Goal: Task Accomplishment & Management: Manage account settings

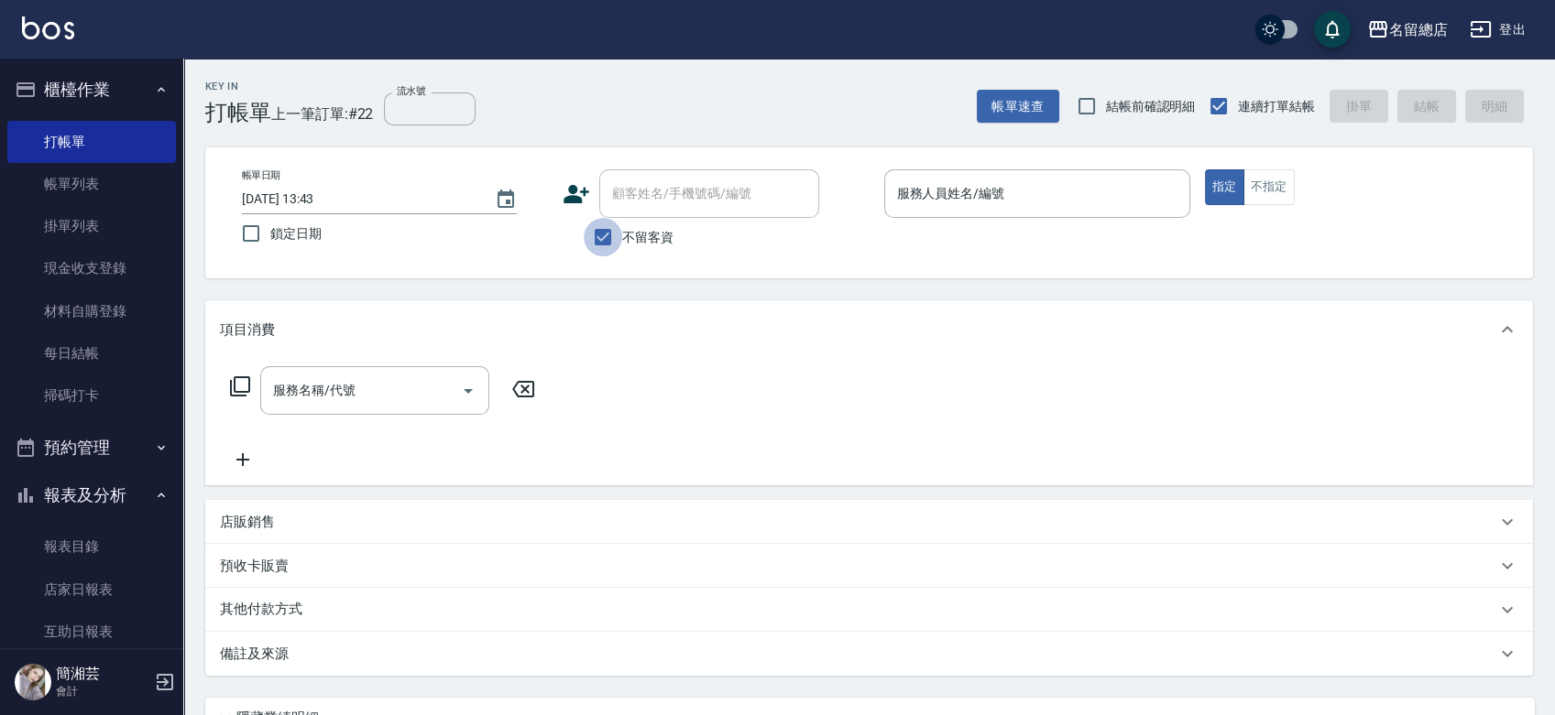
click at [613, 237] on input "不留客資" at bounding box center [603, 237] width 38 height 38
checkbox input "false"
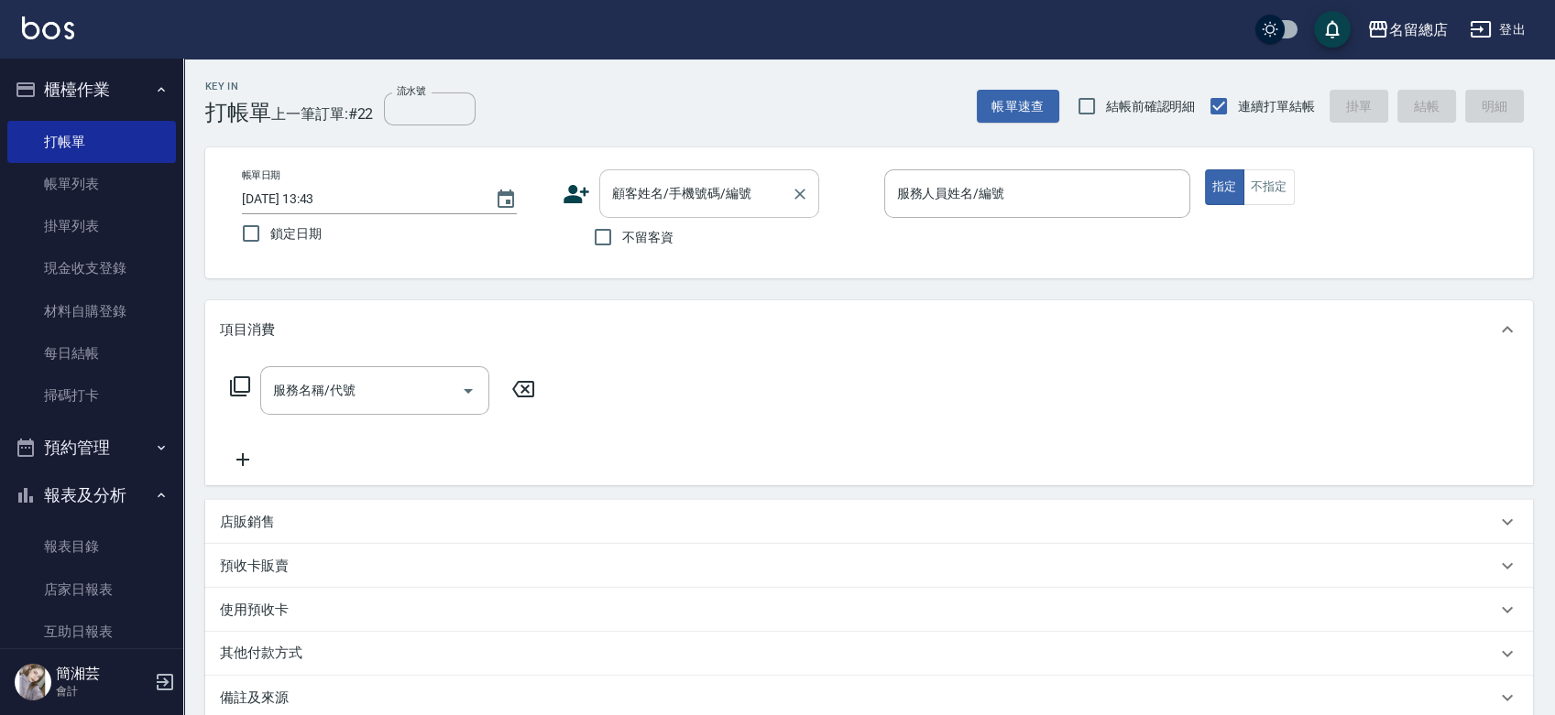
drag, startPoint x: 645, startPoint y: 175, endPoint x: 638, endPoint y: 183, distance: 11.0
click at [641, 181] on div "顧客姓名/手機號碼/編號" at bounding box center [709, 193] width 220 height 49
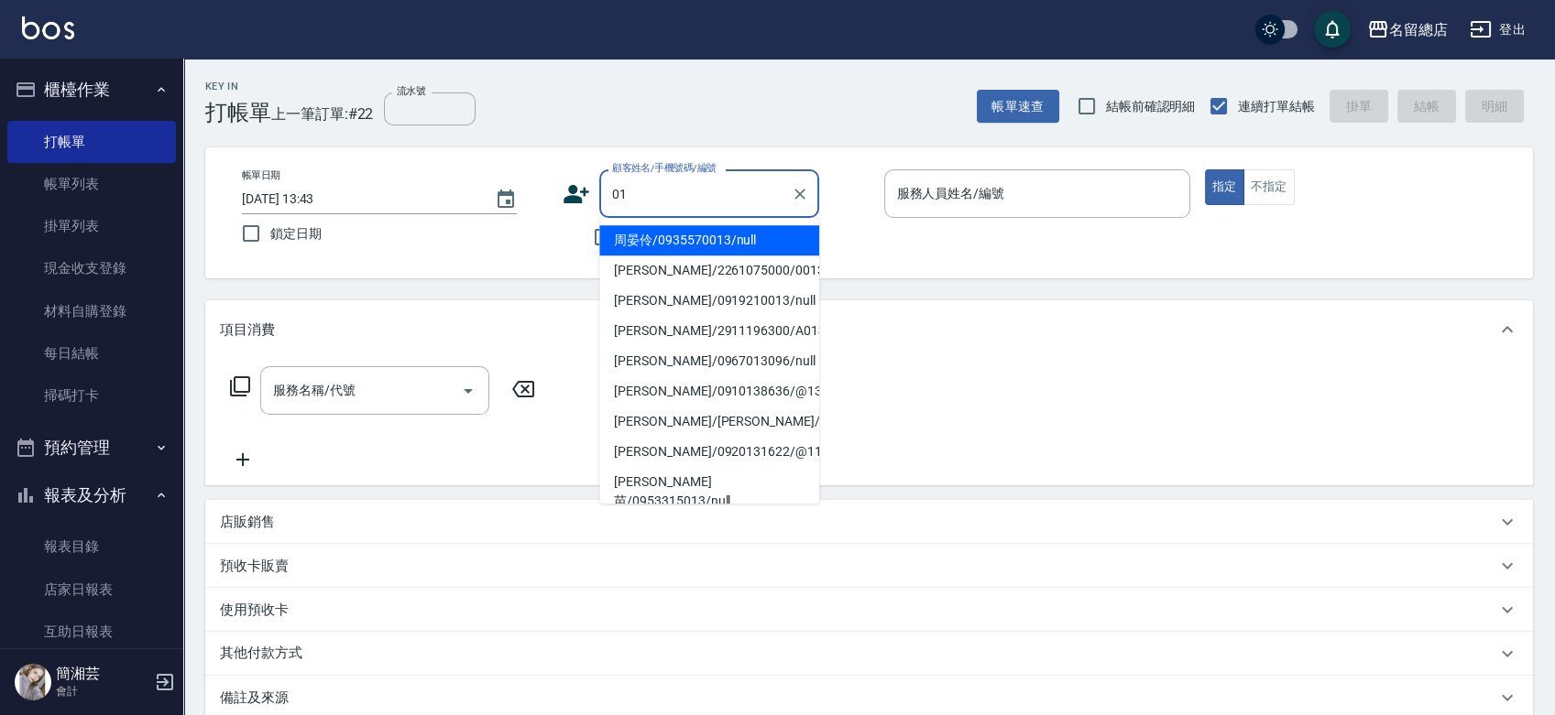
type input "0"
type input "ㄇ"
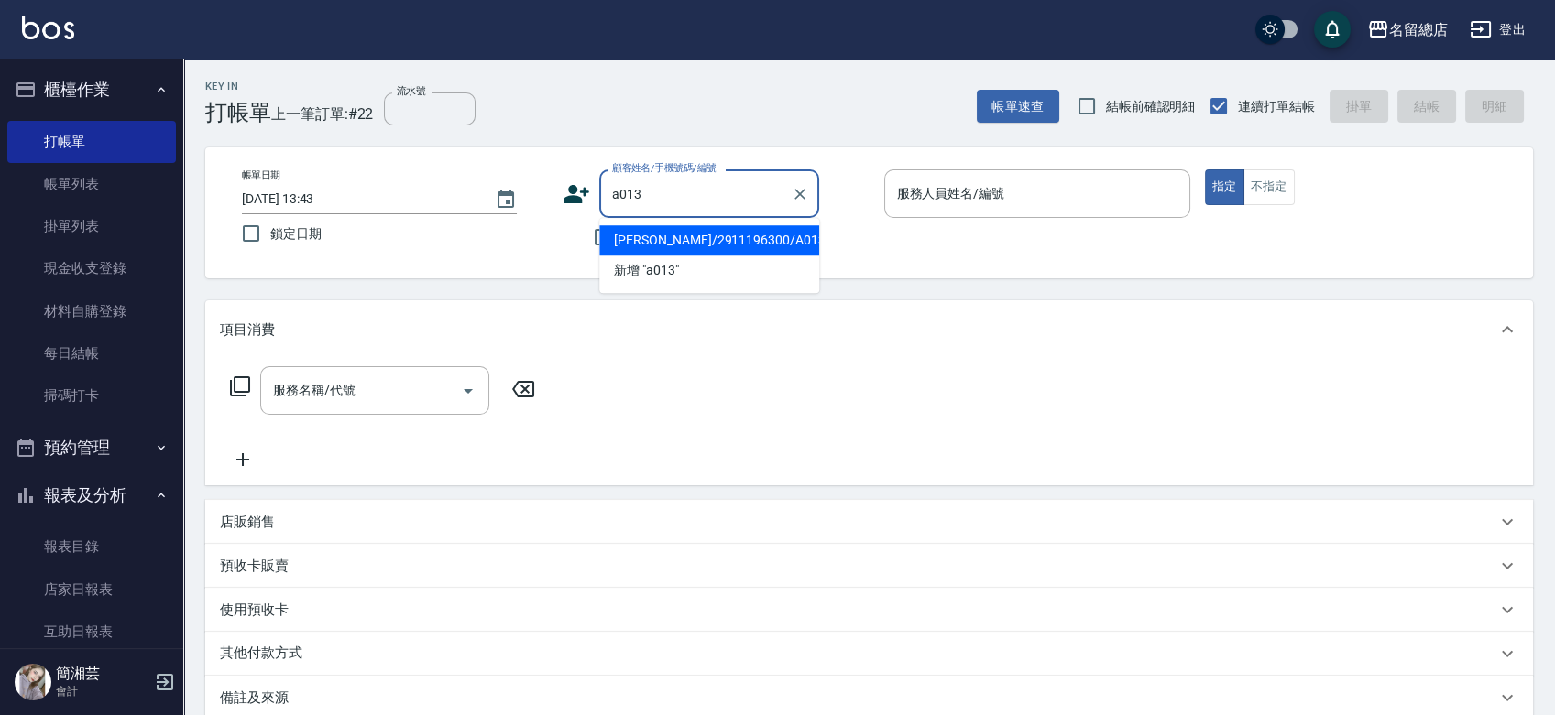
click at [670, 240] on li "陳怡峰/2911196300/A013" at bounding box center [709, 240] width 220 height 30
type input "陳怡峰/2911196300/A013"
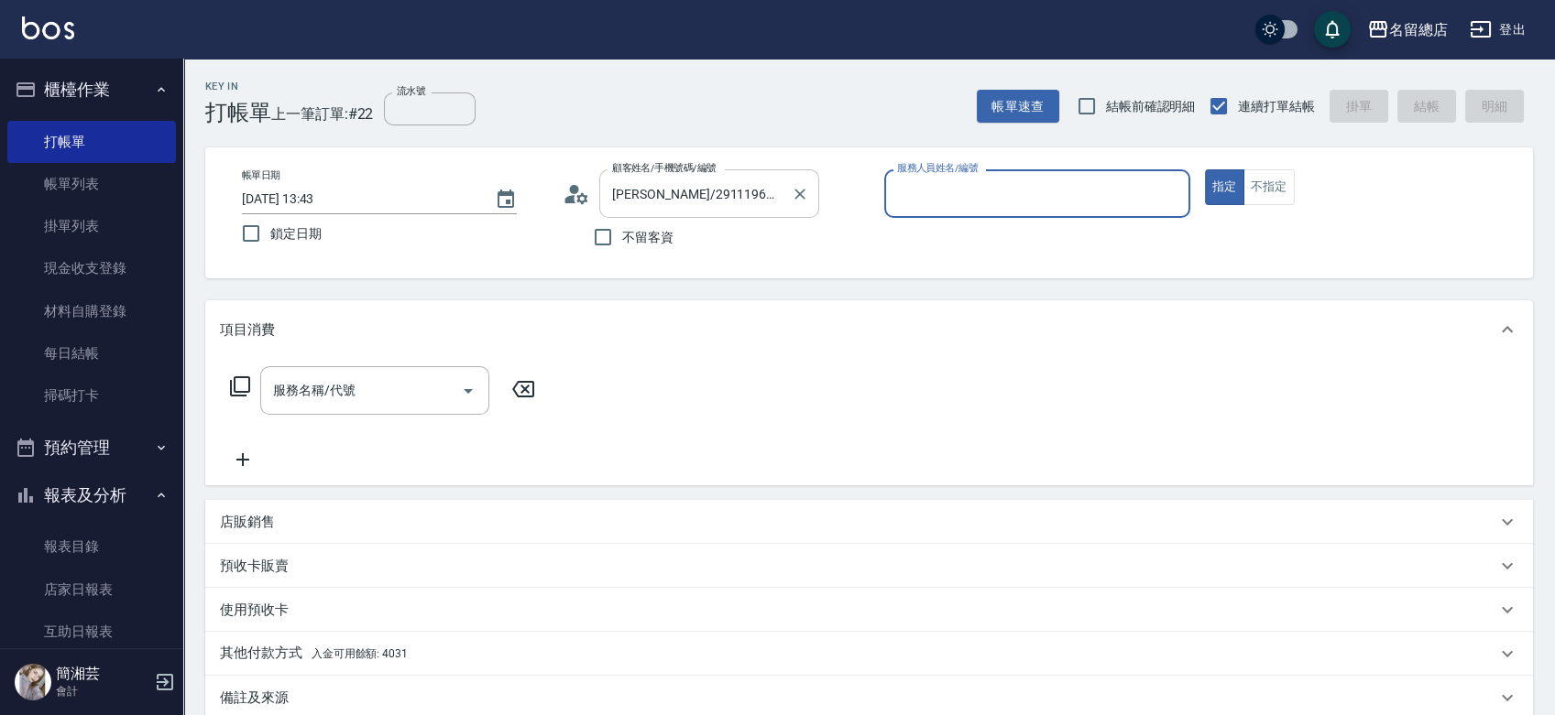
click at [785, 193] on div "陳怡峰/2911196300/A013 顧客姓名/手機號碼/編號" at bounding box center [709, 193] width 220 height 49
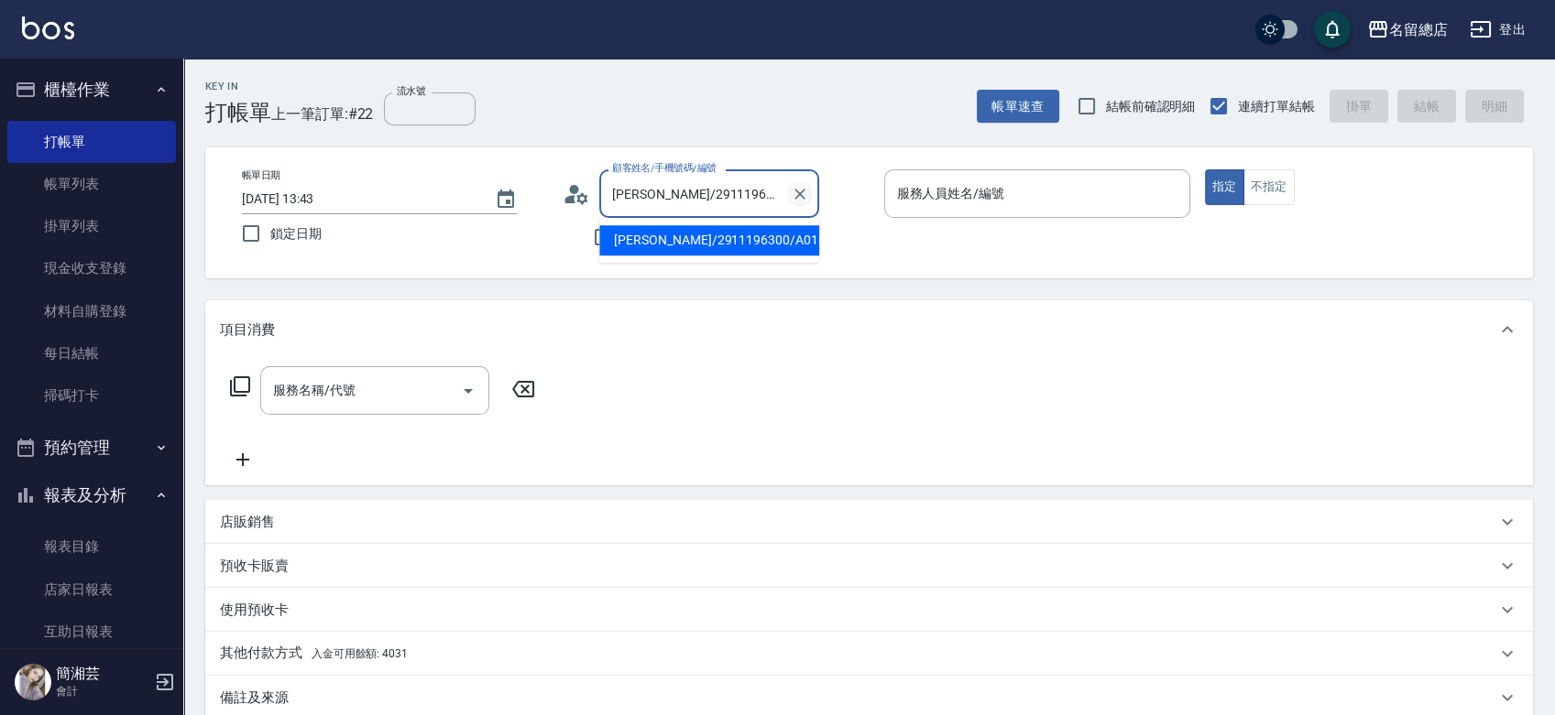
click at [799, 189] on icon "Clear" at bounding box center [800, 194] width 18 height 18
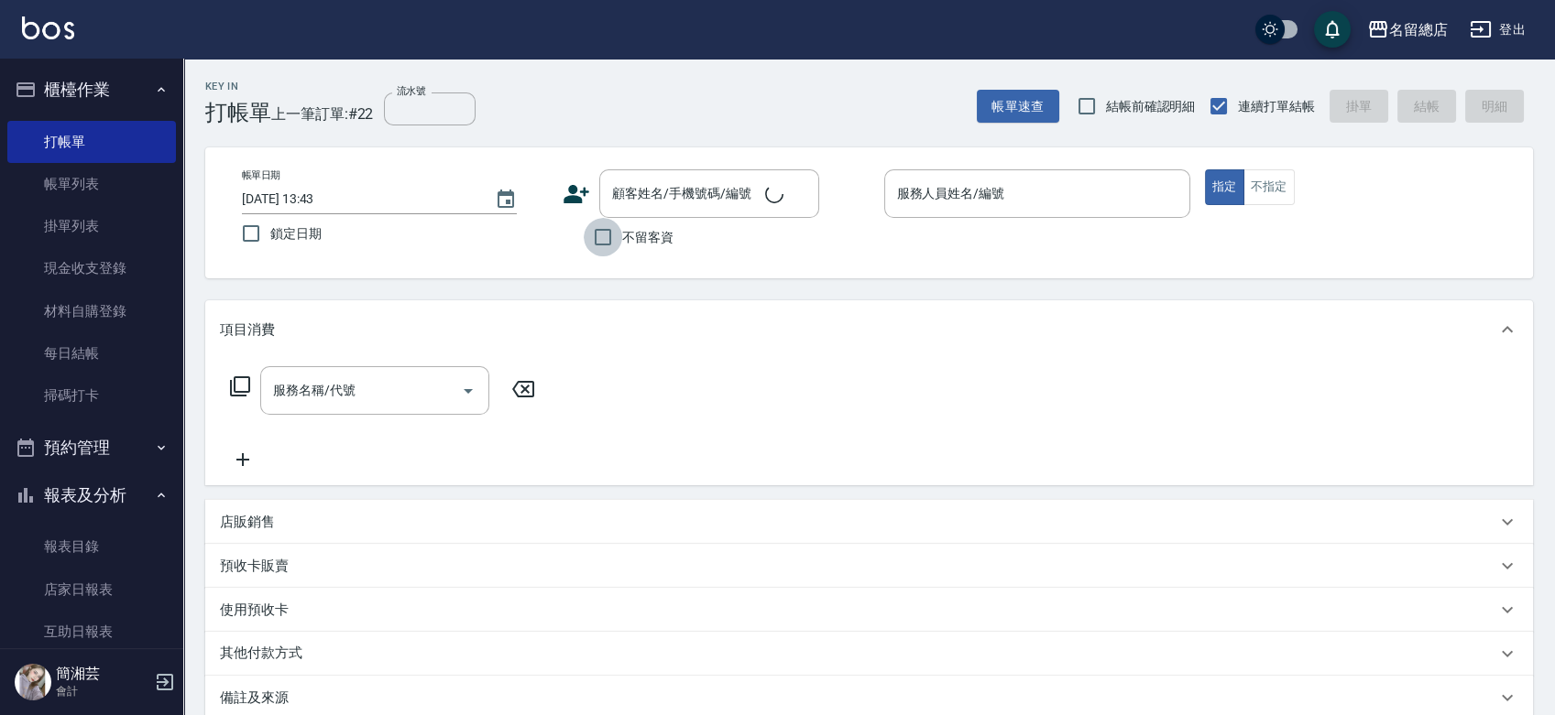
click at [595, 239] on input "不留客資" at bounding box center [603, 237] width 38 height 38
checkbox input "true"
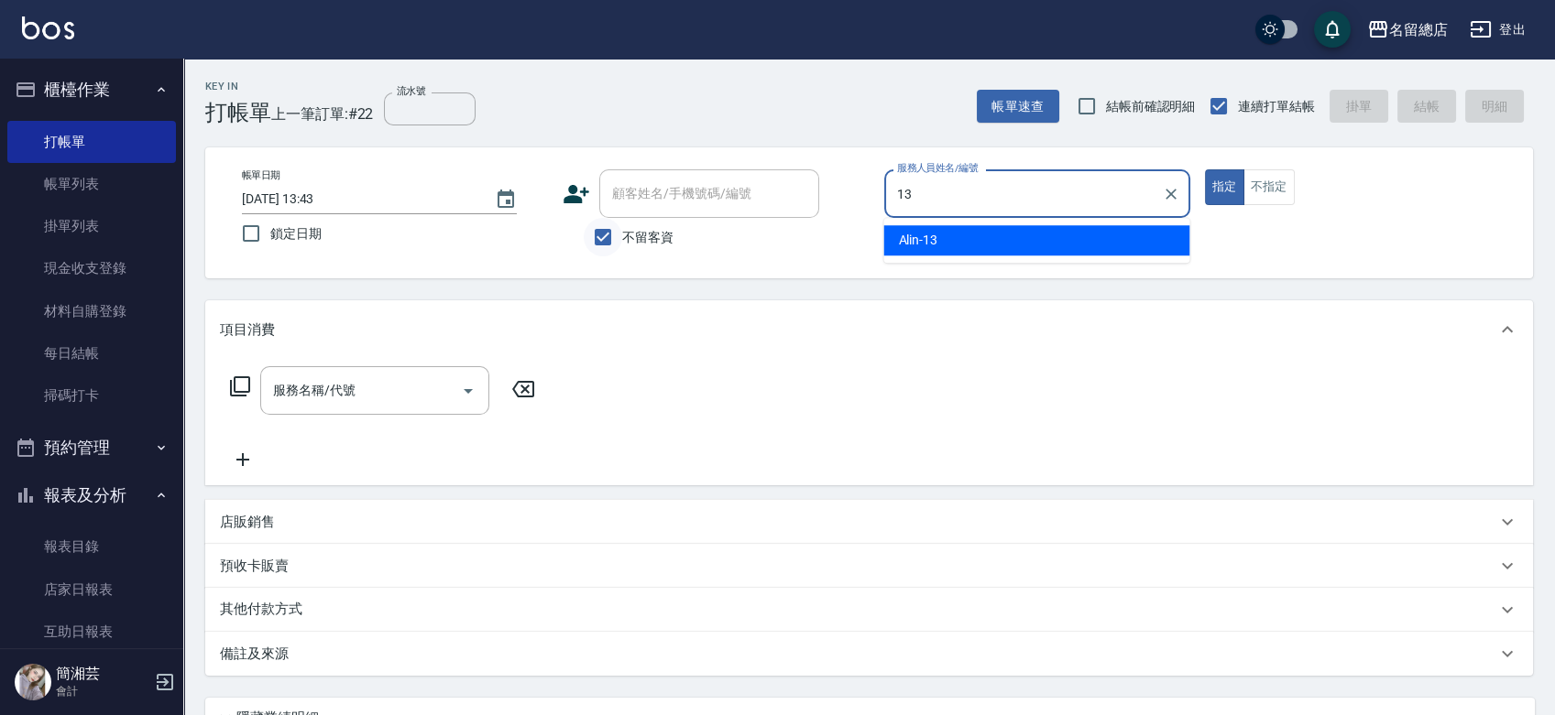
type input "Alin-13"
type button "true"
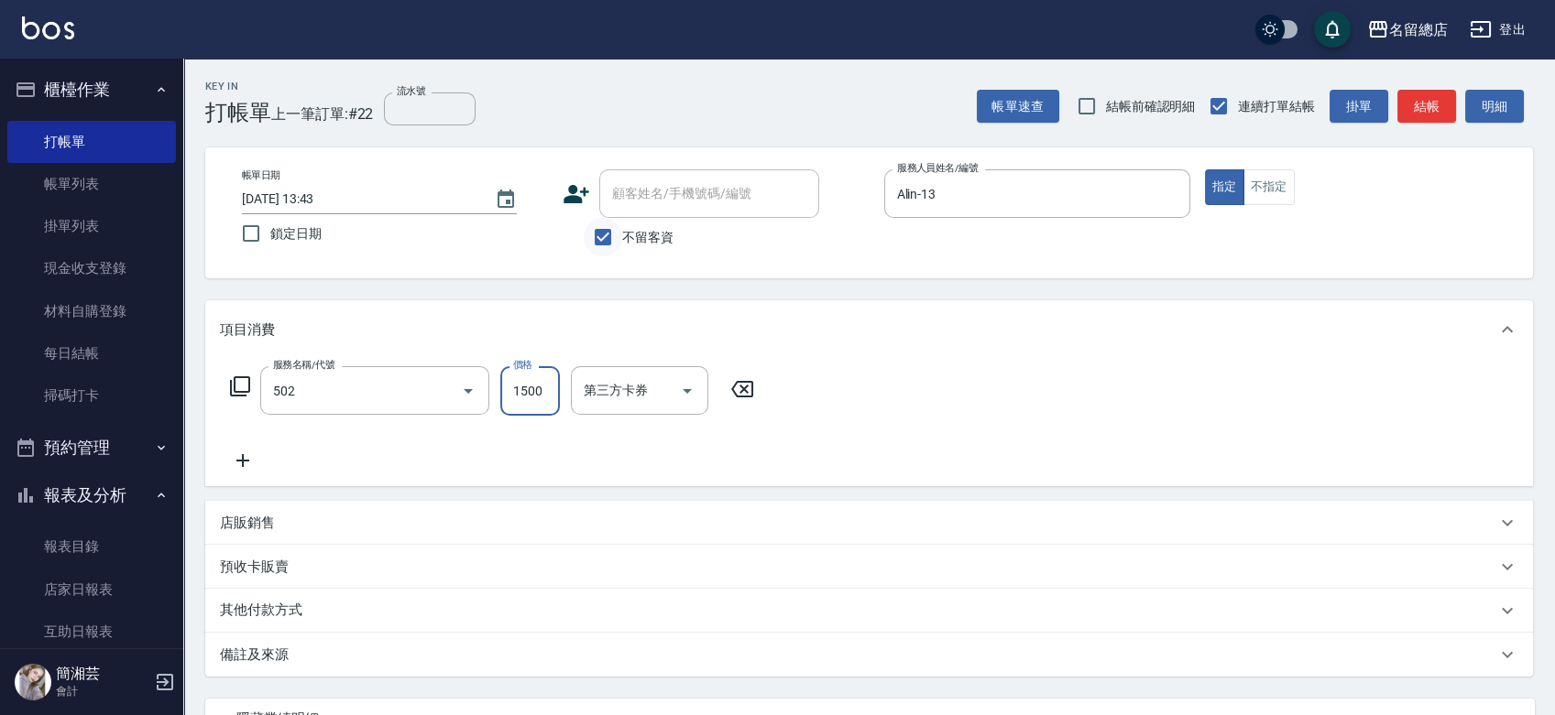
type input "染髮1500以上(502)"
type input "1200"
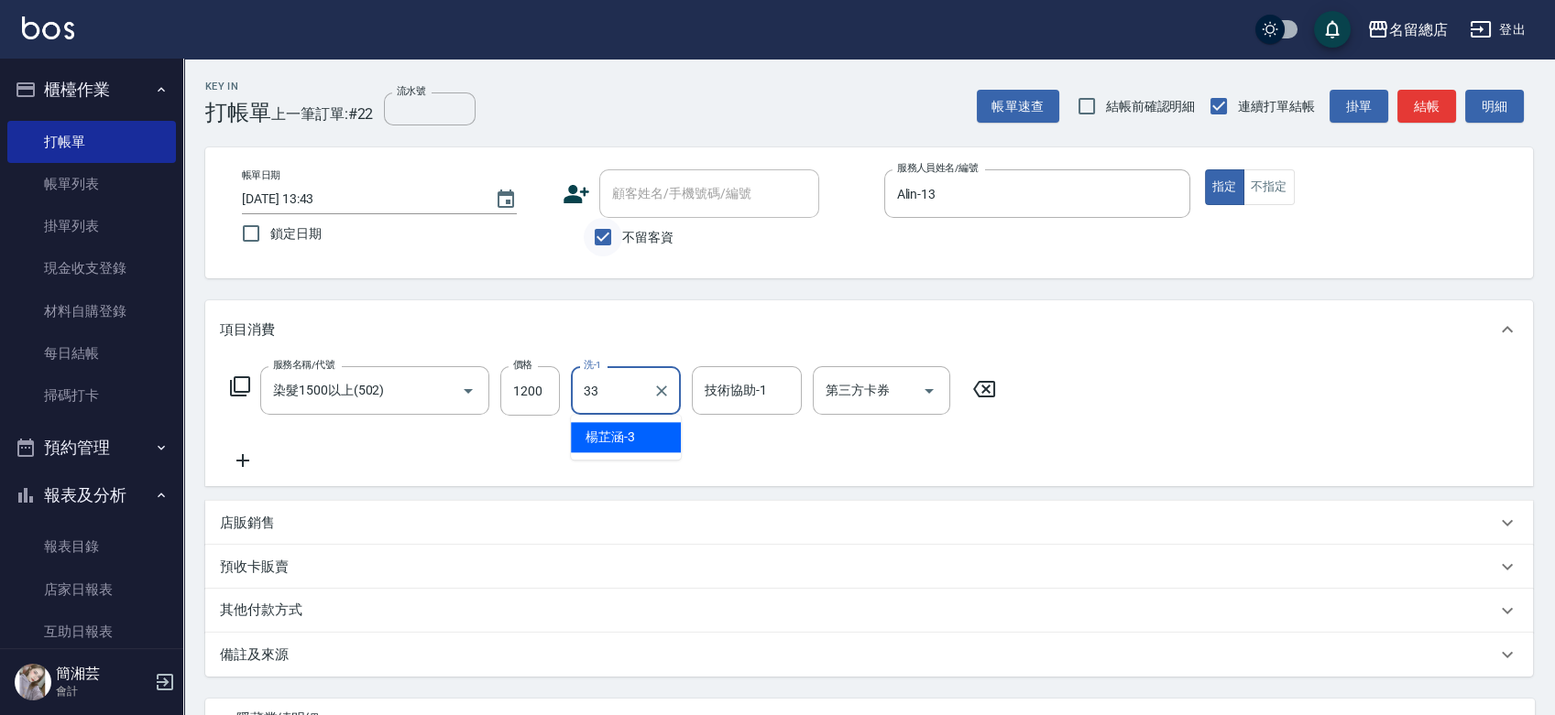
type input "蔡㚥晴-33"
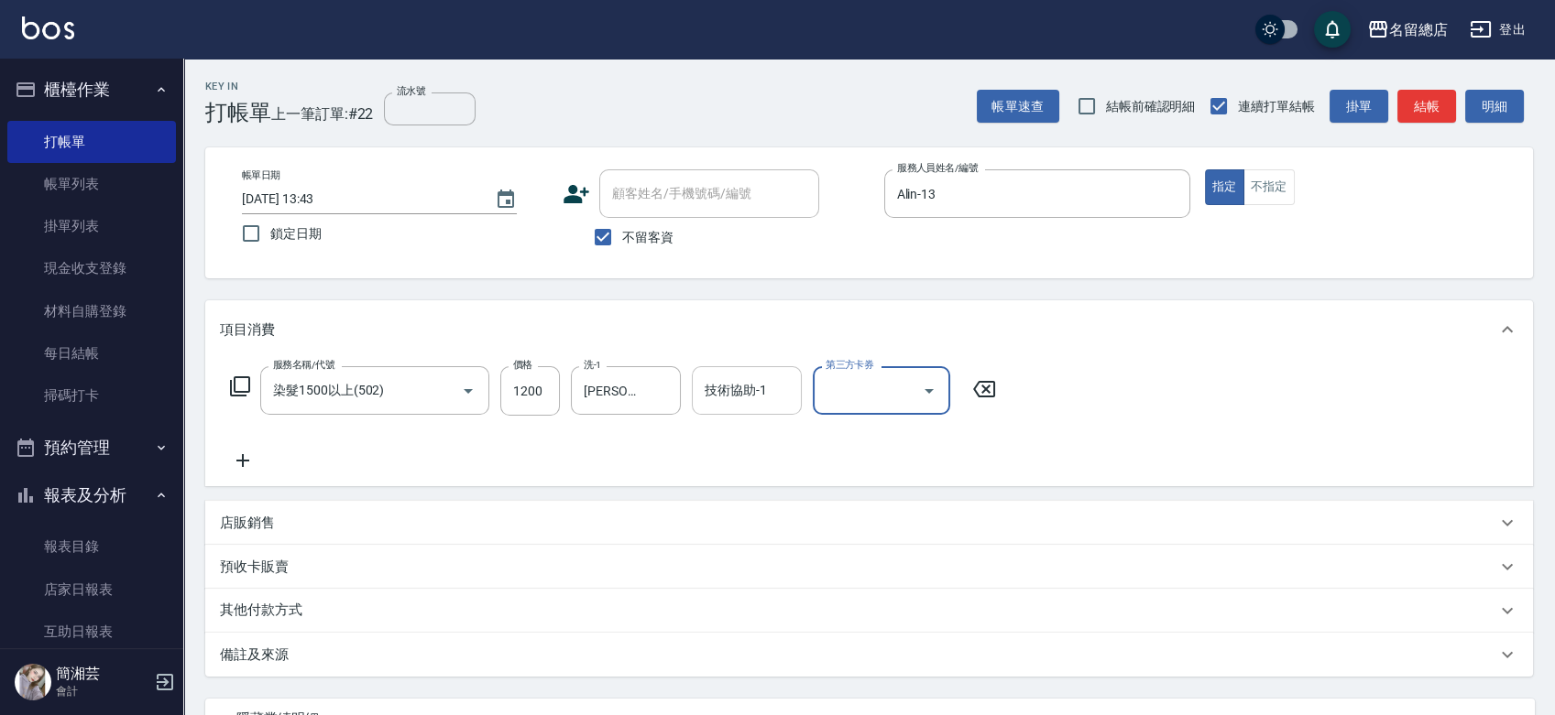
click at [748, 382] on div "技術協助-1 技術協助-1" at bounding box center [747, 390] width 110 height 49
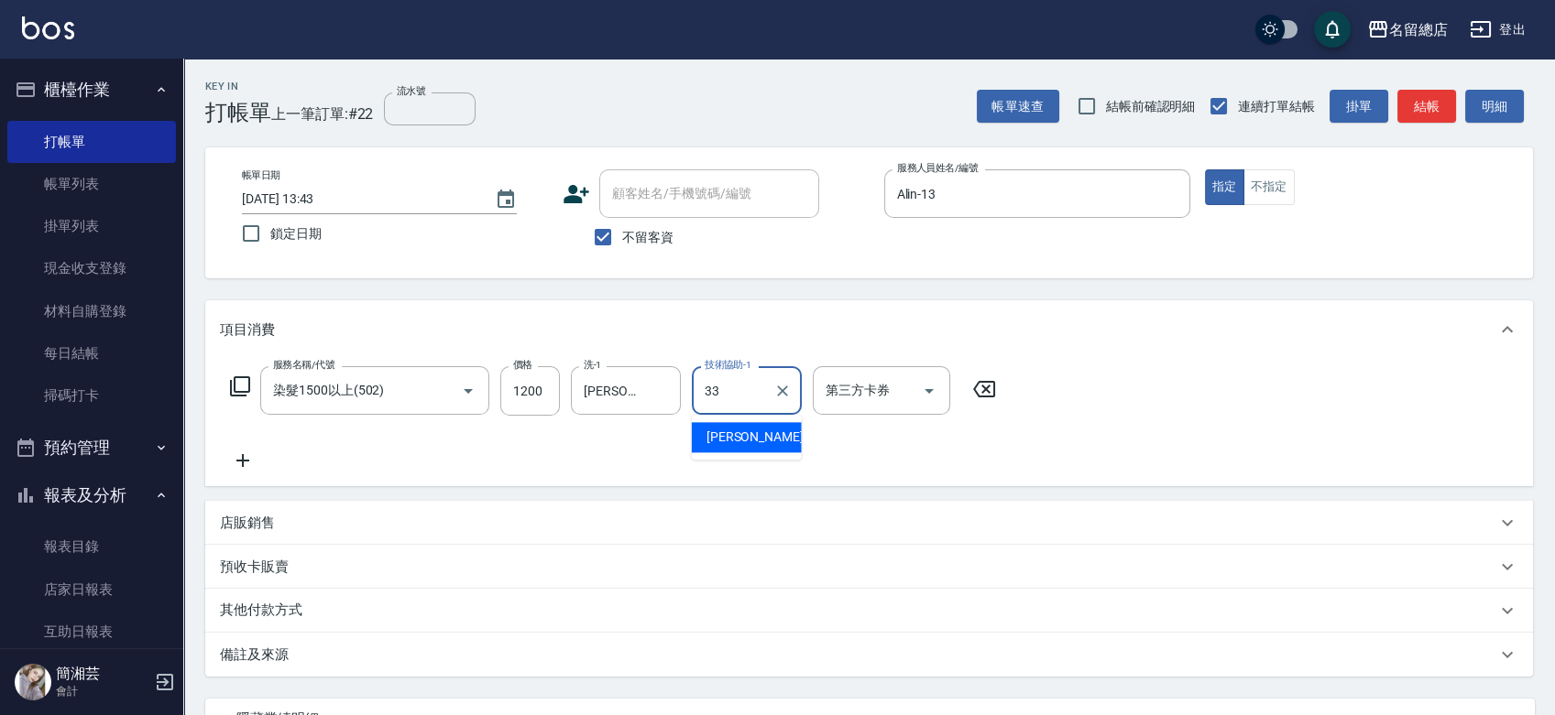
type input "蔡㚥晴-33"
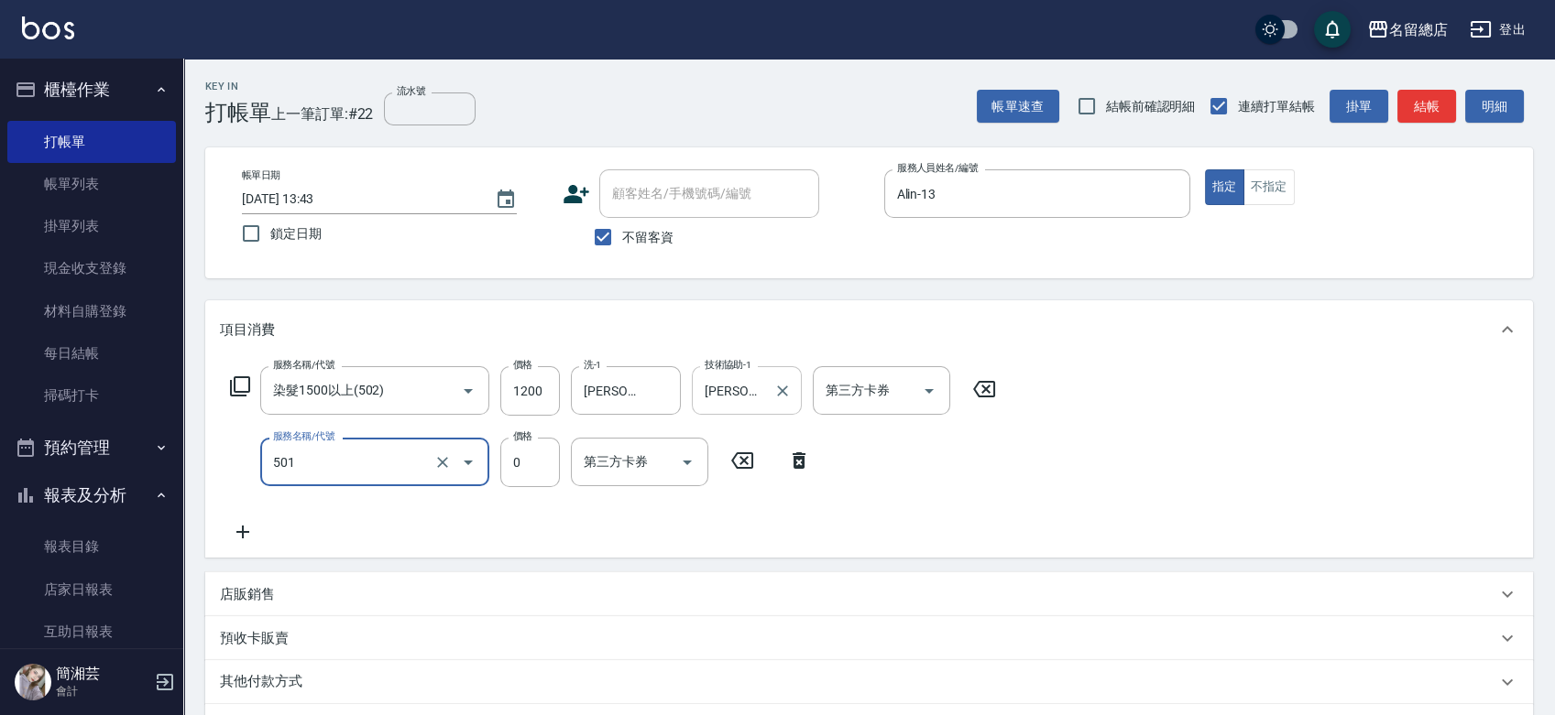
type input "2段蓋卡1300以上(501)"
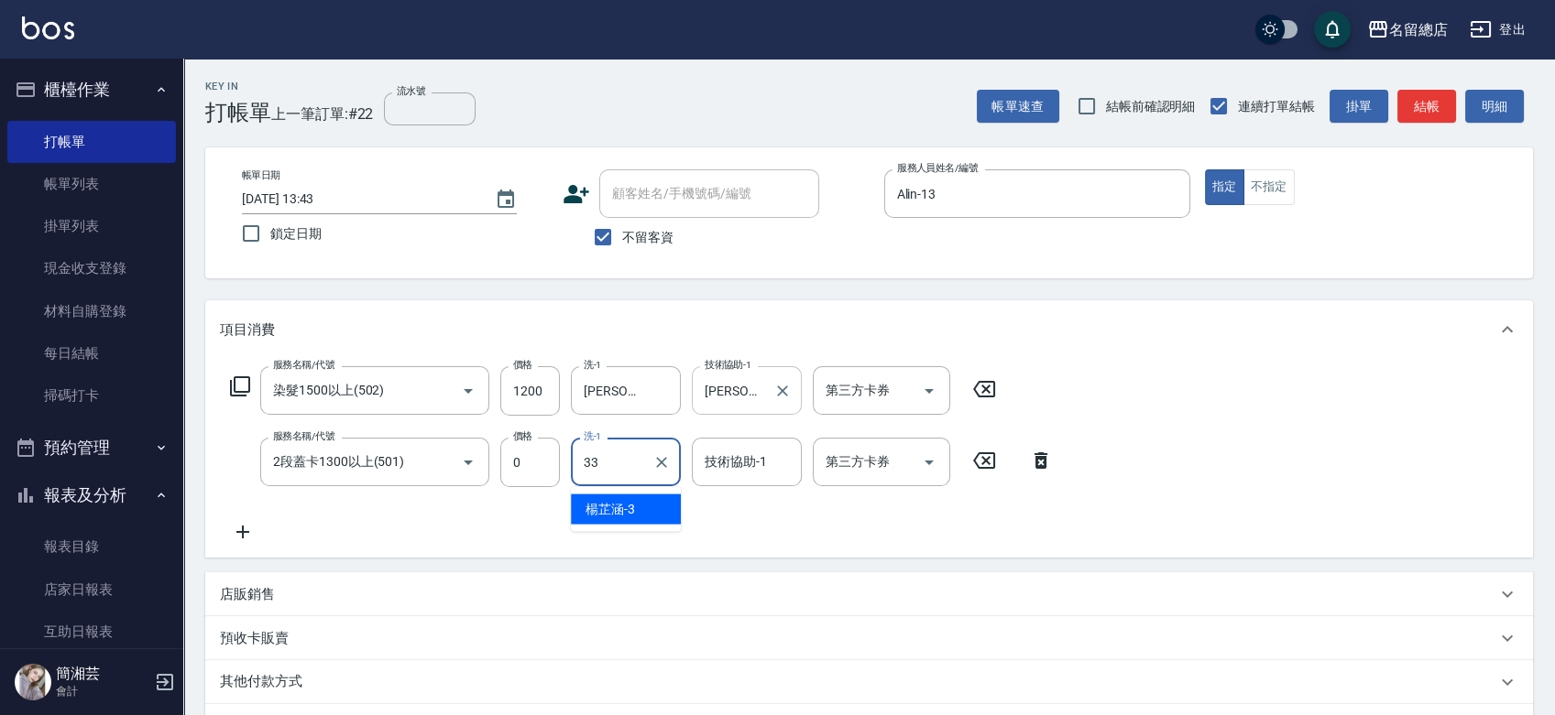
type input "蔡㚥晴-33"
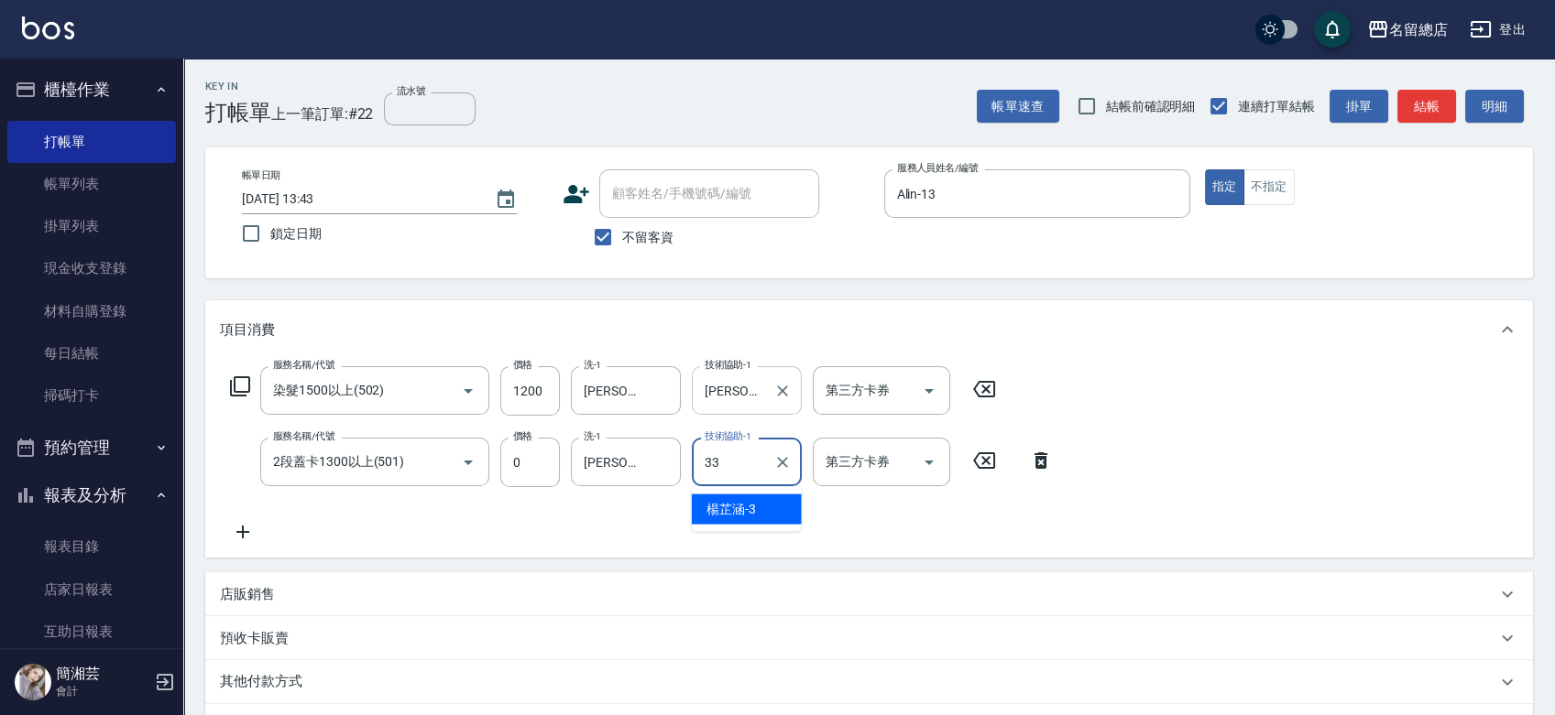
type input "蔡㚥晴-33"
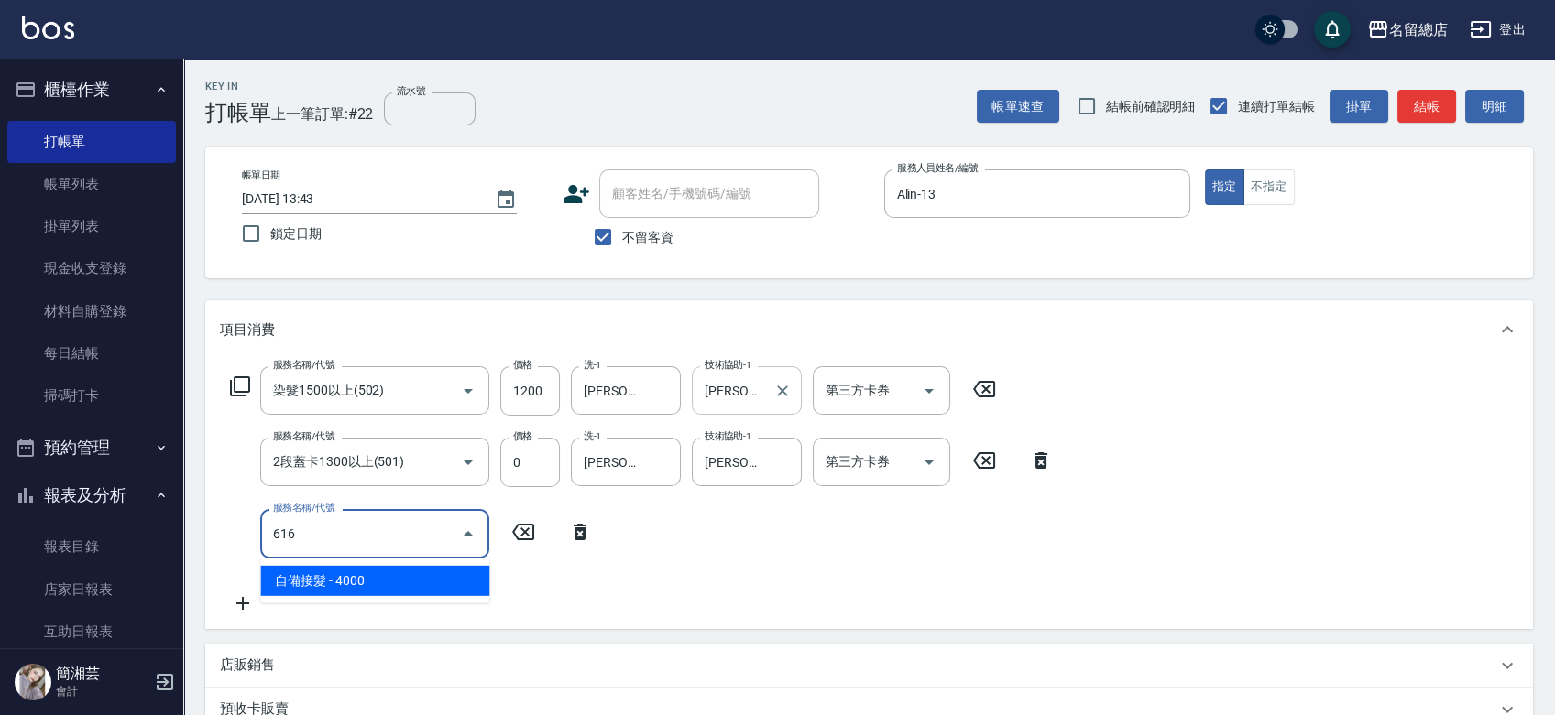
type input "自備接髮(616)"
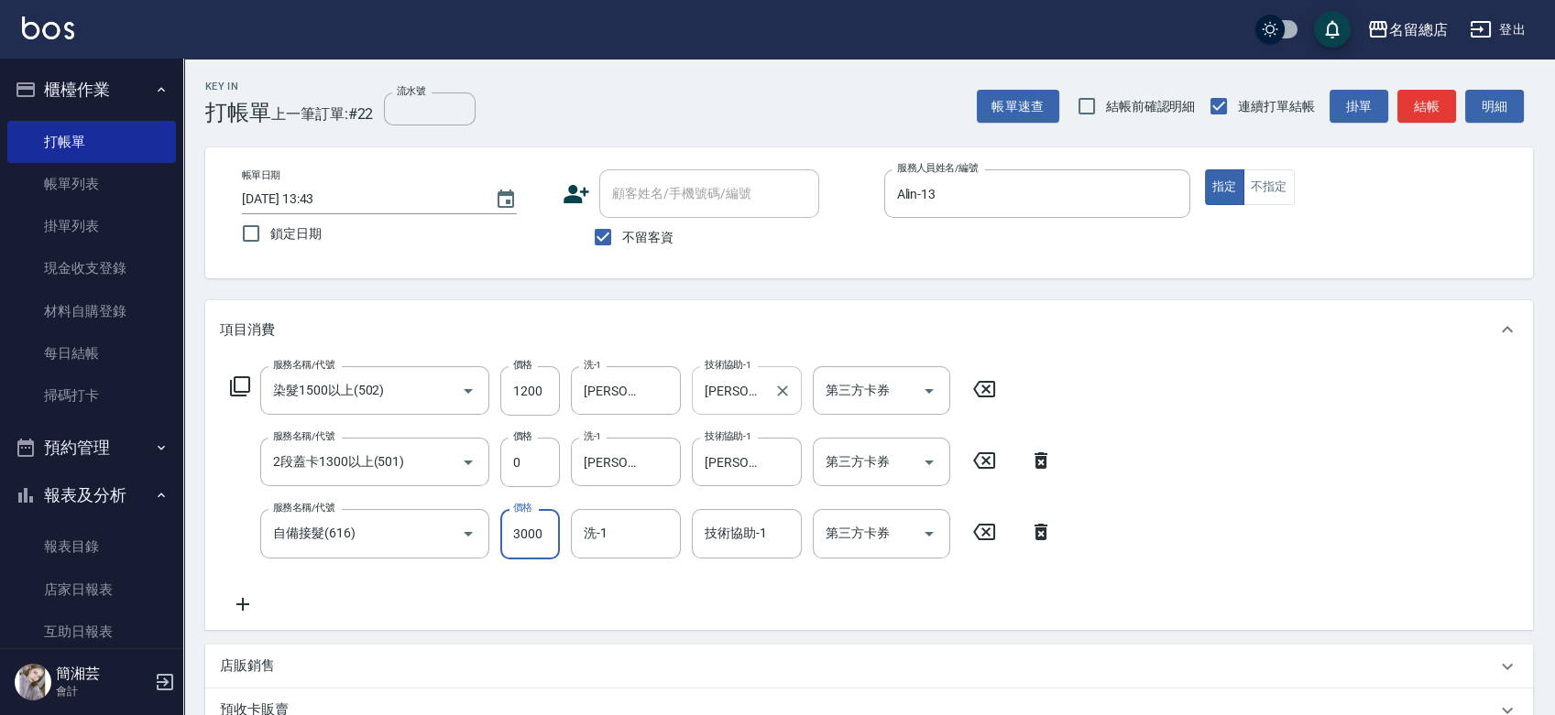
type input "3000"
type input "蔡㚥晴-33"
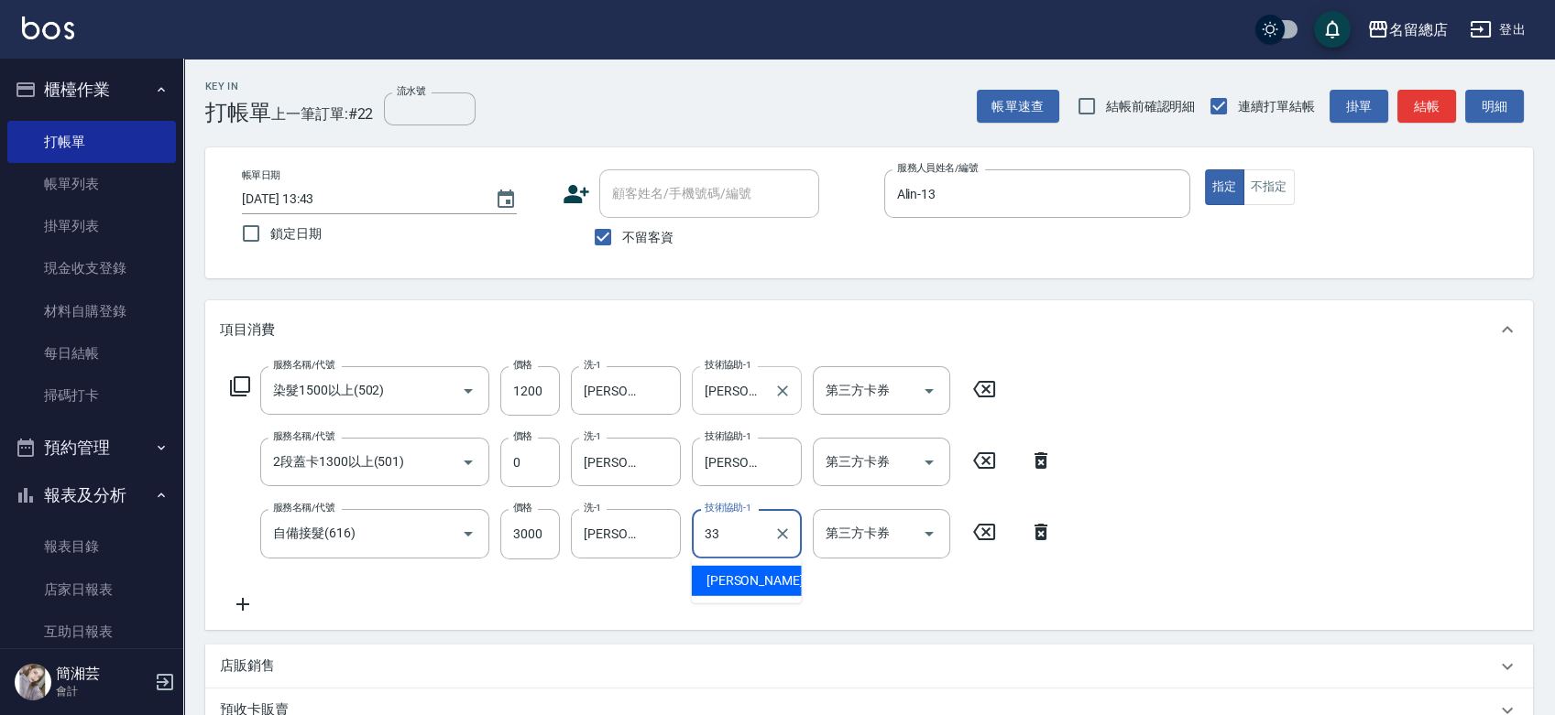
type input "蔡㚥晴-33"
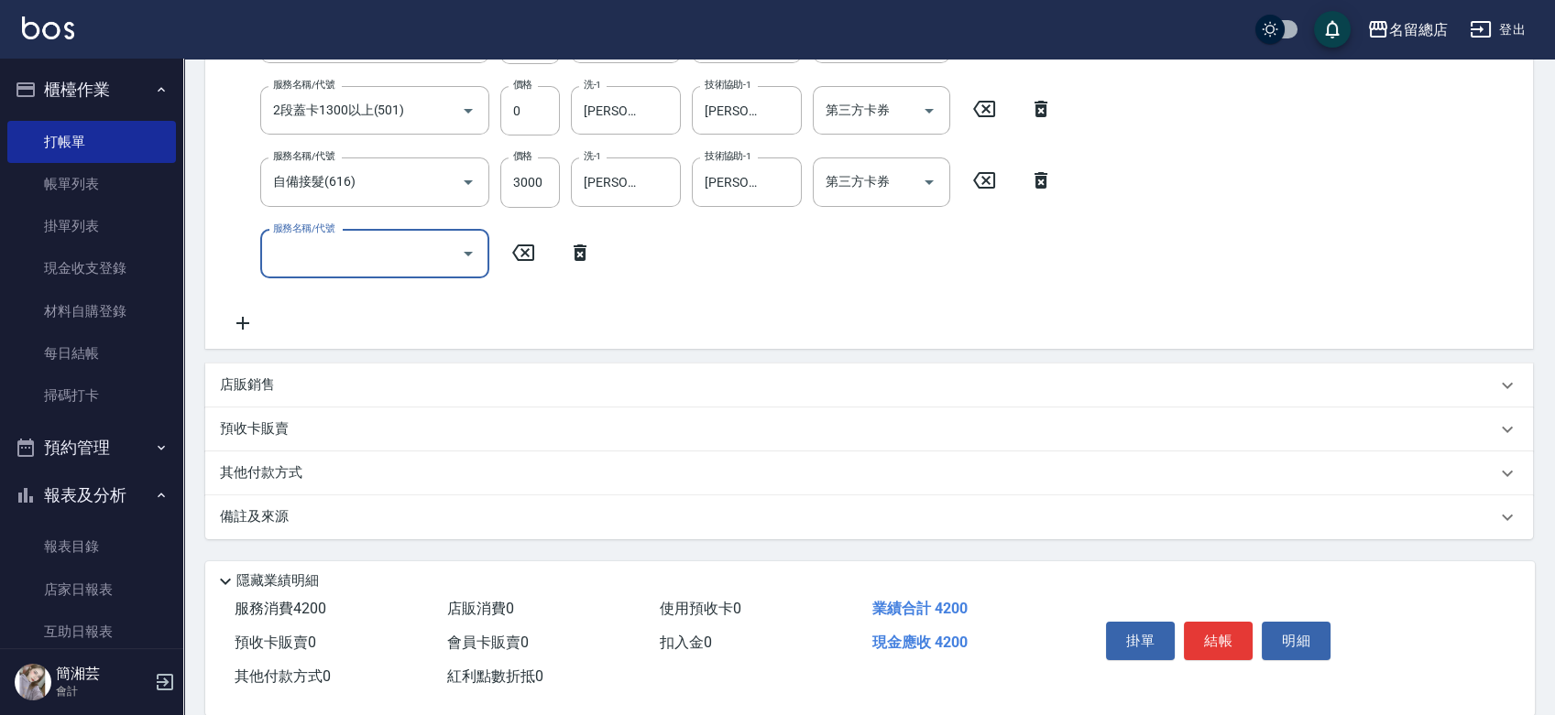
scroll to position [379, 0]
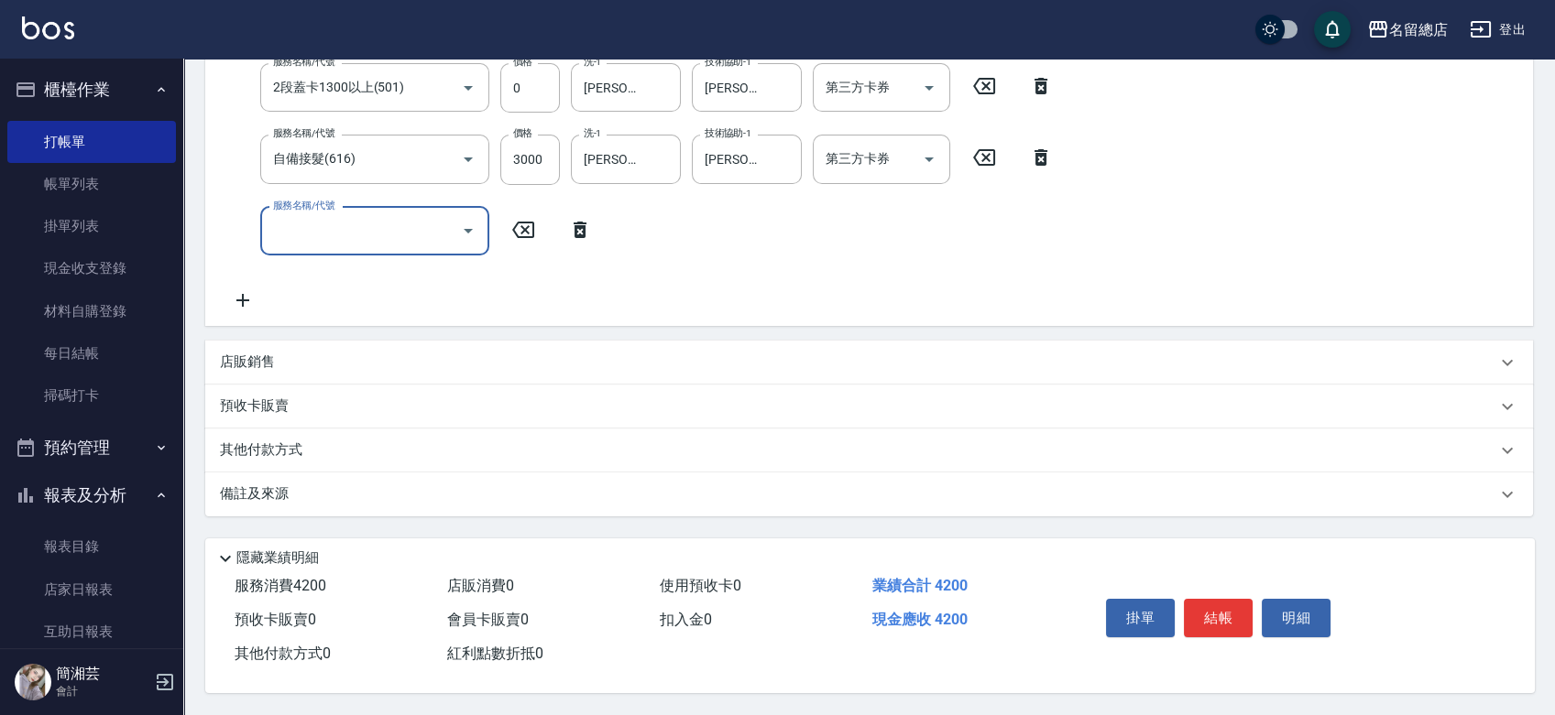
click at [341, 449] on div "其他付款方式" at bounding box center [858, 451] width 1276 height 20
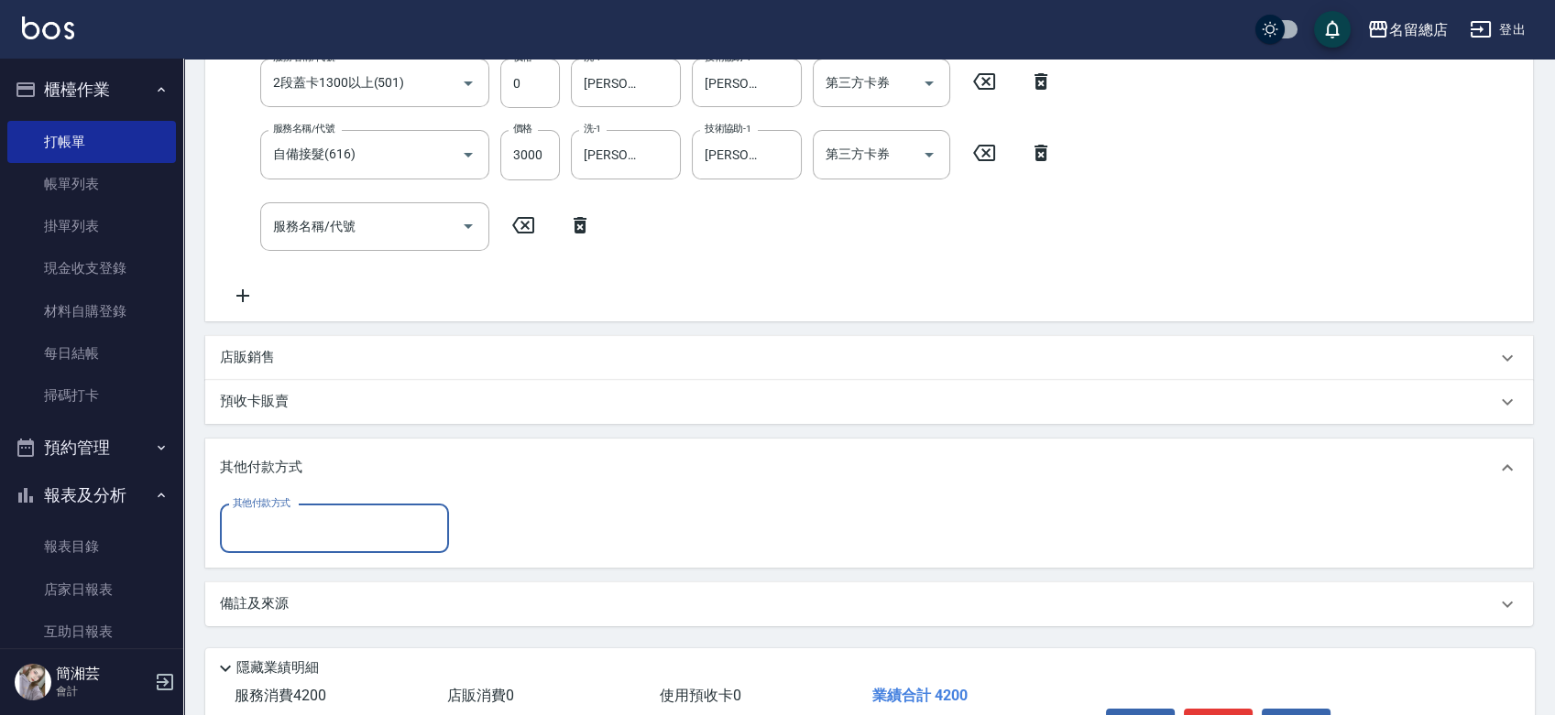
scroll to position [0, 0]
drag, startPoint x: 337, startPoint y: 532, endPoint x: 344, endPoint y: 526, distance: 9.7
click at [342, 531] on input "其他付款方式" at bounding box center [334, 529] width 213 height 32
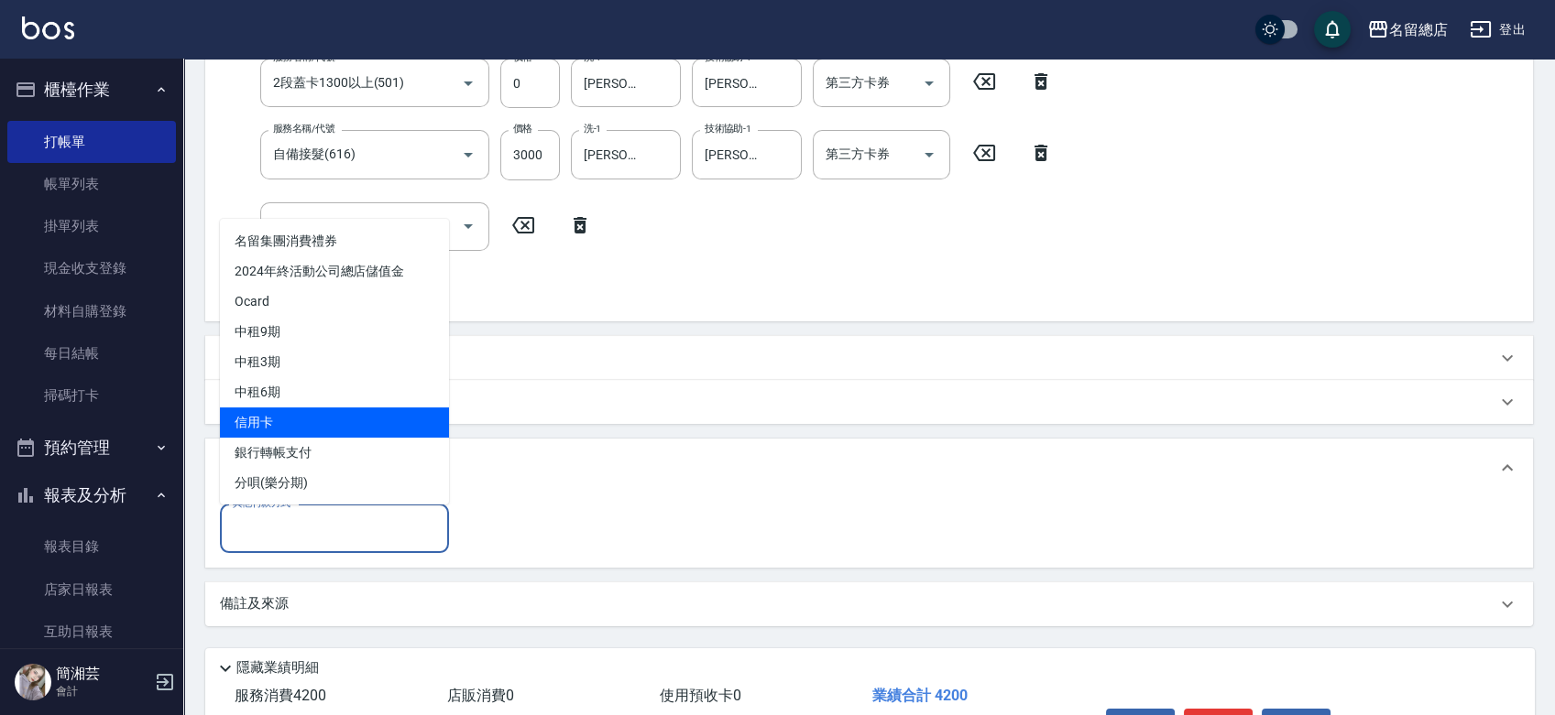
click at [332, 413] on span "信用卡" at bounding box center [334, 423] width 229 height 30
type input "信用卡"
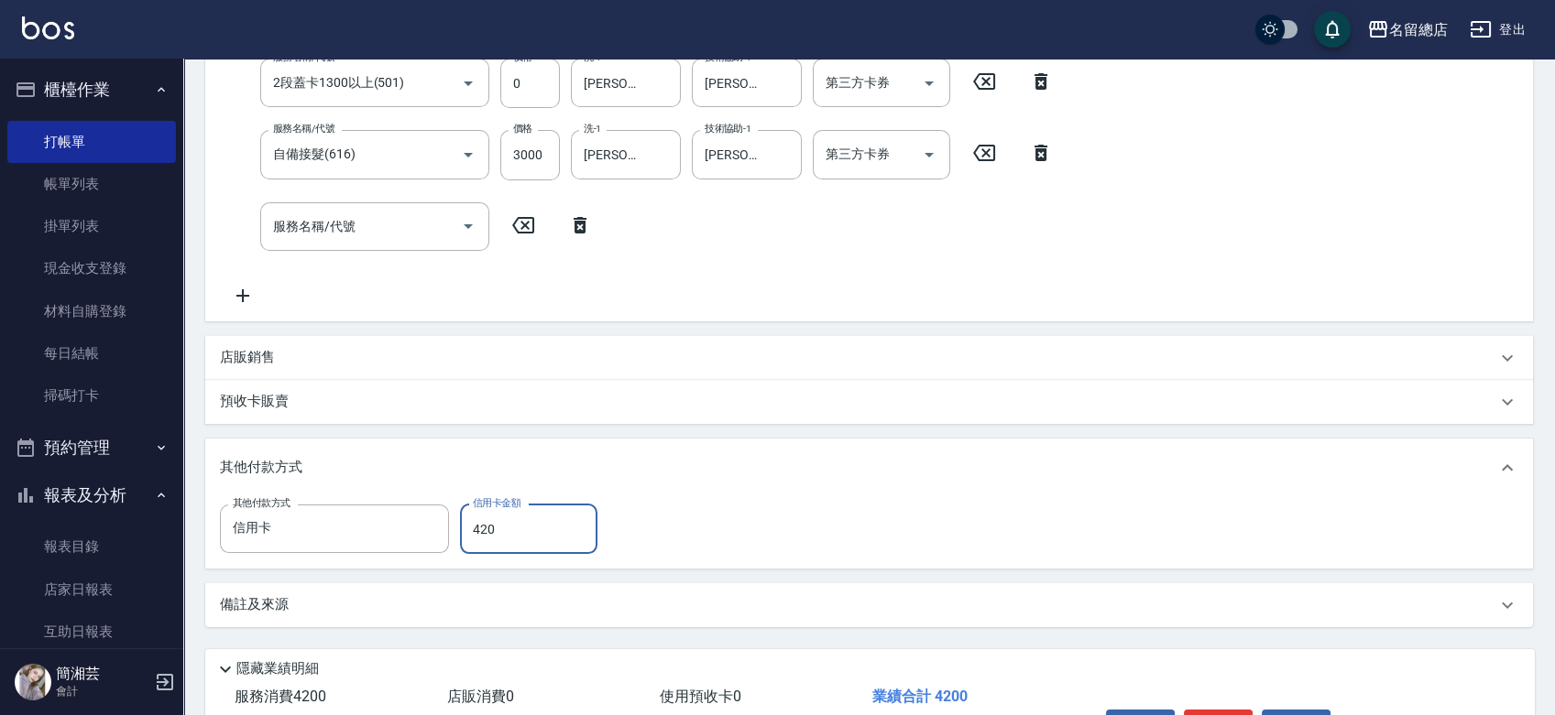
type input "4200"
type input "2025/08/16 14:48"
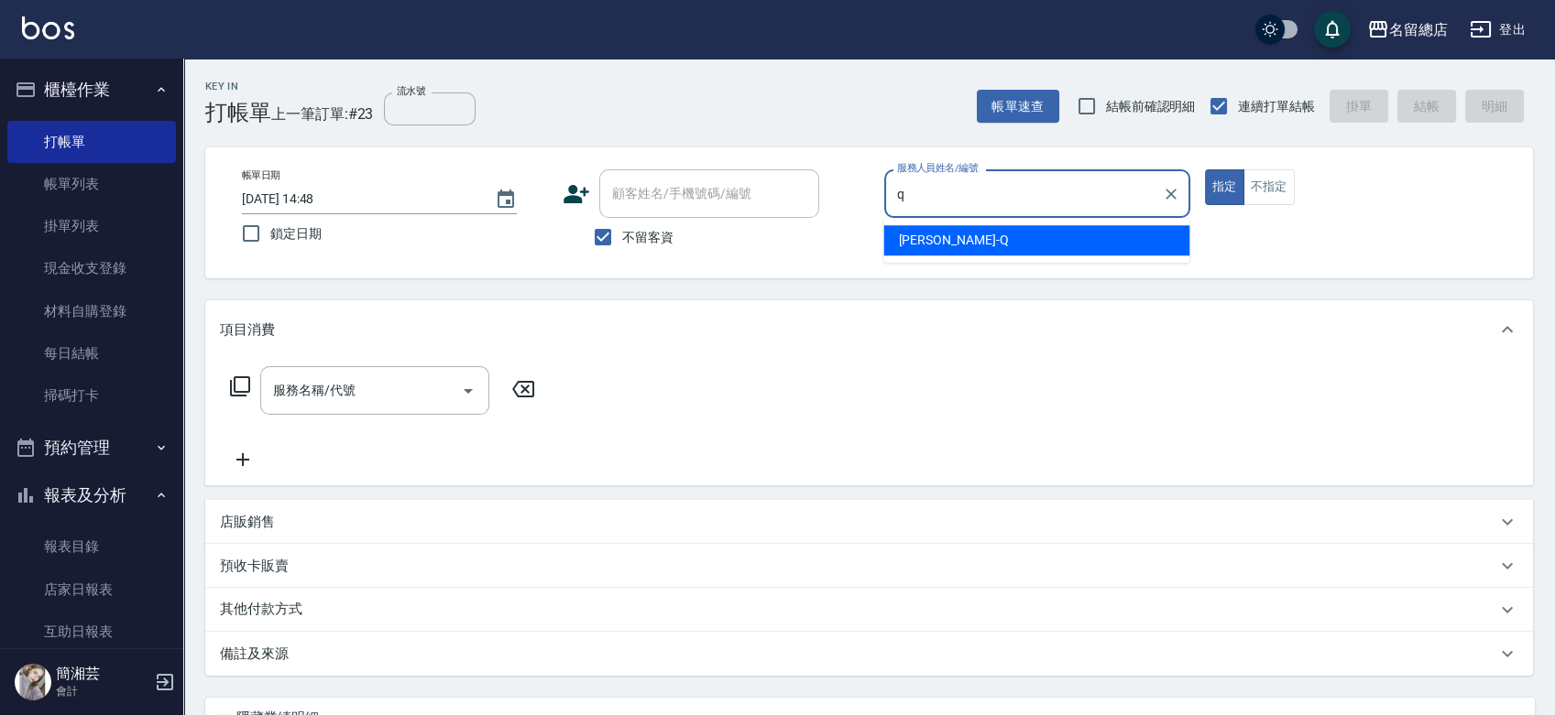
type input "Joyce-Q"
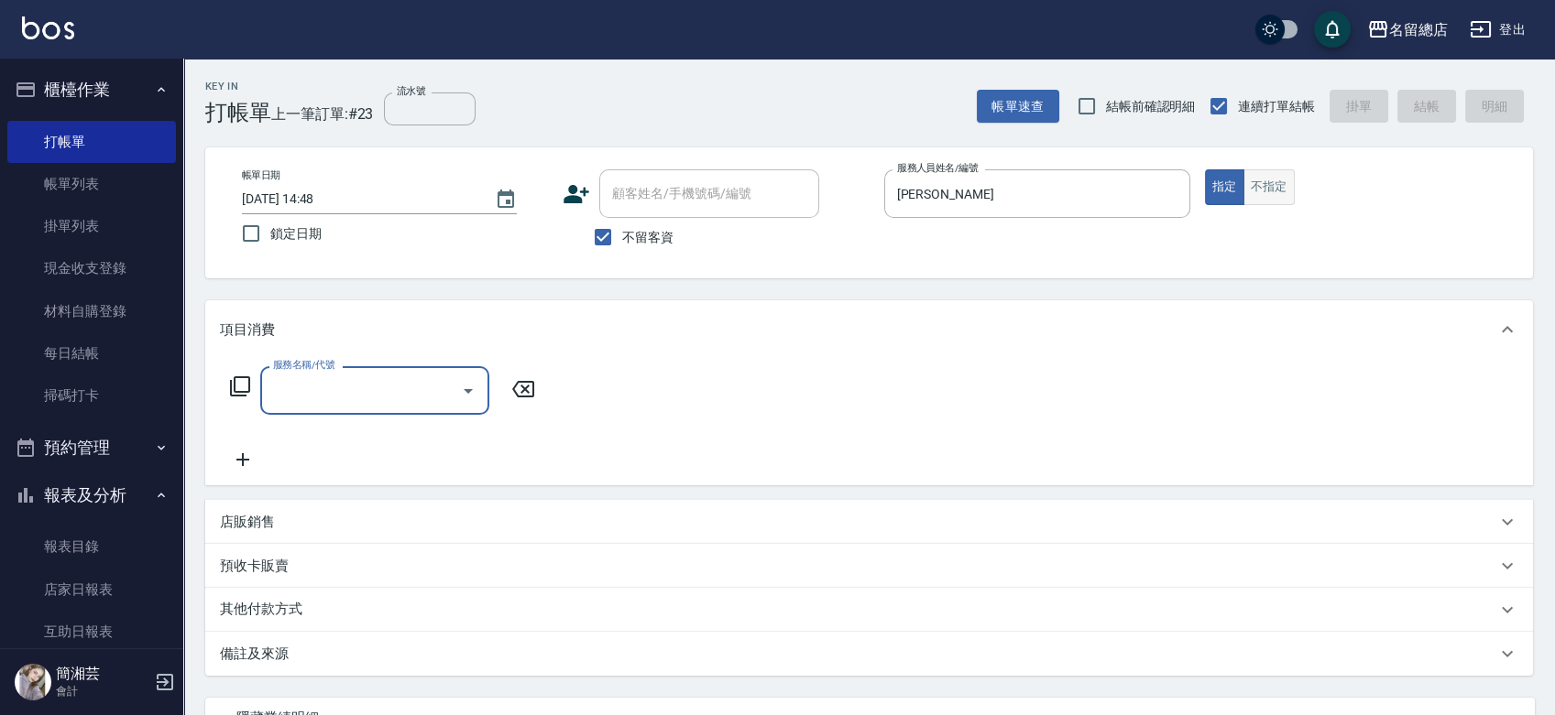
click at [1285, 191] on button "不指定" at bounding box center [1268, 187] width 51 height 36
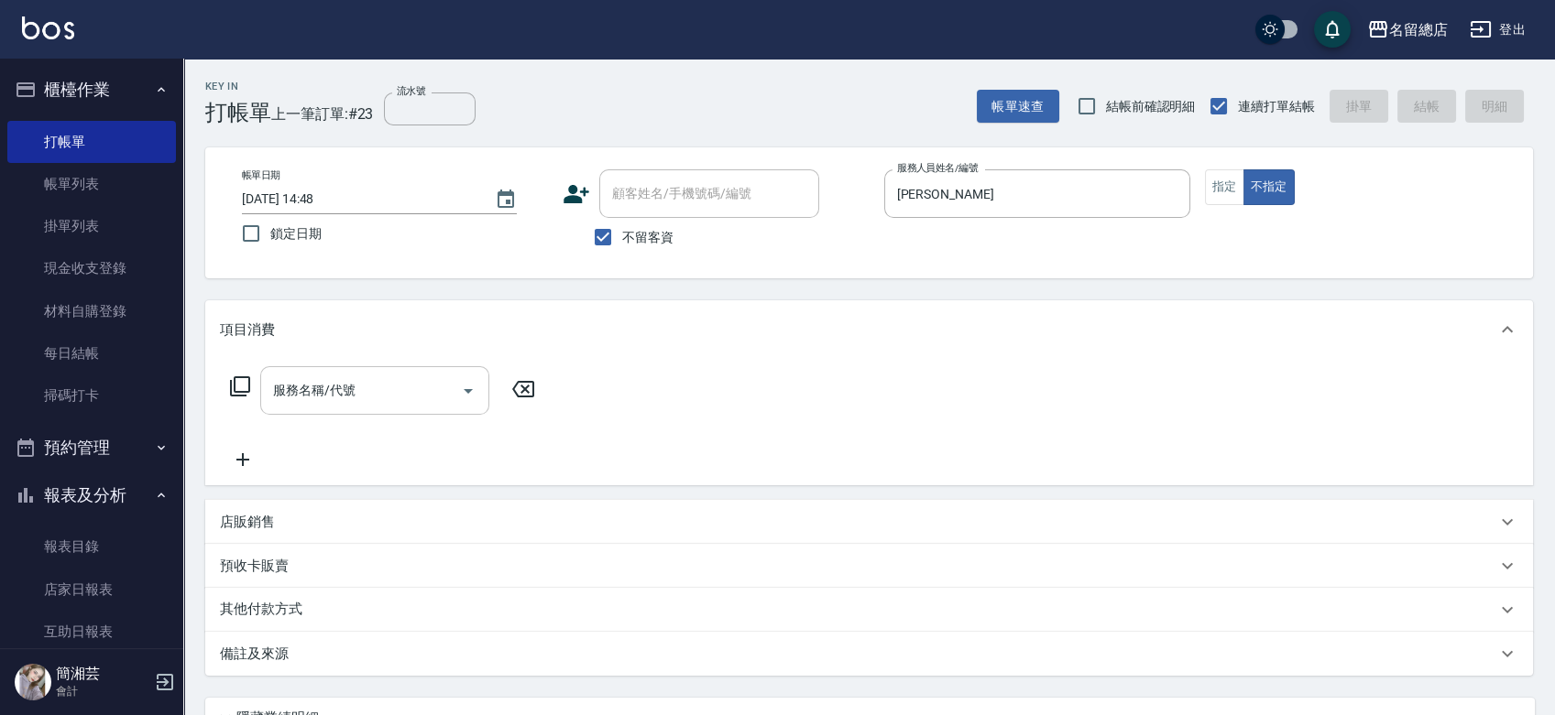
click at [279, 412] on div "服務名稱/代號" at bounding box center [374, 390] width 229 height 49
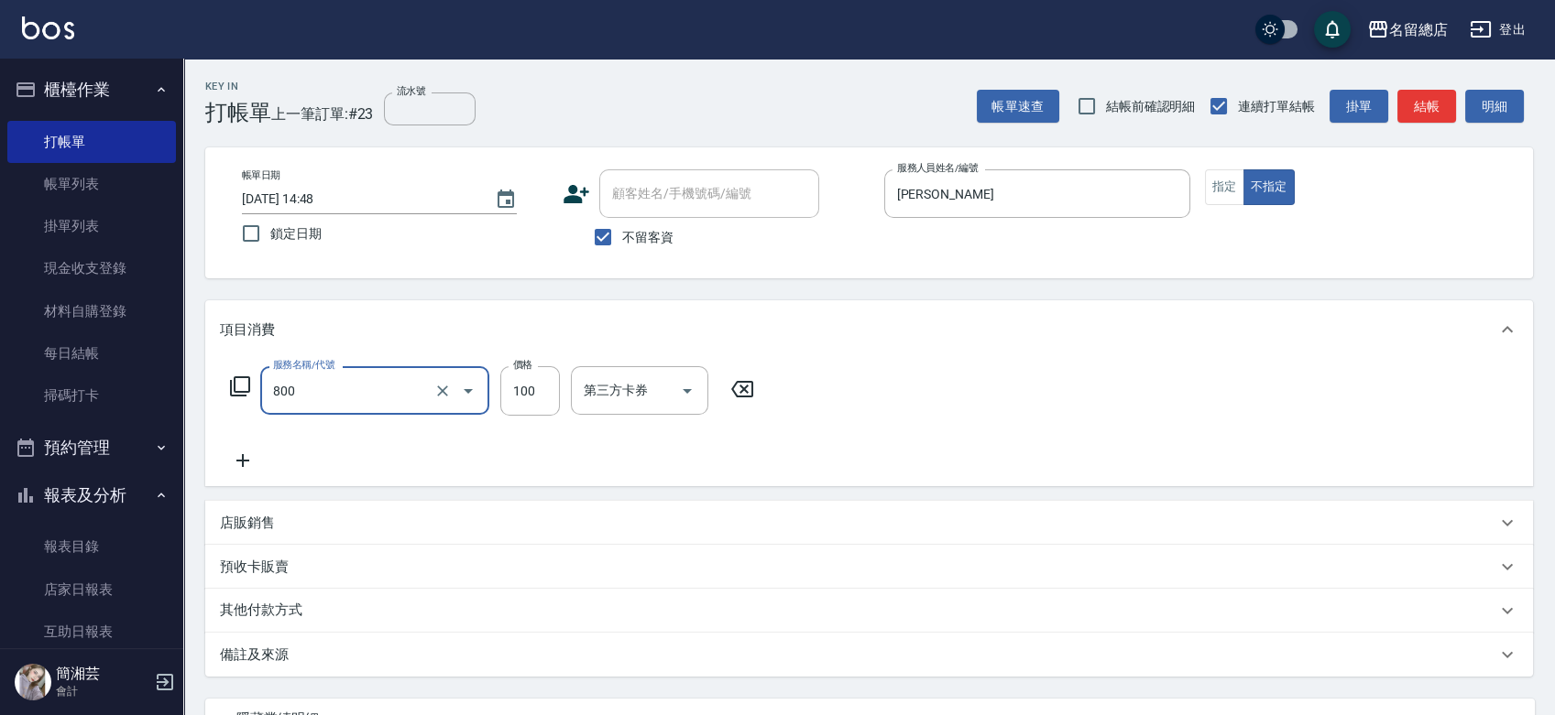
type input "梳髮(800)"
type input "300"
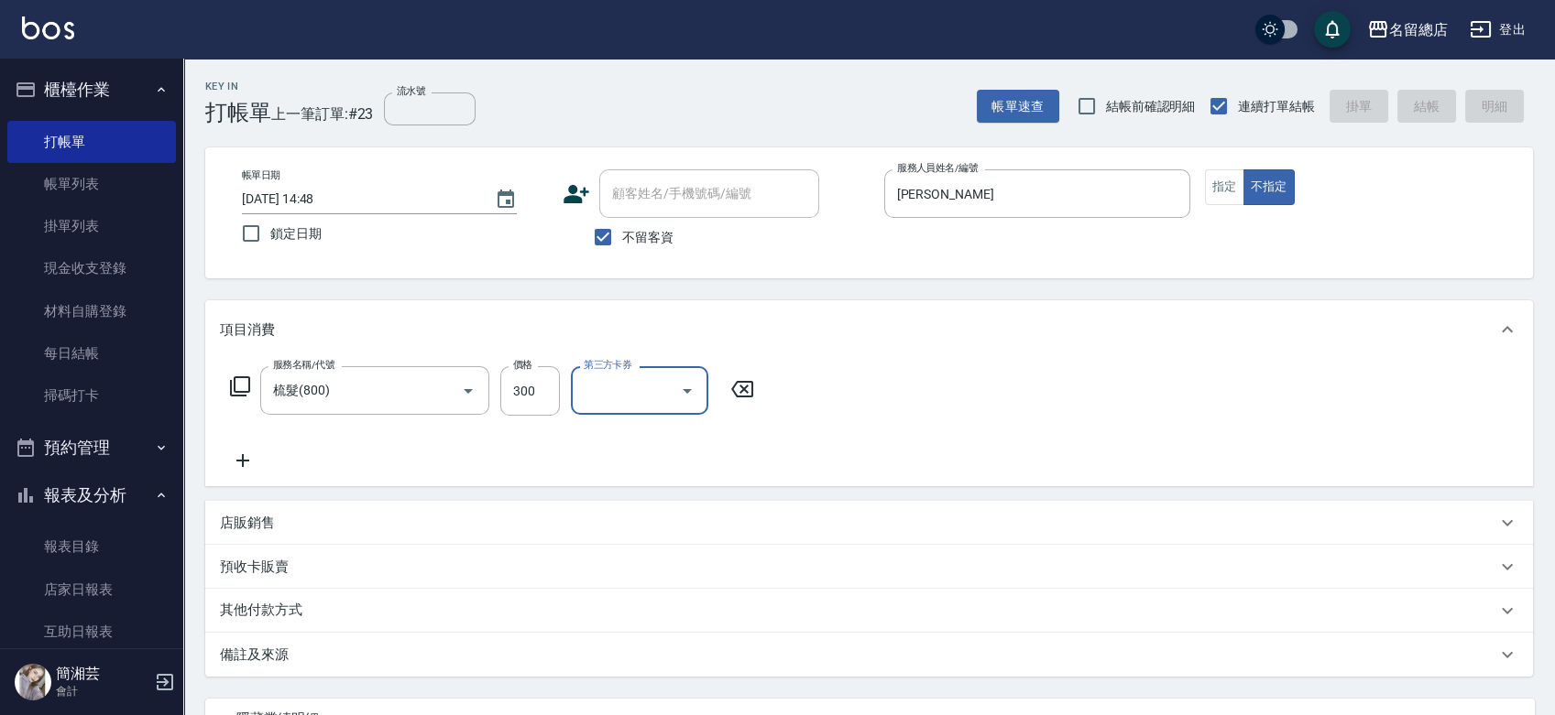
type input "2025/08/16 14:50"
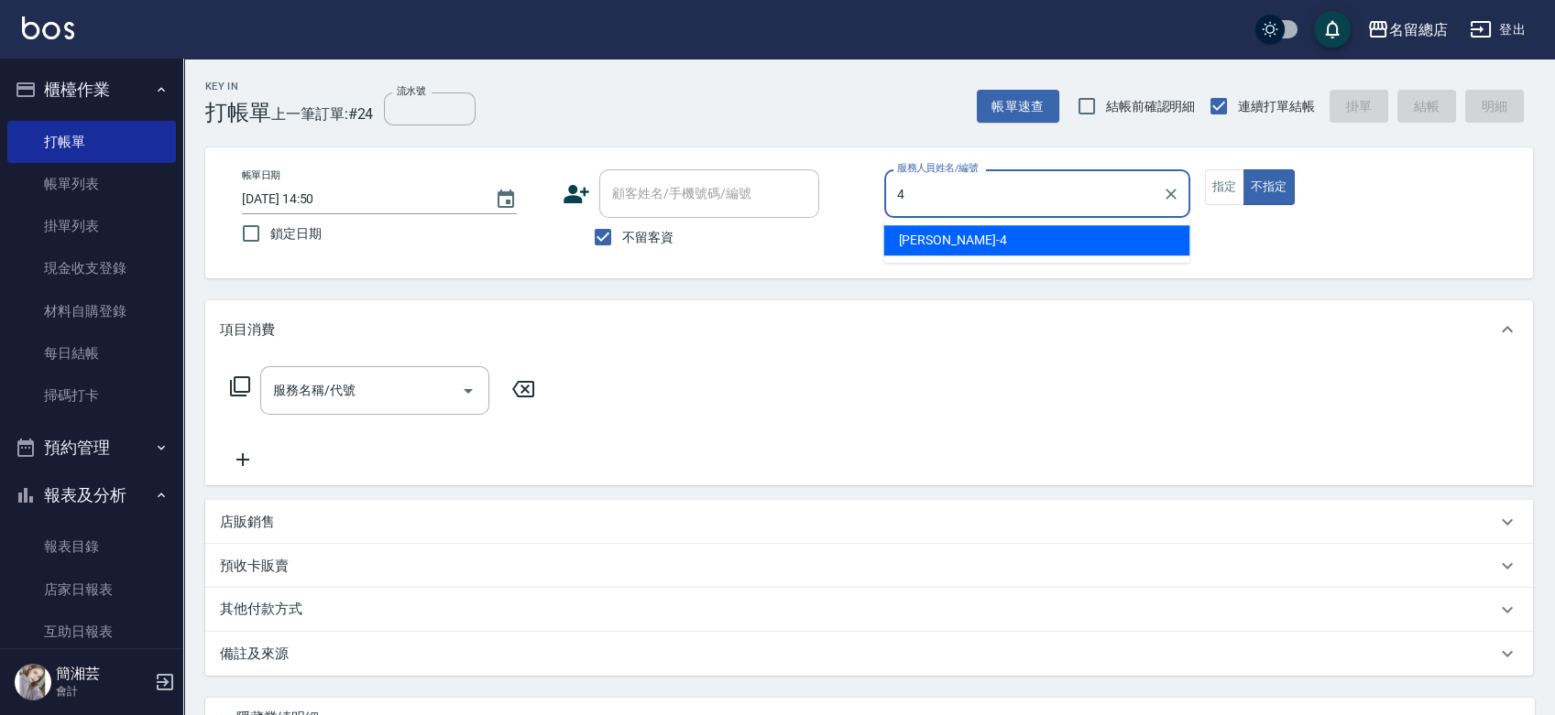
type input "Amy-4"
type button "false"
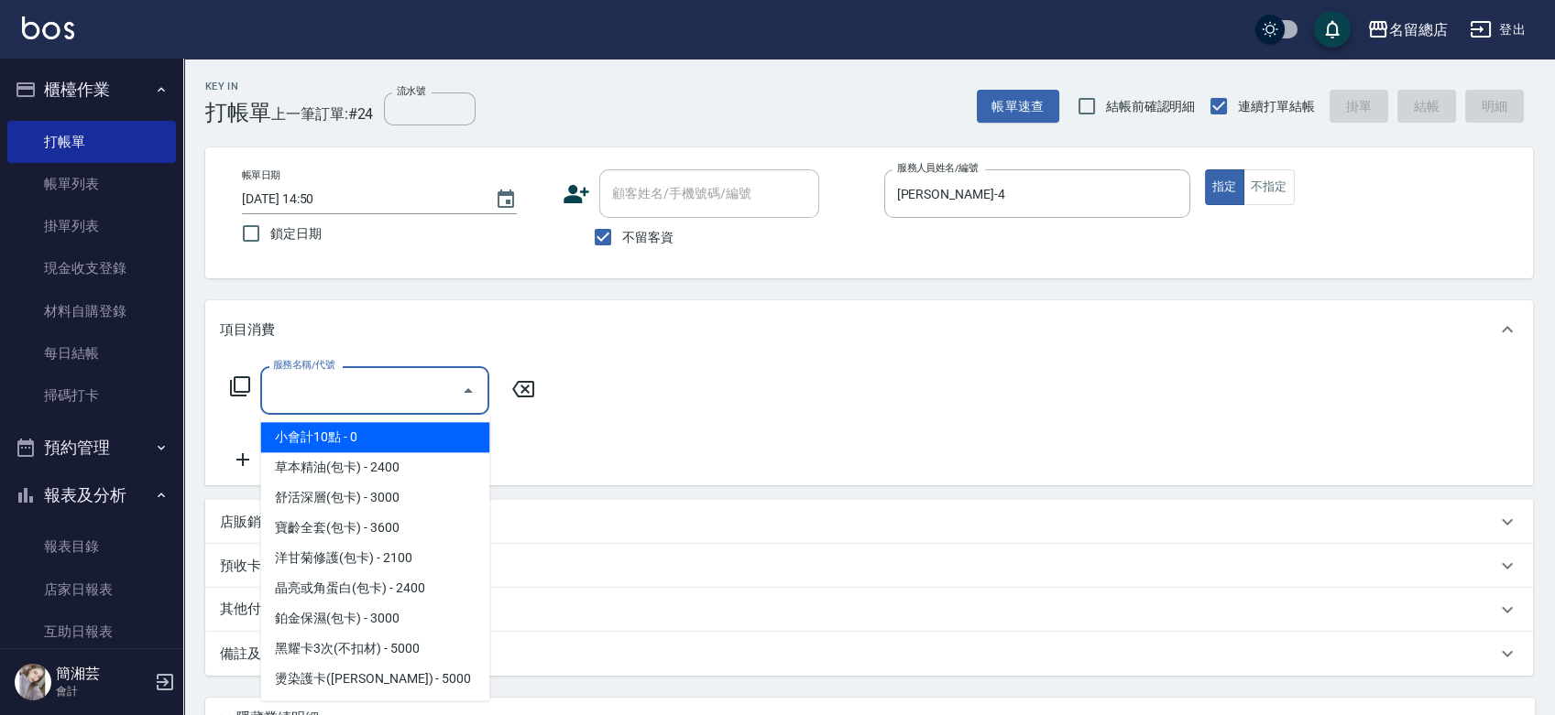
drag, startPoint x: 412, startPoint y: 393, endPoint x: 400, endPoint y: 397, distance: 12.5
click at [414, 394] on input "服務名稱/代號" at bounding box center [360, 391] width 185 height 32
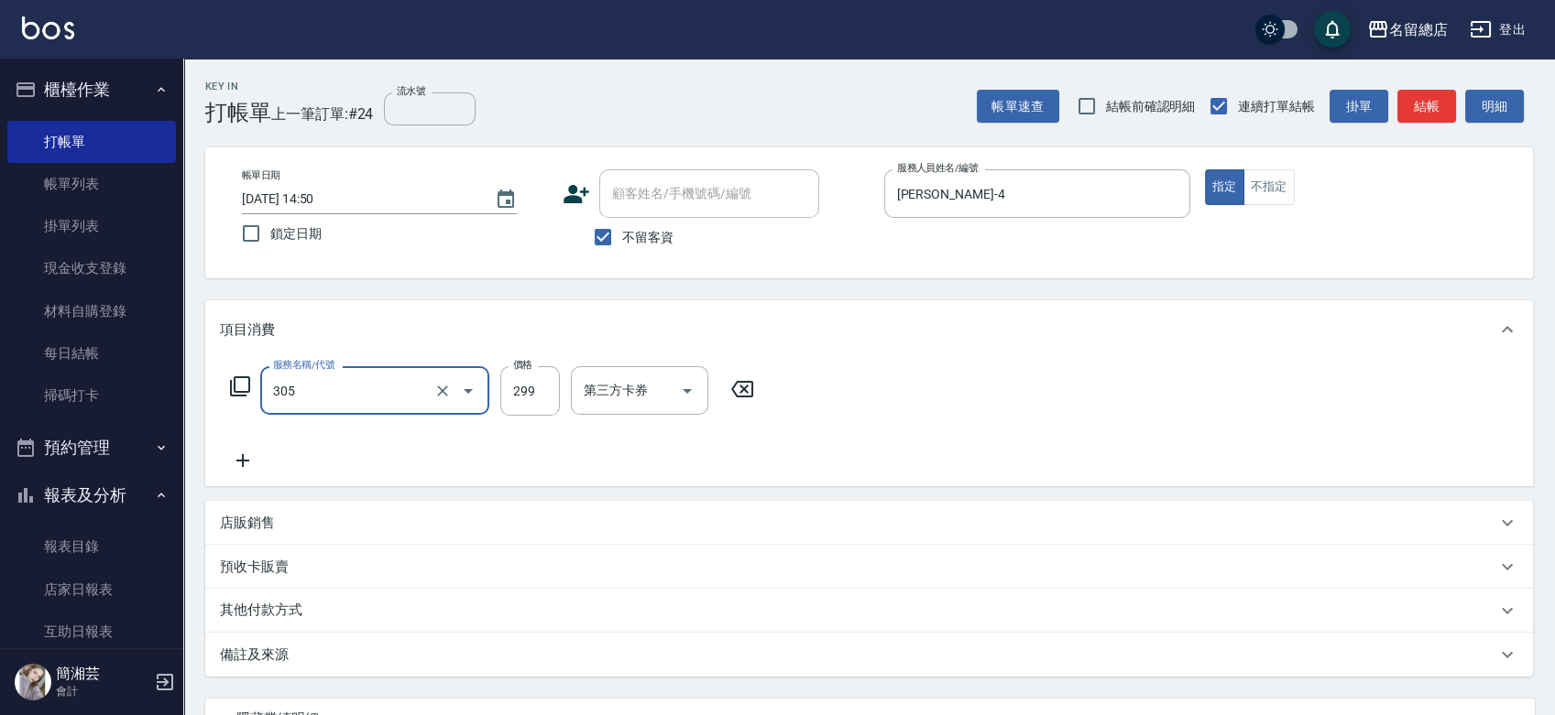
type input "剪髮(305)"
type input "500"
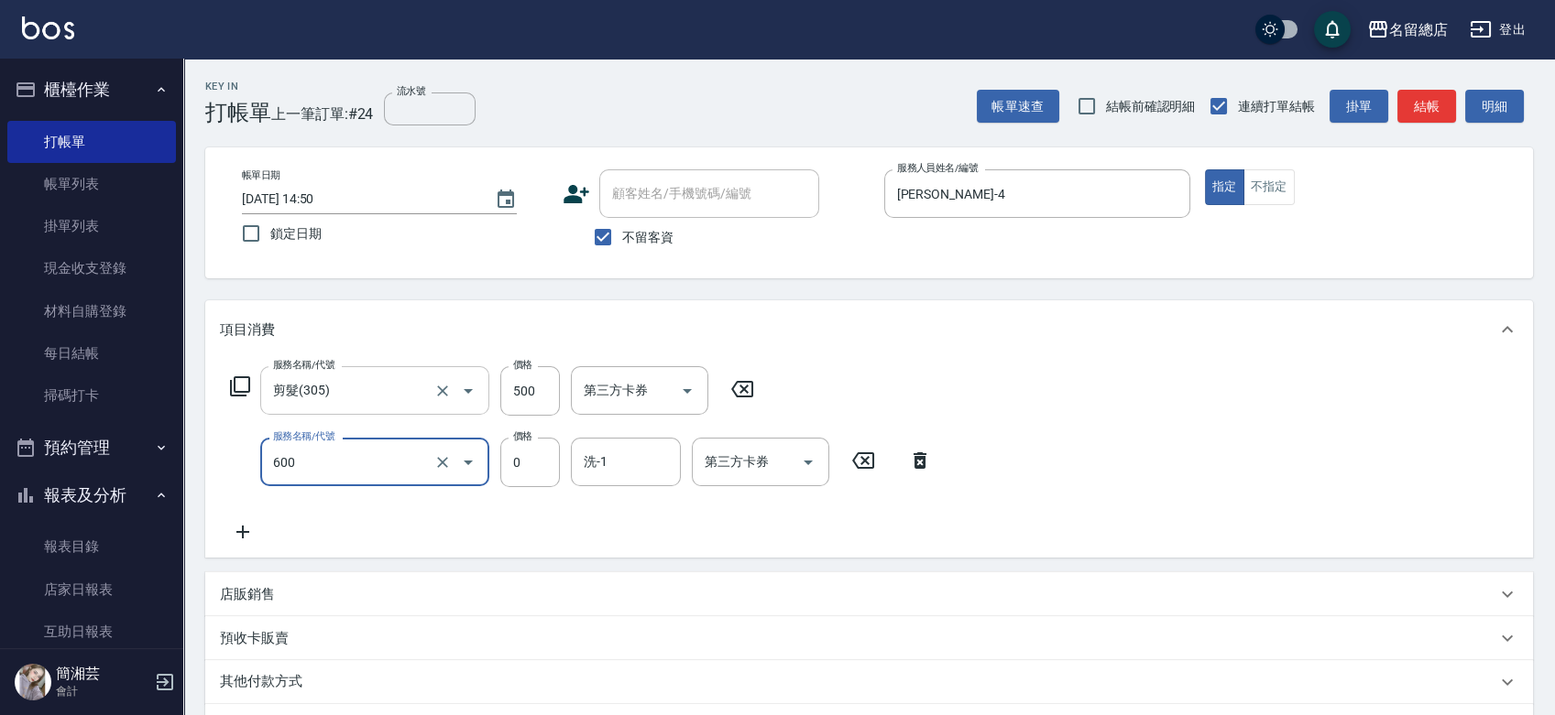
type input "洗髮(免費)(600)"
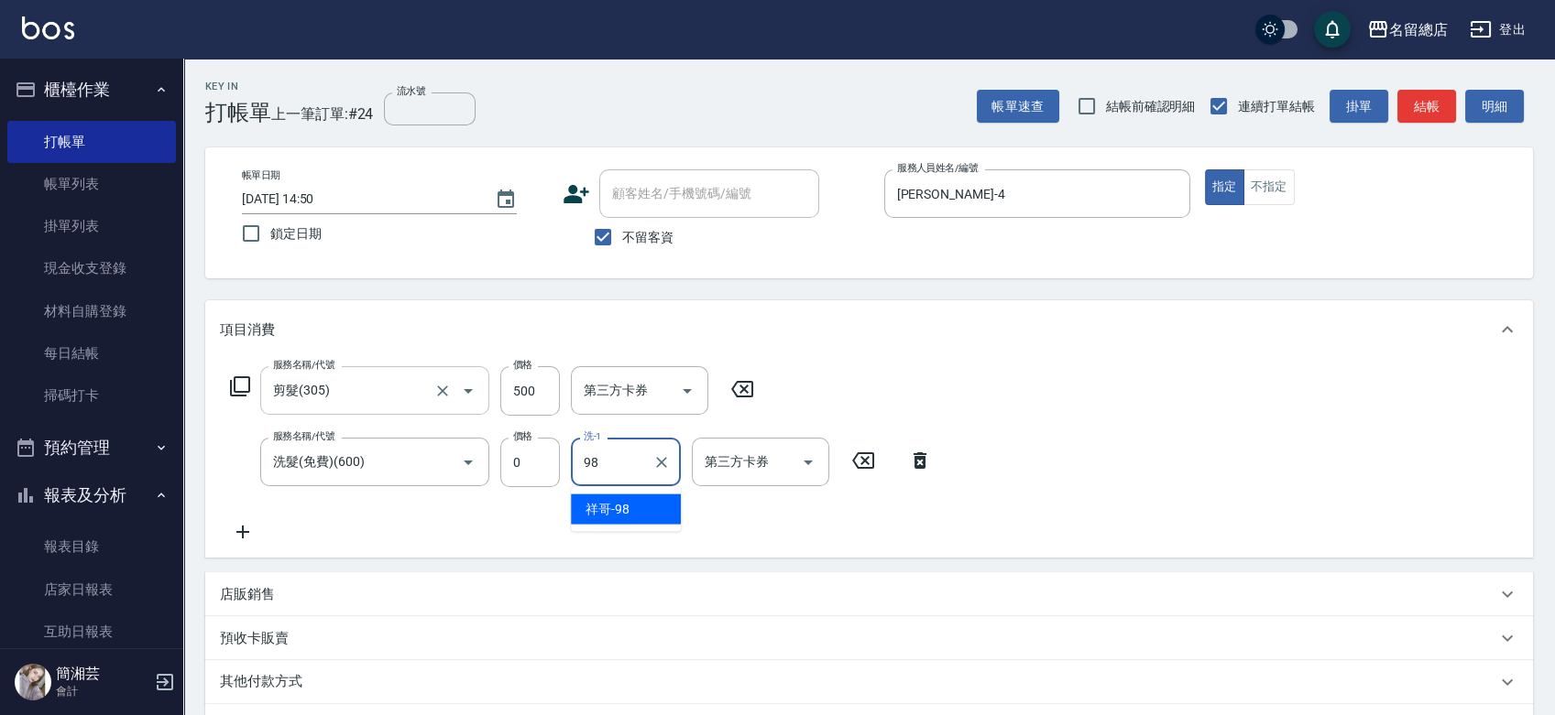
type input "祥哥-98"
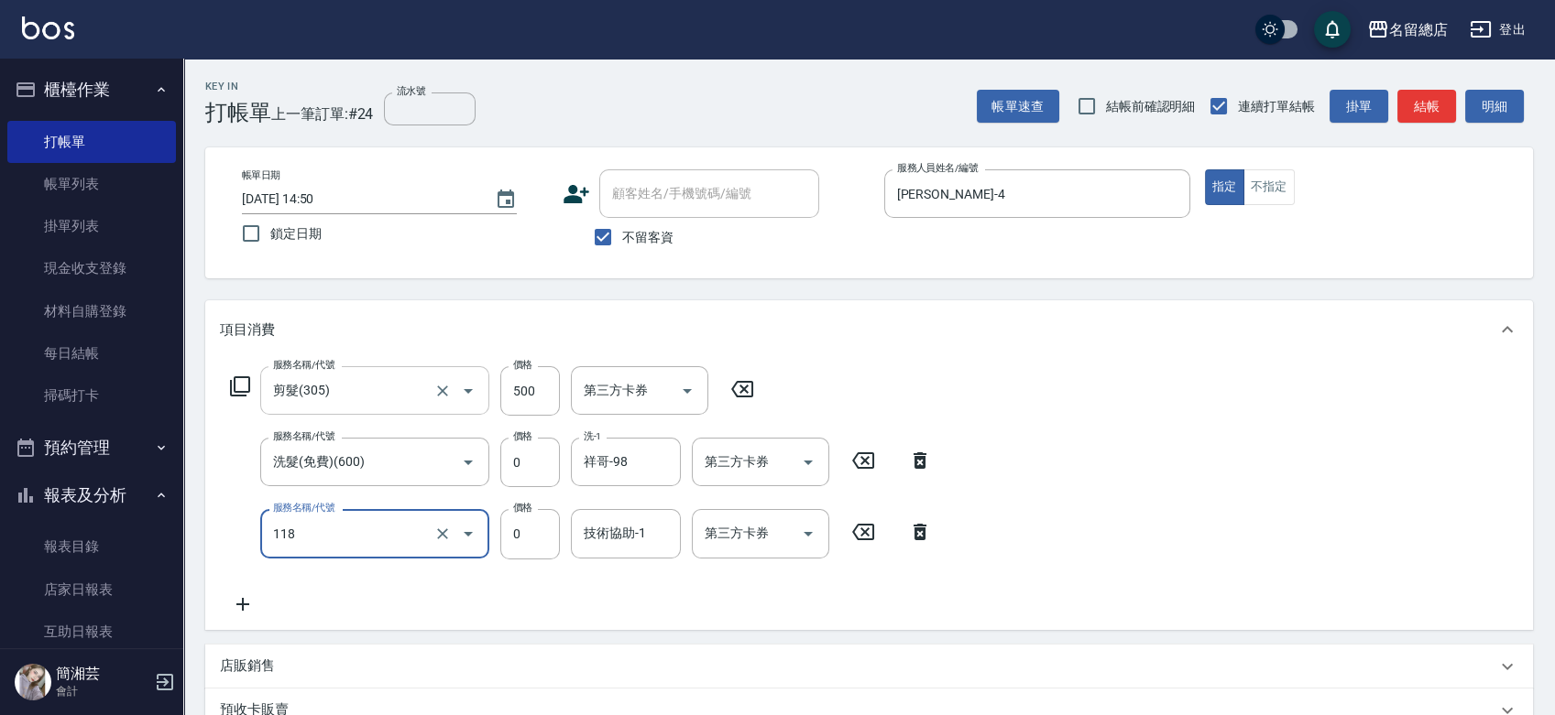
type input "頭皮蓋卡4點(118)"
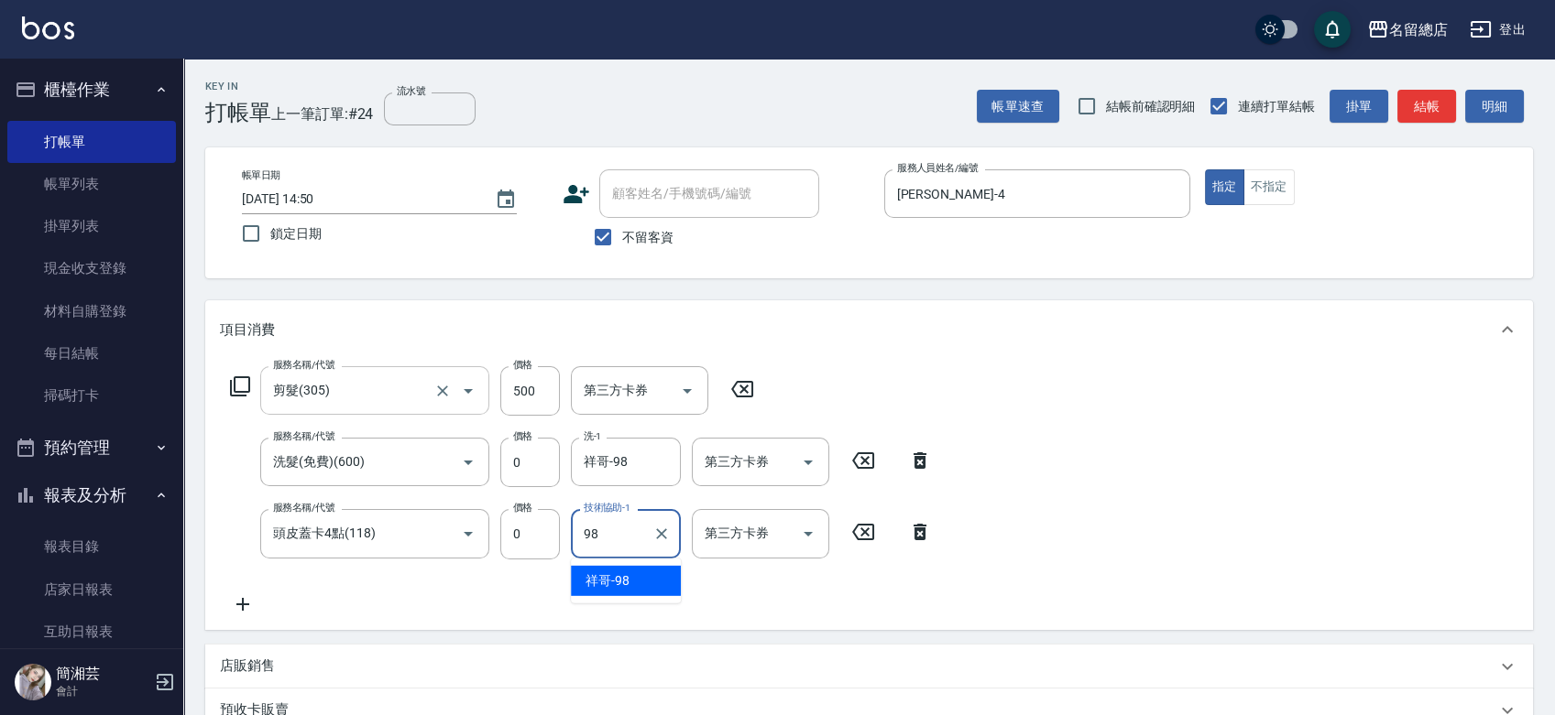
type input "祥哥-98"
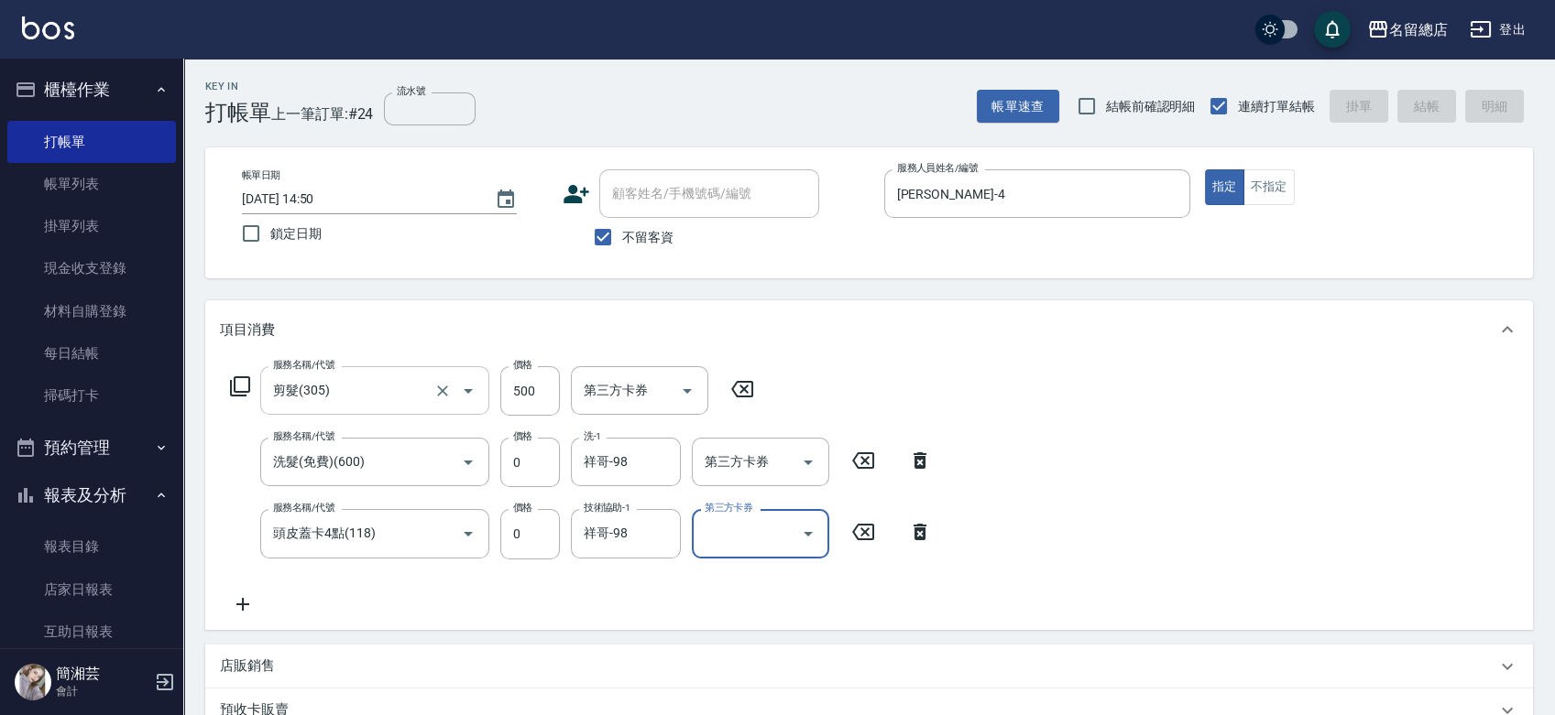
type input "2025/08/16 14:51"
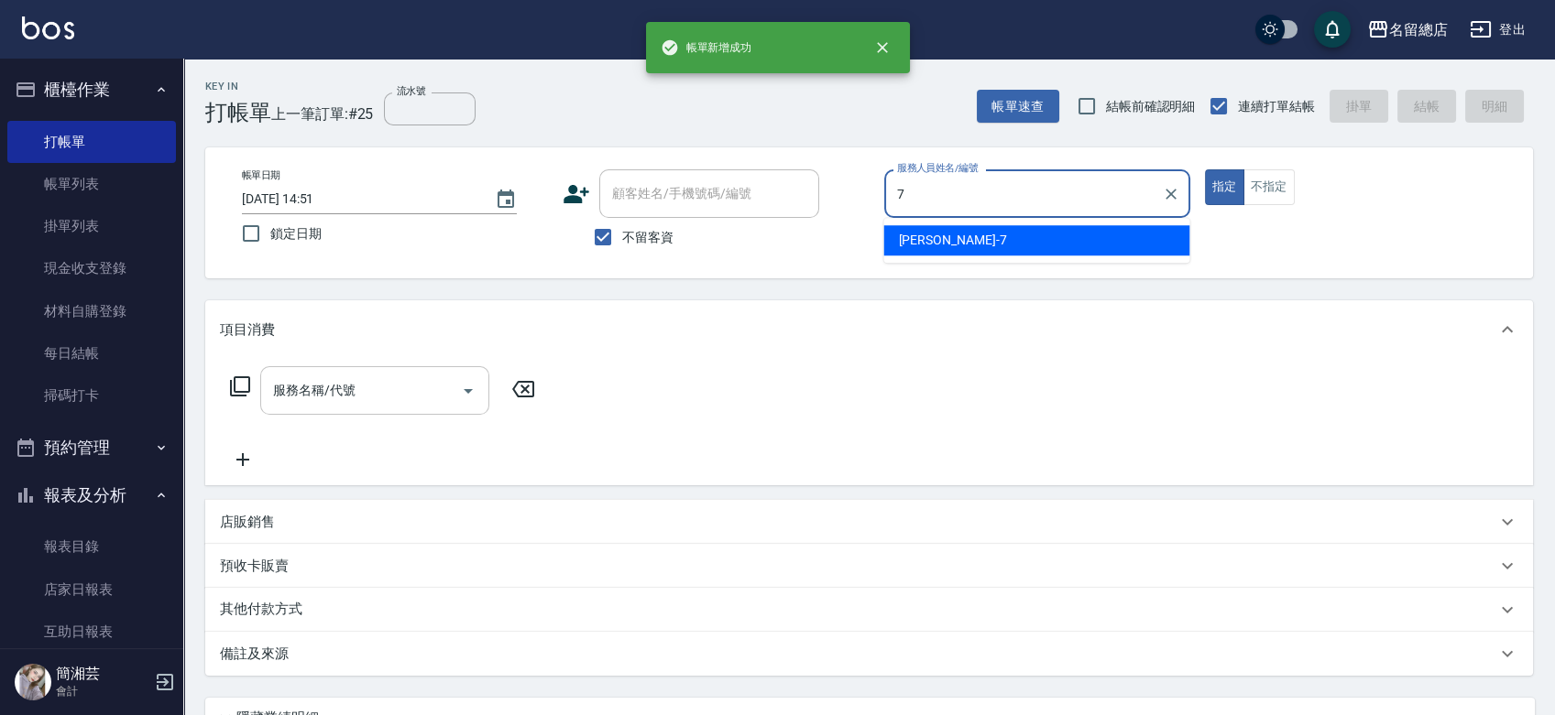
type input "Mick-7"
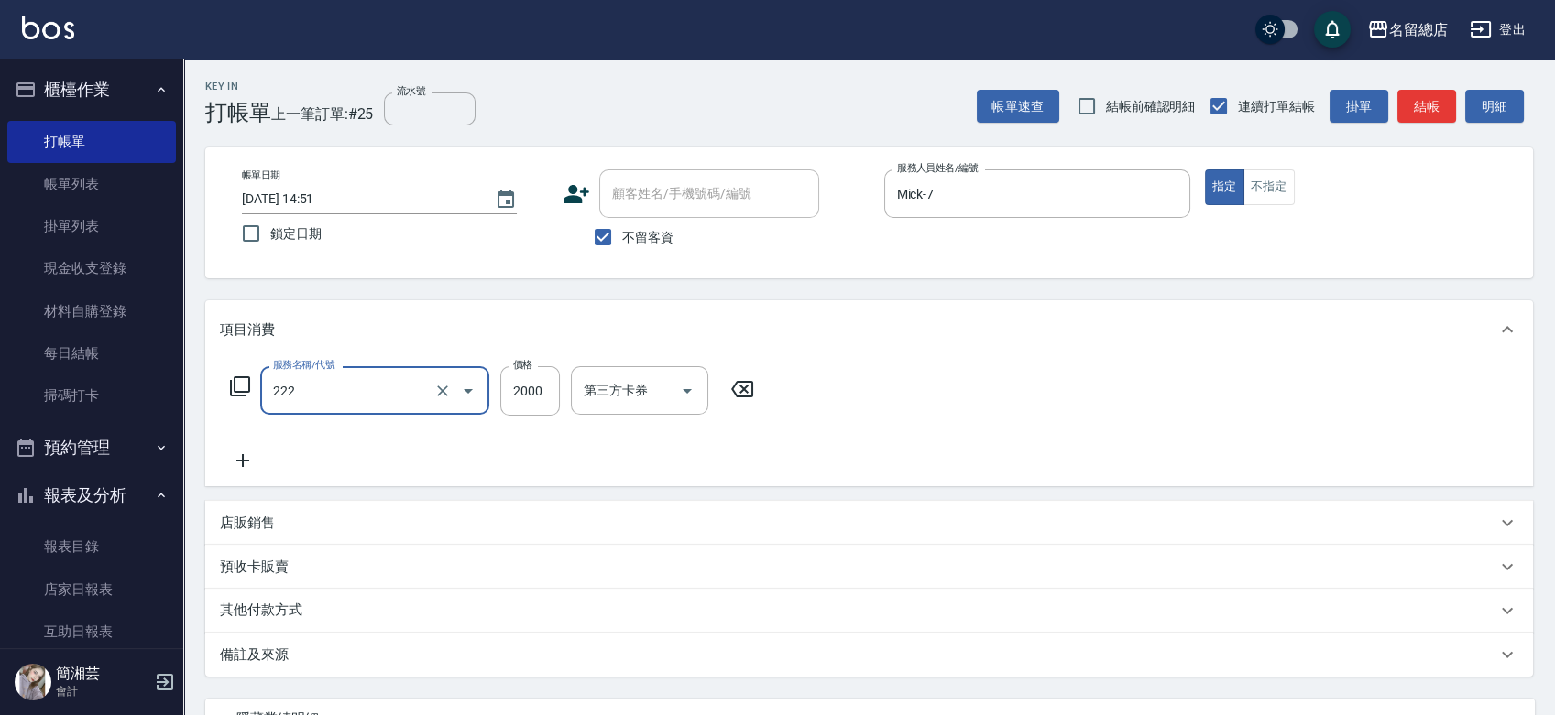
type input "燙髮2000以上(222)"
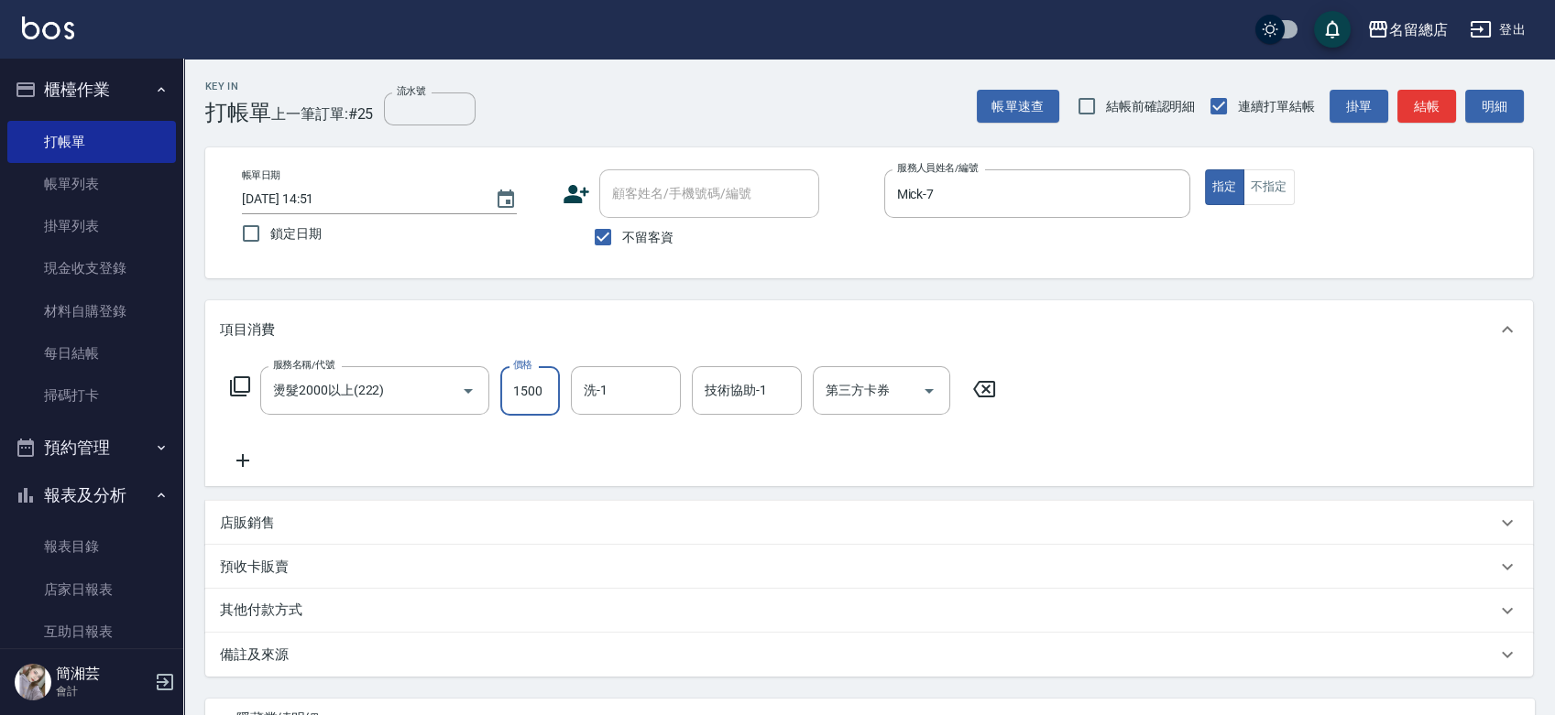
type input "1500"
type input "黃楚云-34"
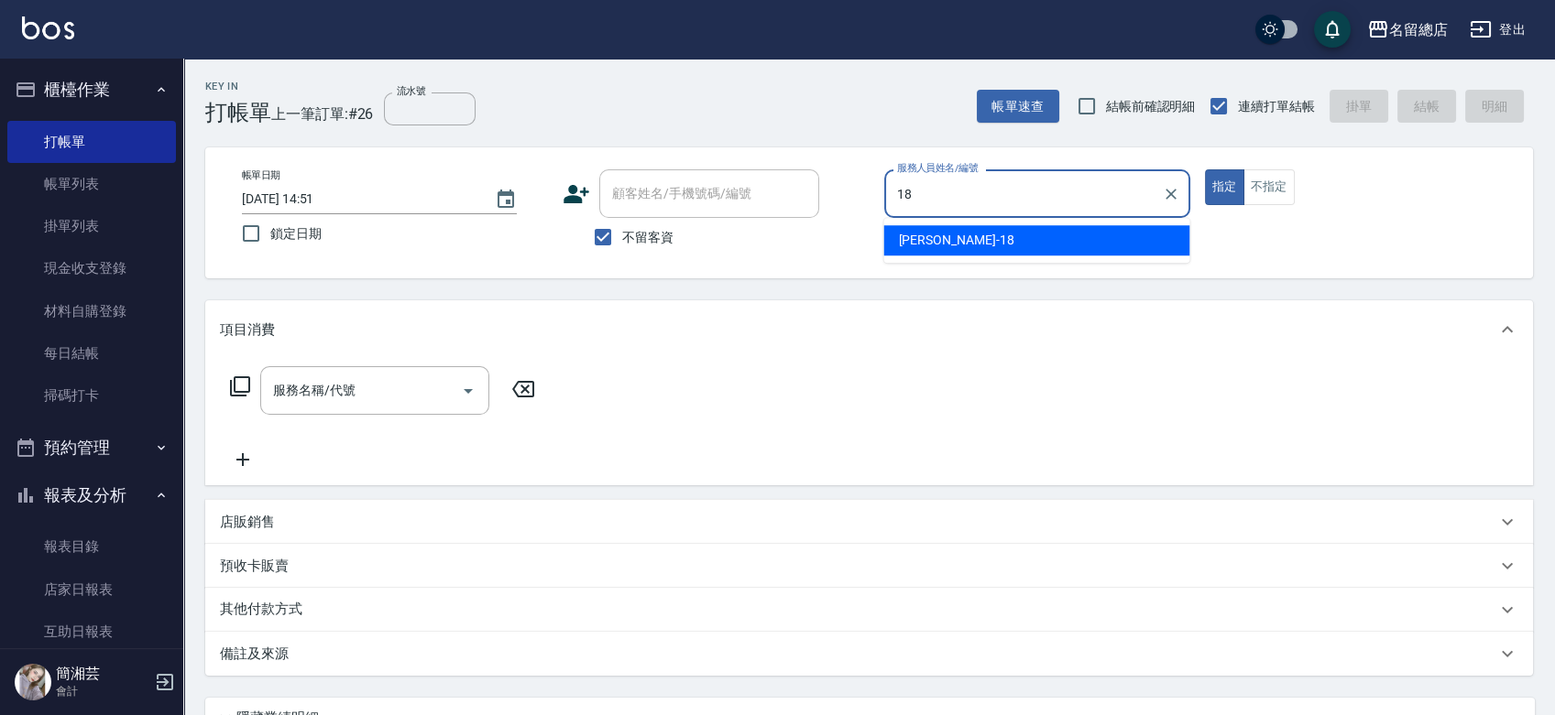
type input "Angela-18"
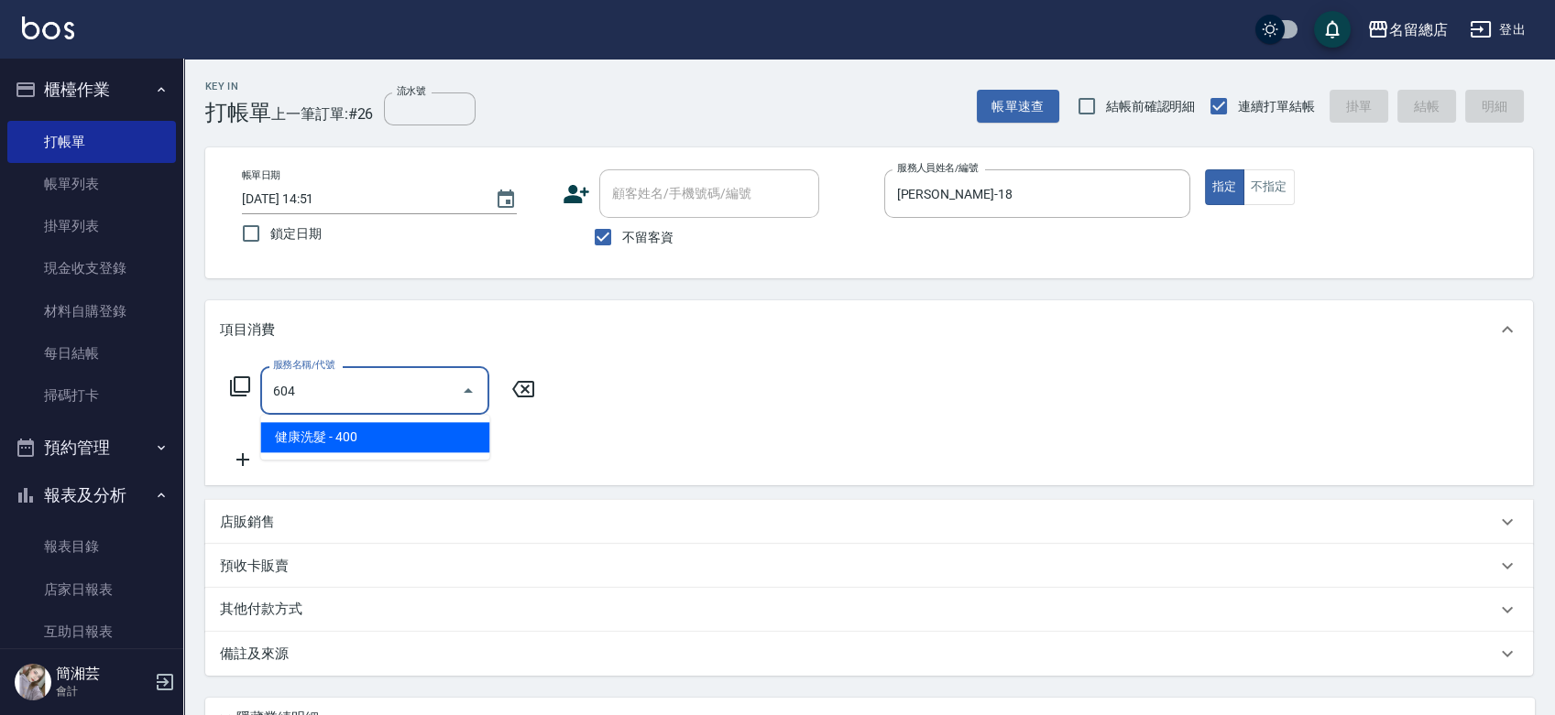
type input "健康洗髮(604)"
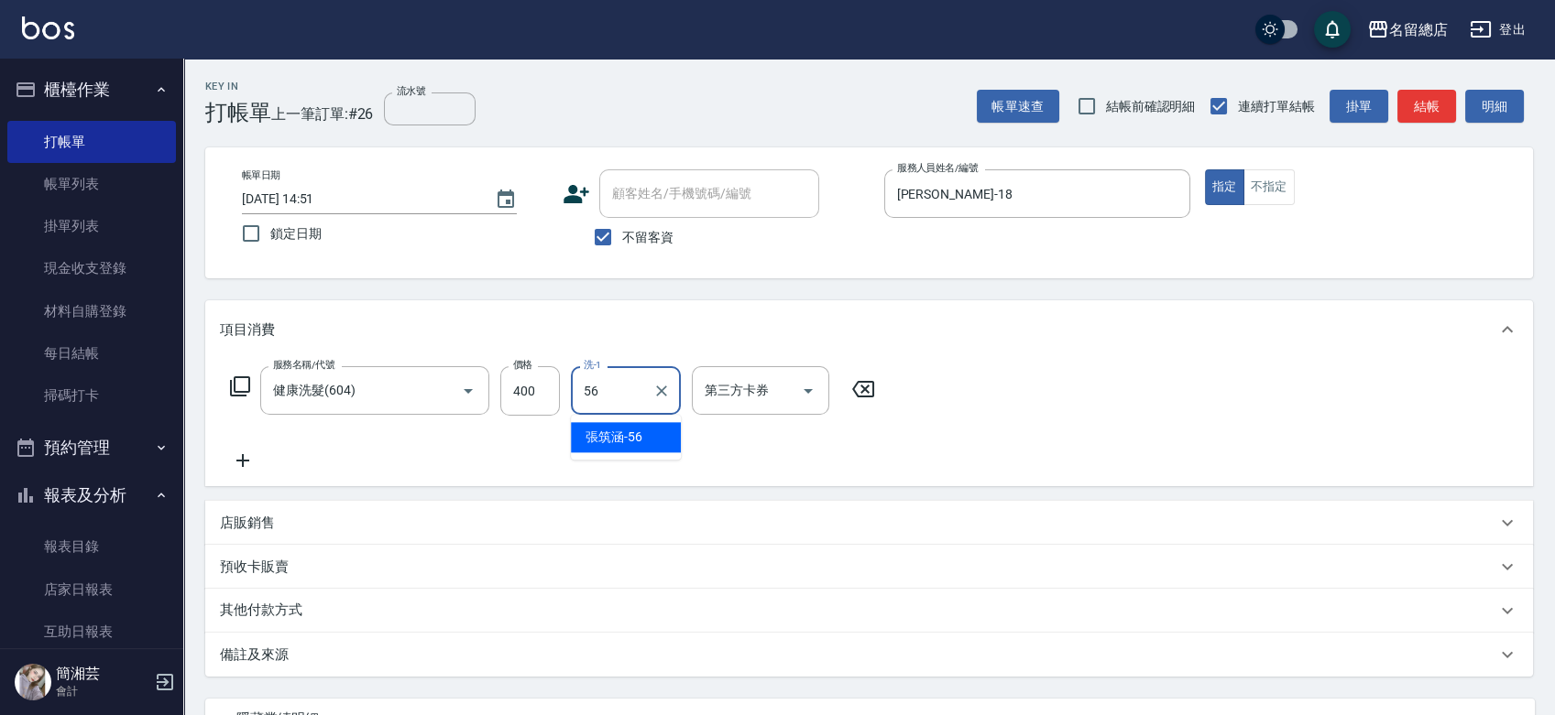
type input "張筑涵-56"
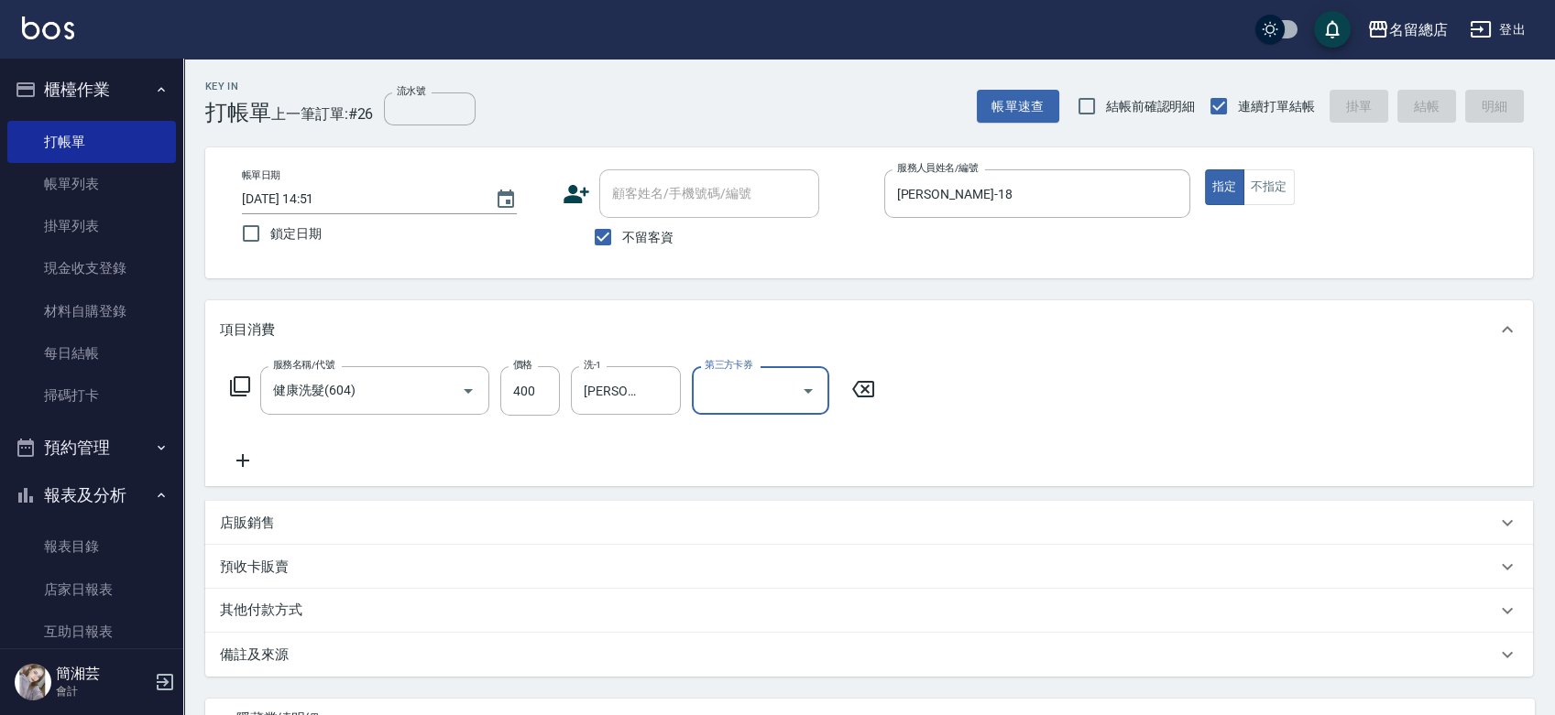
type input "2025/08/16 14:52"
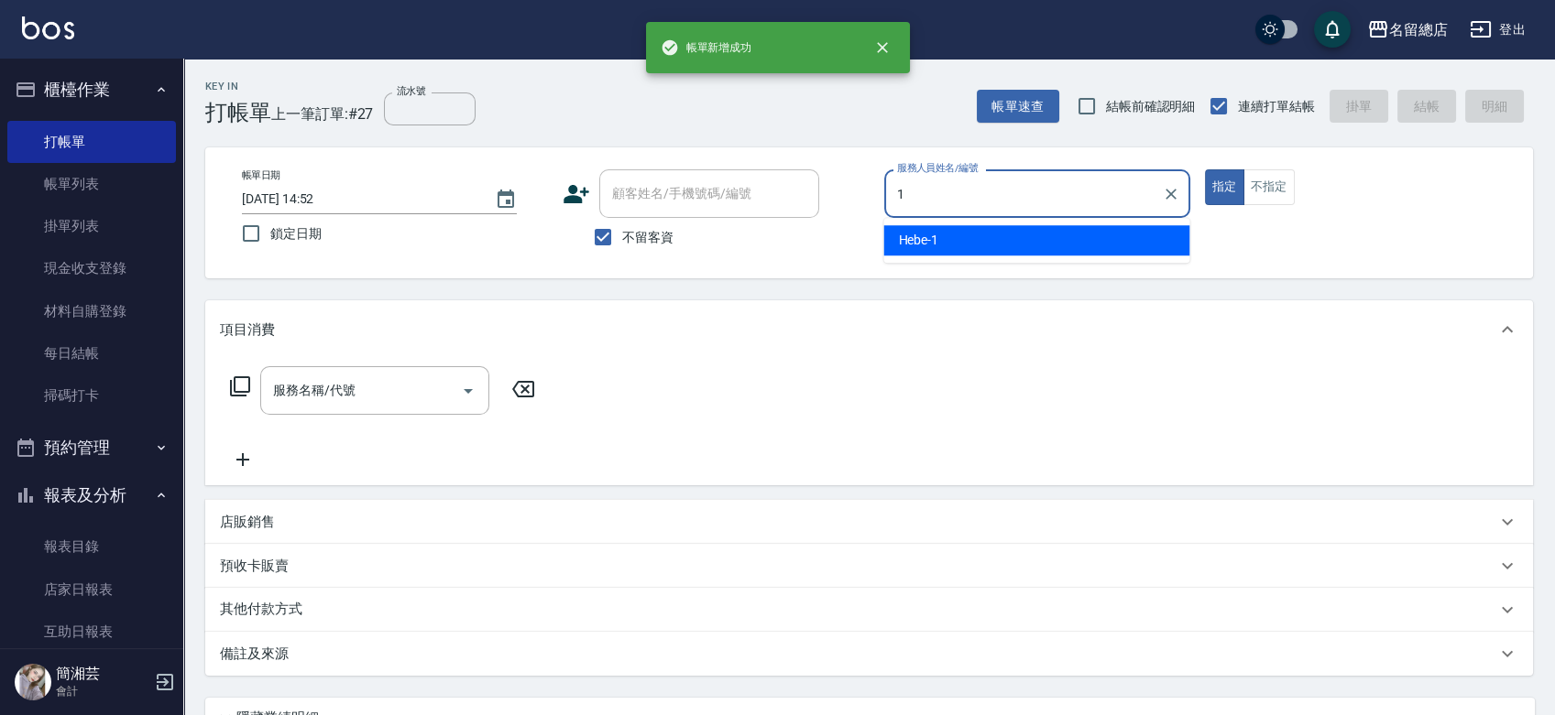
type input "Hebe-1"
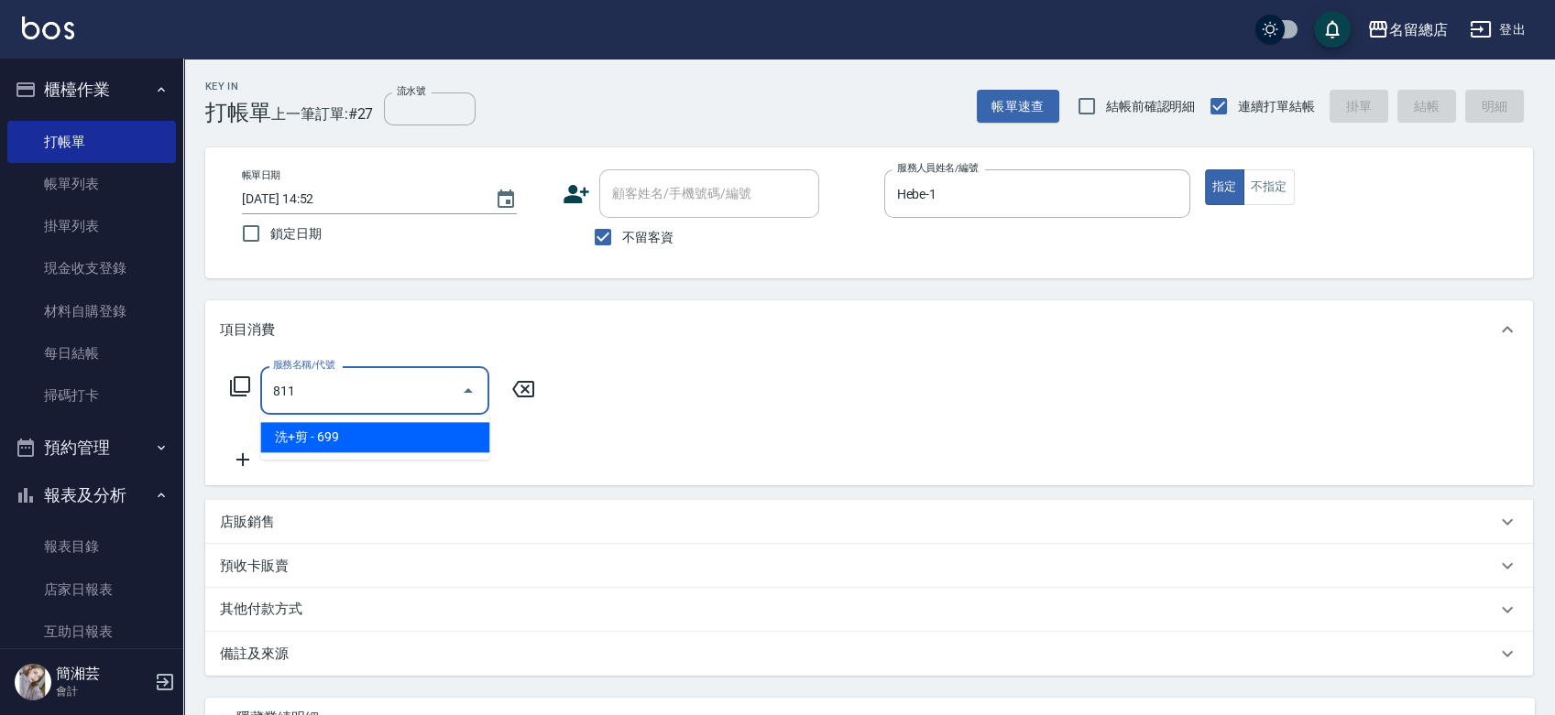
type input "洗+剪(811)"
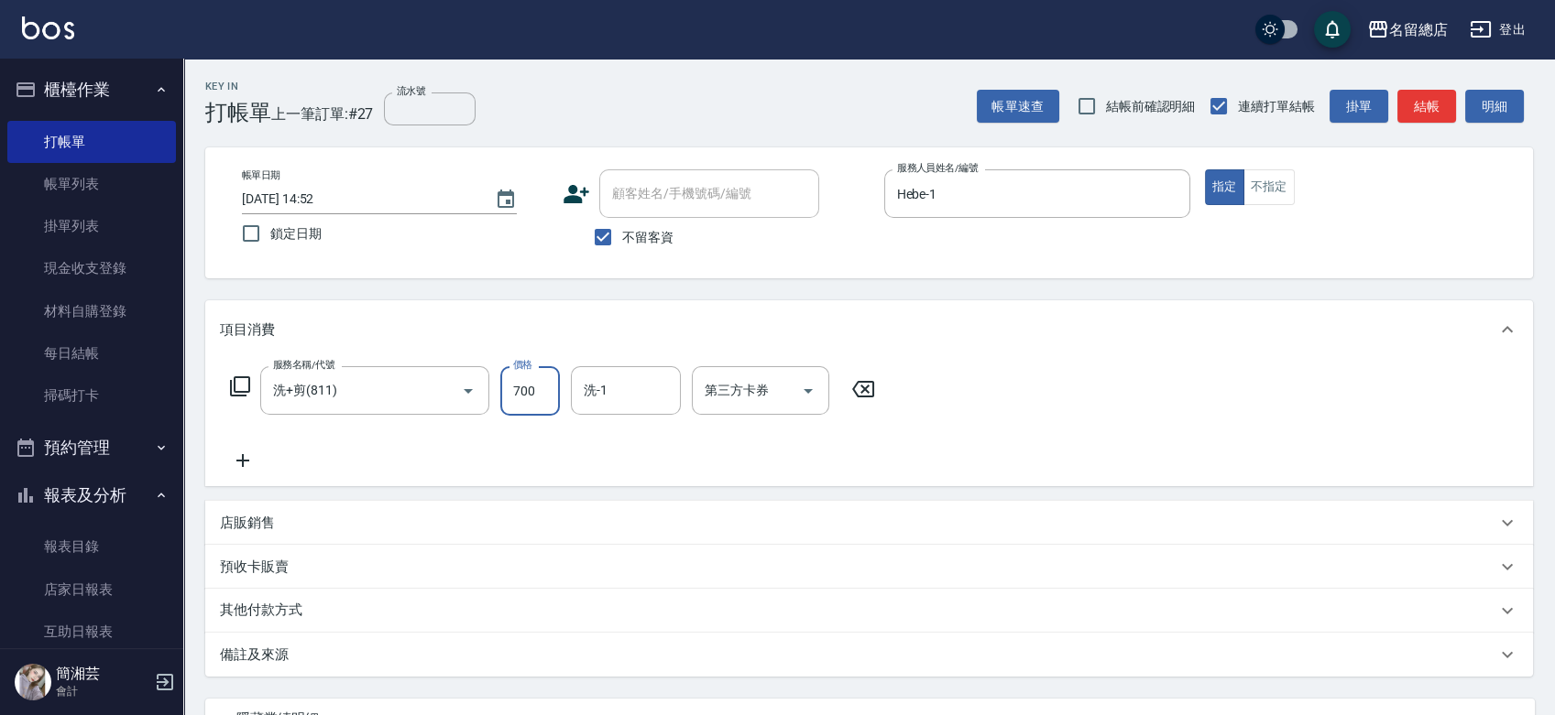
type input "700"
type input "YY-45"
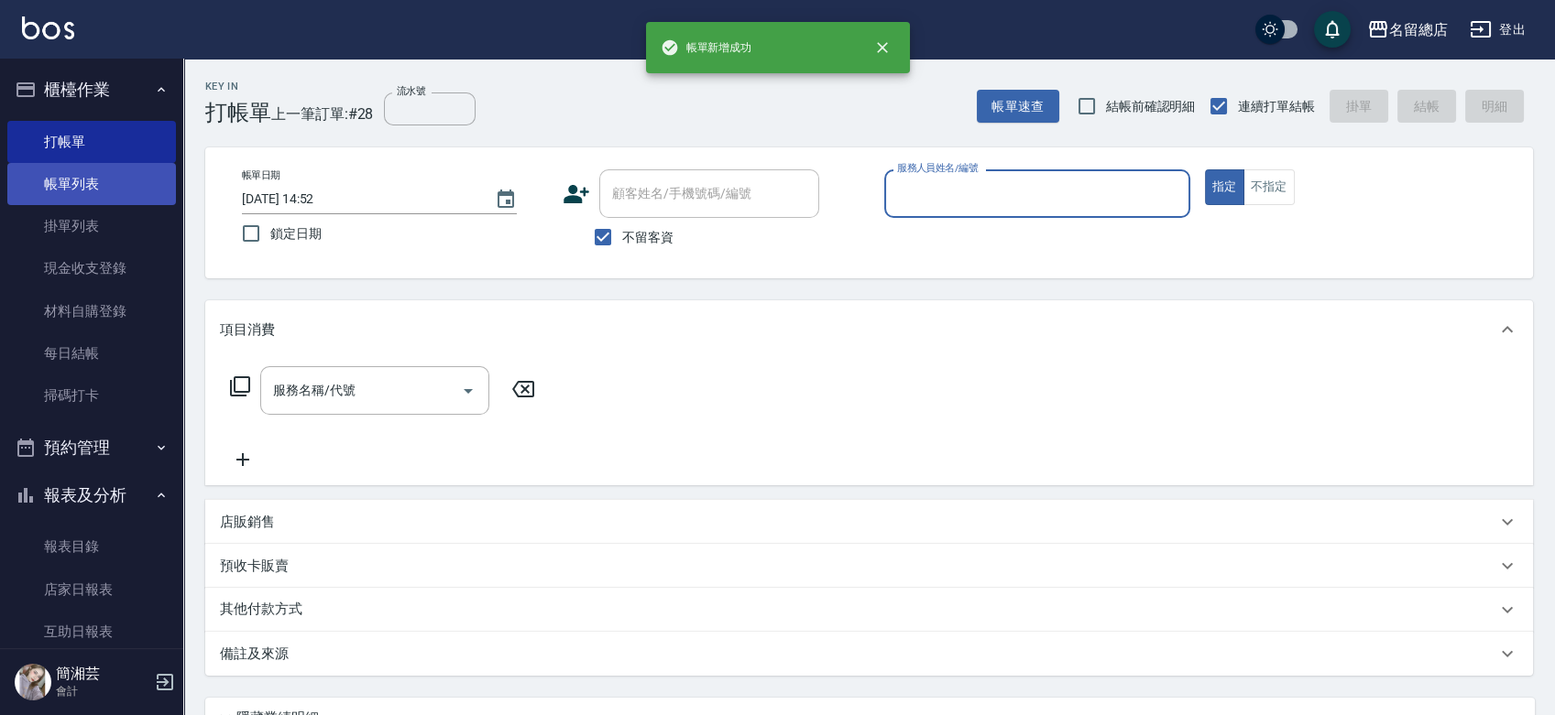
click at [62, 185] on link "帳單列表" at bounding box center [91, 184] width 169 height 42
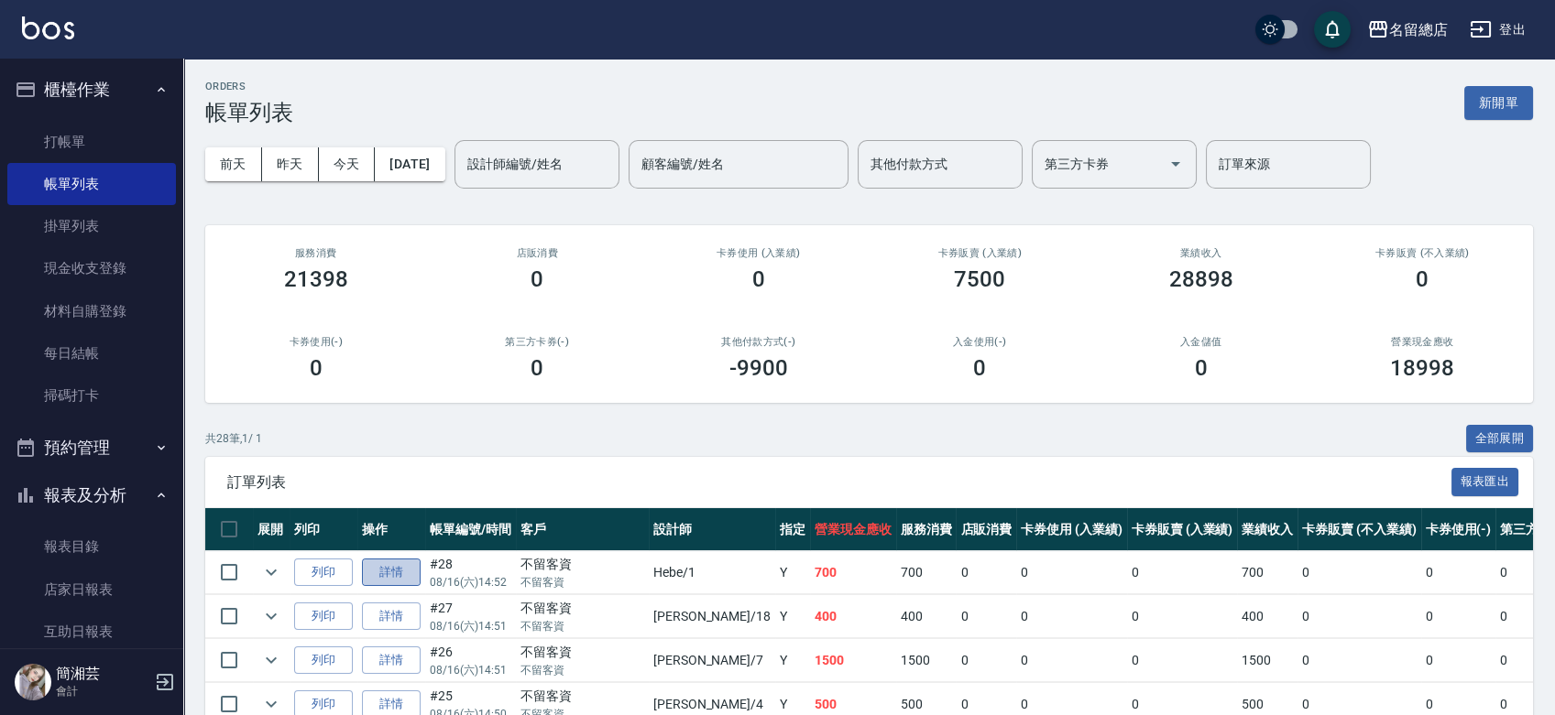
click at [396, 570] on link "詳情" at bounding box center [391, 573] width 59 height 28
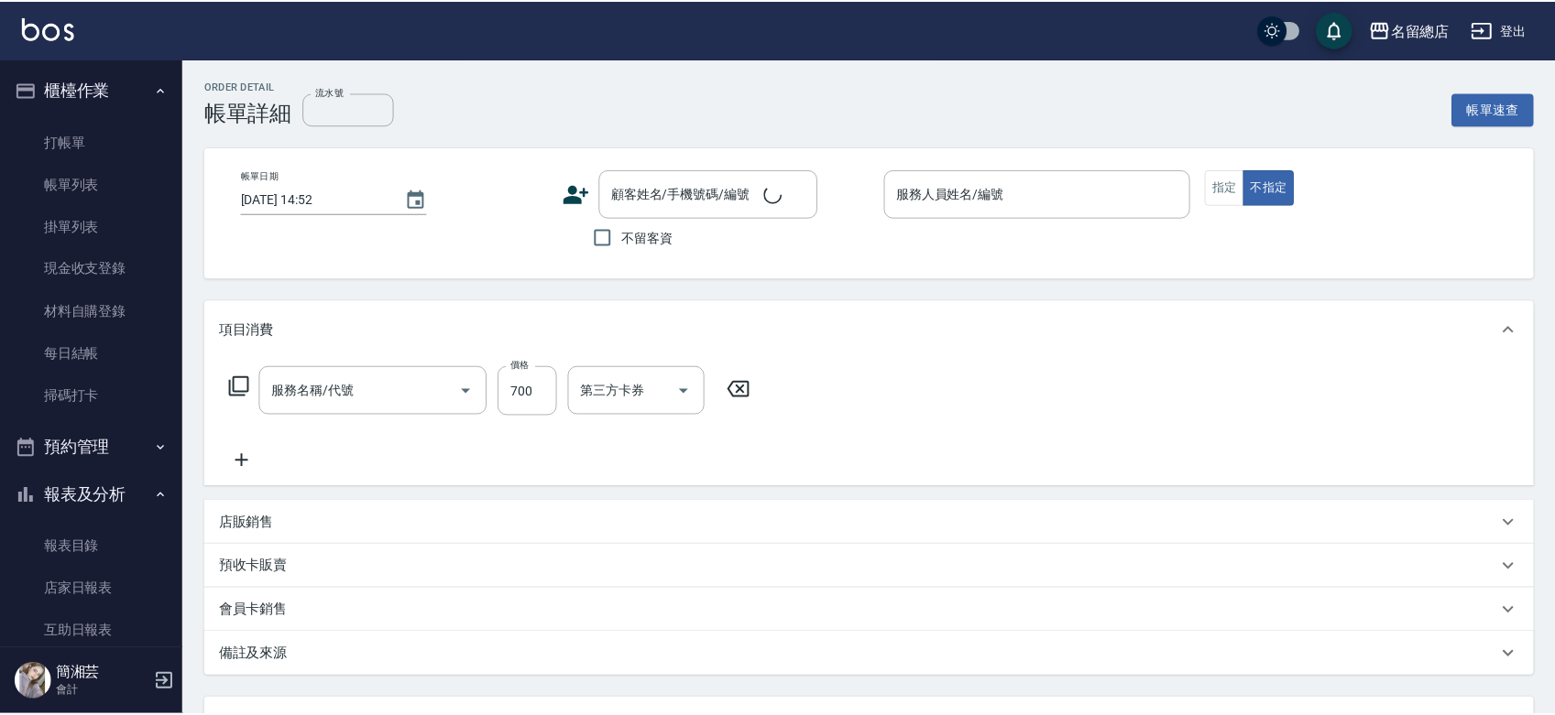
checkbox input "true"
type input "Hebe-1"
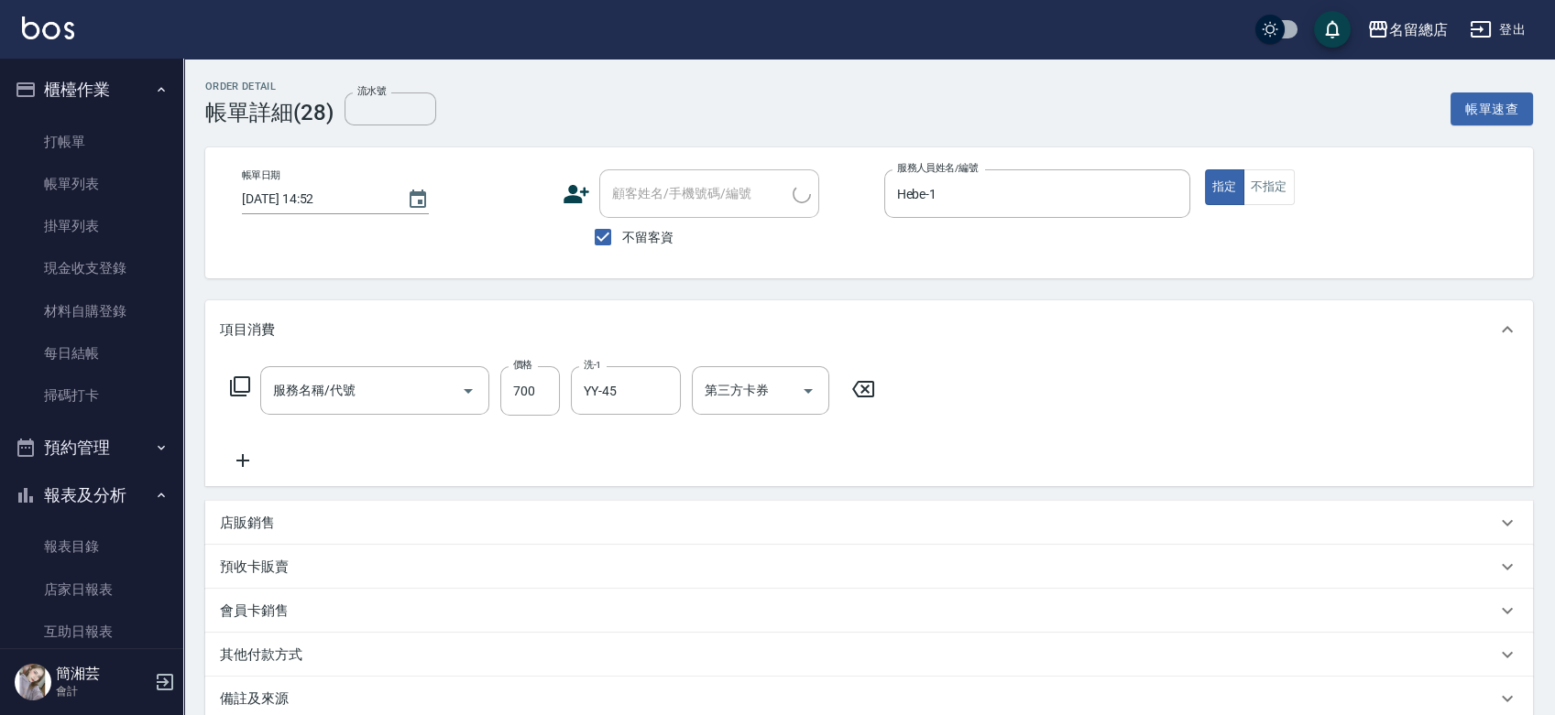
type input "洗+剪(811)"
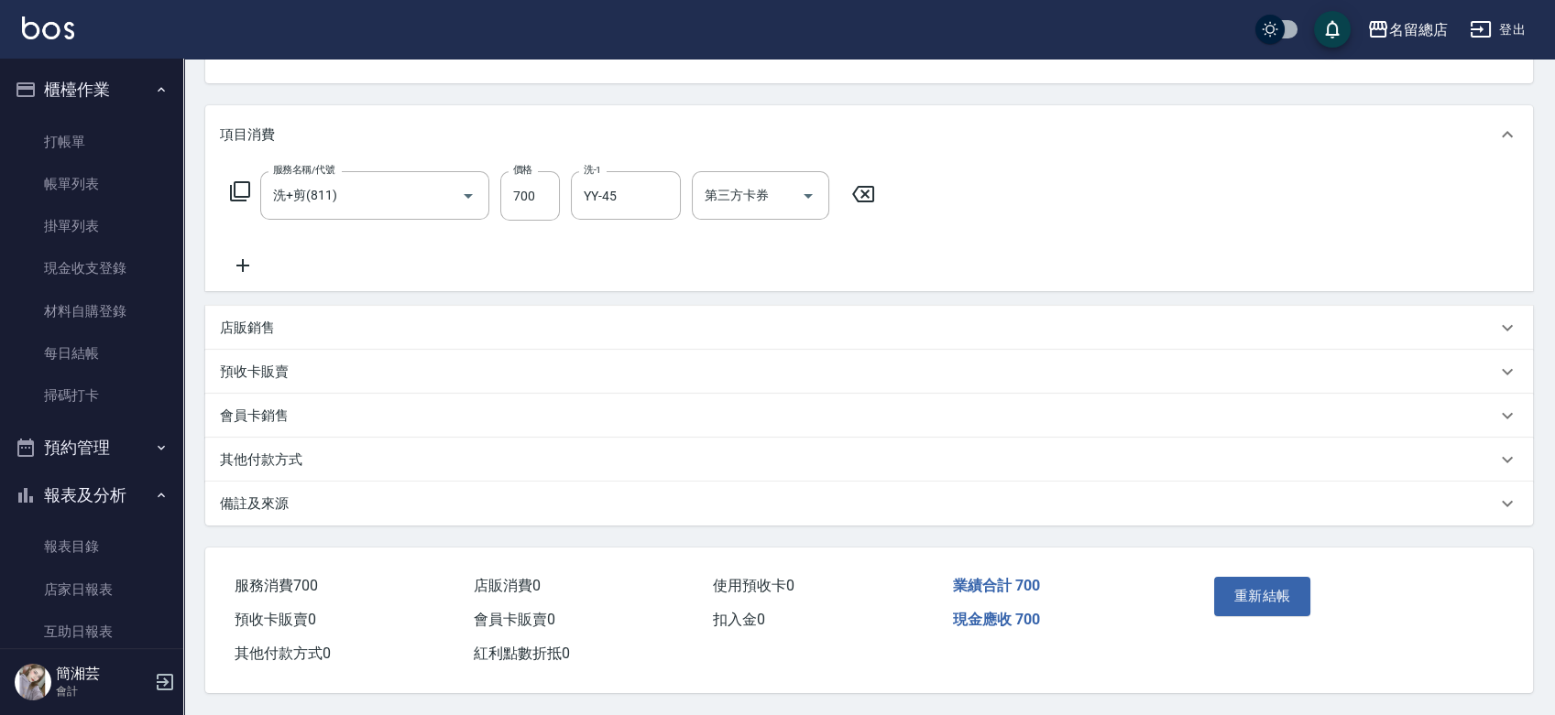
scroll to position [201, 0]
click at [259, 458] on p "其他付款方式" at bounding box center [261, 460] width 82 height 19
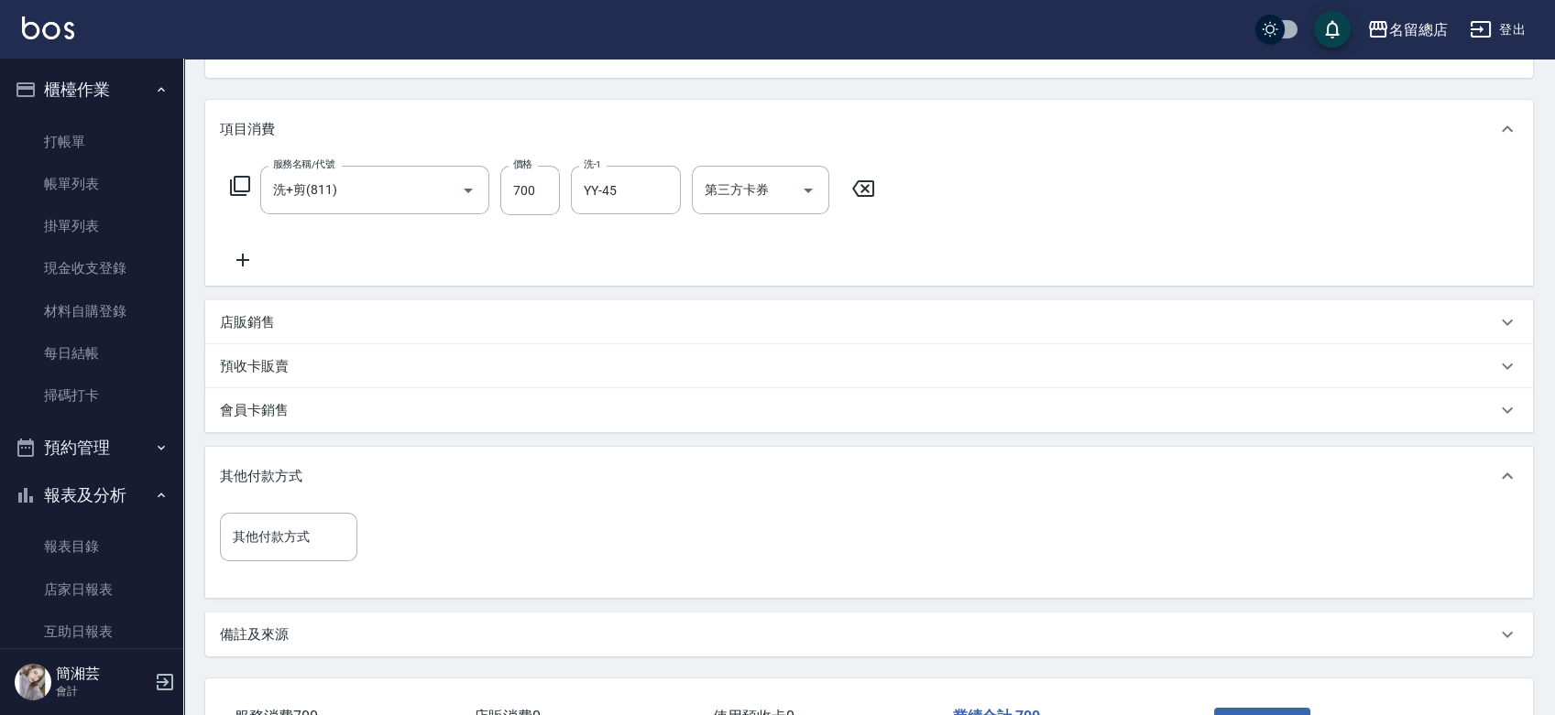
click at [272, 544] on input "其他付款方式" at bounding box center [288, 537] width 121 height 32
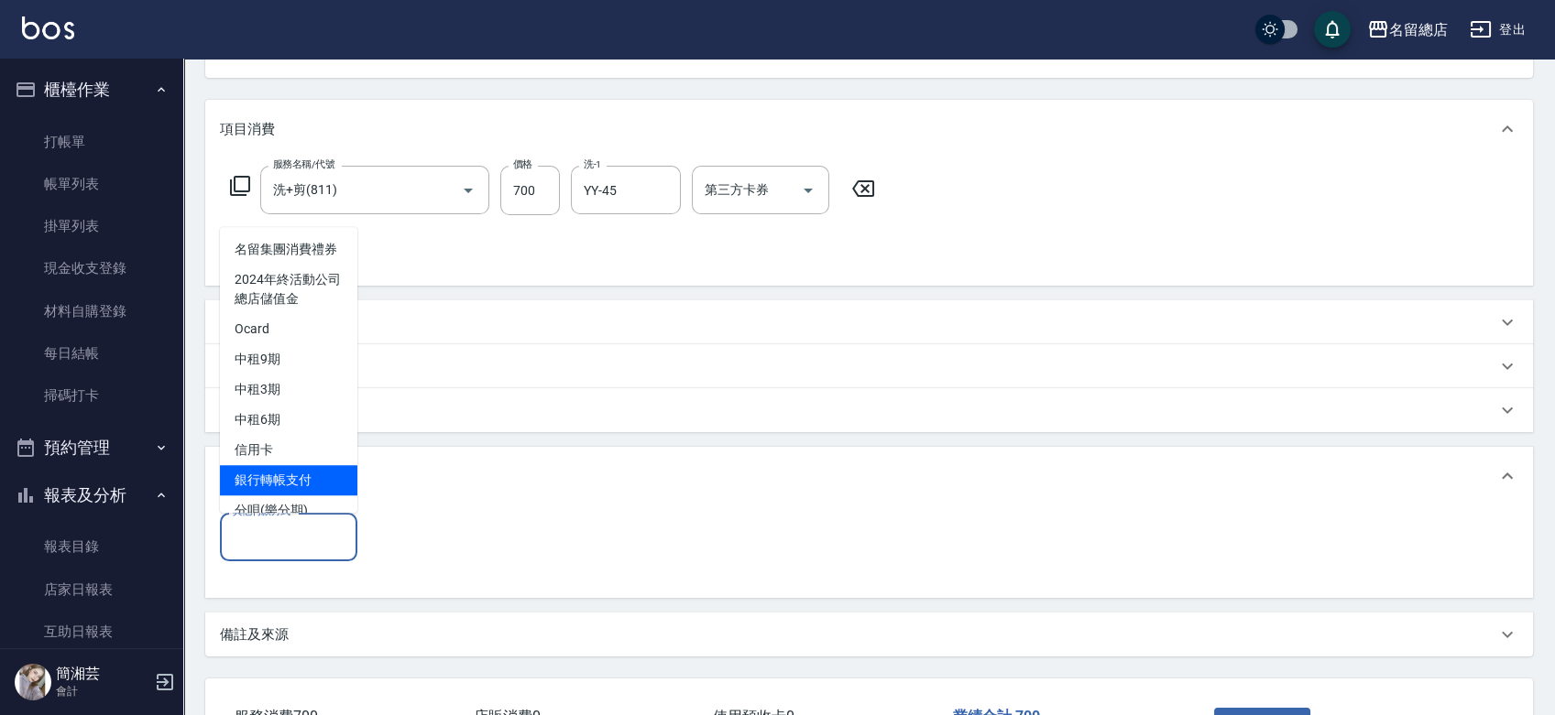
click at [293, 496] on span "銀行轉帳支付" at bounding box center [288, 480] width 137 height 30
type input "銀行轉帳支付"
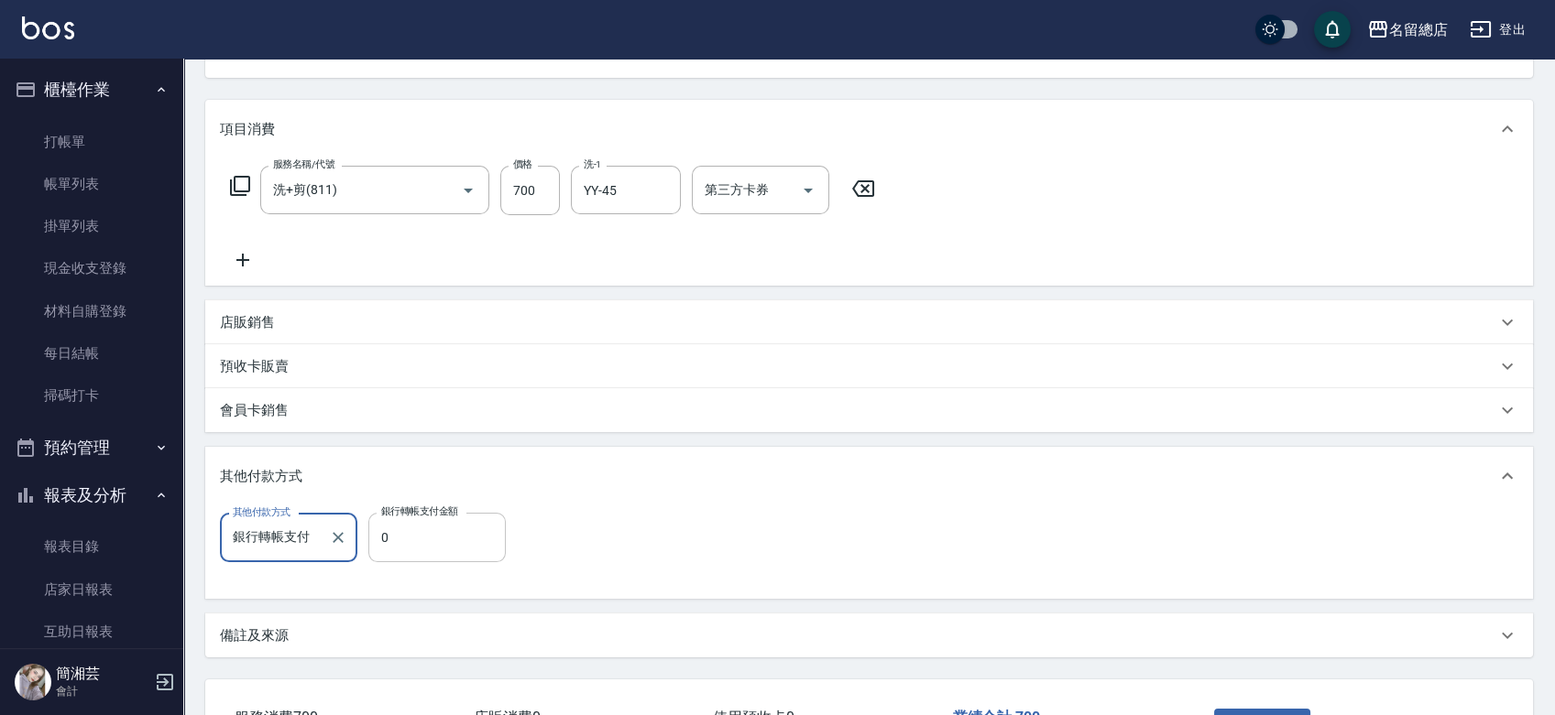
click at [406, 556] on input "0" at bounding box center [436, 537] width 137 height 49
type input "700"
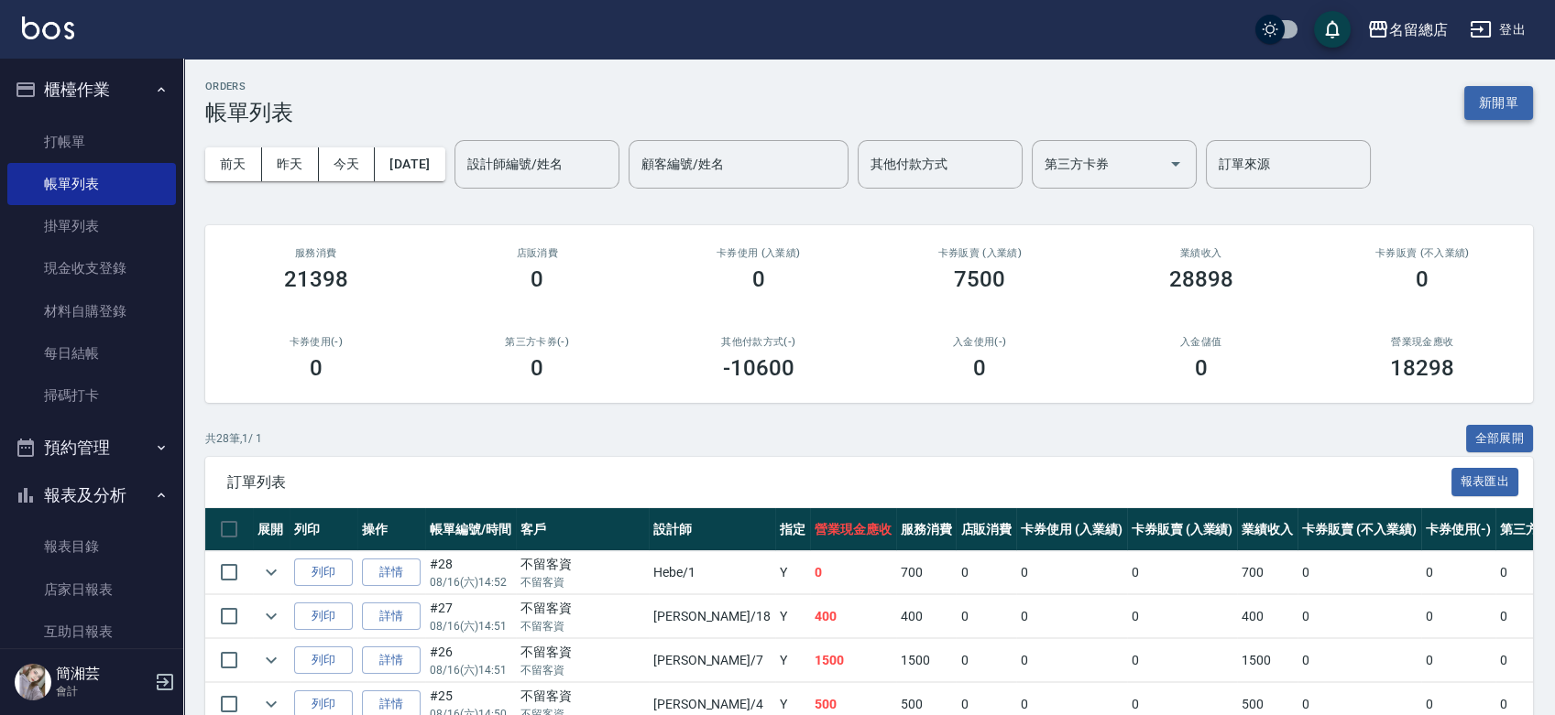
click at [1500, 100] on button "新開單" at bounding box center [1498, 103] width 69 height 34
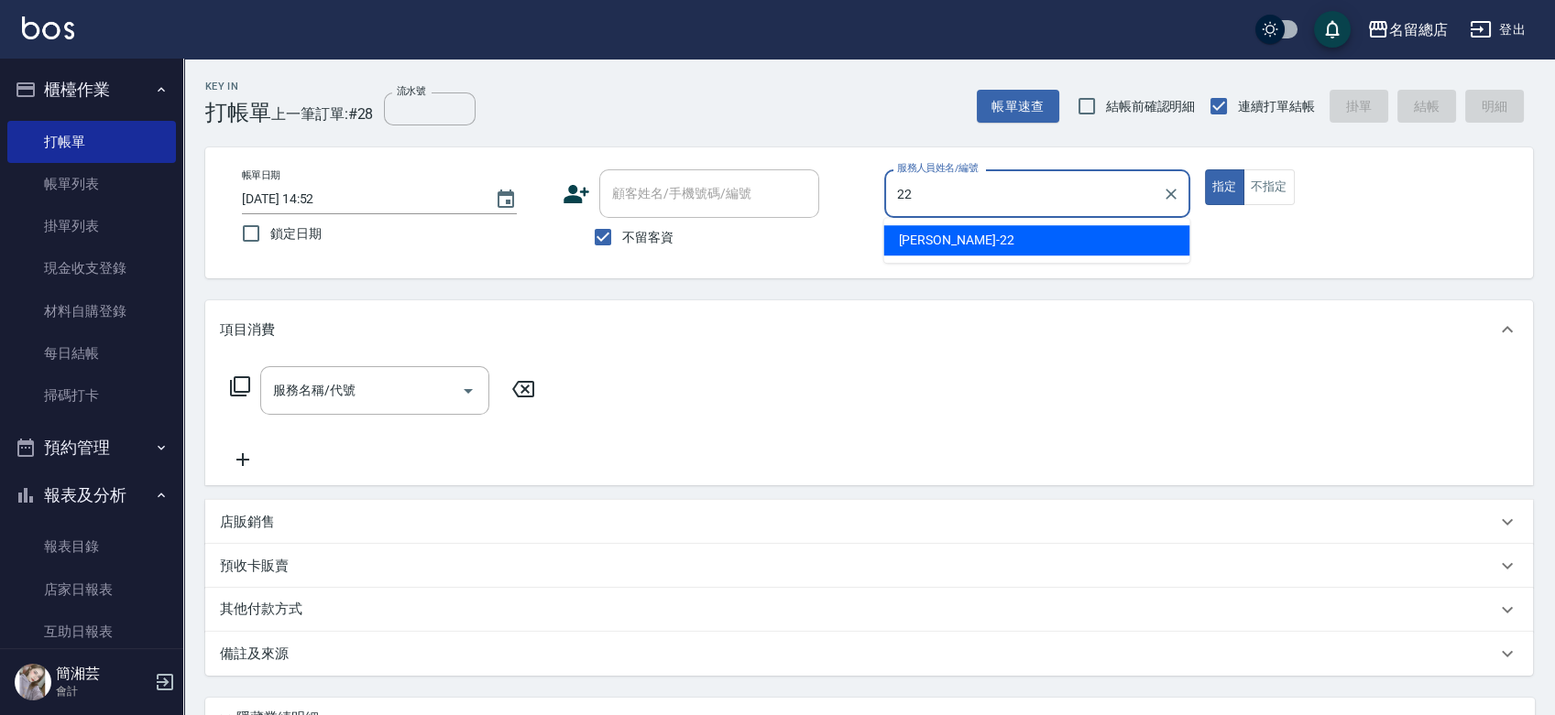
type input "Lydia-22"
type button "true"
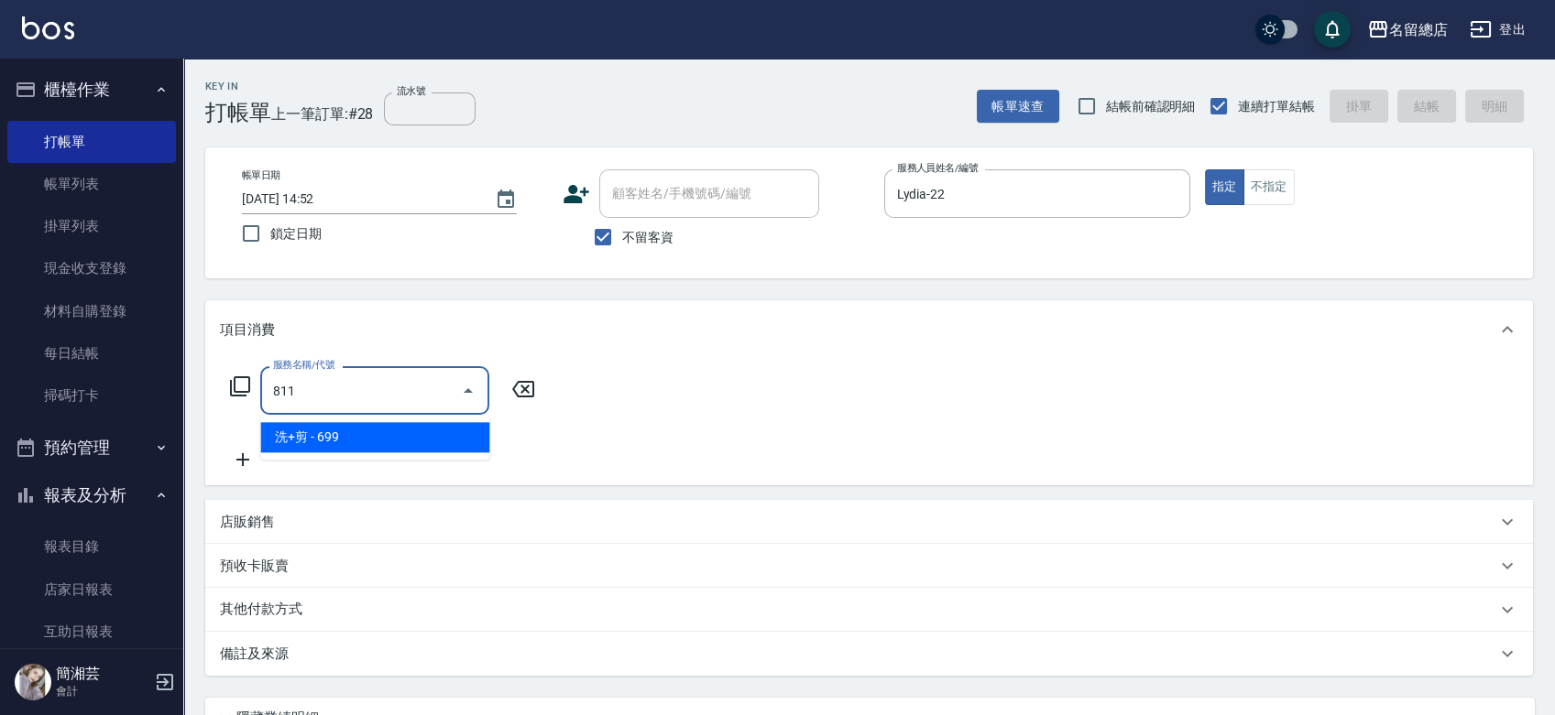
type input "洗+剪(811)"
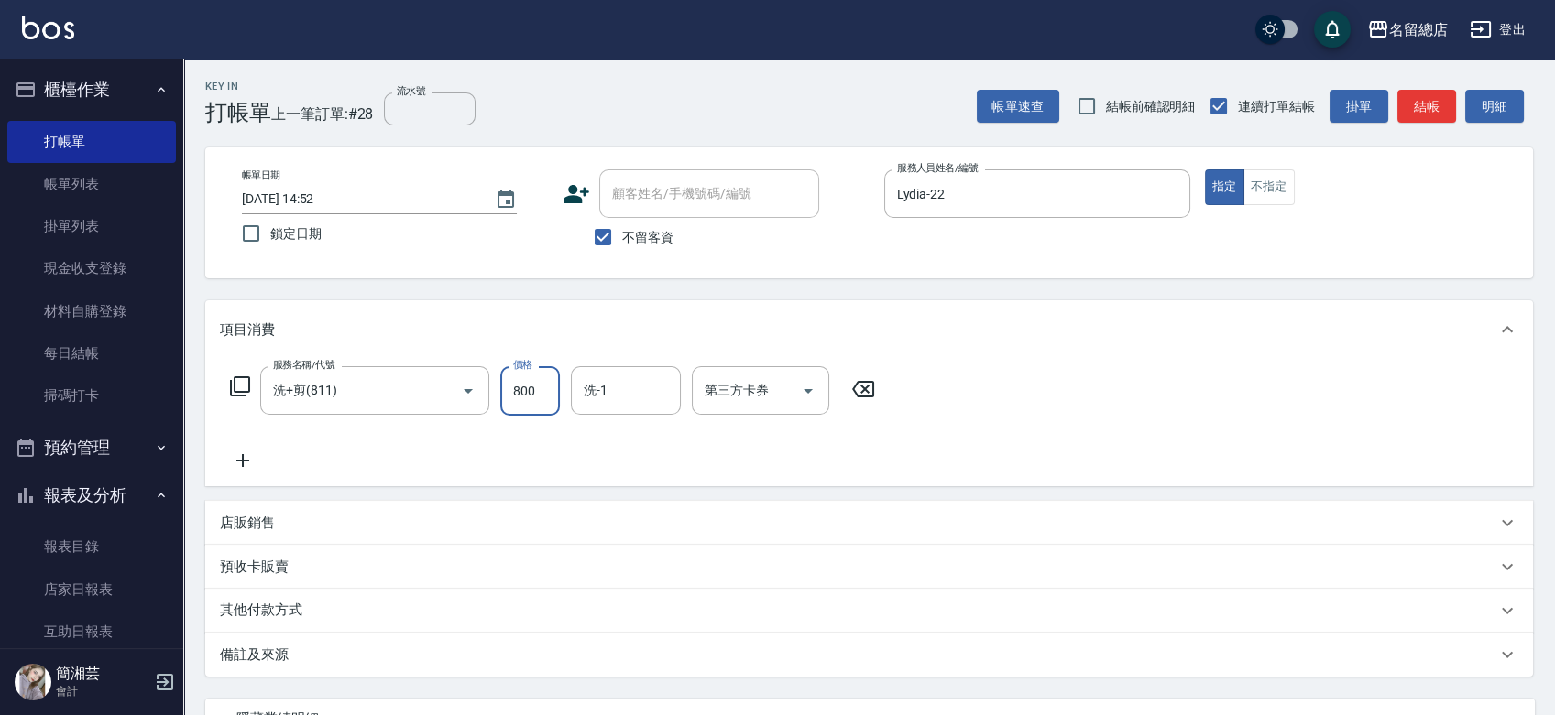
type input "800"
type input "黃郁涵-43"
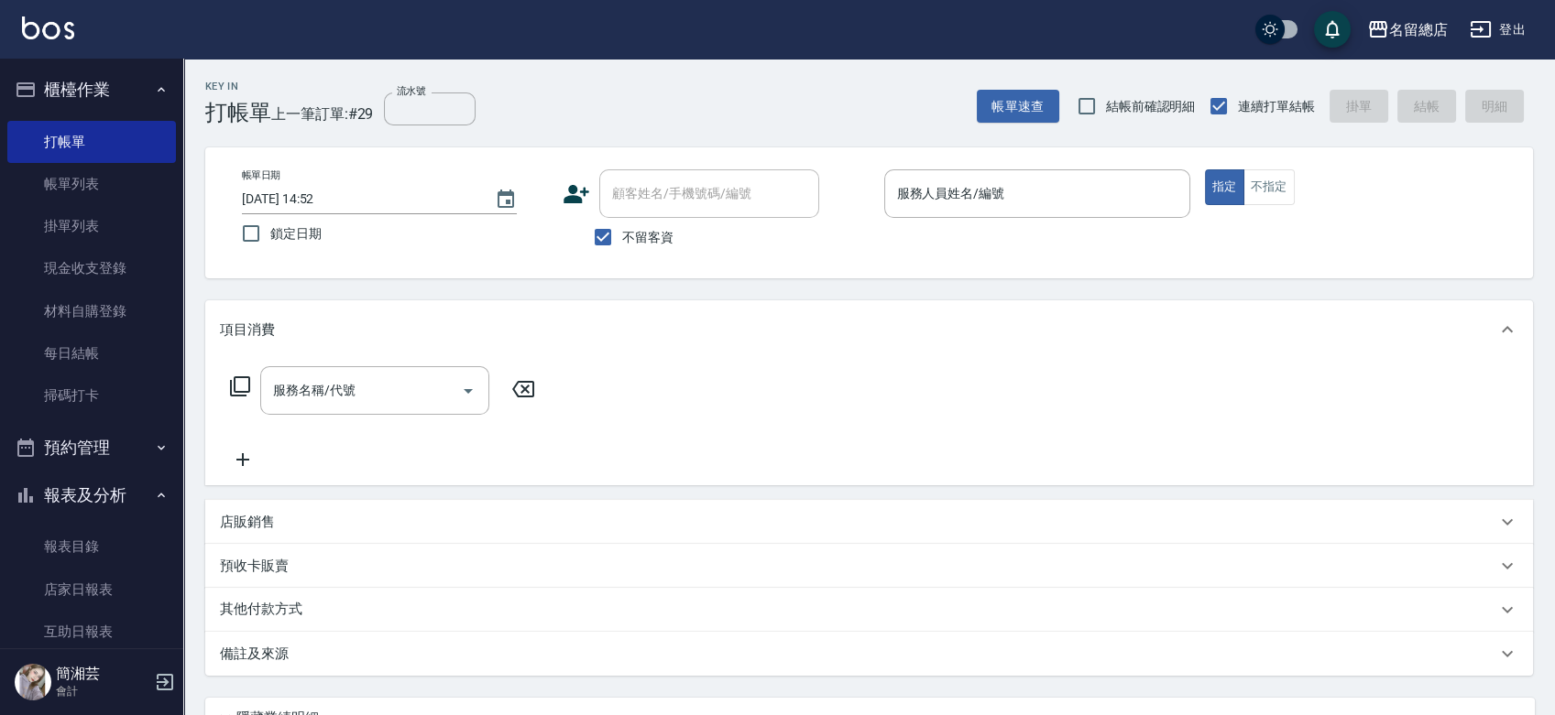
drag, startPoint x: 656, startPoint y: 240, endPoint x: 638, endPoint y: 207, distance: 37.7
click at [650, 224] on label "不留客資" at bounding box center [629, 237] width 90 height 38
click at [623, 234] on span "不留客資" at bounding box center [647, 237] width 51 height 19
click at [622, 234] on input "不留客資" at bounding box center [603, 237] width 38 height 38
checkbox input "false"
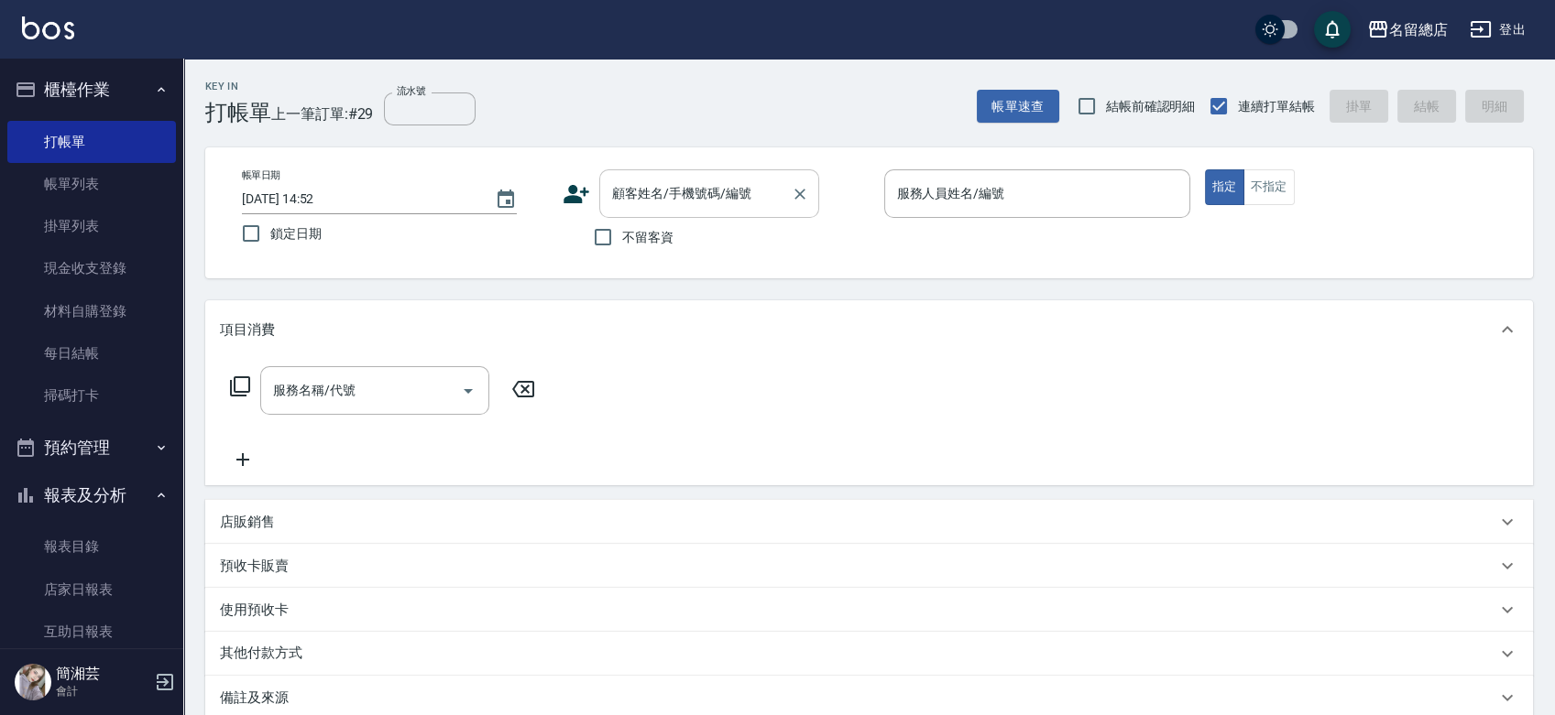
click at [616, 204] on input "顧客姓名/手機號碼/編號" at bounding box center [695, 194] width 176 height 32
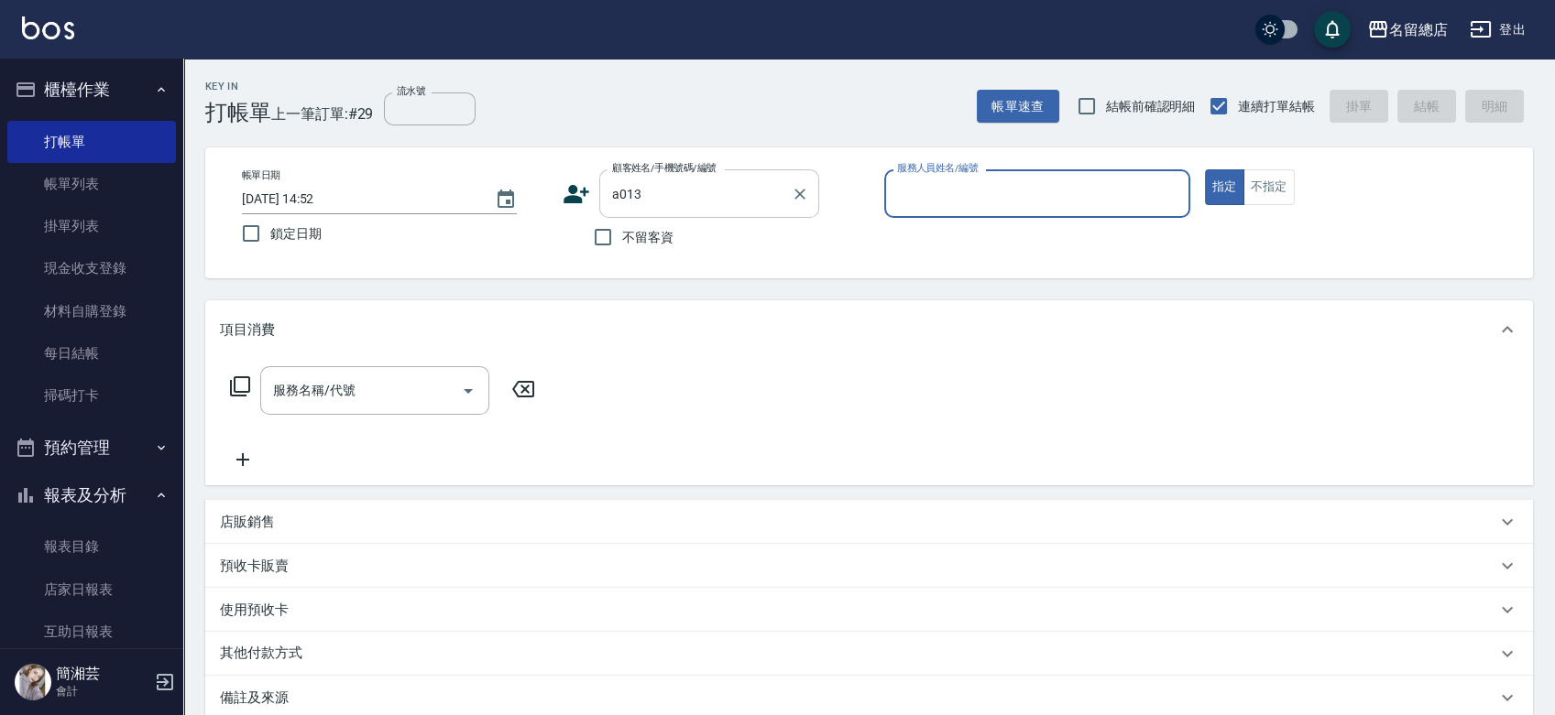
click at [656, 198] on input "a013" at bounding box center [695, 194] width 176 height 32
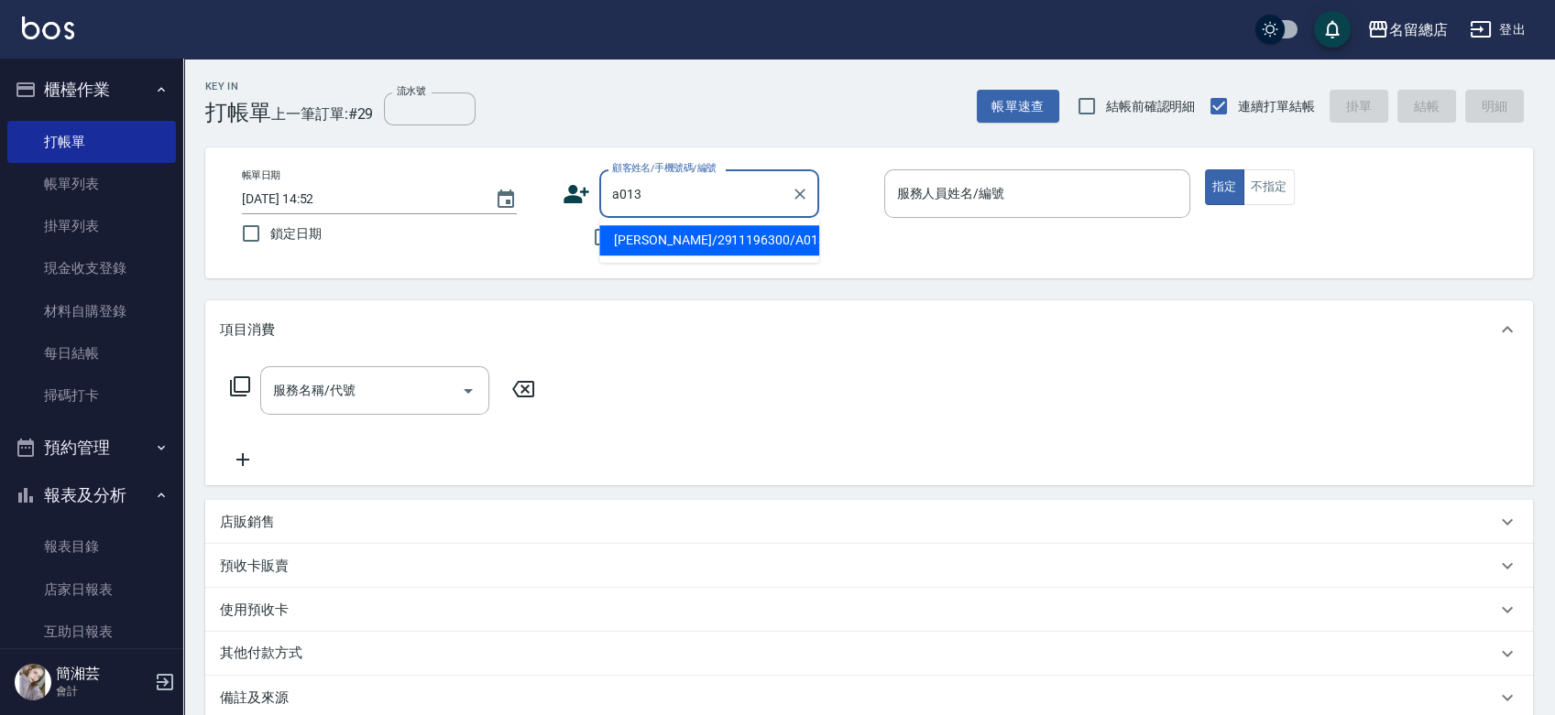
click at [656, 230] on li "陳怡峰/2911196300/A013" at bounding box center [709, 240] width 220 height 30
type input "陳怡峰/2911196300/A013"
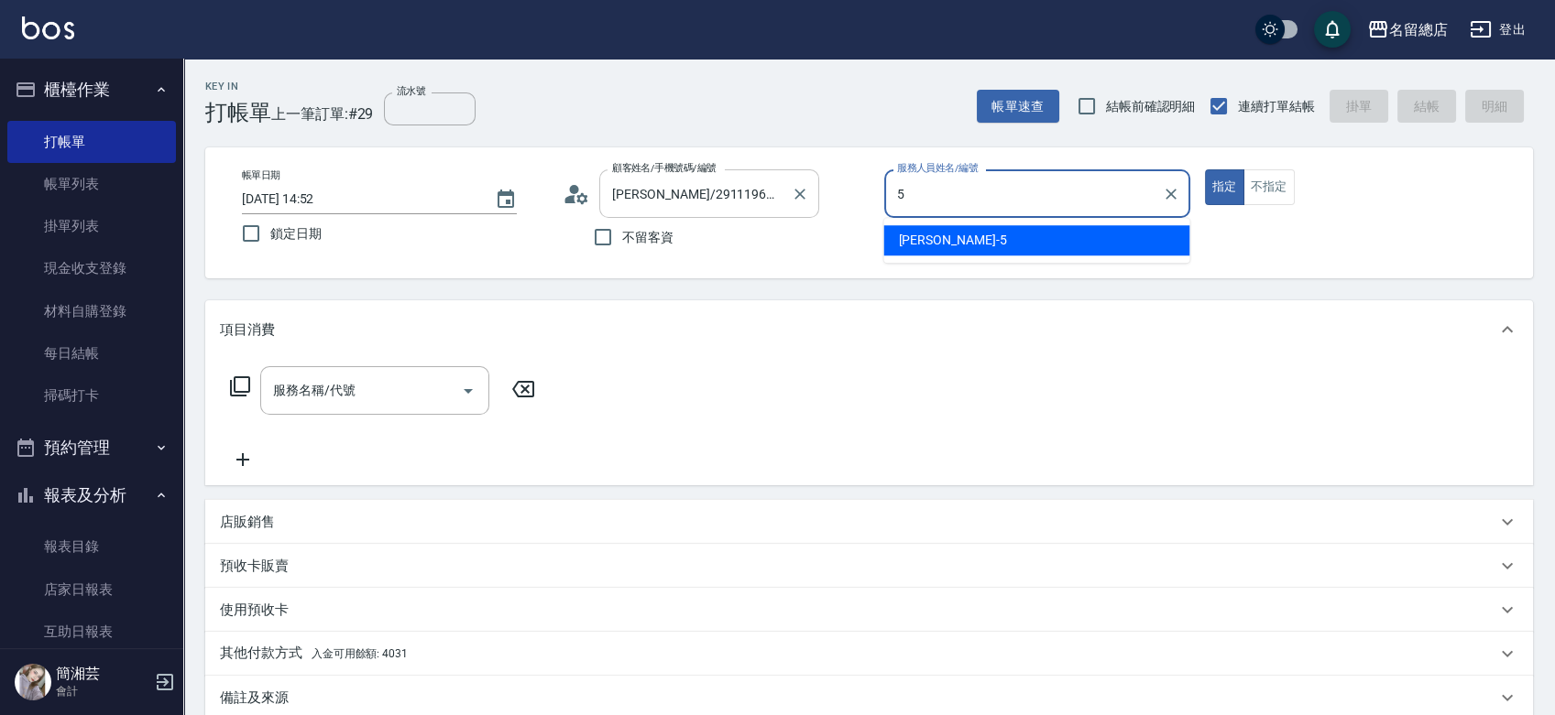
type input "Kelly-5"
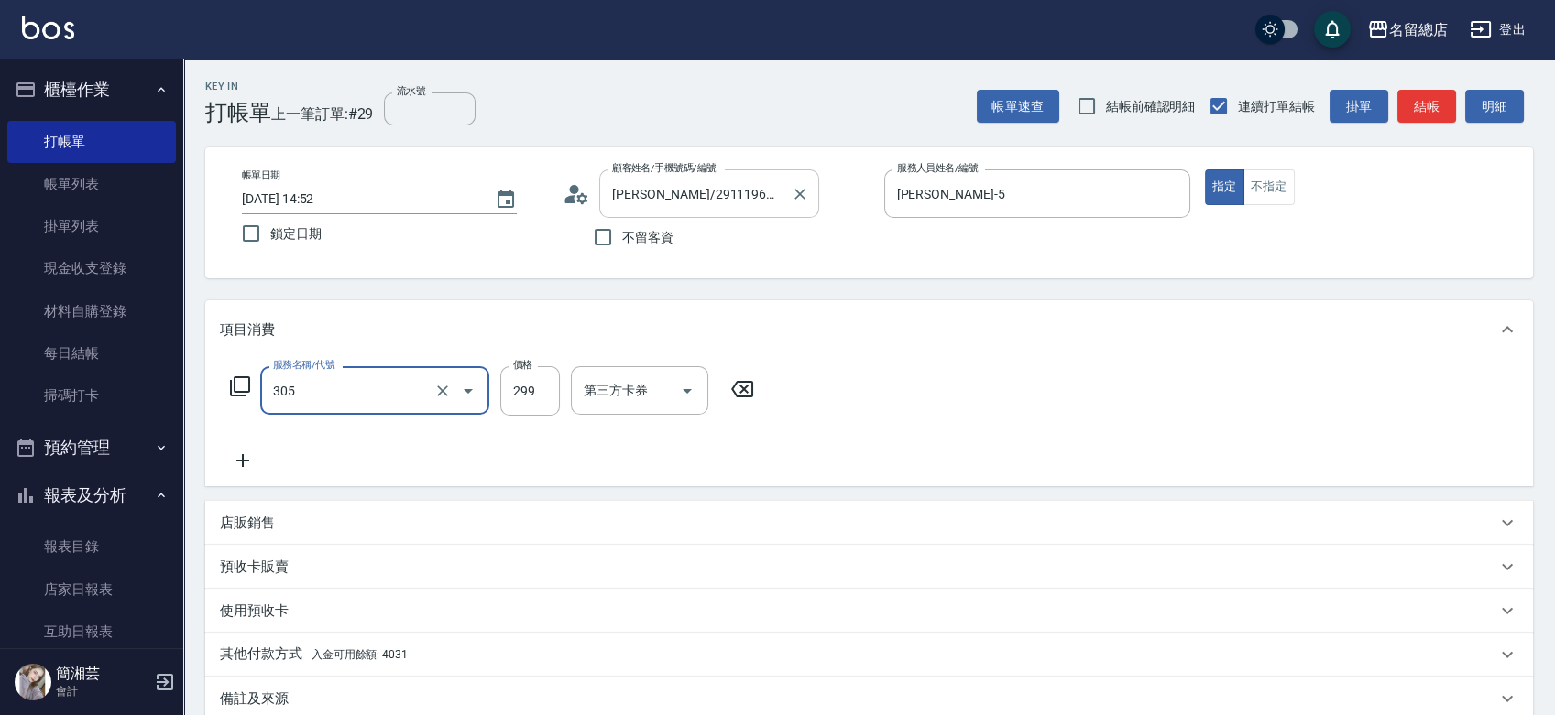
type input "剪髮(305)"
type input "500"
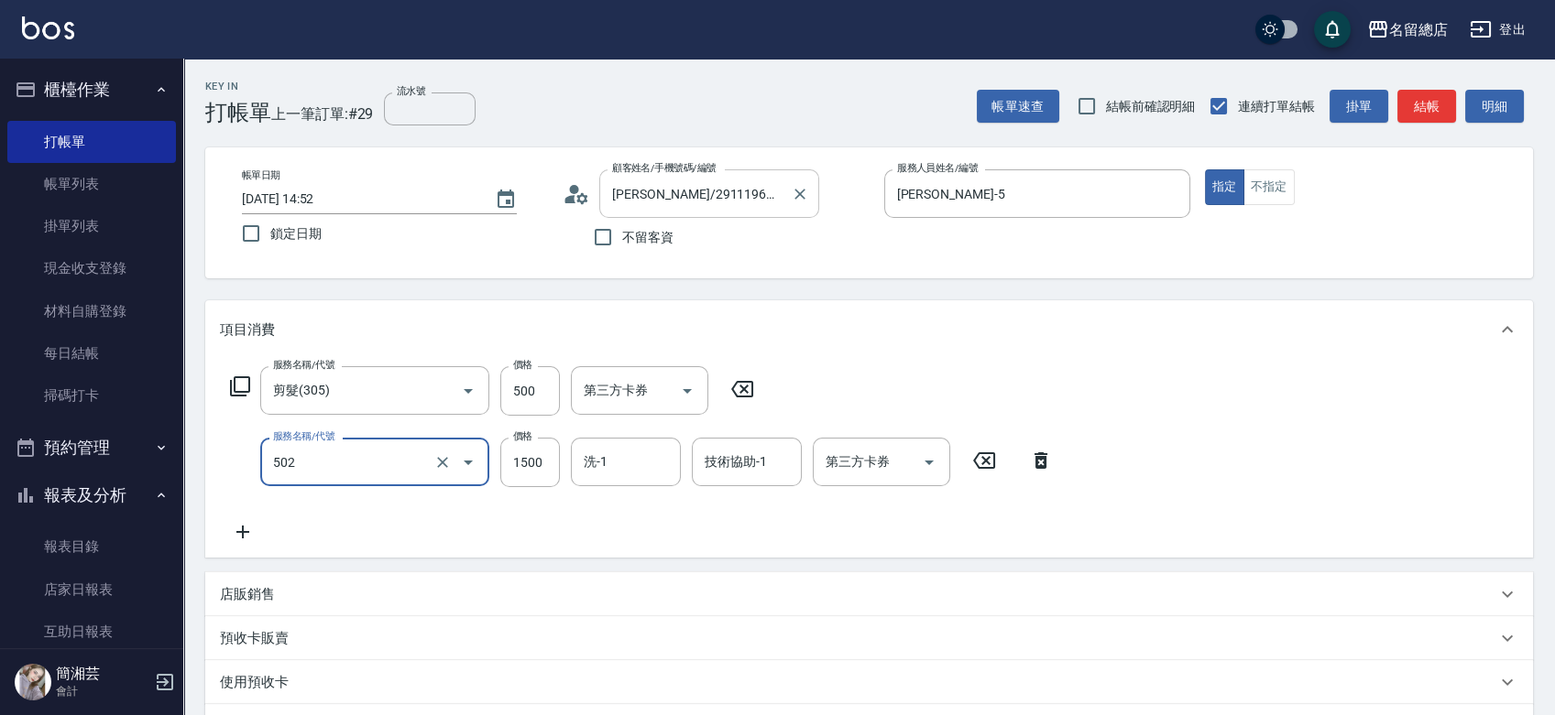
type input "染髮1500以上(502)"
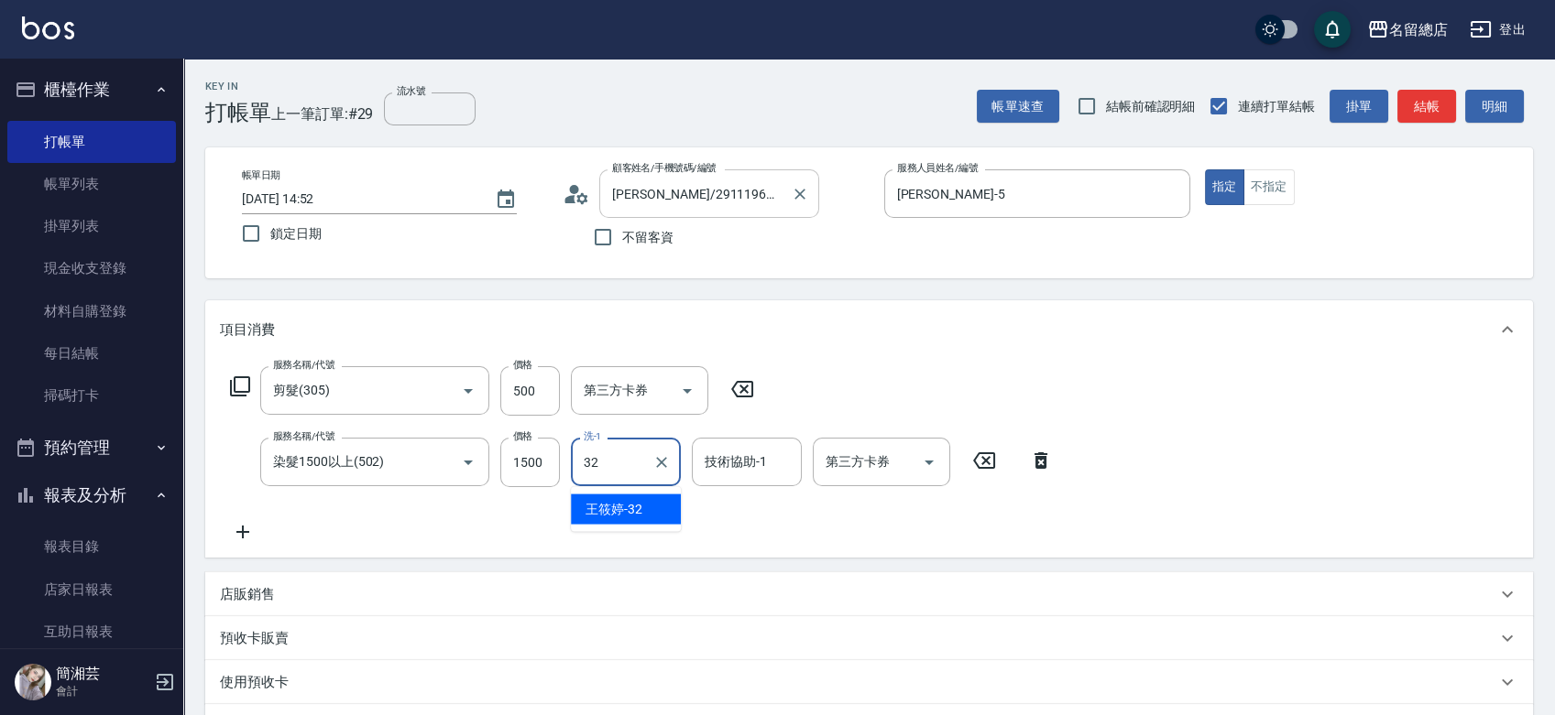
type input "王筱婷-32"
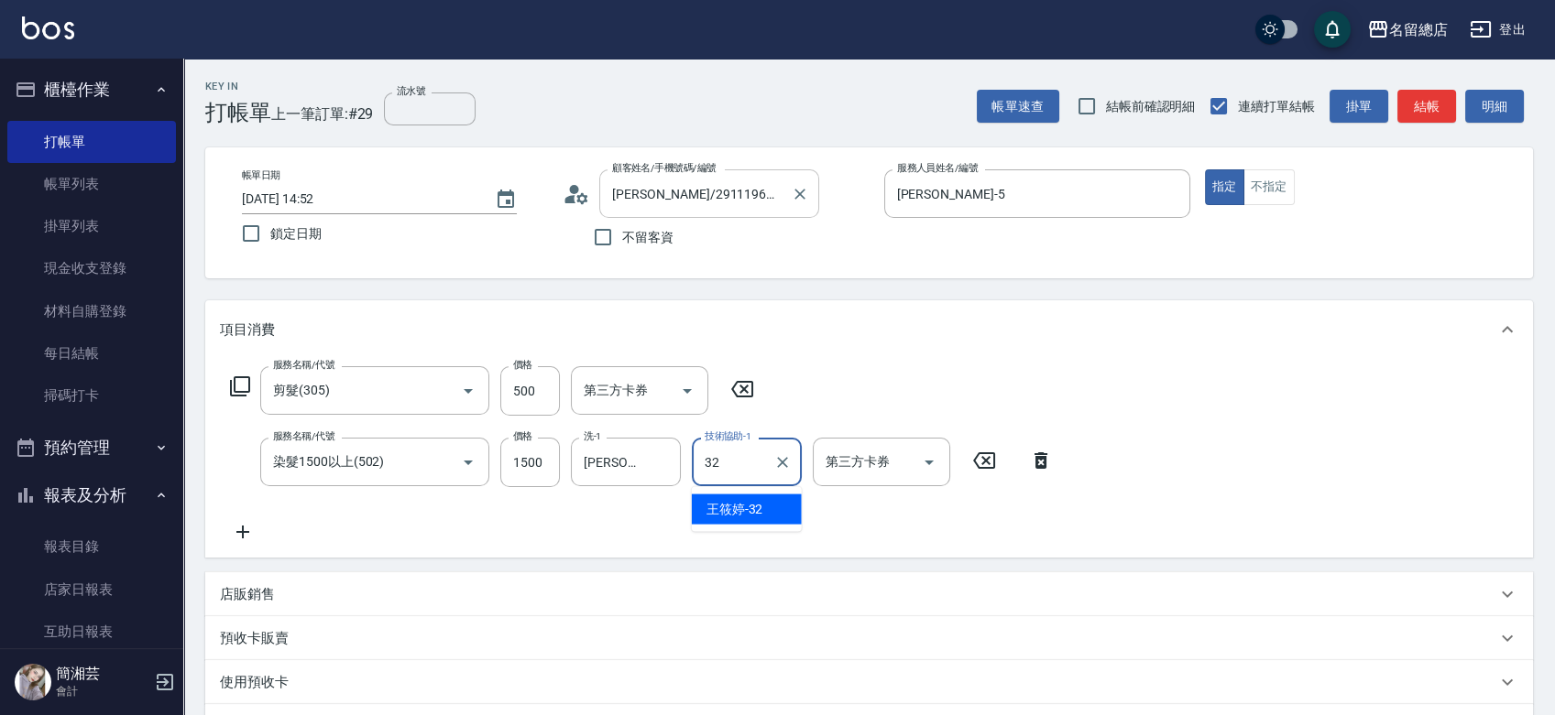
type input "王筱婷-32"
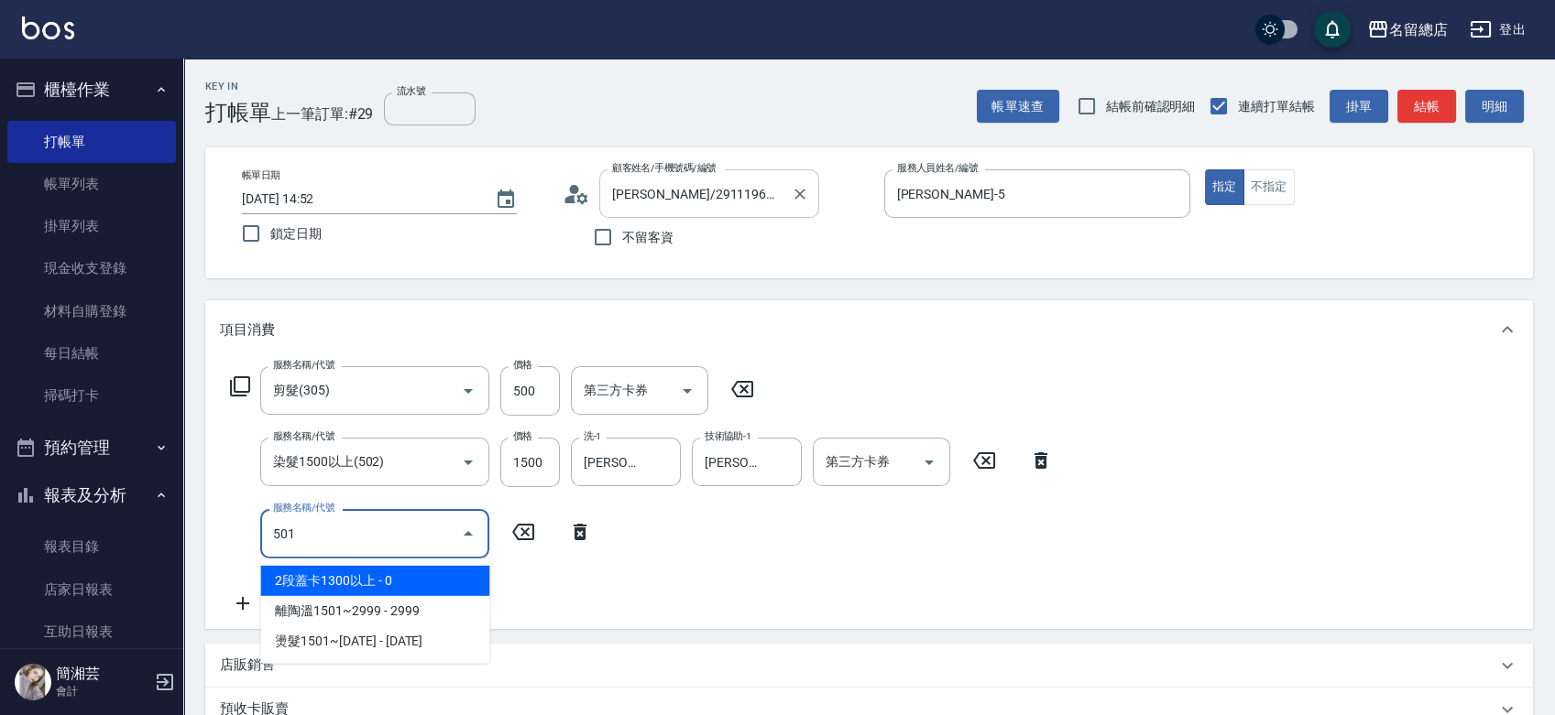
type input "2段蓋卡1300以上(501)"
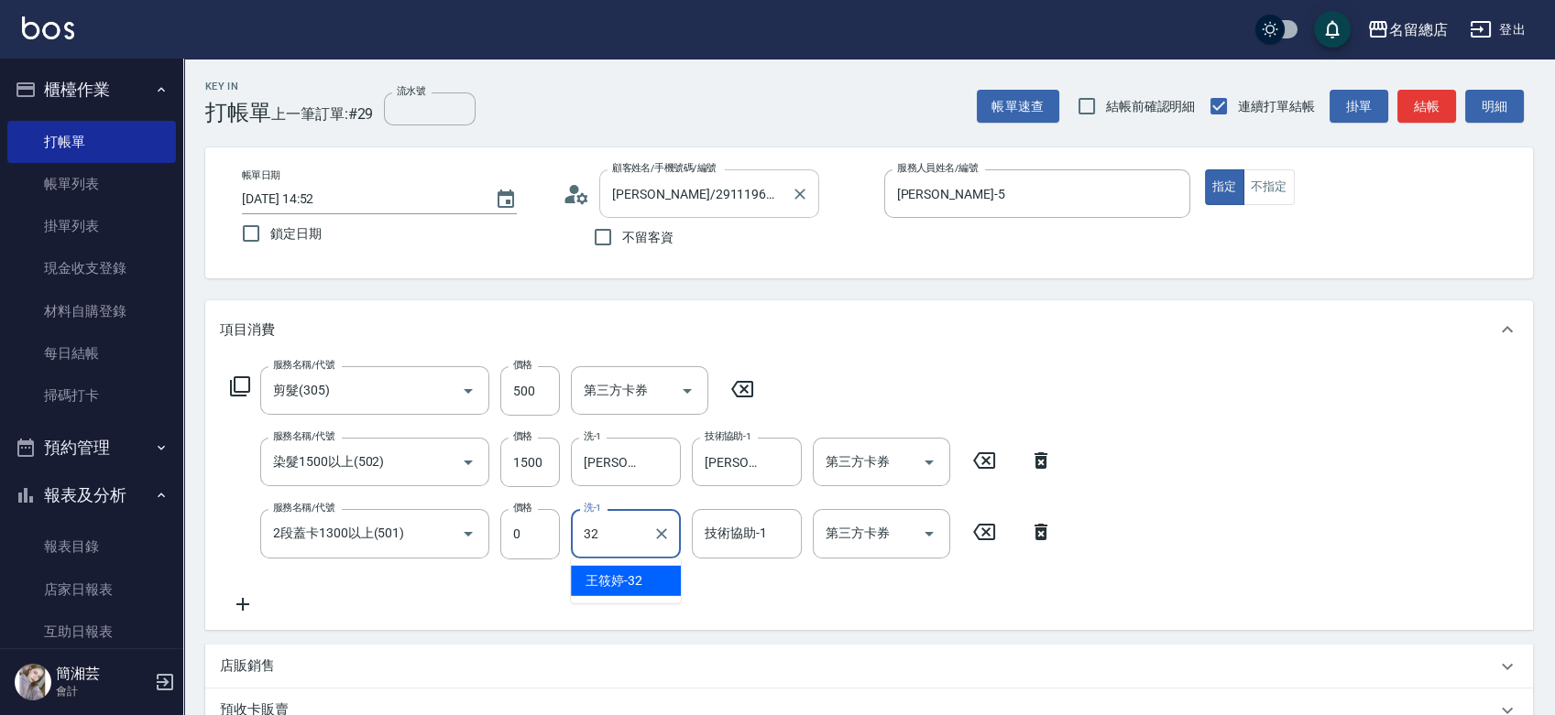
type input "王筱婷-32"
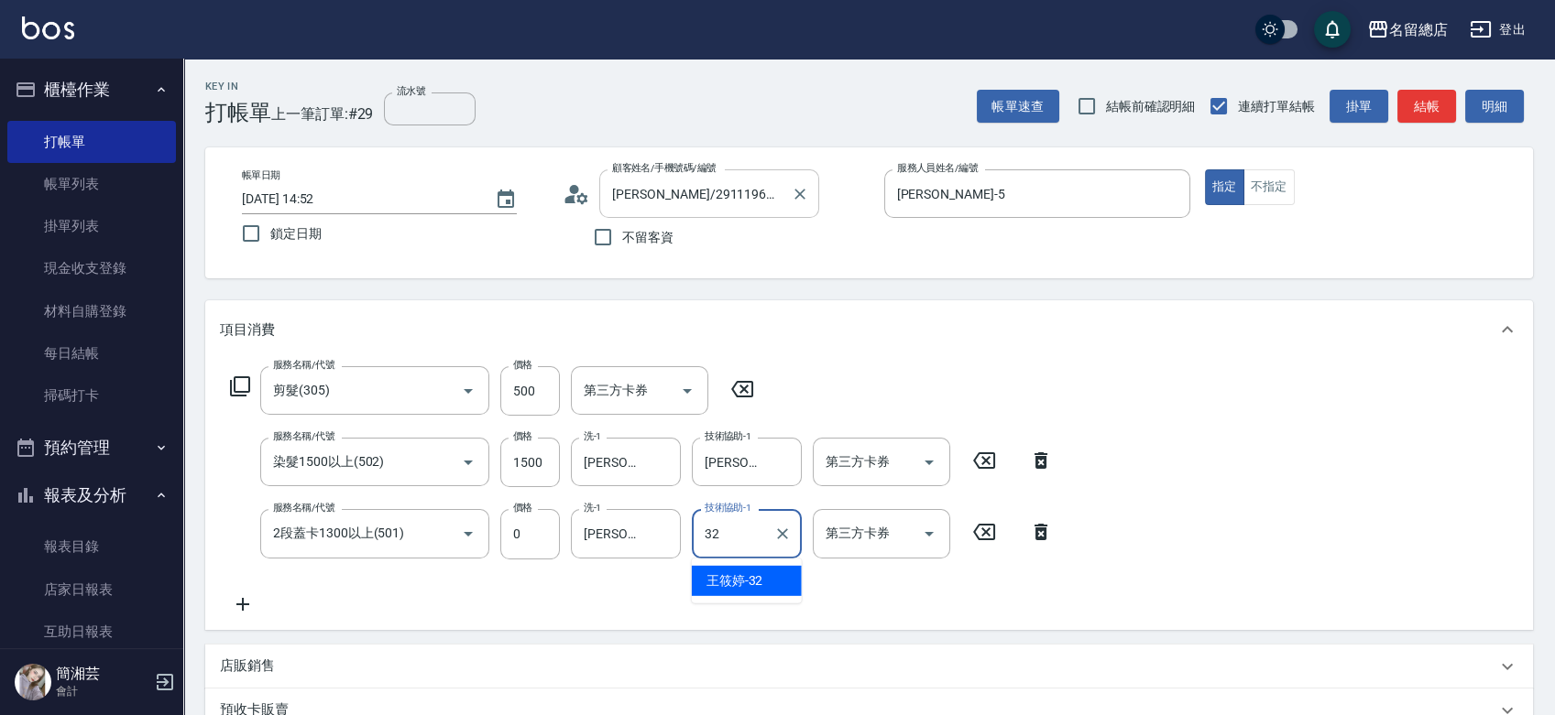
type input "王筱婷-32"
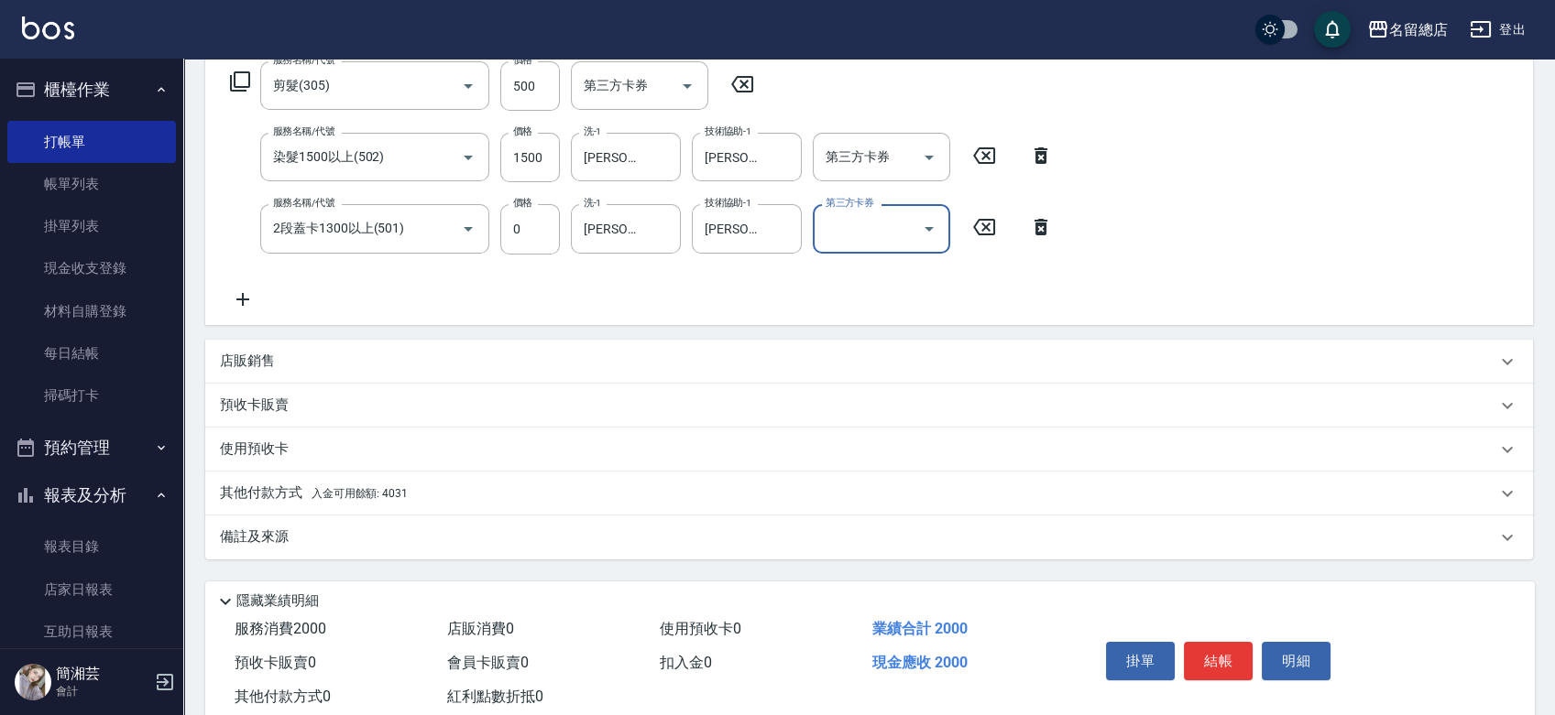
scroll to position [353, 0]
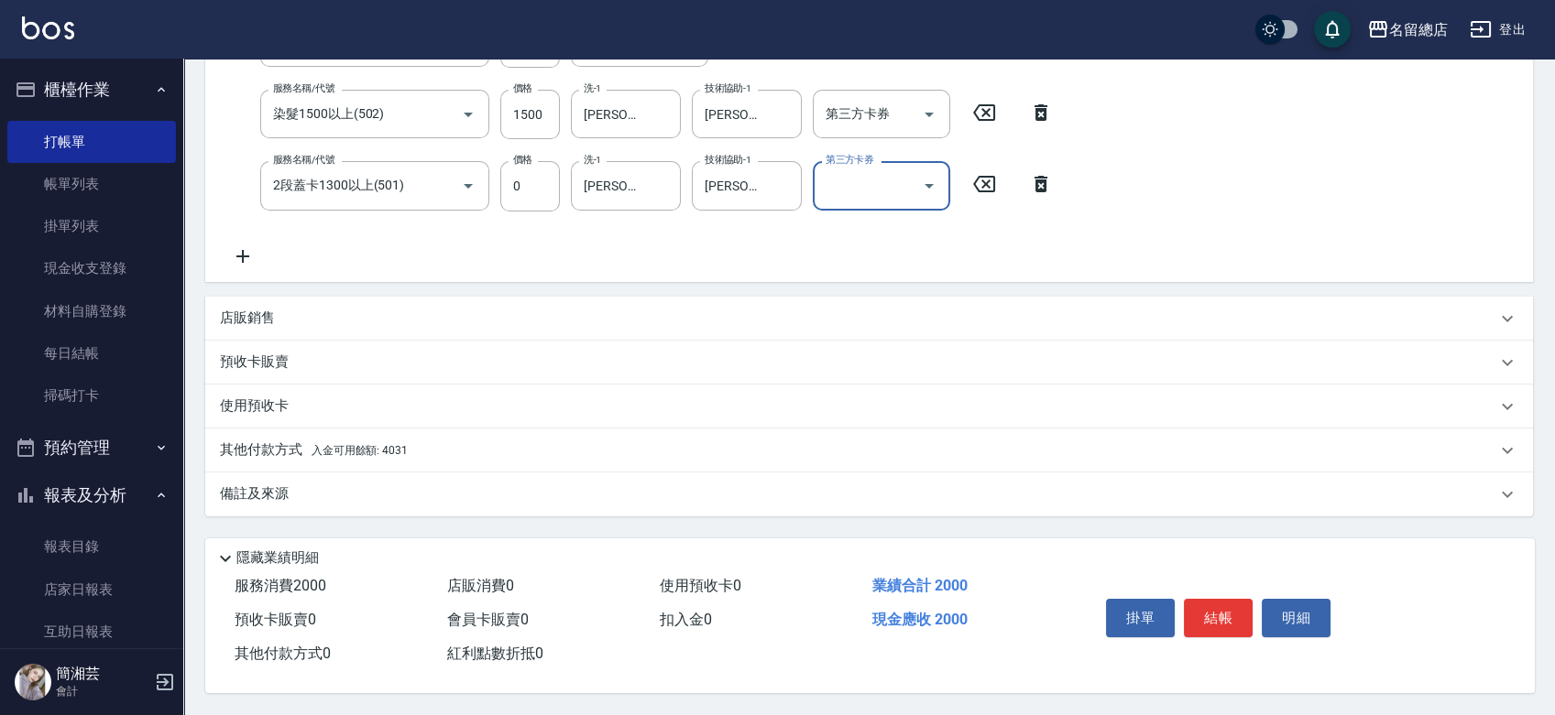
click at [365, 431] on div "其他付款方式 入金可用餘額: 4031" at bounding box center [868, 451] width 1327 height 44
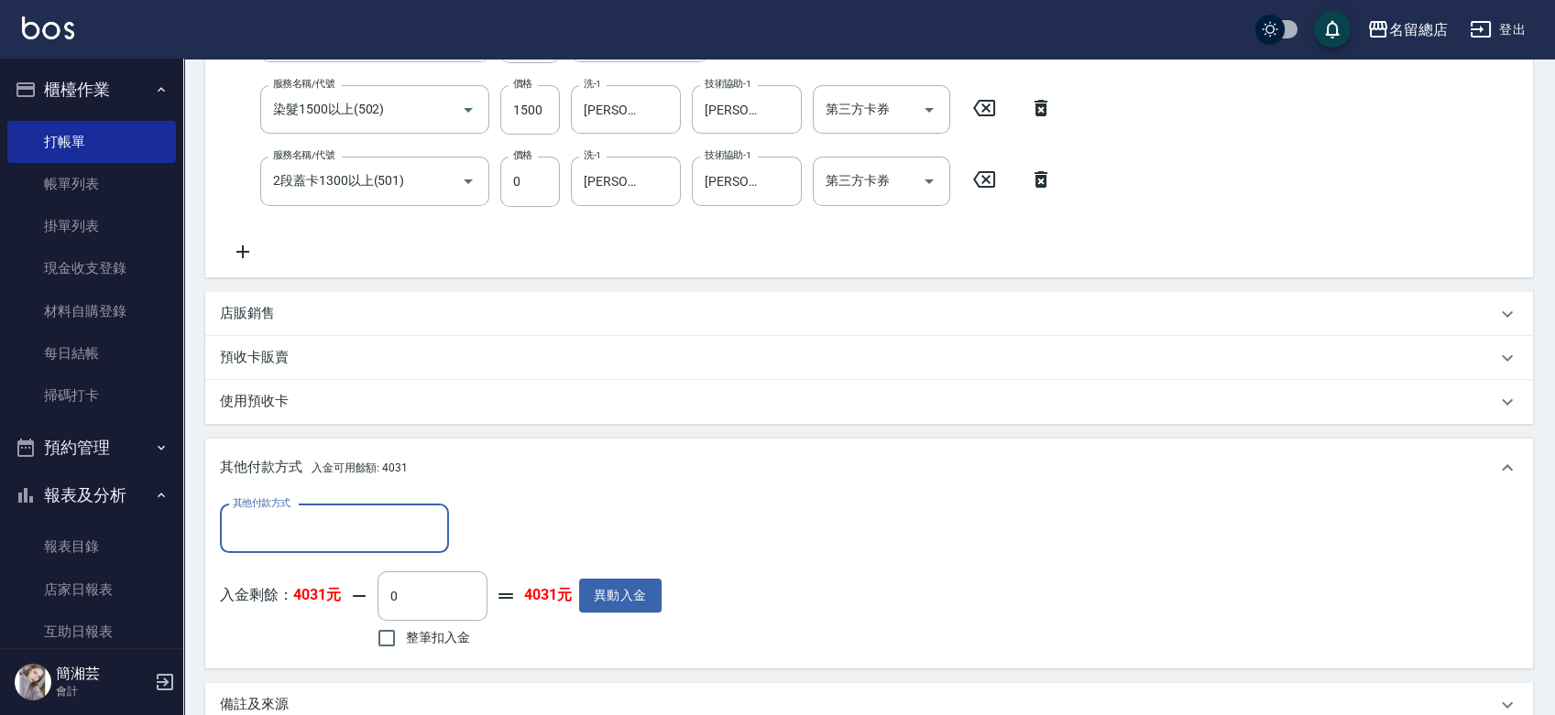
scroll to position [0, 0]
click at [410, 634] on span "整筆扣入金" at bounding box center [438, 637] width 64 height 19
click at [406, 634] on input "整筆扣入金" at bounding box center [386, 638] width 38 height 38
checkbox input "true"
type input "2000"
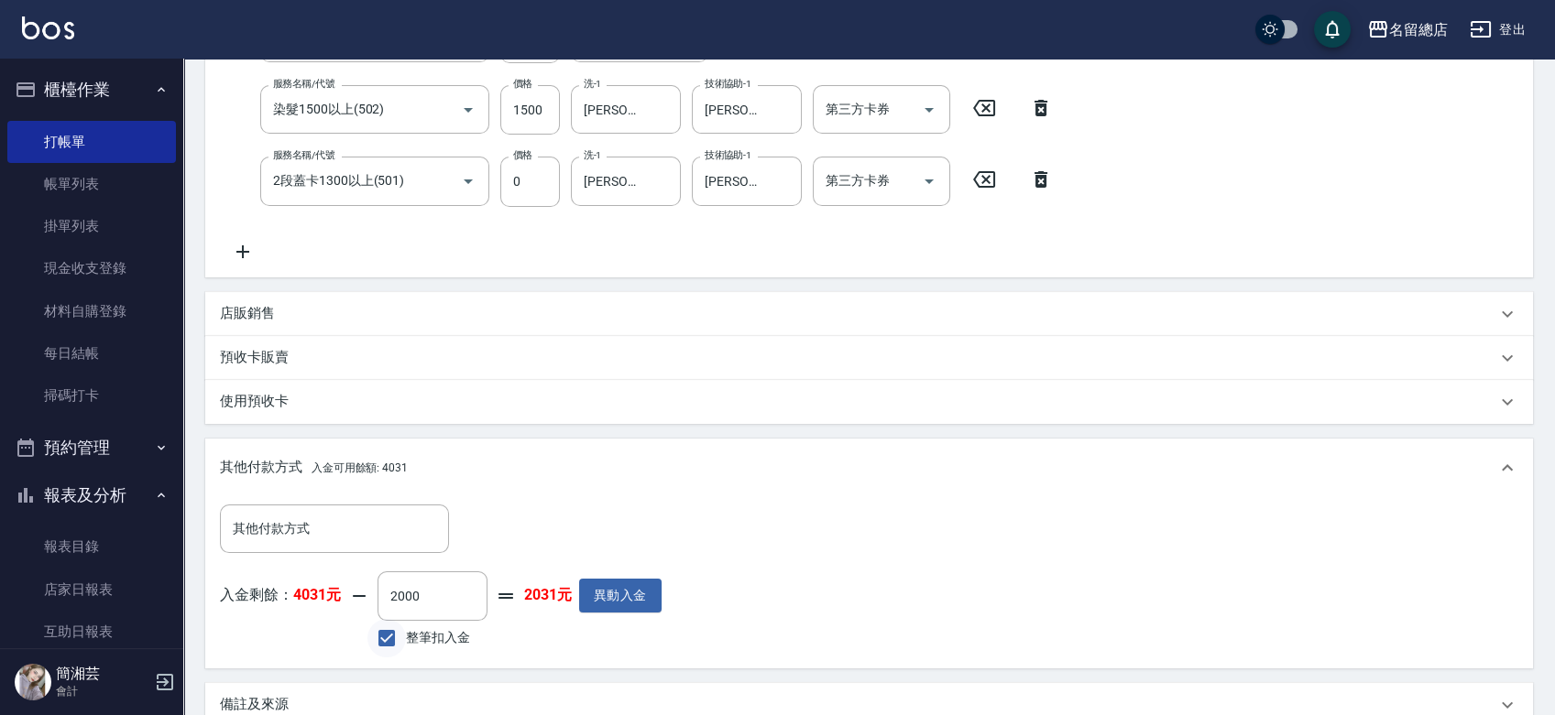
type input "2025/08/16 14:53"
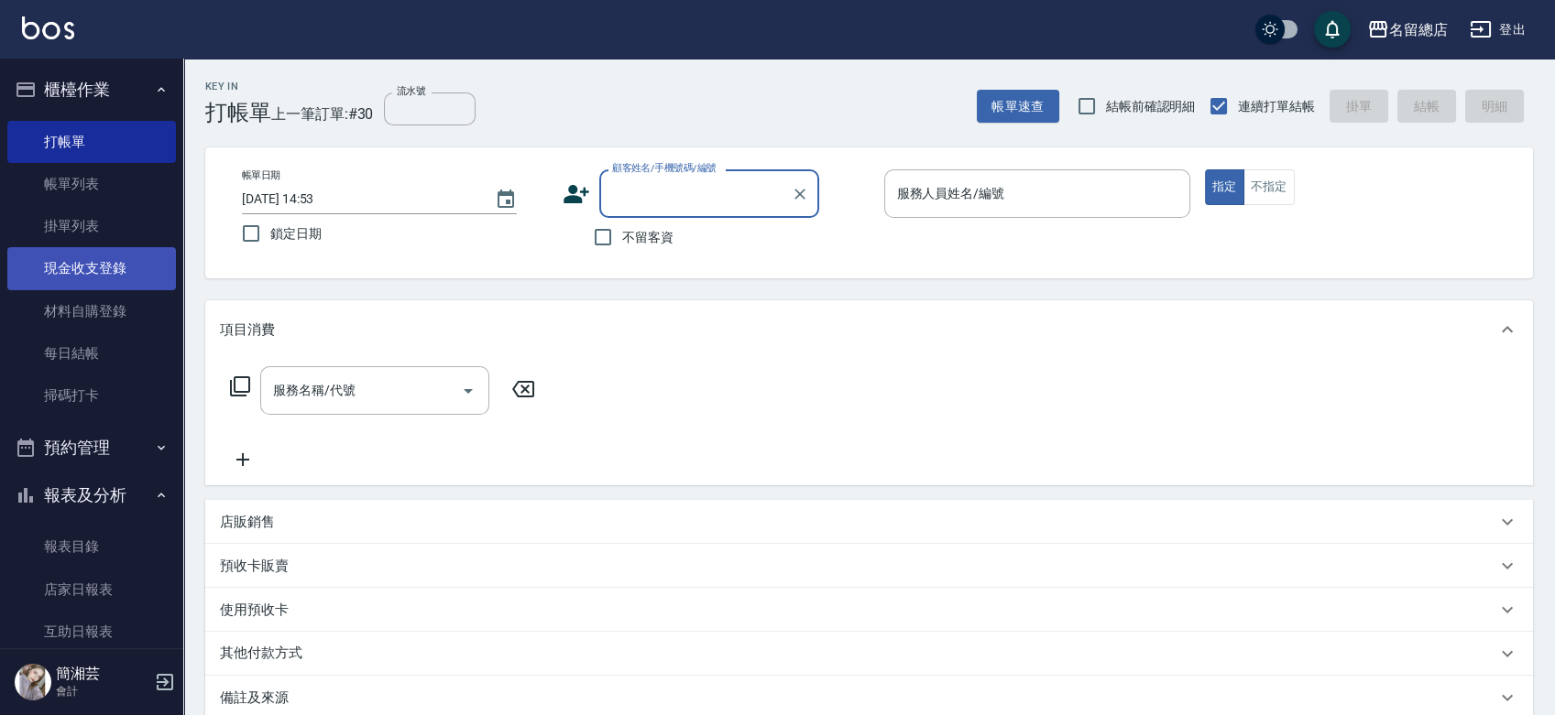
click at [116, 257] on link "現金收支登錄" at bounding box center [91, 268] width 169 height 42
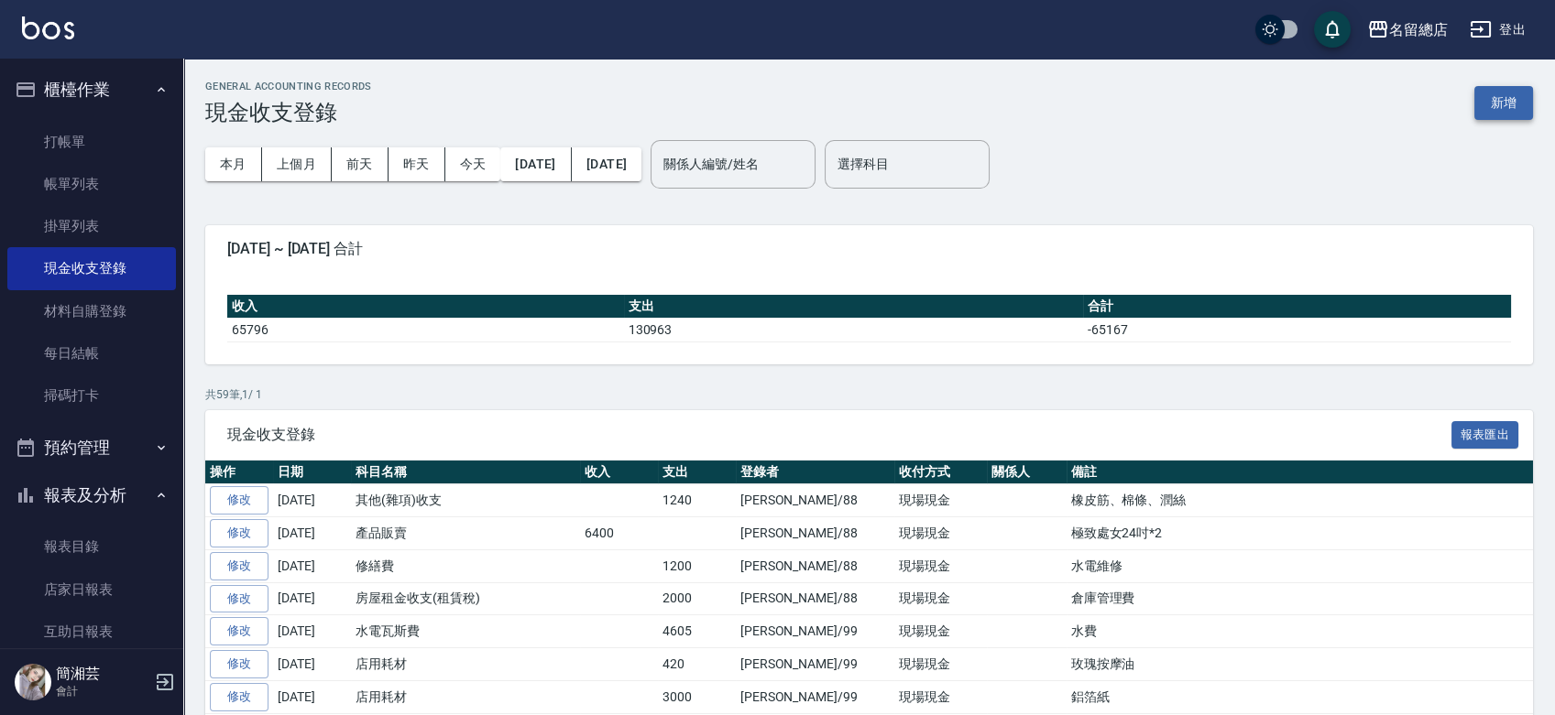
click at [1474, 90] on button "新增" at bounding box center [1503, 103] width 59 height 34
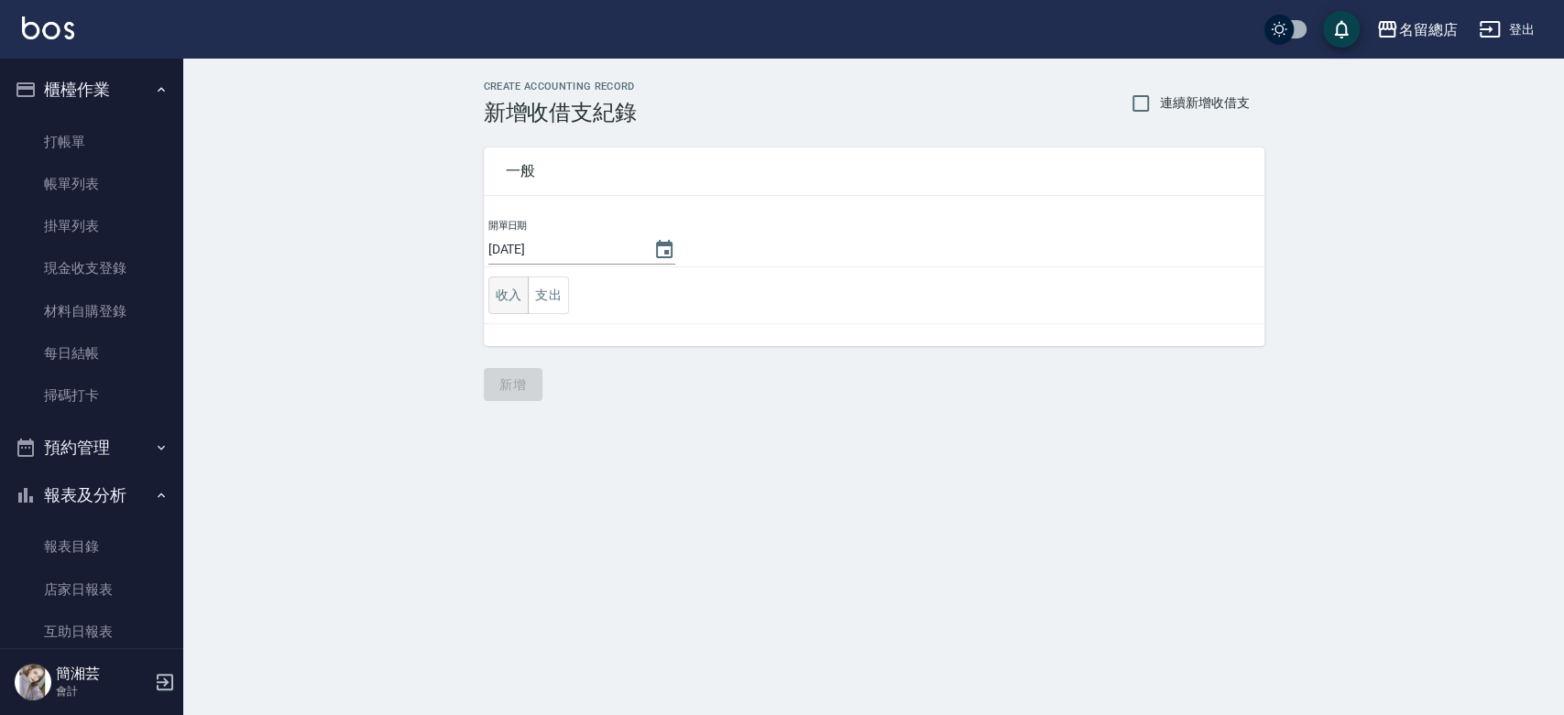
click at [525, 298] on button "收入" at bounding box center [508, 296] width 41 height 38
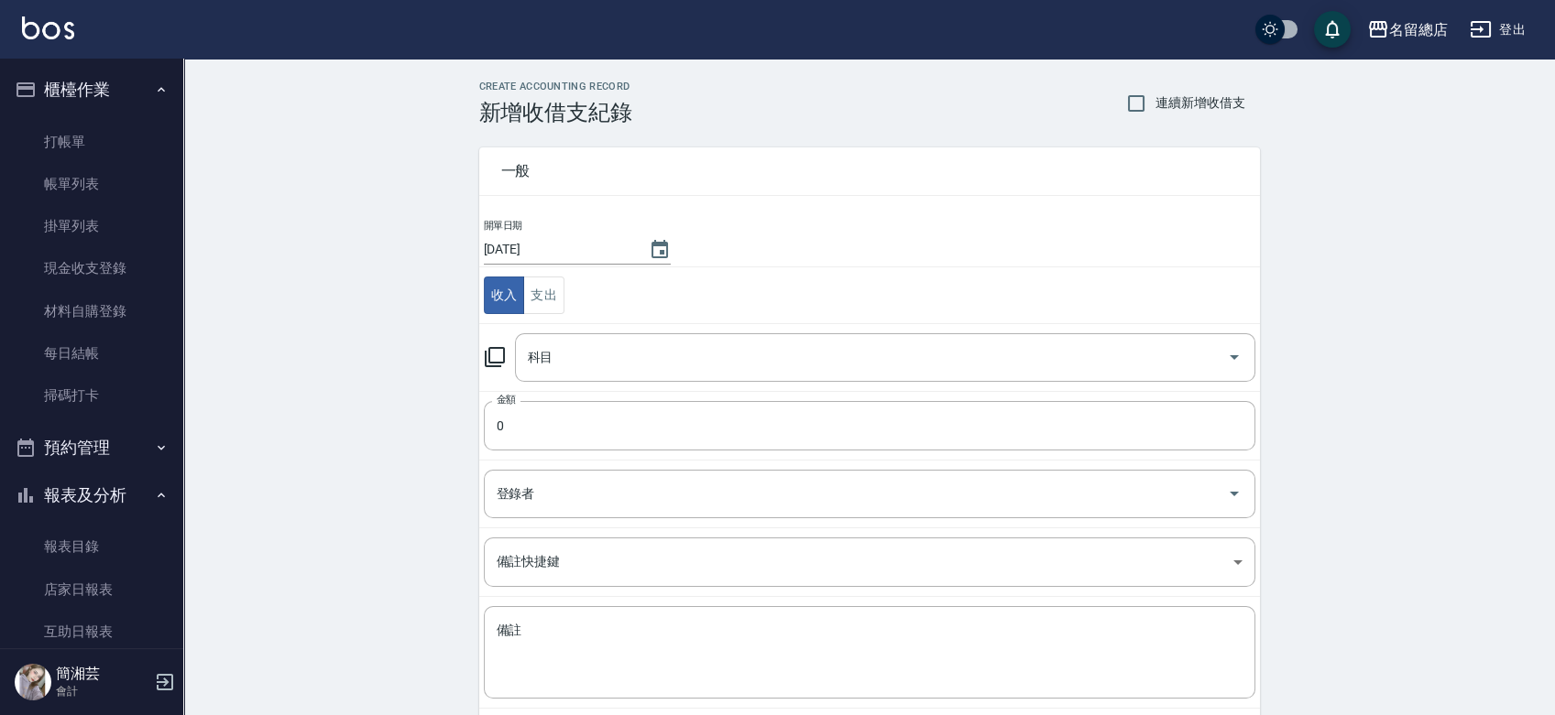
click at [557, 330] on td "科目 科目" at bounding box center [869, 357] width 781 height 68
click at [555, 348] on input "科目" at bounding box center [871, 358] width 696 height 32
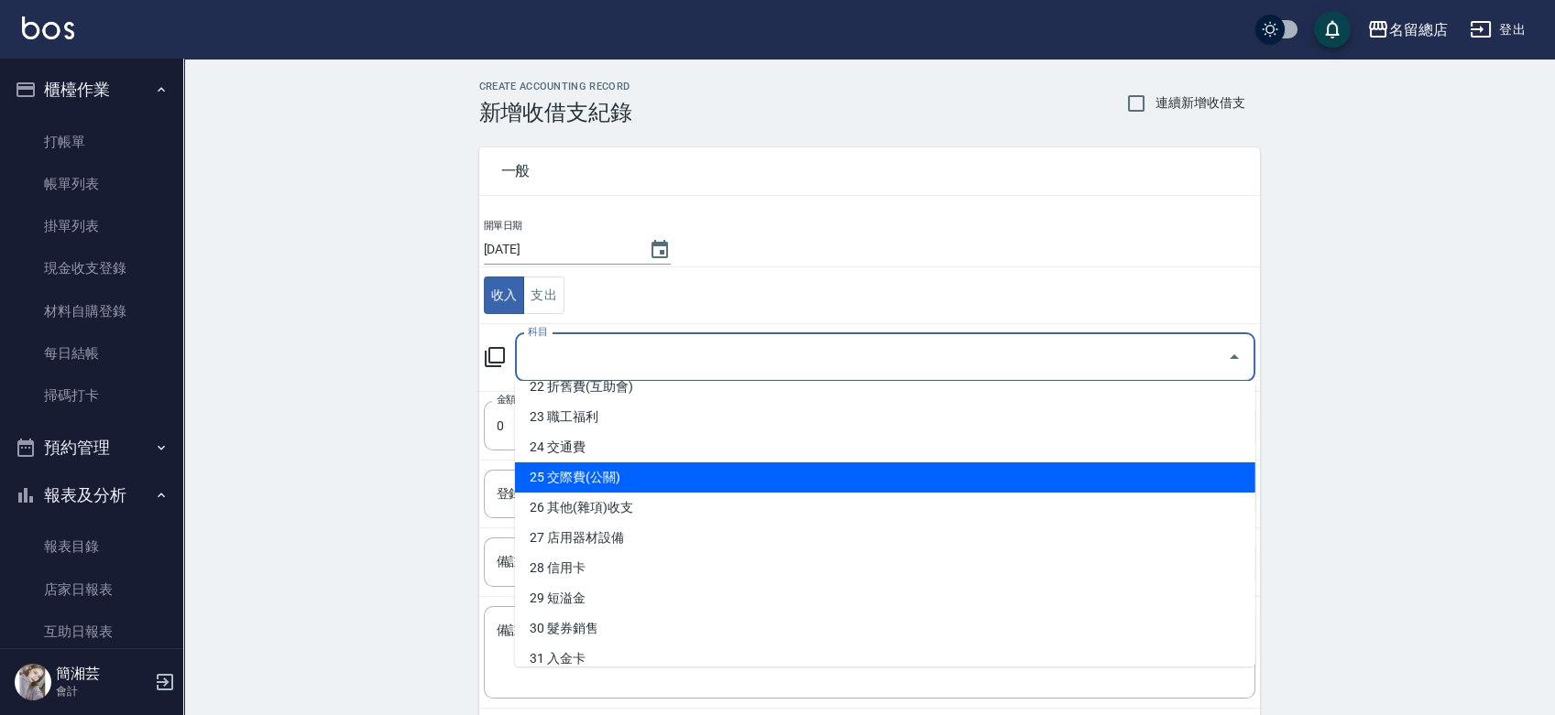
scroll to position [712, 0]
click at [617, 483] on li "26 其他(雜項)收支" at bounding box center [885, 478] width 740 height 30
type input "26 其他(雜項)收支"
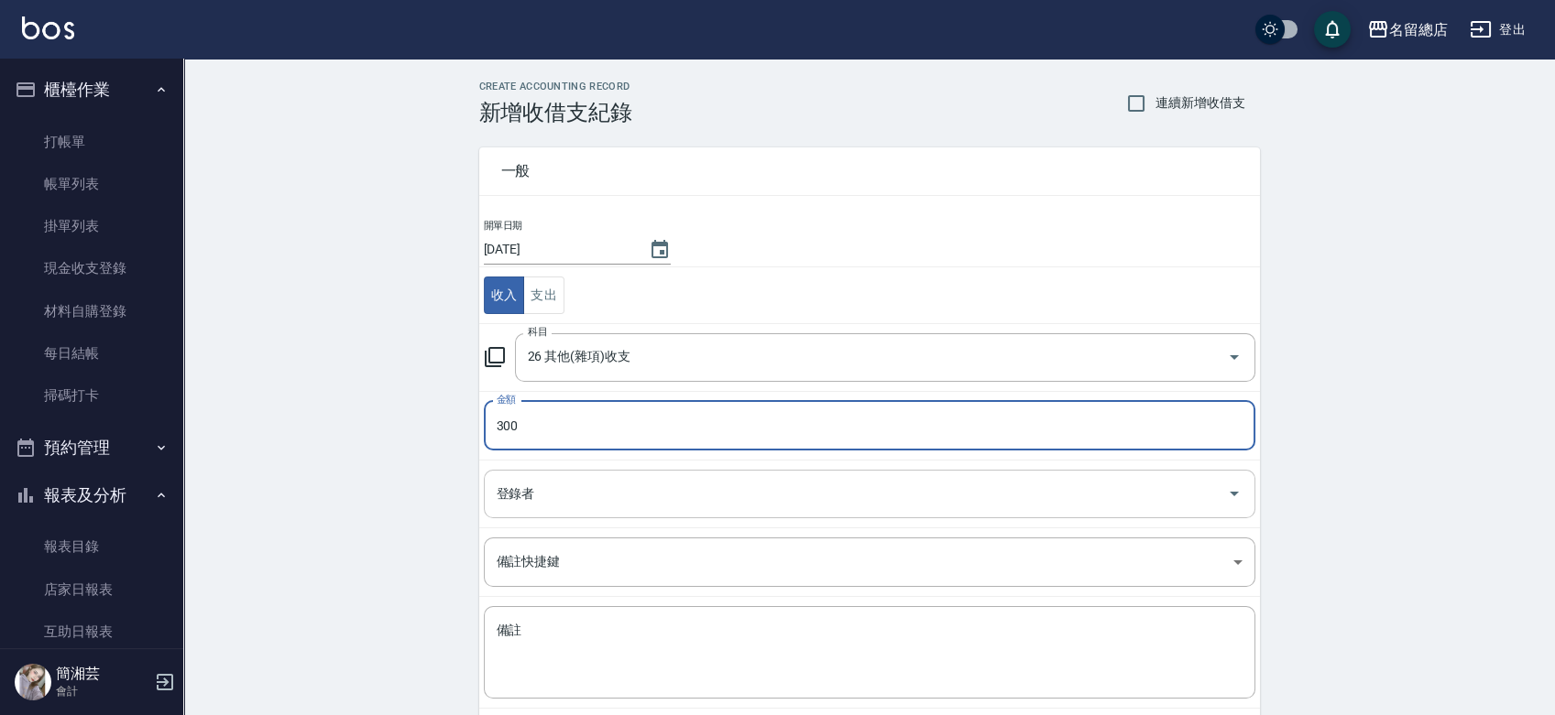
type input "300"
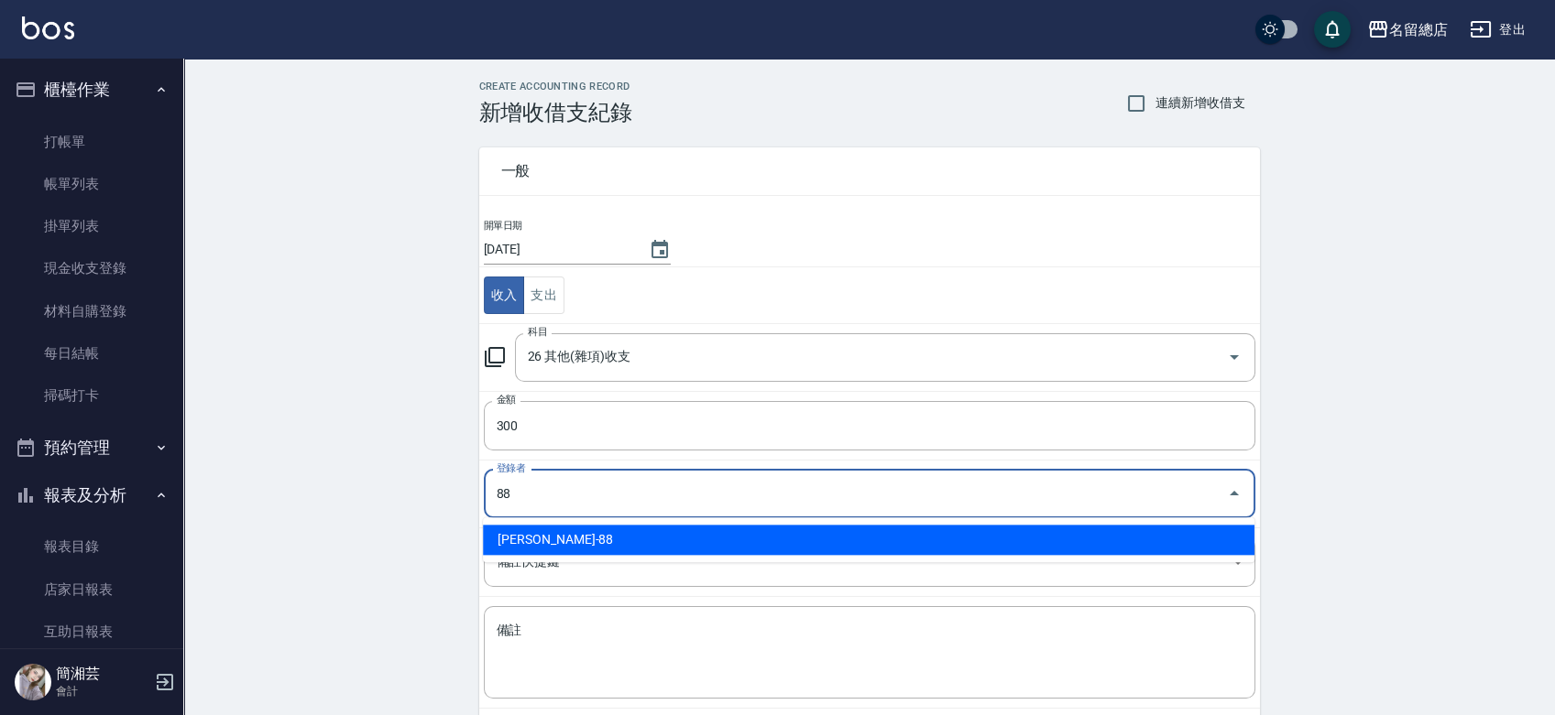
type input "簡湘芸-88"
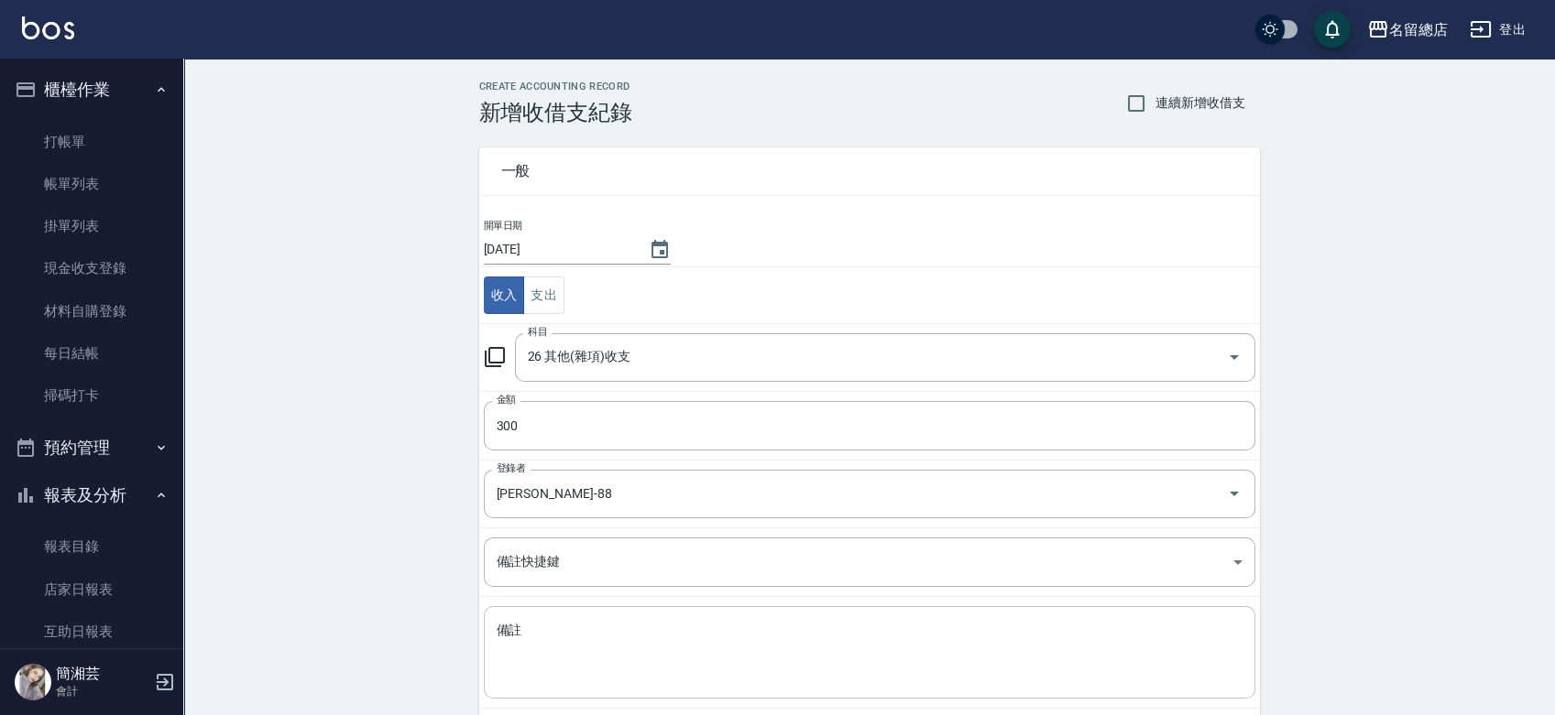
click at [645, 615] on div "x 備註" at bounding box center [869, 652] width 771 height 93
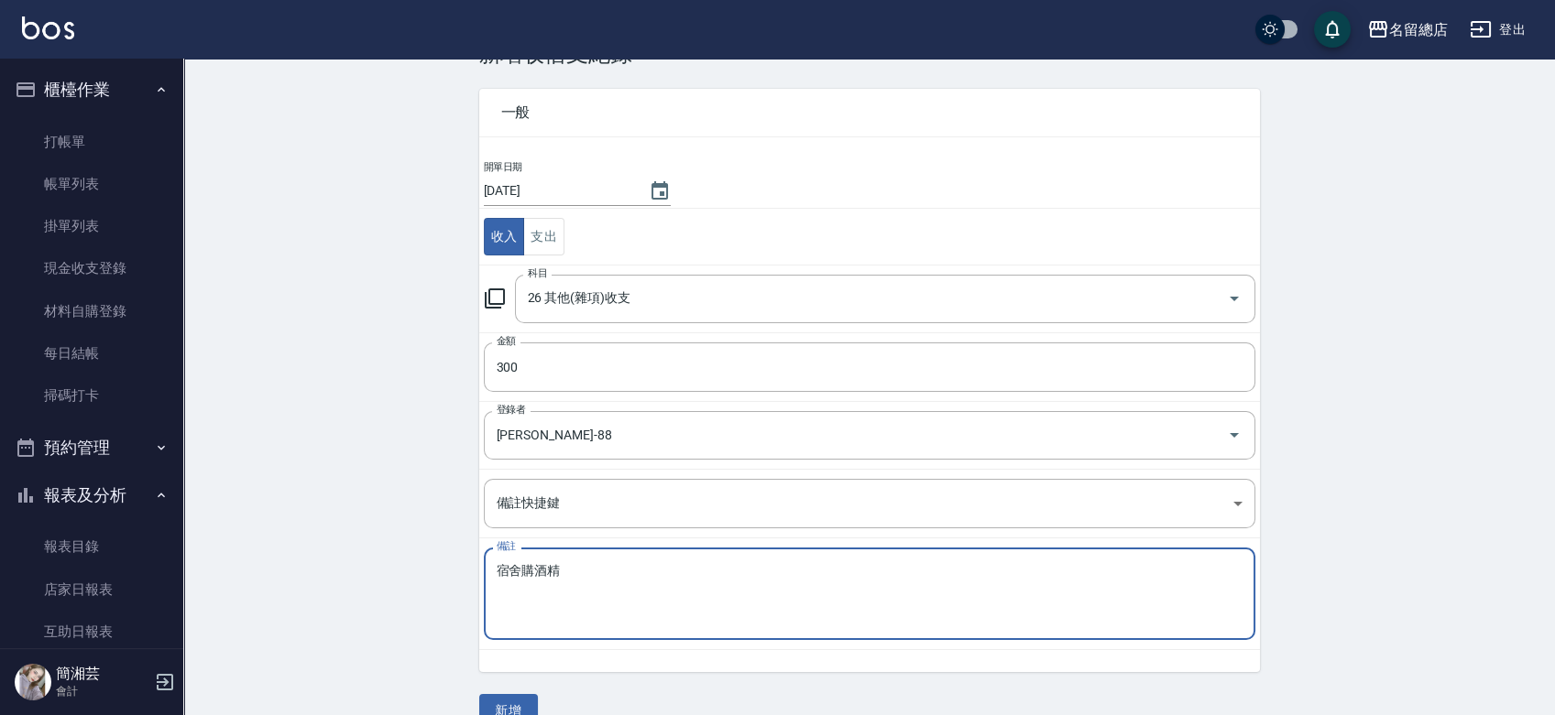
scroll to position [92, 0]
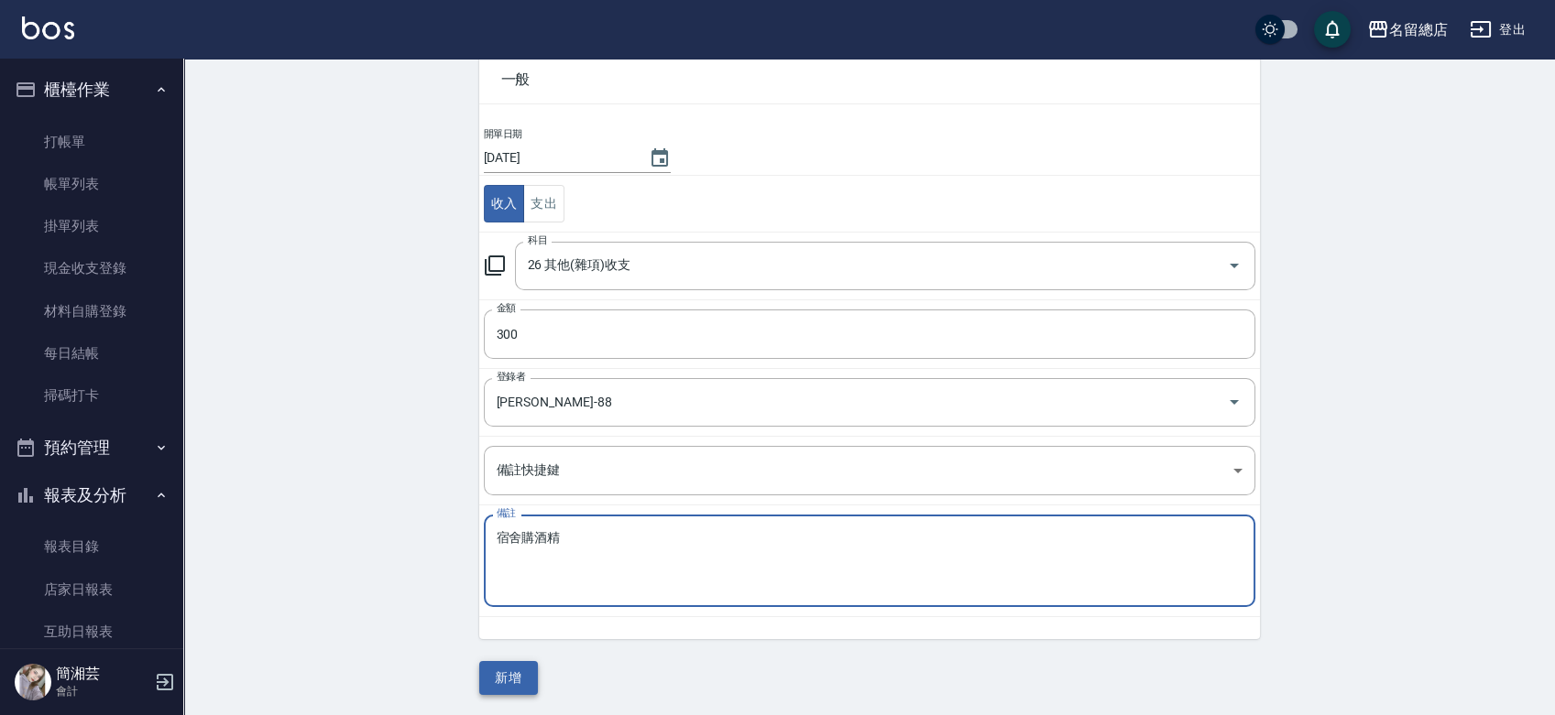
type textarea "宿舍購酒精酒精"
click at [529, 674] on button "新增" at bounding box center [508, 678] width 59 height 34
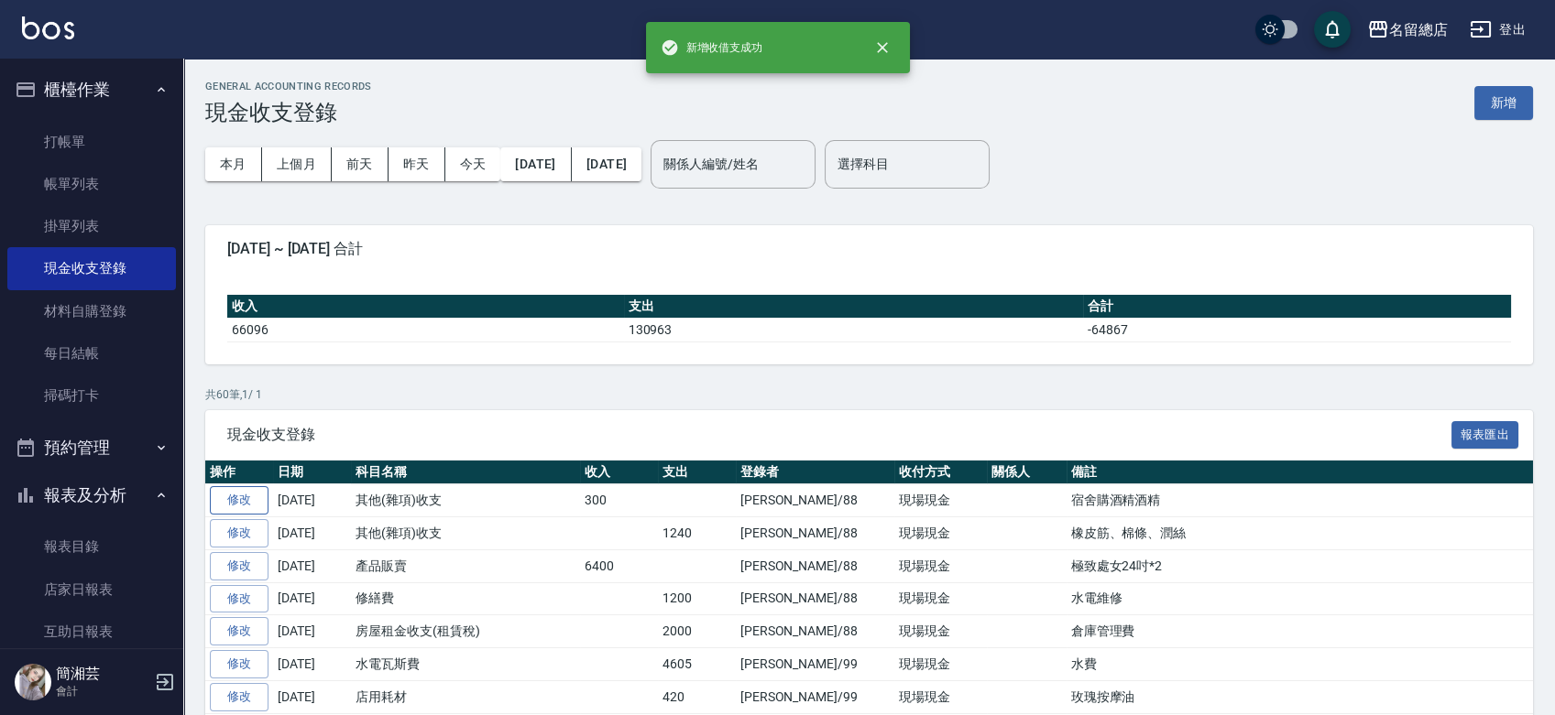
click at [242, 497] on link "修改" at bounding box center [239, 500] width 59 height 28
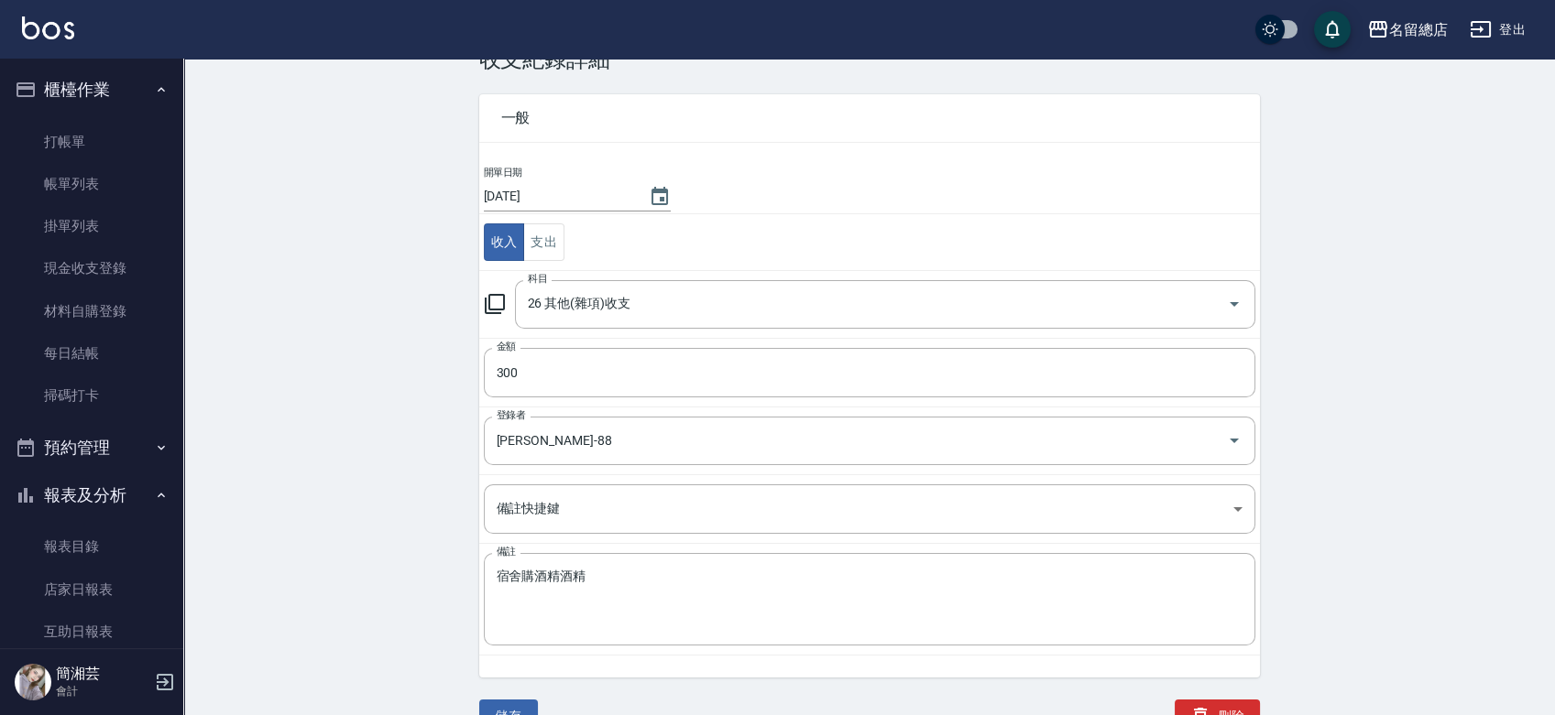
scroll to position [70, 0]
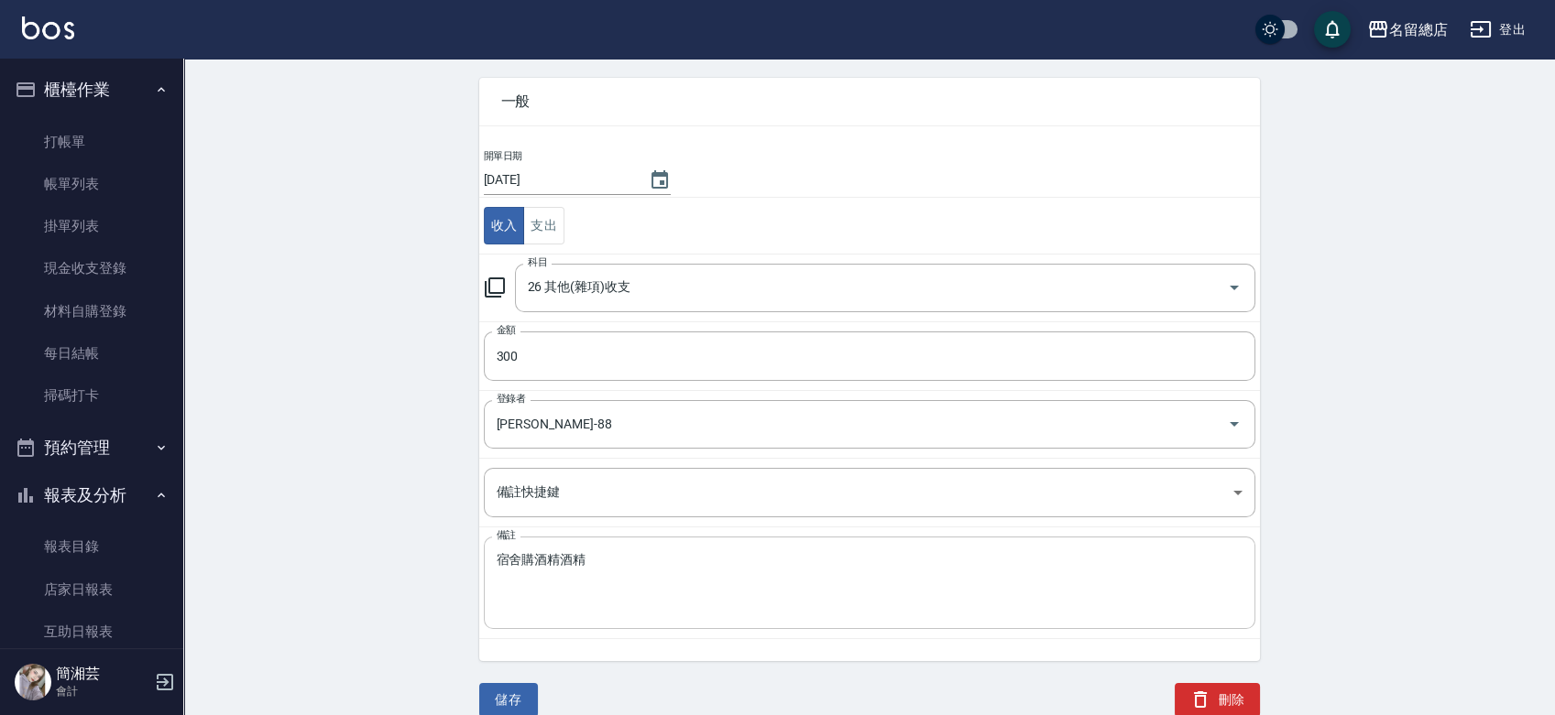
click at [605, 546] on div "宿舍購酒精酒精 x 備註" at bounding box center [869, 583] width 771 height 93
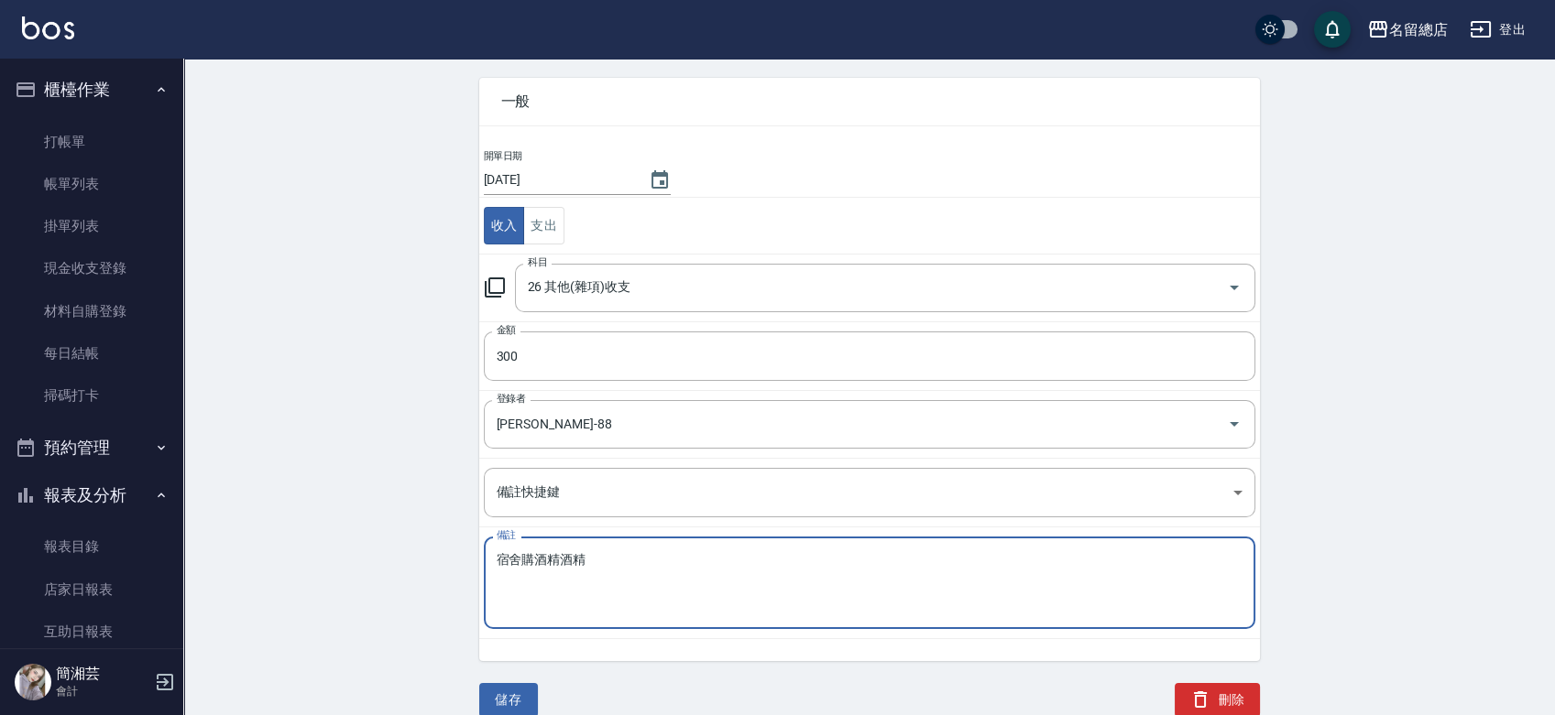
drag, startPoint x: 589, startPoint y: 556, endPoint x: 557, endPoint y: 556, distance: 32.1
click at [557, 556] on textarea "宿舍購酒精酒精" at bounding box center [870, 583] width 746 height 62
type textarea "宿舍購酒精"
click at [497, 702] on button "儲存" at bounding box center [508, 700] width 59 height 34
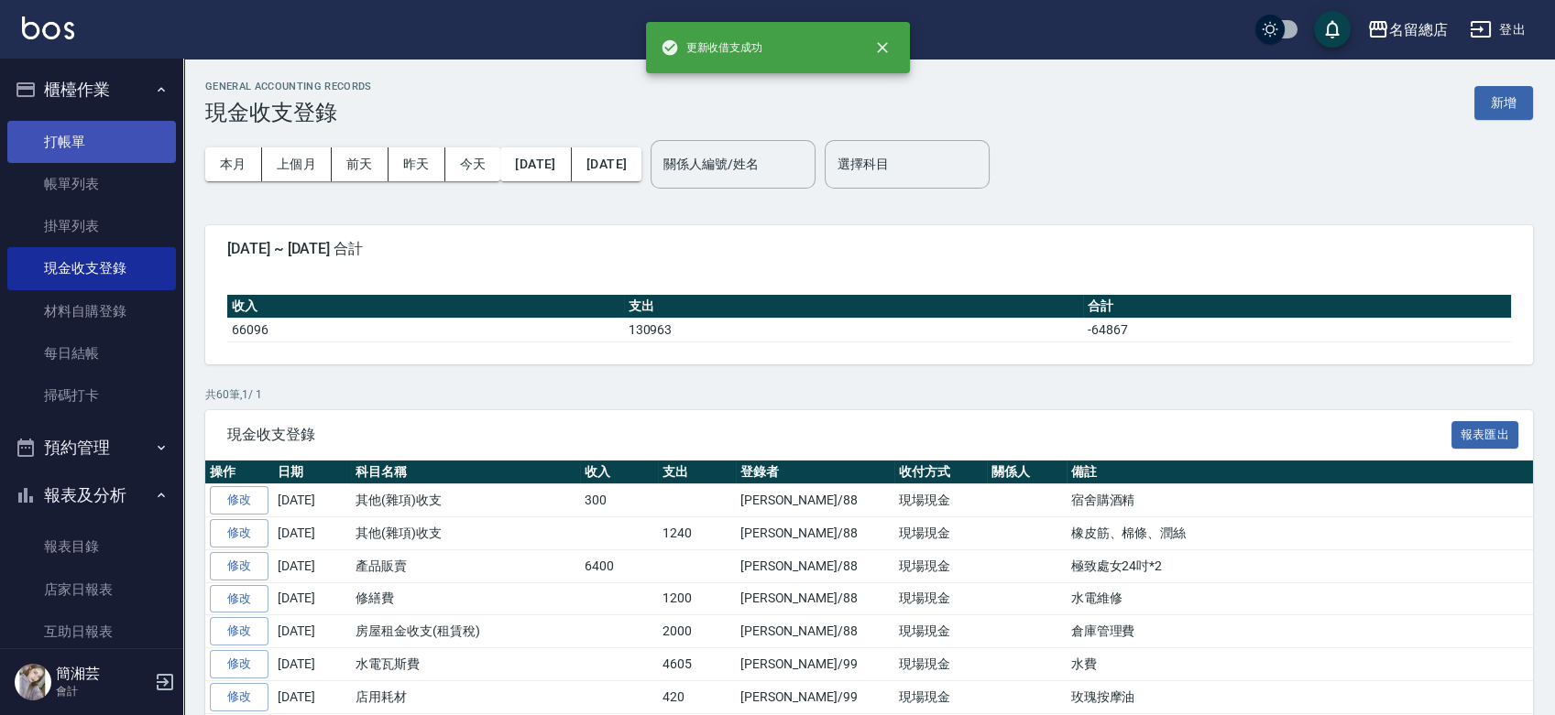
click at [154, 144] on link "打帳單" at bounding box center [91, 142] width 169 height 42
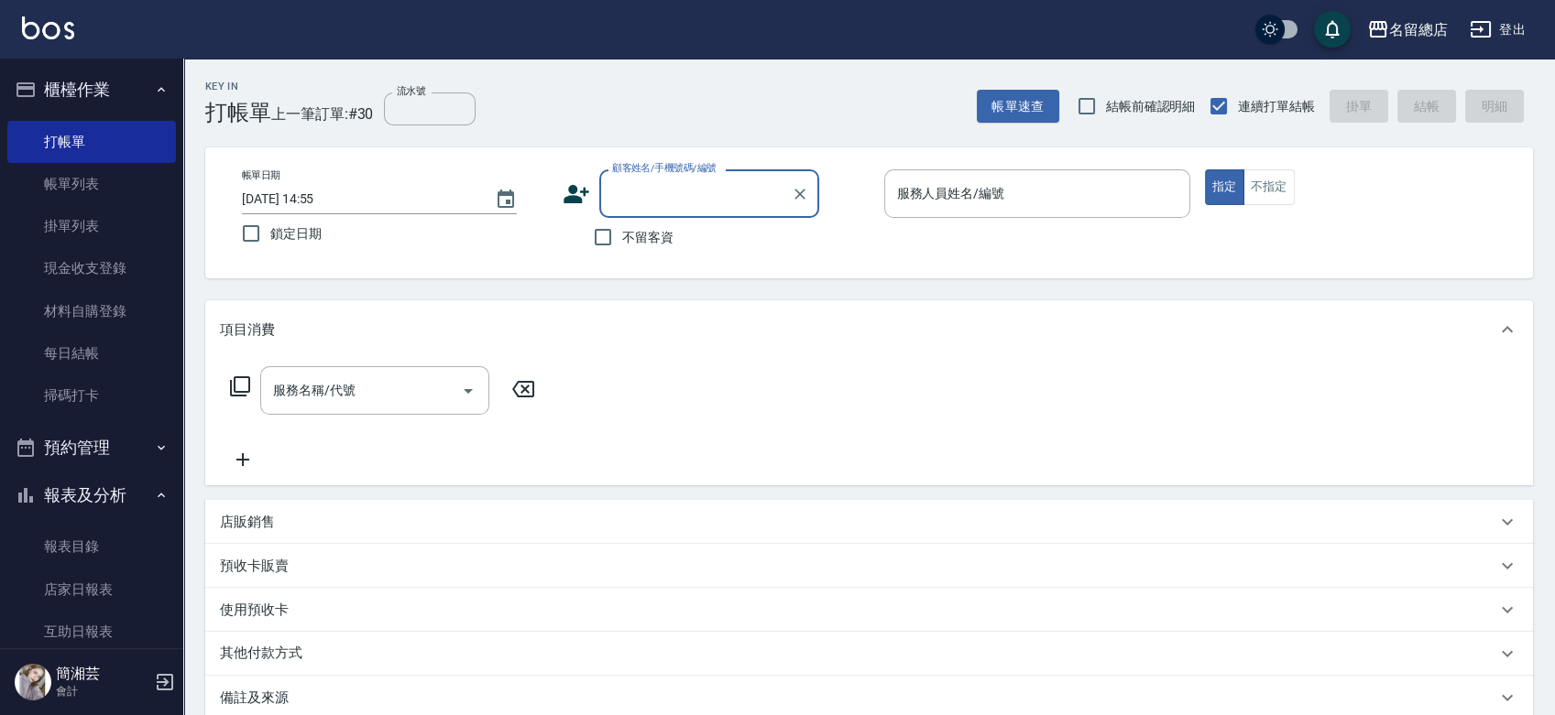
click at [627, 253] on label "不留客資" at bounding box center [629, 237] width 90 height 38
click at [622, 253] on input "不留客資" at bounding box center [603, 237] width 38 height 38
checkbox input "true"
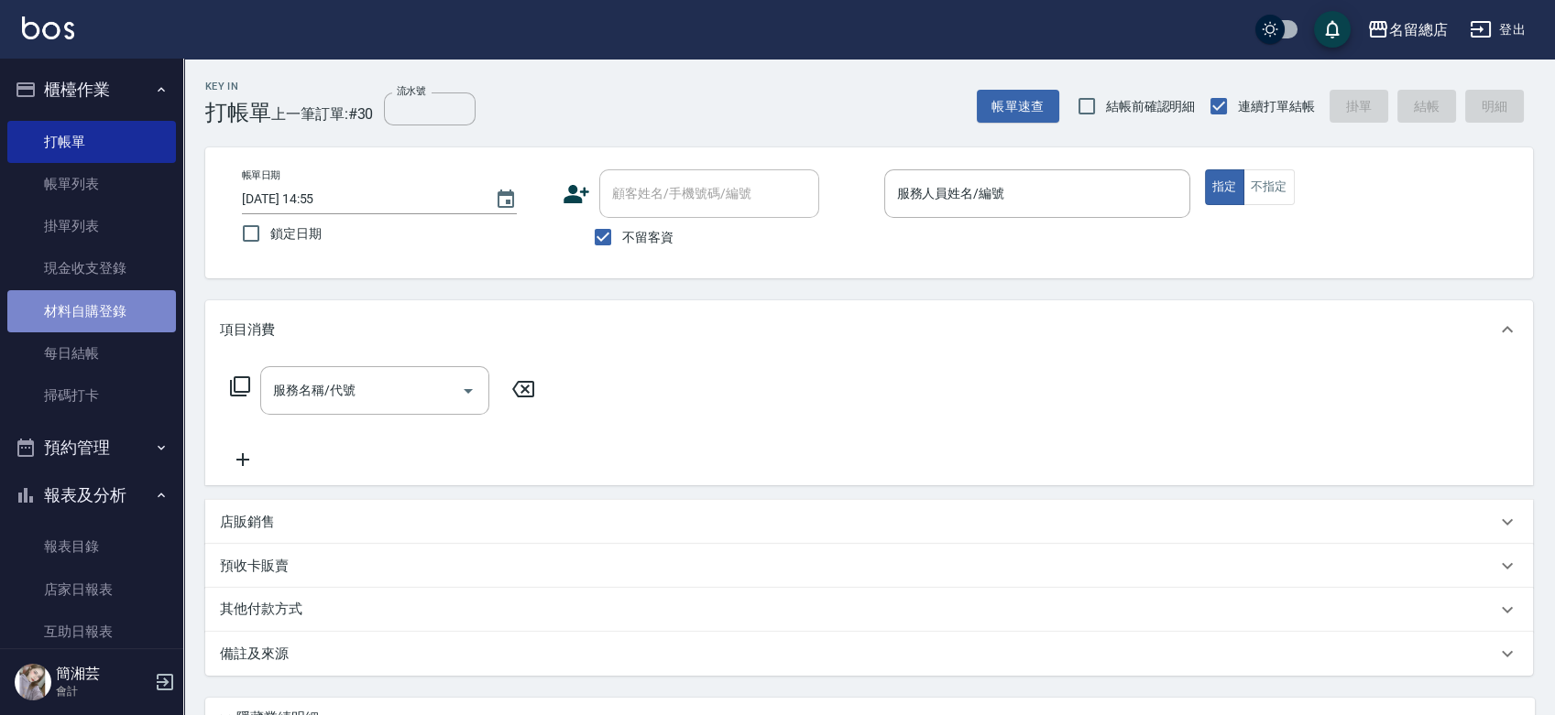
click at [139, 323] on link "材料自購登錄" at bounding box center [91, 311] width 169 height 42
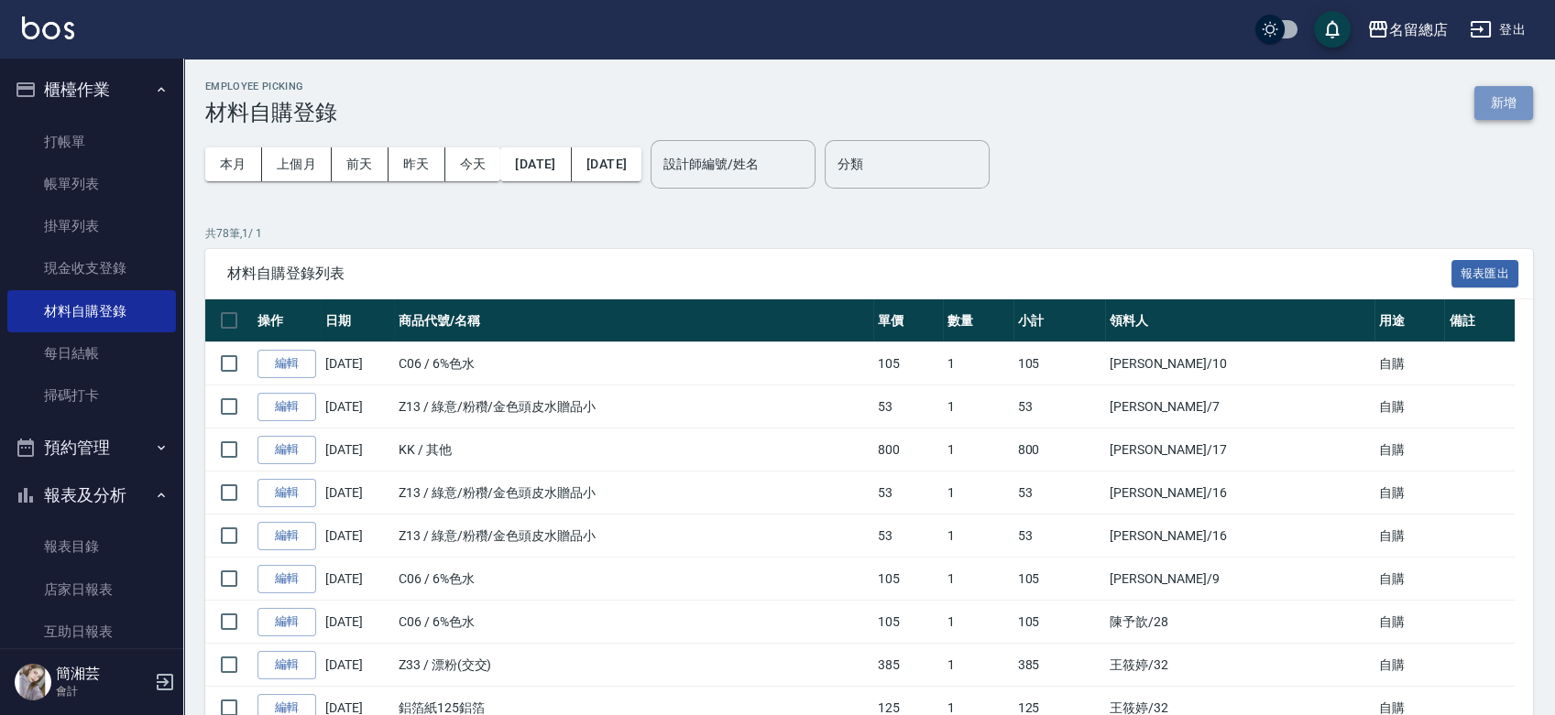
click at [1507, 105] on button "新增" at bounding box center [1503, 103] width 59 height 34
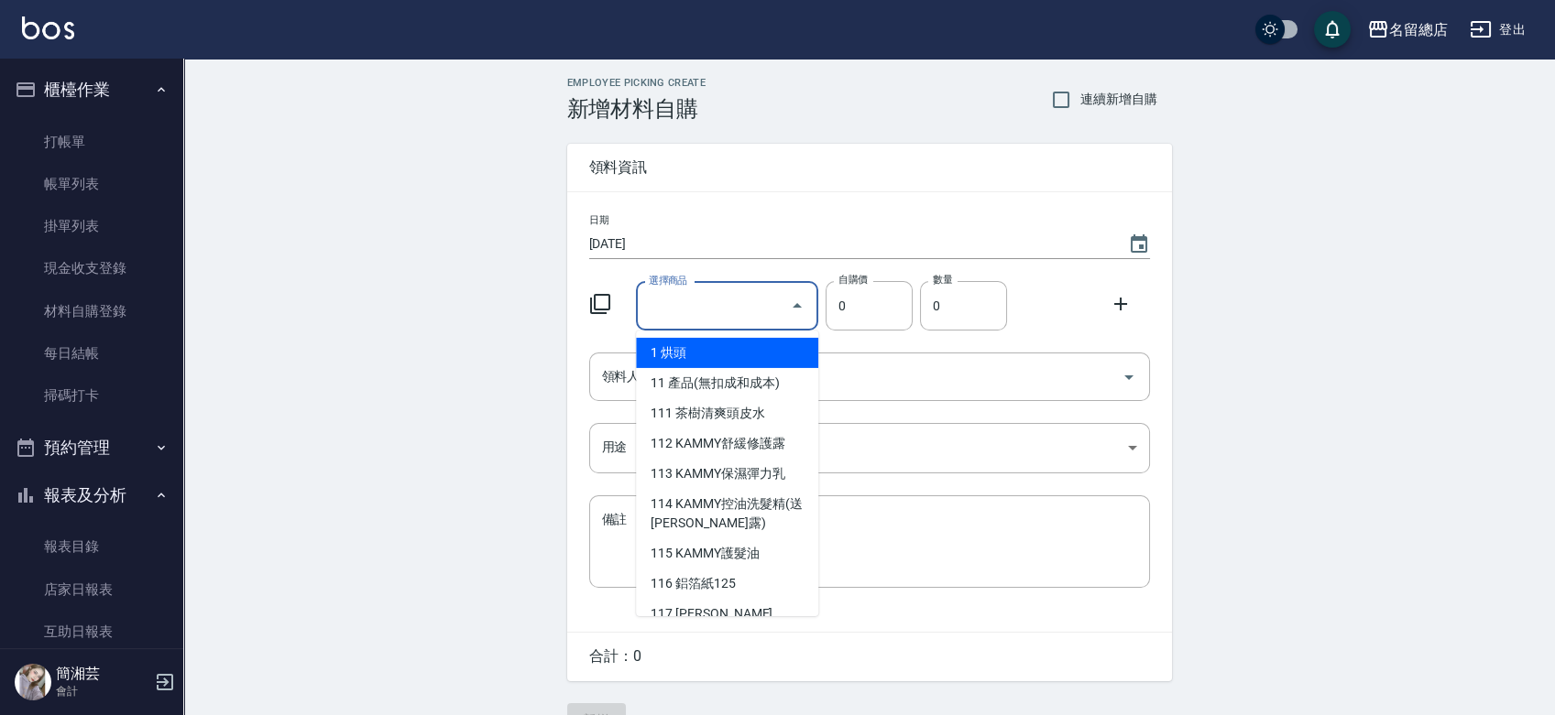
click at [726, 291] on input "選擇商品" at bounding box center [713, 306] width 138 height 32
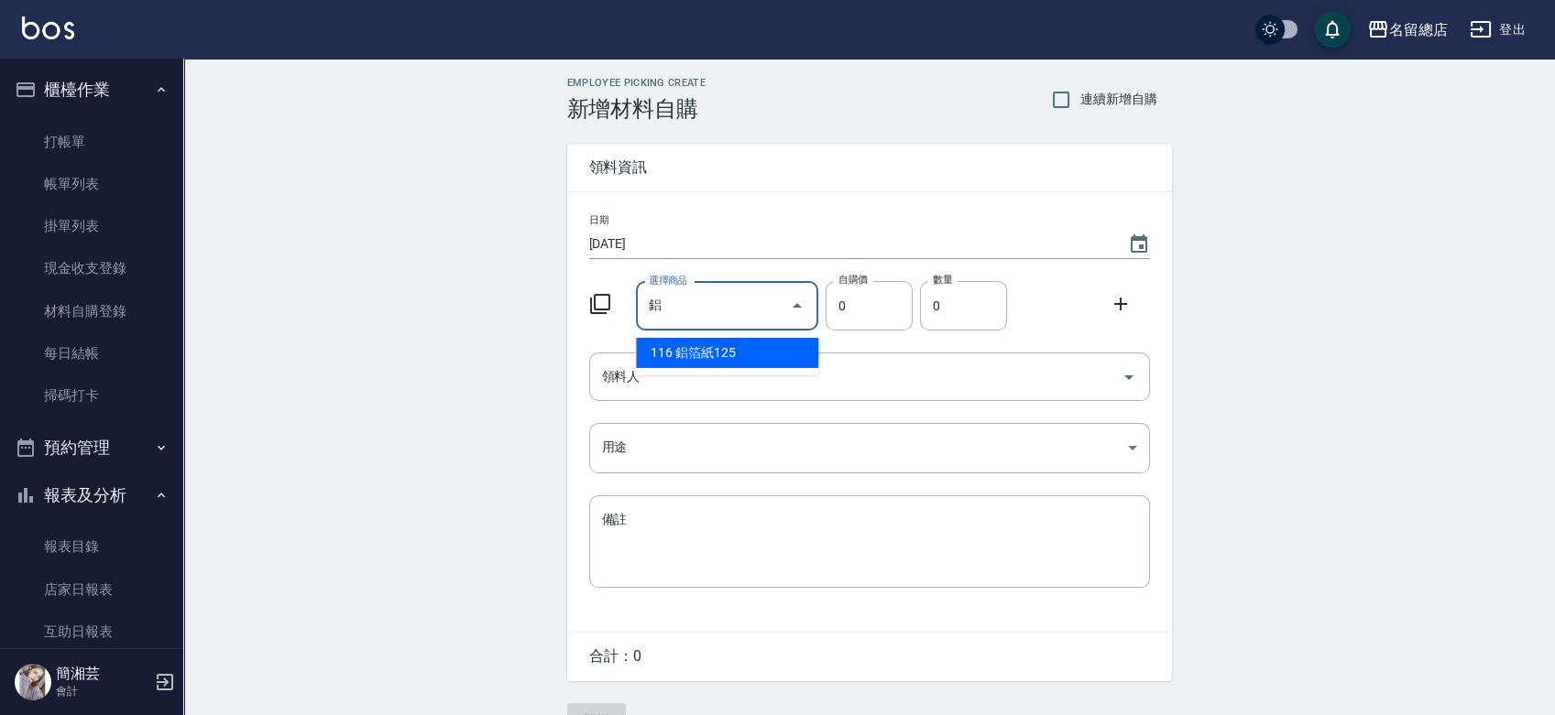
click at [737, 349] on li "116 鋁箔紙125" at bounding box center [727, 353] width 182 height 30
type input "鋁箔紙125"
type input "135"
type input "1"
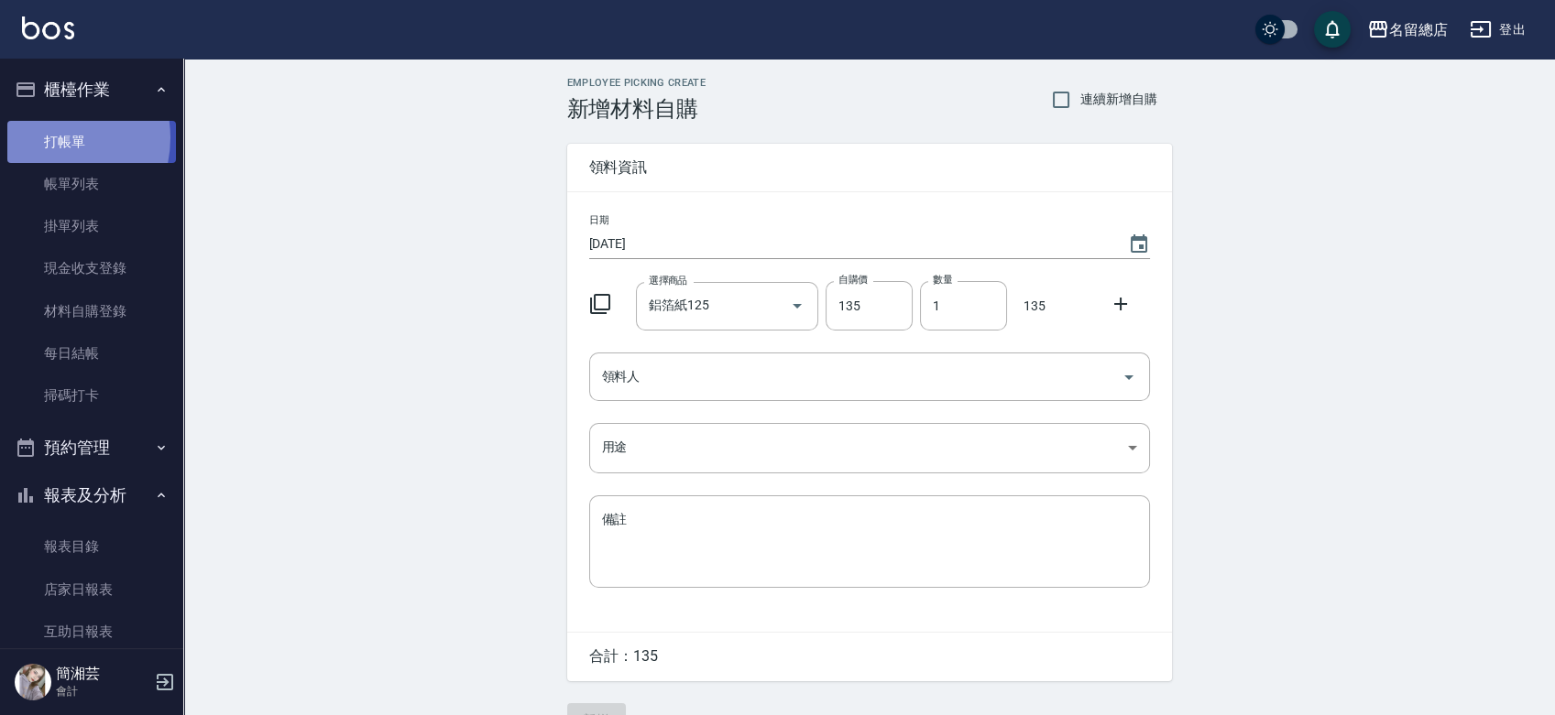
click at [47, 137] on link "打帳單" at bounding box center [91, 142] width 169 height 42
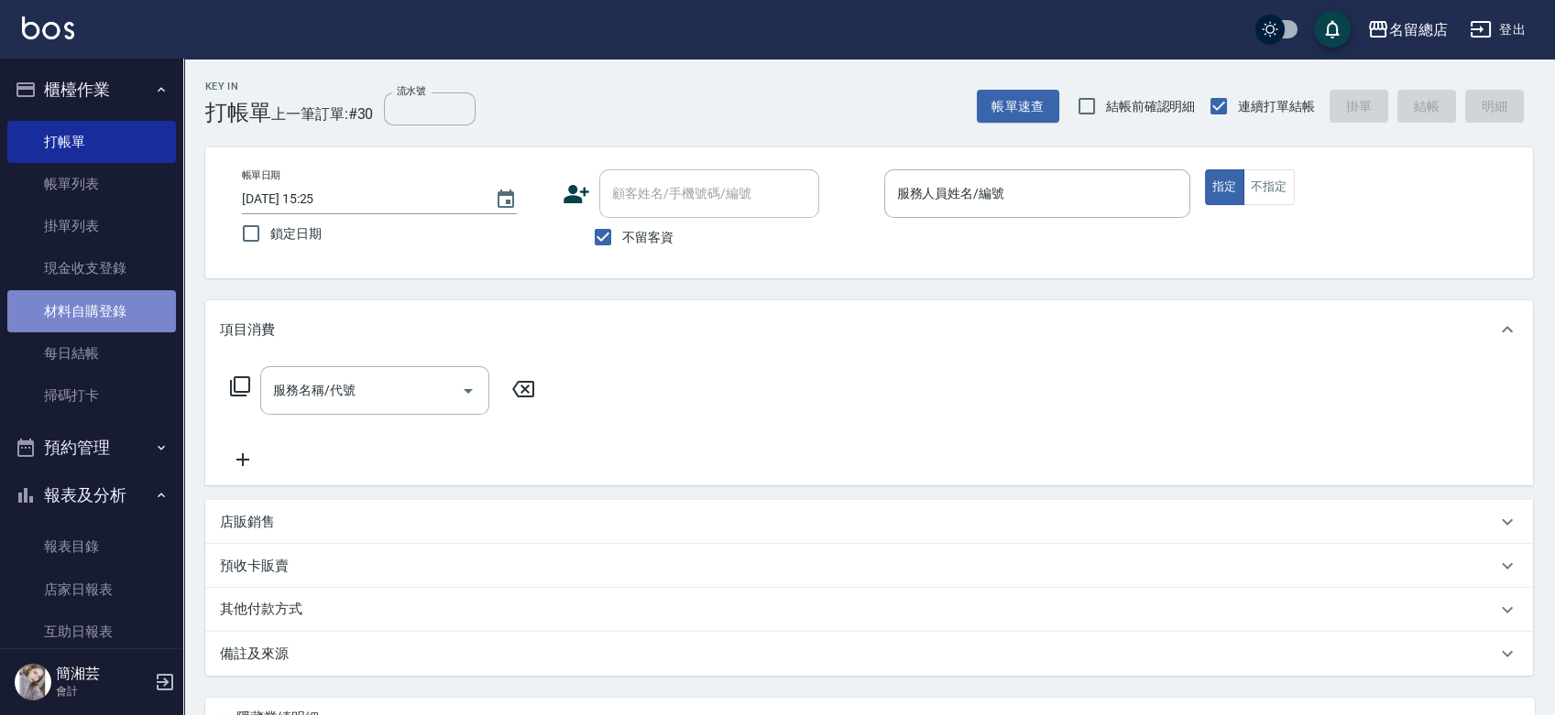
click at [117, 325] on link "材料自購登錄" at bounding box center [91, 311] width 169 height 42
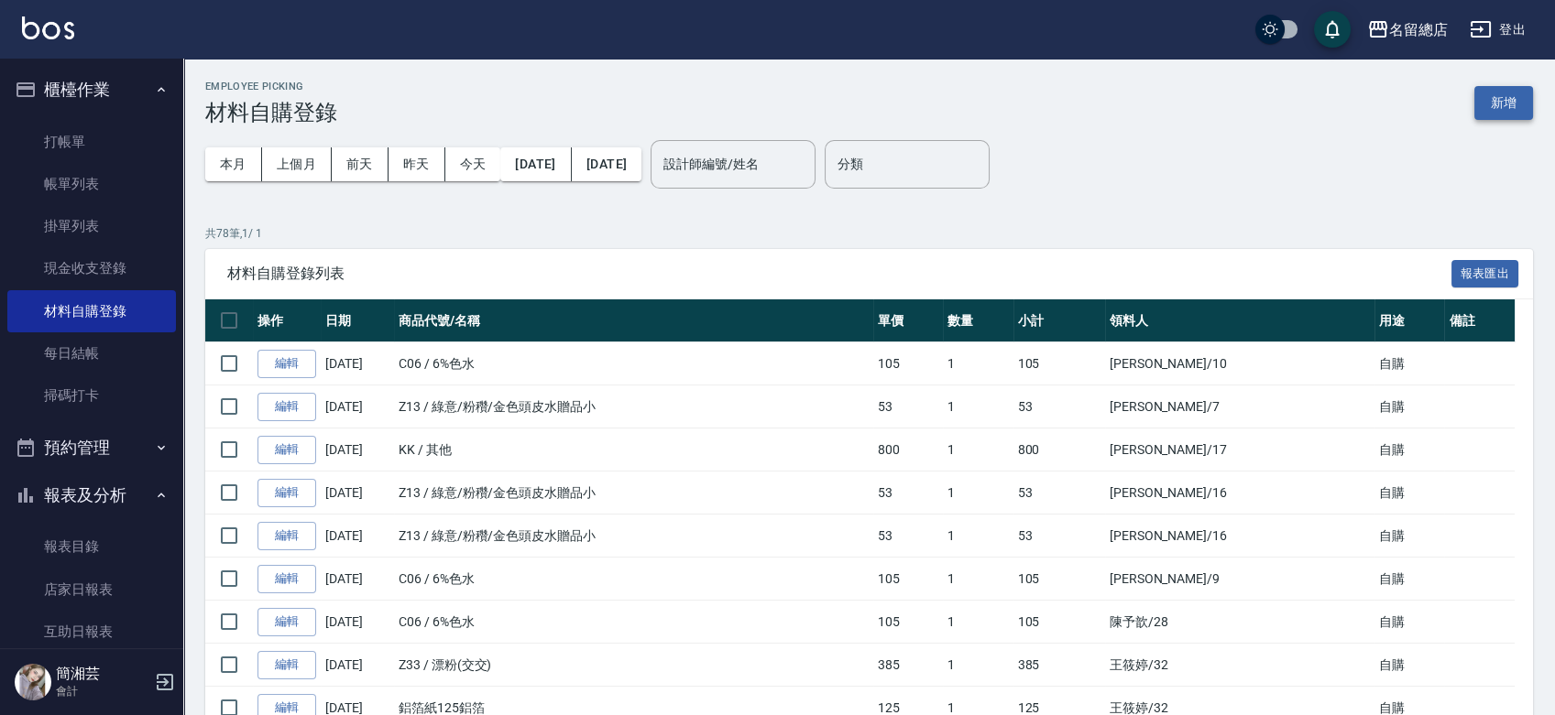
click at [1489, 117] on button "新增" at bounding box center [1503, 103] width 59 height 34
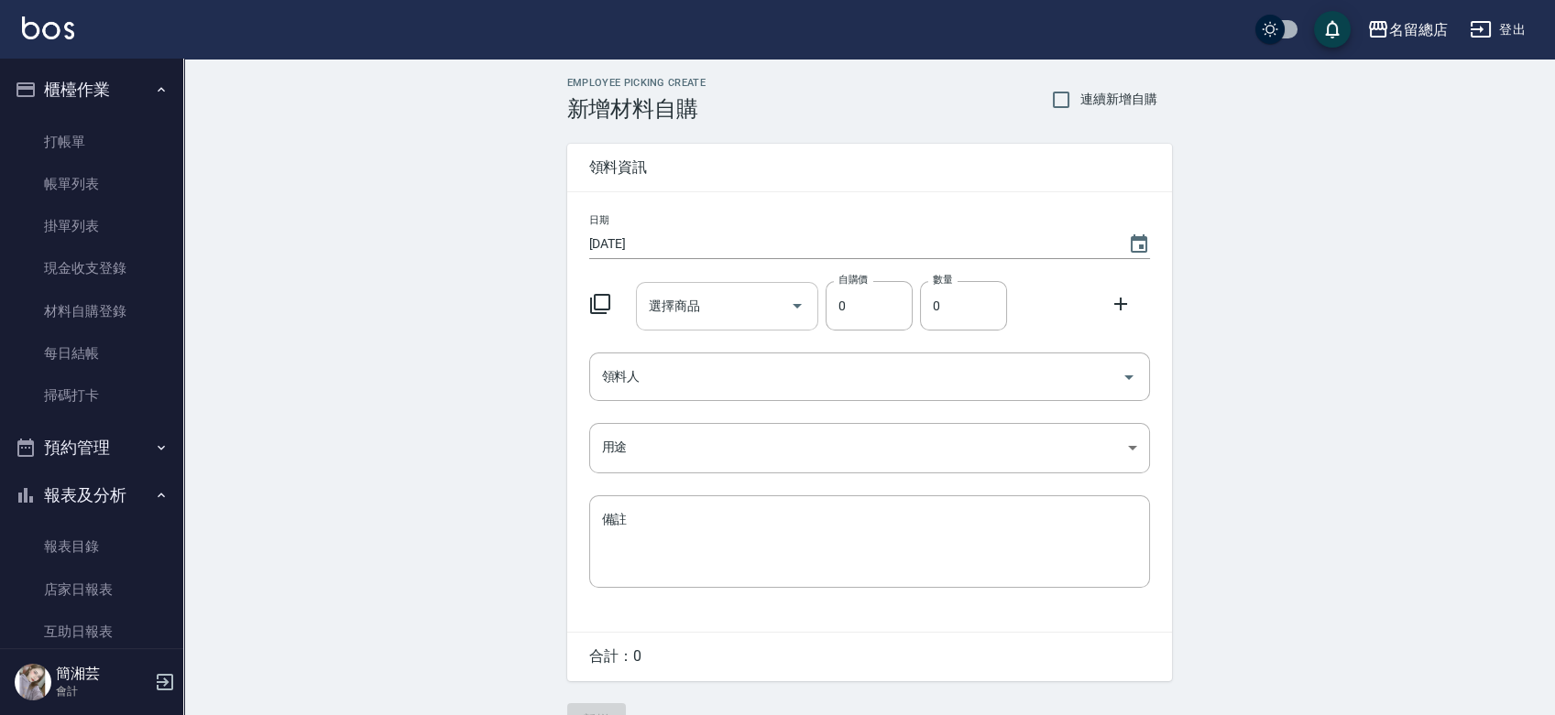
click at [744, 323] on div "選擇商品" at bounding box center [727, 306] width 182 height 49
type input "r"
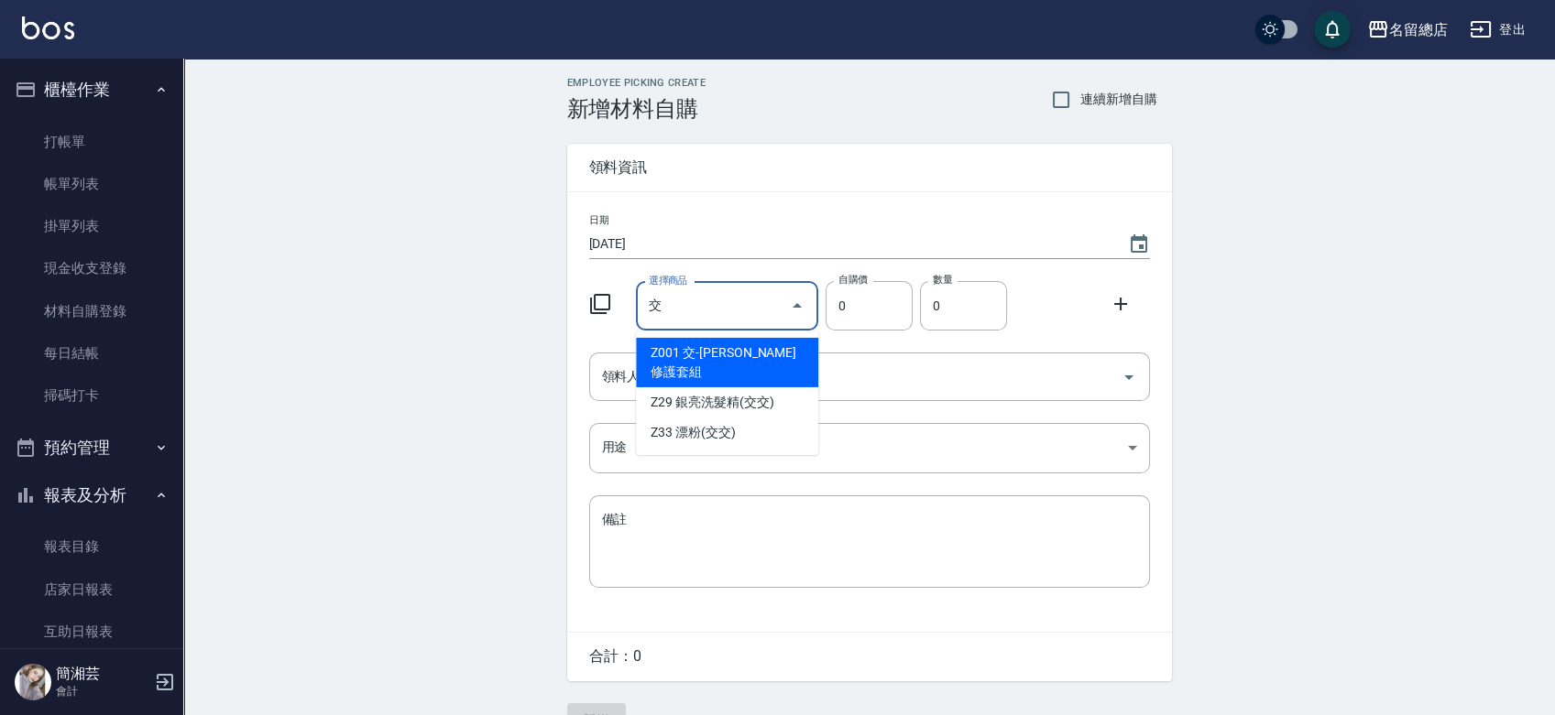
click at [733, 418] on li "Z33 漂粉(交交)" at bounding box center [727, 433] width 182 height 30
type input "漂粉(交交)"
type input "385"
type input "1"
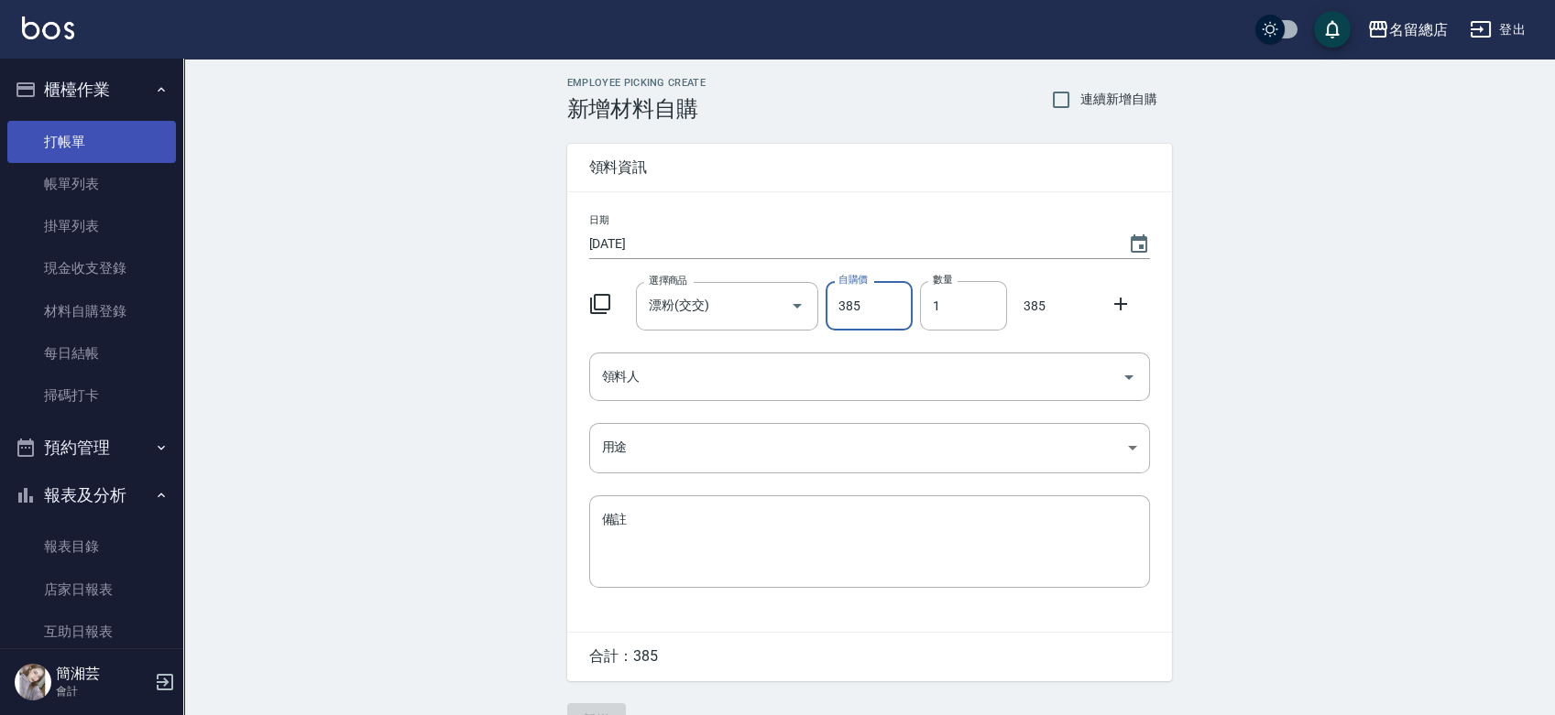
click at [139, 137] on link "打帳單" at bounding box center [91, 142] width 169 height 42
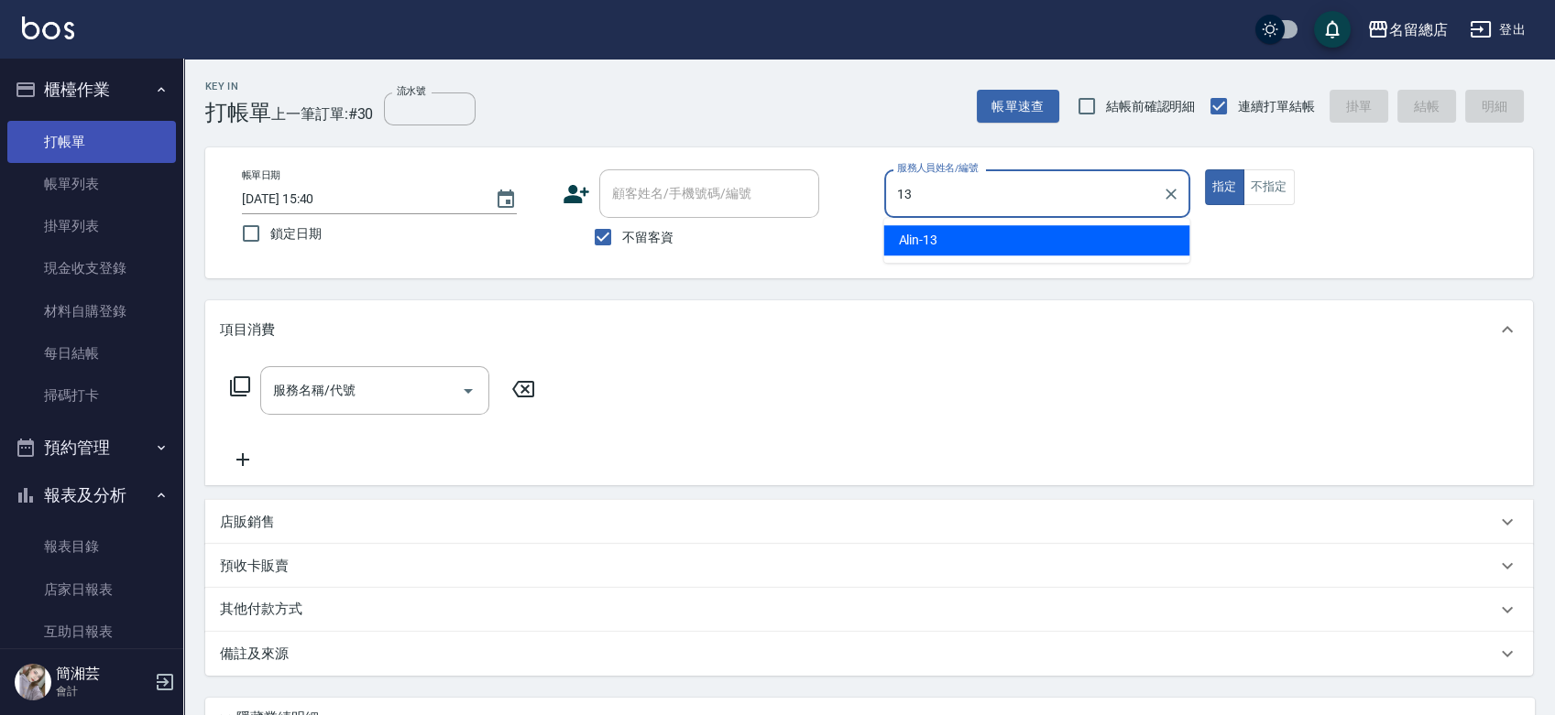
type input "Alin-13"
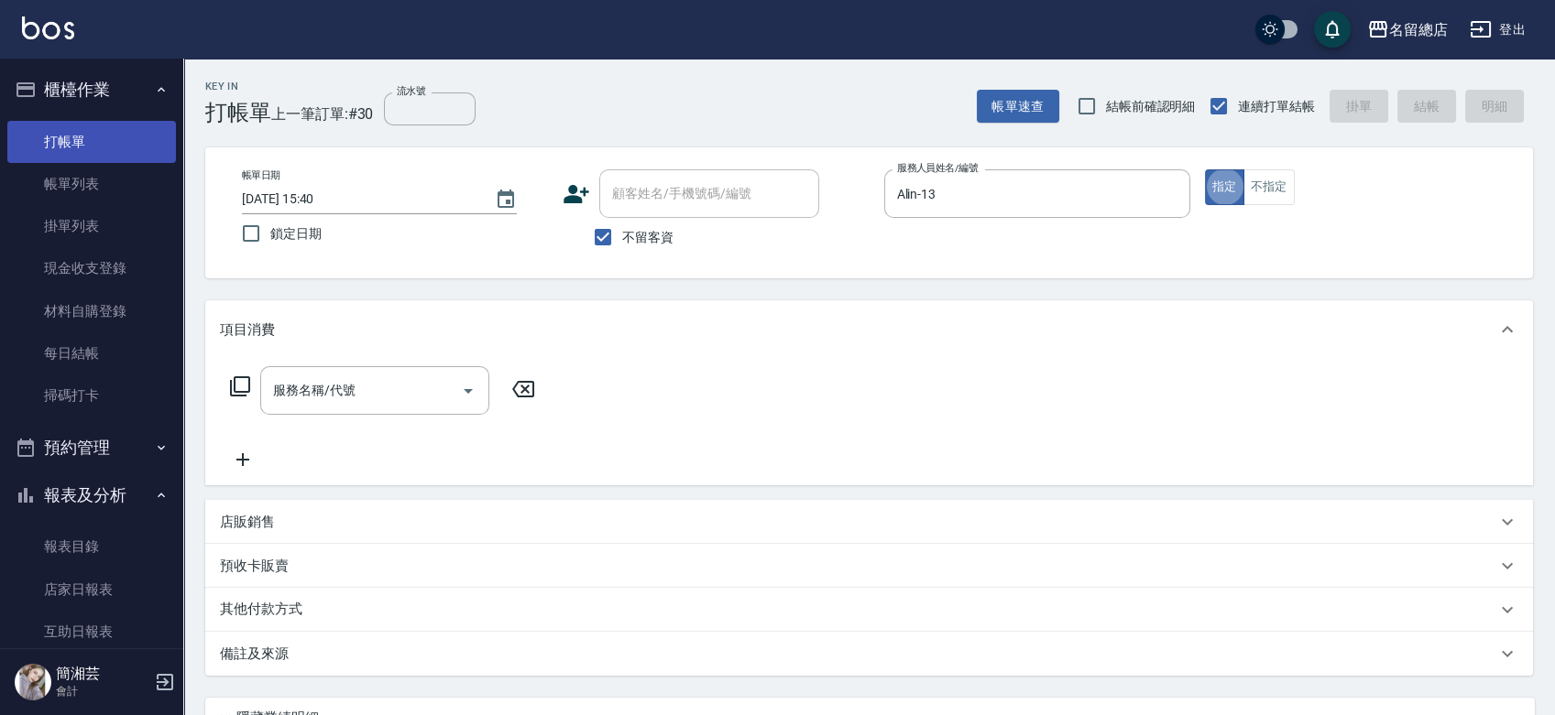
type button "true"
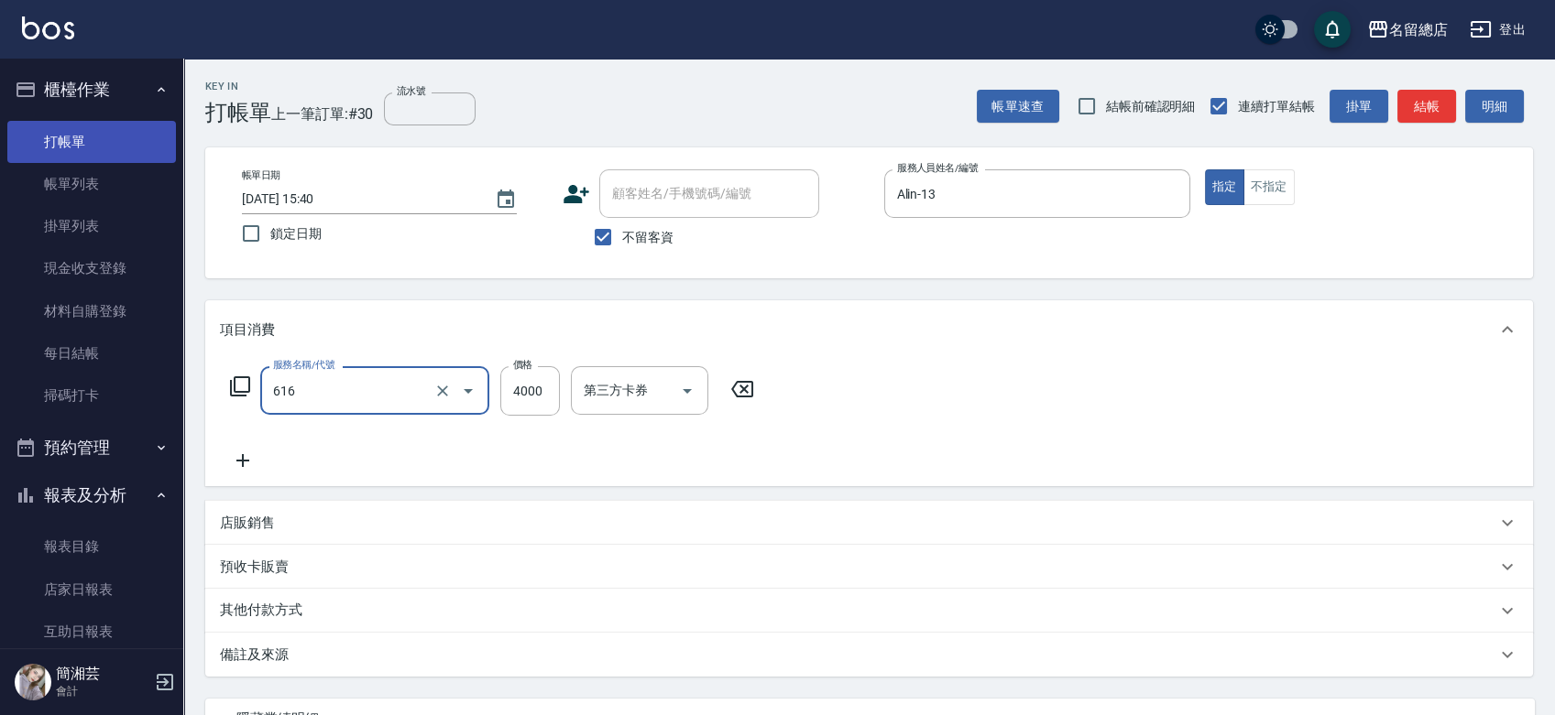
type input "自備接髮(616)"
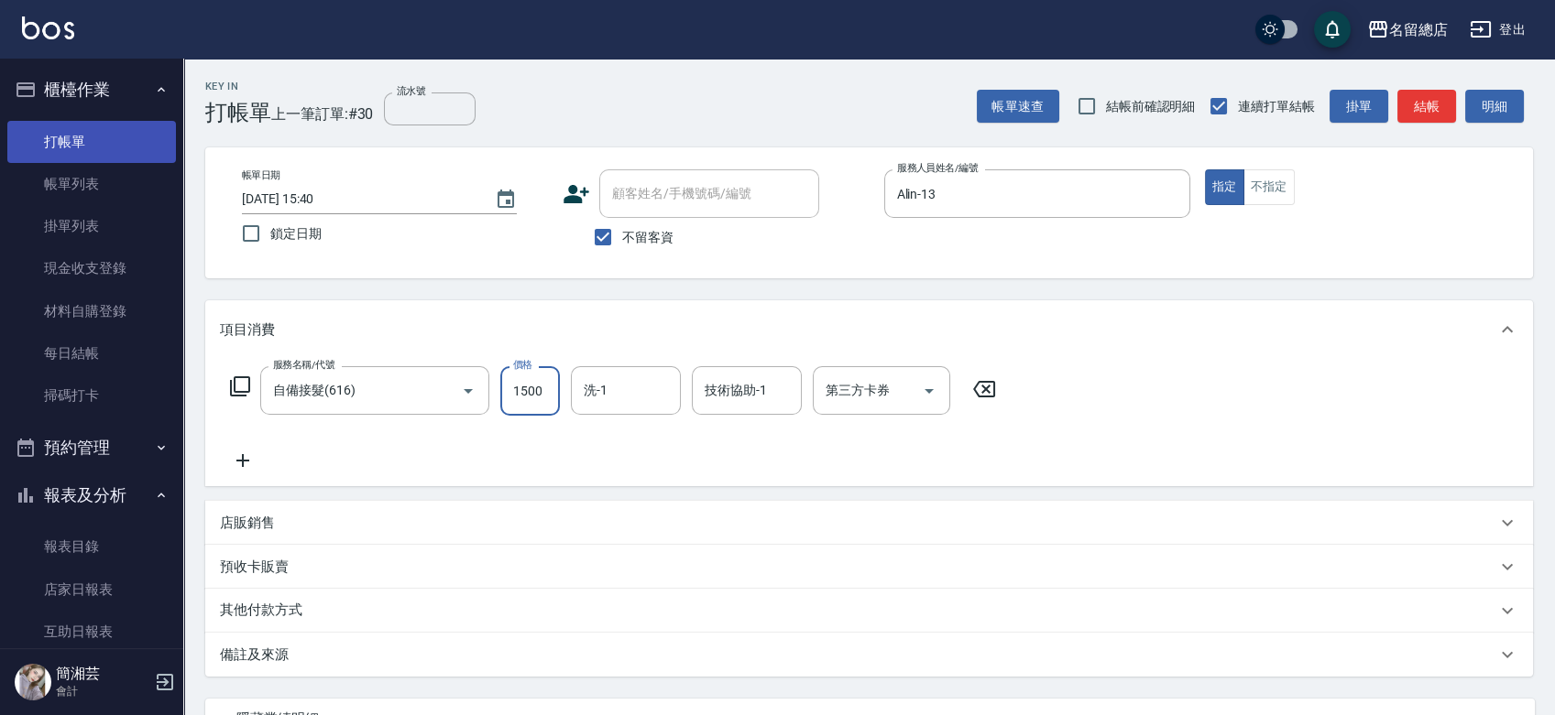
type input "1500"
type input "蔡㚥晴-33"
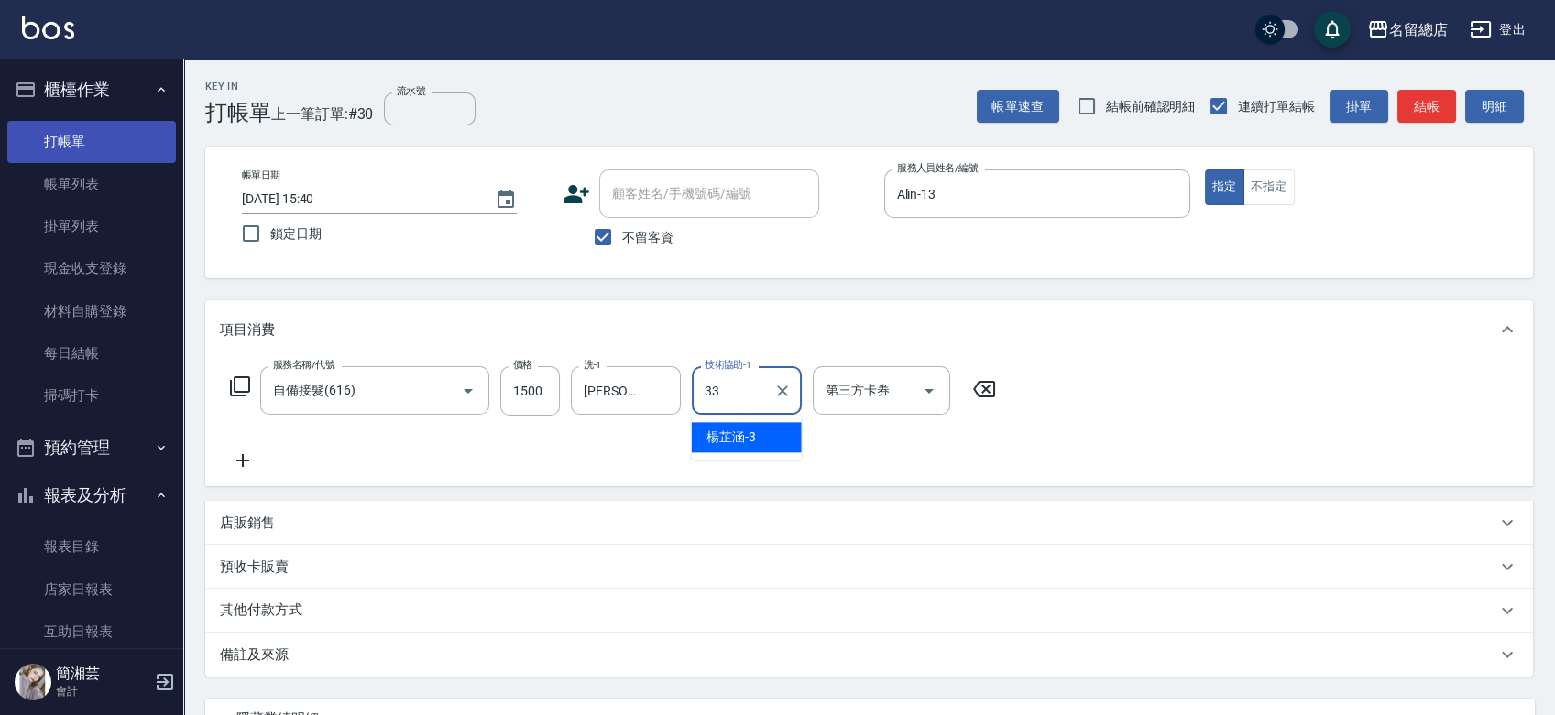
type input "蔡㚥晴-33"
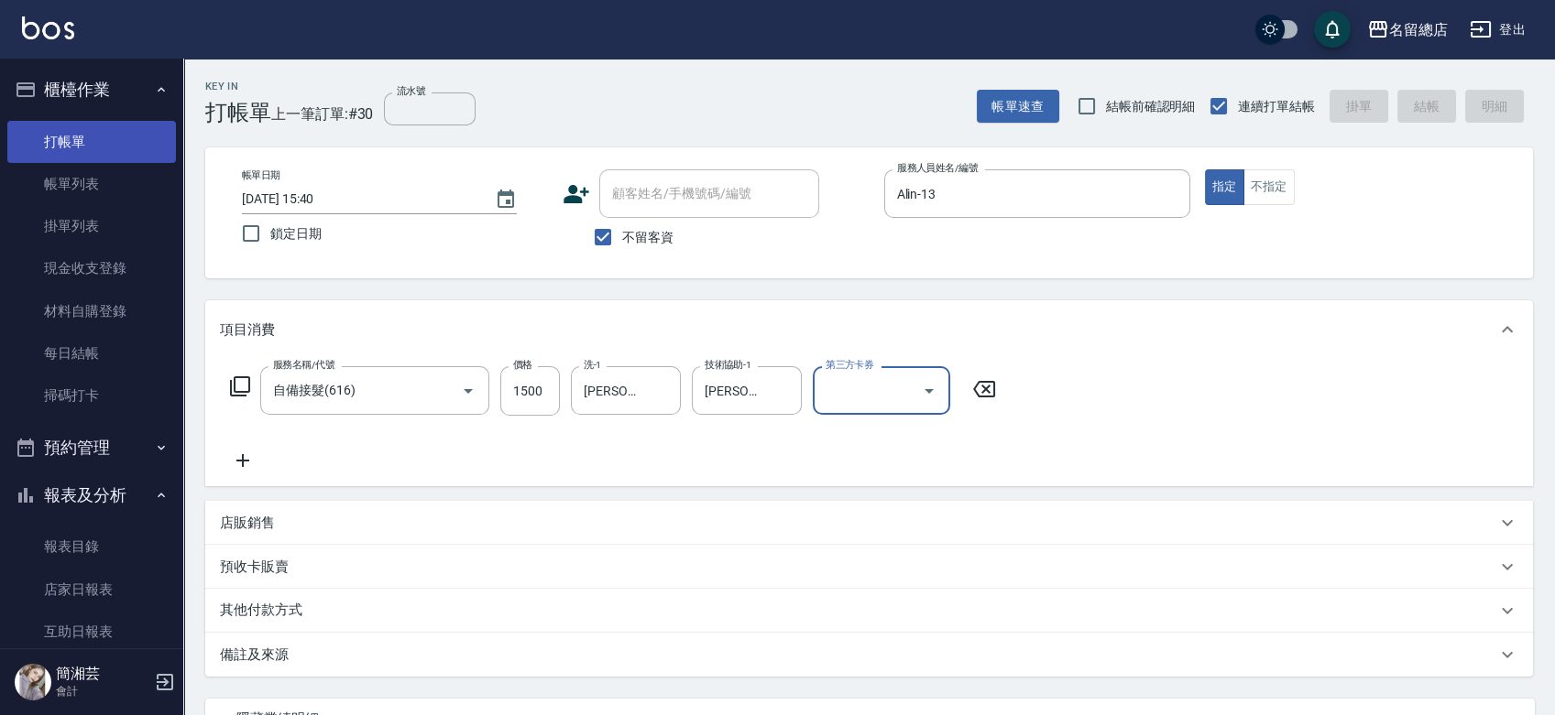
type input "2025/08/16 15:58"
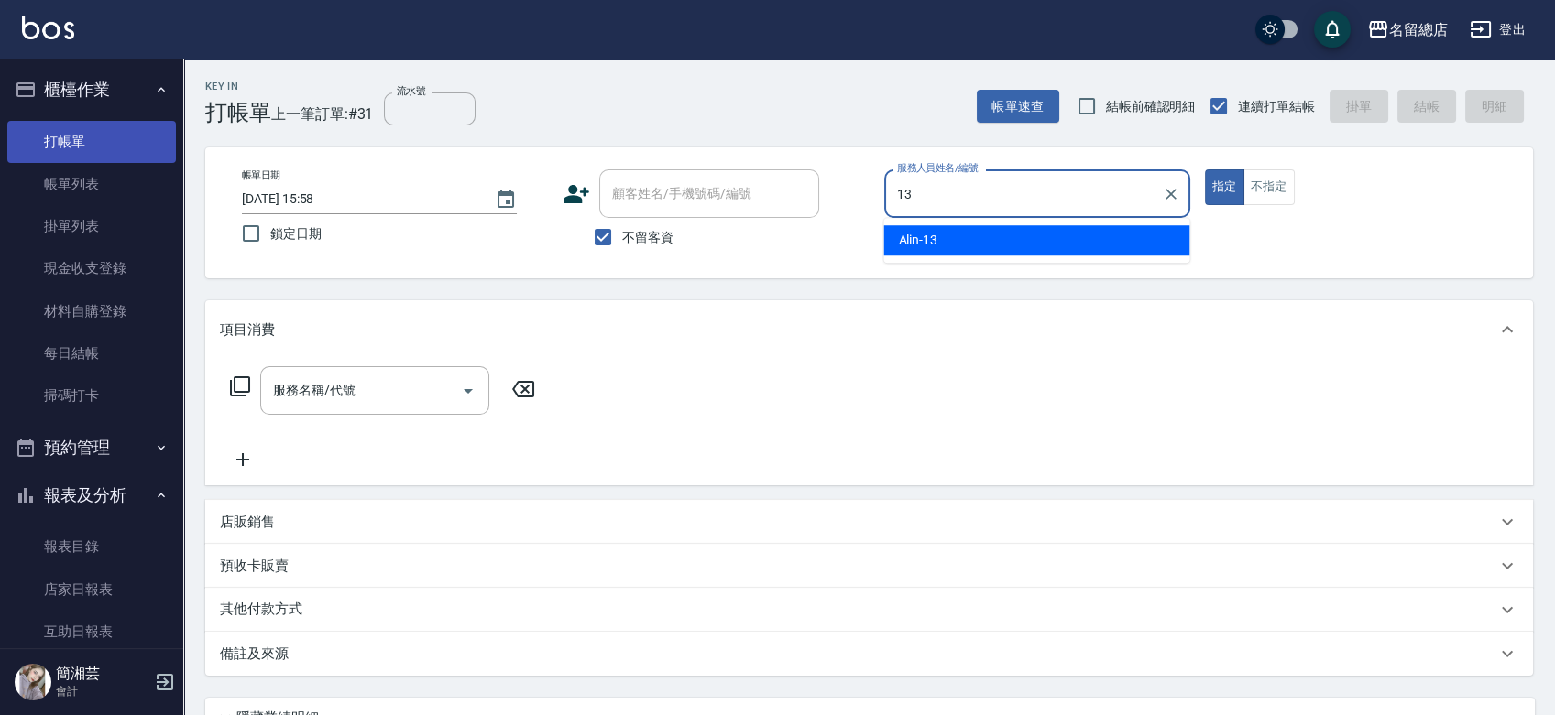
type input "Alin-13"
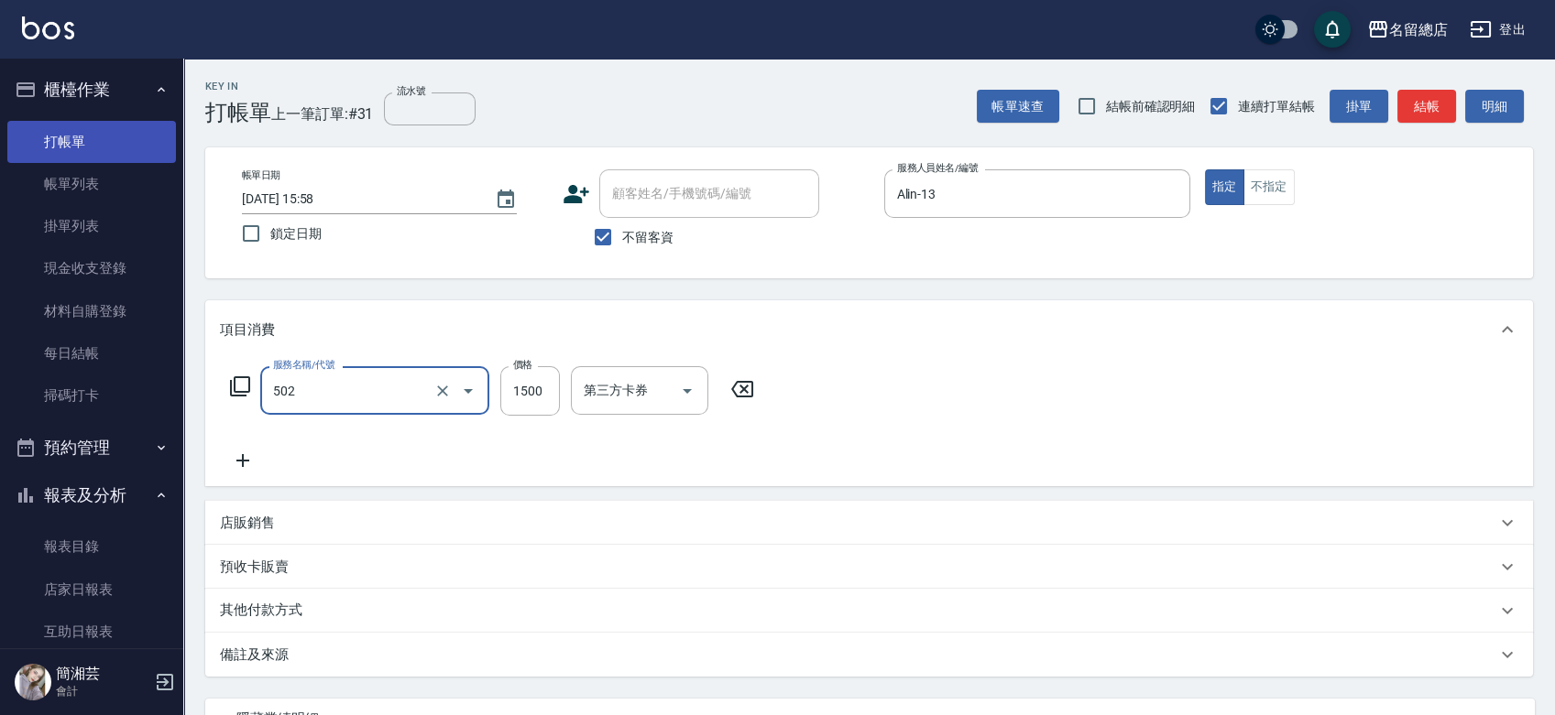
type input "染髮1500以上(502)"
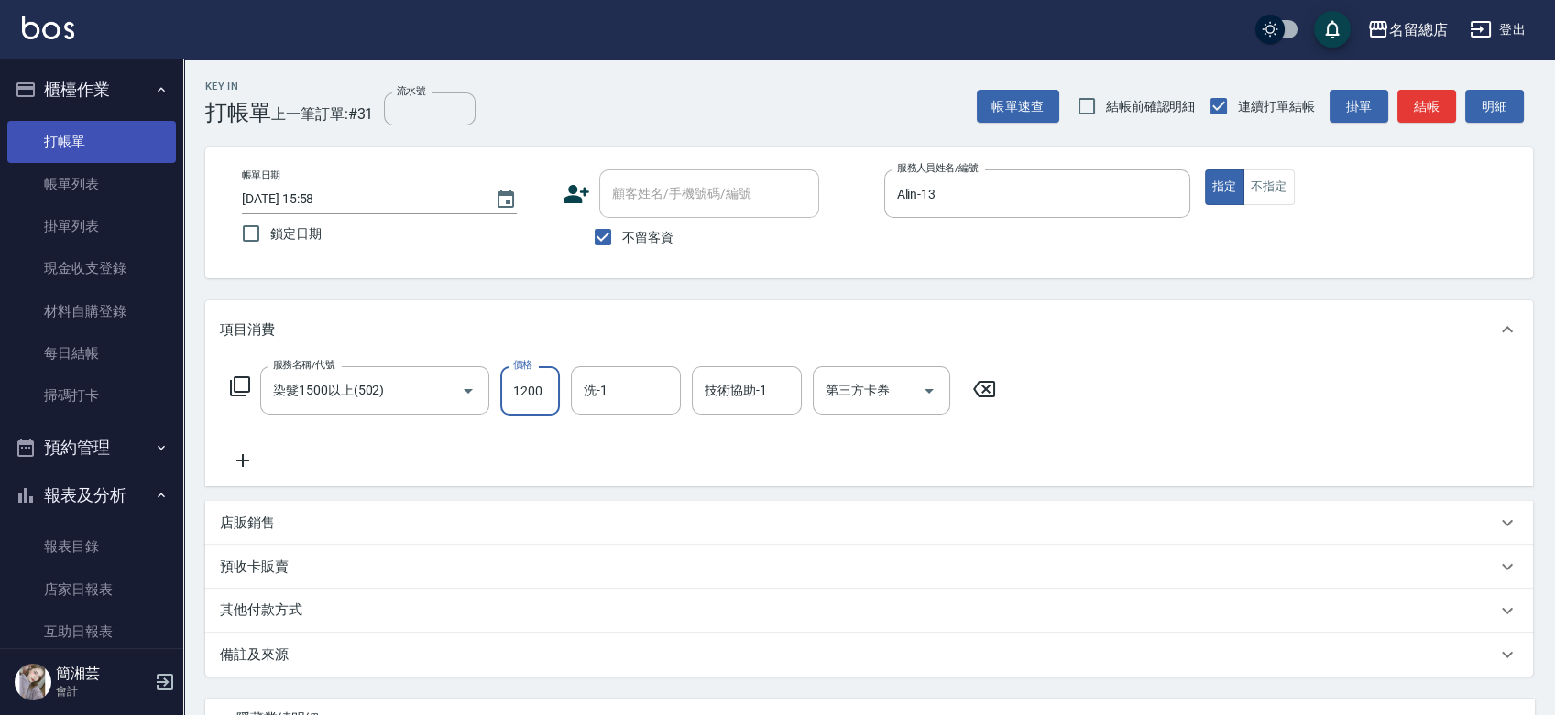
type input "1200"
type input "陳鳳儀-35"
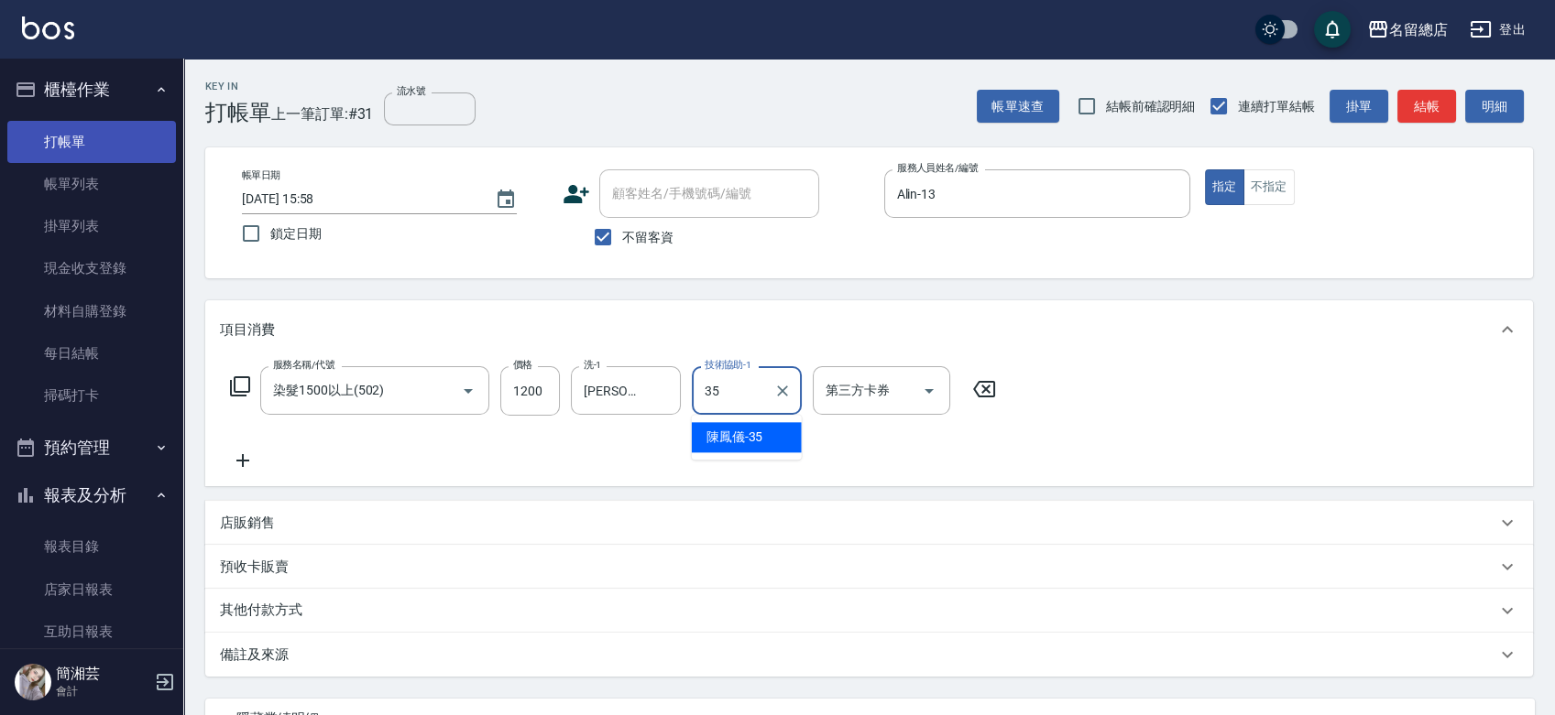
type input "陳鳳儀-35"
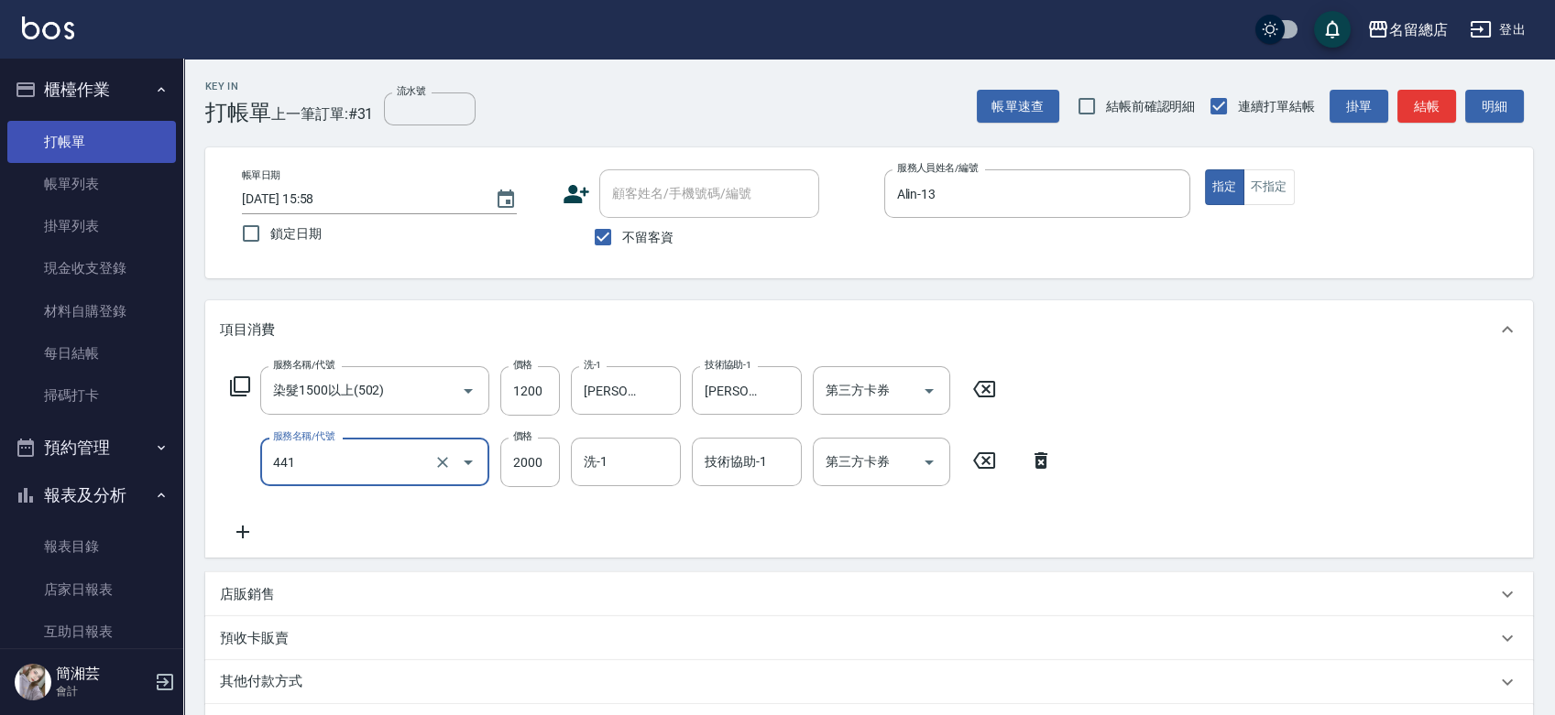
type input "2段自單次1300以上(441)"
type input "1000"
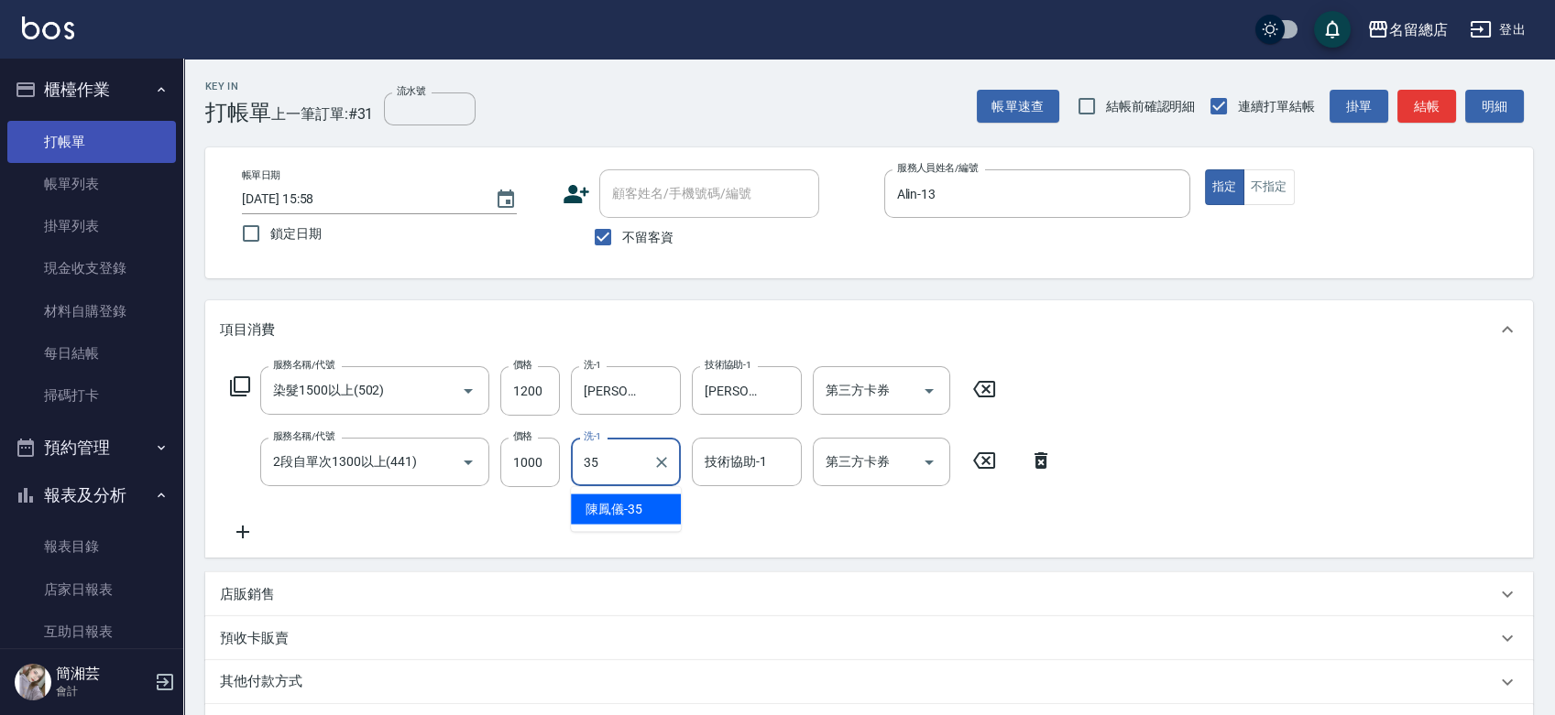
type input "陳鳳儀-35"
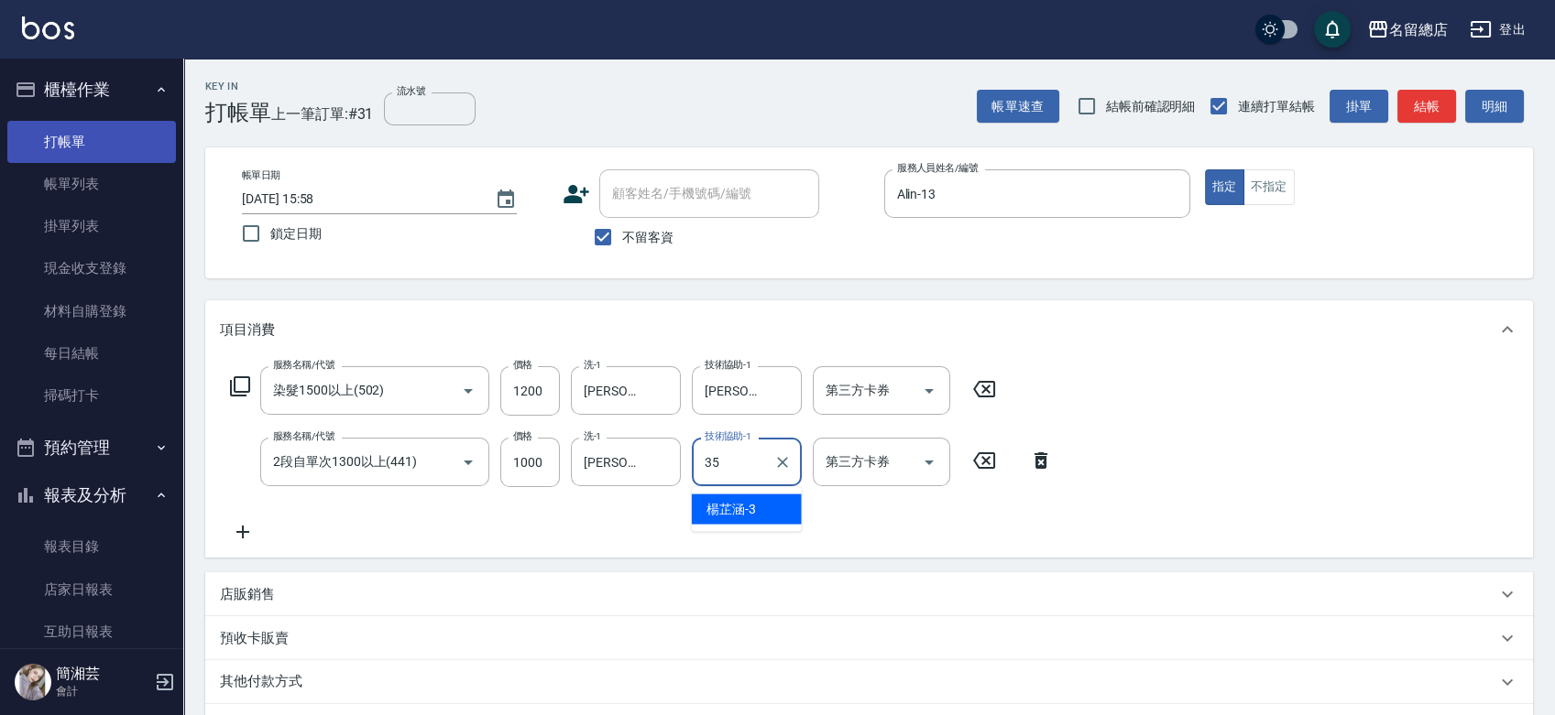
type input "陳鳳儀-35"
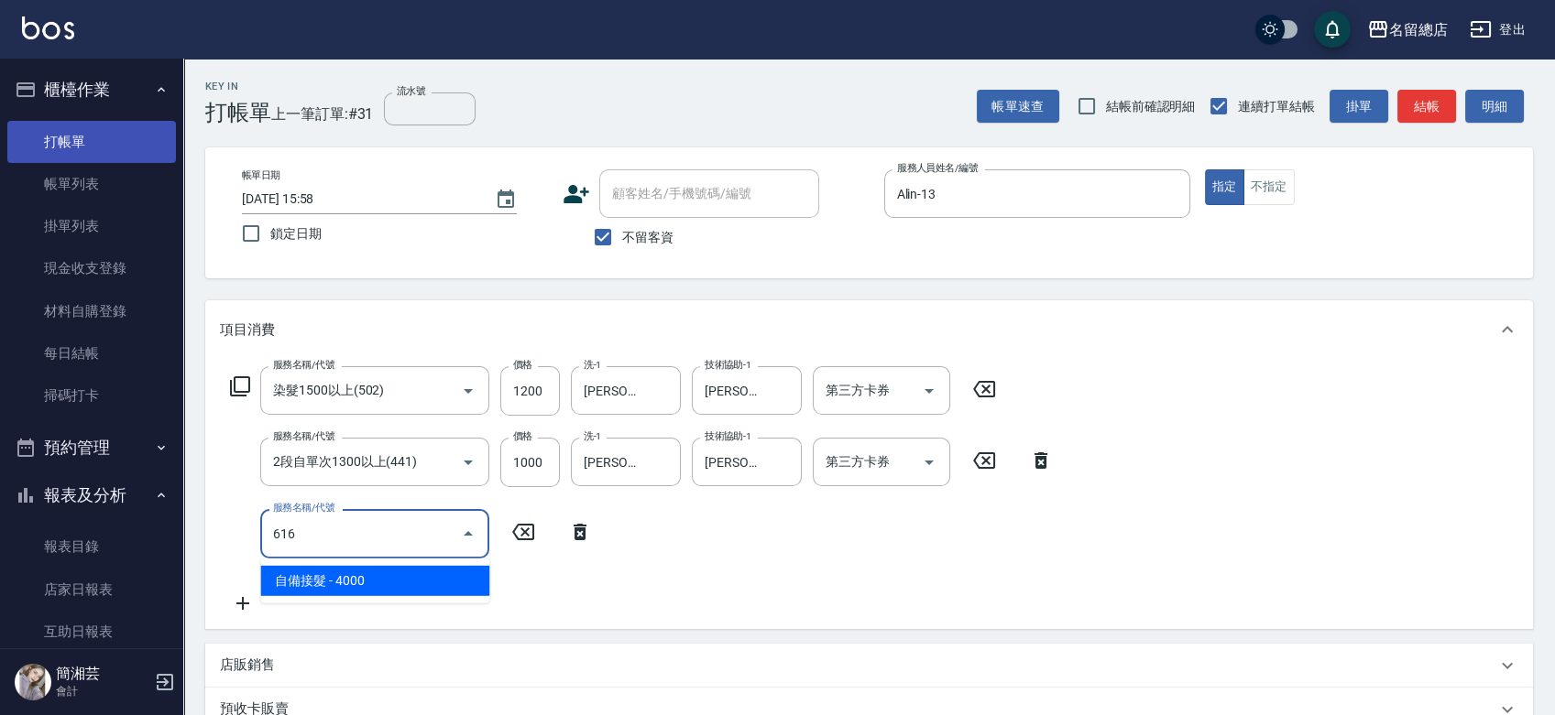
type input "自備接髮(616)"
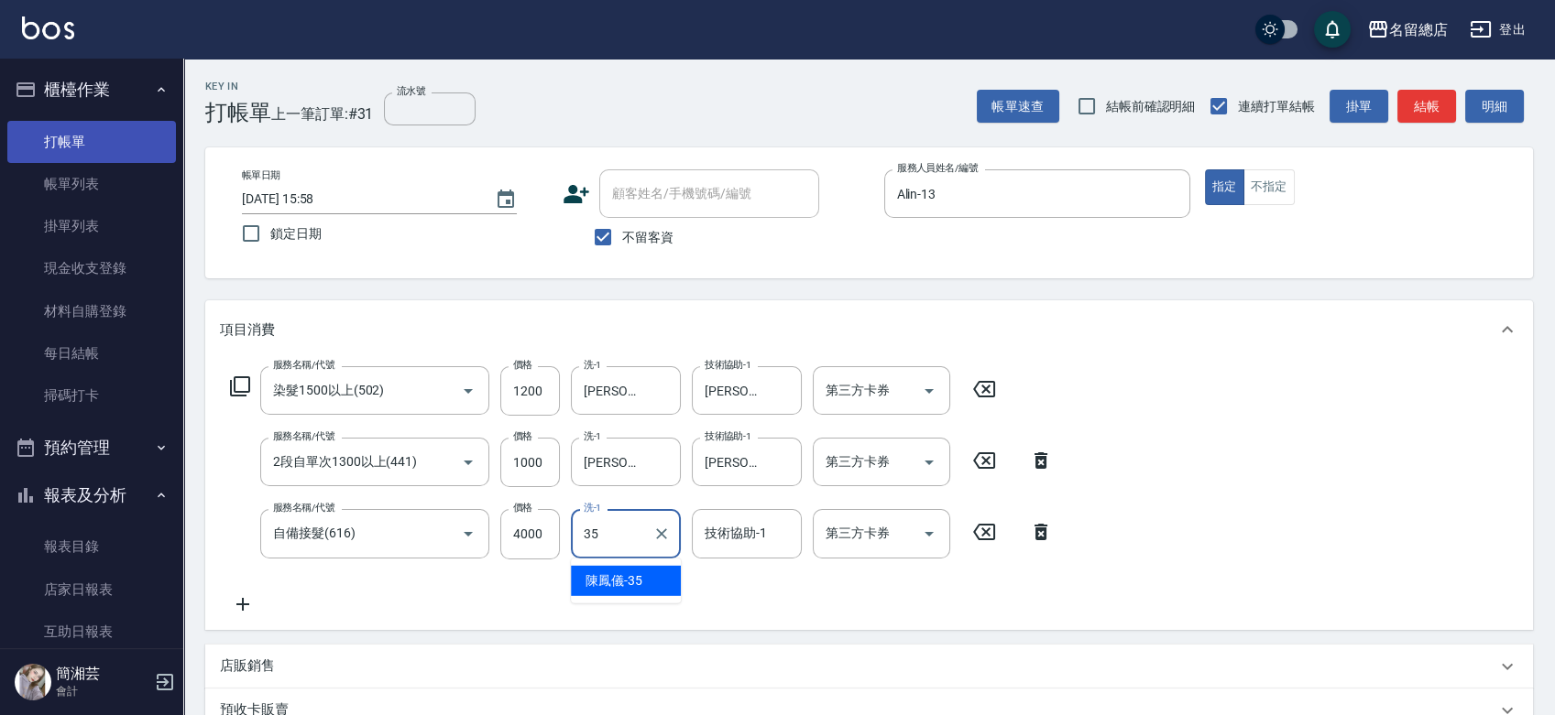
type input "陳鳳儀-35"
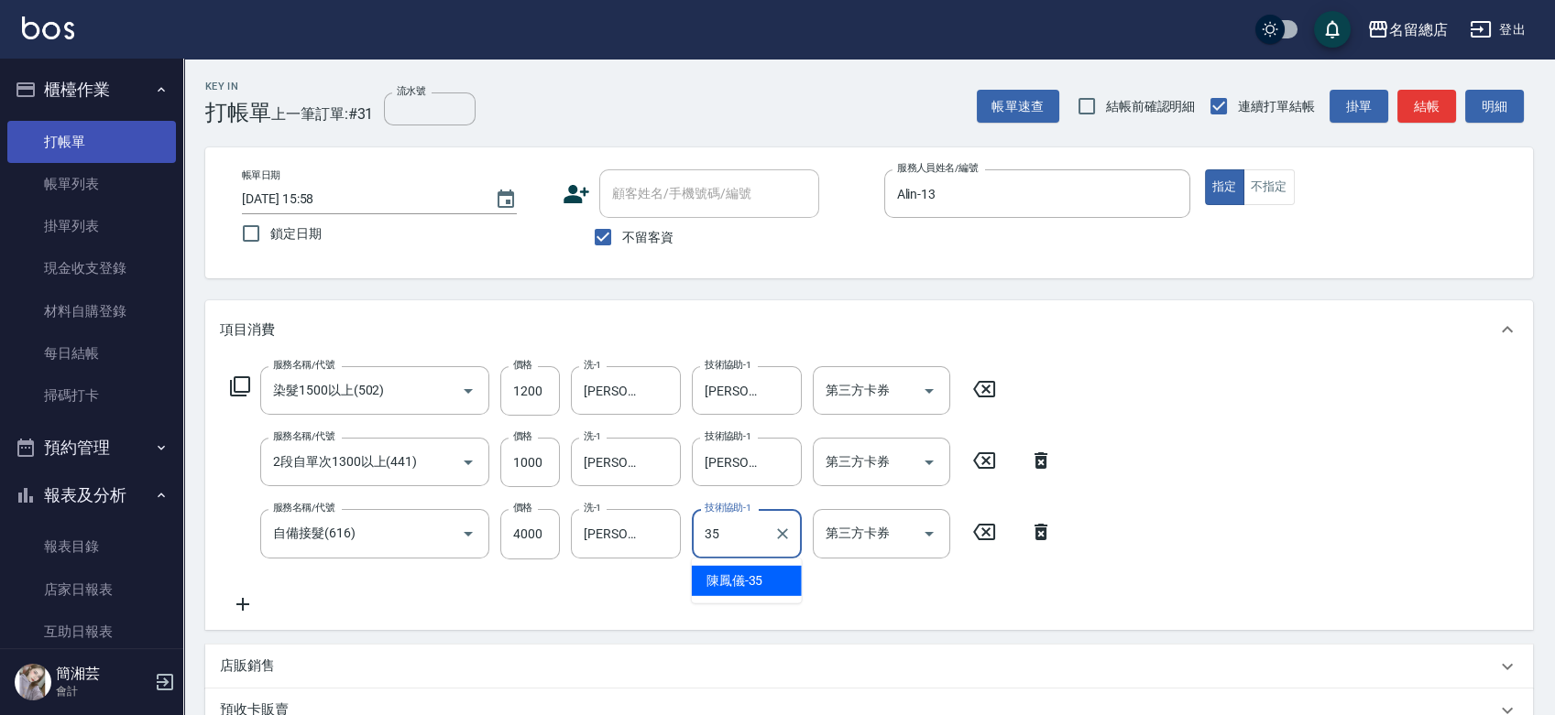
type input "陳鳳儀-35"
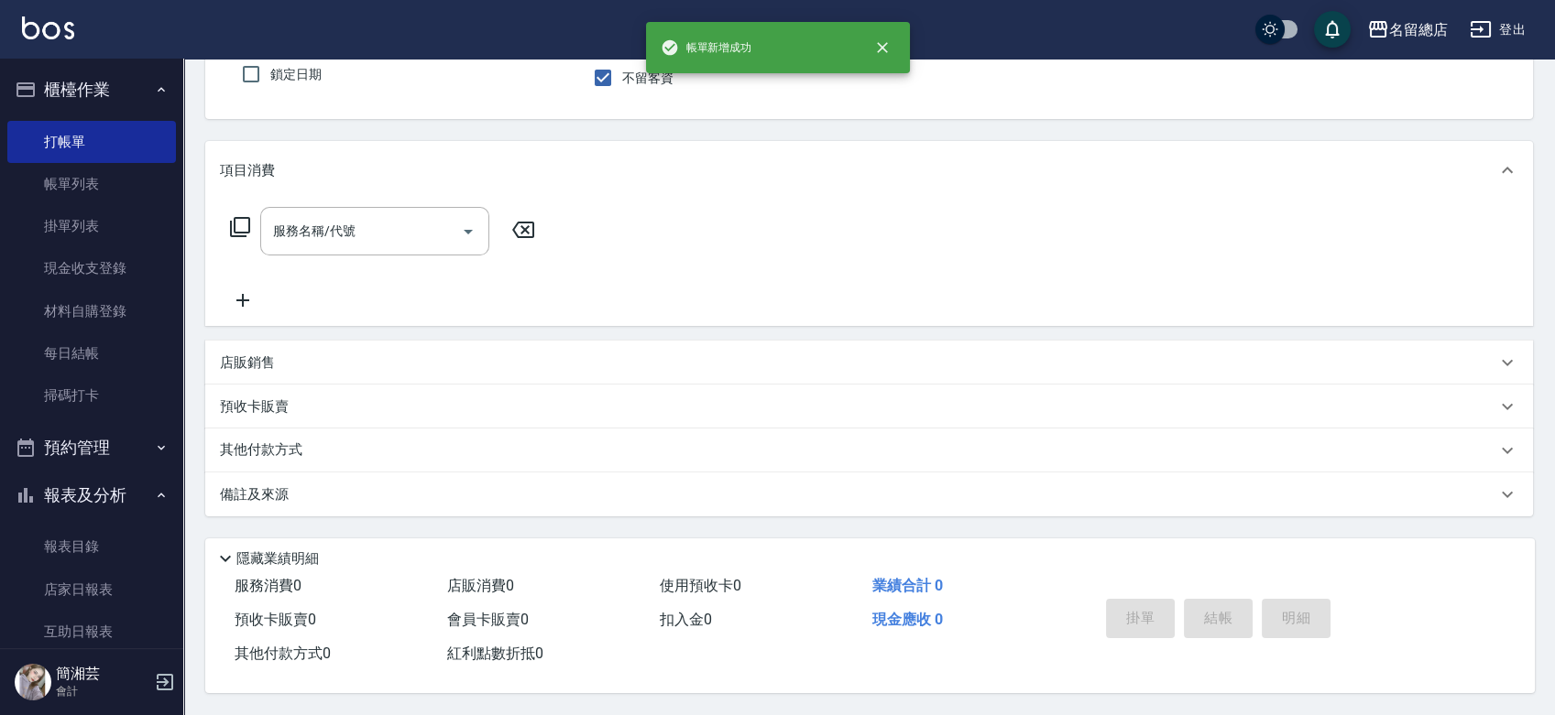
scroll to position [165, 0]
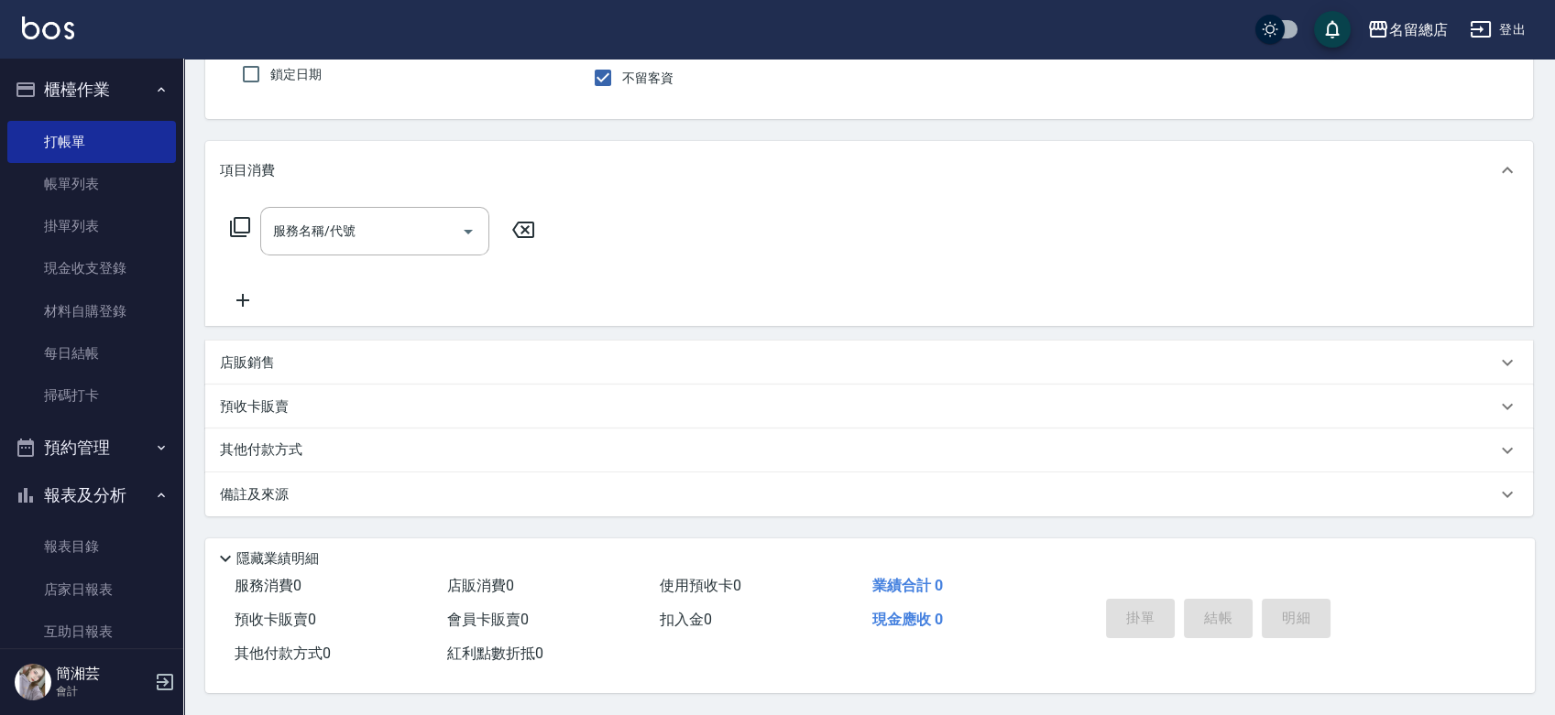
drag, startPoint x: 771, startPoint y: 636, endPoint x: 848, endPoint y: 755, distance: 141.8
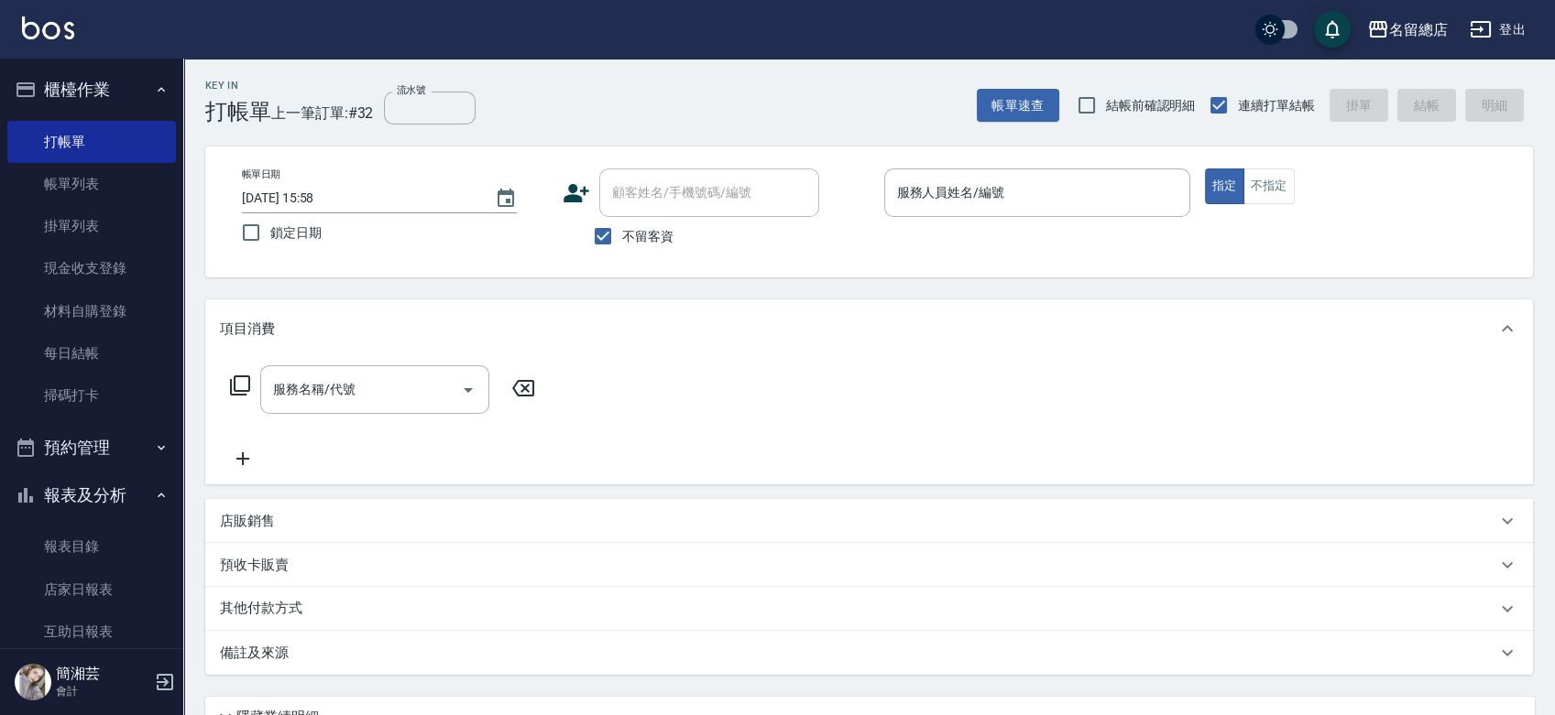
scroll to position [0, 0]
click at [1047, 196] on input "服務人員姓名/編號" at bounding box center [1036, 194] width 289 height 32
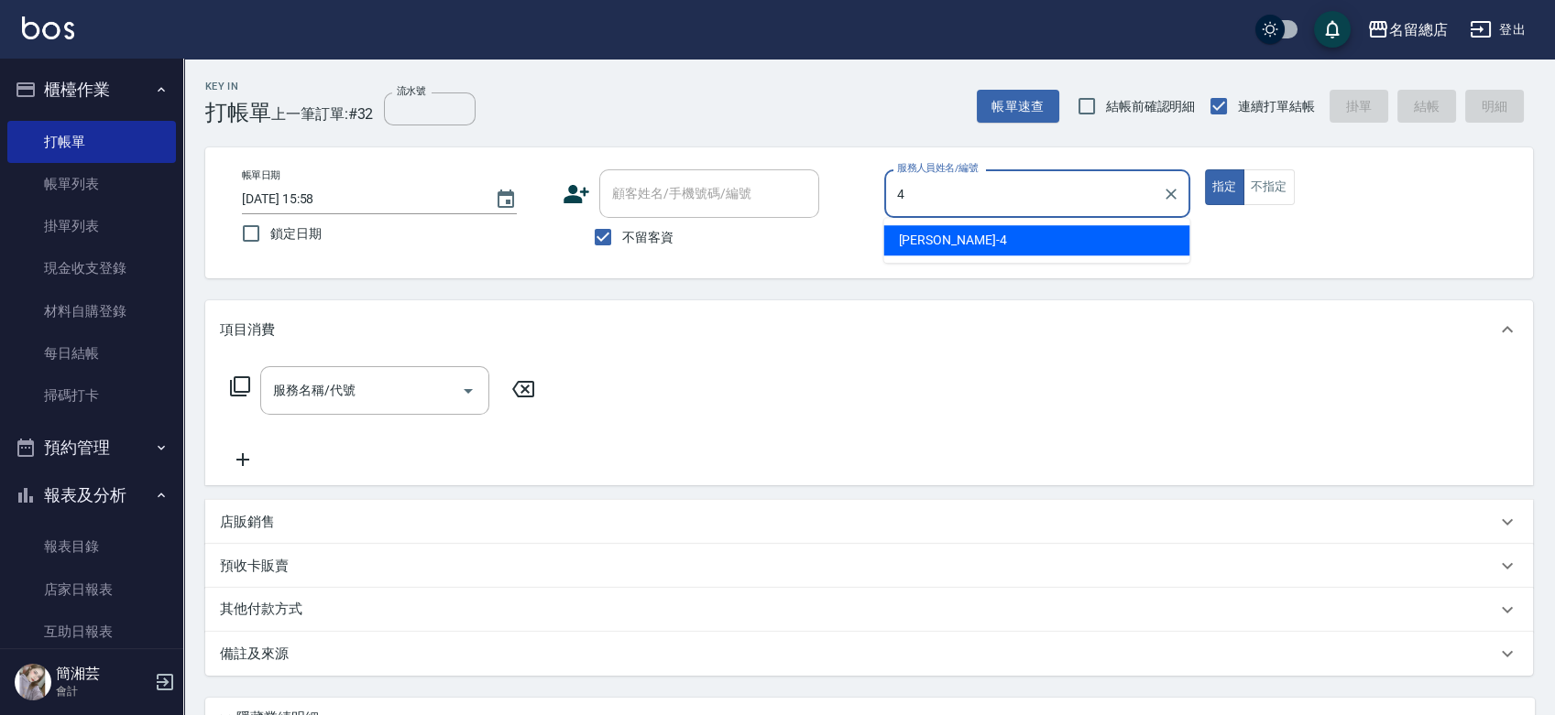
type input "Amy-4"
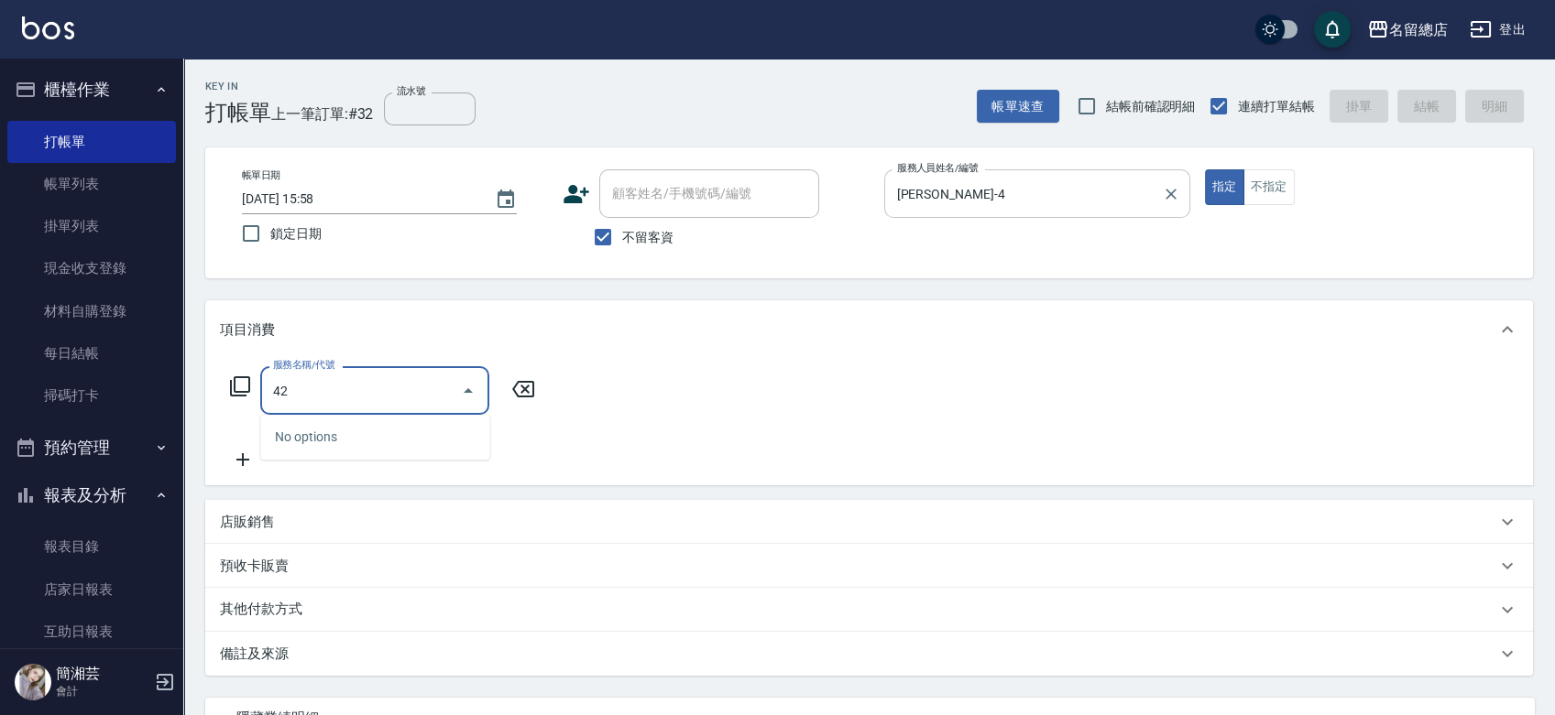
type input "4"
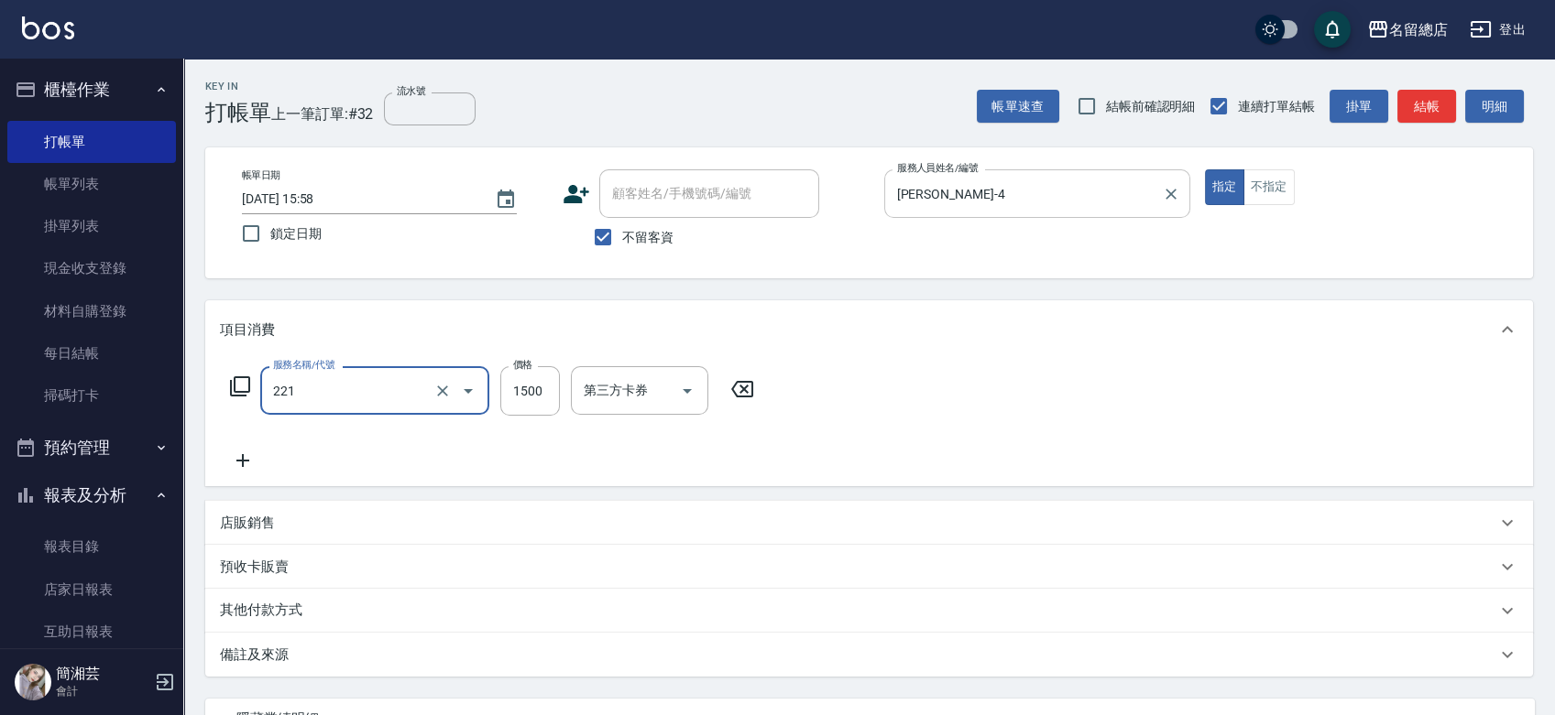
type input "燙髮1500以下(221)"
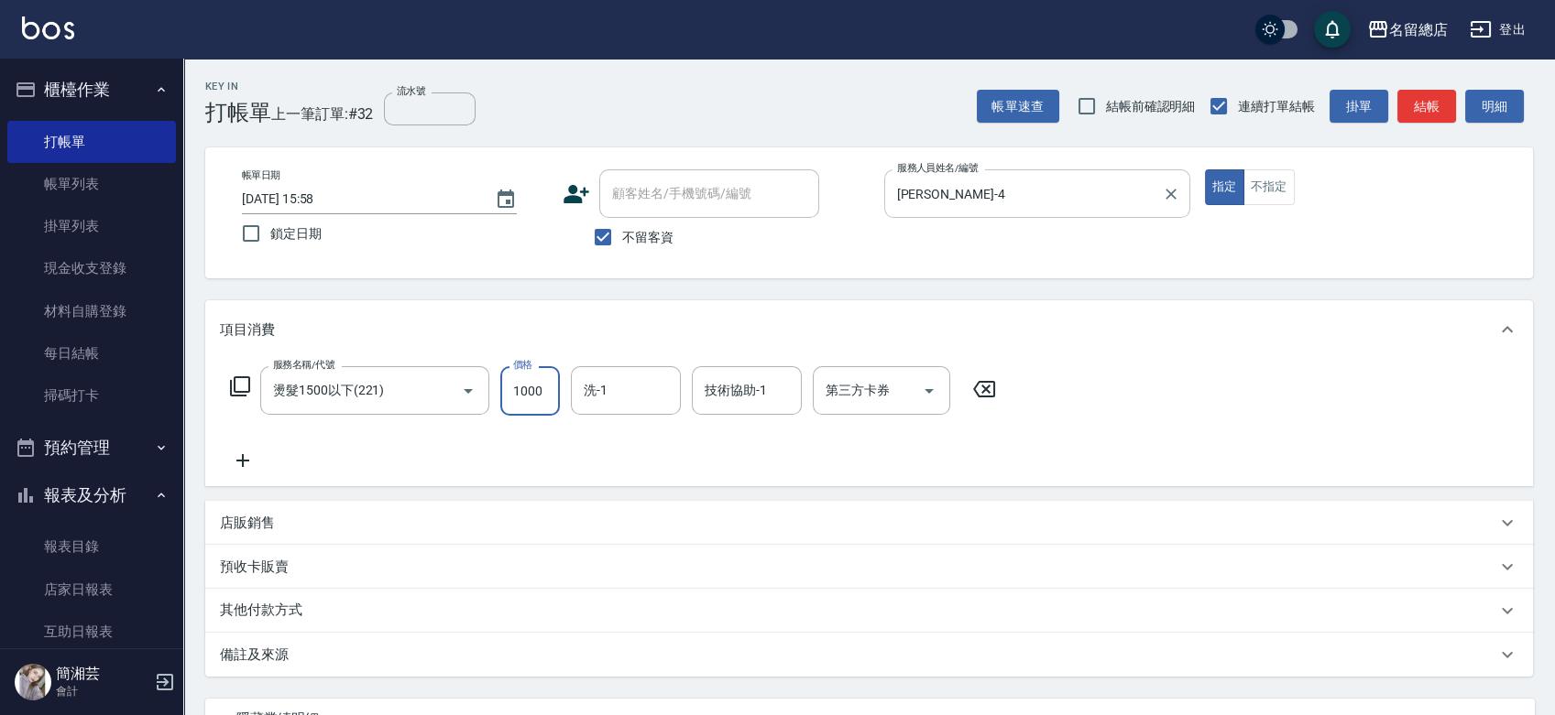
type input "1000"
type input "王娟-25"
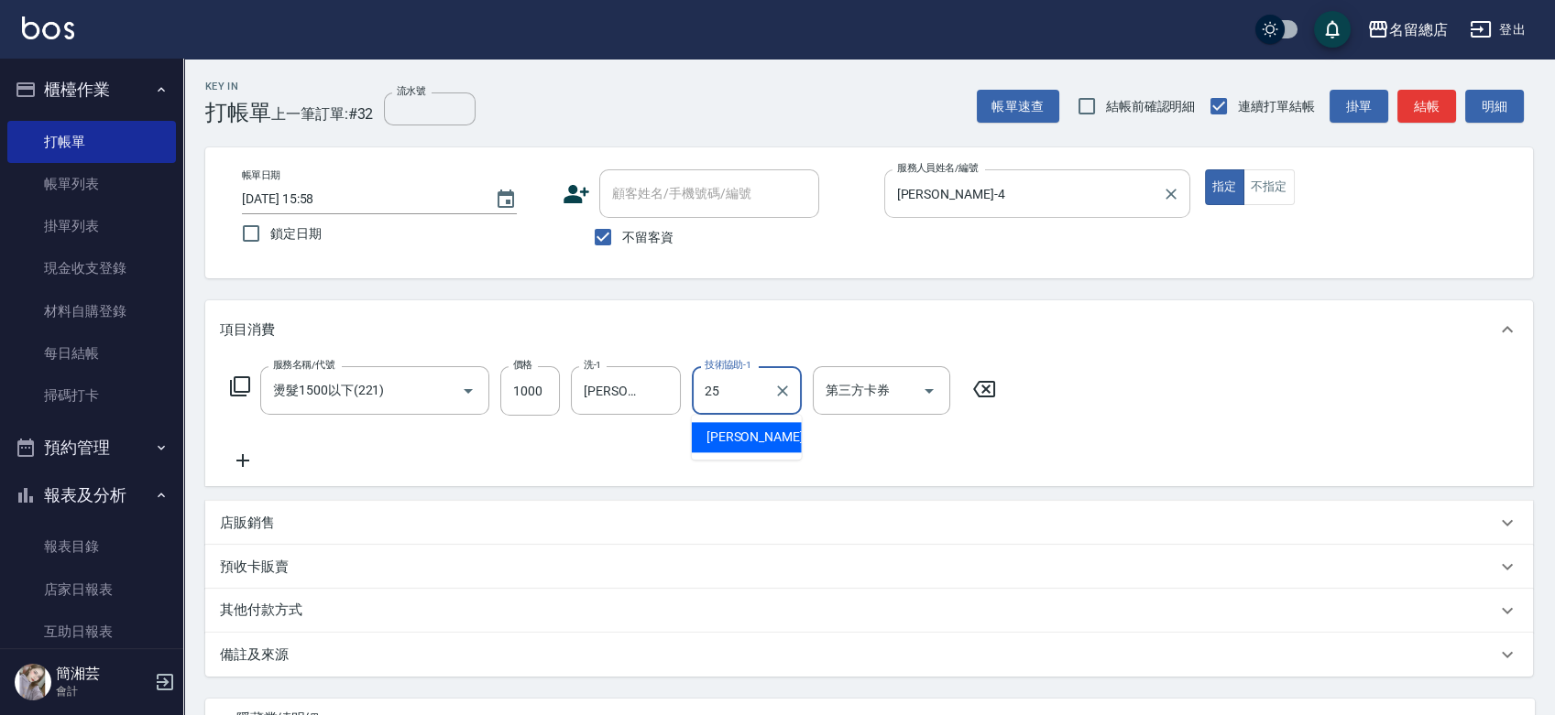
type input "王娟-25"
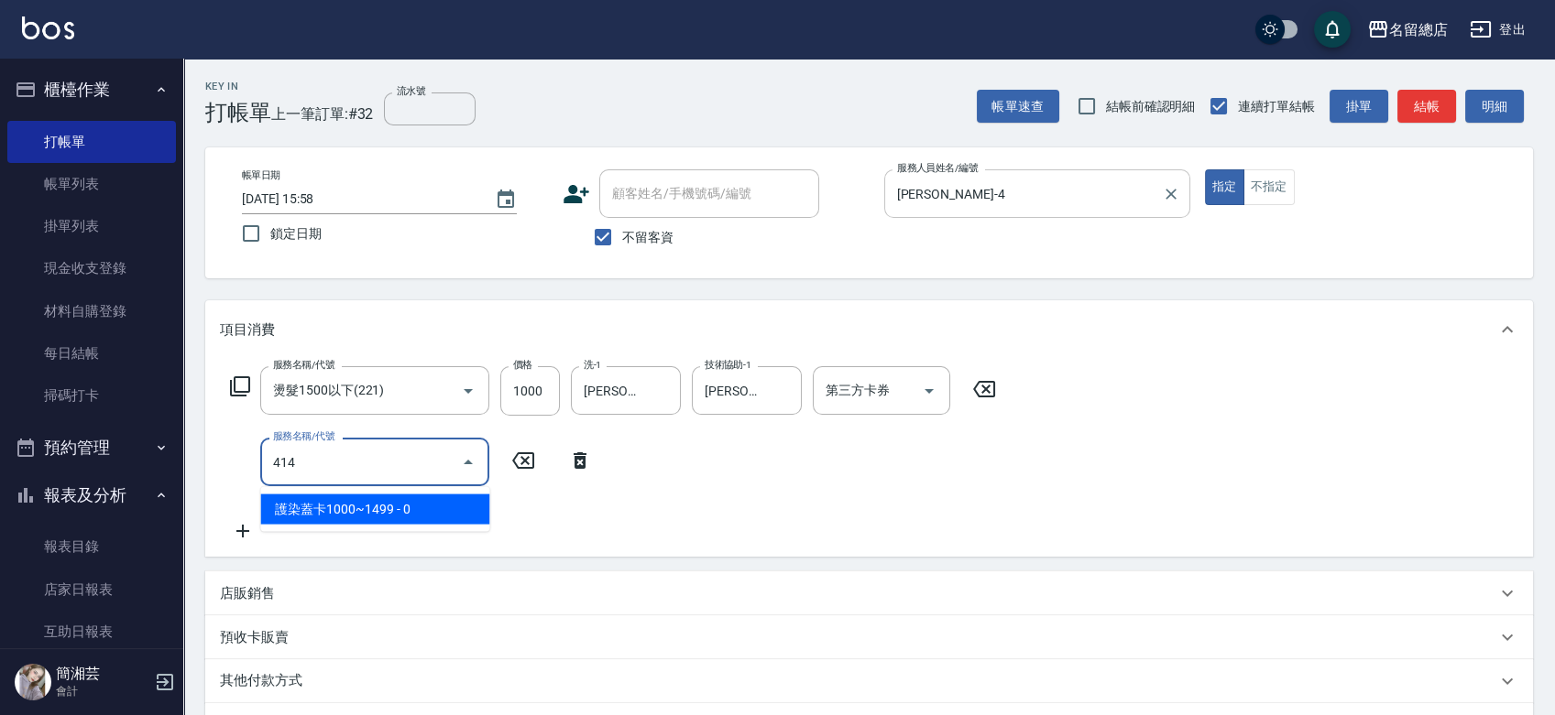
type input "護染蓋卡1000~1499(414)"
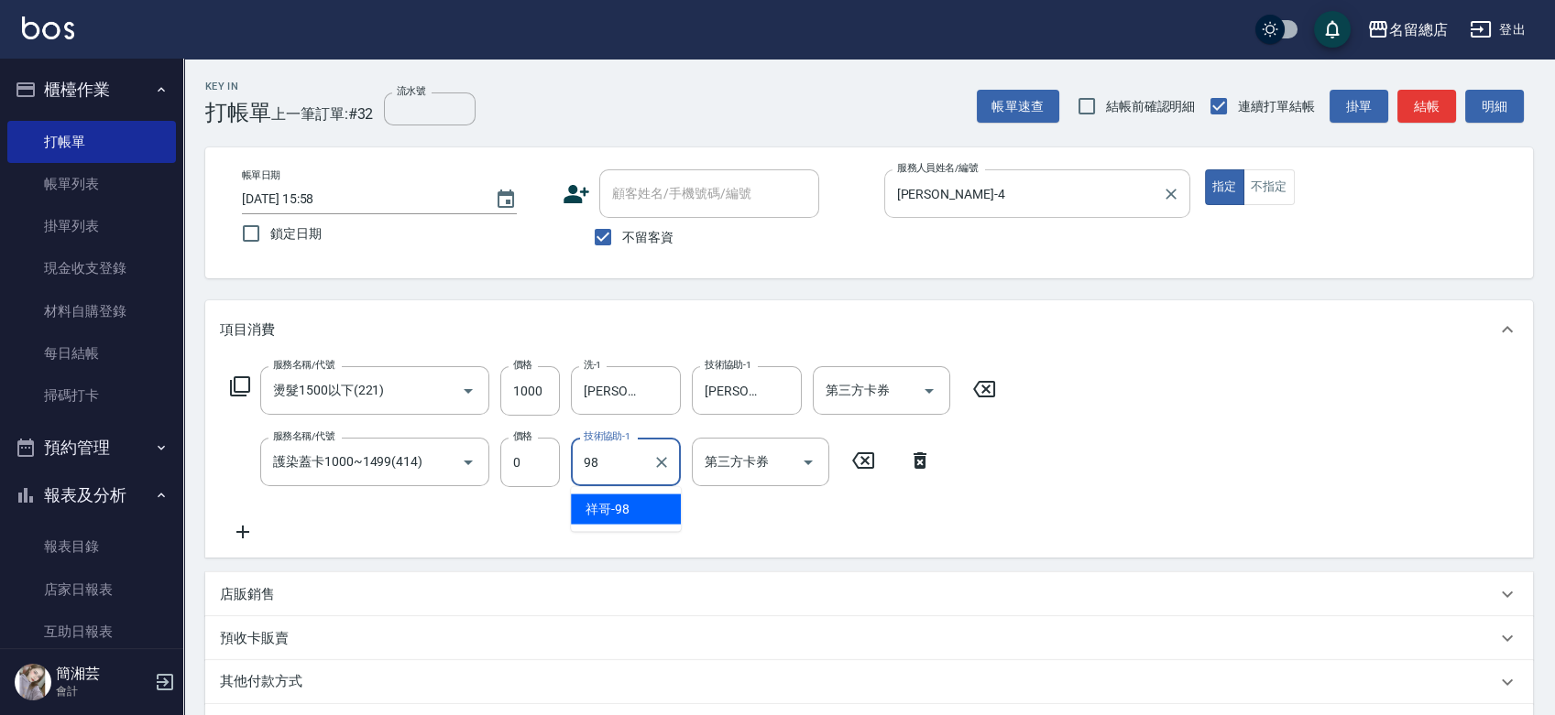
type input "祥哥-98"
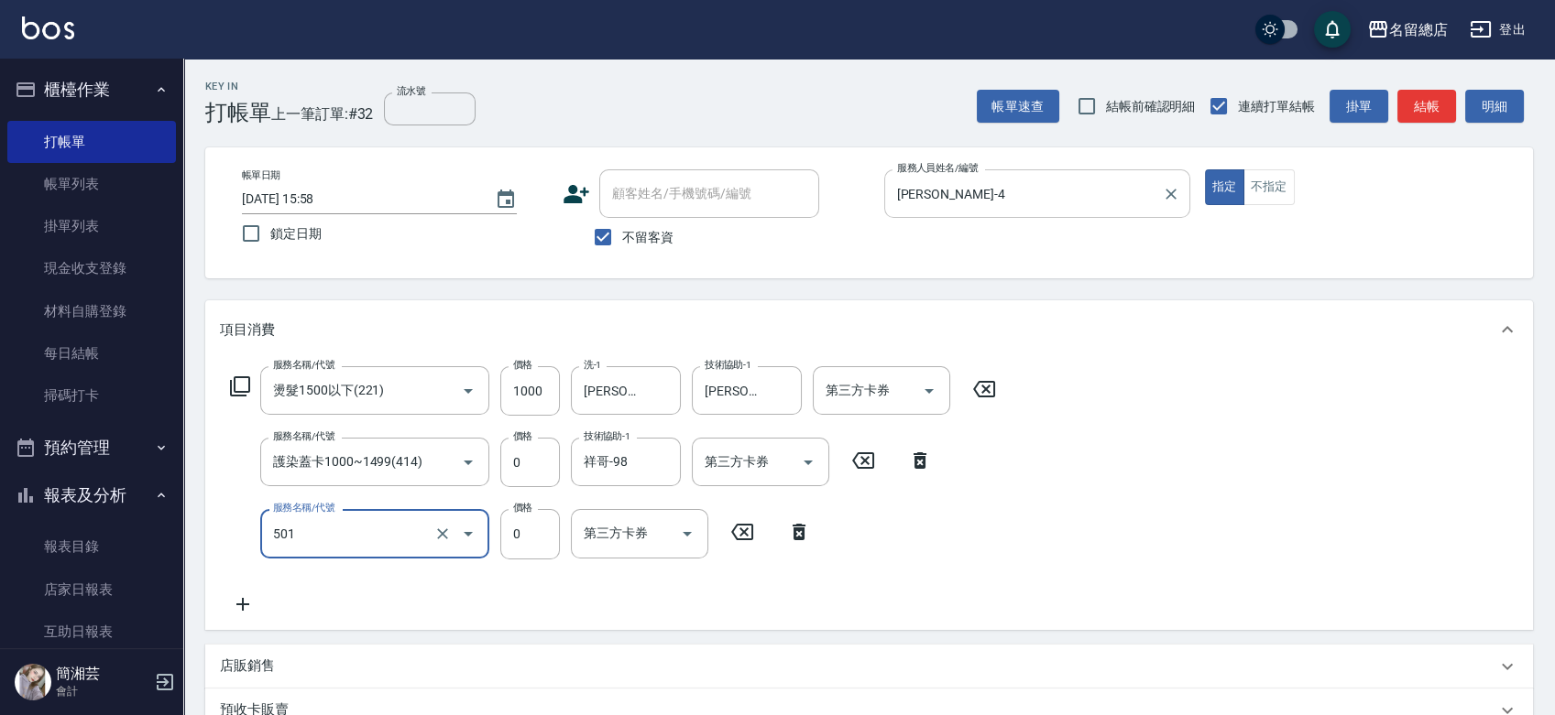
type input "2段蓋卡1300以上(501)"
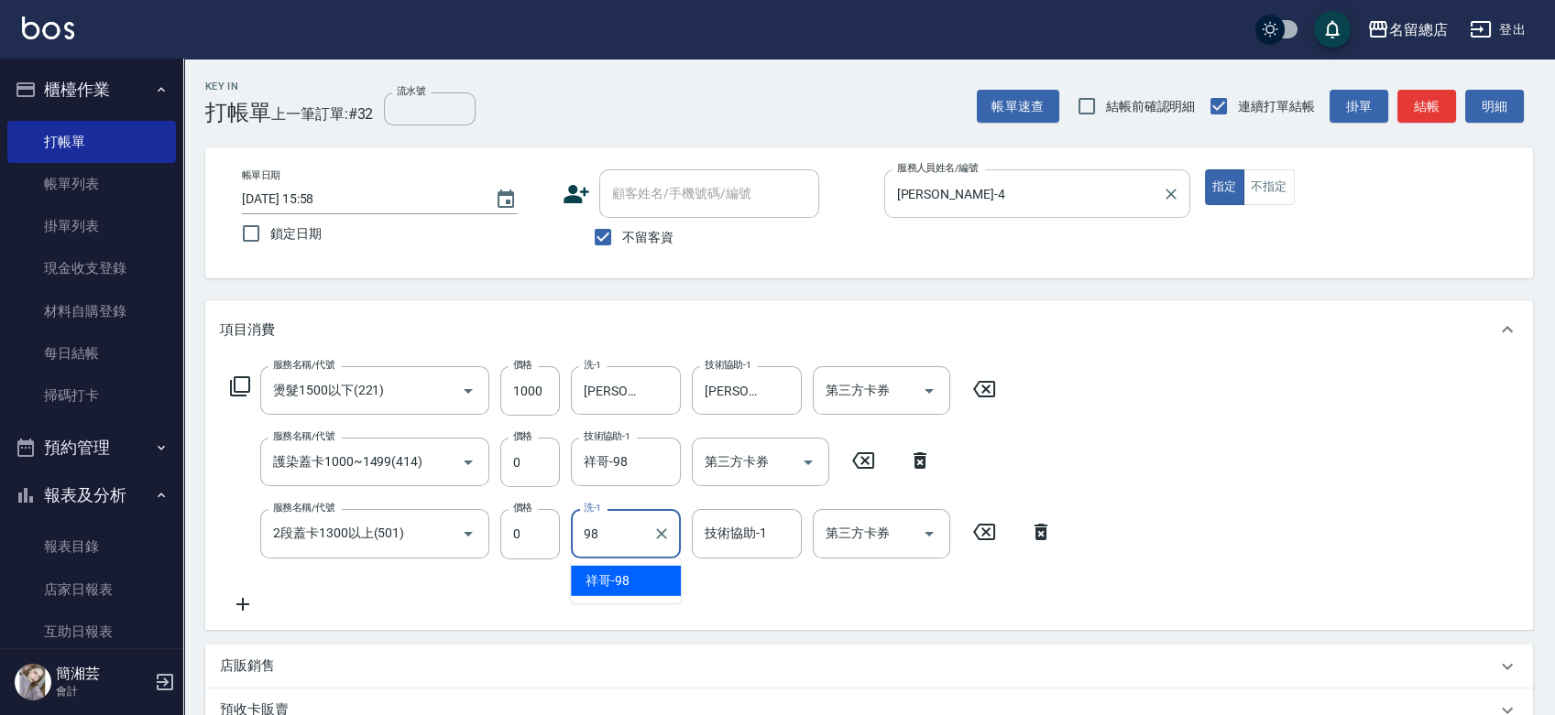
type input "祥哥-98"
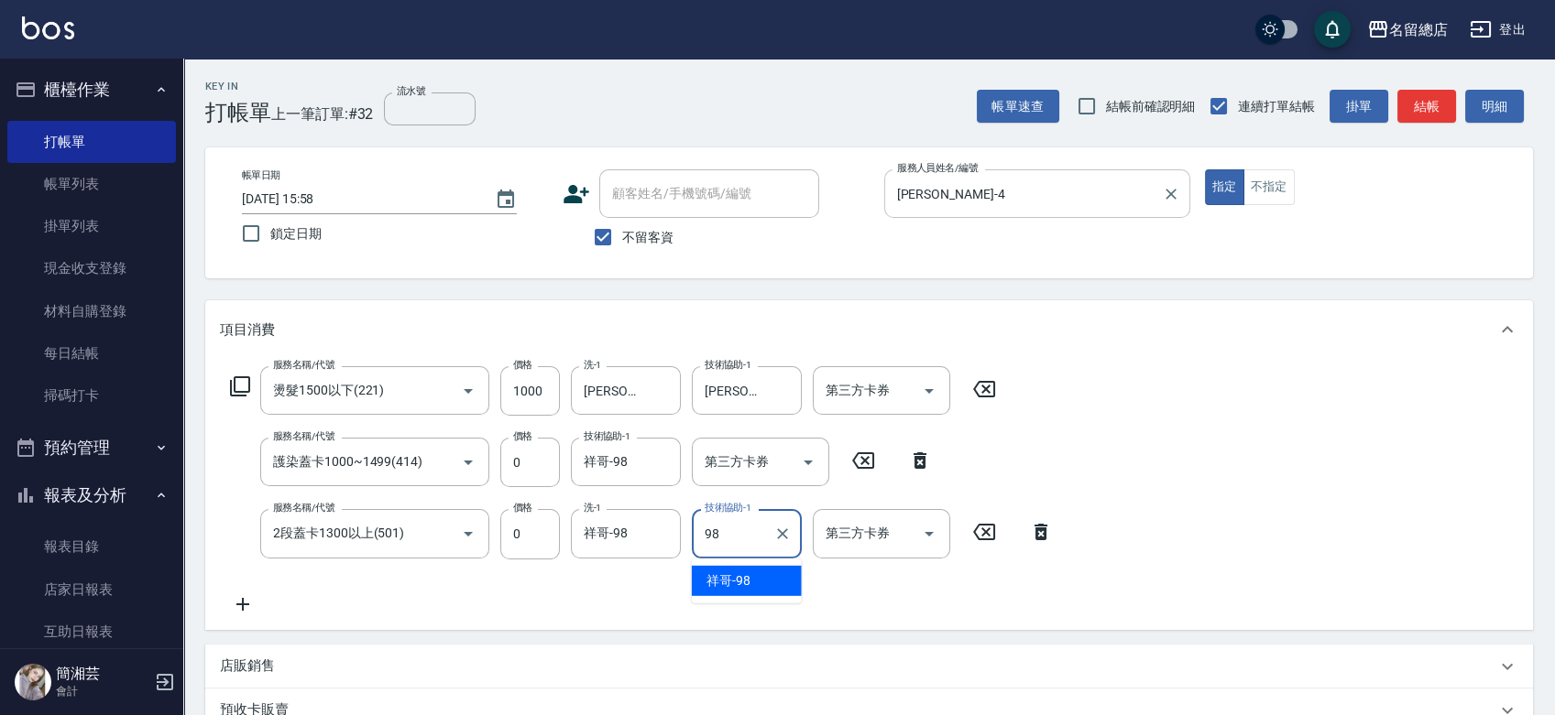
type input "祥哥-98"
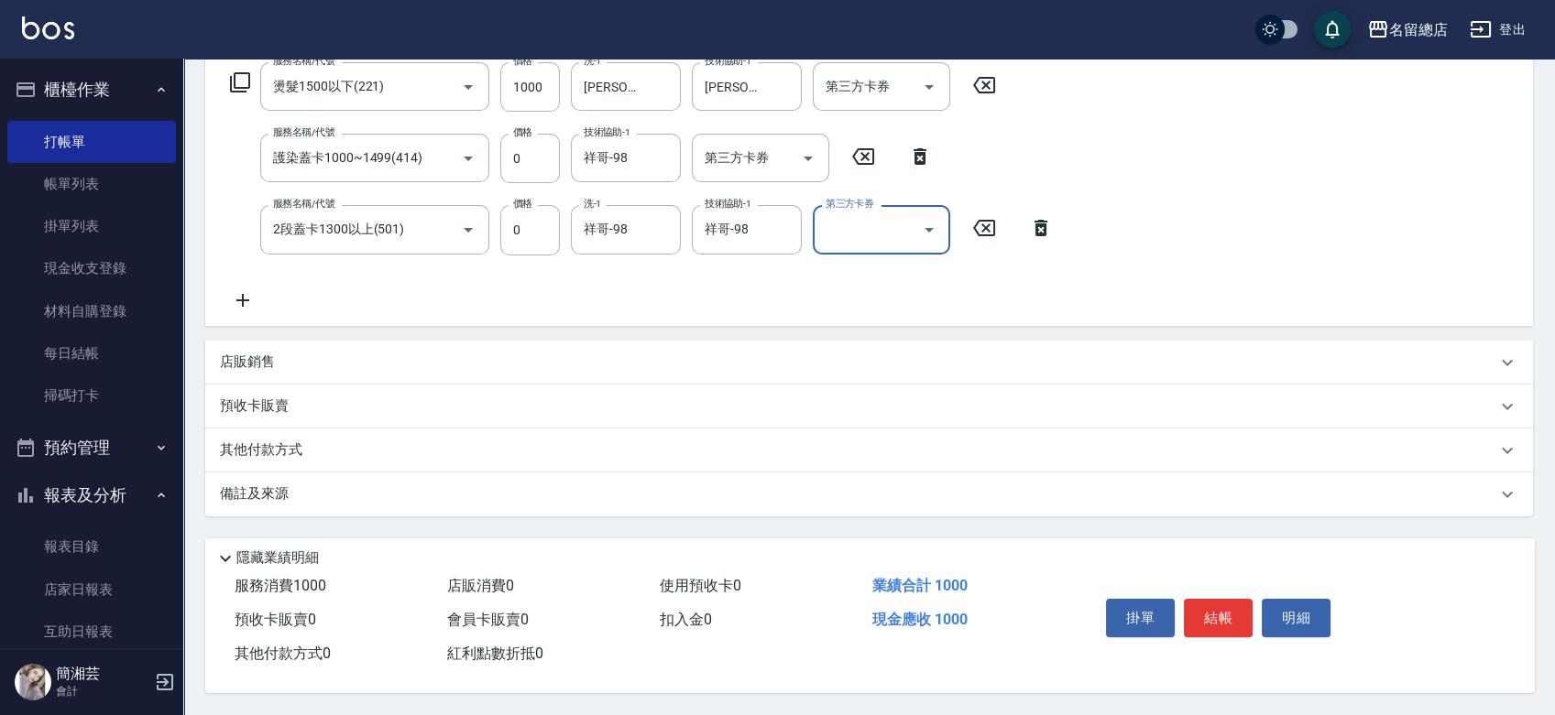
scroll to position [309, 0]
type input "2025/08/16 15:59"
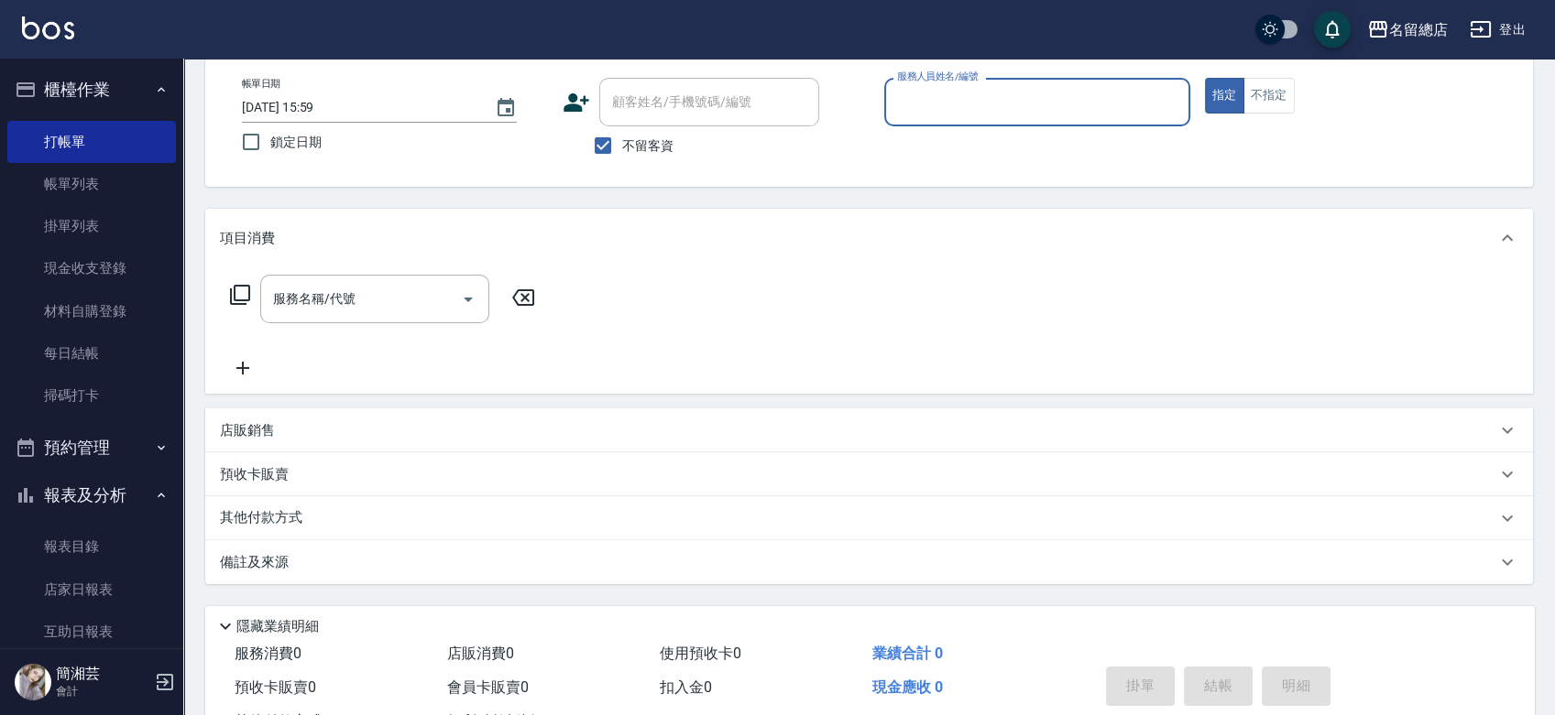
scroll to position [0, 0]
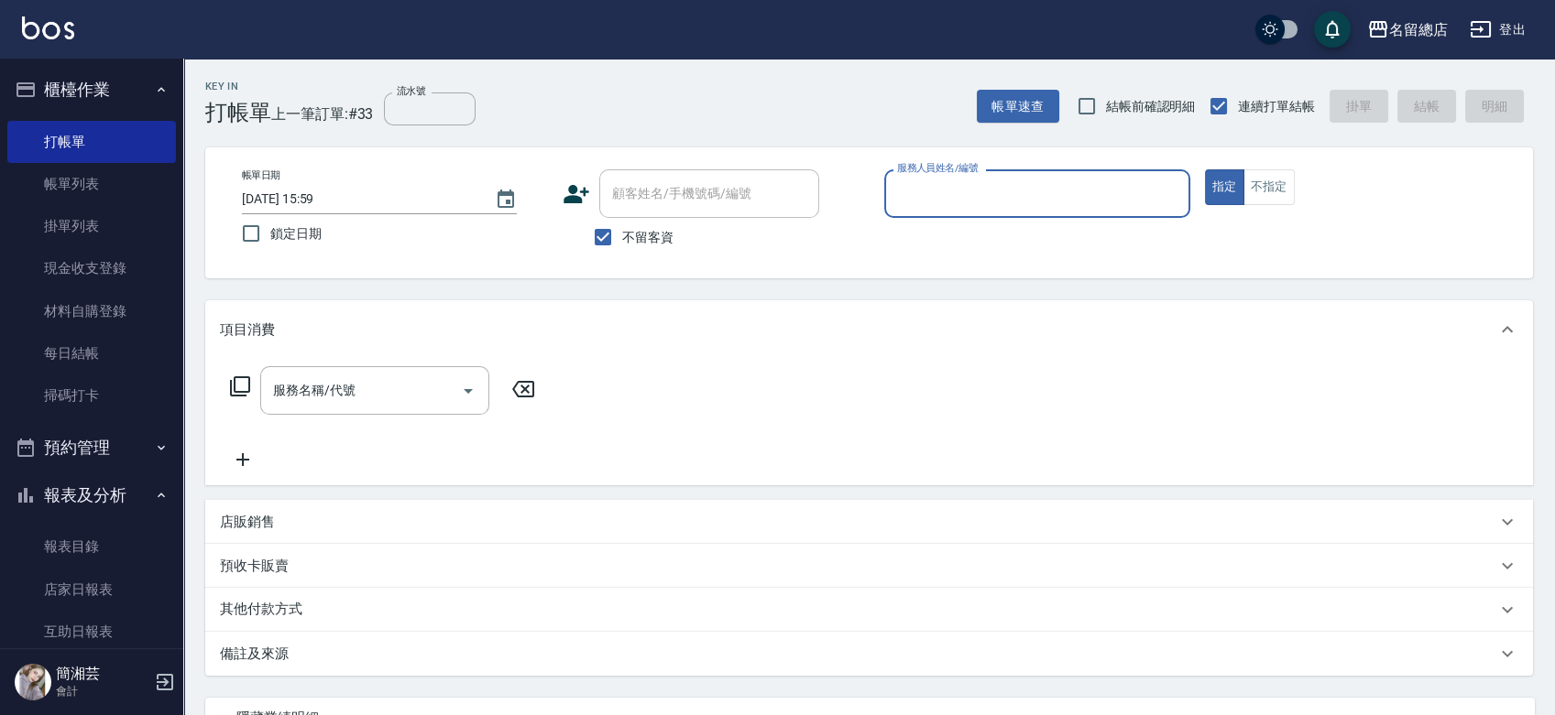
click at [642, 244] on span "不留客資" at bounding box center [647, 237] width 51 height 19
click at [622, 244] on input "不留客資" at bounding box center [603, 237] width 38 height 38
checkbox input "false"
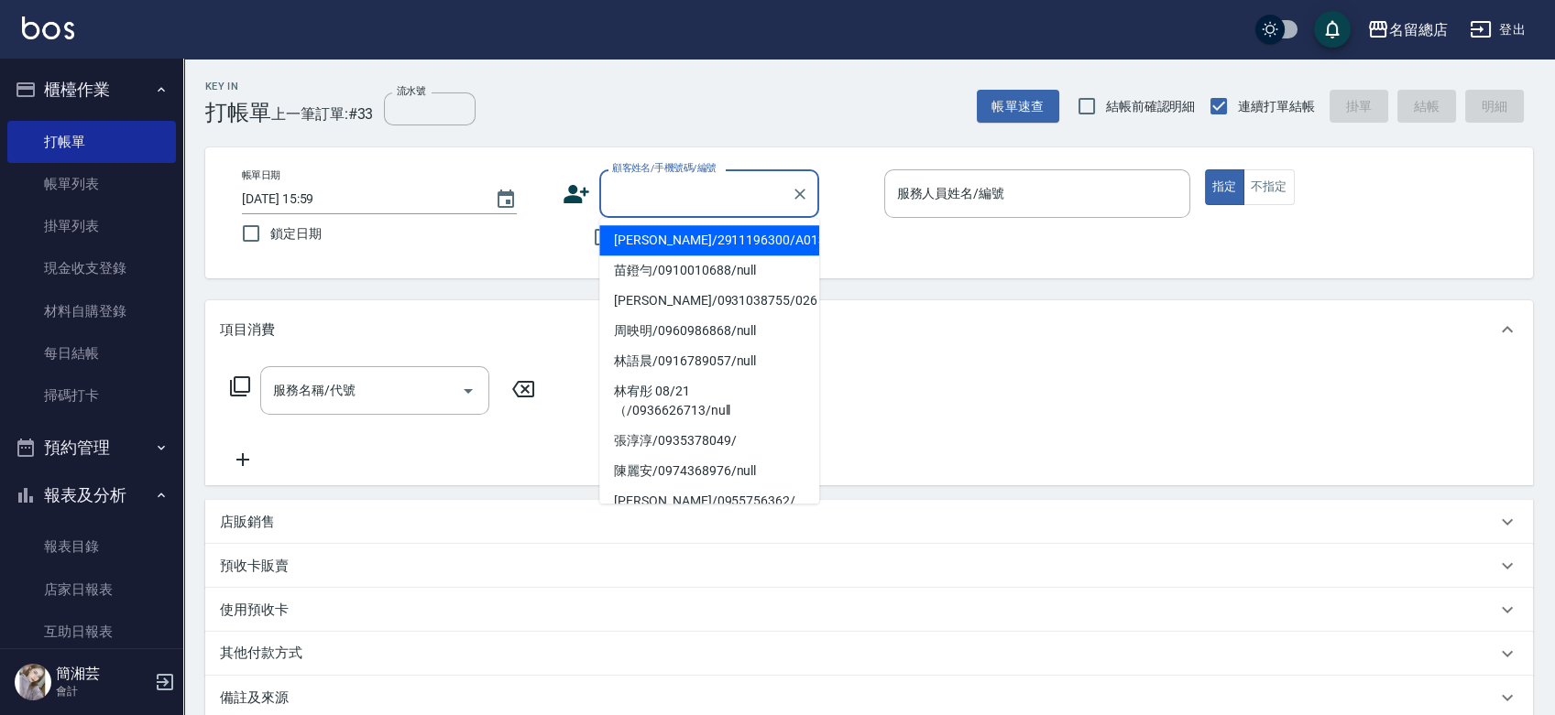
click at [638, 188] on input "顧客姓名/手機號碼/編號" at bounding box center [695, 194] width 176 height 32
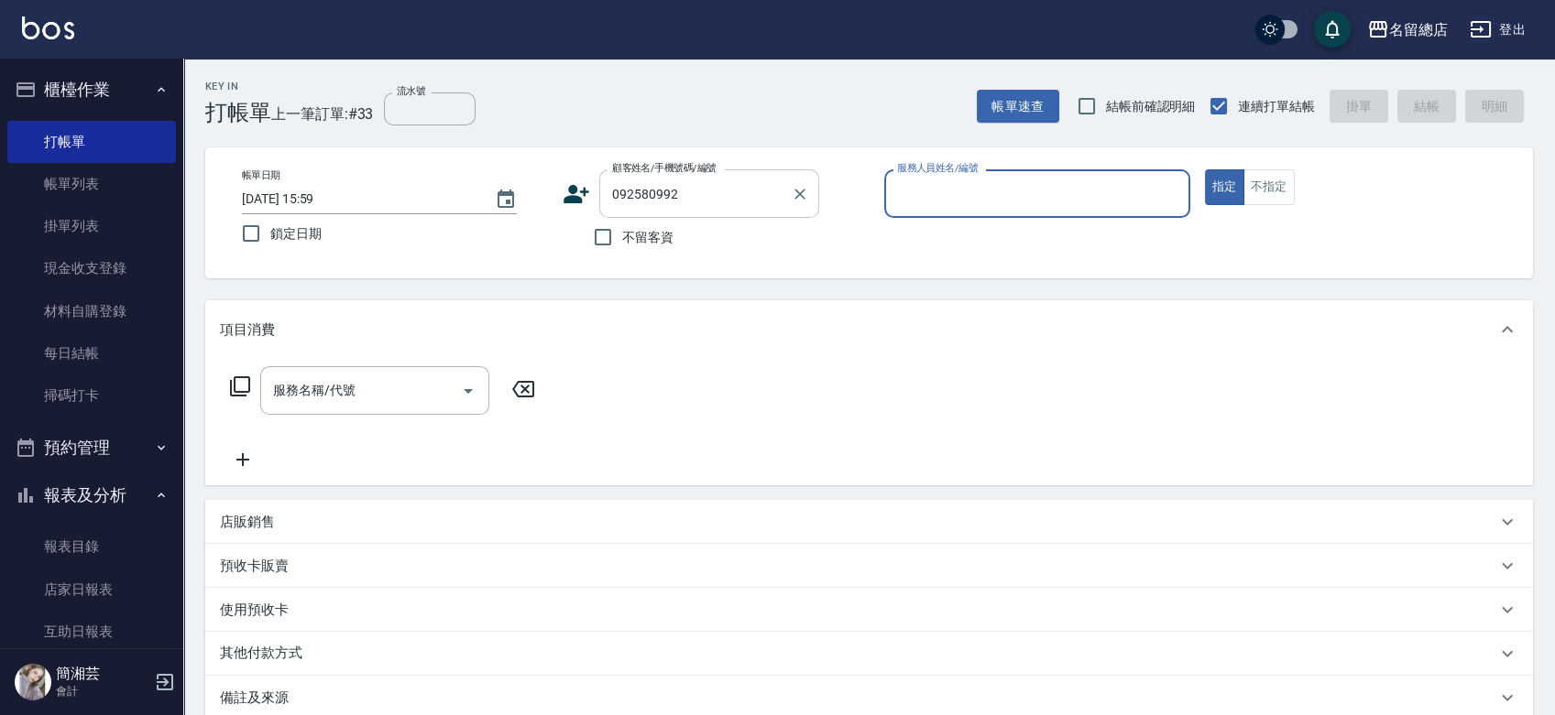
click at [644, 191] on input "092580992" at bounding box center [695, 194] width 176 height 32
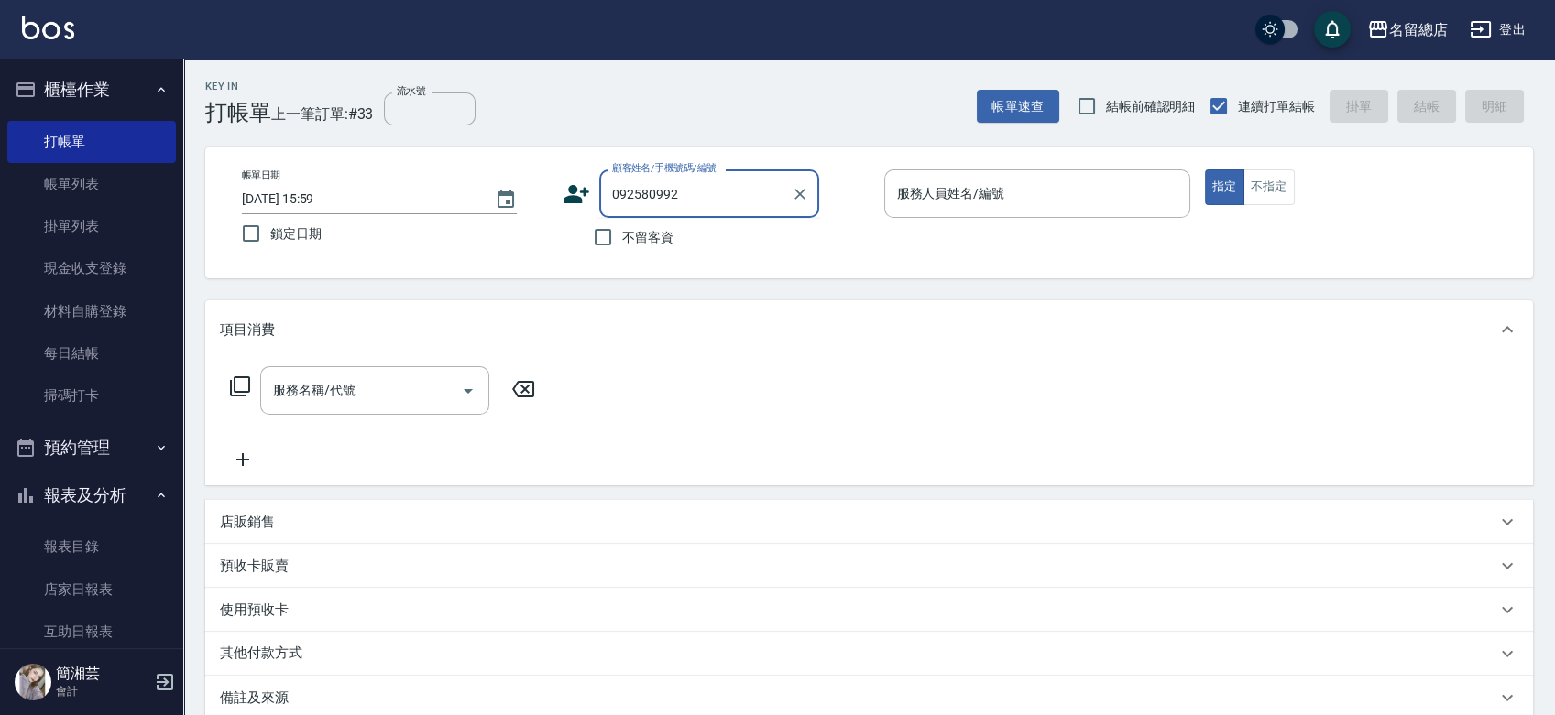
drag, startPoint x: 633, startPoint y: 191, endPoint x: 625, endPoint y: 205, distance: 16.0
click at [634, 191] on input "092580992" at bounding box center [695, 194] width 176 height 32
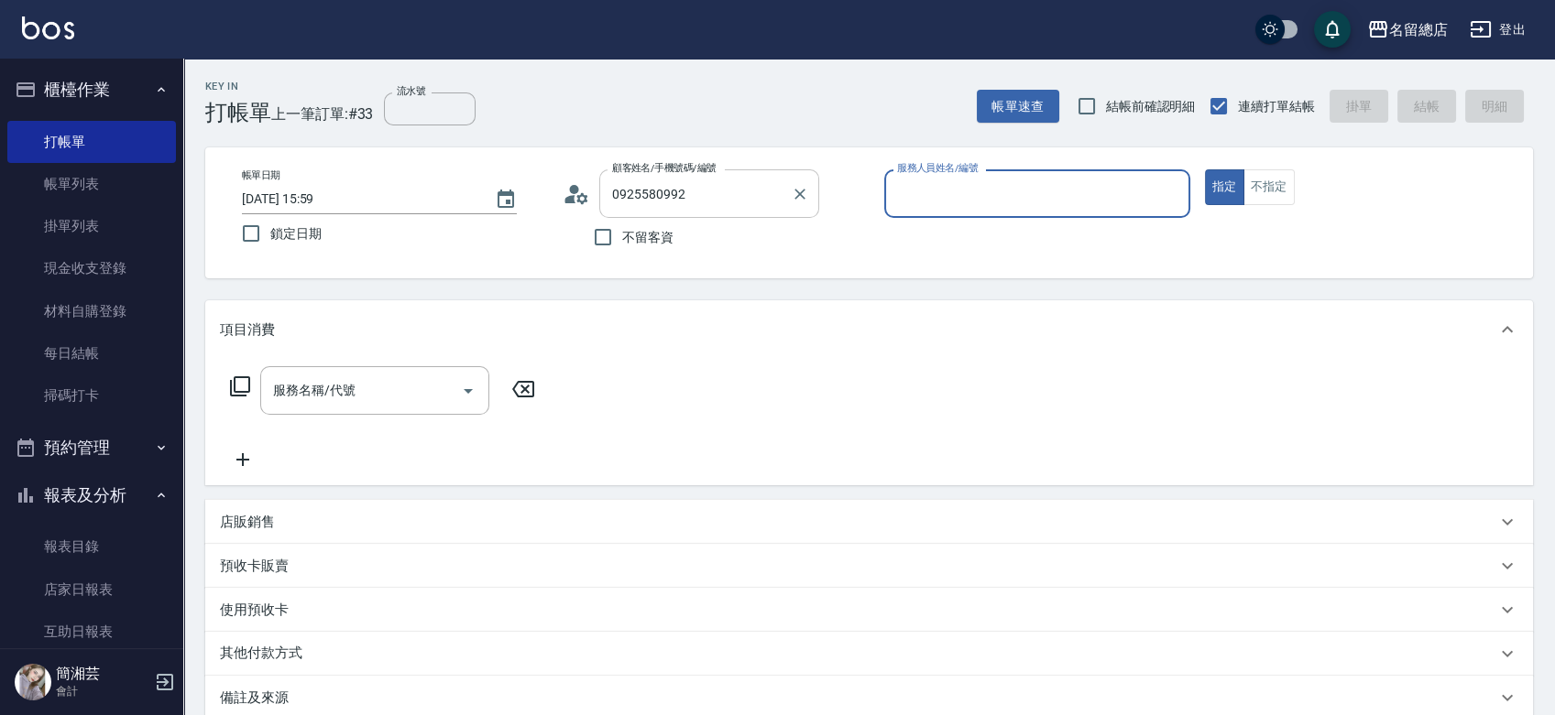
type input "徐燕玲/0925580992/null"
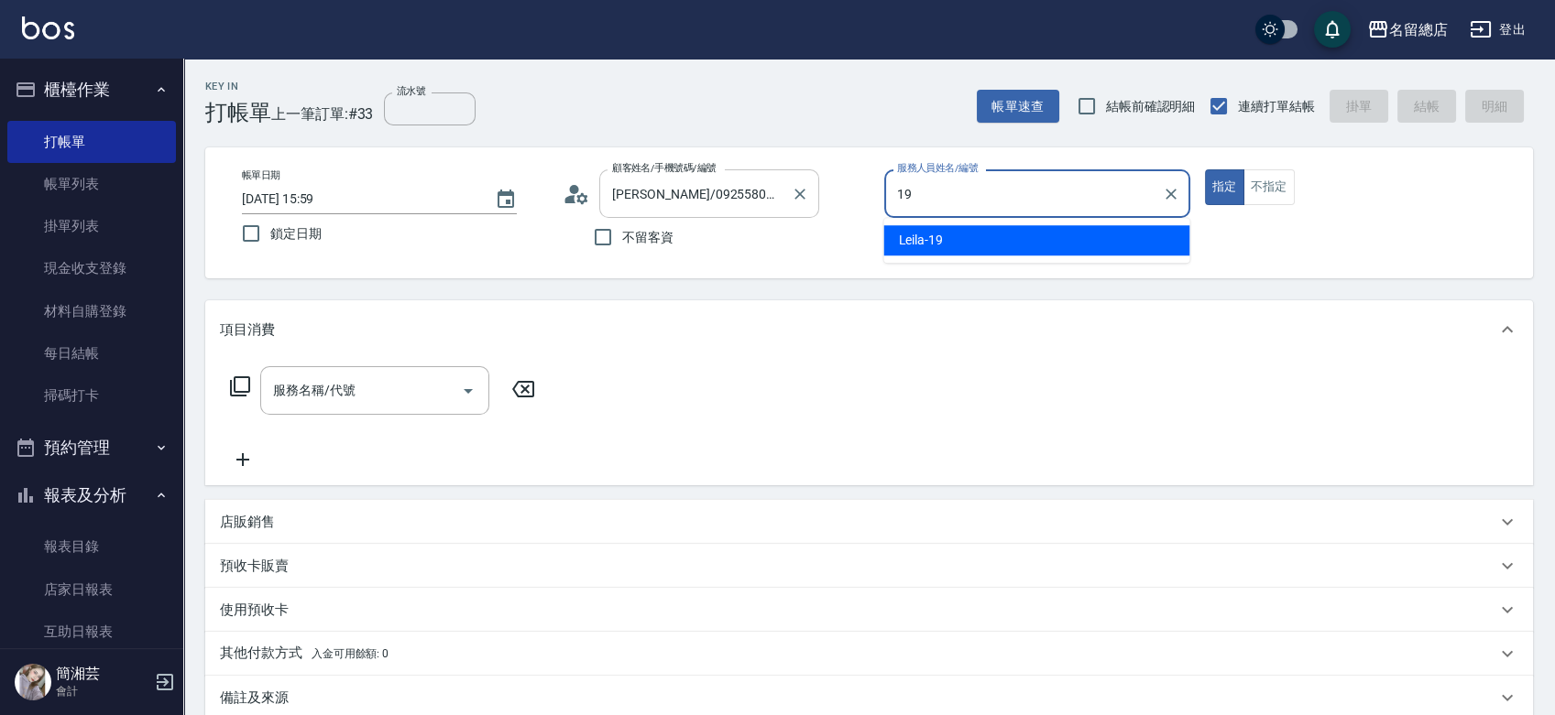
type input "Leila-19"
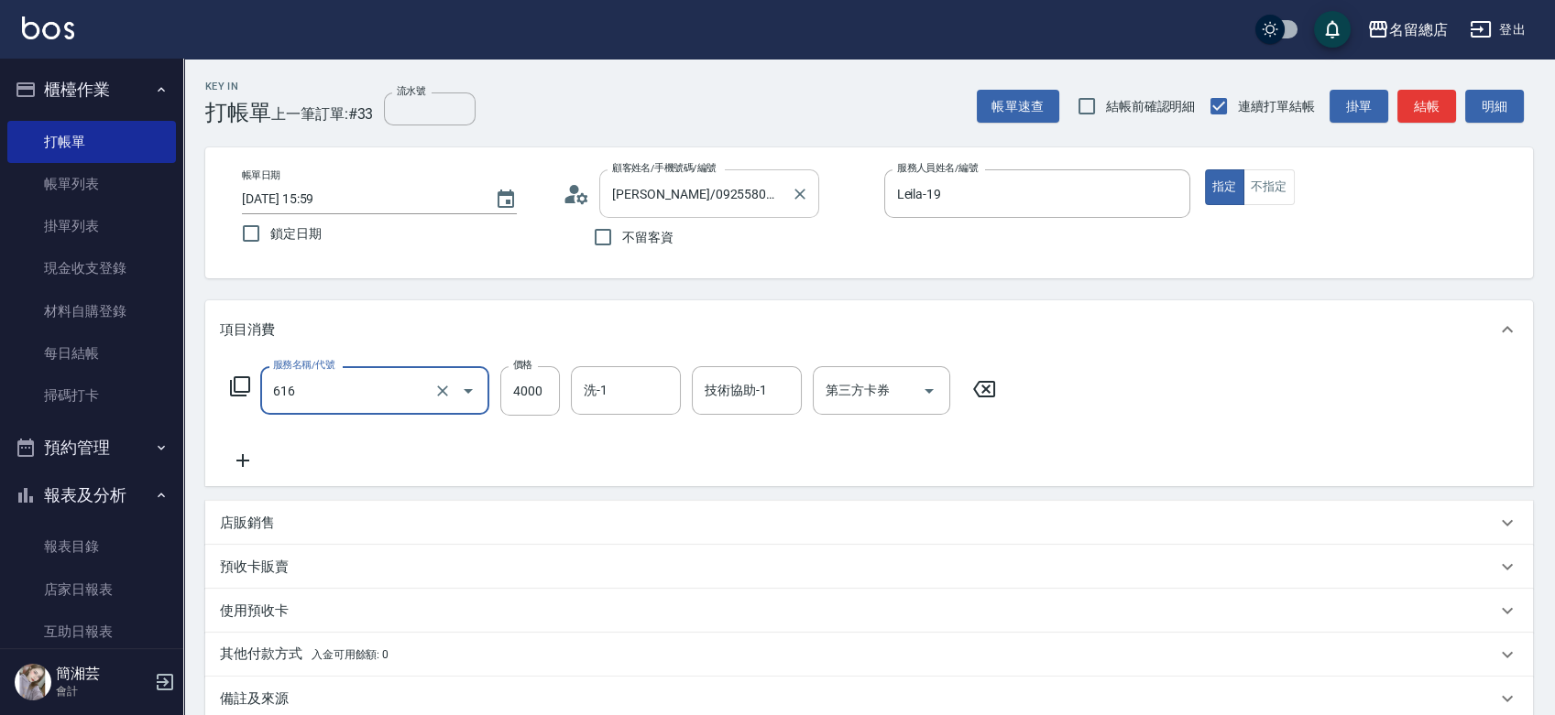
type input "自備接髮(616)"
type input "4500"
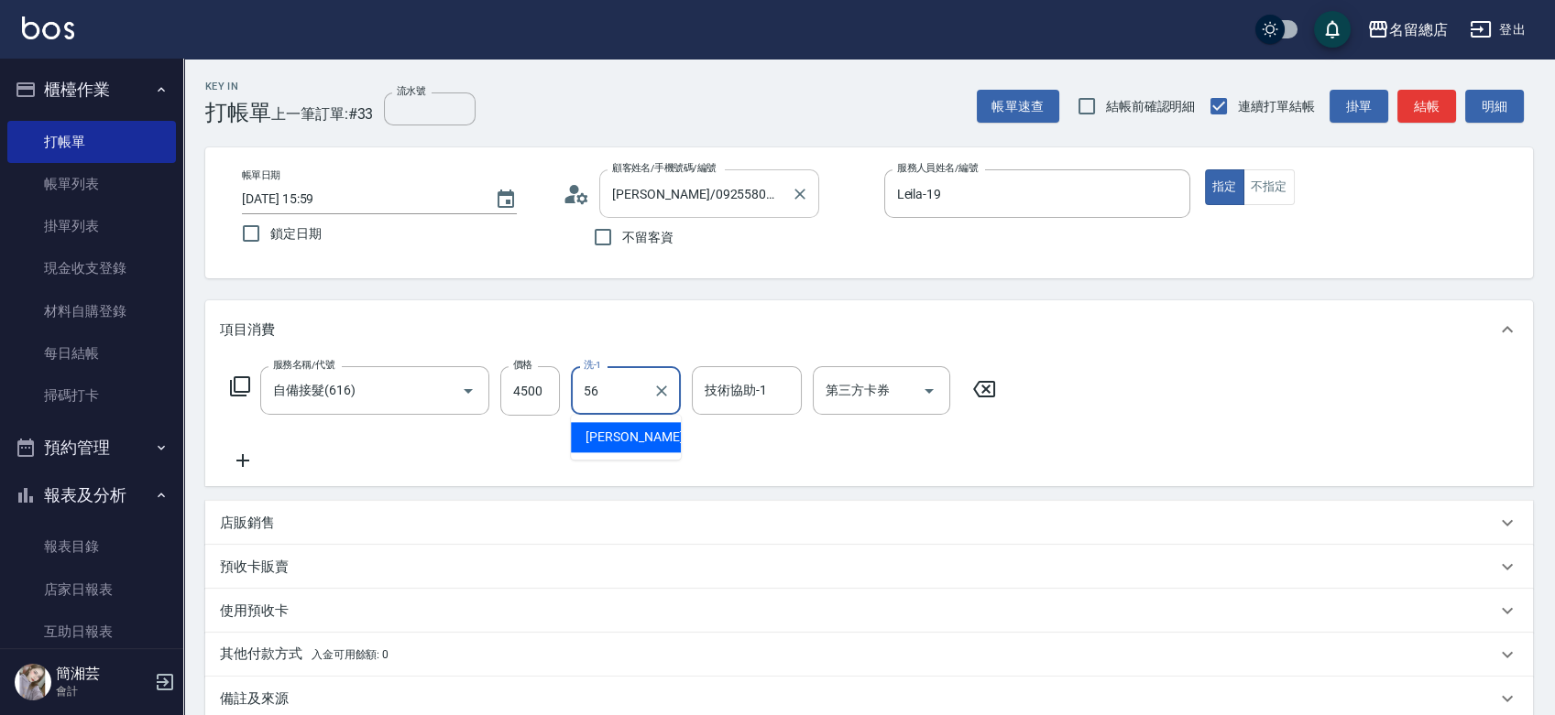
type input "5"
type input "邱靜瑩-46"
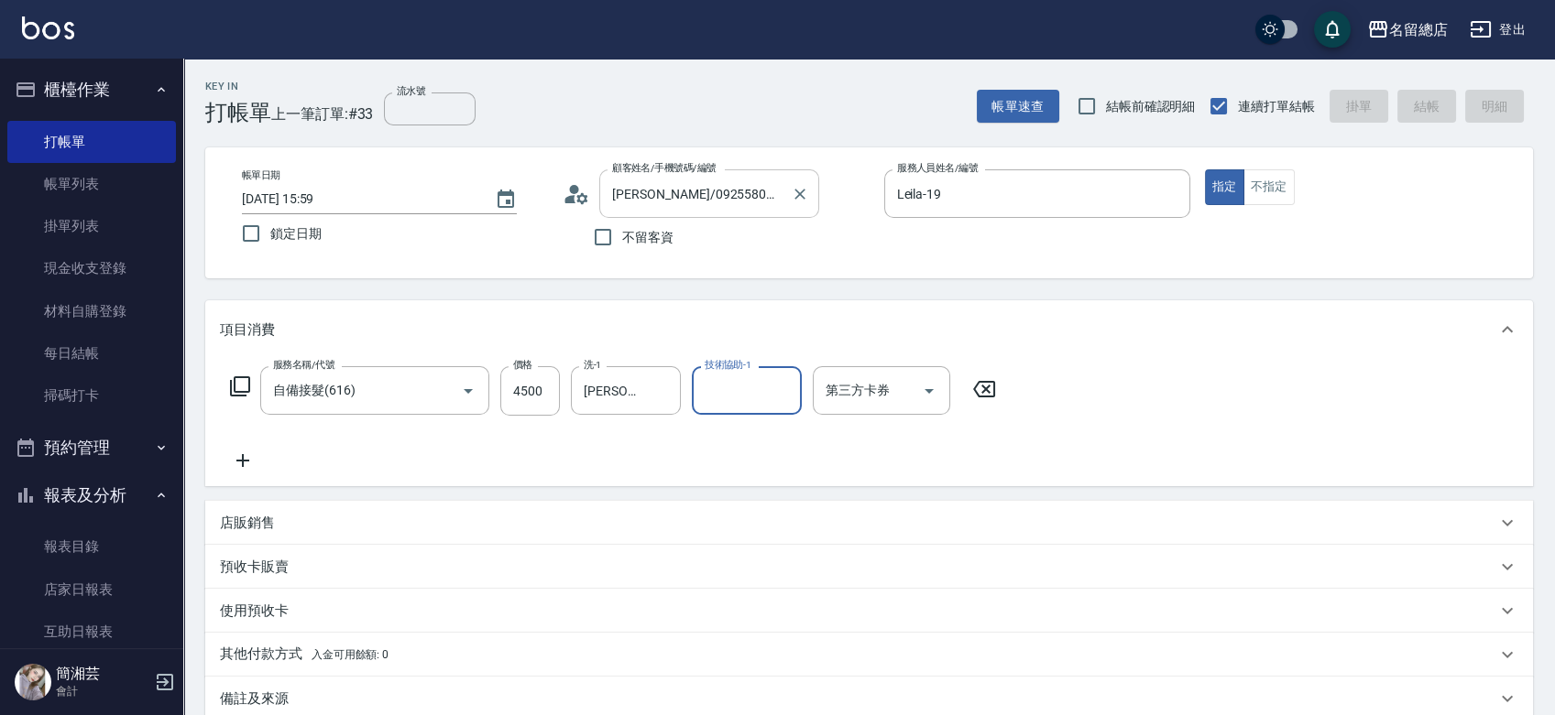
type input "2025/08/16 16:00"
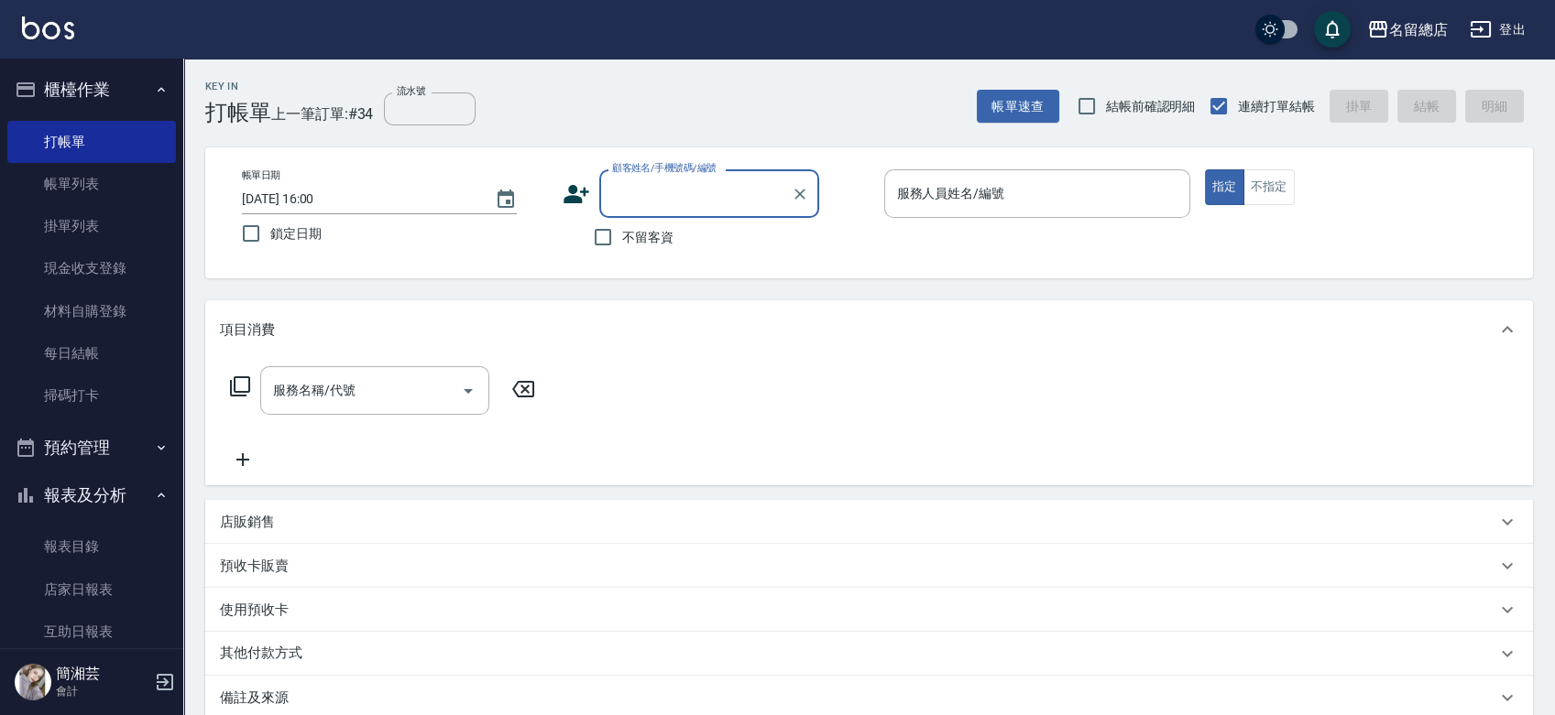
click at [628, 228] on span "不留客資" at bounding box center [647, 237] width 51 height 19
click at [622, 227] on input "不留客資" at bounding box center [603, 237] width 38 height 38
checkbox input "true"
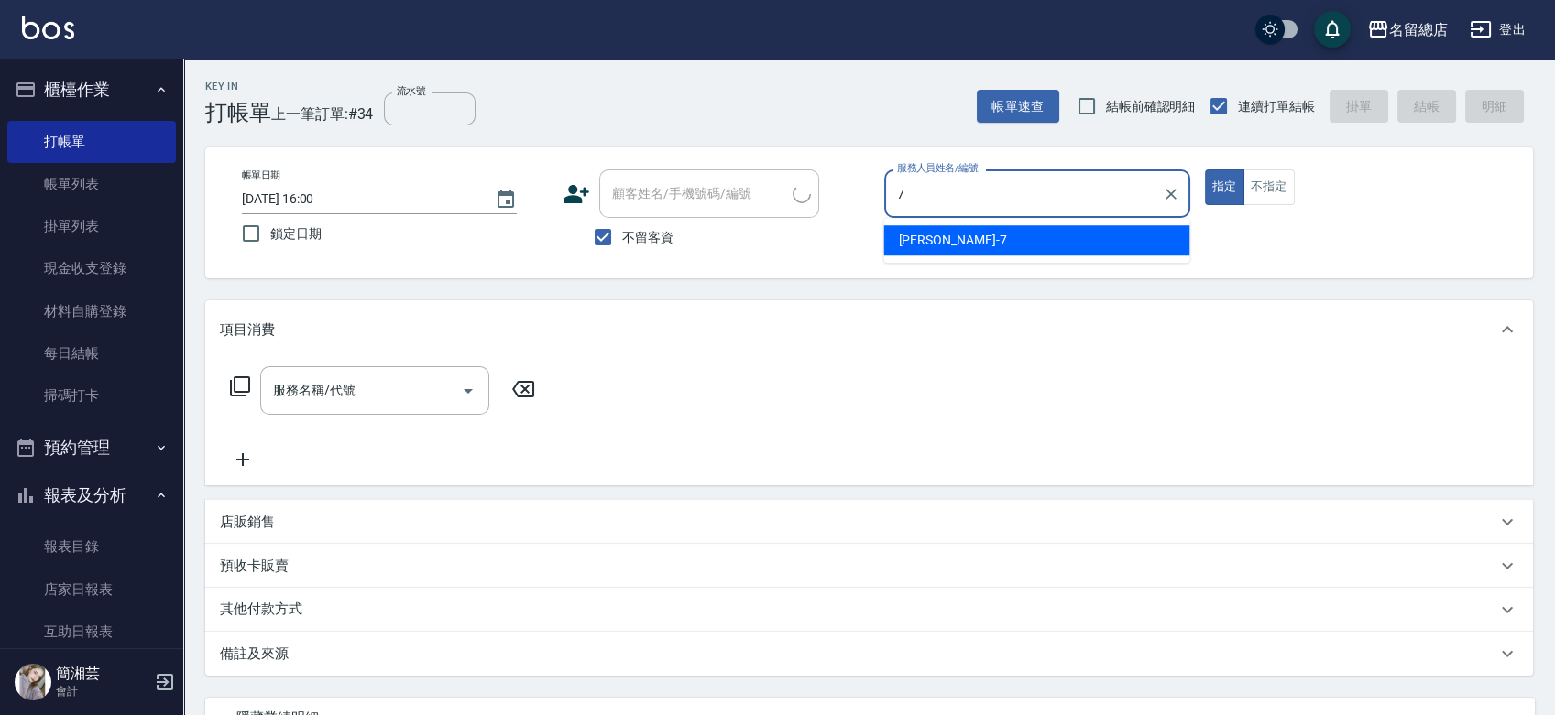
type input "Mick-7"
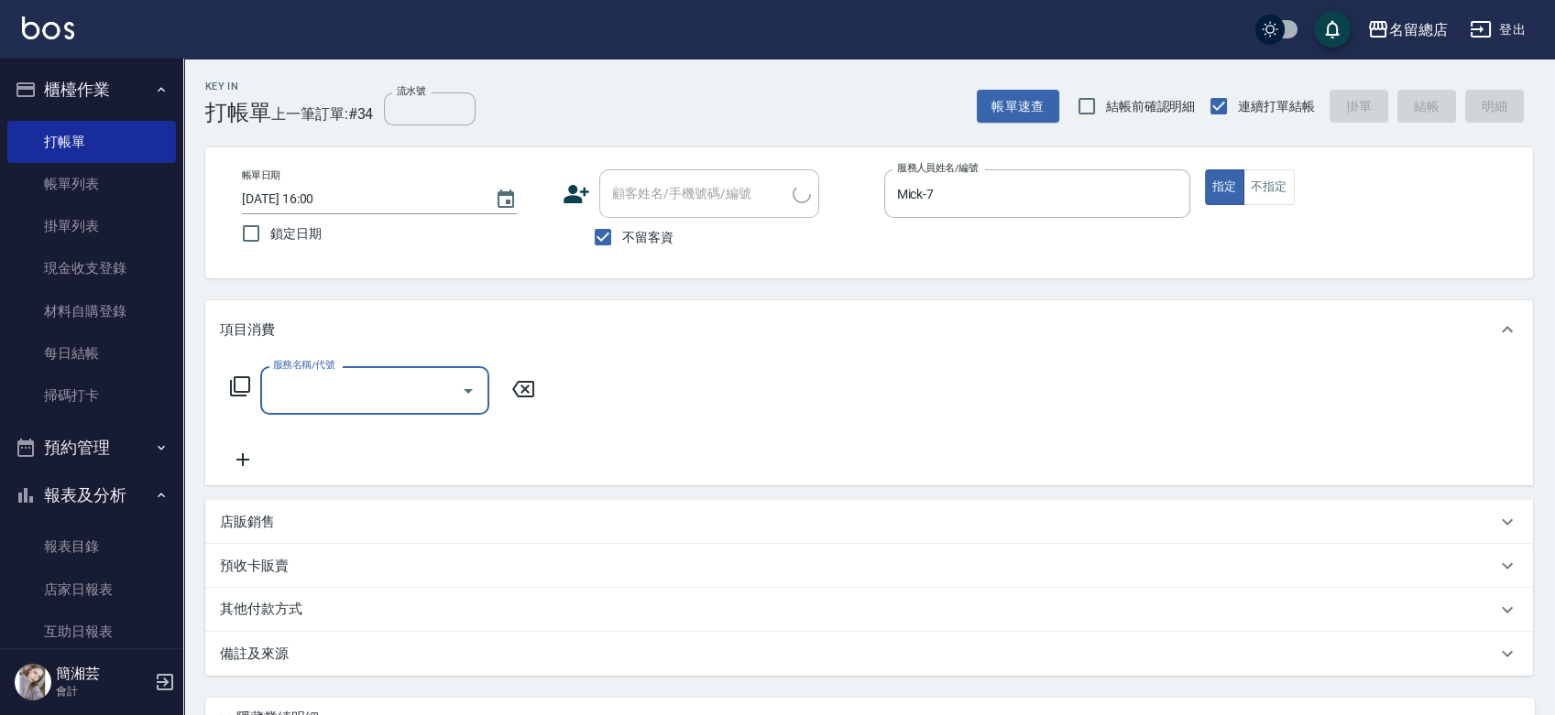
type input "鍾慧茹/0922343799/"
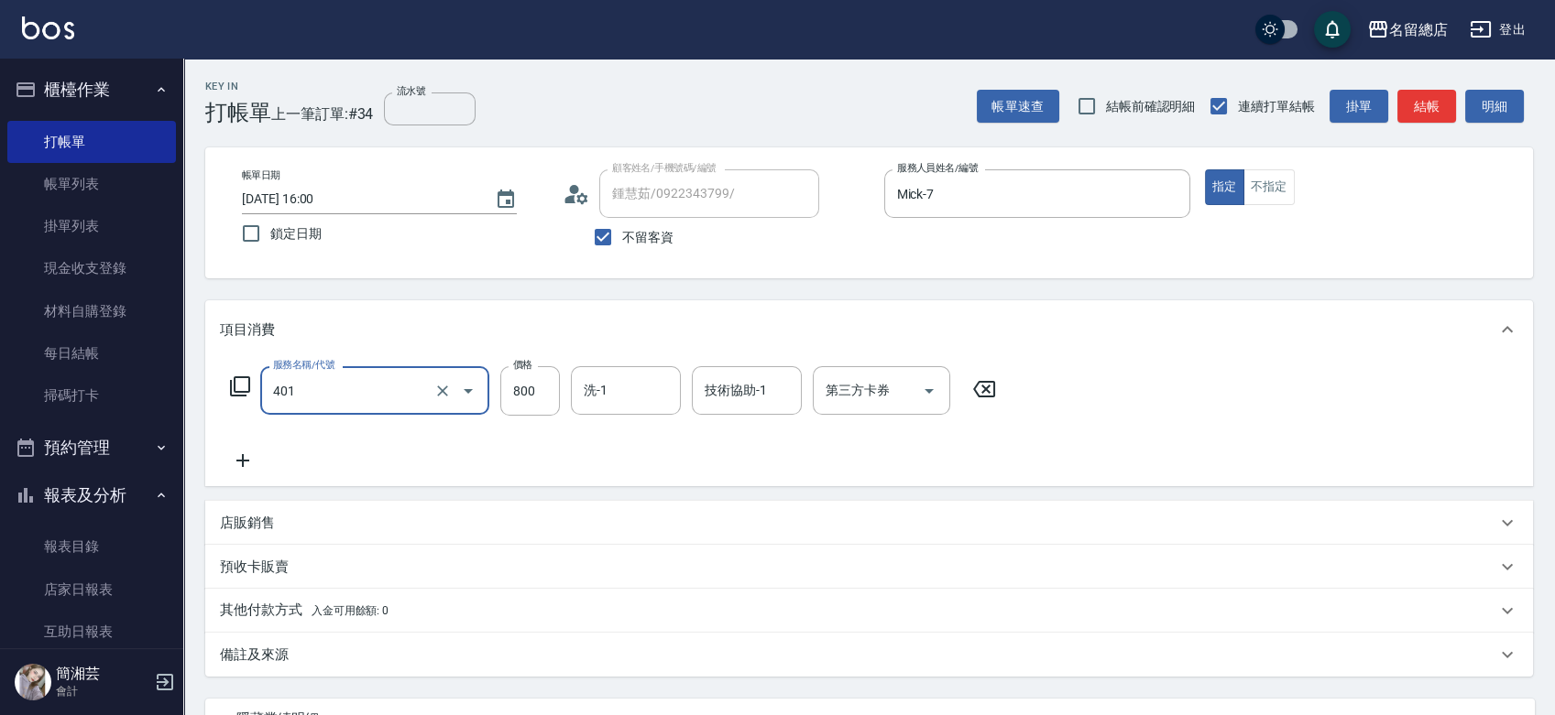
type input "自備護髮(401)"
type input "1500"
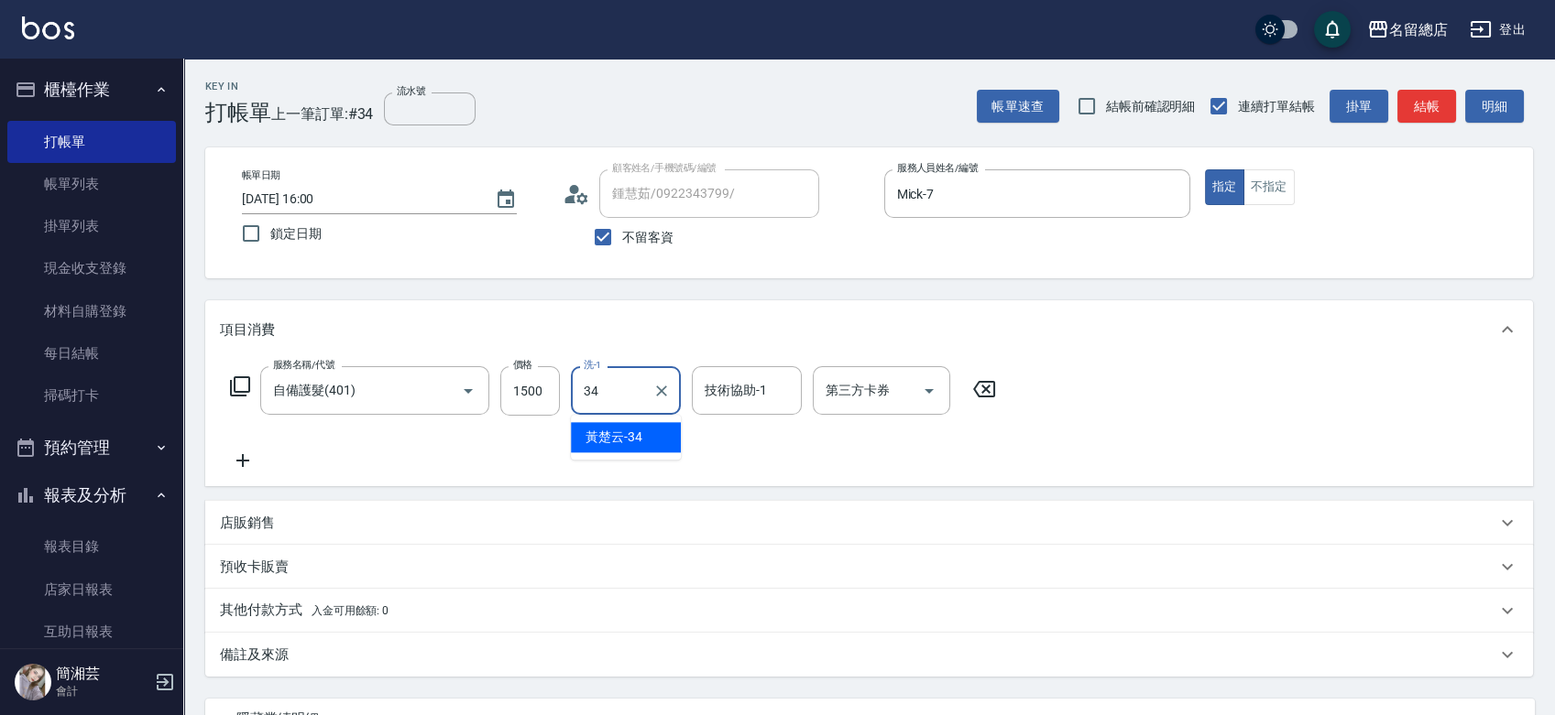
type input "黃楚云-34"
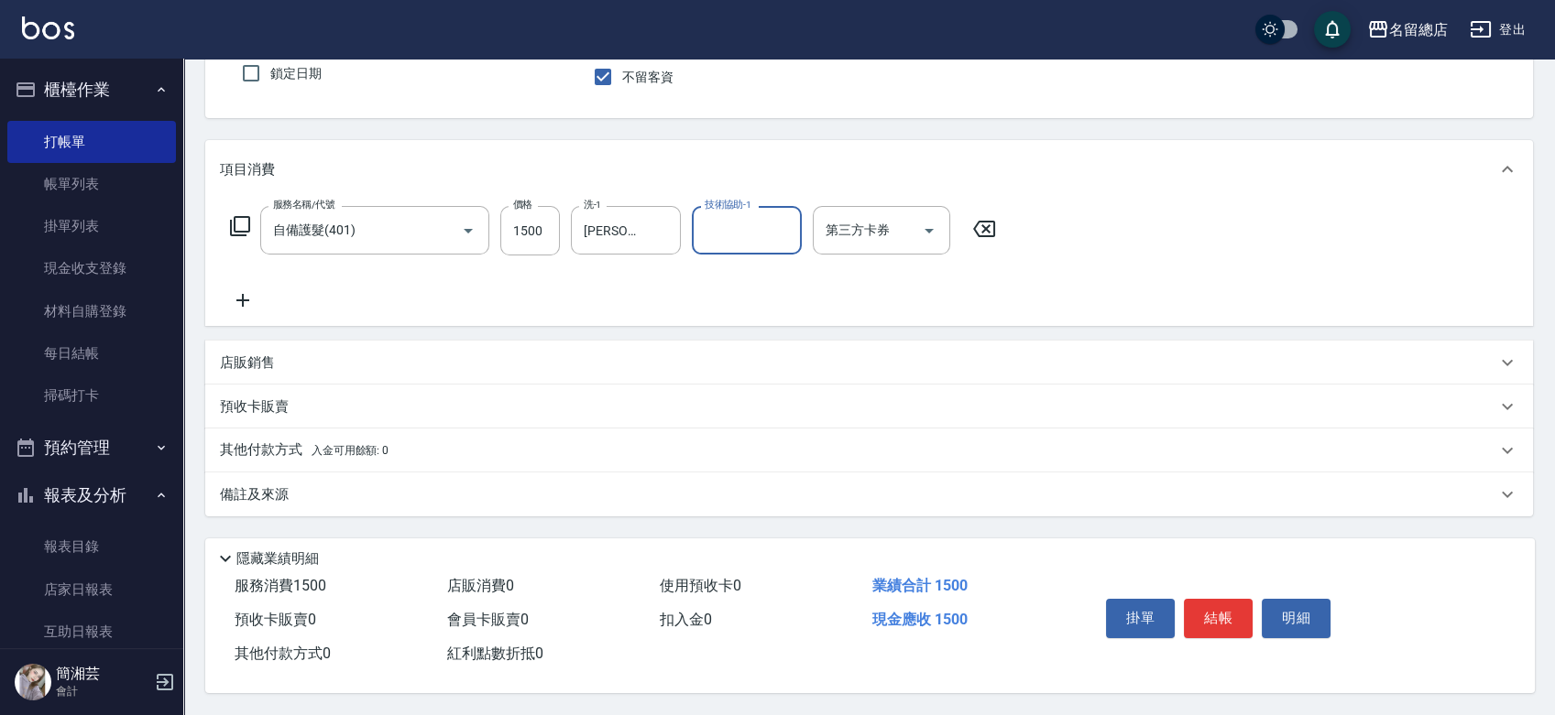
scroll to position [166, 0]
click at [337, 431] on div "其他付款方式 入金可用餘額: 0" at bounding box center [868, 451] width 1327 height 44
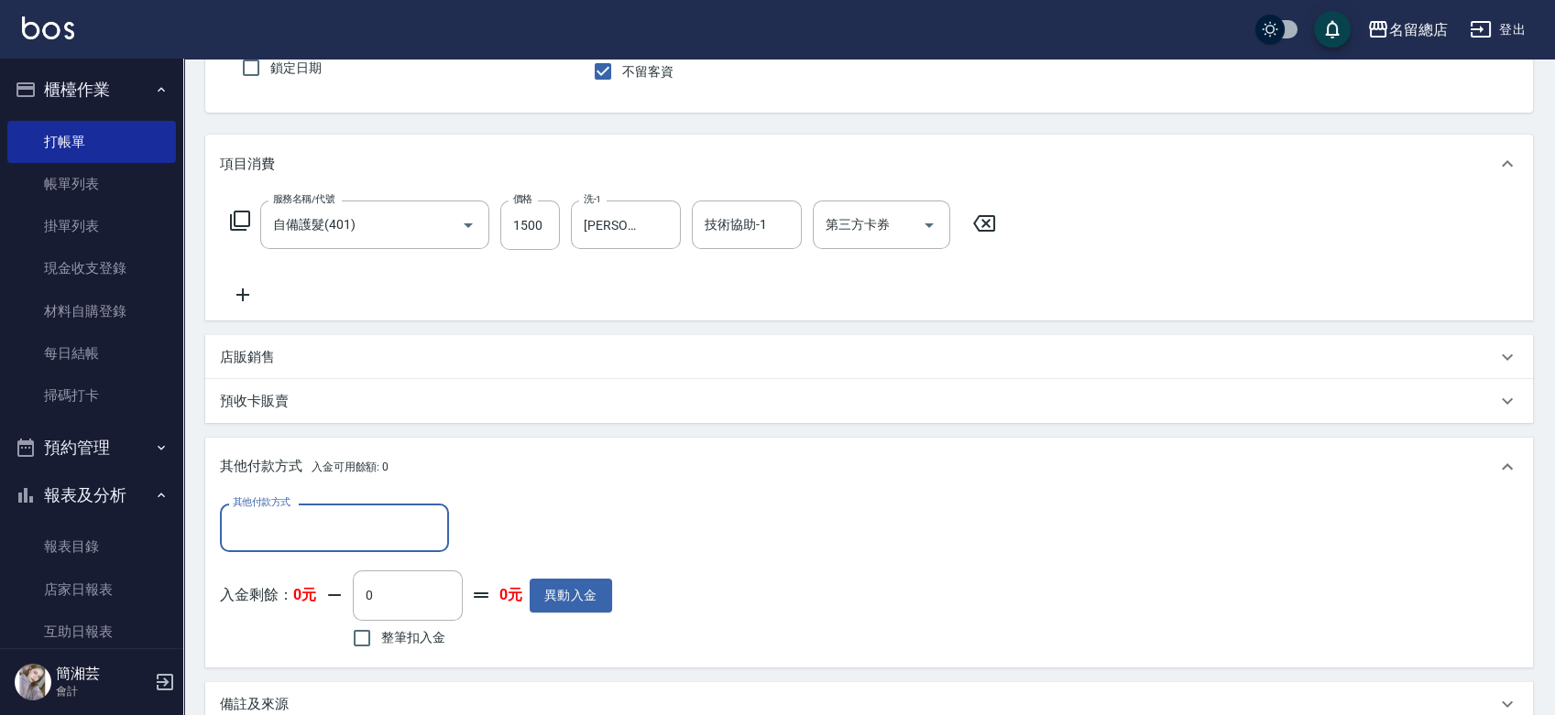
scroll to position [0, 0]
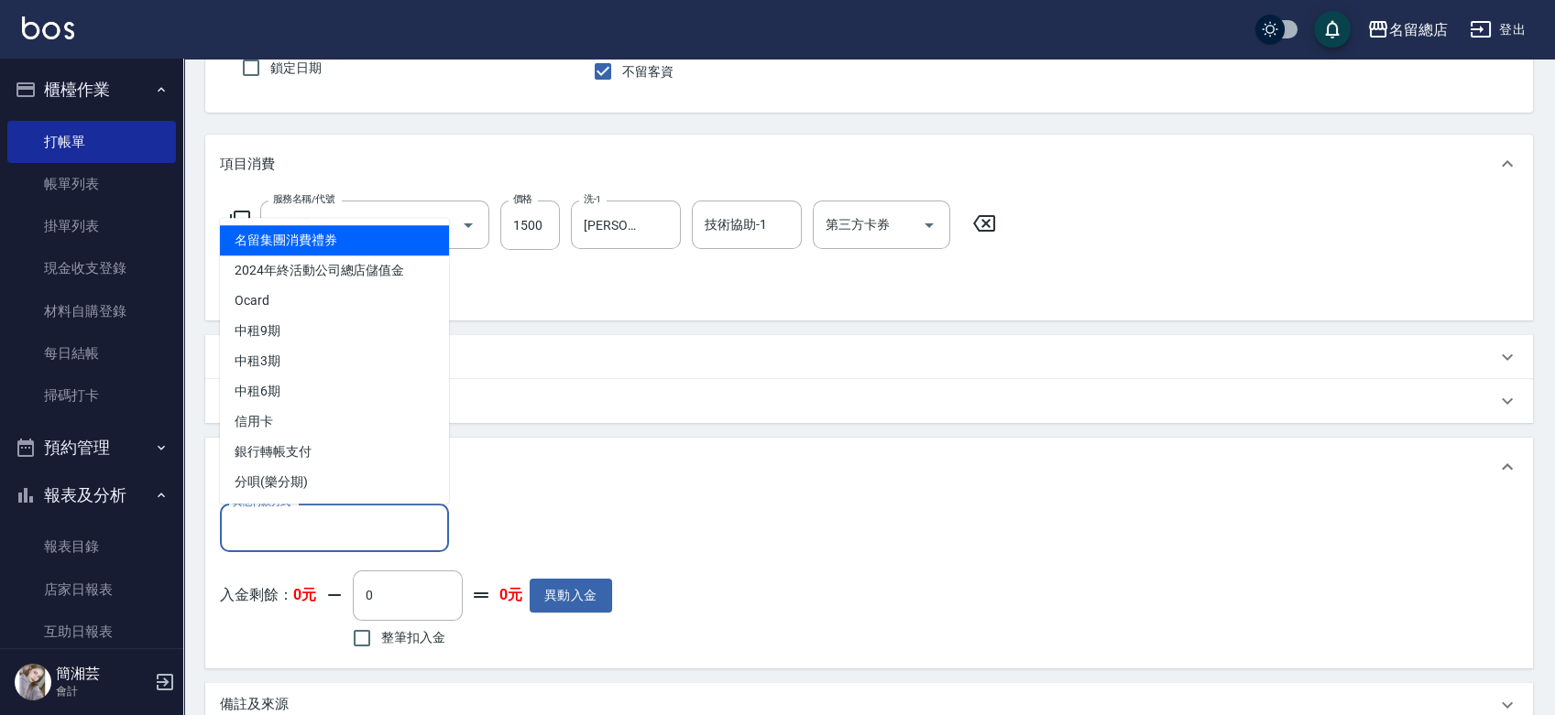
click at [305, 531] on input "其他付款方式" at bounding box center [334, 528] width 213 height 32
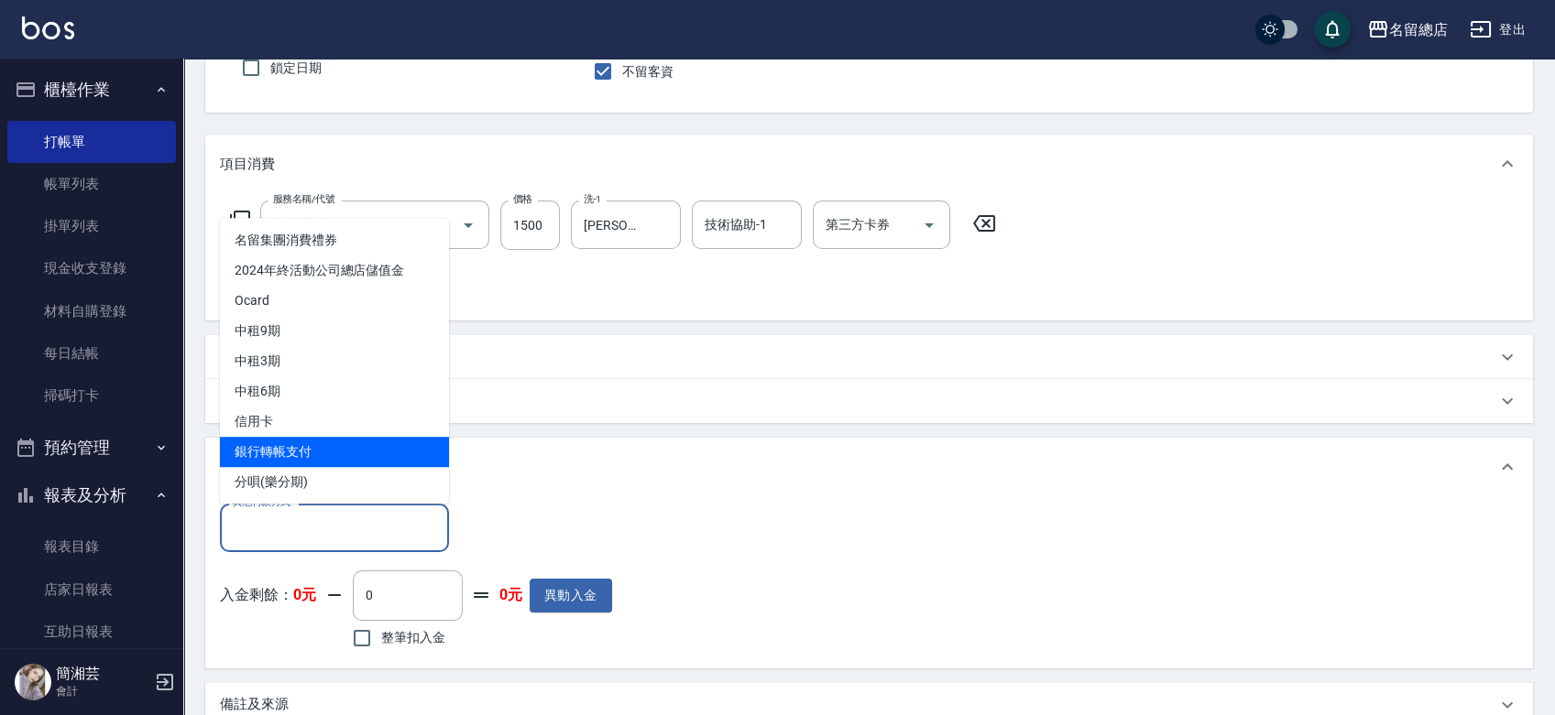
click at [261, 446] on span "銀行轉帳支付" at bounding box center [334, 452] width 229 height 30
type input "銀行轉帳支付"
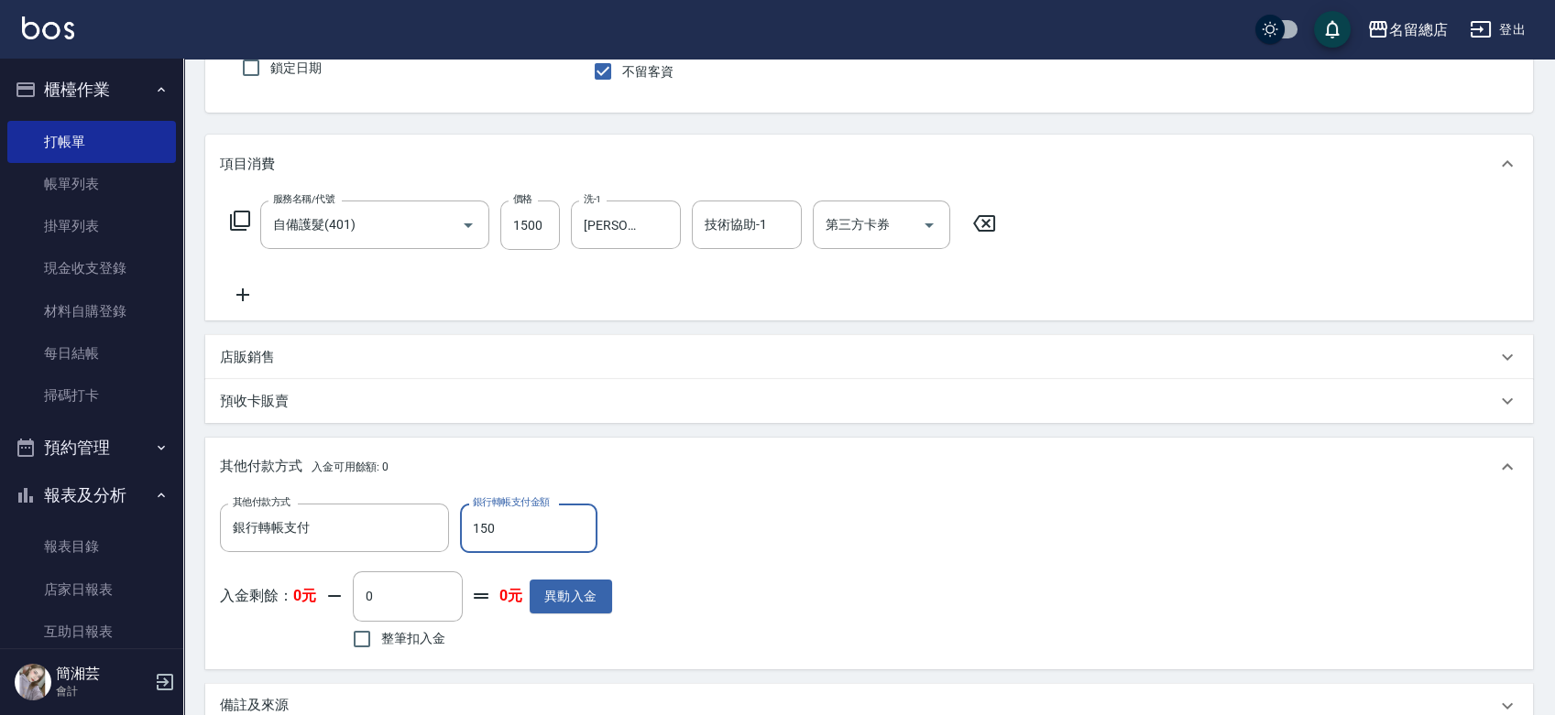
type input "1500"
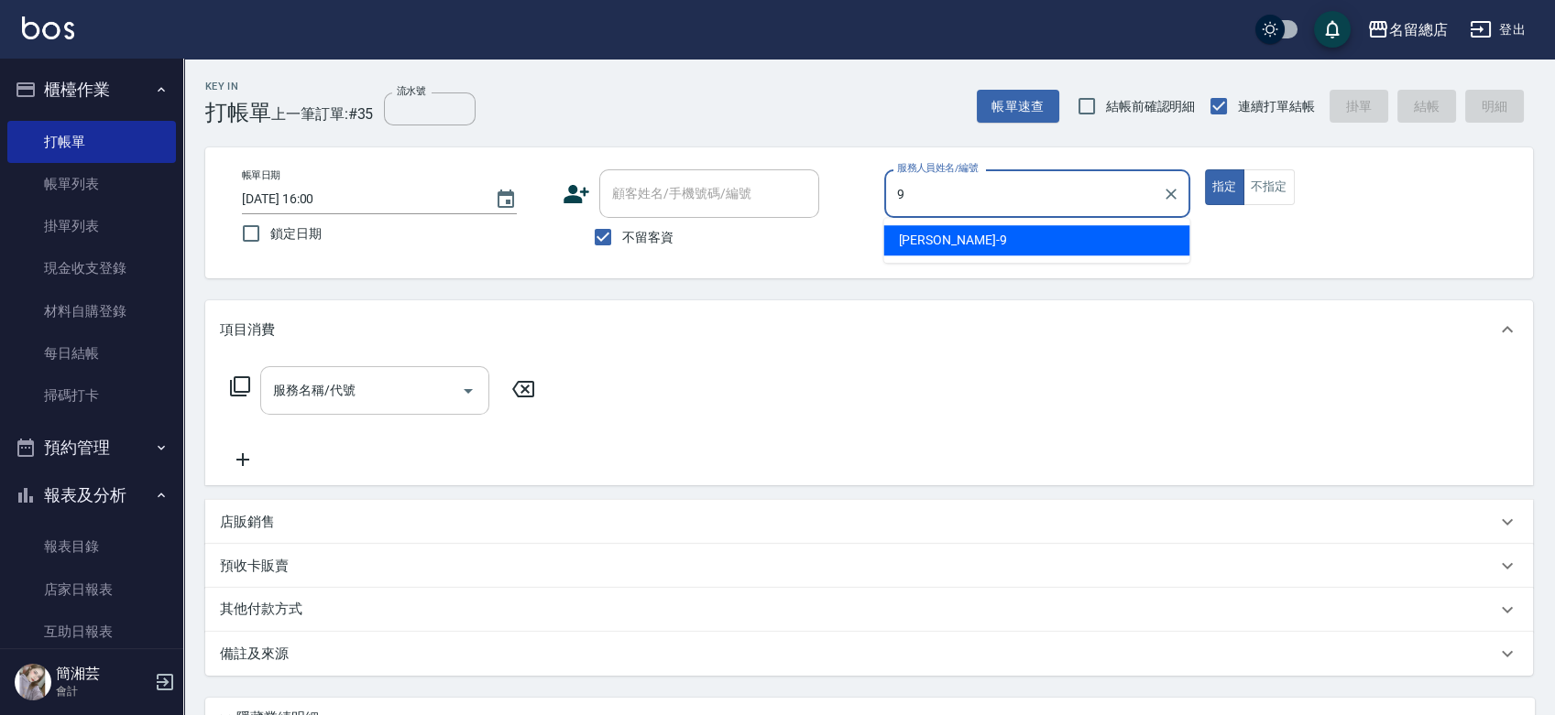
type input "Rosa-9"
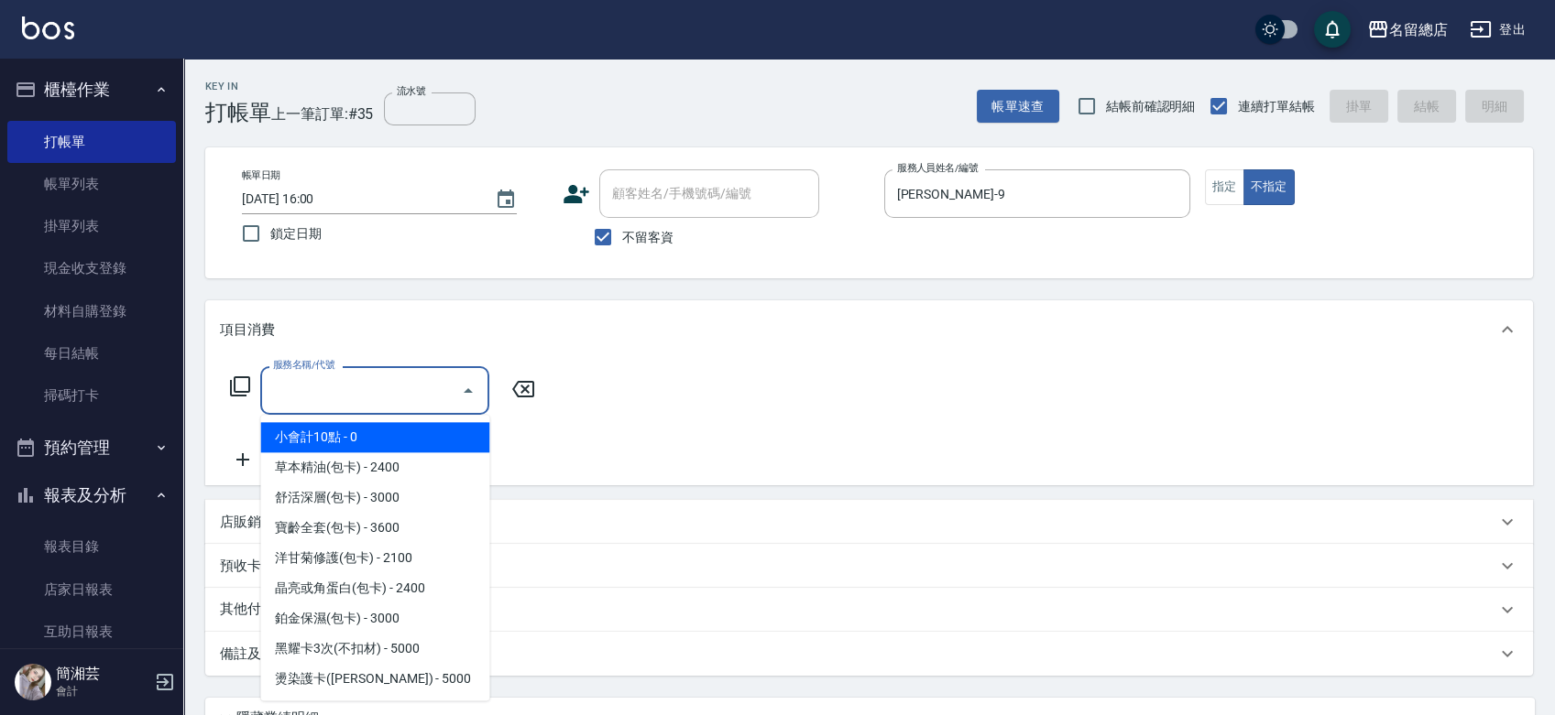
click at [381, 397] on input "服務名稱/代號" at bounding box center [360, 391] width 185 height 32
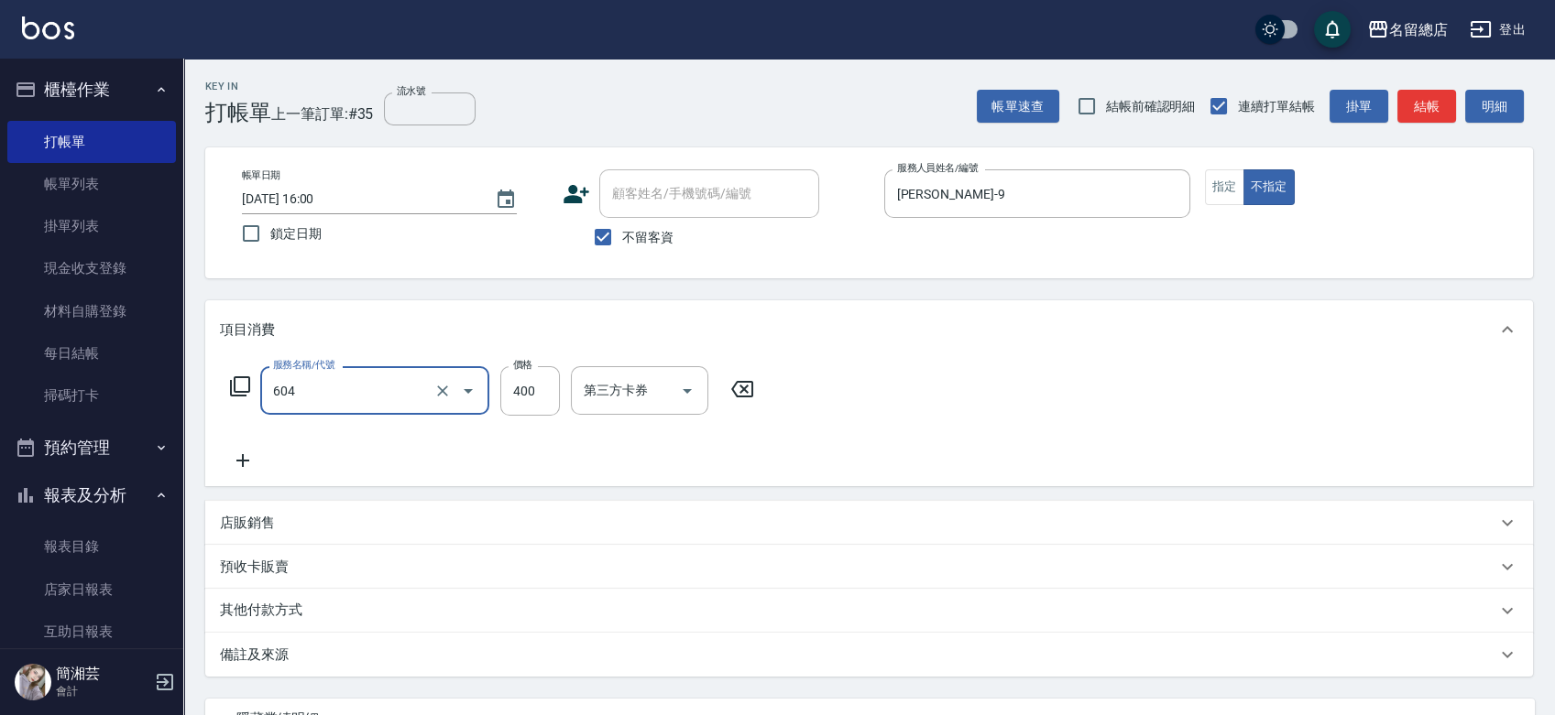
type input "健康洗髮(604)"
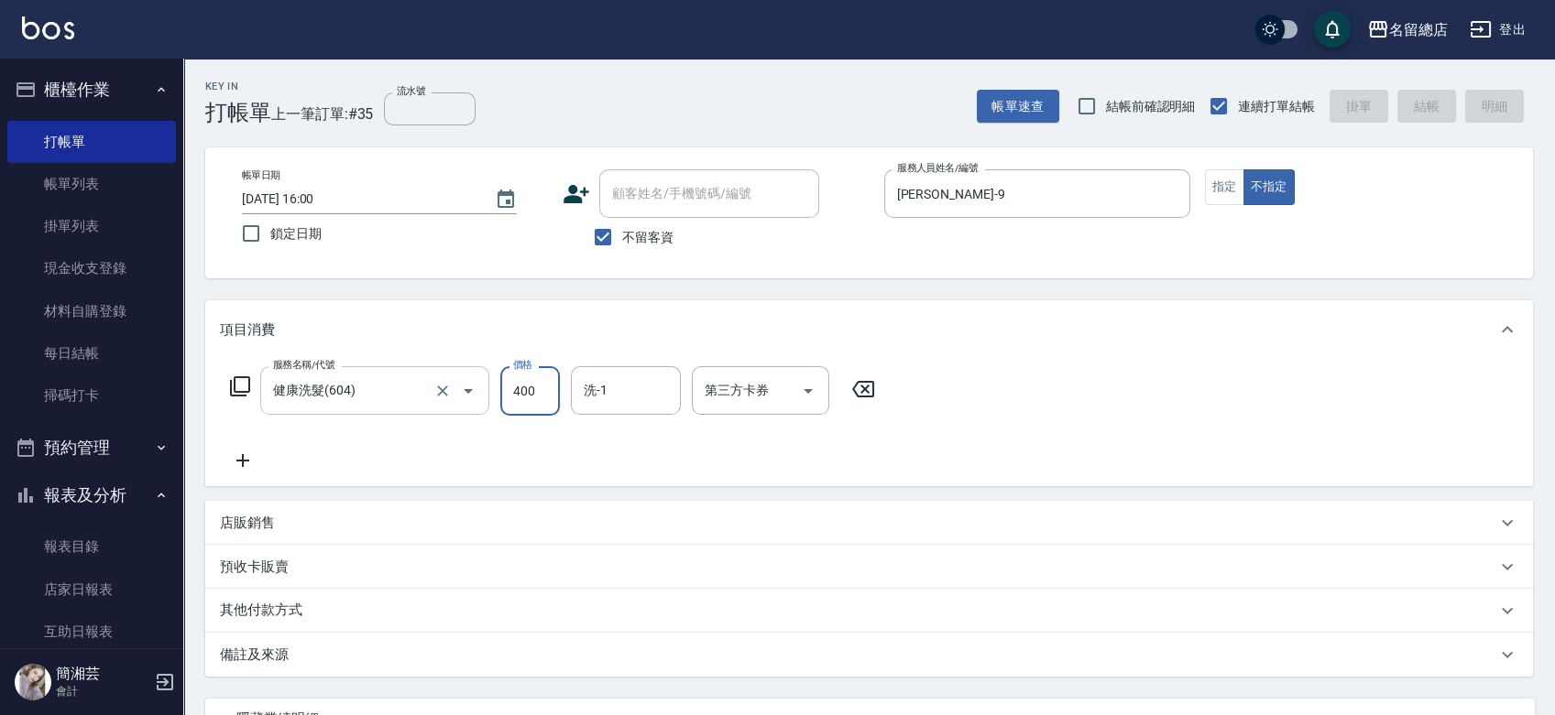
type input "2025/08/16 16:01"
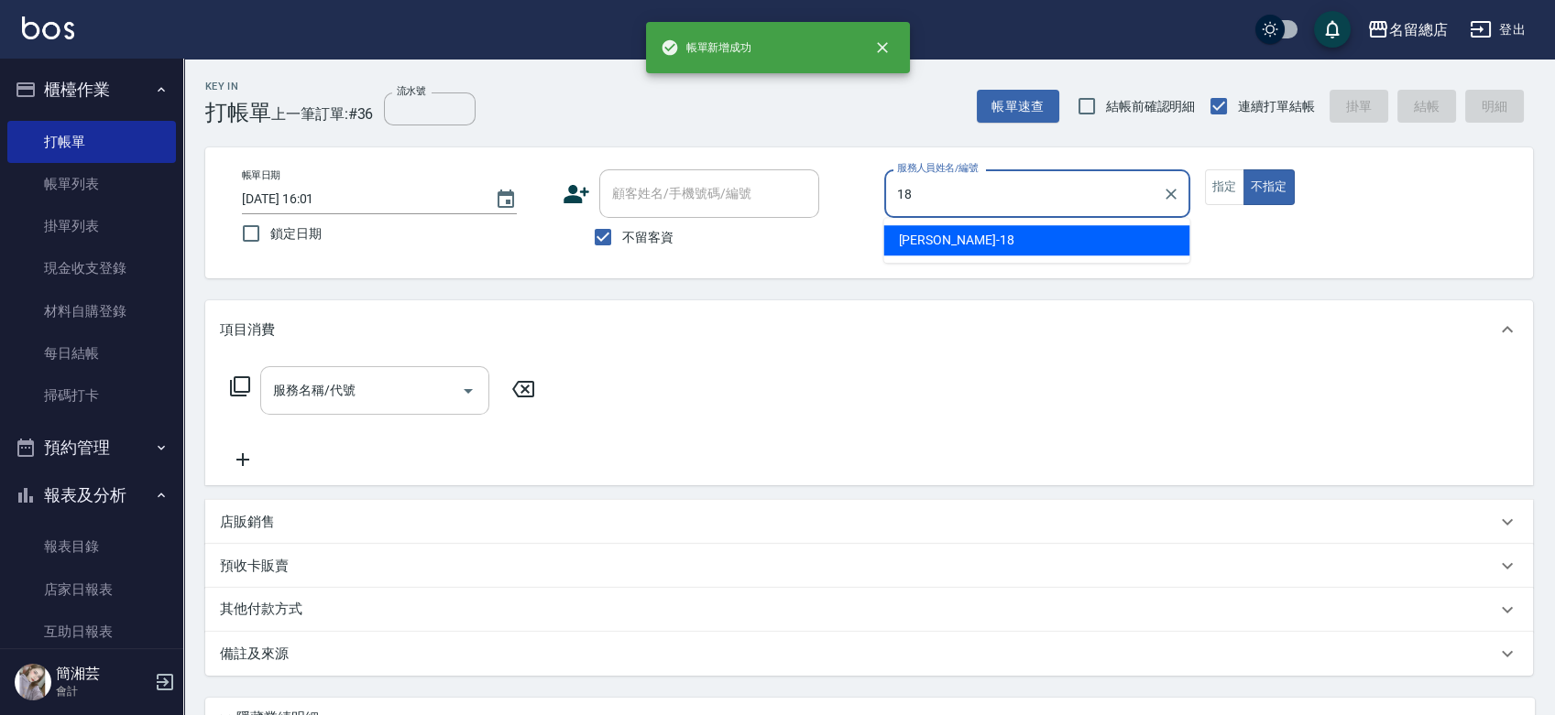
type input "Angela-18"
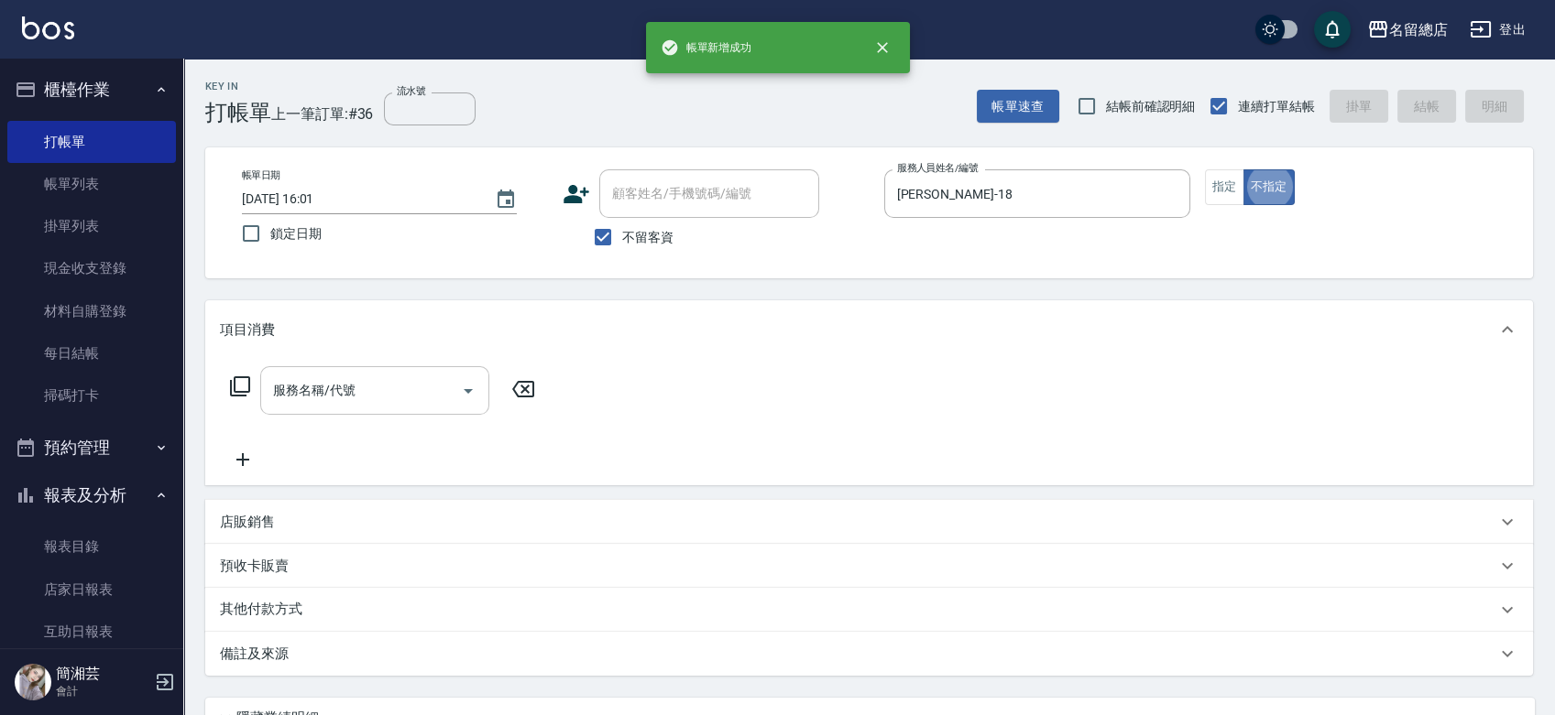
type button "false"
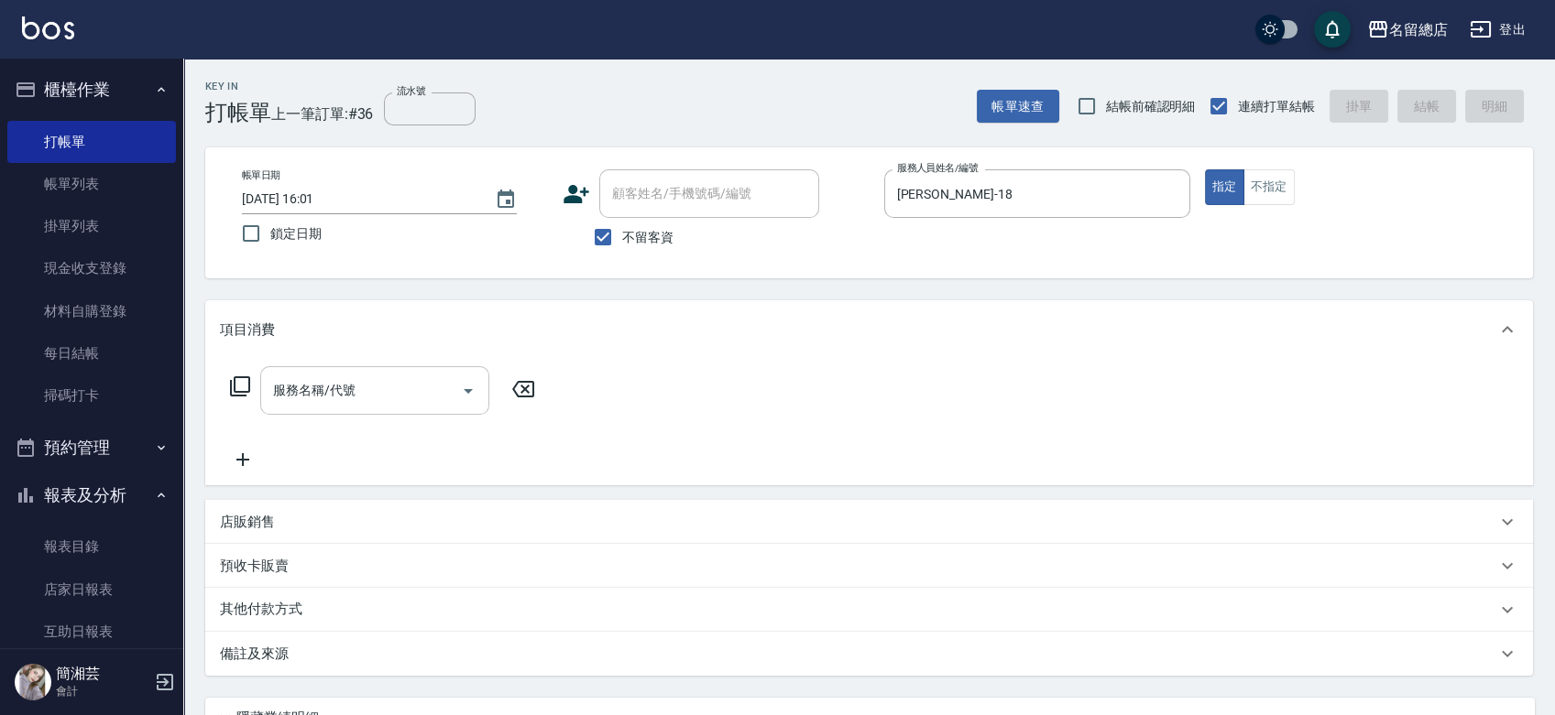
click at [355, 369] on div "服務名稱/代號" at bounding box center [374, 390] width 229 height 49
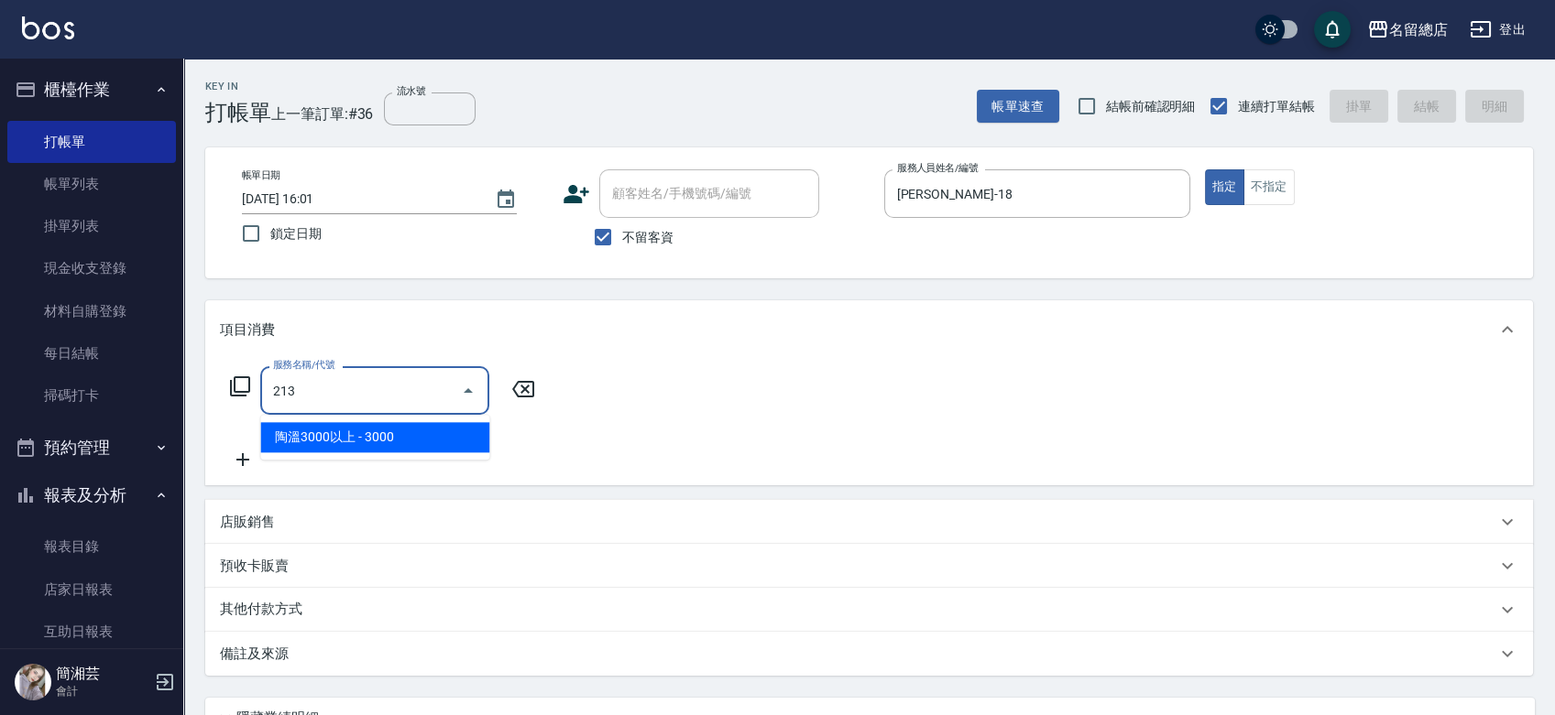
type input "陶溫3000以上(213)"
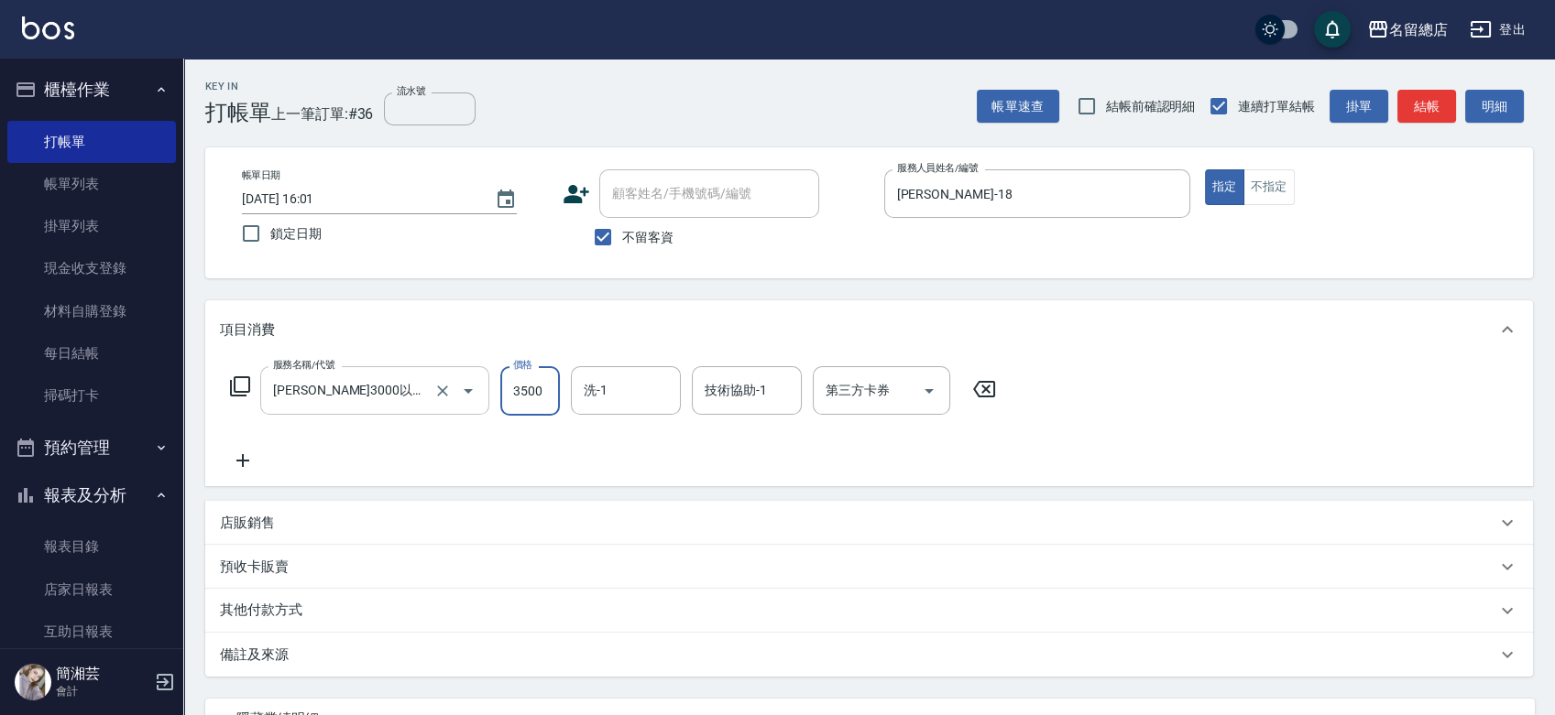
type input "3500"
type input "李容榕-31"
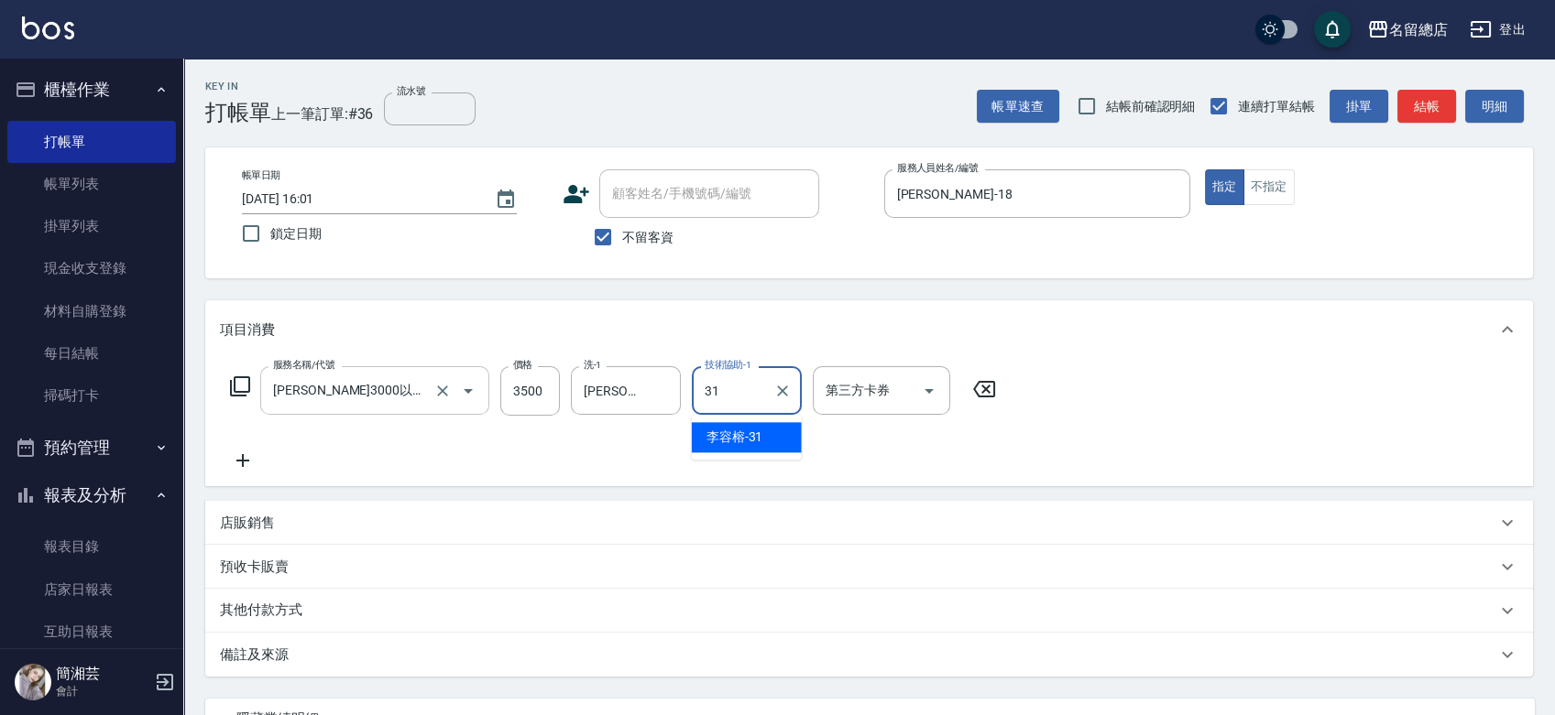
type input "李容榕-31"
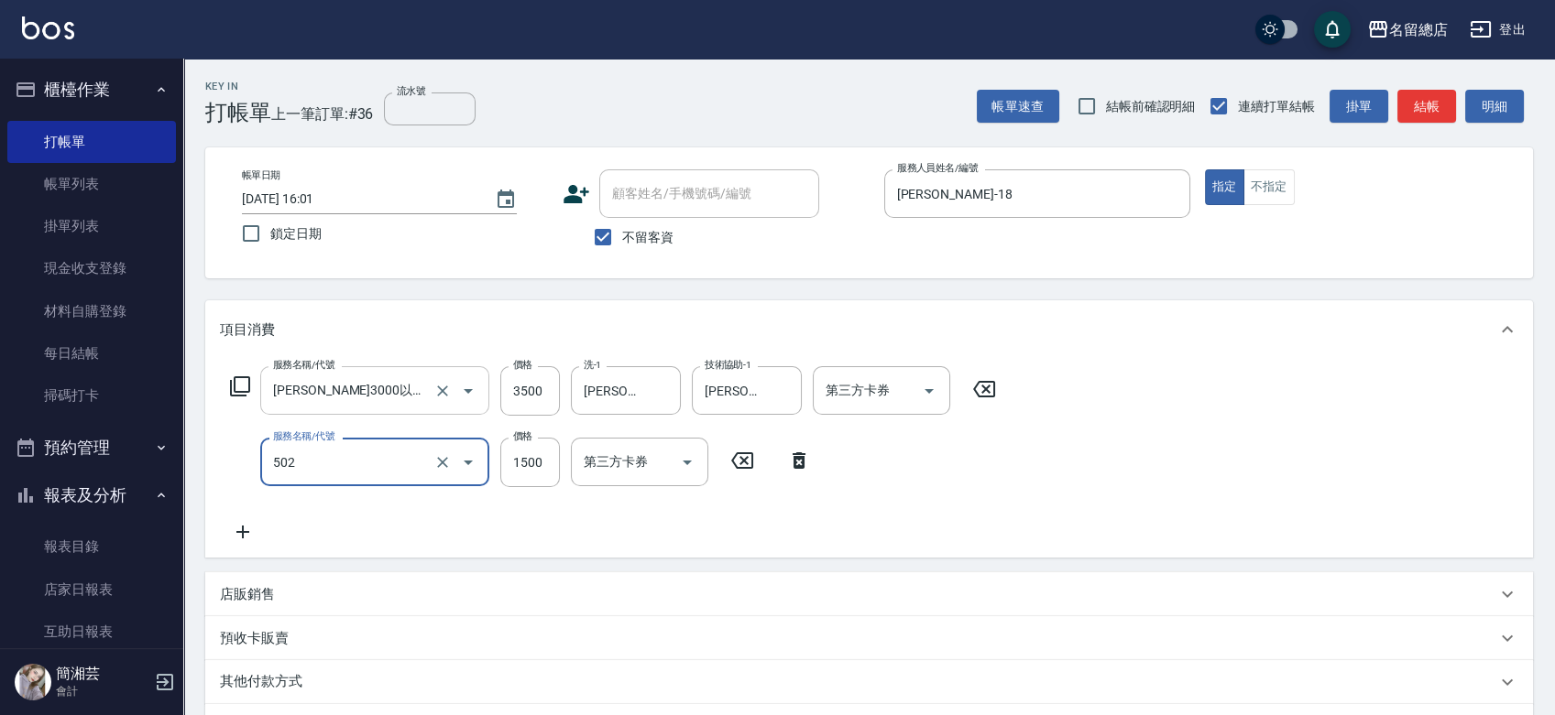
type input "染髮1500以上(502)"
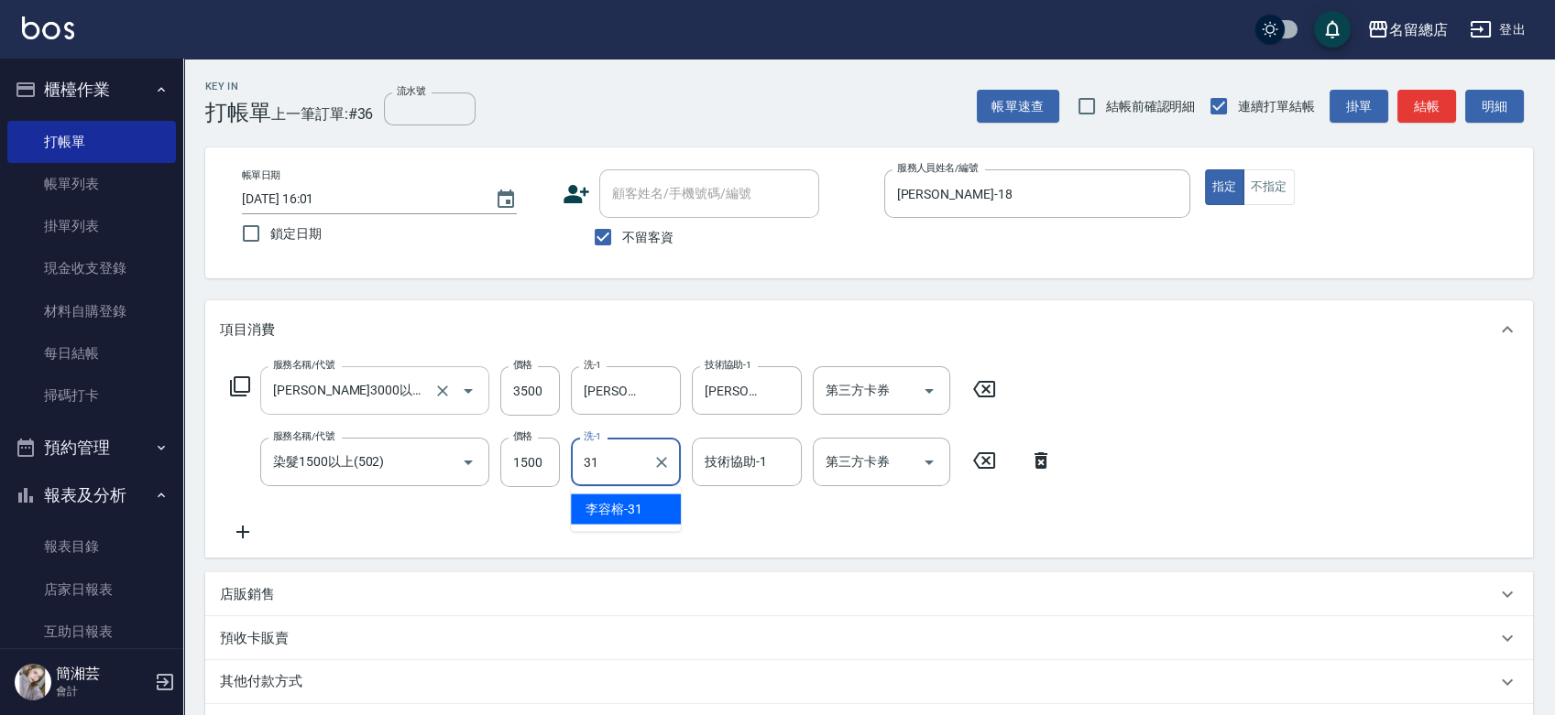
type input "李容榕-31"
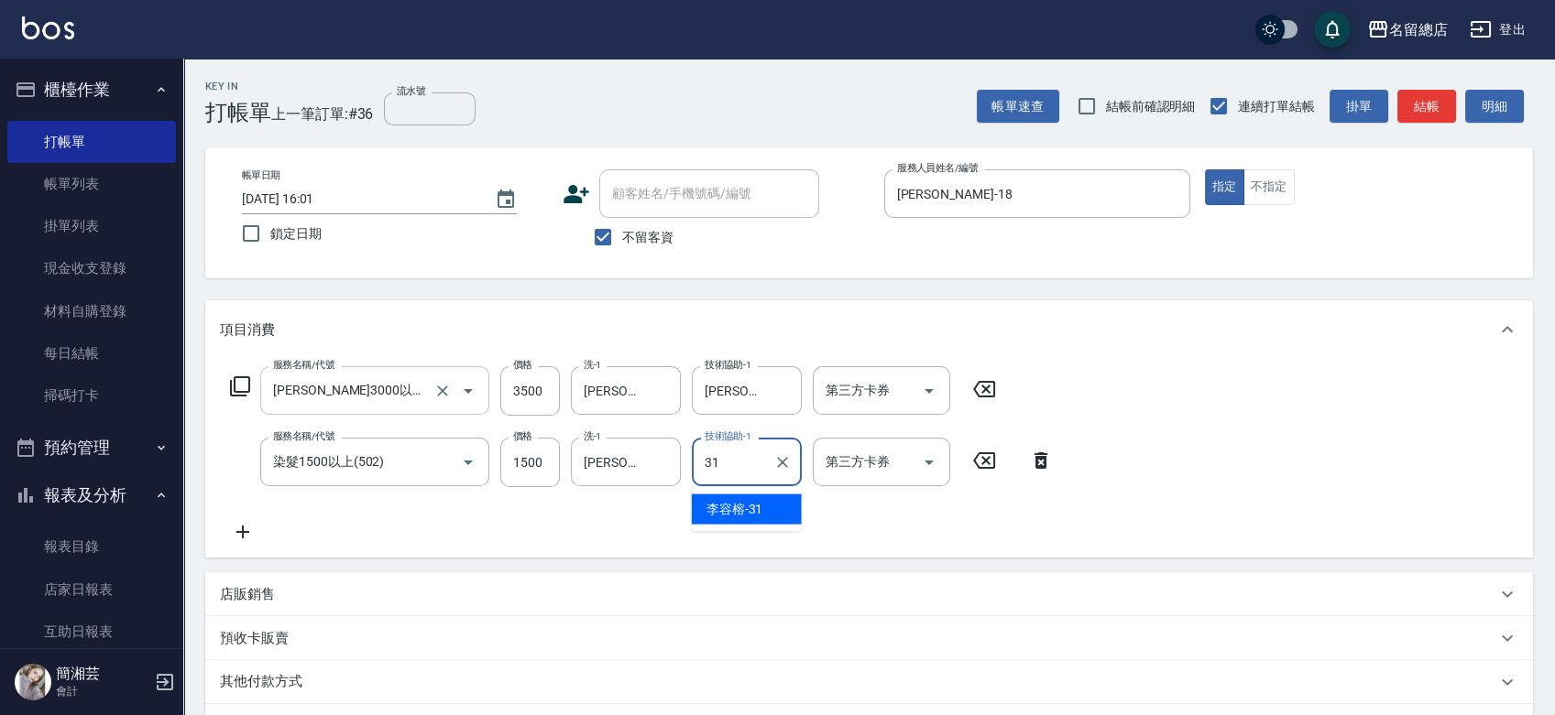
type input "李容榕-31"
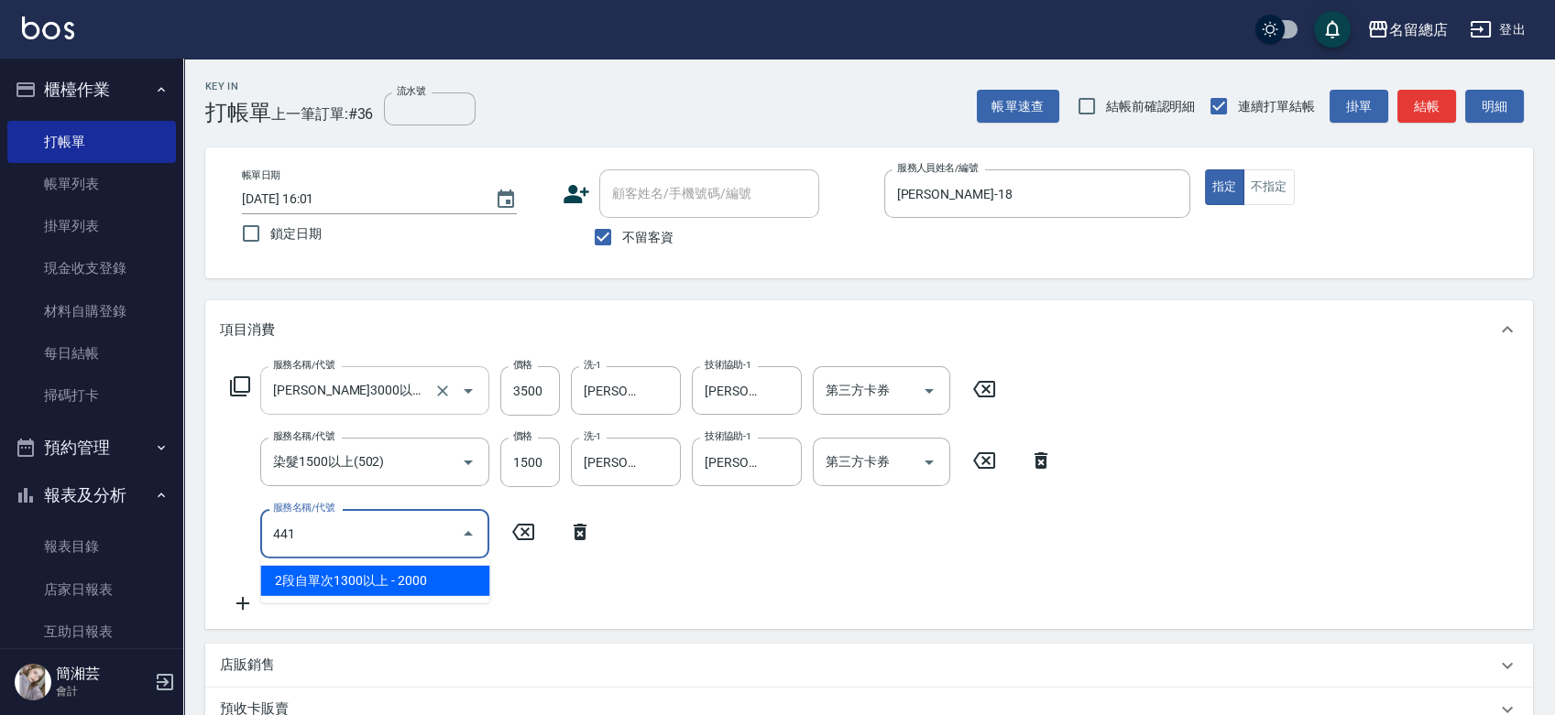
type input "2段自單次1300以上(441)"
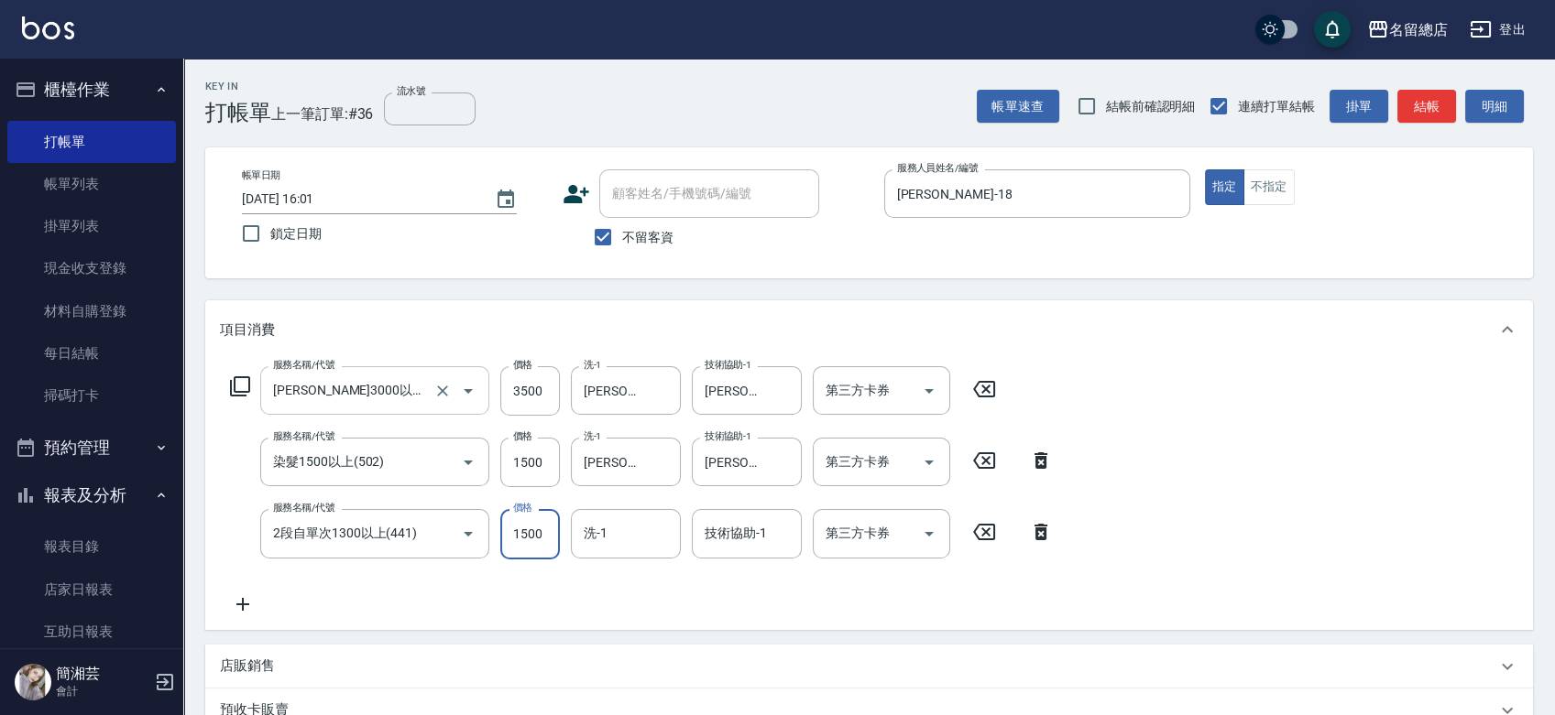
type input "1500"
type input "李容榕-31"
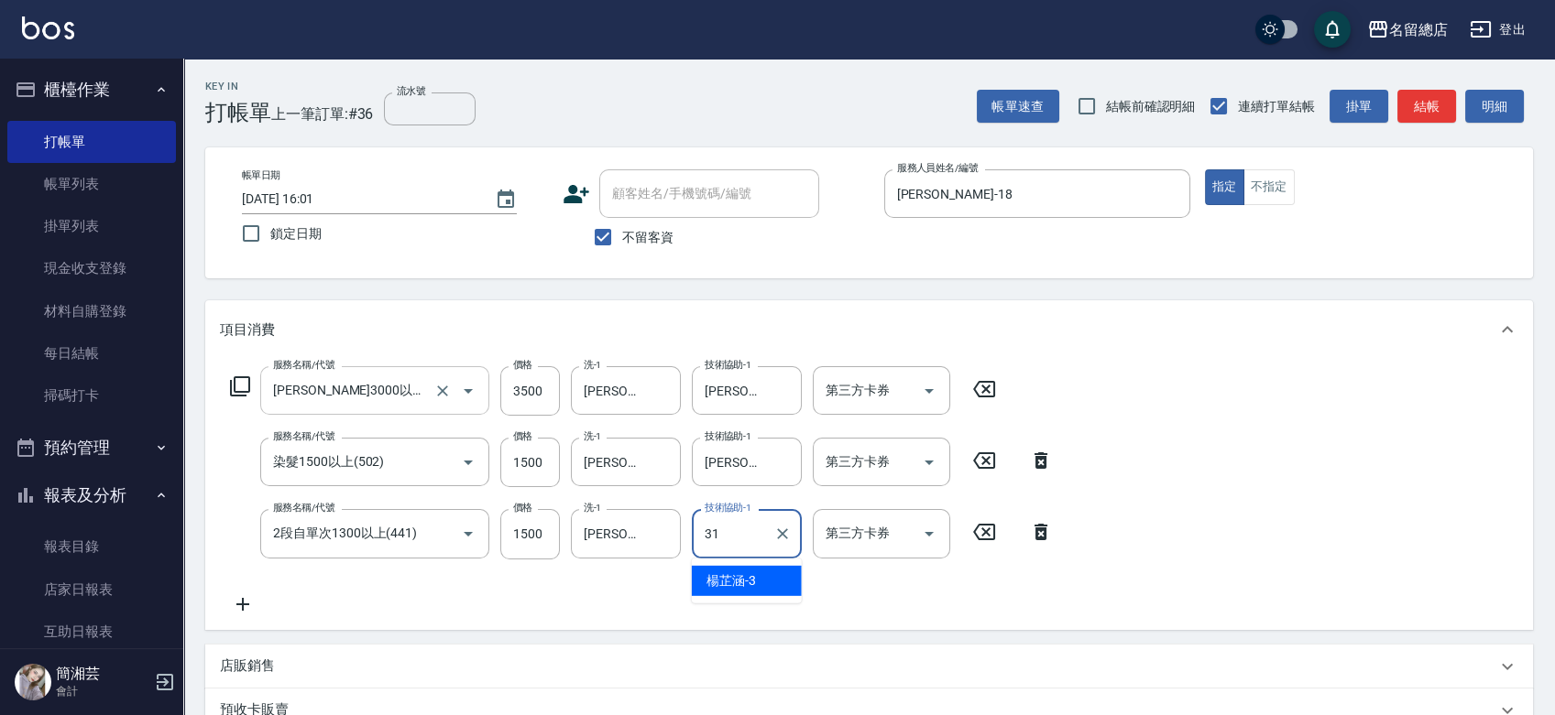
type input "李容榕-31"
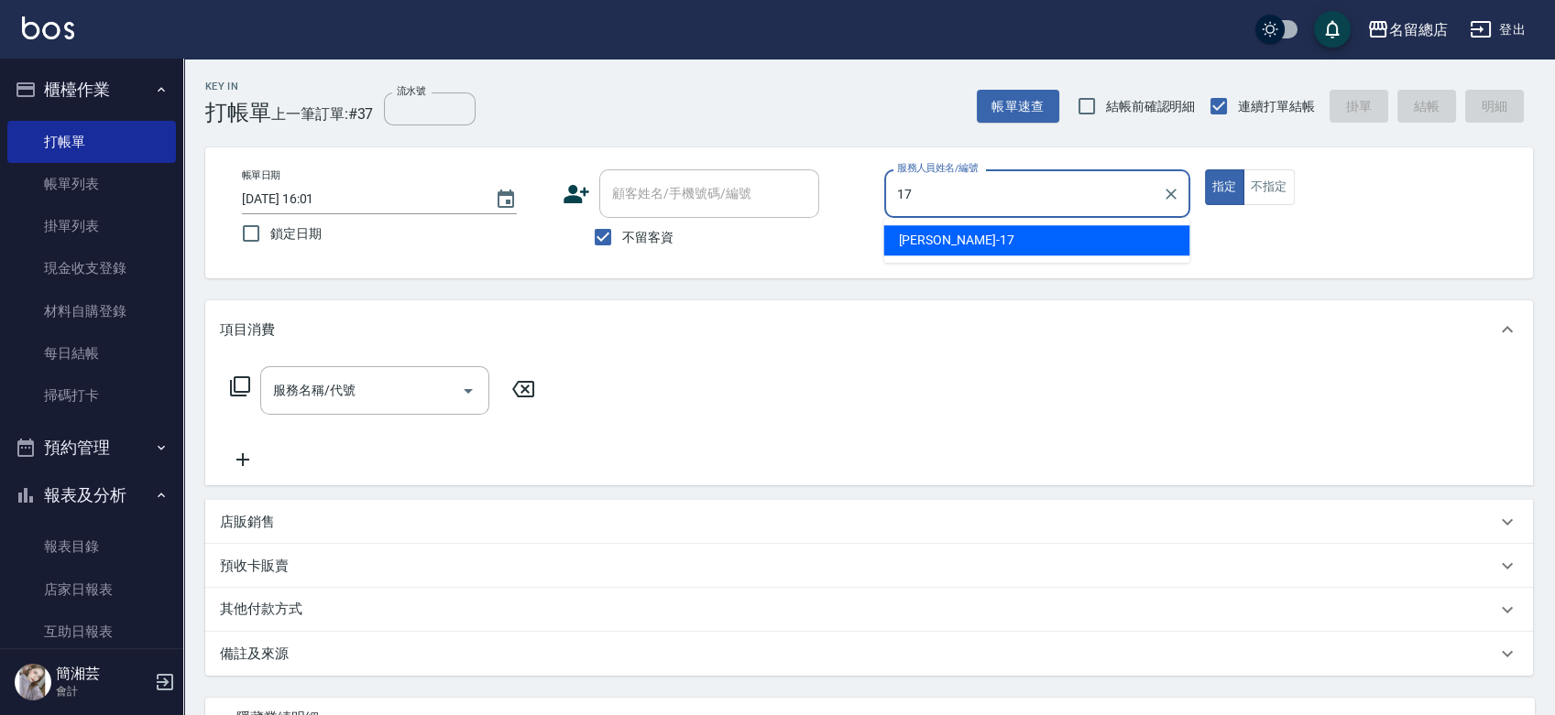
type input "Peter-17"
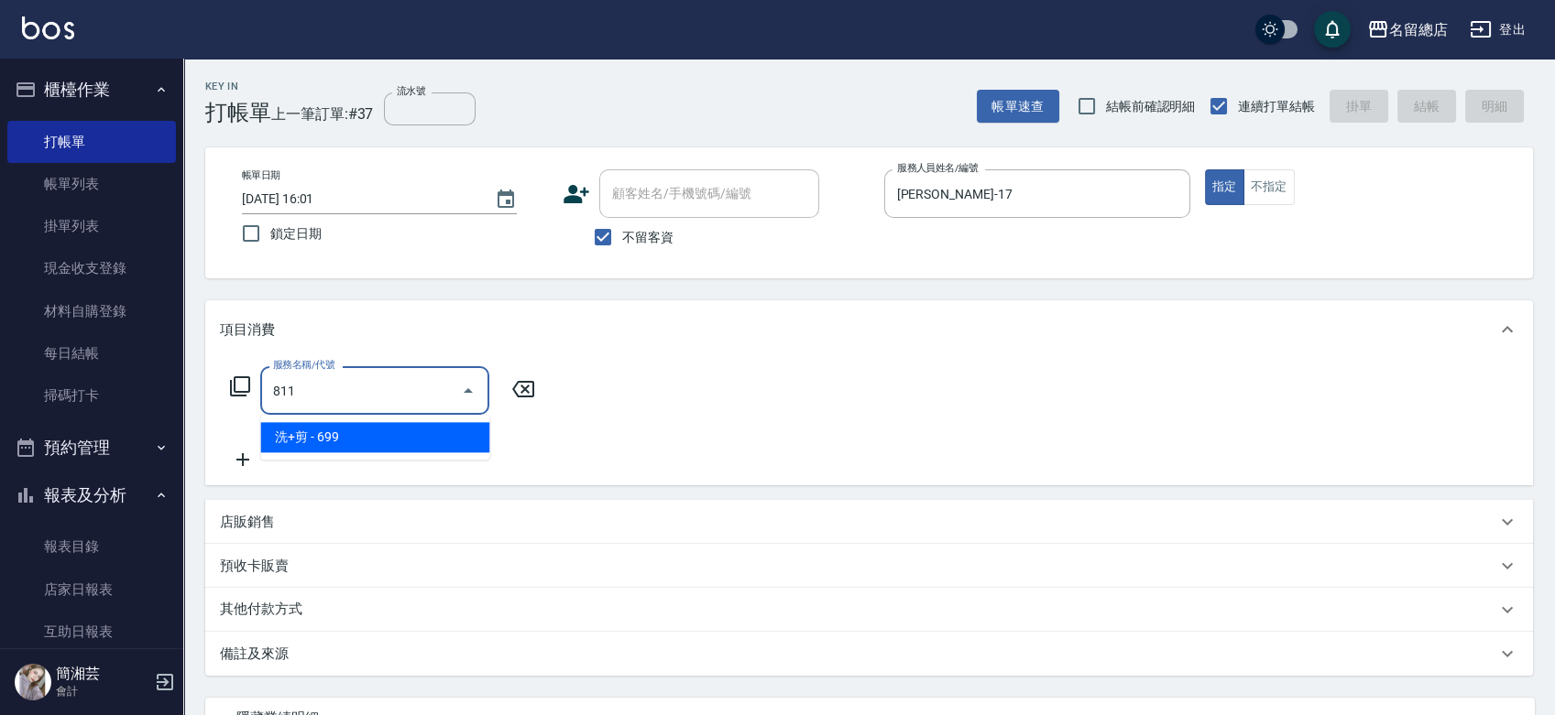
type input "洗+剪(811)"
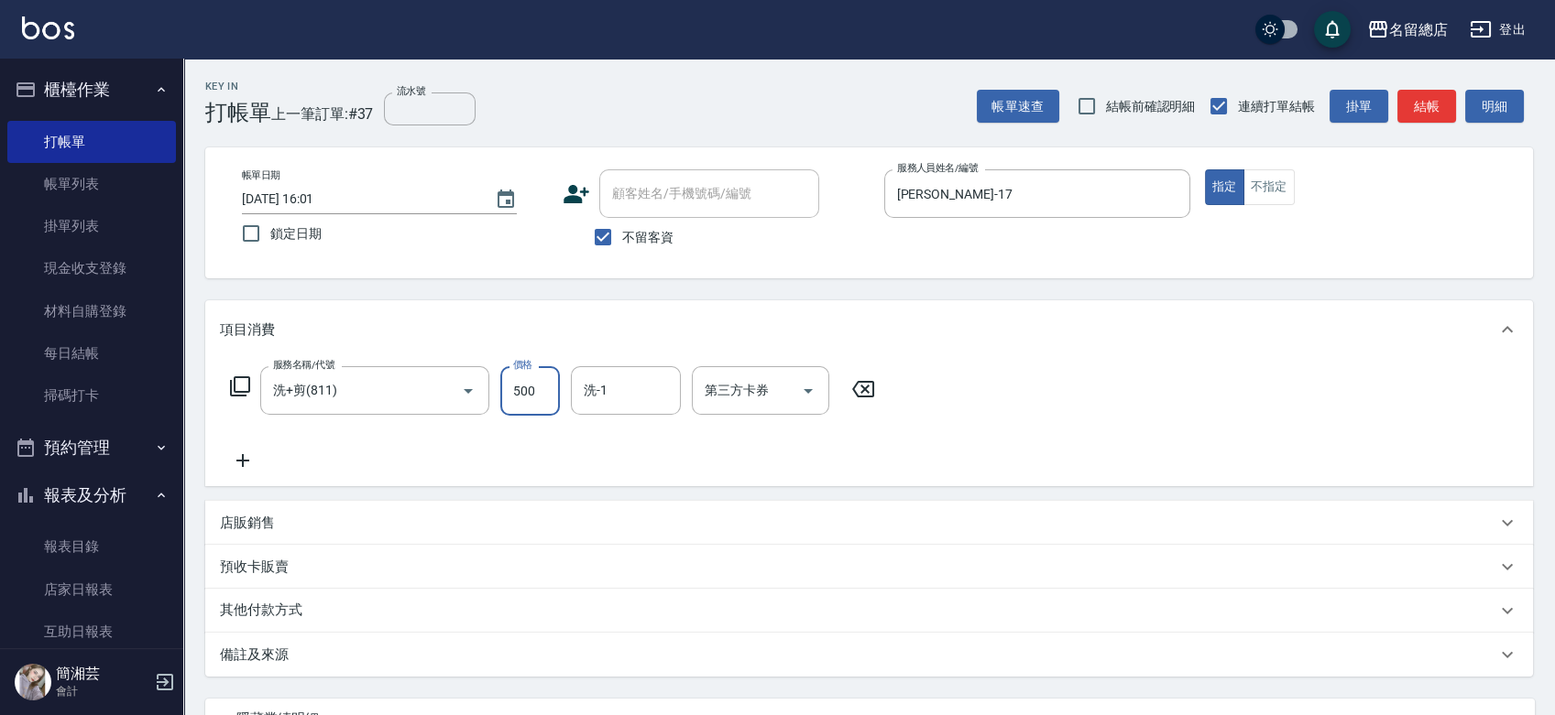
type input "500"
type input "3"
type input "黃郁涵-43"
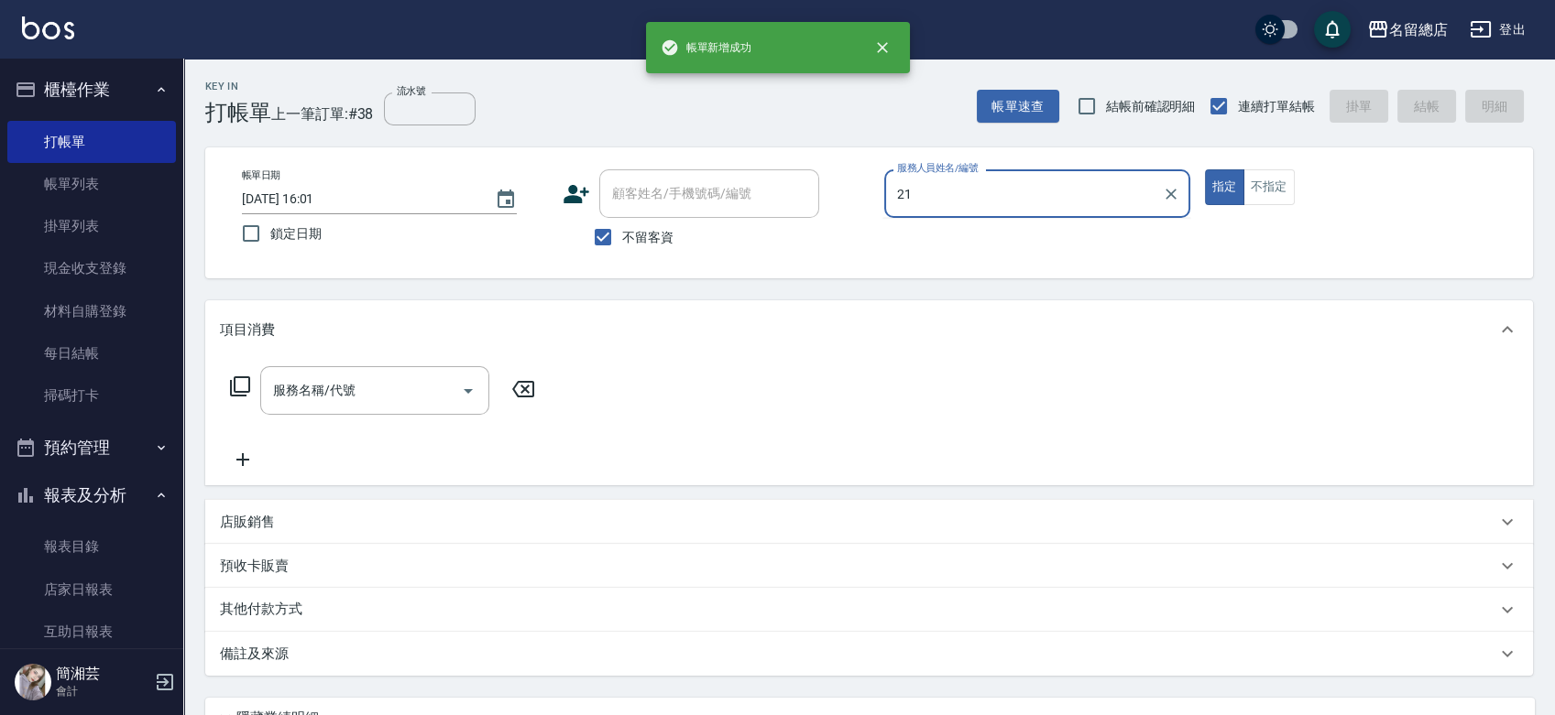
type input "21"
click at [1205, 169] on button "指定" at bounding box center [1224, 187] width 39 height 36
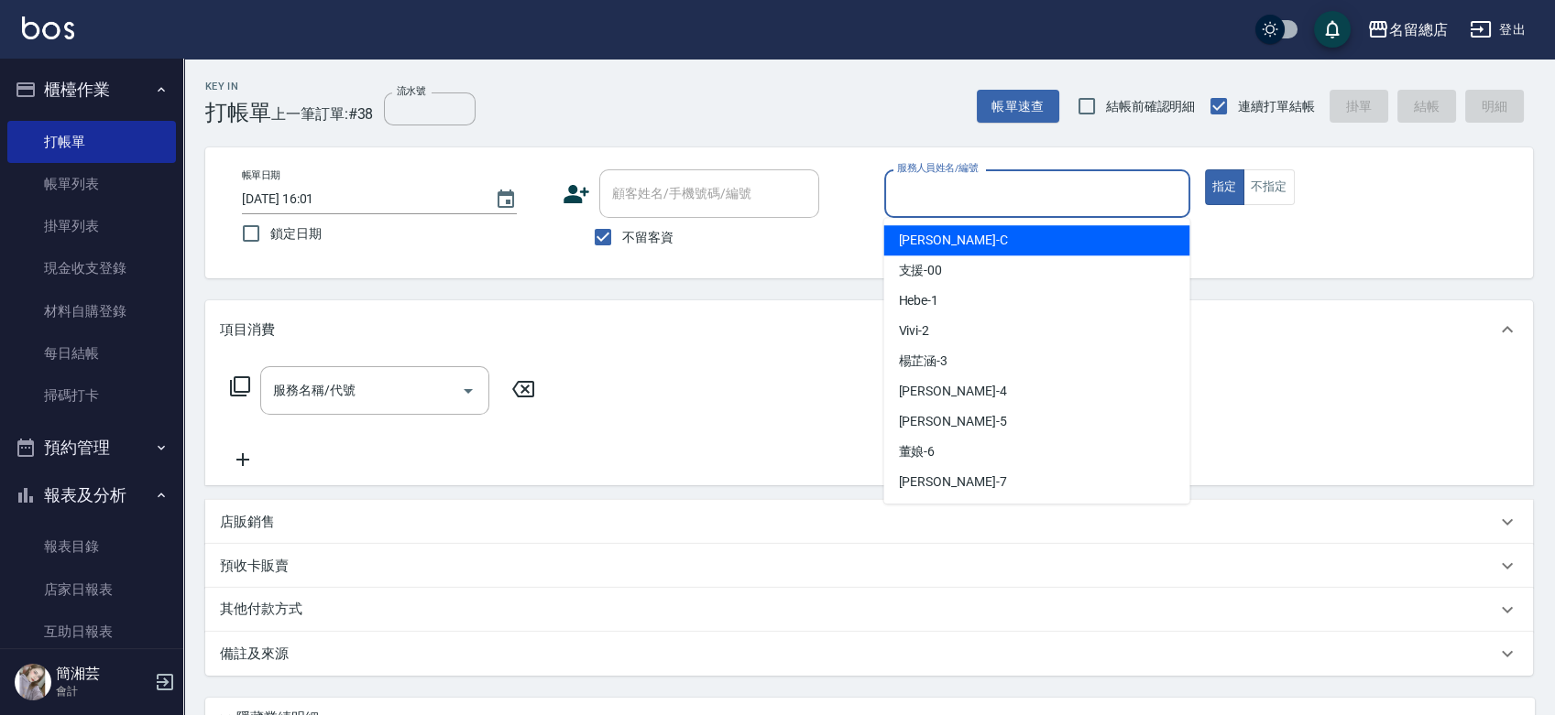
click at [940, 187] on input "服務人員姓名/編號" at bounding box center [1036, 194] width 289 height 32
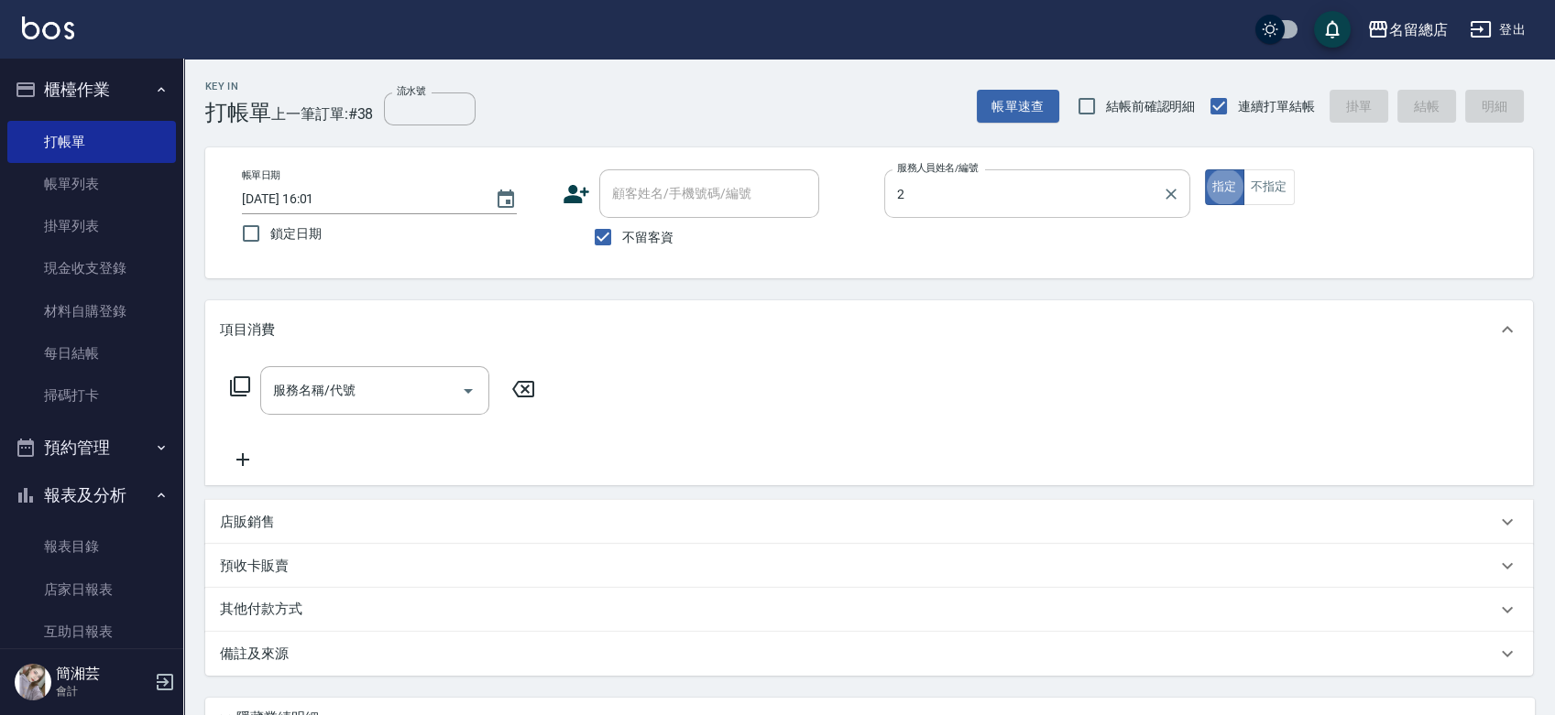
type input "Vivi-2"
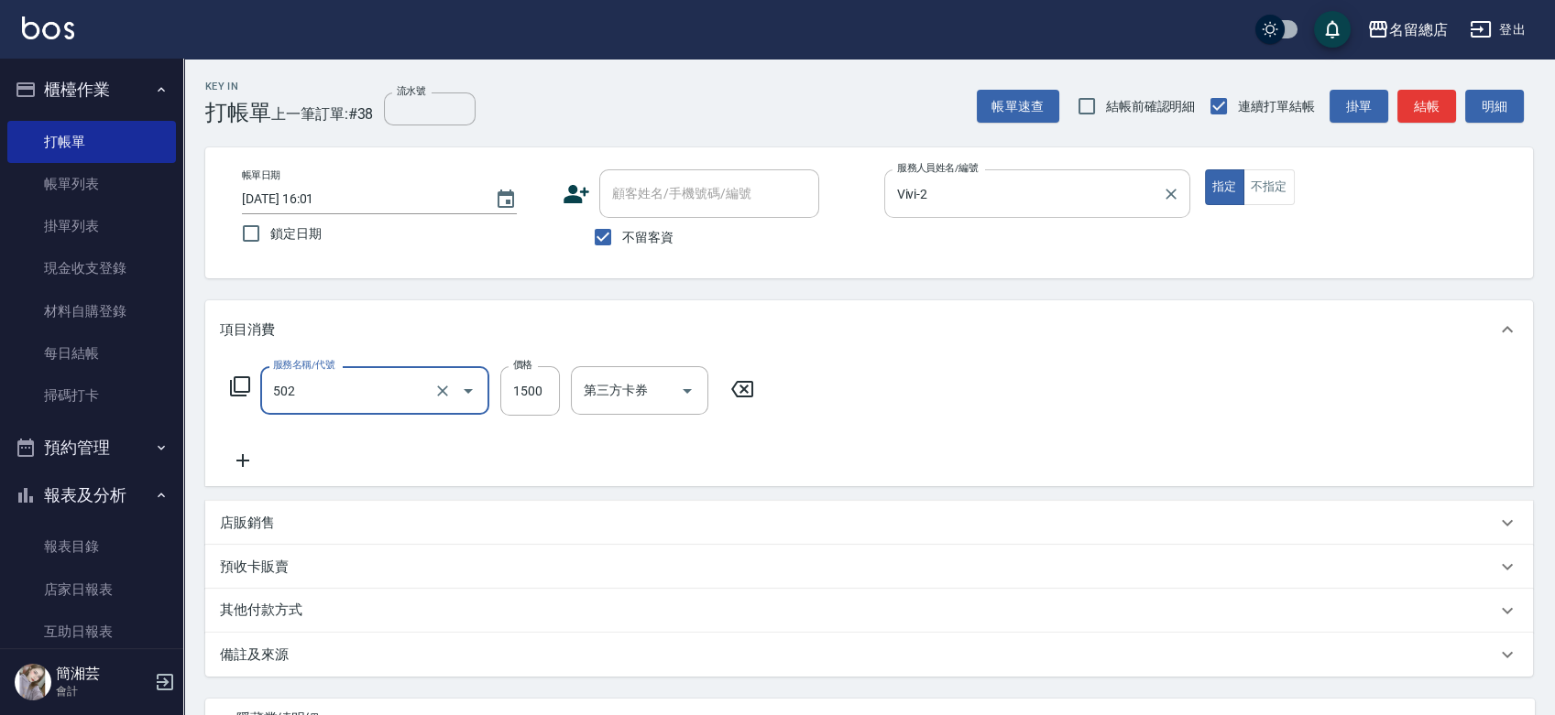
type input "染髮1500以上(502)"
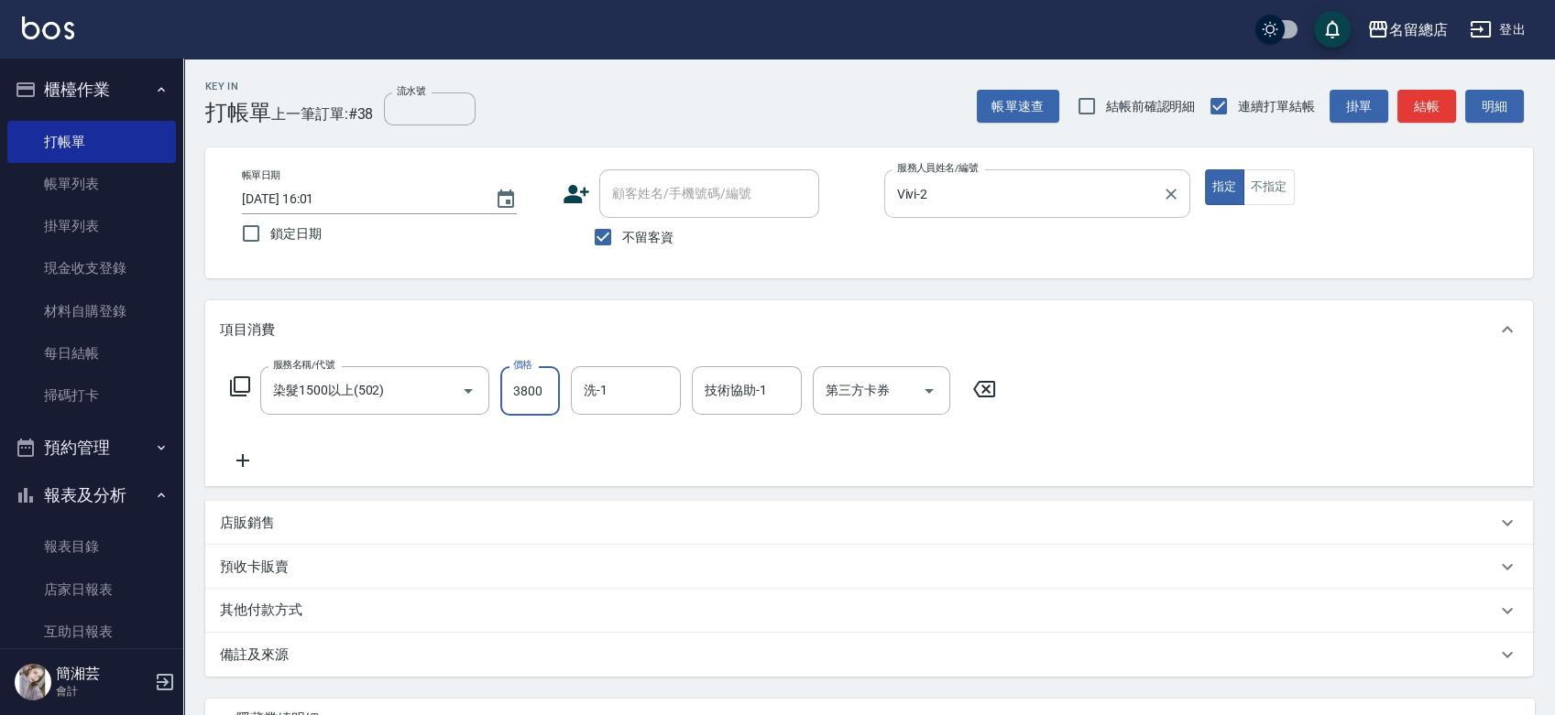
type input "3800"
click at [323, 596] on div "其他付款方式" at bounding box center [868, 611] width 1327 height 44
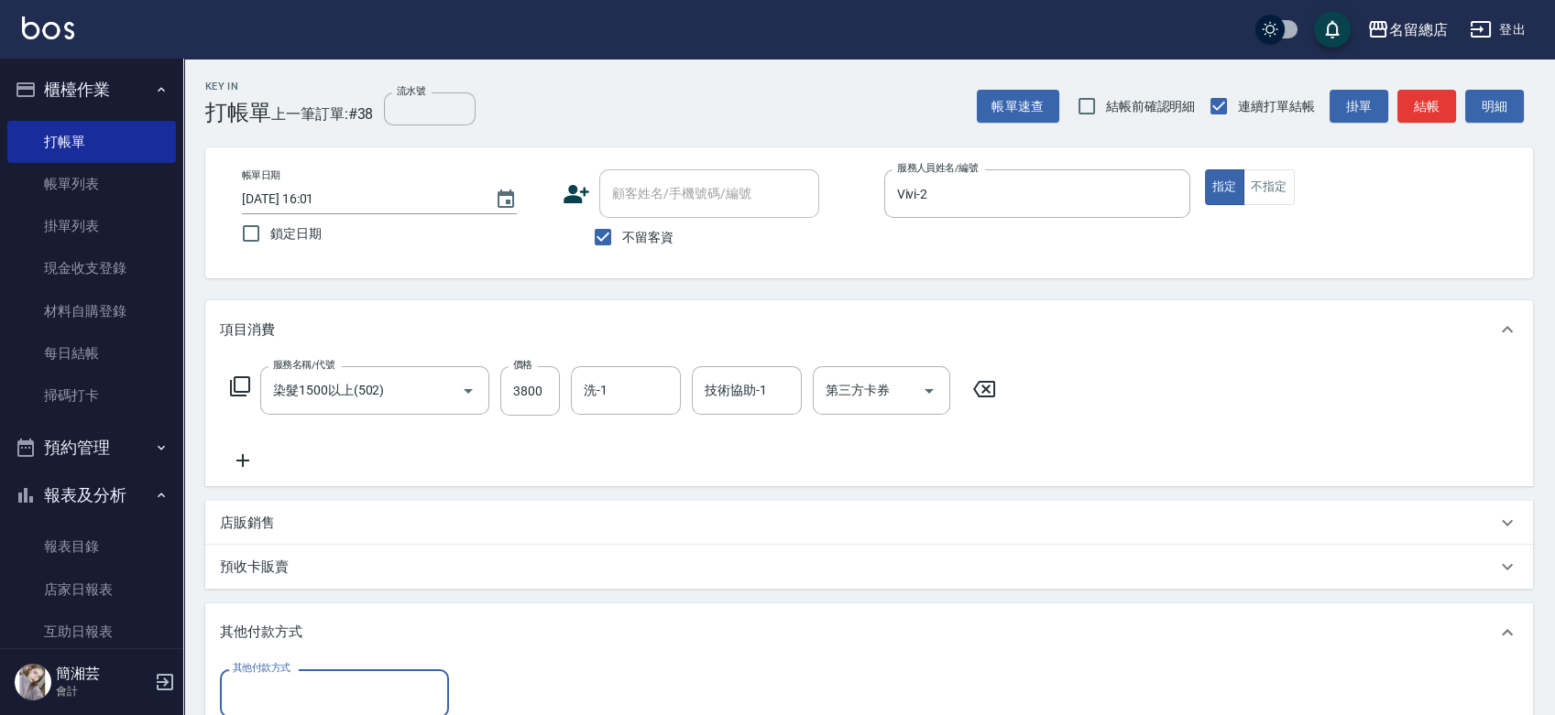
click at [312, 680] on input "其他付款方式" at bounding box center [334, 694] width 213 height 32
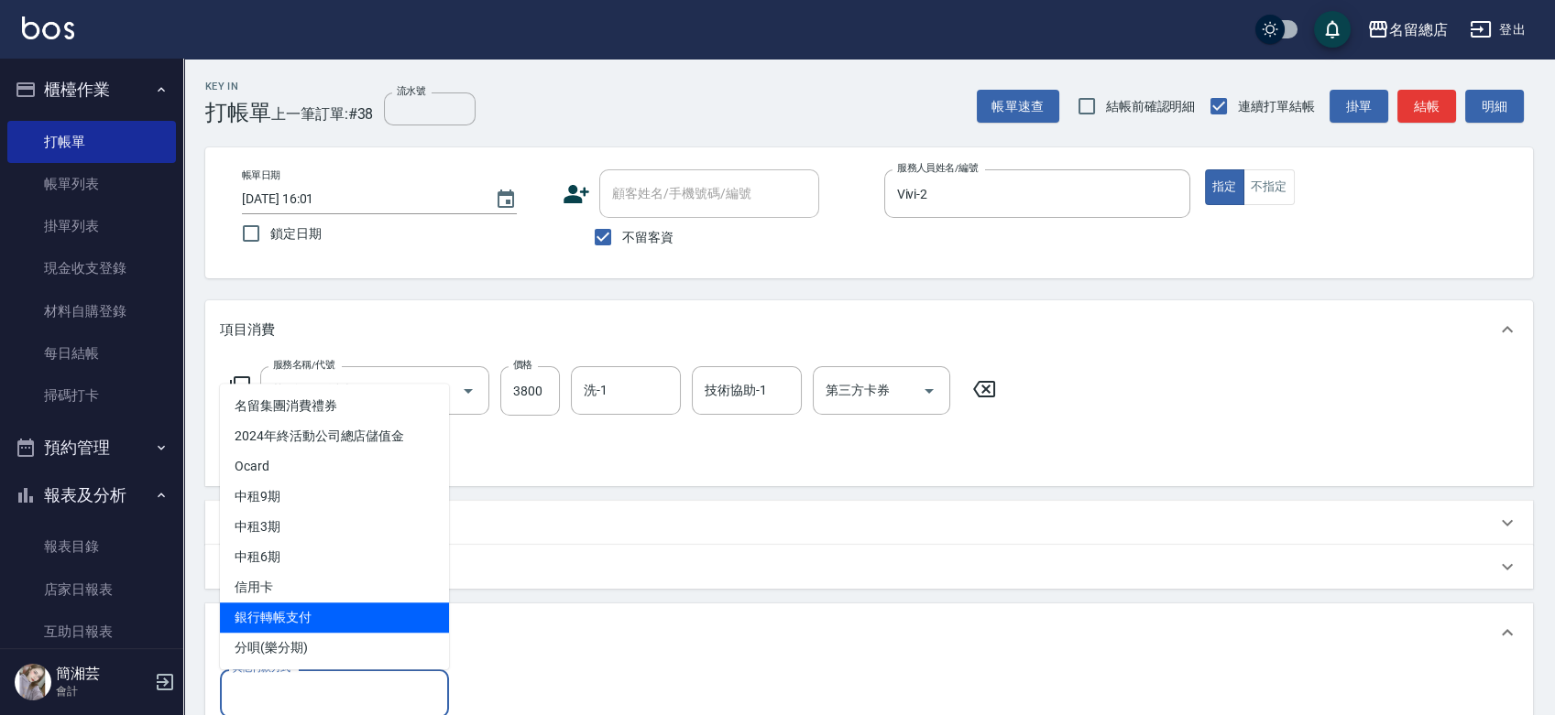
click at [317, 617] on span "銀行轉帳支付" at bounding box center [334, 618] width 229 height 30
type input "銀行轉帳支付"
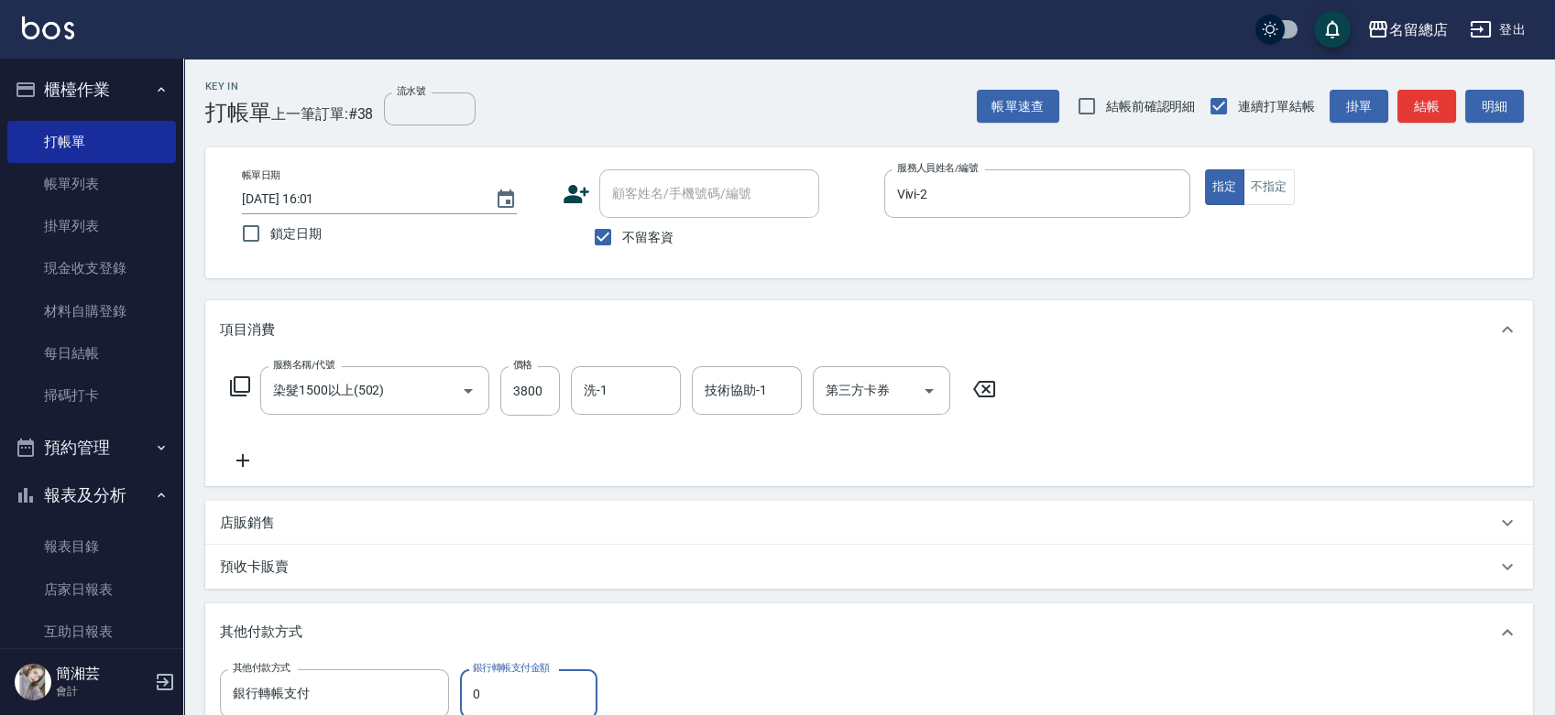
scroll to position [4, 0]
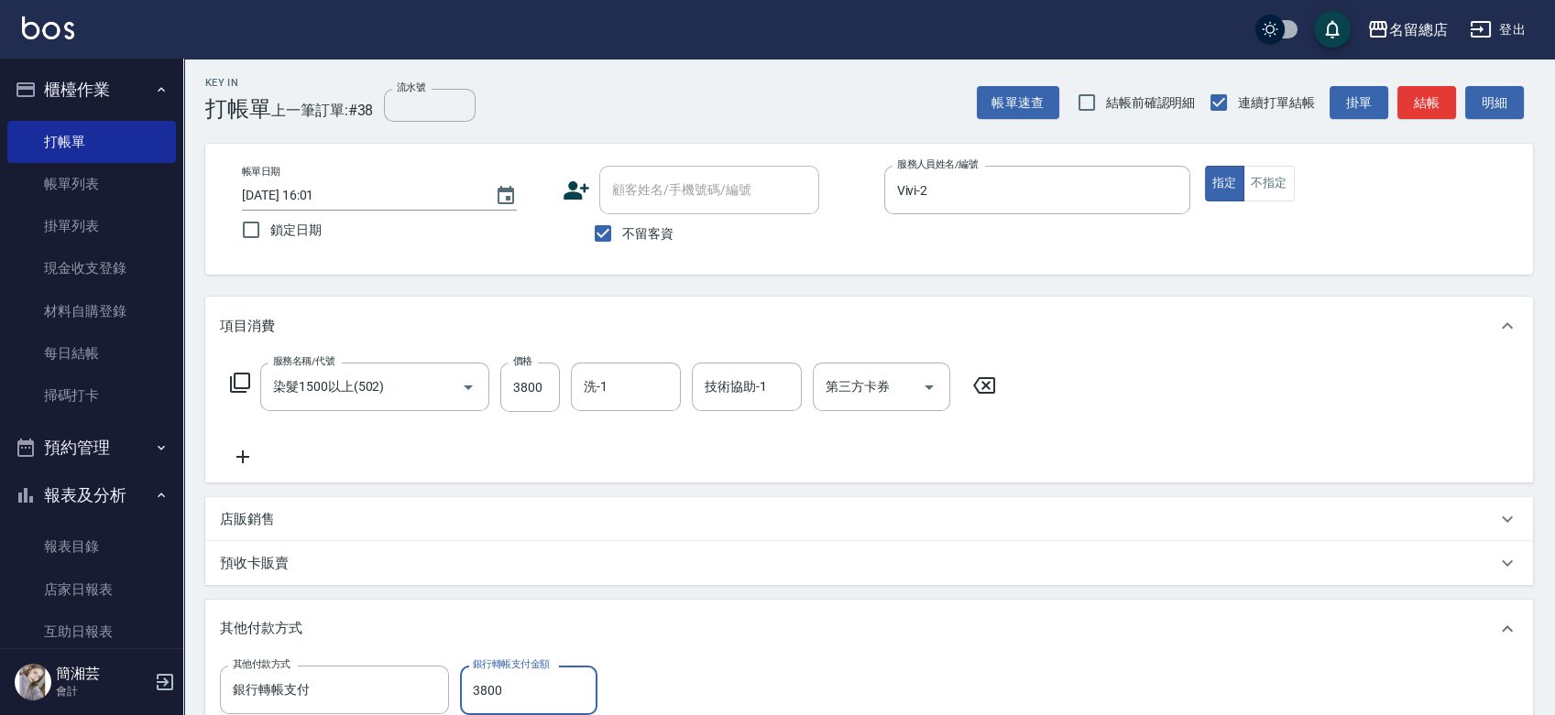
type input "3800"
type input "2025/08/16 16:02"
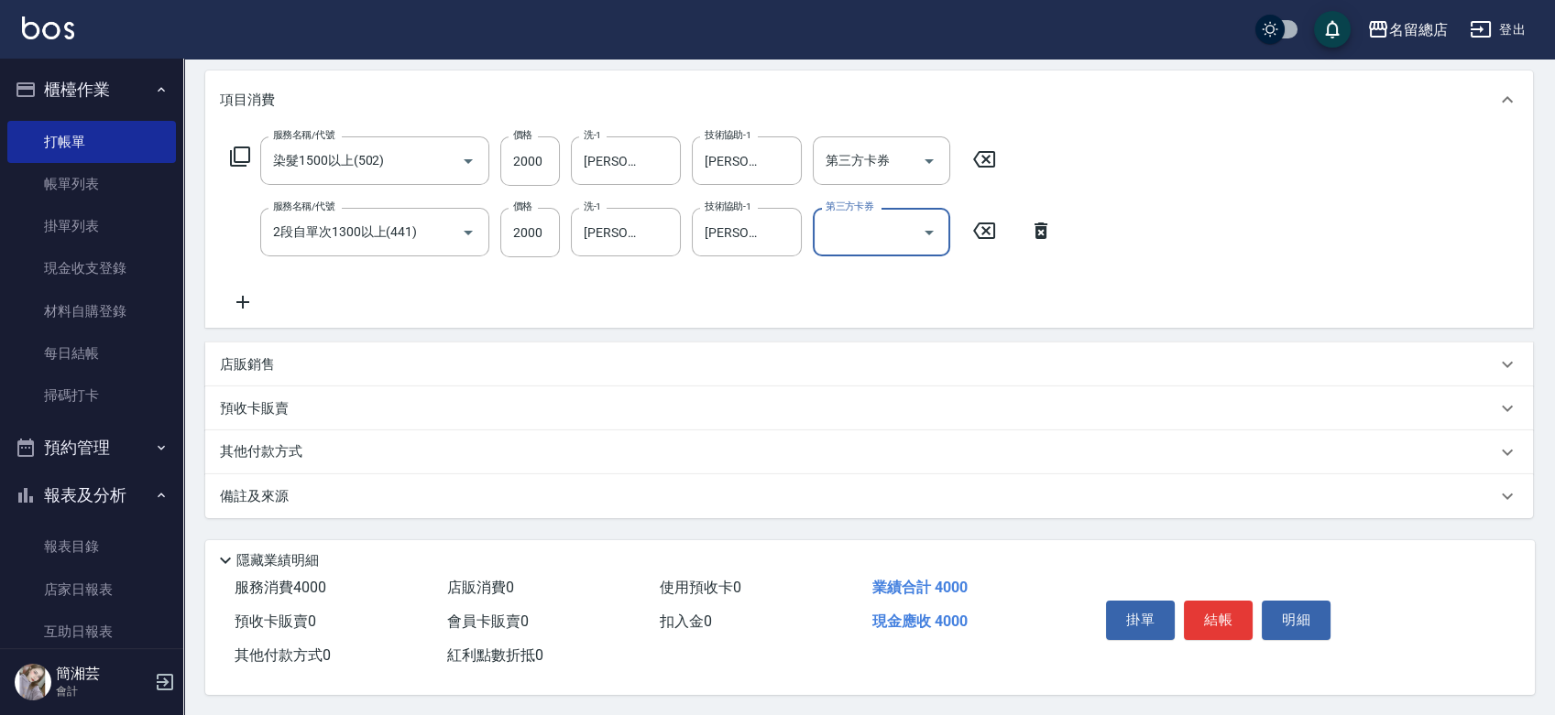
scroll to position [237, 0]
click at [302, 441] on p "其他付款方式" at bounding box center [266, 451] width 92 height 20
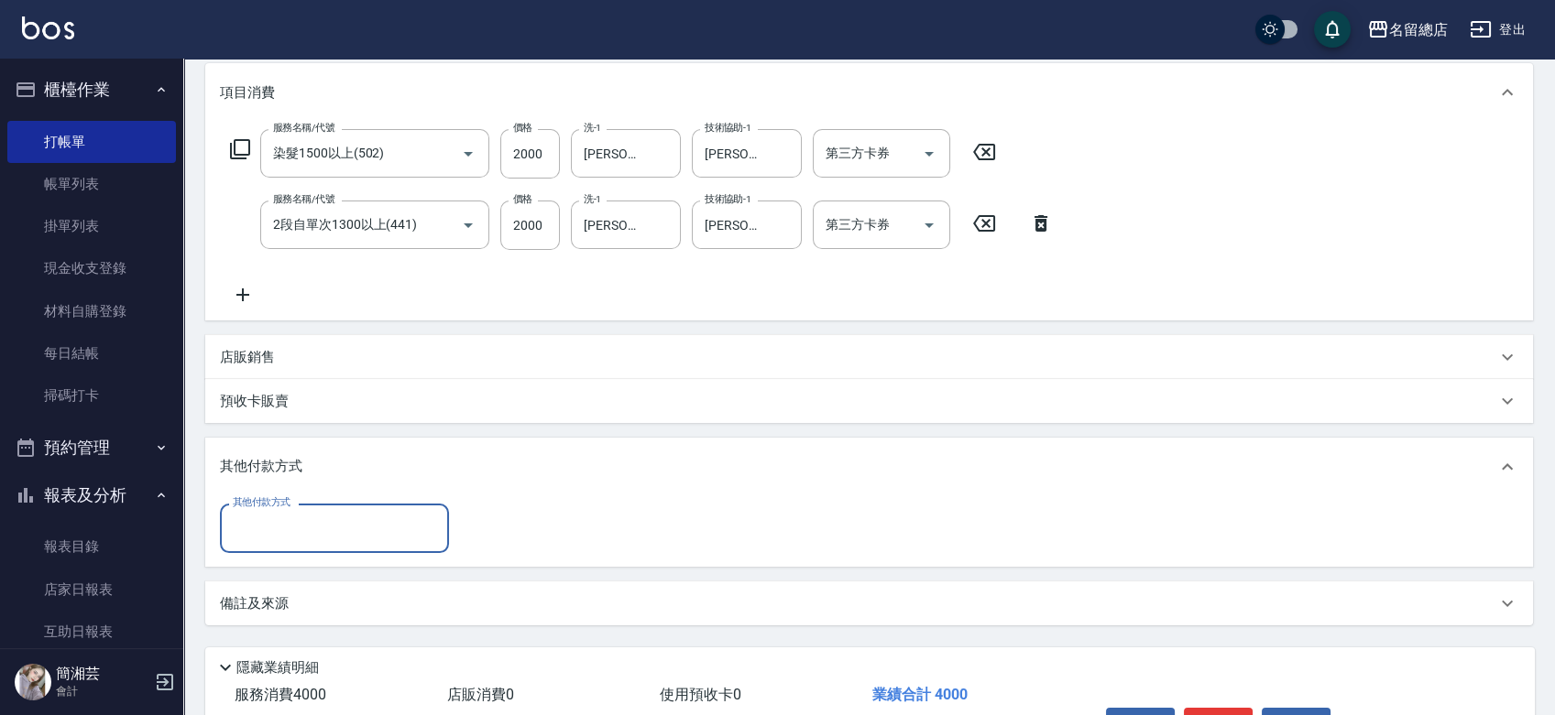
scroll to position [0, 0]
drag, startPoint x: 314, startPoint y: 519, endPoint x: 314, endPoint y: 507, distance: 11.9
click at [314, 521] on input "其他付款方式" at bounding box center [334, 528] width 213 height 32
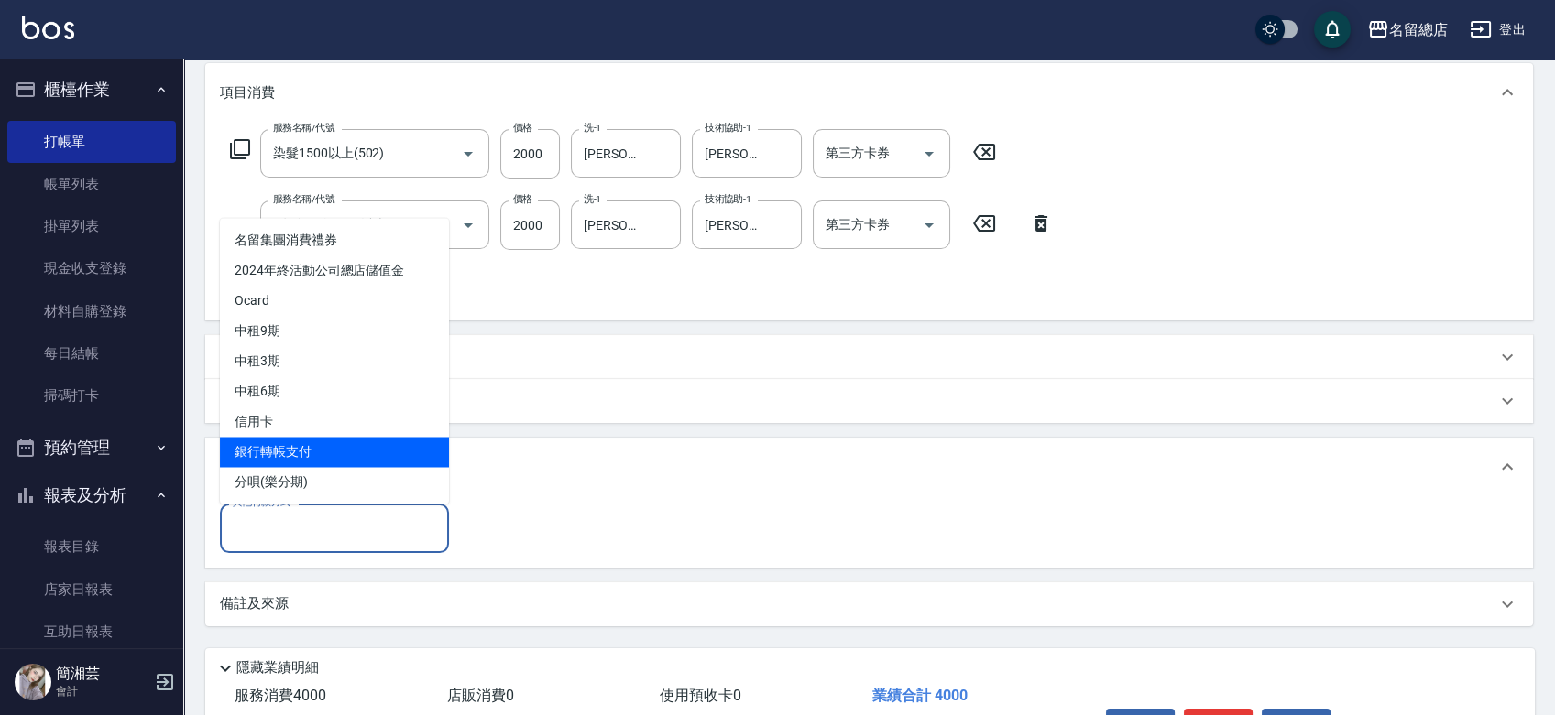
click at [290, 450] on span "銀行轉帳支付" at bounding box center [334, 452] width 229 height 30
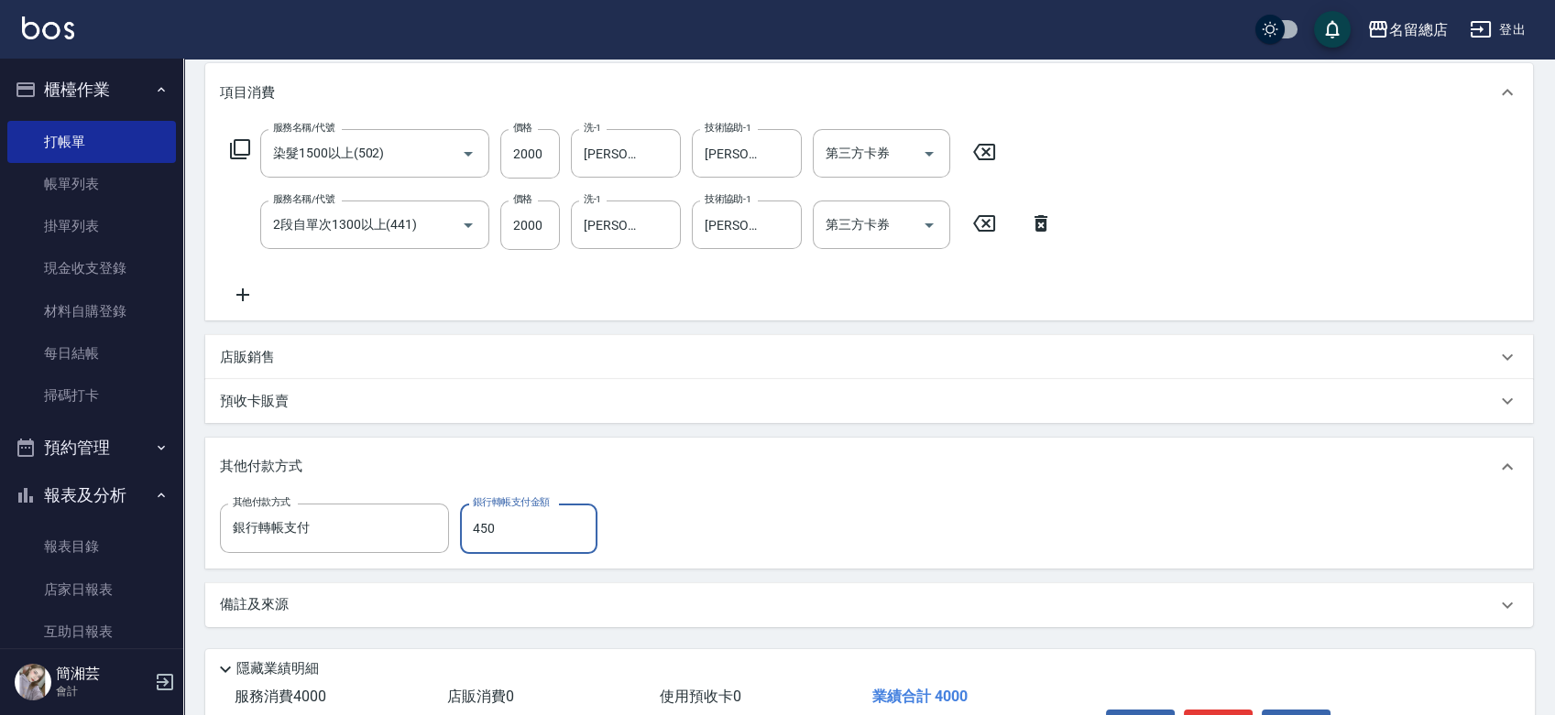
click at [281, 344] on div "店販銷售" at bounding box center [868, 357] width 1327 height 44
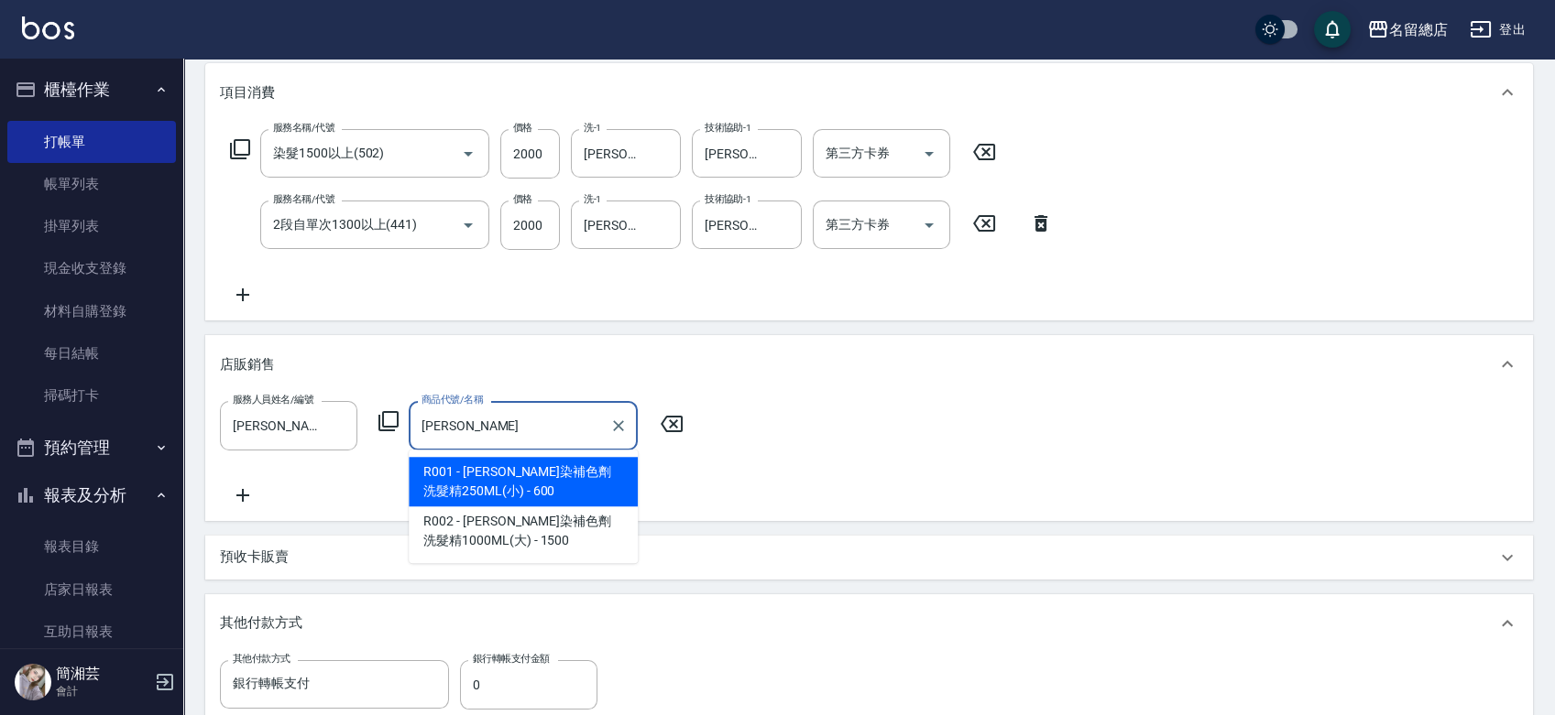
click at [476, 499] on span "R001 - RENATA蕾娜塔彩染補色劑洗髮精250ML(小) - 600" at bounding box center [523, 481] width 229 height 49
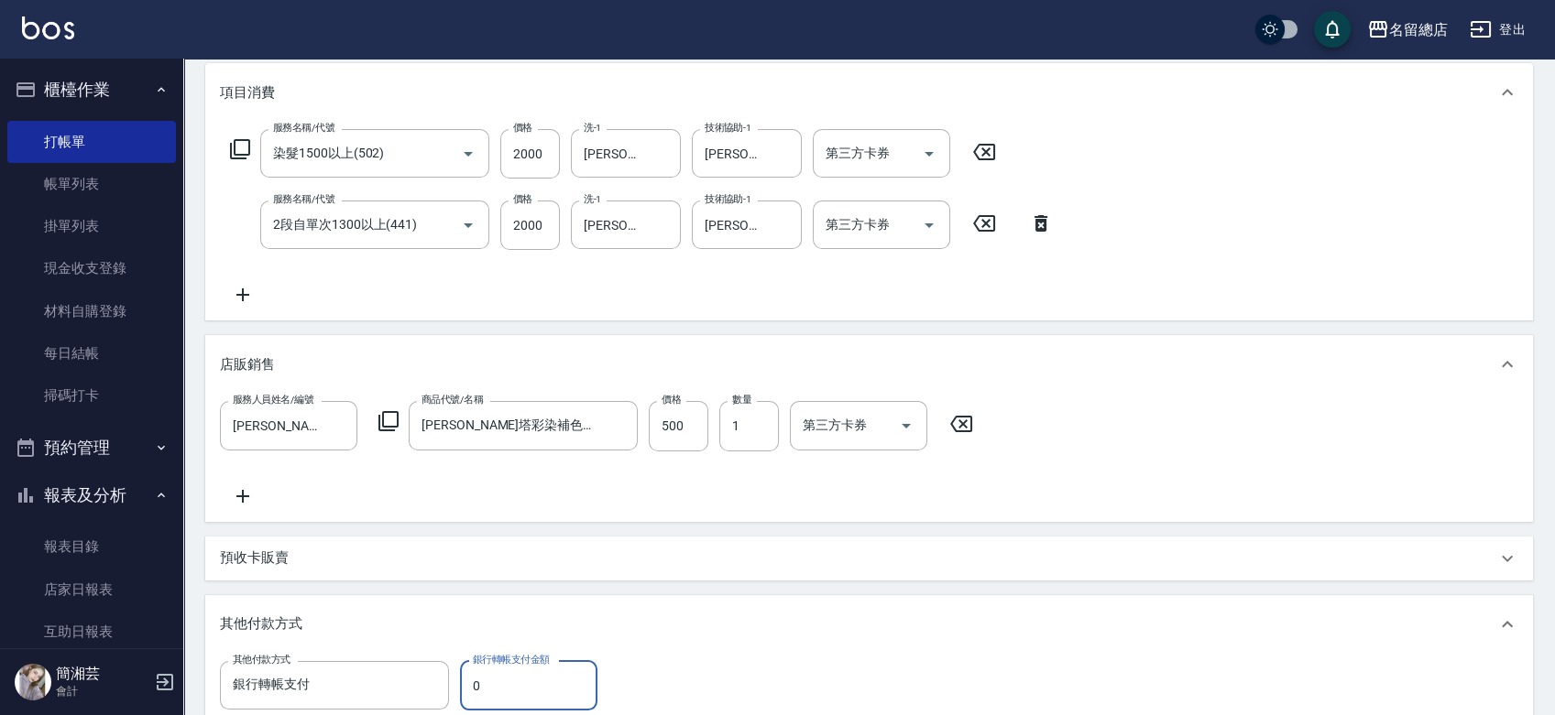
click at [516, 695] on input "0" at bounding box center [528, 685] width 137 height 49
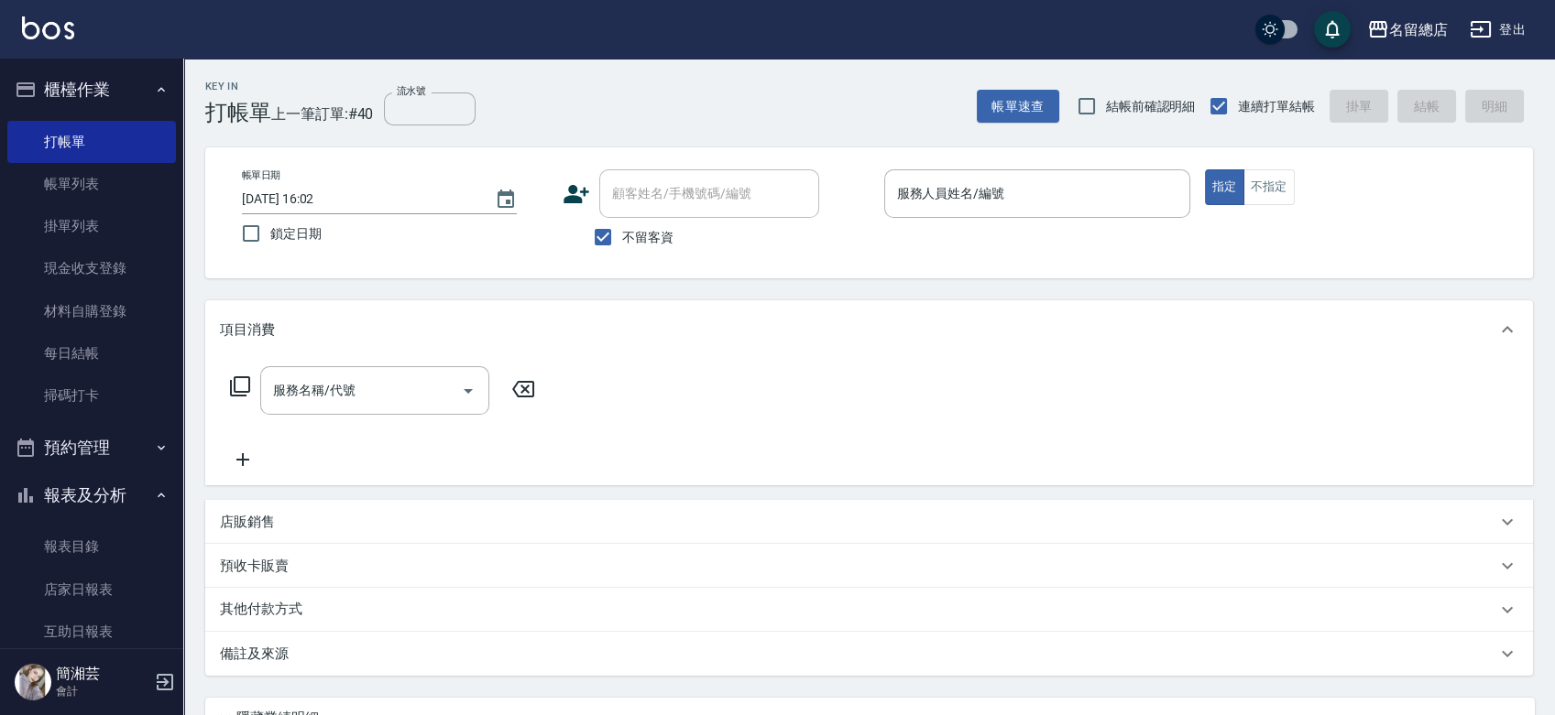
click at [625, 236] on span "不留客資" at bounding box center [647, 237] width 51 height 19
click at [622, 236] on input "不留客資" at bounding box center [603, 237] width 38 height 38
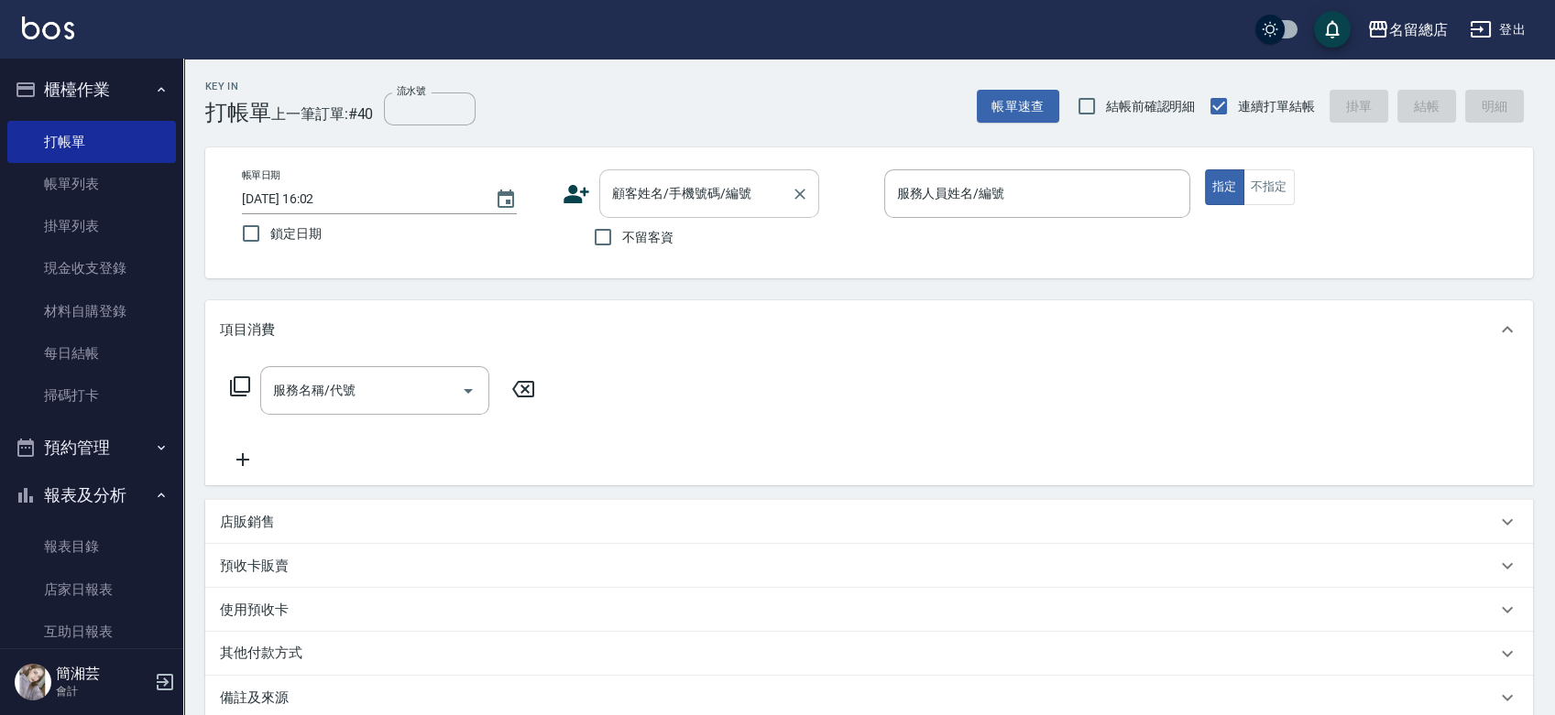
click at [646, 204] on input "顧客姓名/手機號碼/編號" at bounding box center [695, 194] width 176 height 32
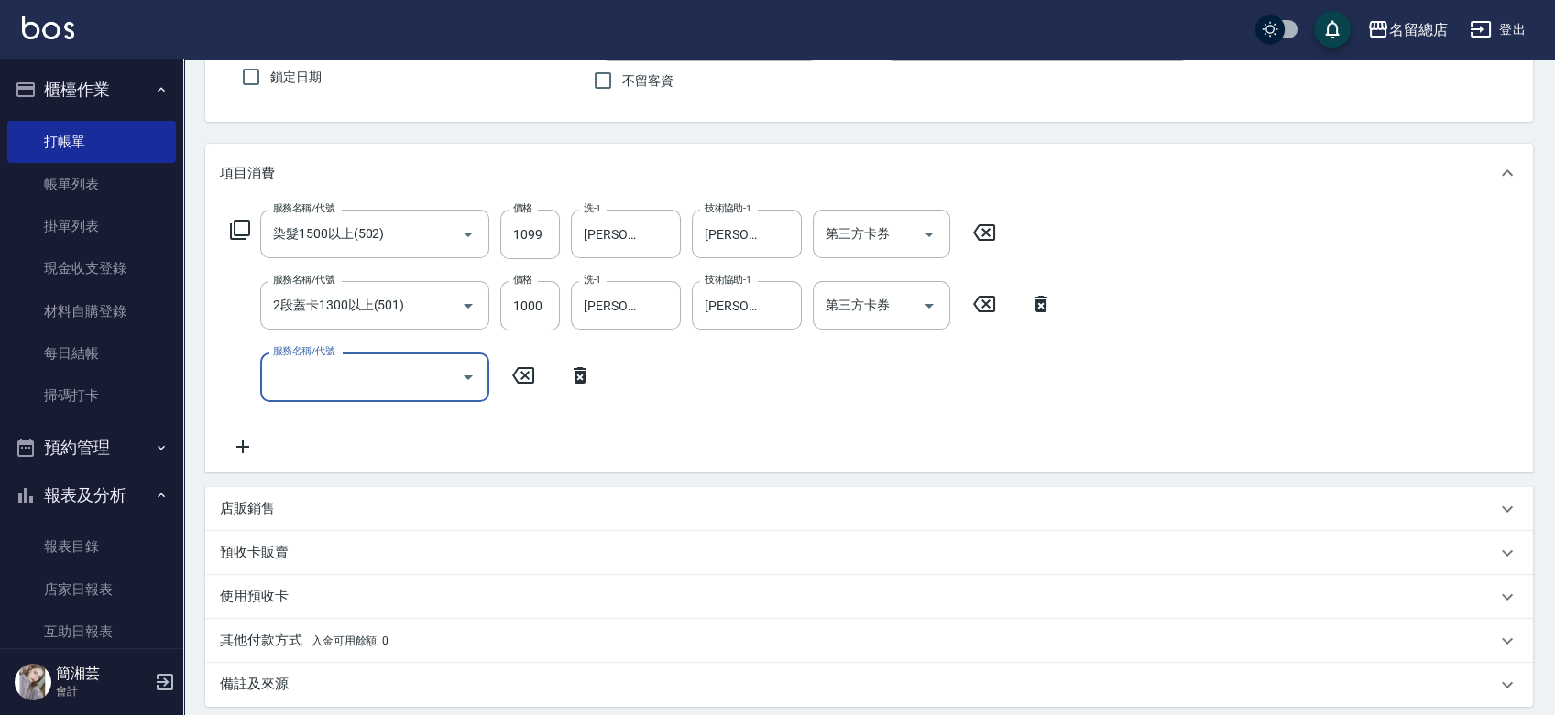
scroll to position [47, 0]
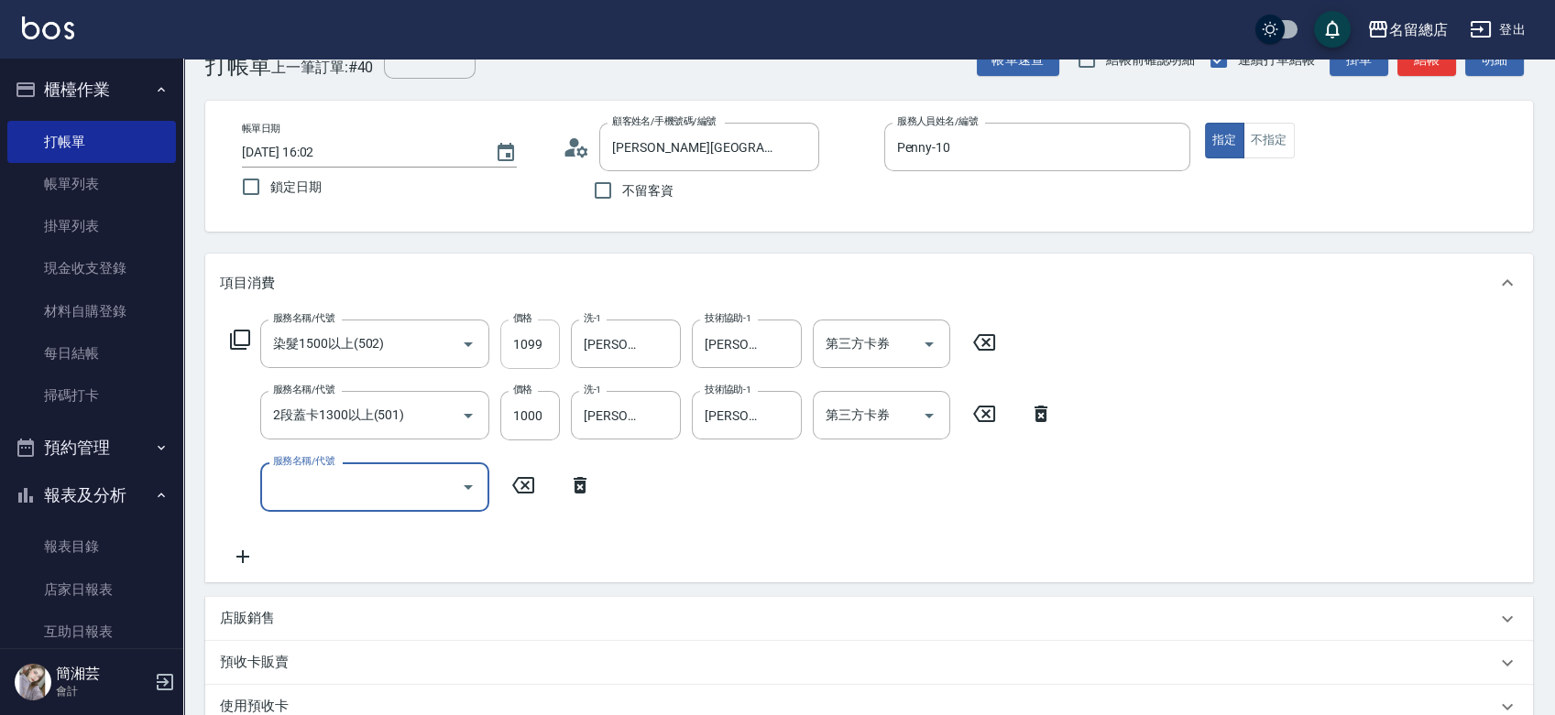
click at [527, 355] on input "1099" at bounding box center [530, 344] width 60 height 49
click at [543, 345] on input "1099" at bounding box center [530, 344] width 60 height 49
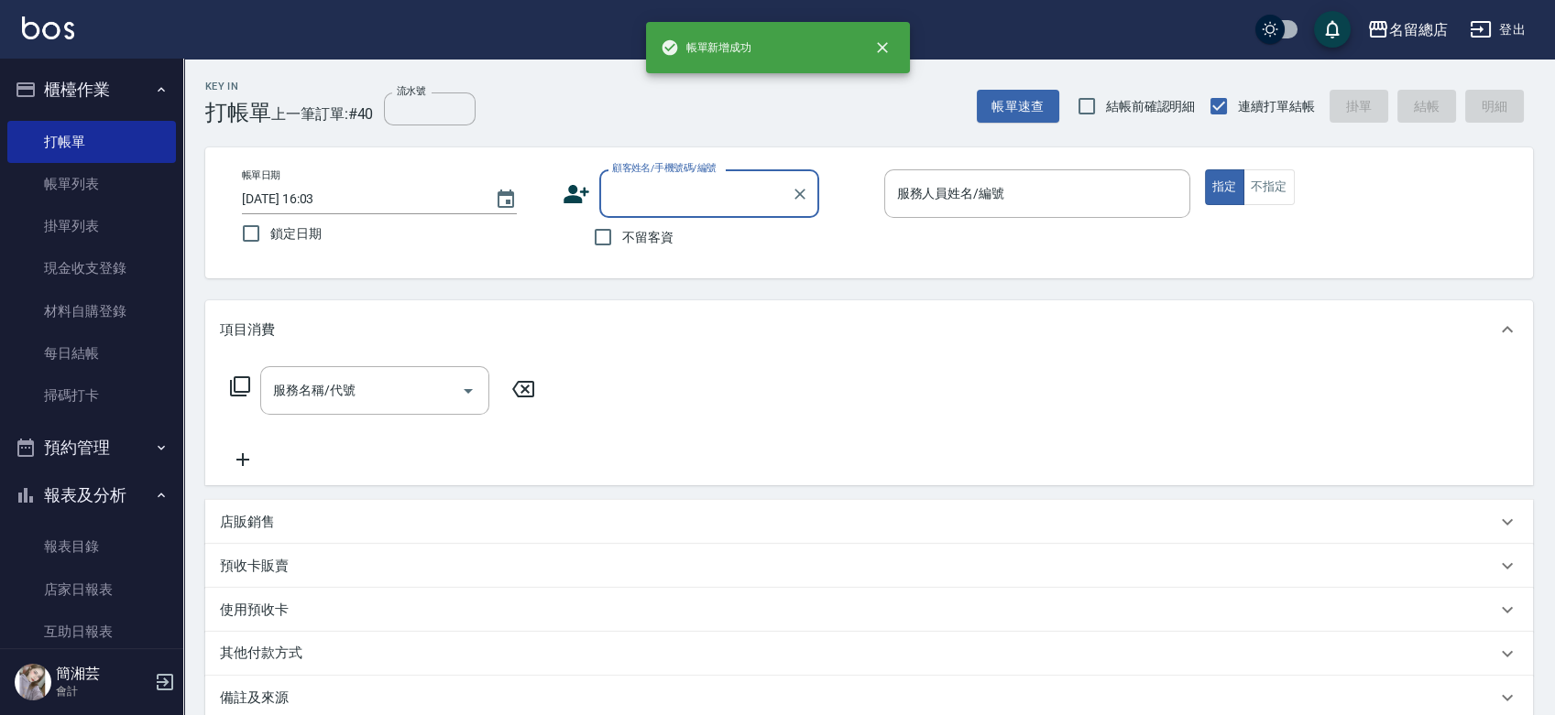
scroll to position [0, 0]
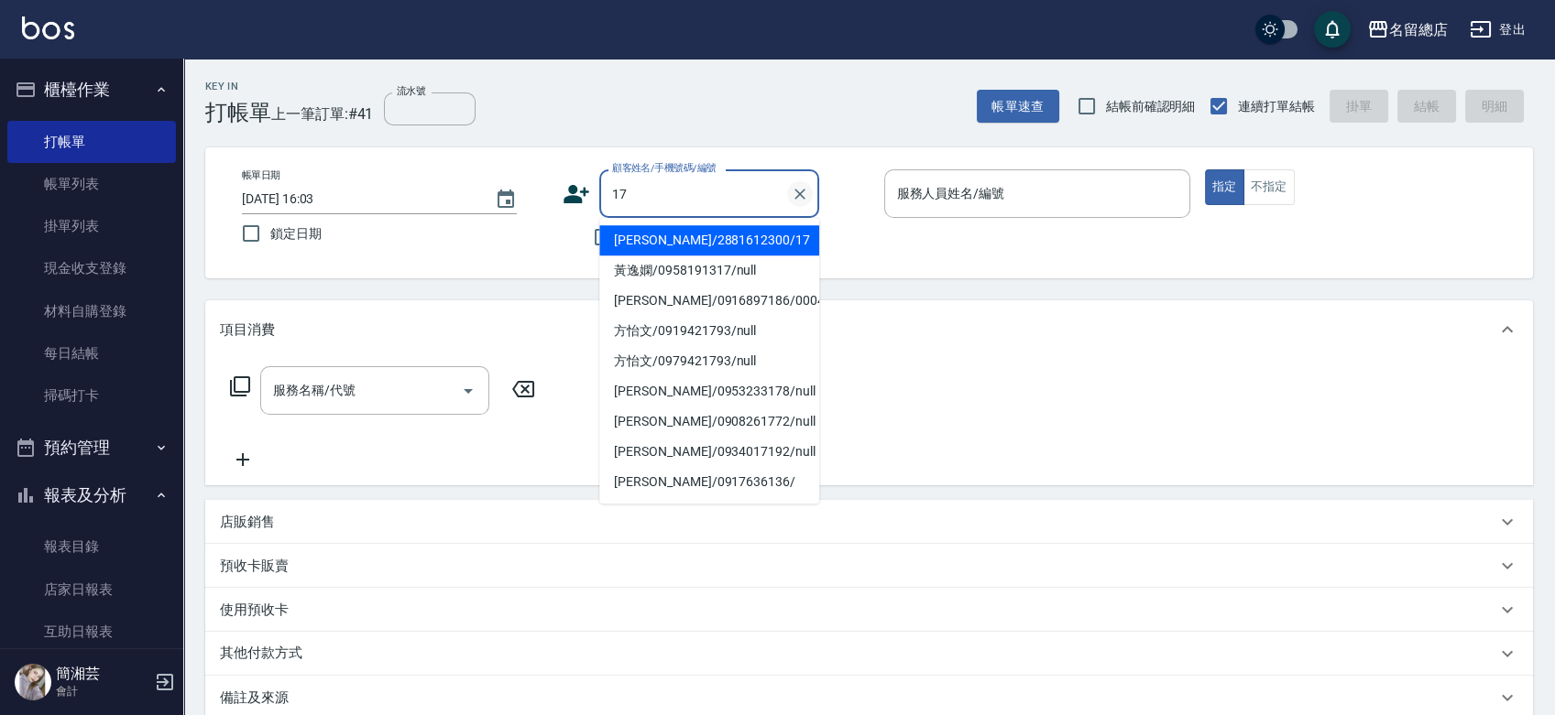
click at [808, 195] on icon "Clear" at bounding box center [800, 194] width 18 height 18
click at [587, 237] on input "不留客資" at bounding box center [603, 237] width 38 height 38
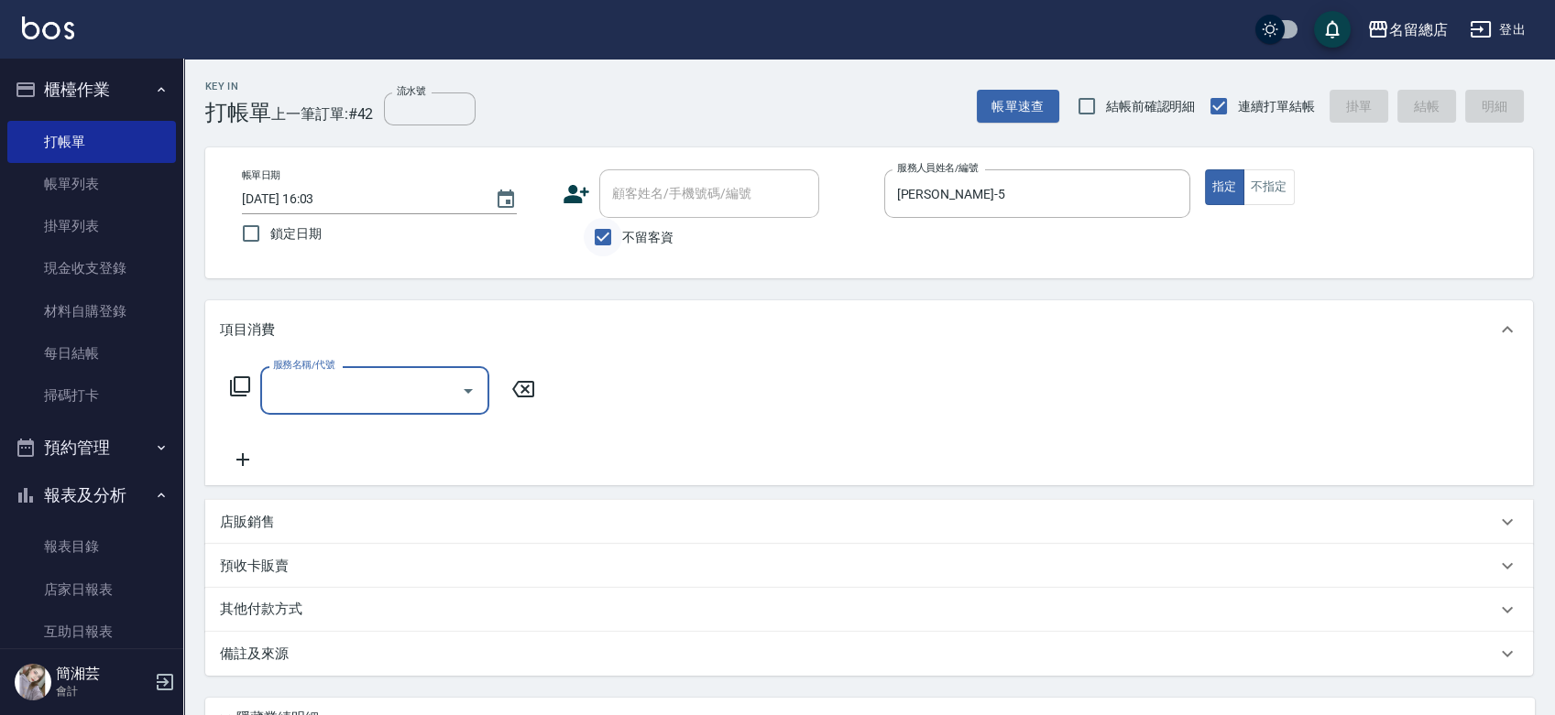
click at [591, 224] on input "不留客資" at bounding box center [603, 237] width 38 height 38
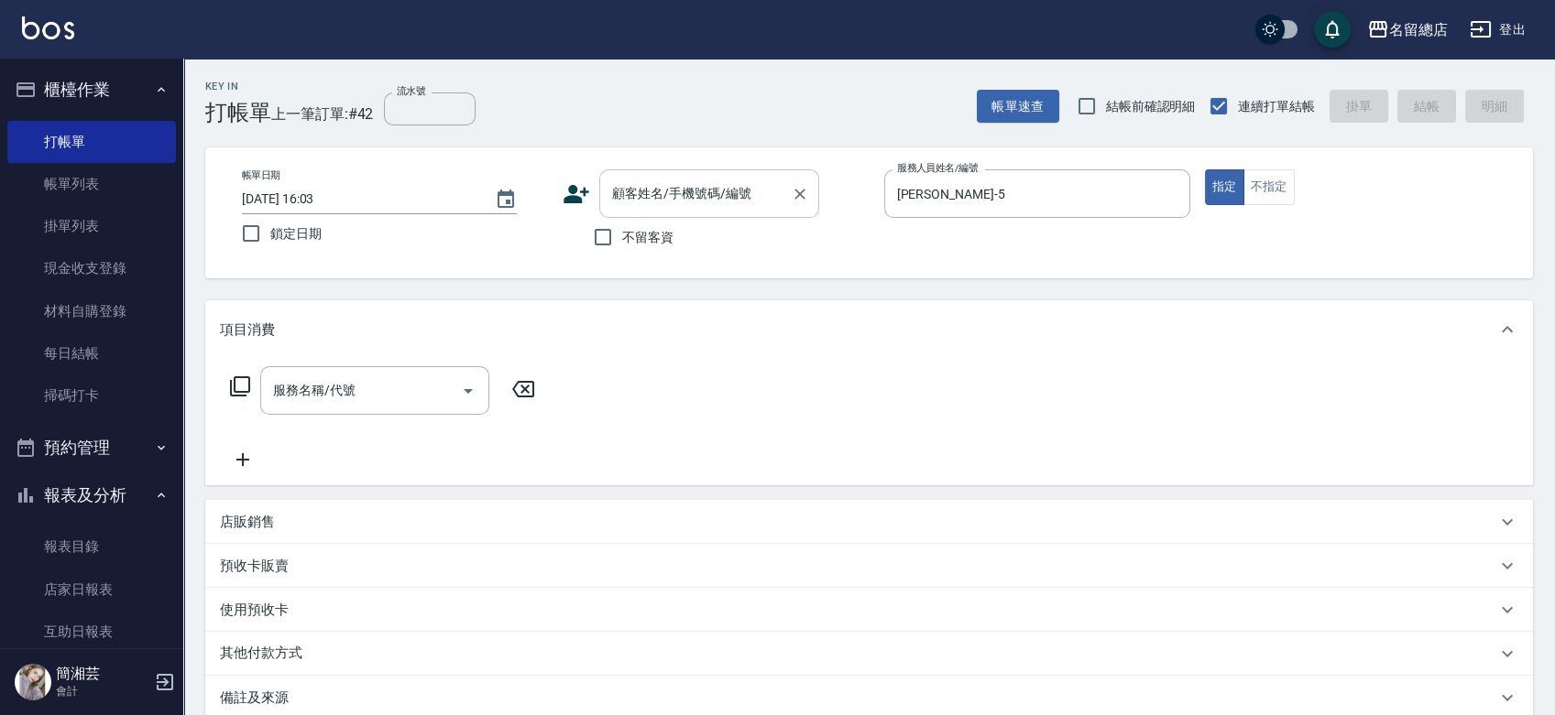
click at [630, 183] on input "顧客姓名/手機號碼/編號" at bounding box center [695, 194] width 176 height 32
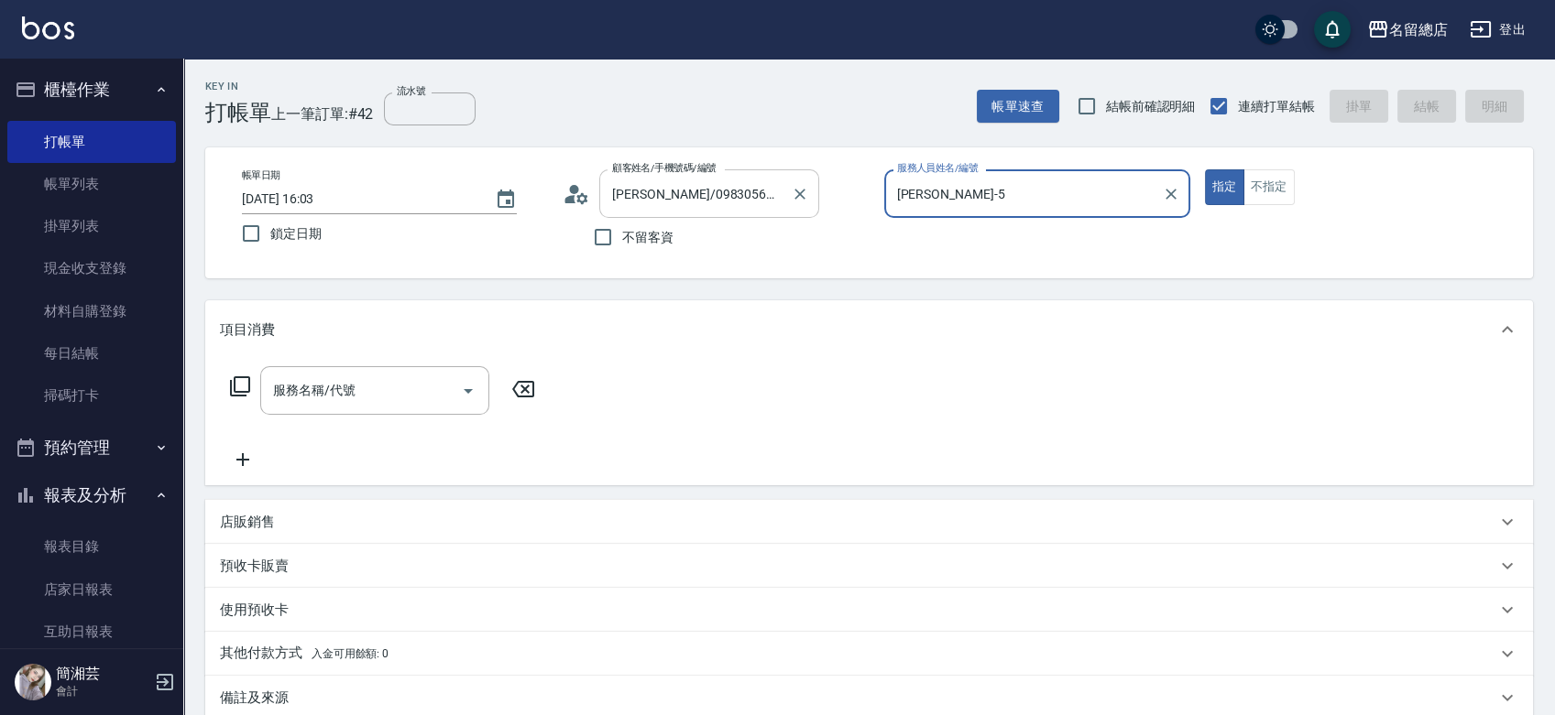
click at [1205, 169] on button "指定" at bounding box center [1224, 187] width 39 height 36
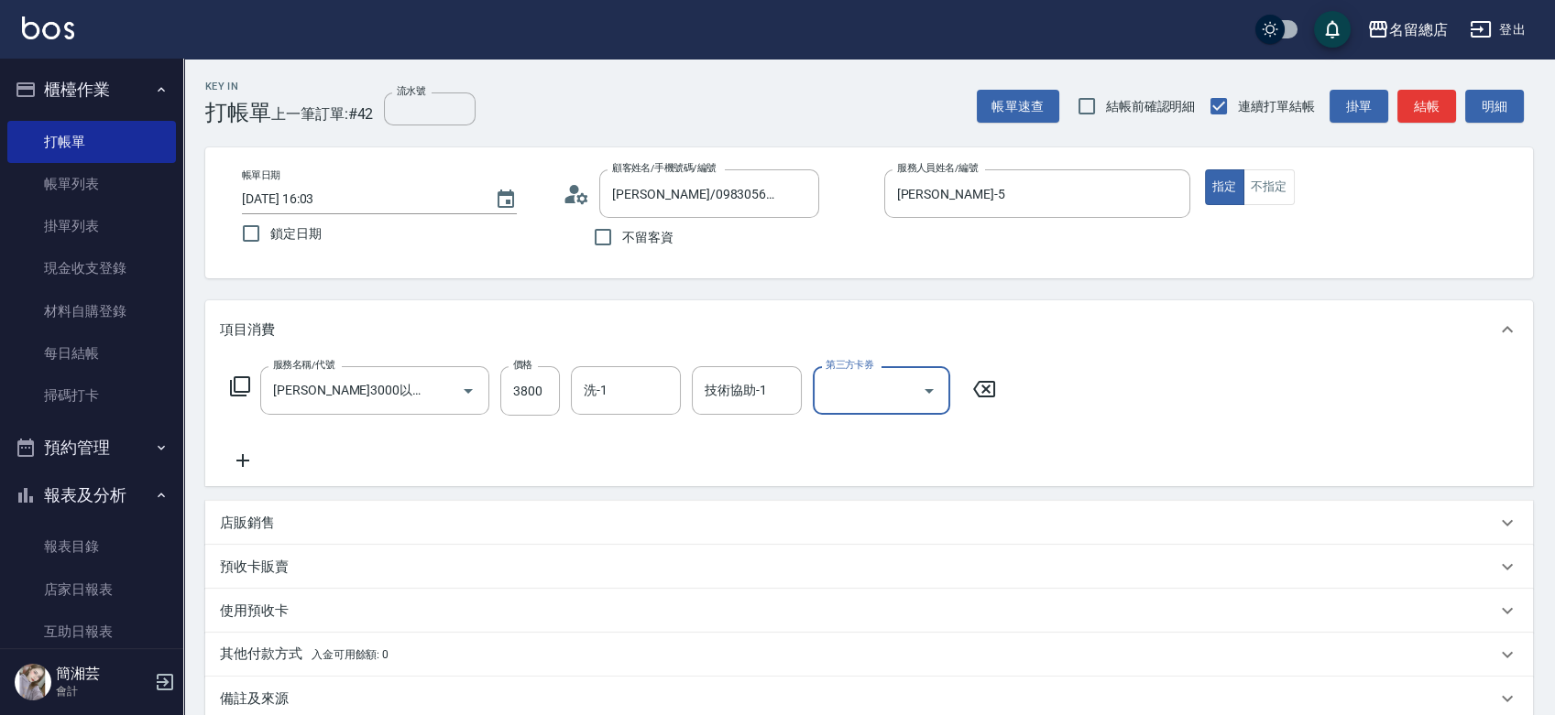
click at [271, 561] on p "預收卡販賣" at bounding box center [254, 567] width 69 height 19
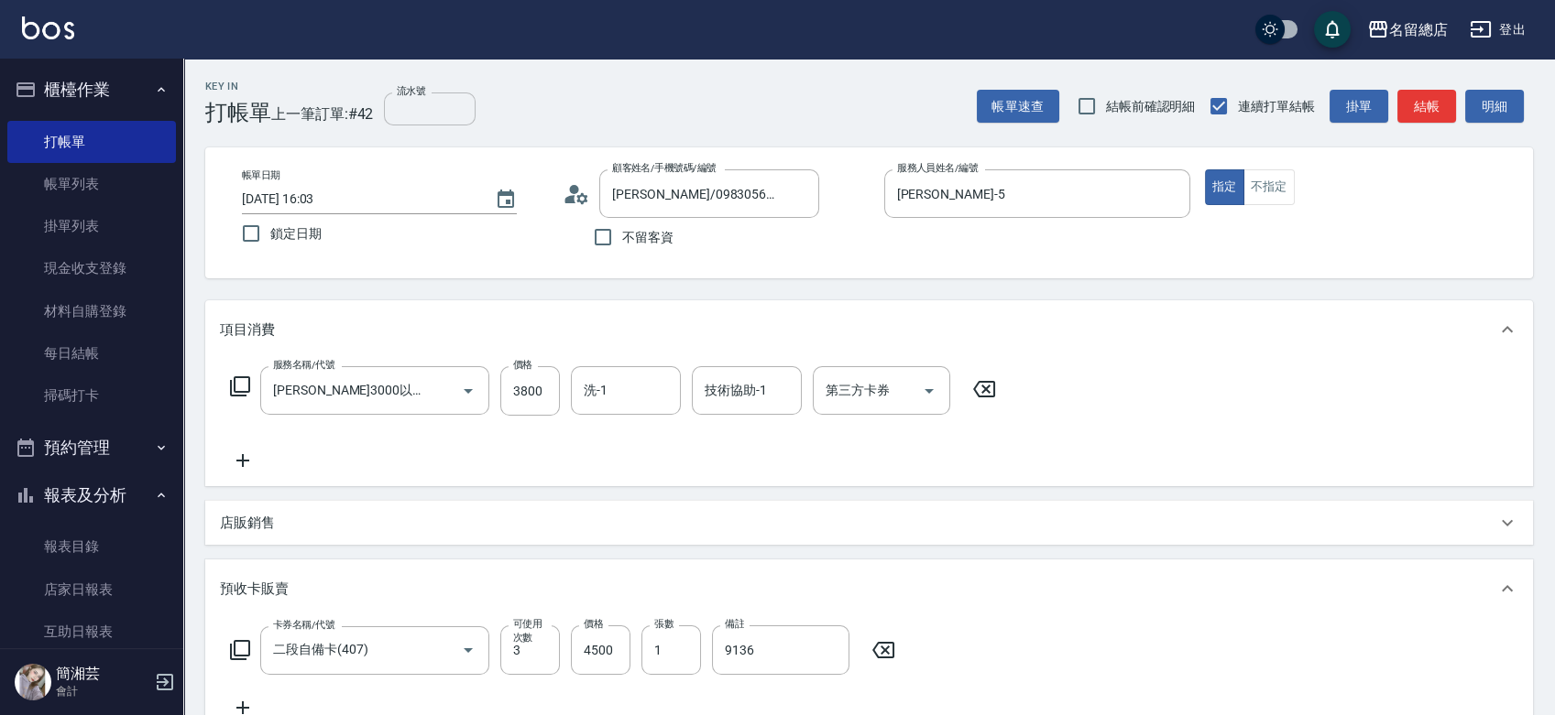
click at [419, 98] on div "流水號 流水號" at bounding box center [430, 109] width 92 height 33
drag, startPoint x: 421, startPoint y: 115, endPoint x: 421, endPoint y: 126, distance: 10.1
click at [421, 115] on input "流水號" at bounding box center [430, 109] width 92 height 33
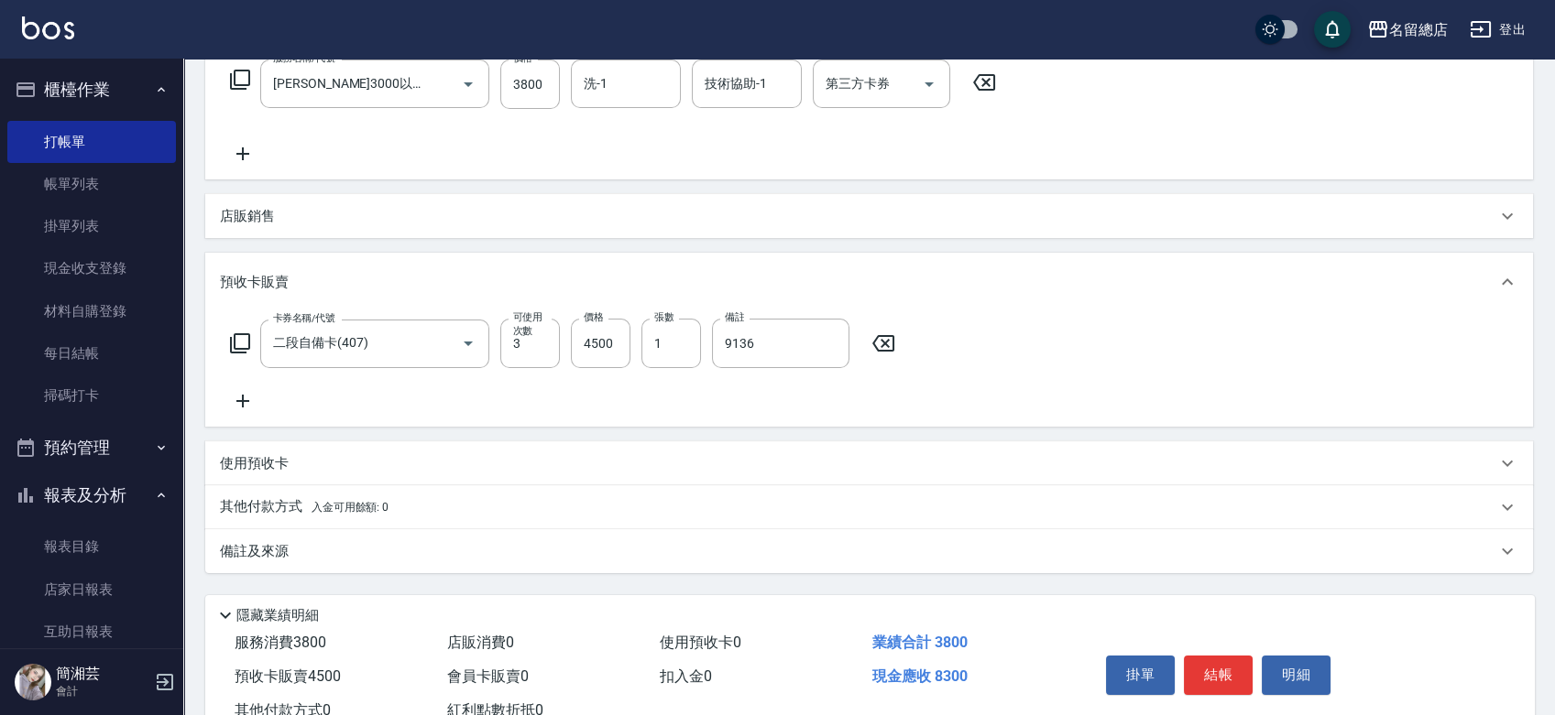
scroll to position [369, 0]
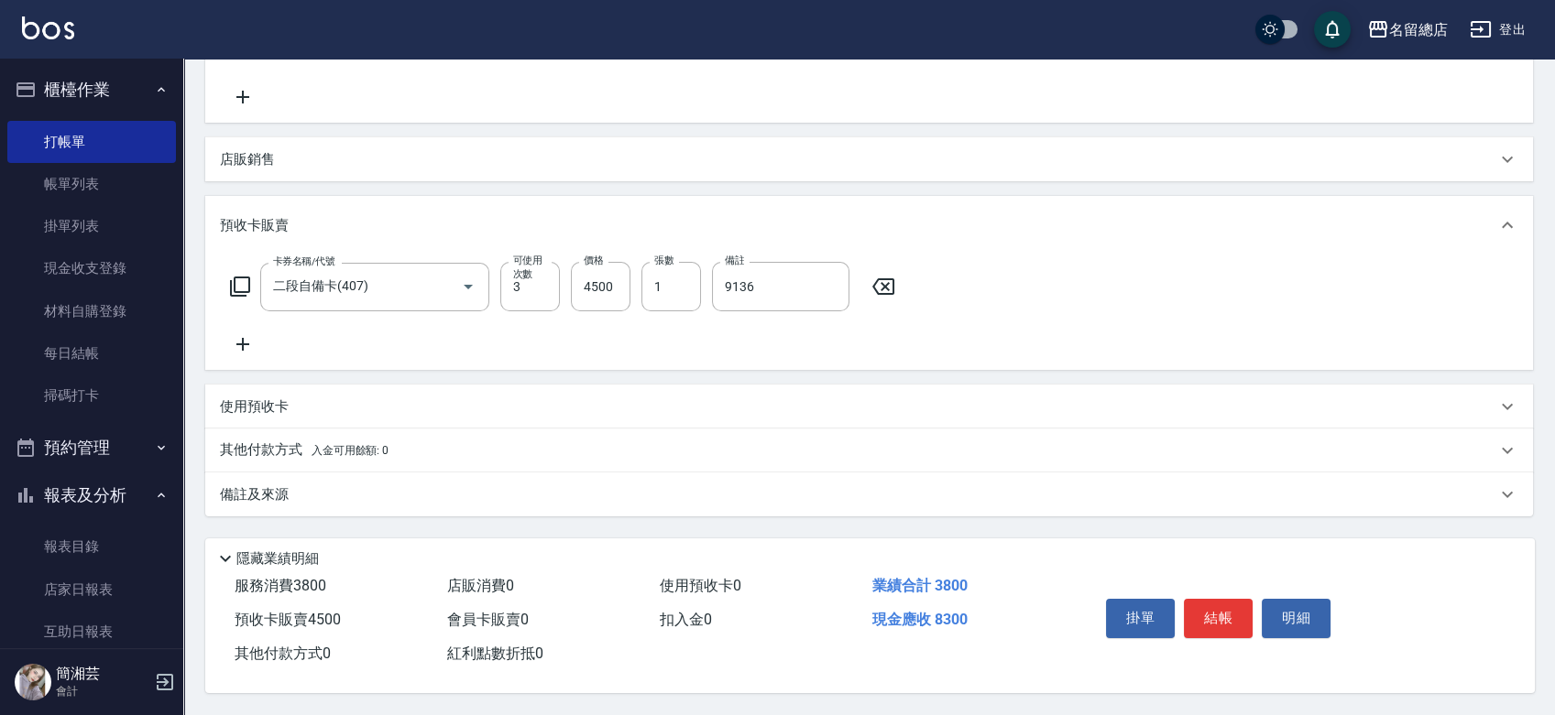
click at [322, 463] on div "其他付款方式 入金可用餘額: 0" at bounding box center [868, 451] width 1327 height 44
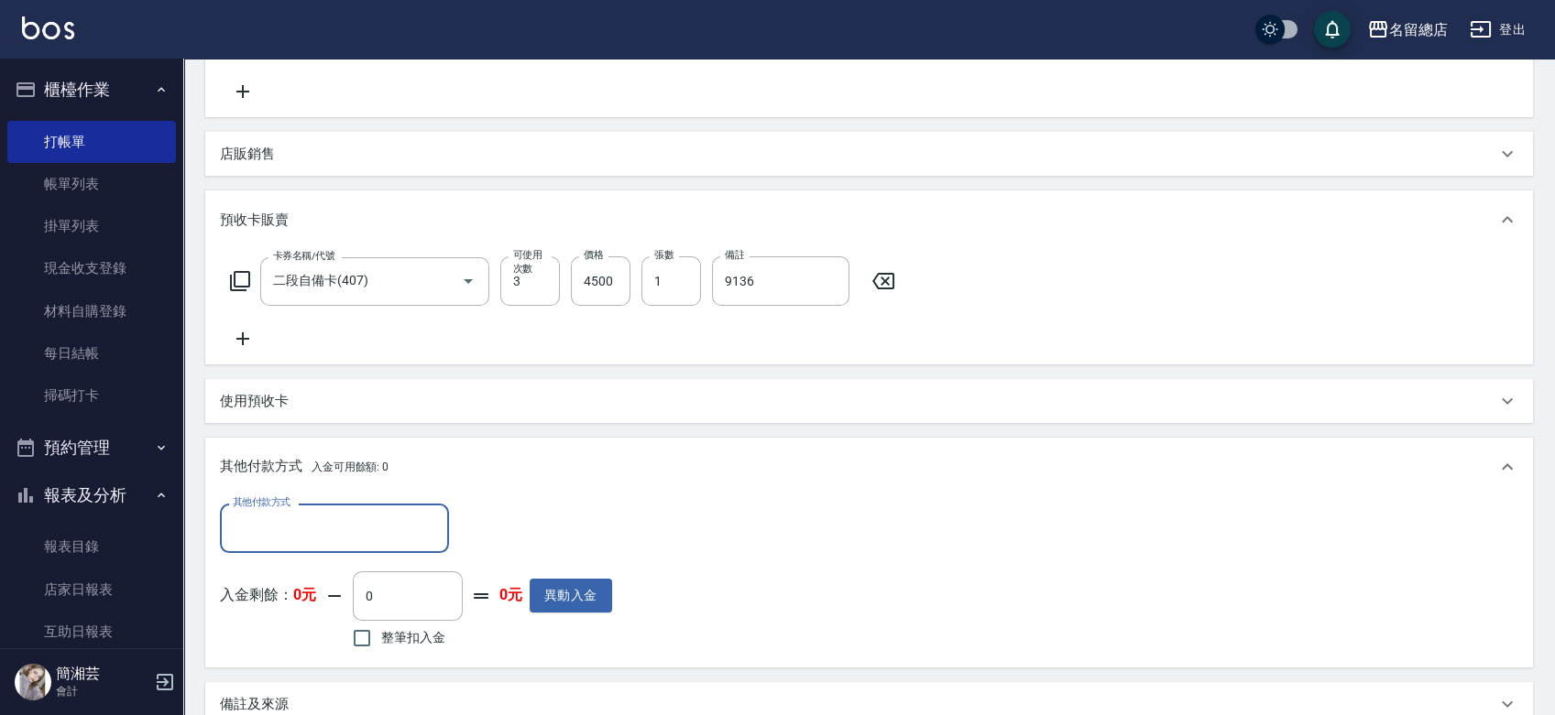
scroll to position [0, 0]
click at [310, 545] on div "其他付款方式" at bounding box center [334, 528] width 229 height 49
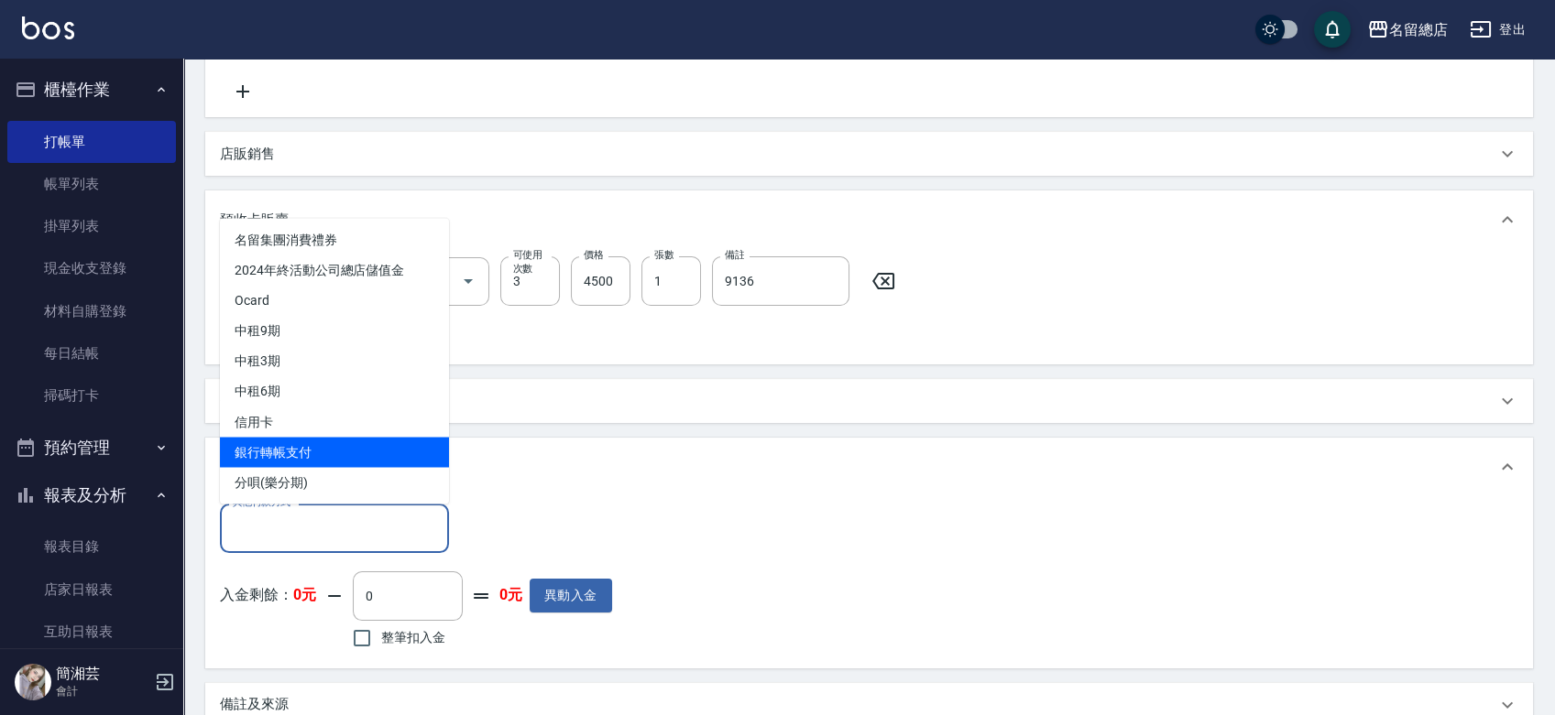
click at [294, 442] on span "銀行轉帳支付" at bounding box center [334, 452] width 229 height 30
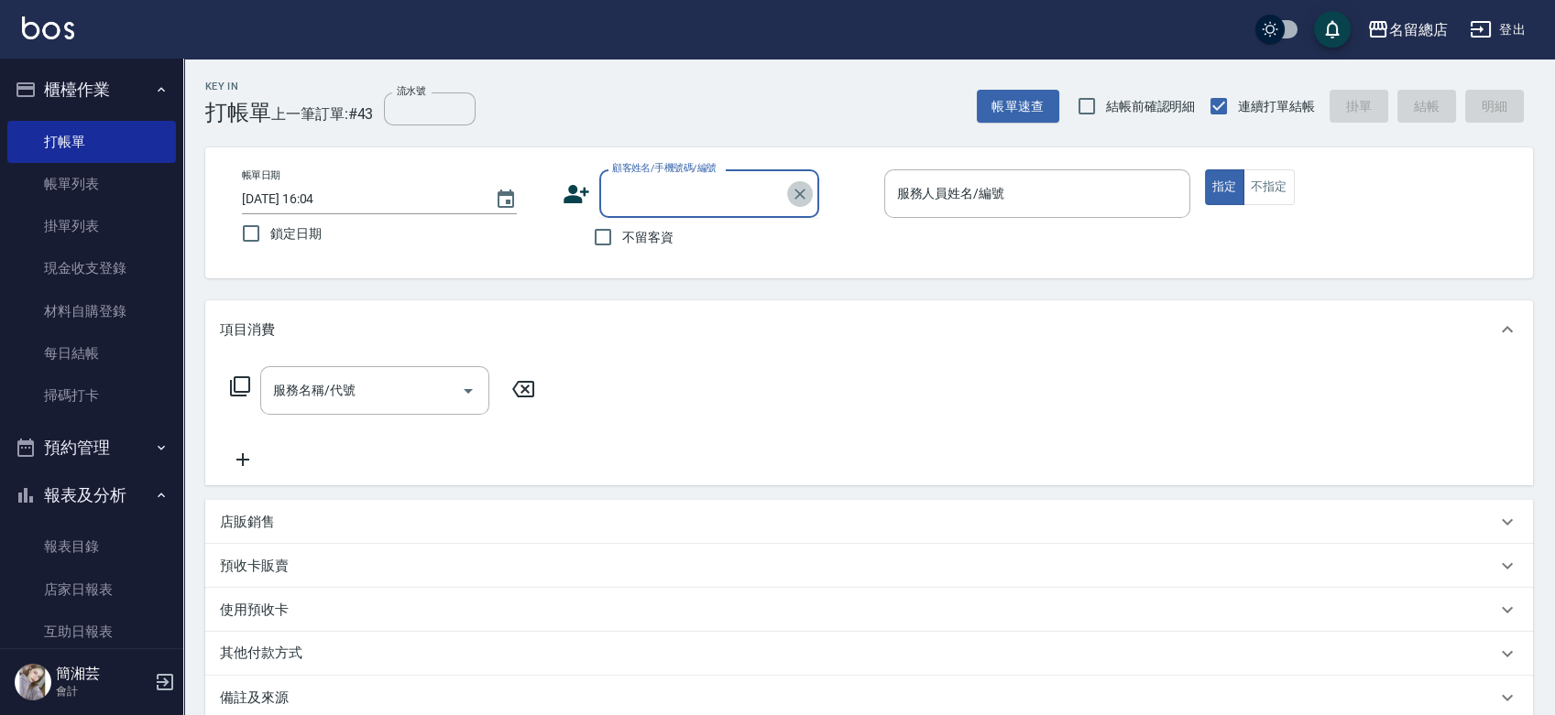
click at [801, 189] on icon "Clear" at bounding box center [800, 194] width 18 height 18
click at [664, 247] on label "不留客資" at bounding box center [629, 237] width 90 height 38
click at [622, 247] on input "不留客資" at bounding box center [603, 237] width 38 height 38
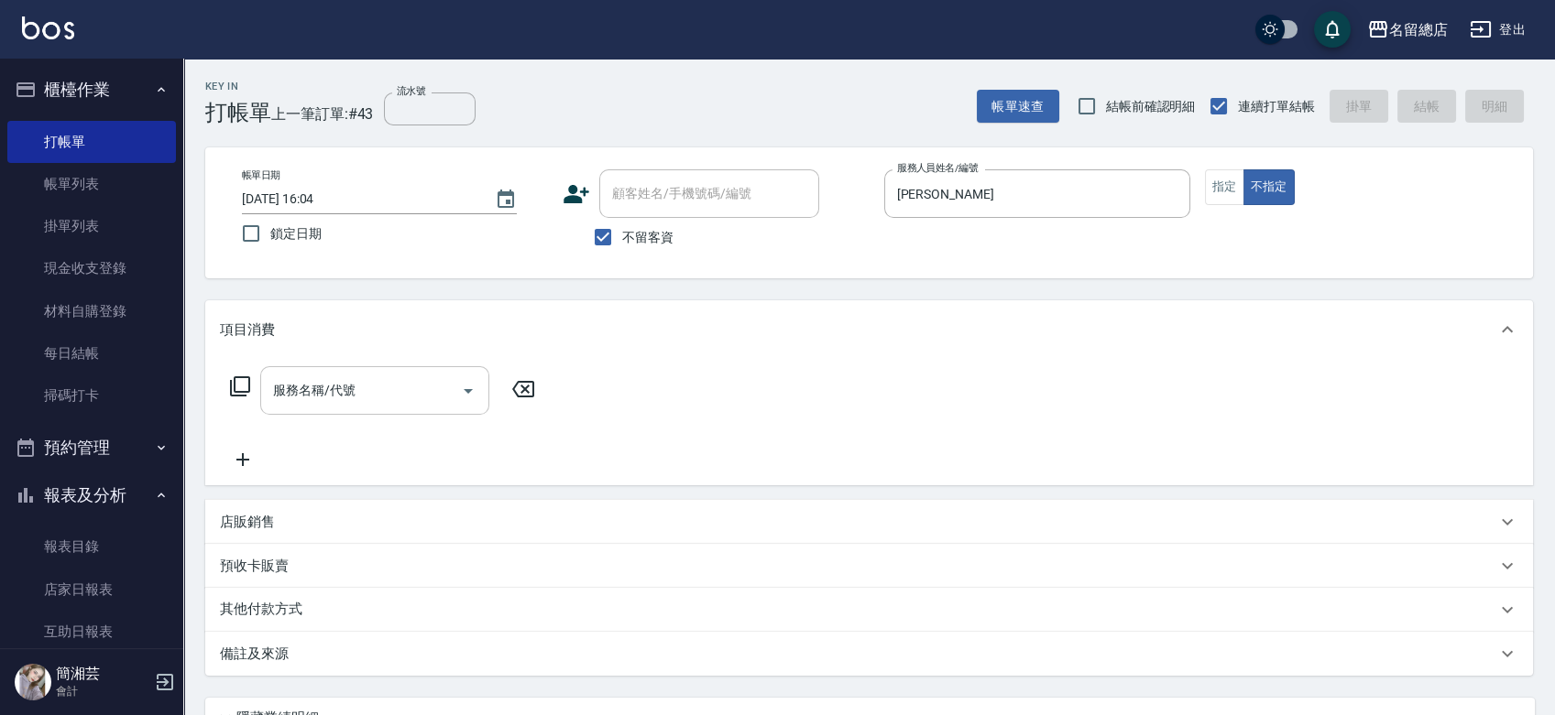
click at [390, 378] on input "服務名稱/代號" at bounding box center [360, 391] width 185 height 32
click at [1237, 181] on button "指定" at bounding box center [1224, 187] width 39 height 36
click at [614, 233] on input "不留客資" at bounding box center [603, 237] width 38 height 38
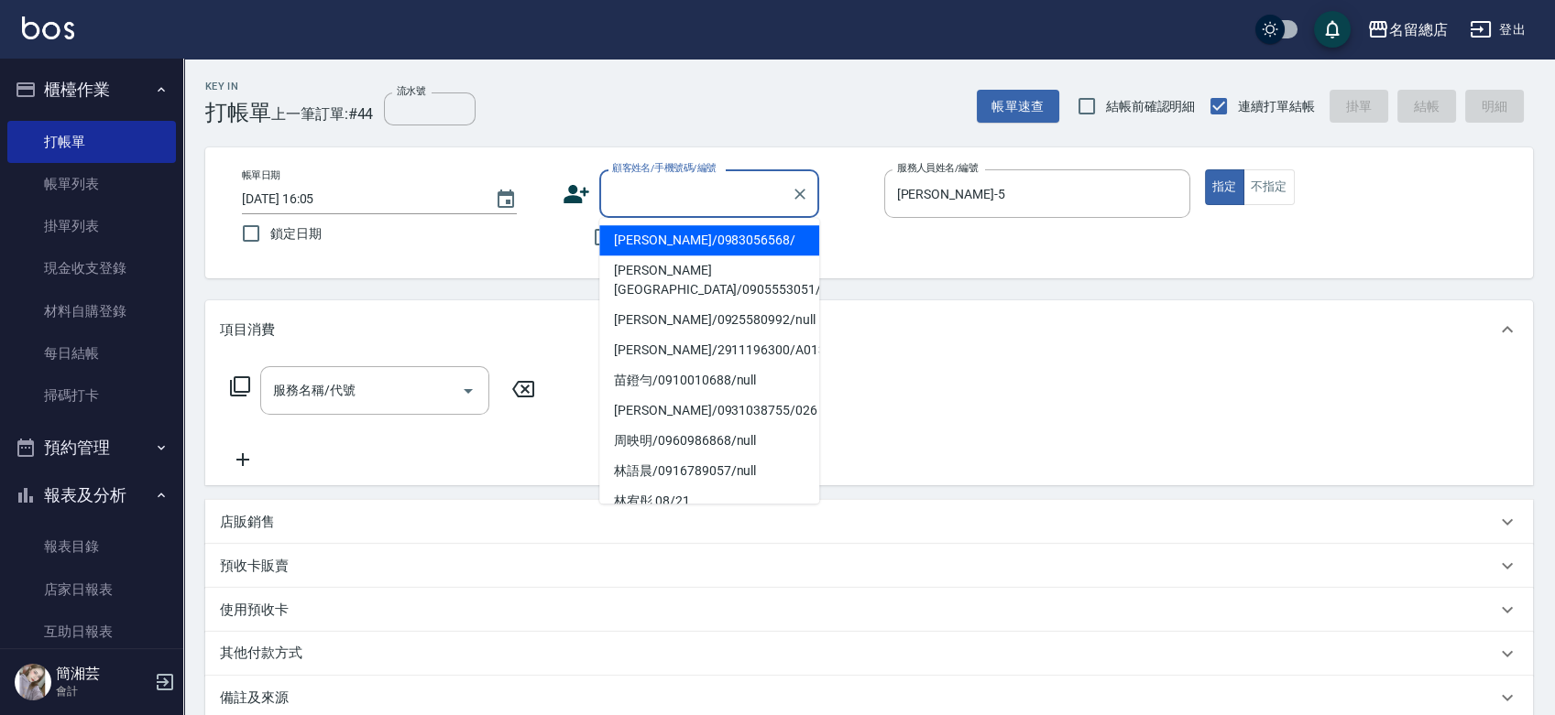
click at [627, 184] on input "顧客姓名/手機號碼/編號" at bounding box center [695, 194] width 176 height 32
click at [712, 237] on li "杜姝涵/0983056568/" at bounding box center [709, 240] width 220 height 30
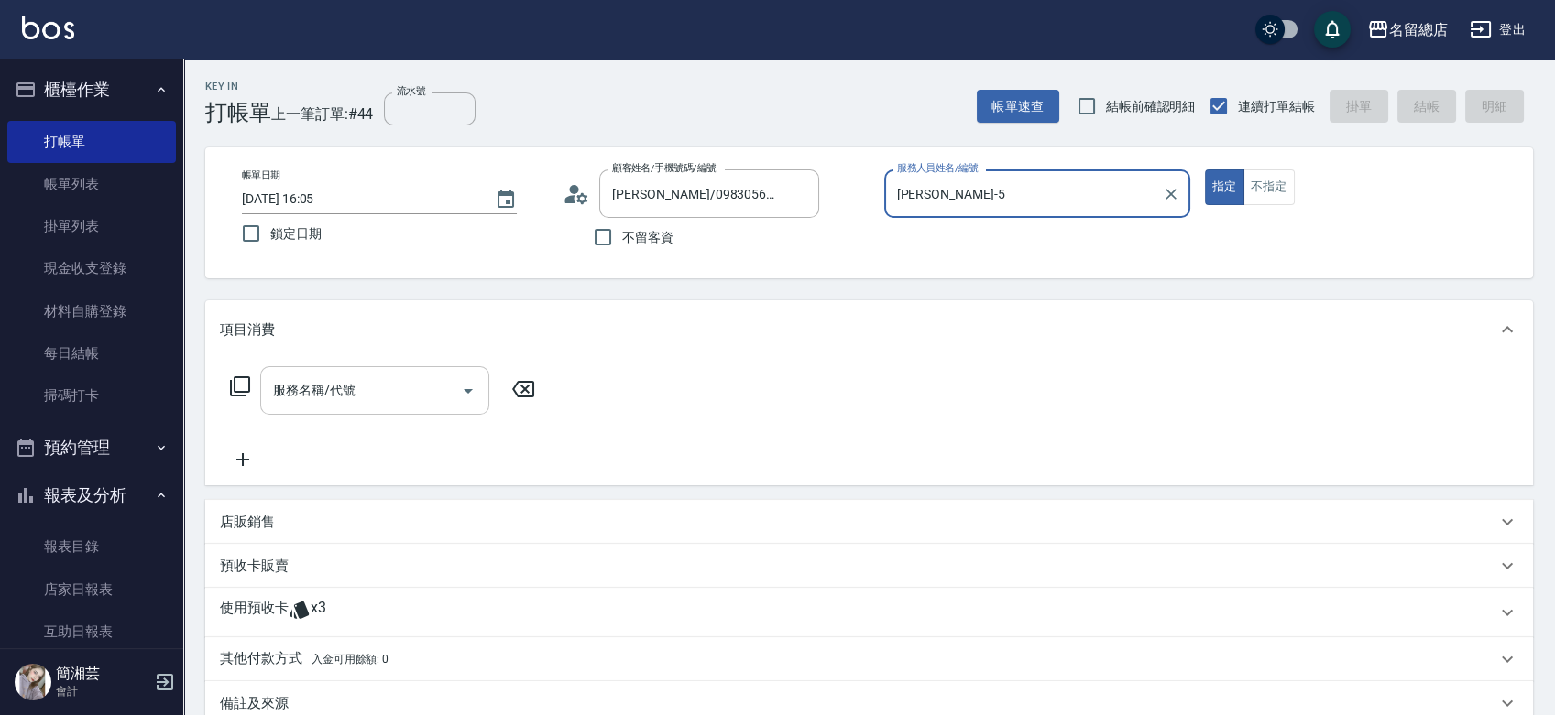
click at [369, 400] on input "服務名稱/代號" at bounding box center [360, 391] width 185 height 32
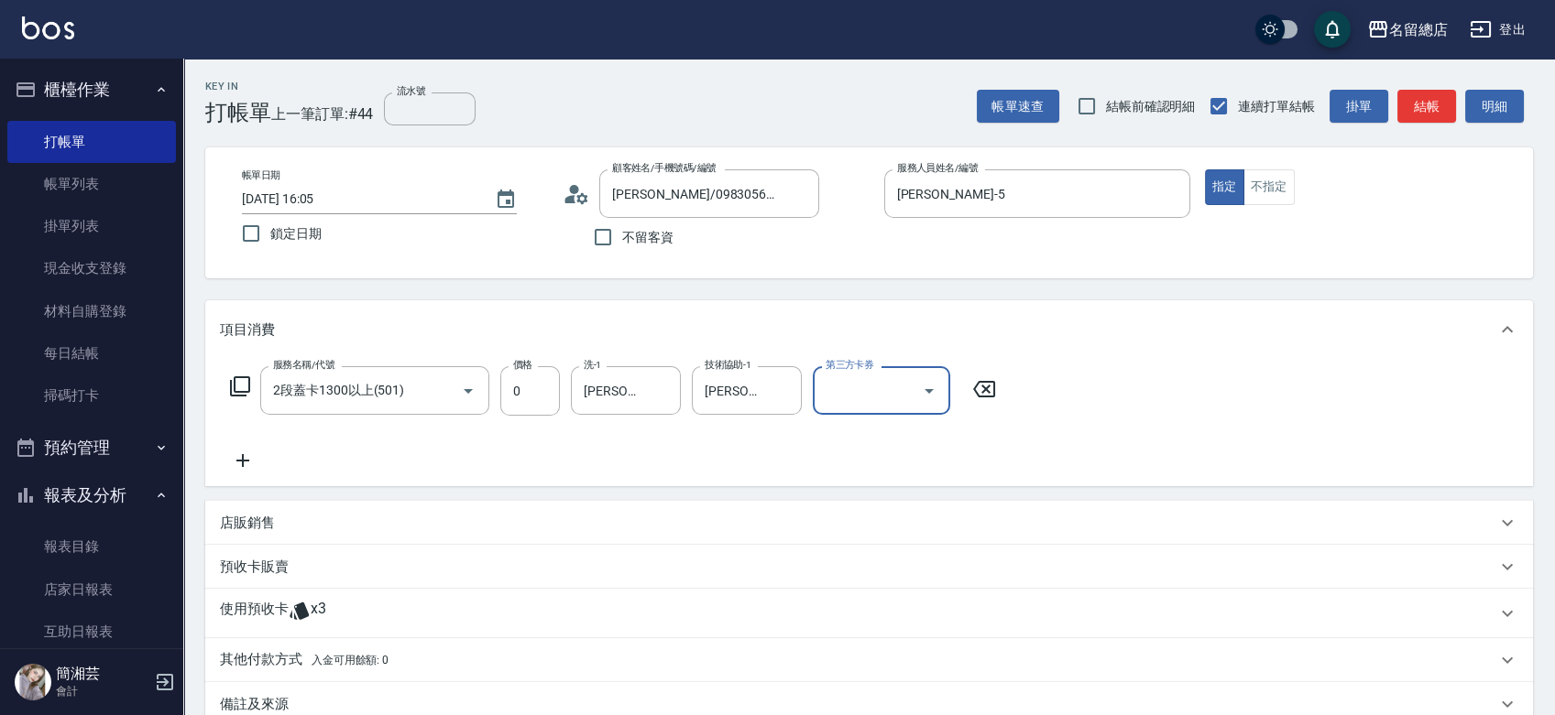
click at [259, 624] on p "使用預收卡" at bounding box center [254, 613] width 69 height 27
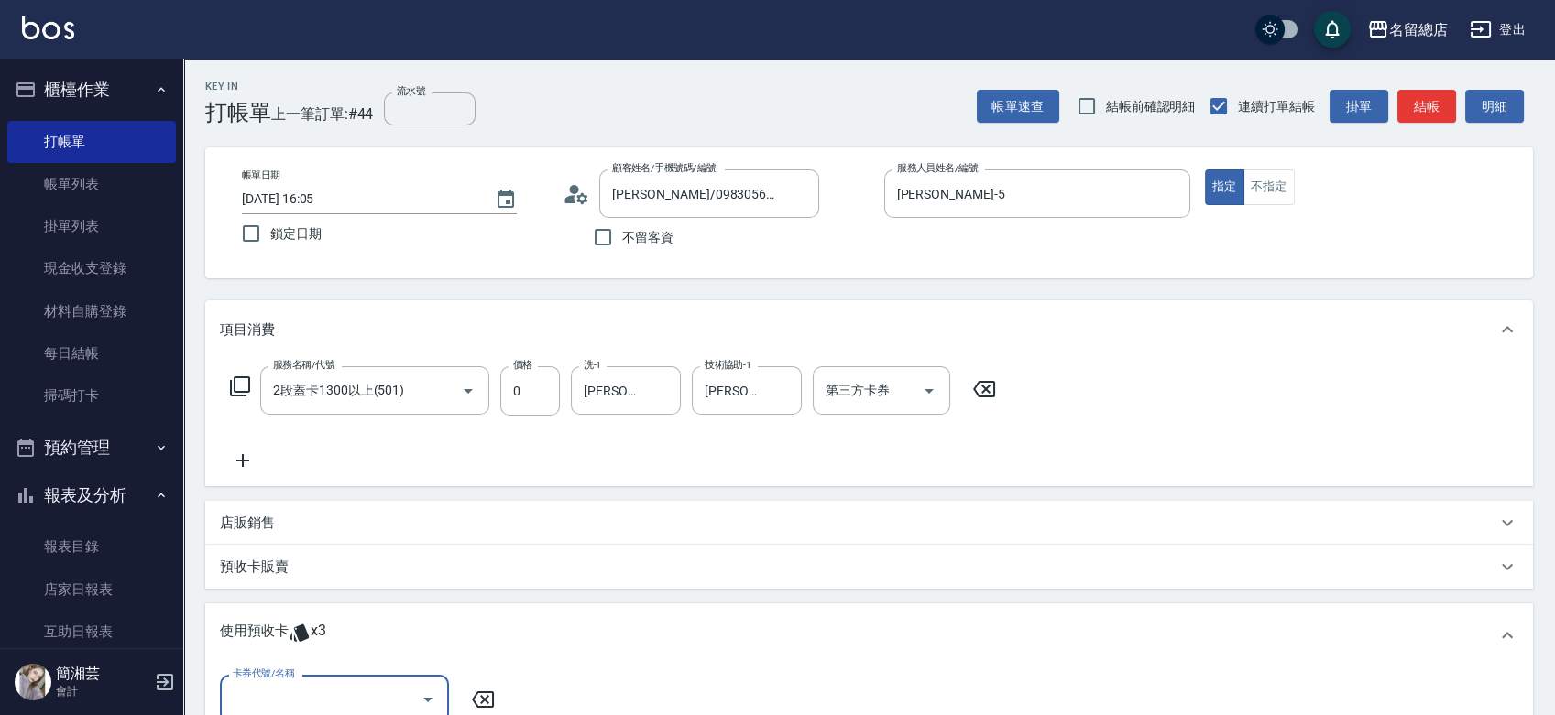
click at [293, 686] on input "卡券代號/名稱" at bounding box center [320, 699] width 185 height 32
drag, startPoint x: 308, startPoint y: 650, endPoint x: 347, endPoint y: 650, distance: 39.4
click at [308, 650] on div "二段自備卡 剩餘3張 9136" at bounding box center [334, 653] width 229 height 30
click at [726, 692] on span "指定" at bounding box center [720, 700] width 26 height 19
click at [707, 692] on input "指定" at bounding box center [688, 700] width 38 height 38
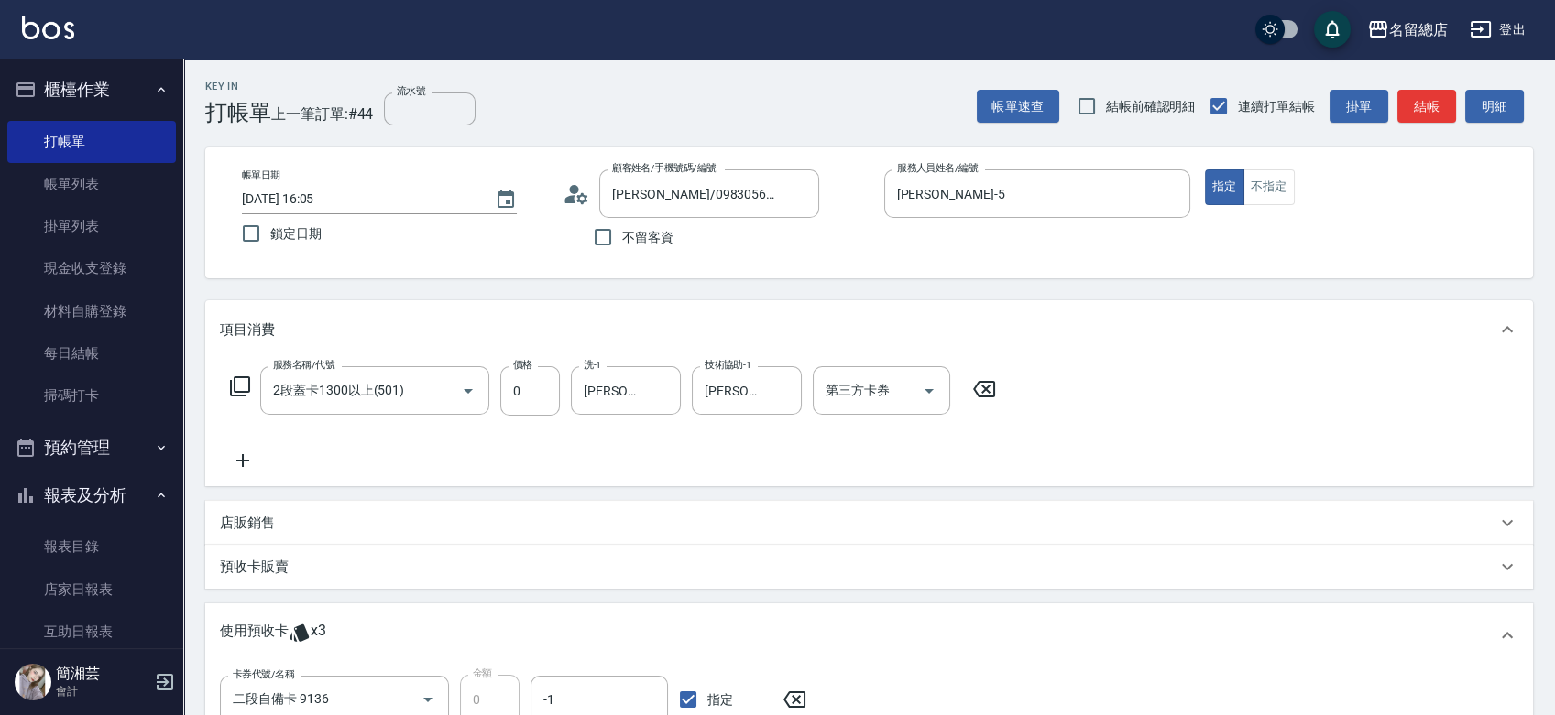
scroll to position [3, 0]
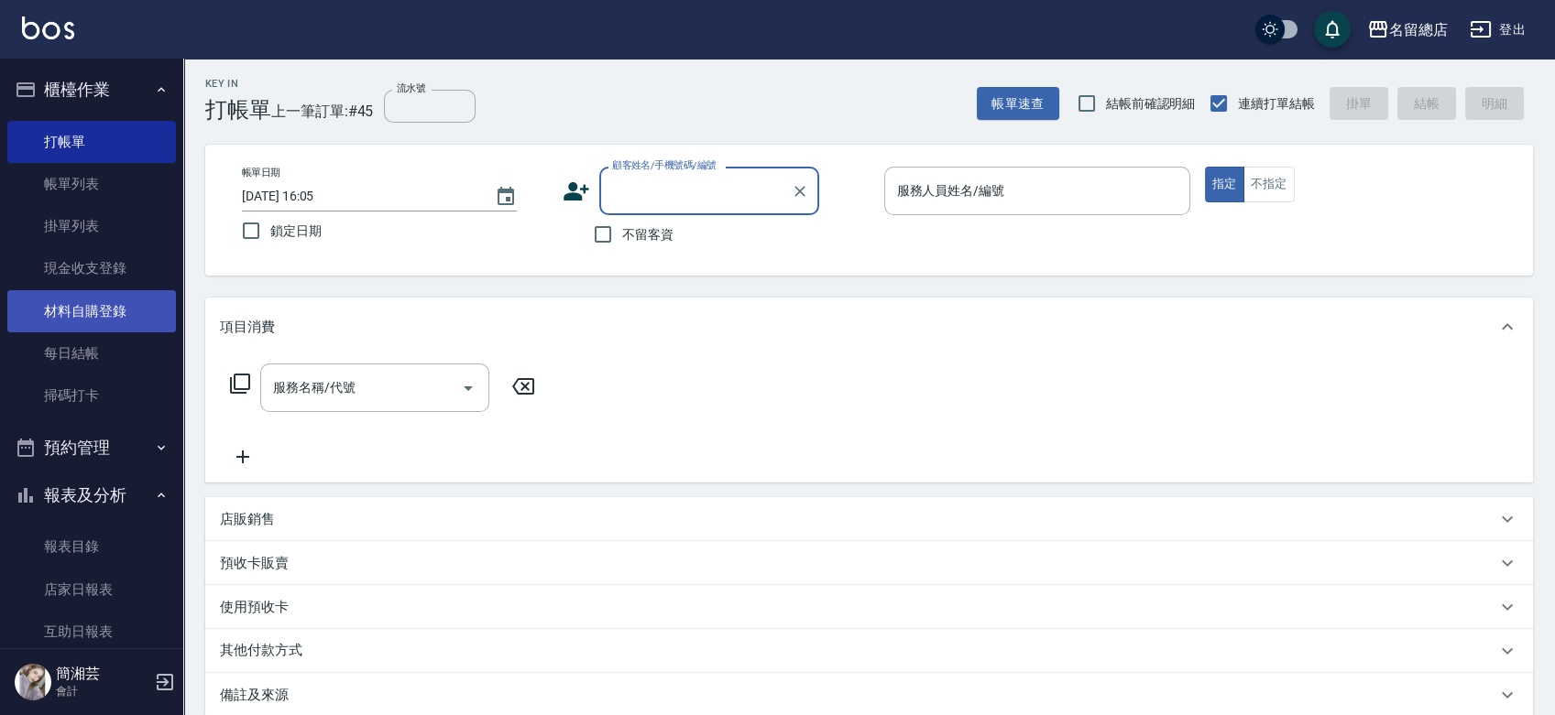
click at [137, 301] on link "材料自購登錄" at bounding box center [91, 311] width 169 height 42
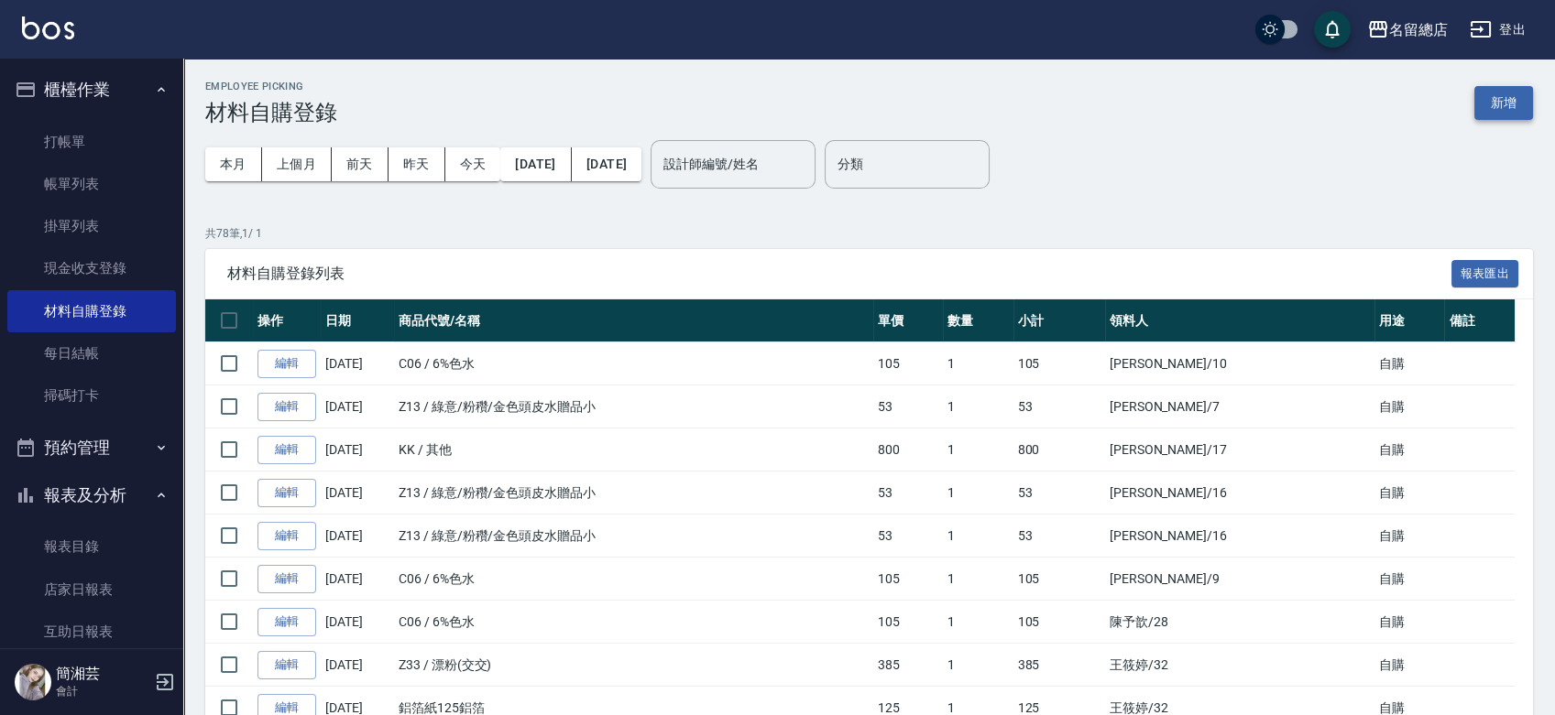
click at [1510, 96] on button "新增" at bounding box center [1503, 103] width 59 height 34
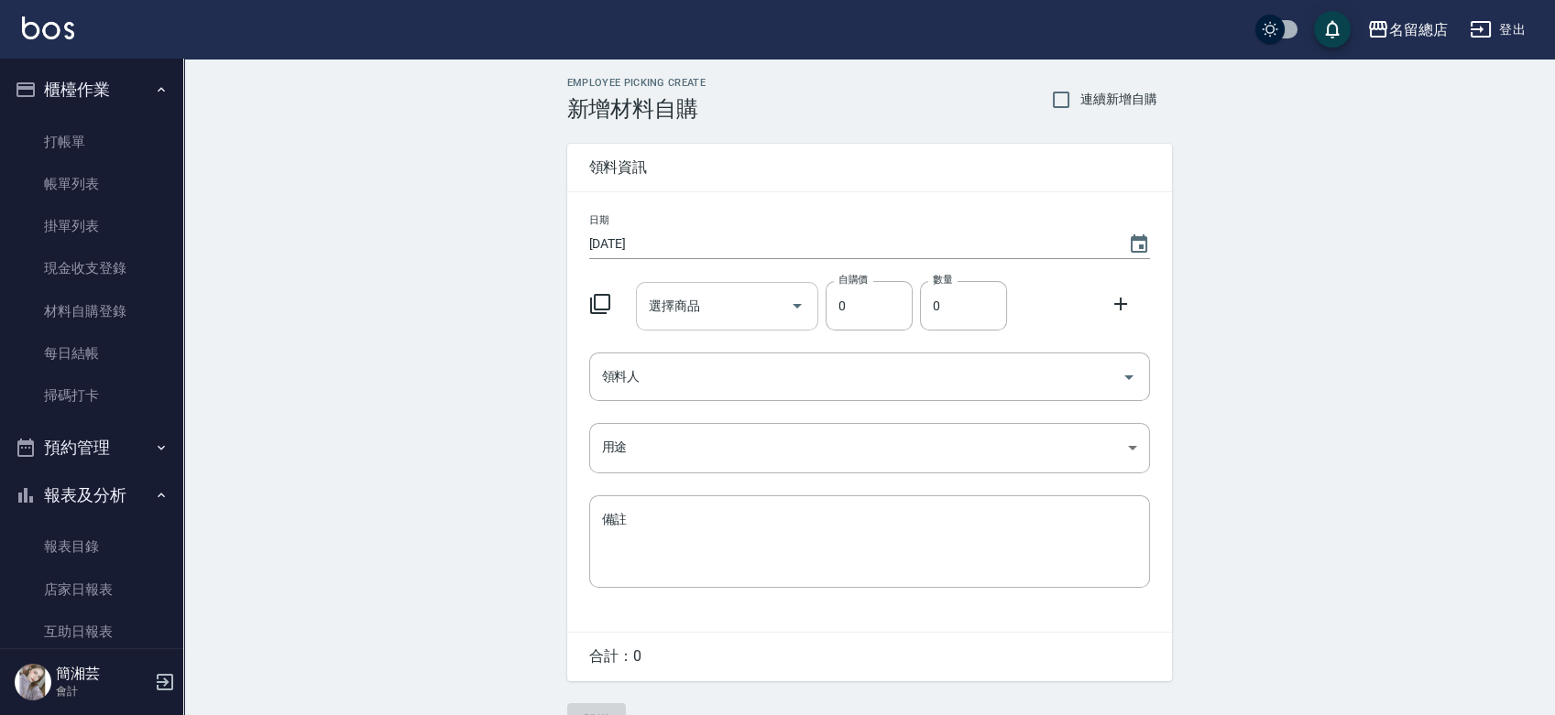
click at [774, 306] on input "選擇商品" at bounding box center [713, 306] width 138 height 32
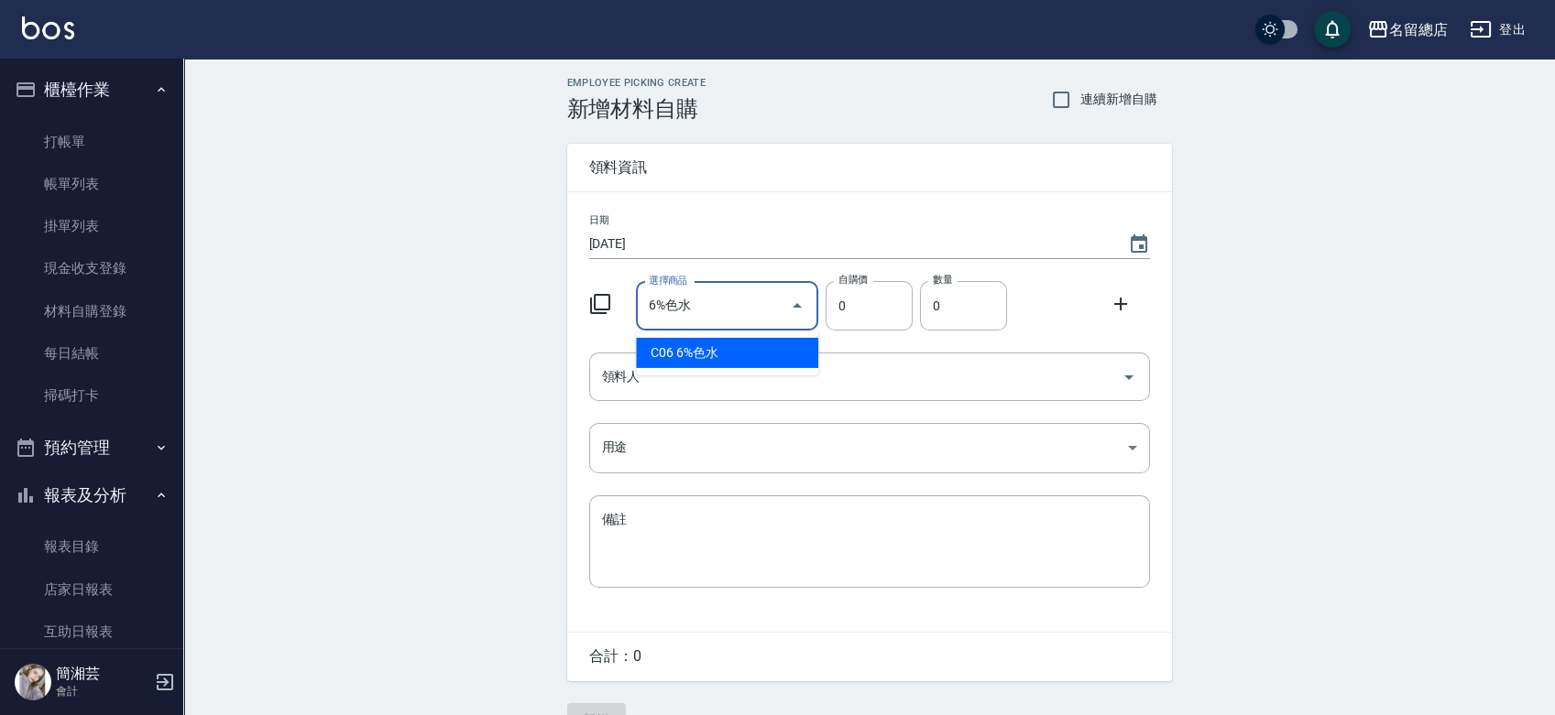
click at [699, 356] on li "C06 6%色水" at bounding box center [727, 353] width 182 height 30
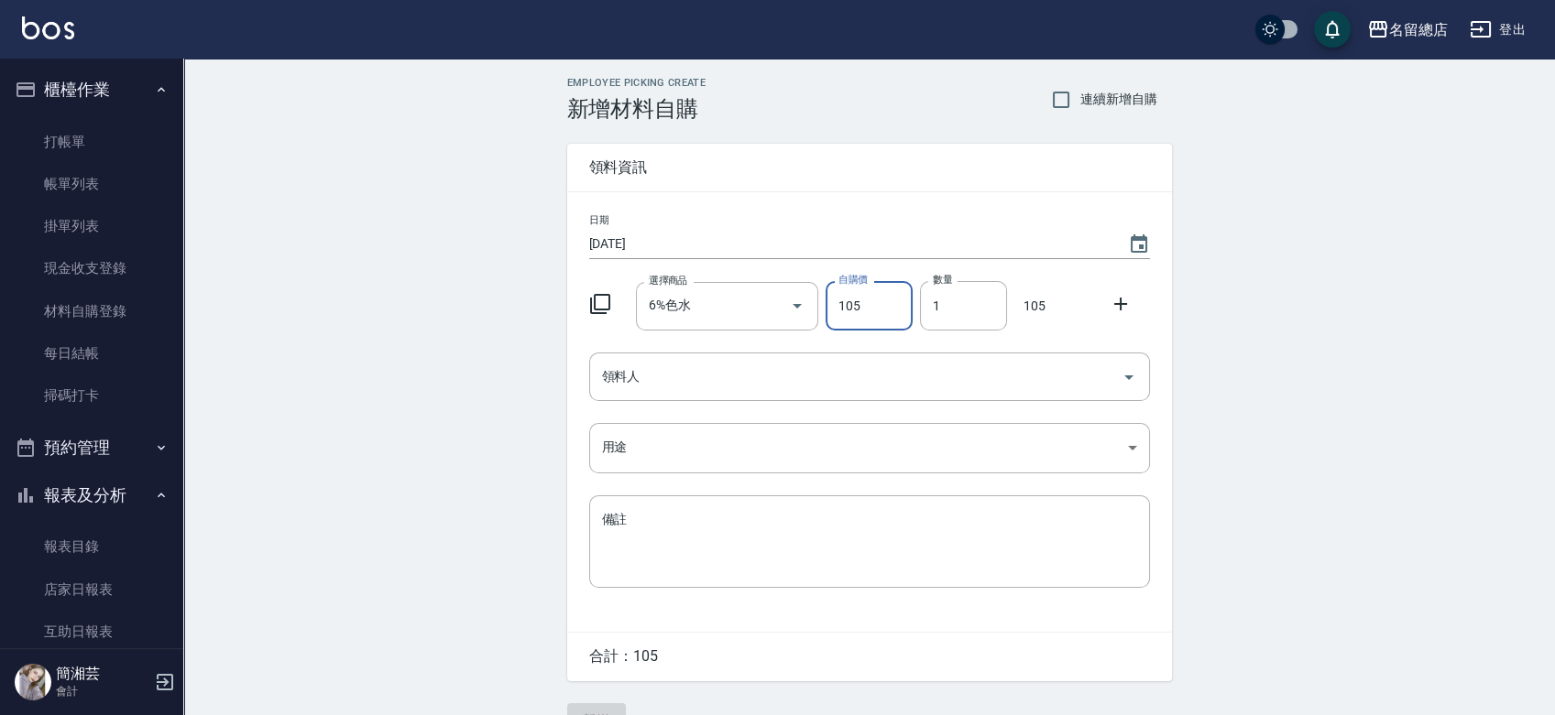
click at [705, 403] on div "日期 2025/08/16 選擇商品 6%色水 選擇商品 自購價 105 自購價 數量 1 數量 105 領料人 領料人 用途 ​ 用途 備註 x 備註" at bounding box center [869, 412] width 605 height 440
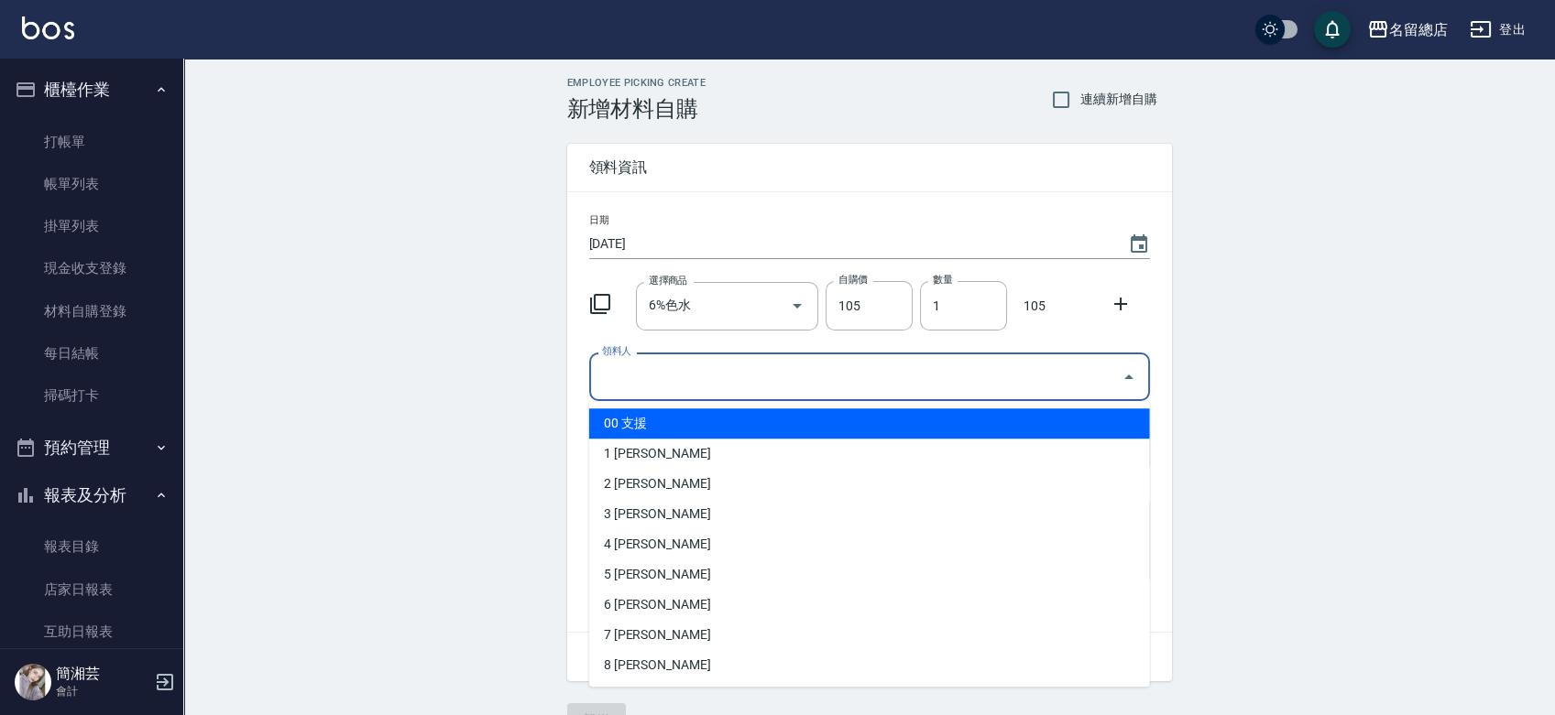
click at [699, 390] on input "領料人" at bounding box center [855, 377] width 517 height 32
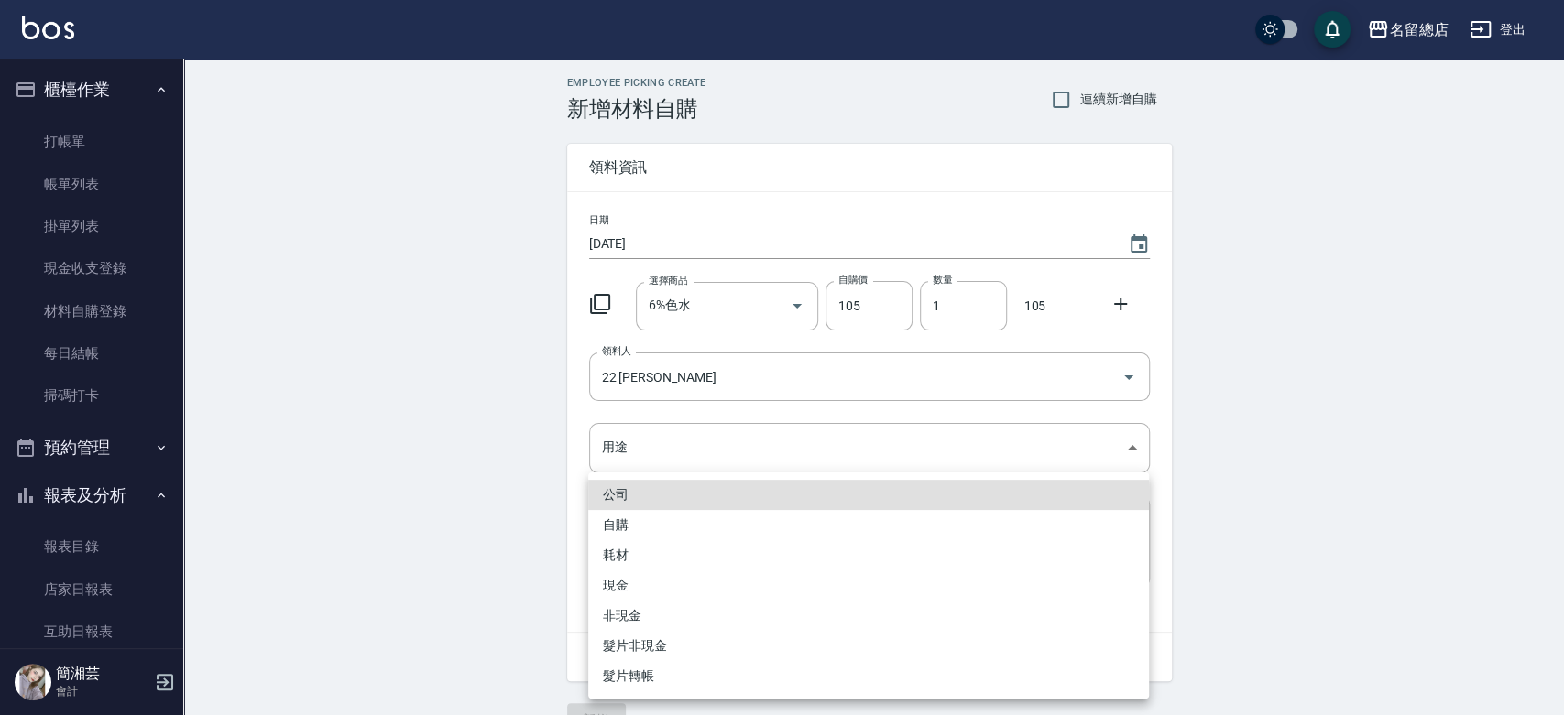
click at [608, 530] on li "自購" at bounding box center [868, 525] width 561 height 30
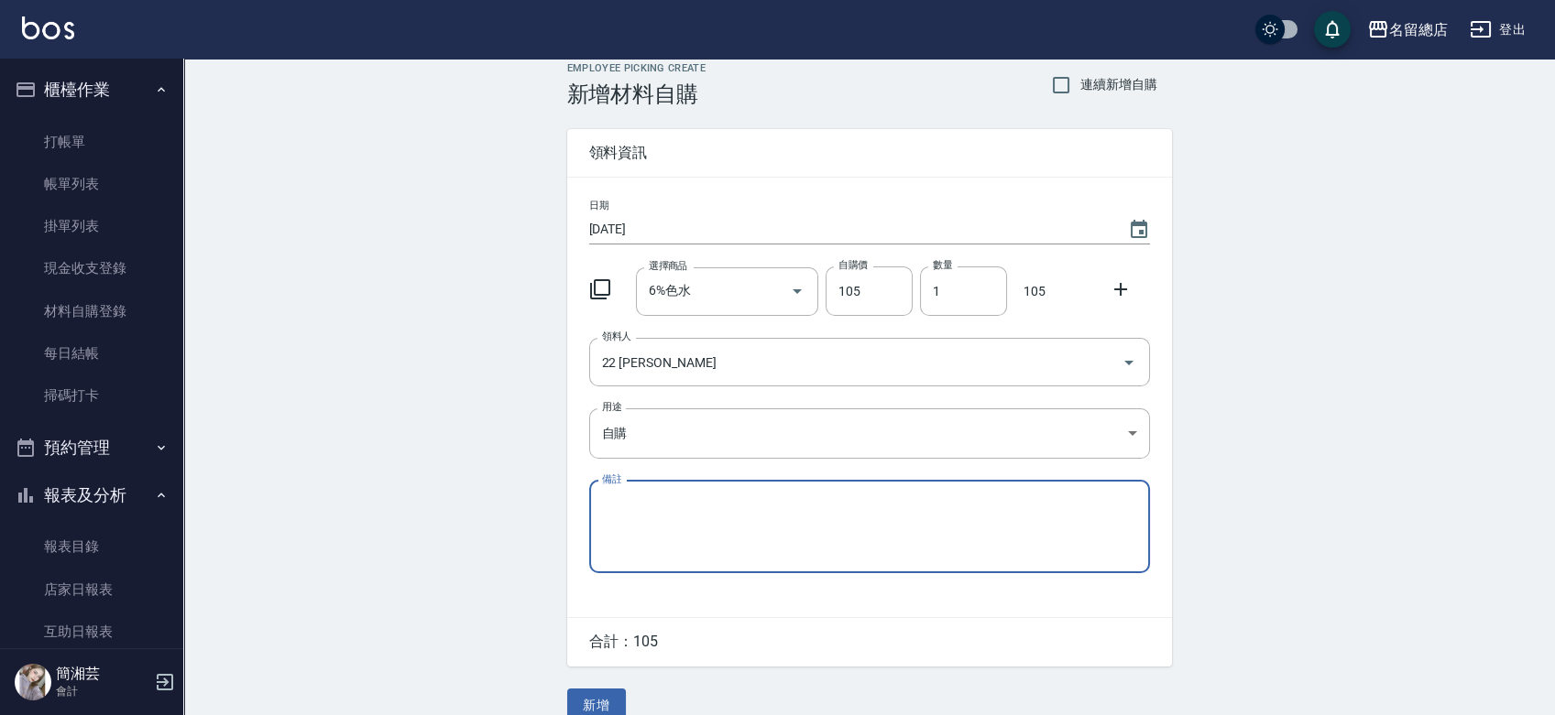
scroll to position [40, 0]
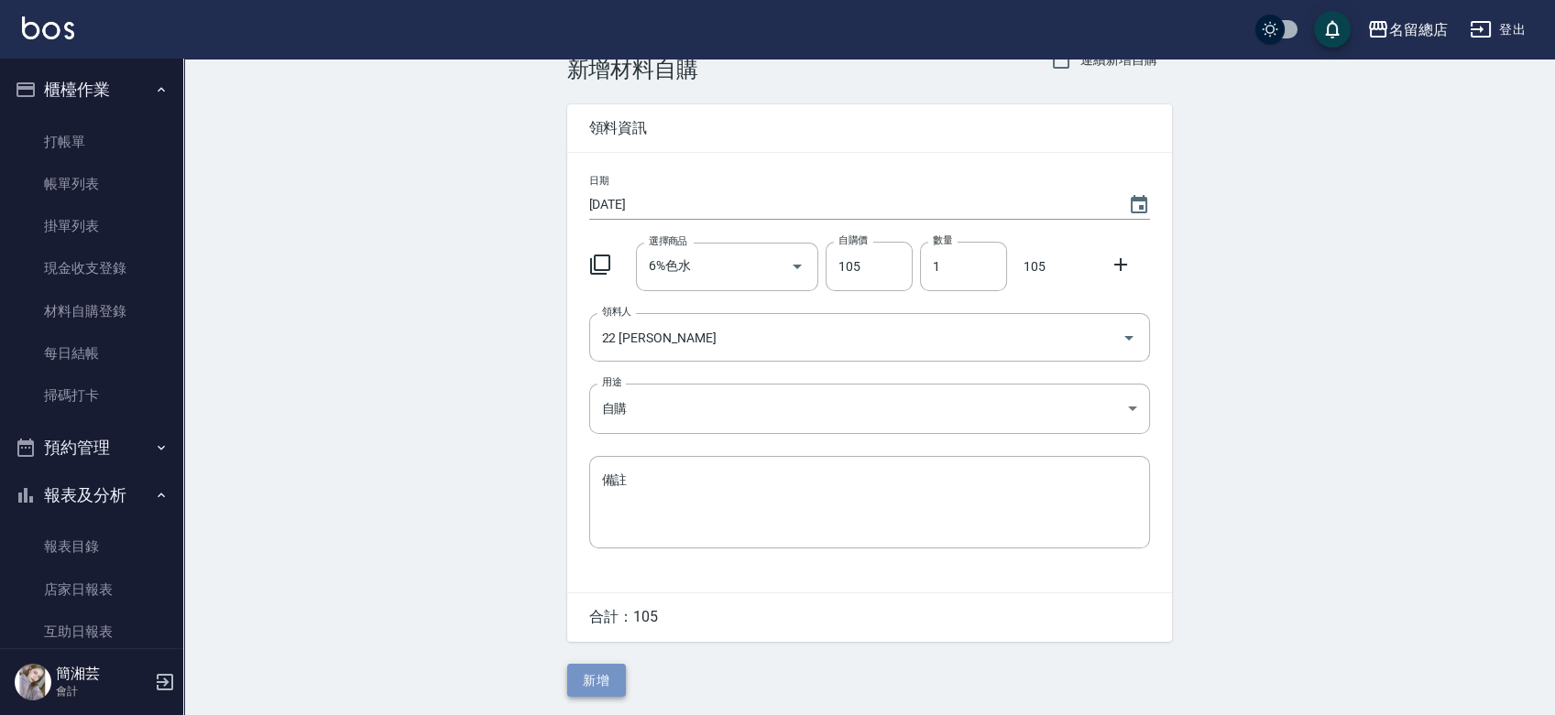
click at [616, 683] on button "新增" at bounding box center [596, 681] width 59 height 34
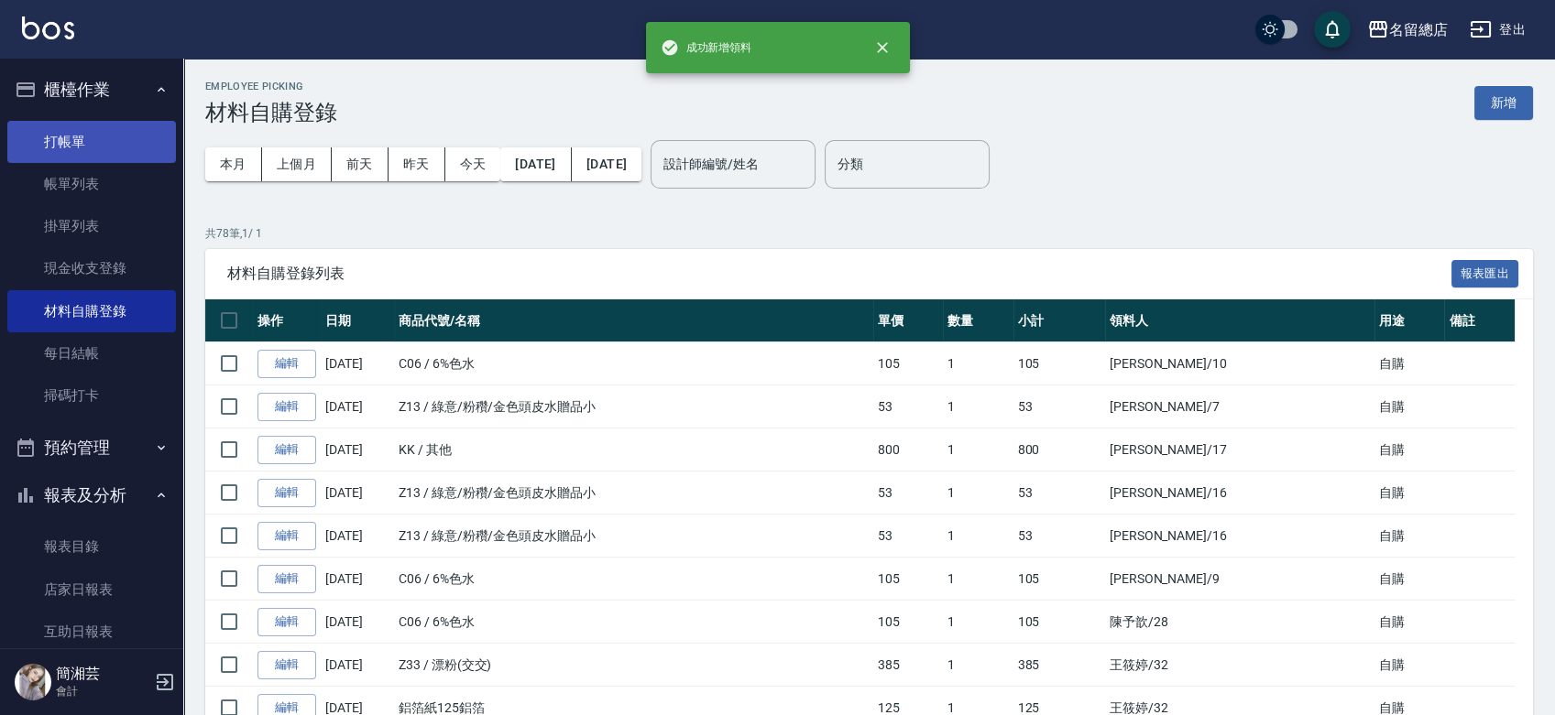
click at [89, 130] on link "打帳單" at bounding box center [91, 142] width 169 height 42
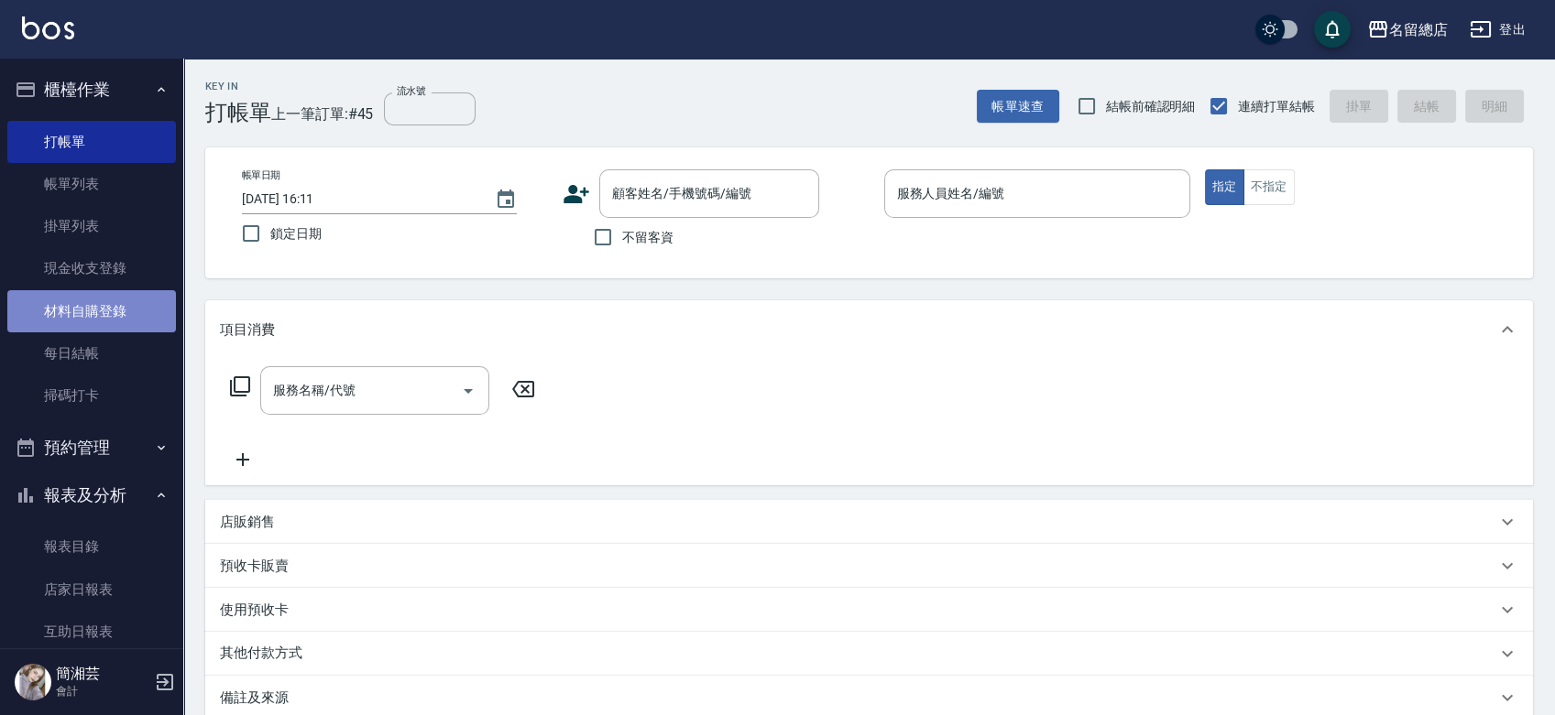
click at [117, 305] on link "材料自購登錄" at bounding box center [91, 311] width 169 height 42
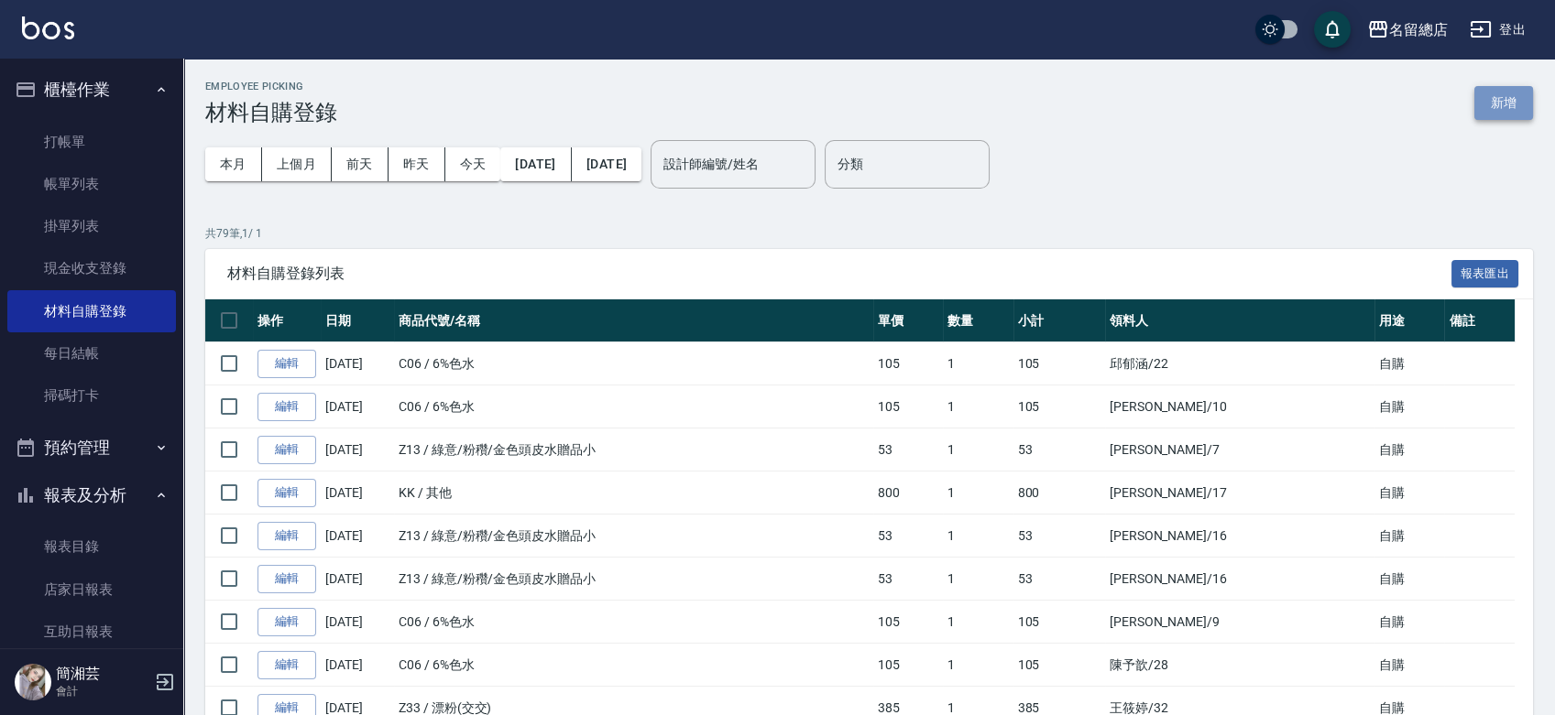
click at [1514, 110] on button "新增" at bounding box center [1503, 103] width 59 height 34
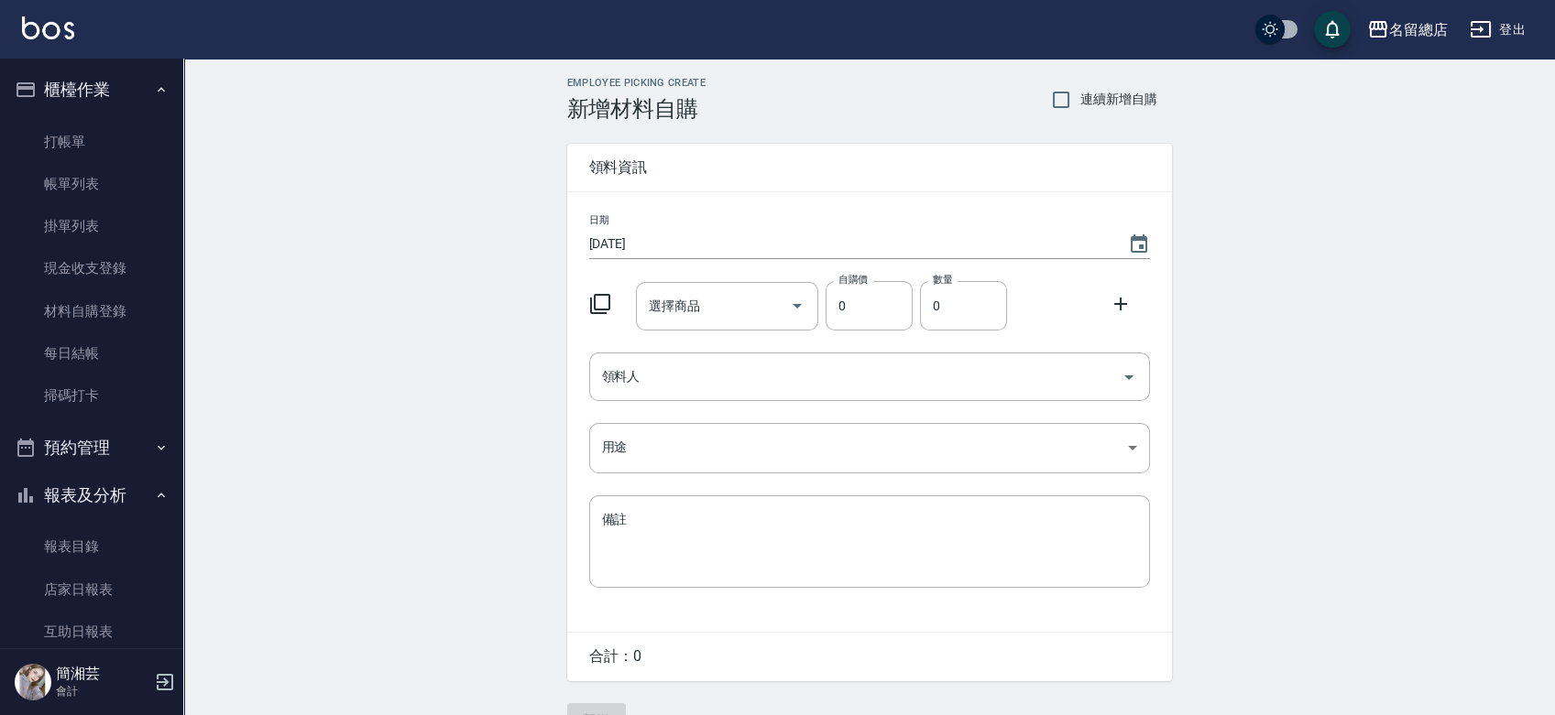
click at [727, 336] on div "日期 2025/08/16 選擇商品 選擇商品 自購價 0 自購價 數量 0 數量 領料人 領料人 用途 ​ 用途 備註 x 備註" at bounding box center [869, 412] width 605 height 440
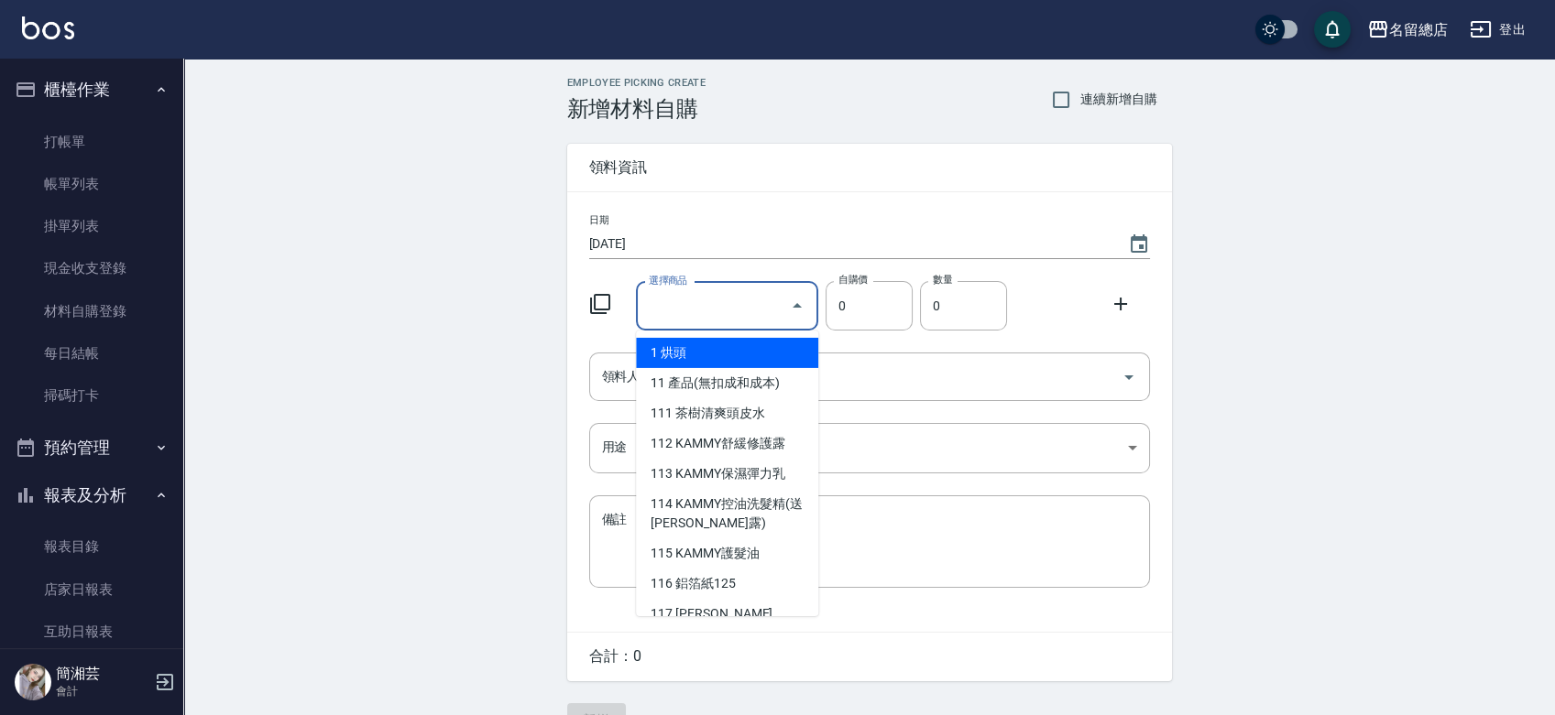
click at [726, 318] on input "選擇商品" at bounding box center [713, 306] width 138 height 32
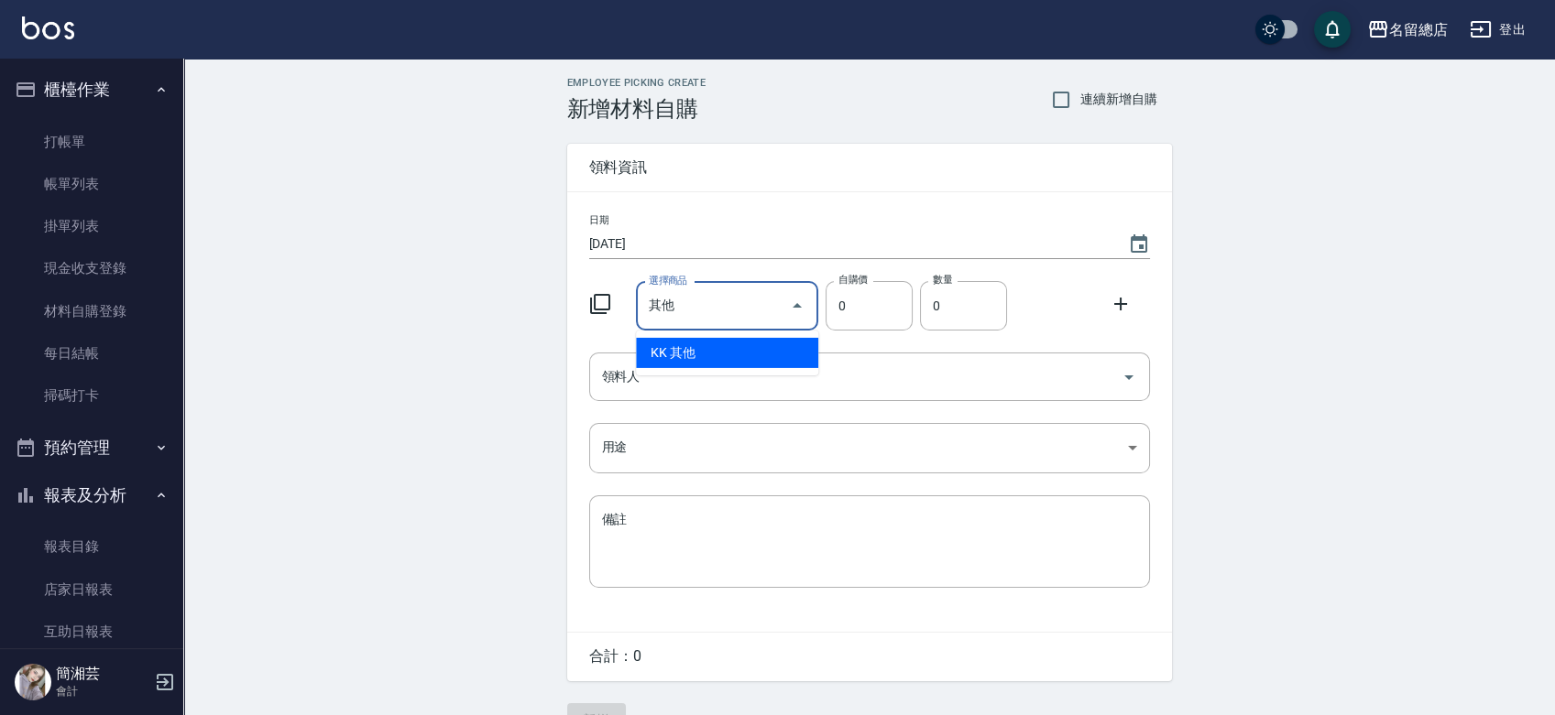
click at [766, 355] on li "KK 其他" at bounding box center [727, 353] width 182 height 30
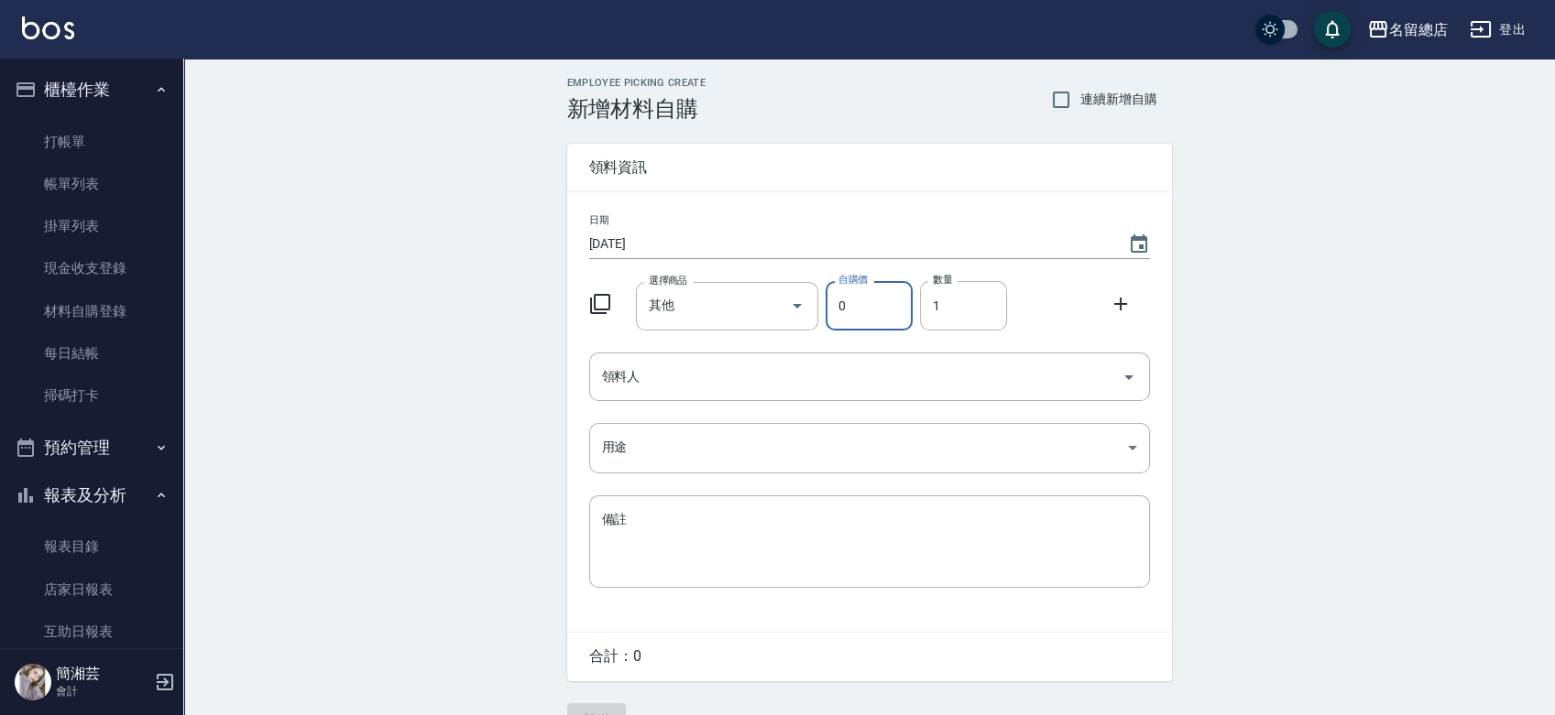
click at [860, 303] on input "0" at bounding box center [868, 305] width 87 height 49
click at [952, 303] on input "1" at bounding box center [963, 305] width 87 height 49
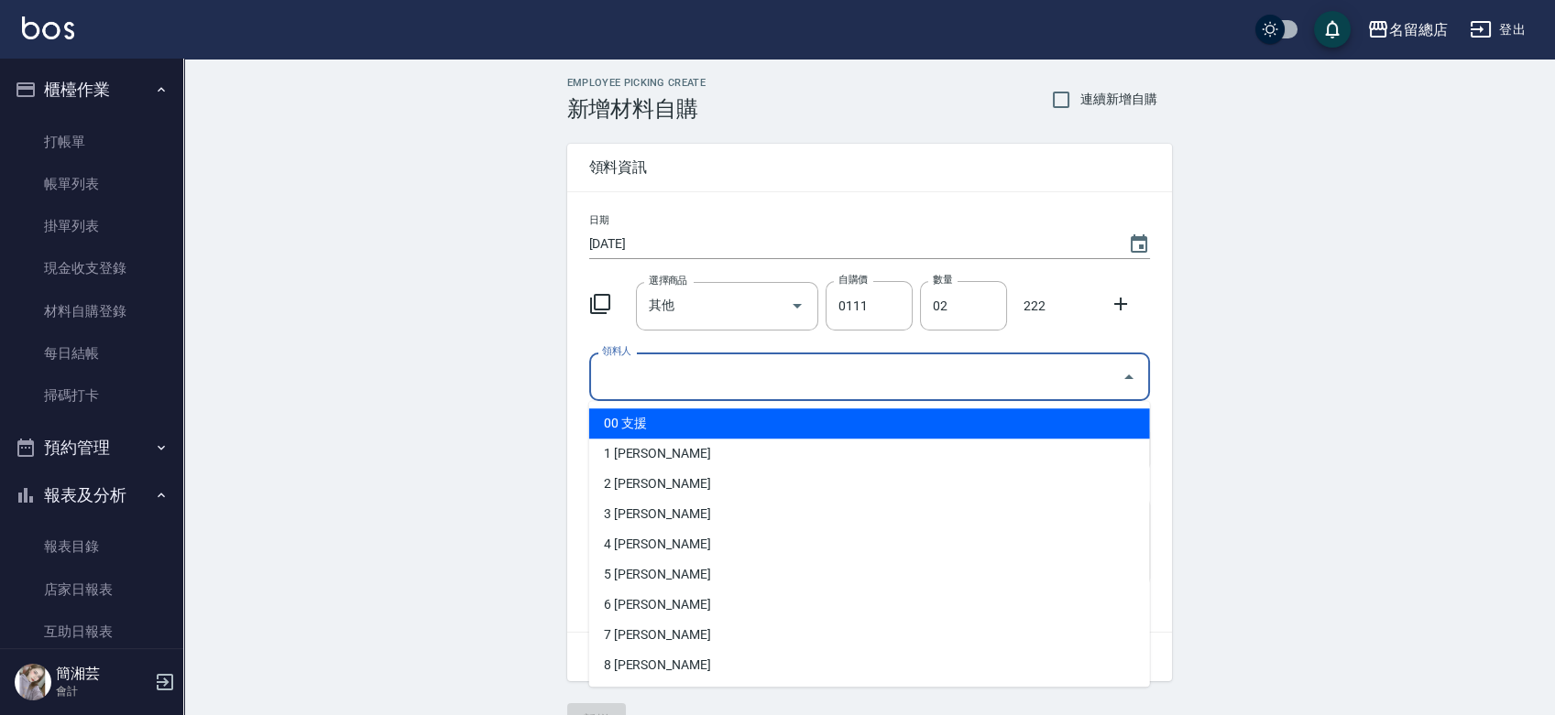
click at [901, 365] on input "領料人" at bounding box center [855, 377] width 517 height 32
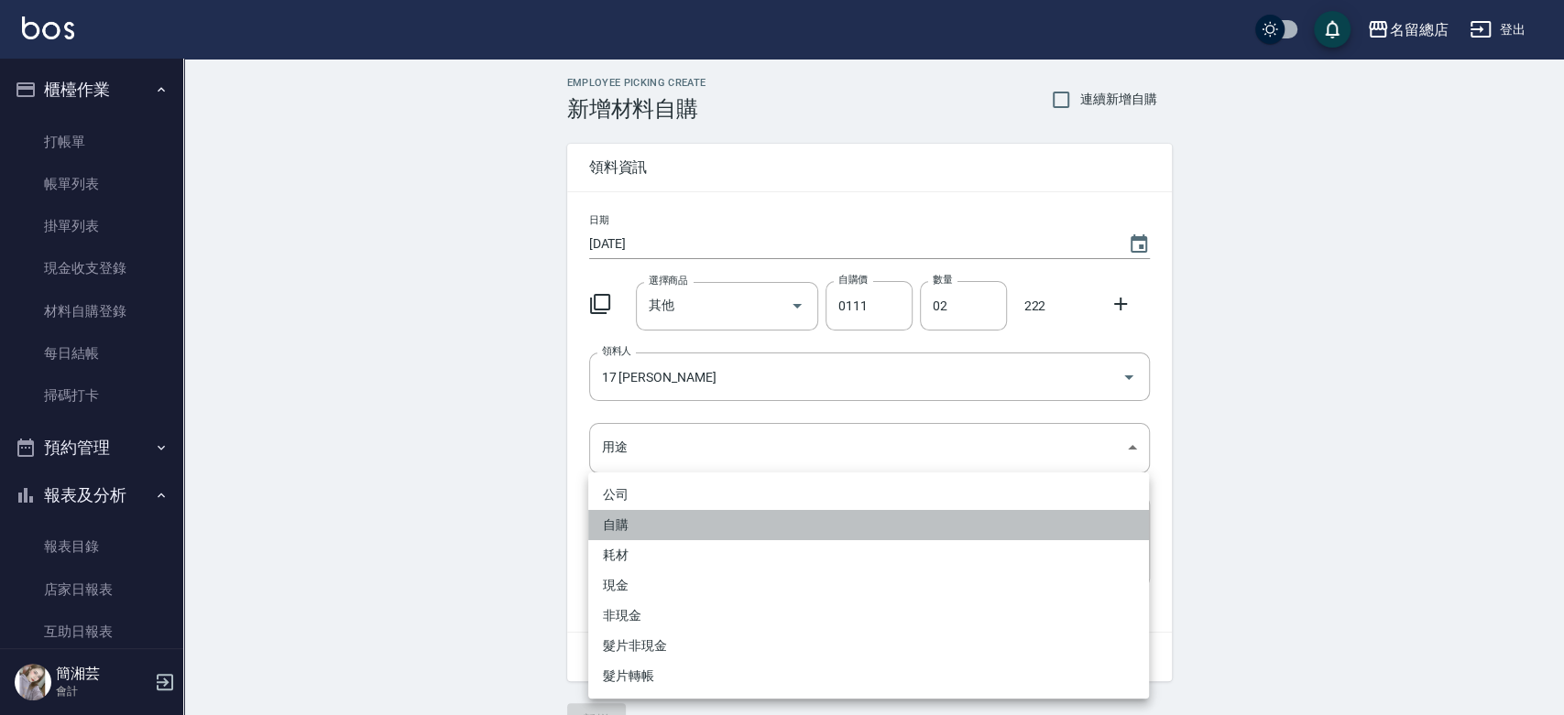
click at [684, 528] on li "自購" at bounding box center [868, 525] width 561 height 30
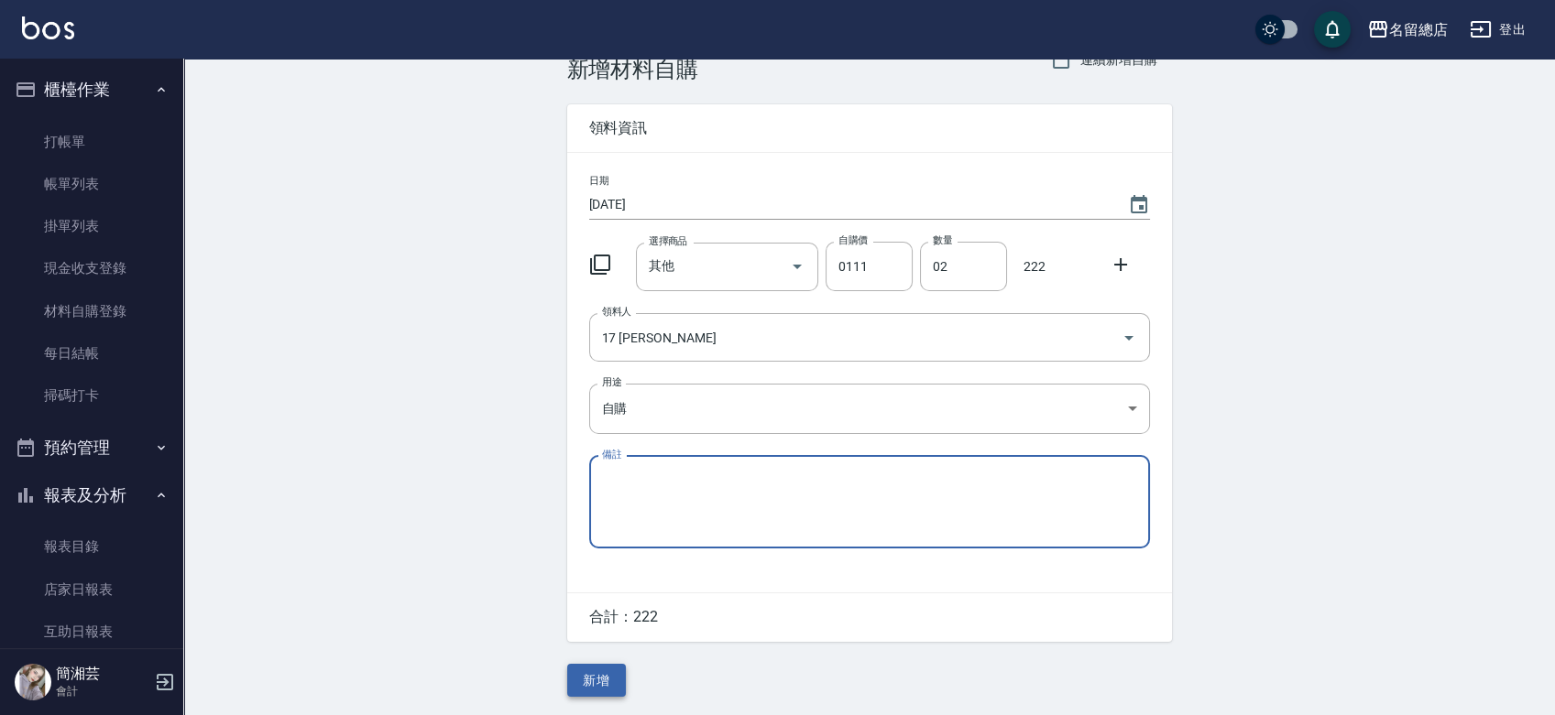
scroll to position [40, 0]
click at [617, 680] on button "新增" at bounding box center [596, 681] width 59 height 34
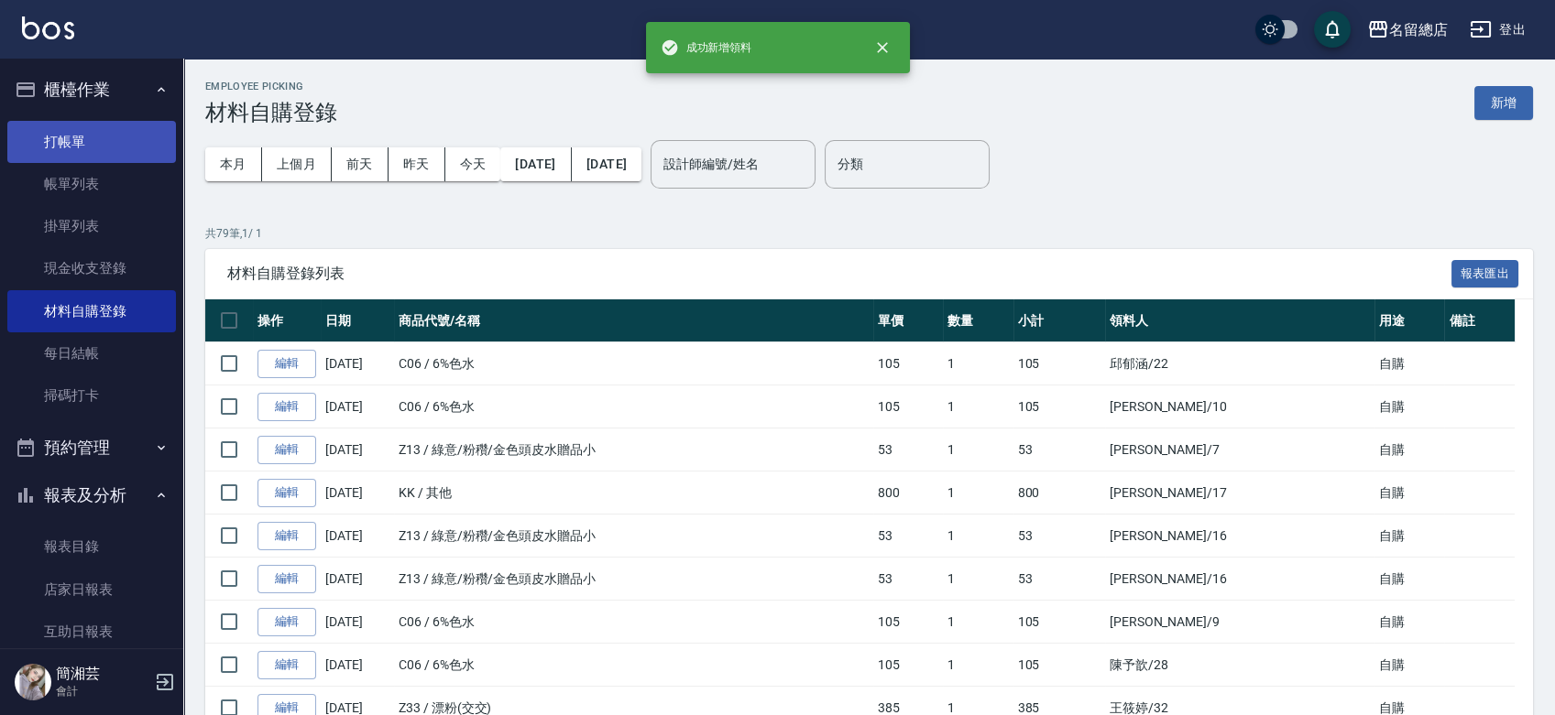
click at [61, 131] on link "打帳單" at bounding box center [91, 142] width 169 height 42
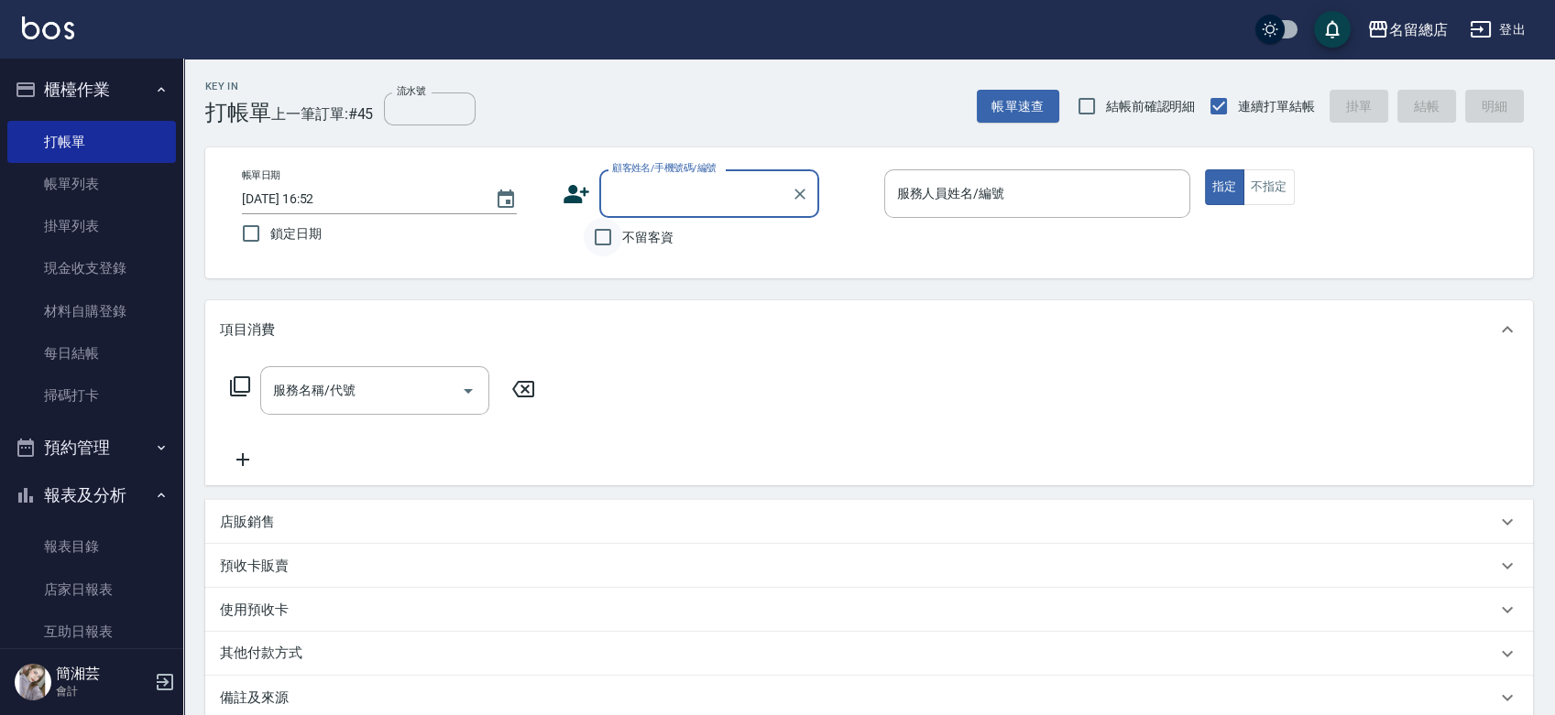
click at [618, 229] on input "不留客資" at bounding box center [603, 237] width 38 height 38
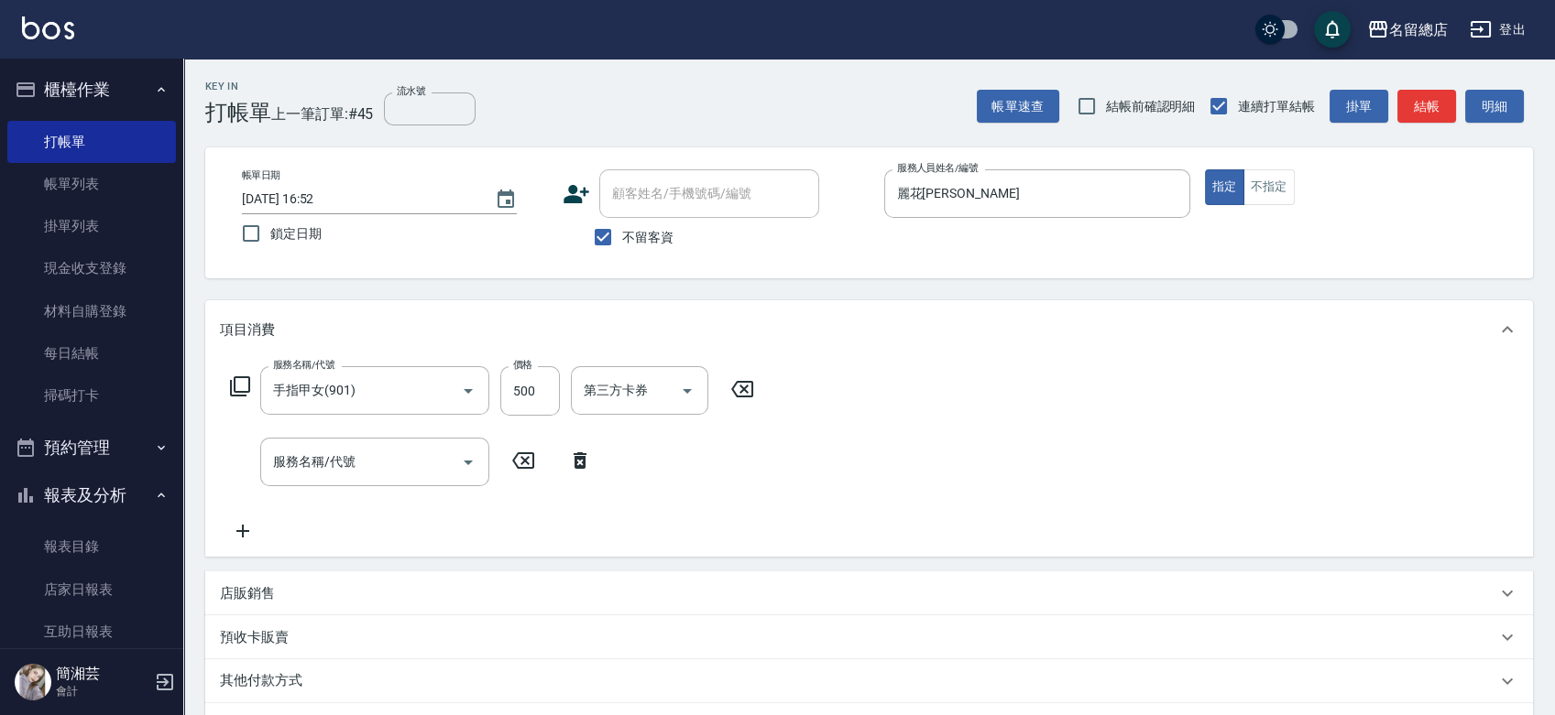
click at [348, 588] on div "店販銷售" at bounding box center [858, 593] width 1276 height 19
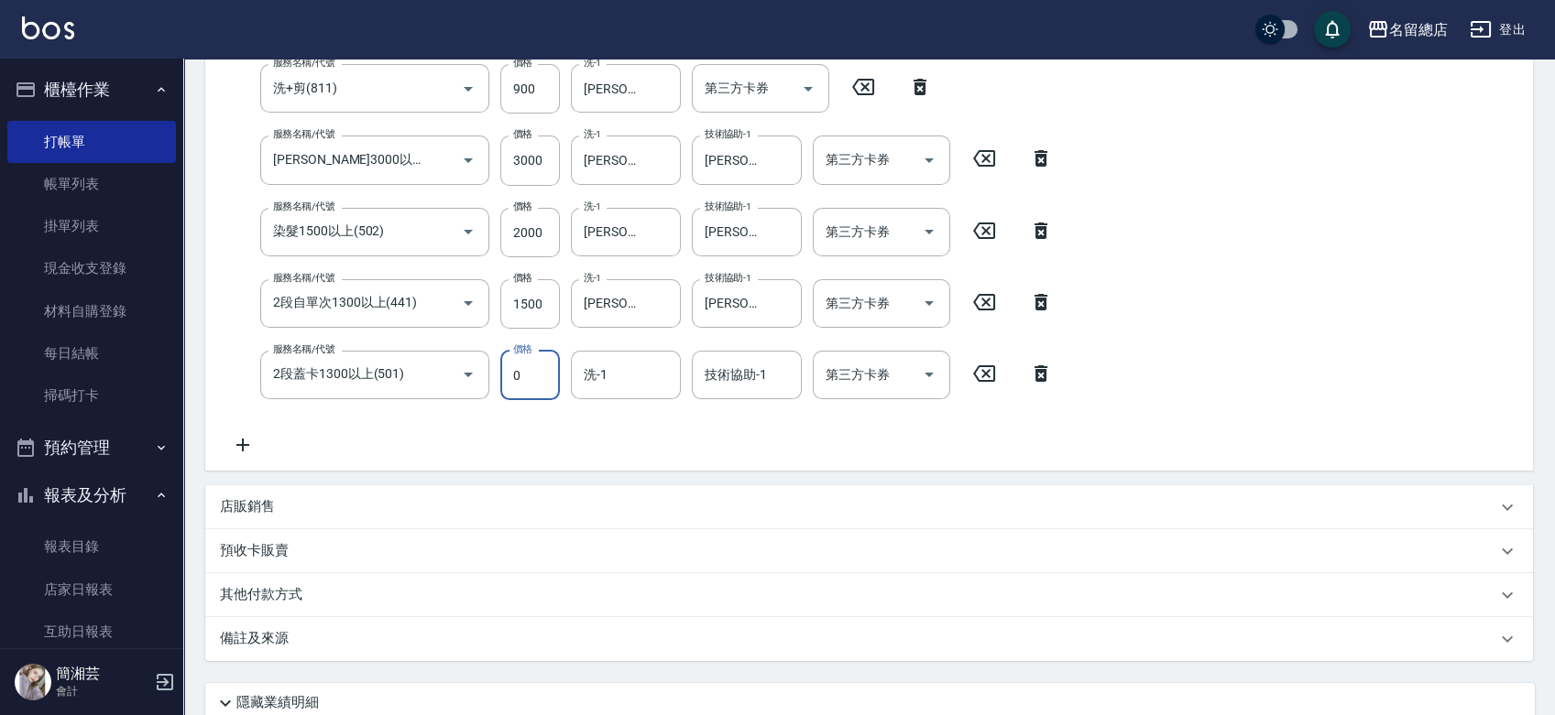
scroll to position [366, 0]
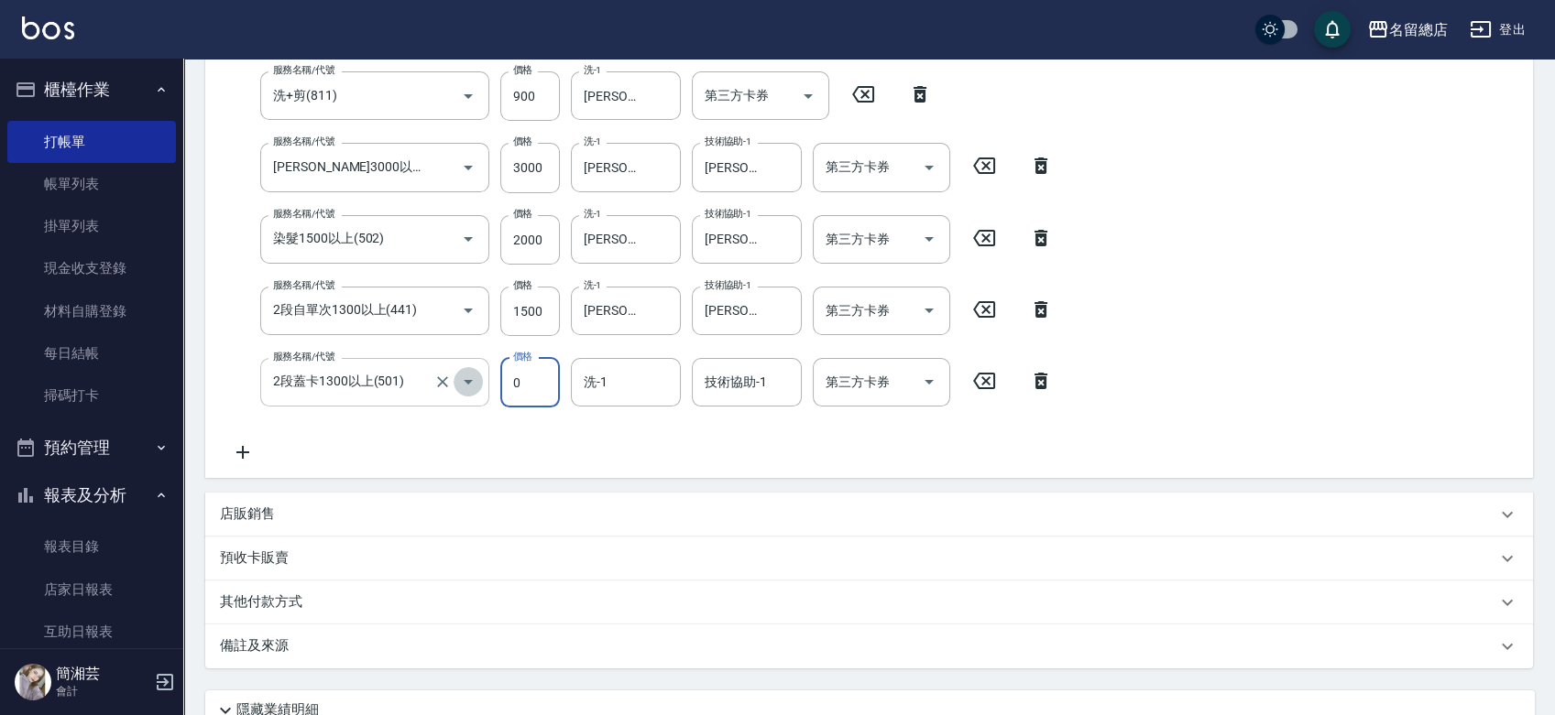
click at [465, 381] on icon "Open" at bounding box center [468, 382] width 9 height 5
click at [450, 383] on icon "Clear" at bounding box center [442, 382] width 18 height 18
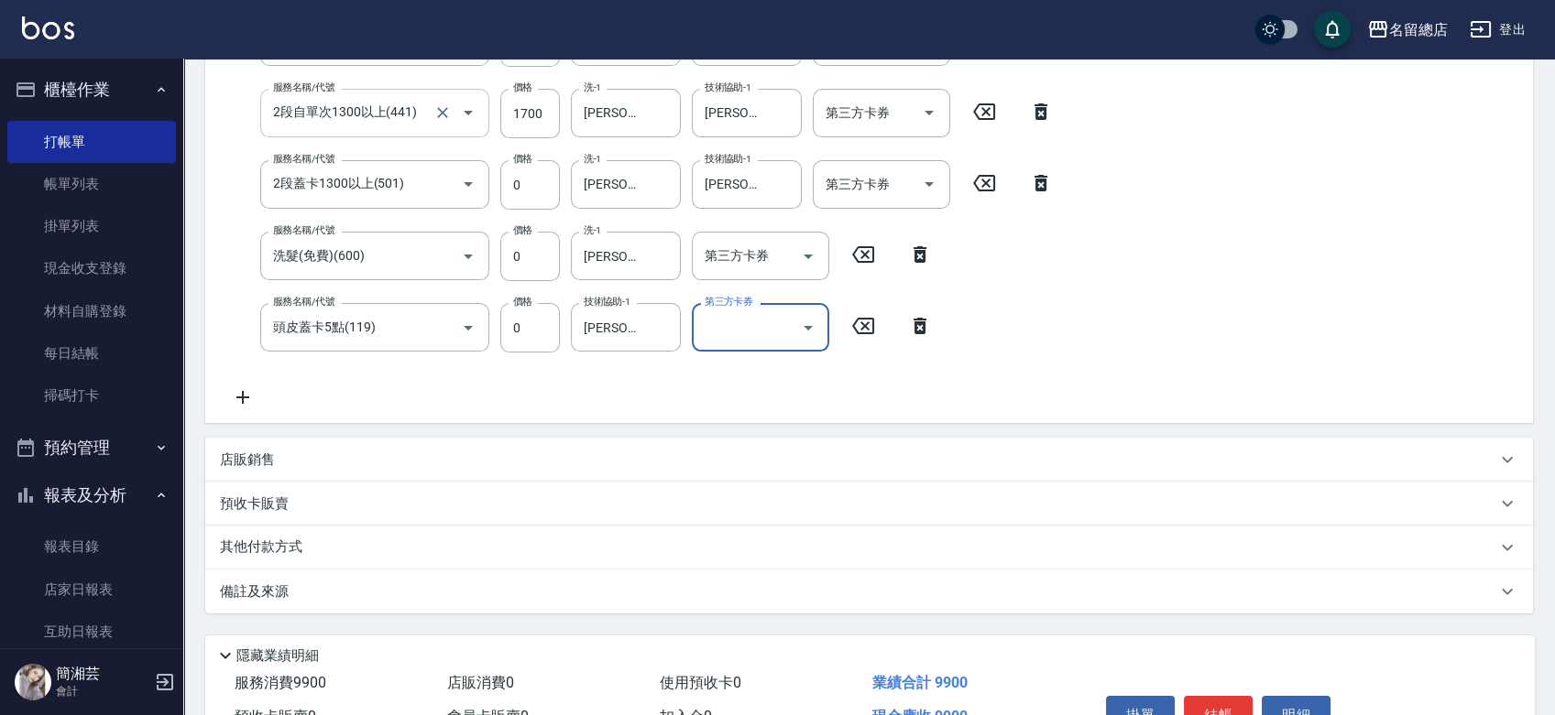
scroll to position [672, 0]
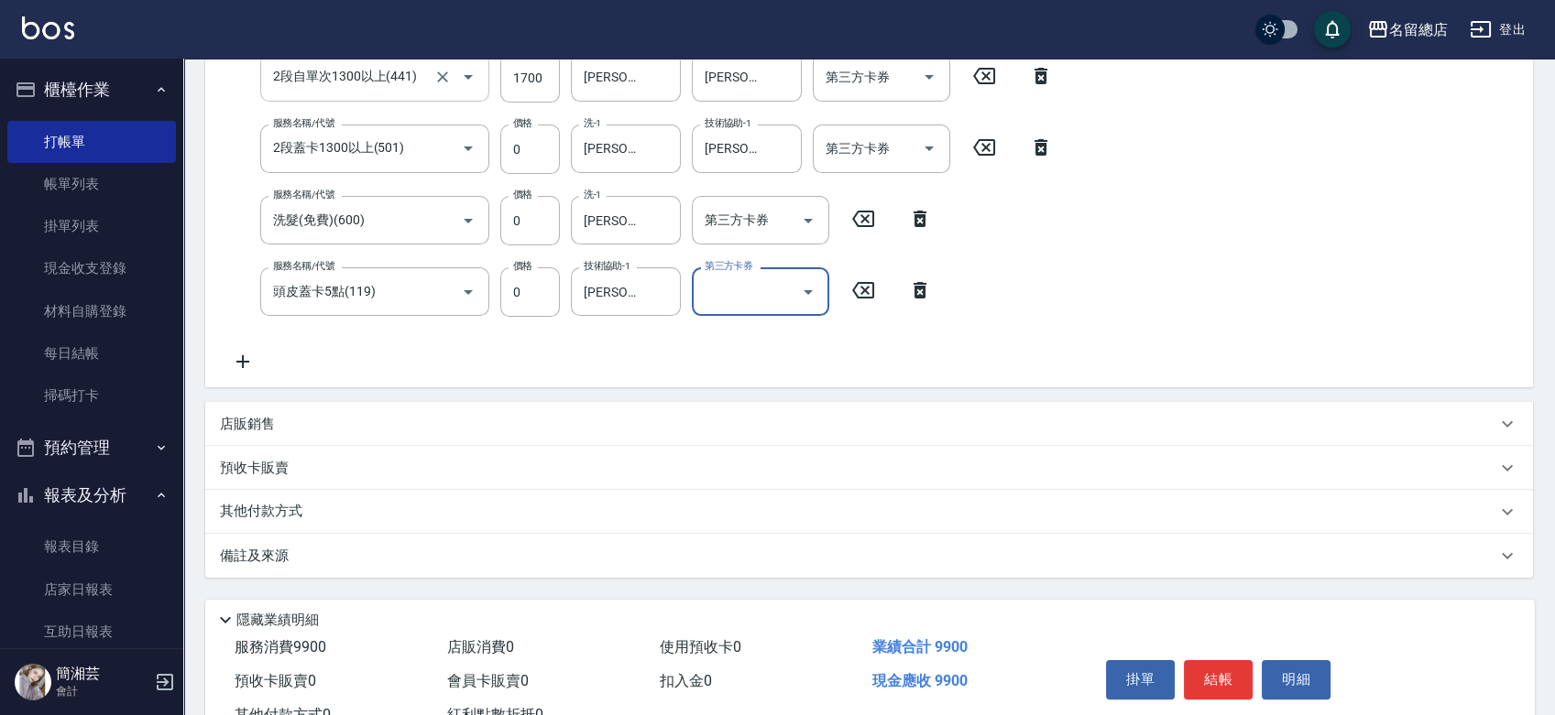
click at [271, 522] on div "其他付款方式" at bounding box center [868, 512] width 1327 height 44
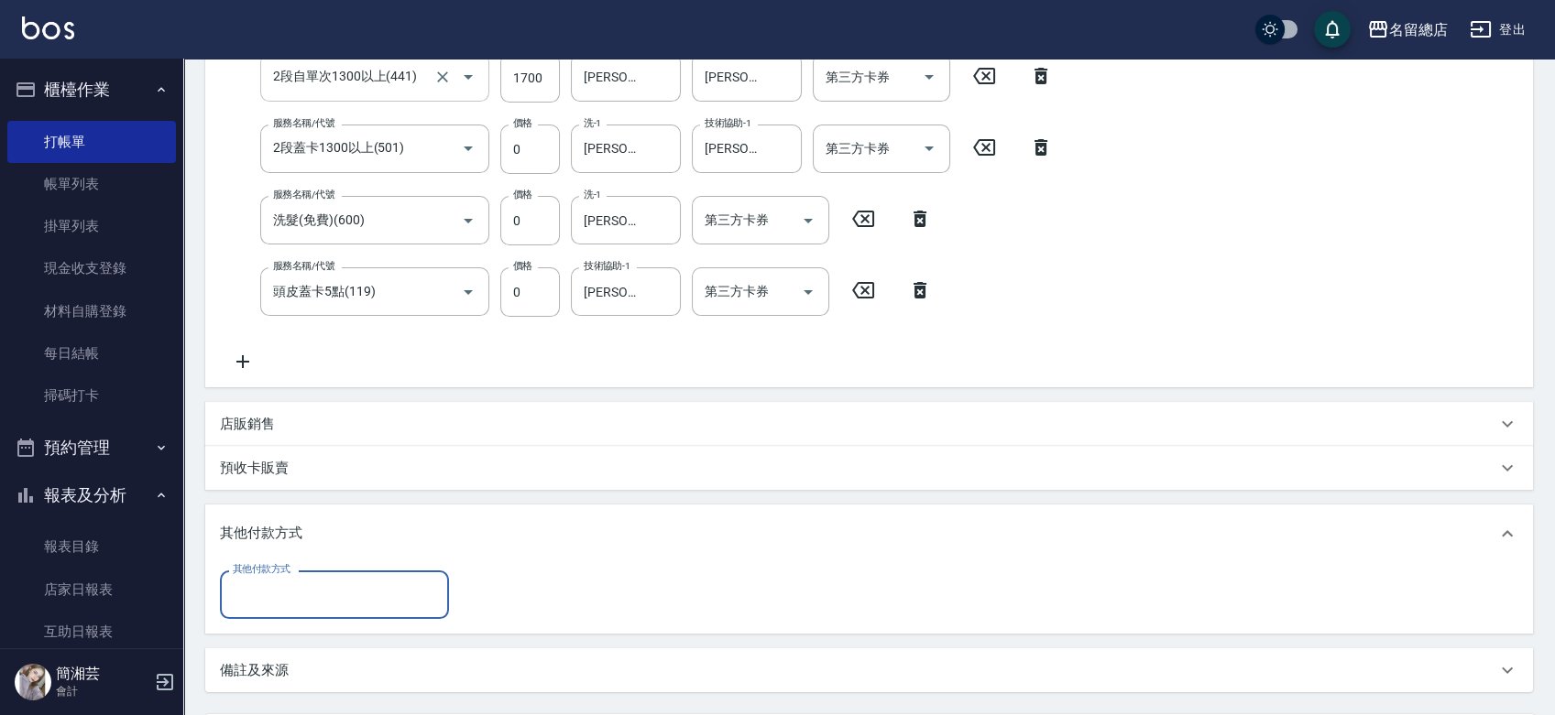
scroll to position [0, 0]
click at [286, 576] on label "其他付款方式" at bounding box center [262, 570] width 58 height 14
click at [286, 579] on input "其他付款方式" at bounding box center [334, 595] width 213 height 32
click at [293, 584] on input "其他付款方式" at bounding box center [334, 595] width 213 height 32
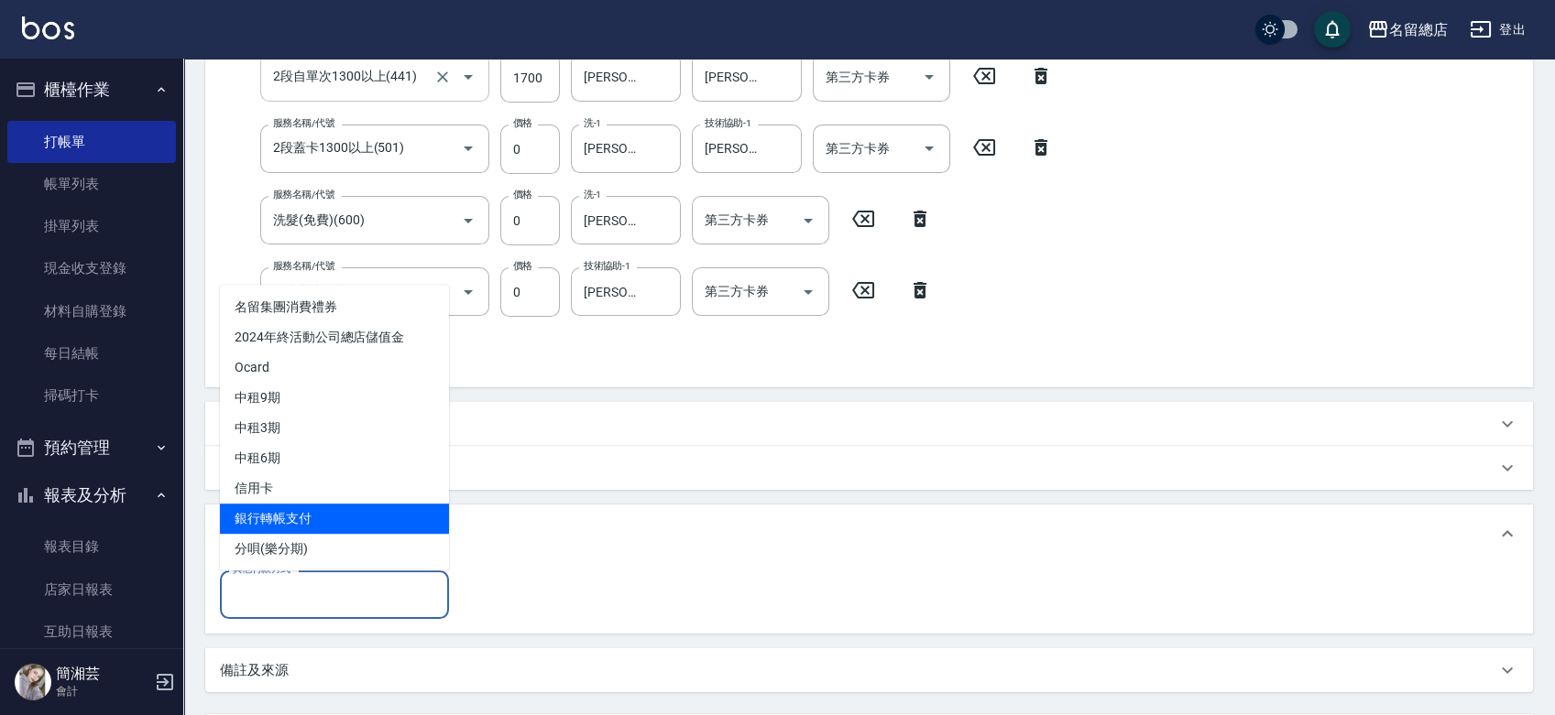
click at [287, 516] on span "銀行轉帳支付" at bounding box center [334, 519] width 229 height 30
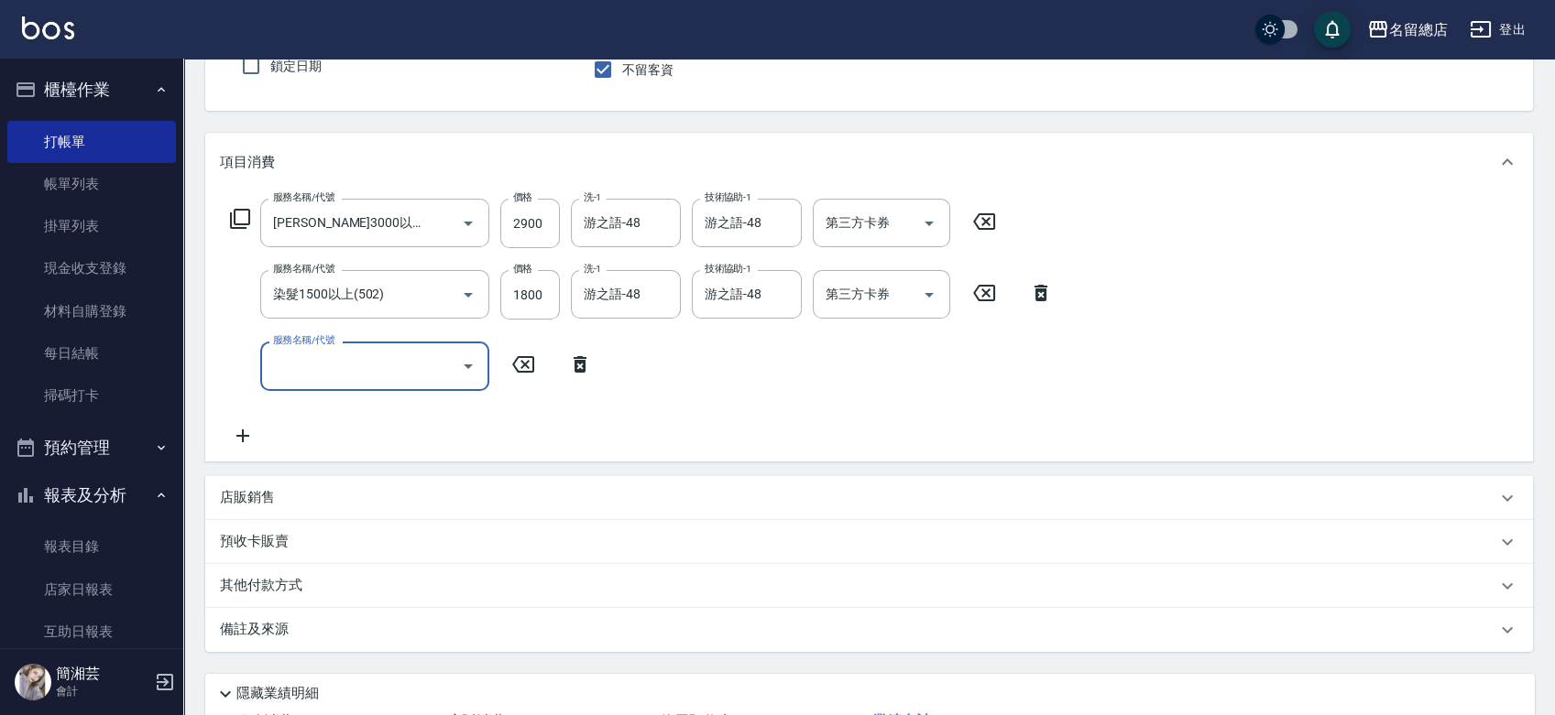
scroll to position [203, 0]
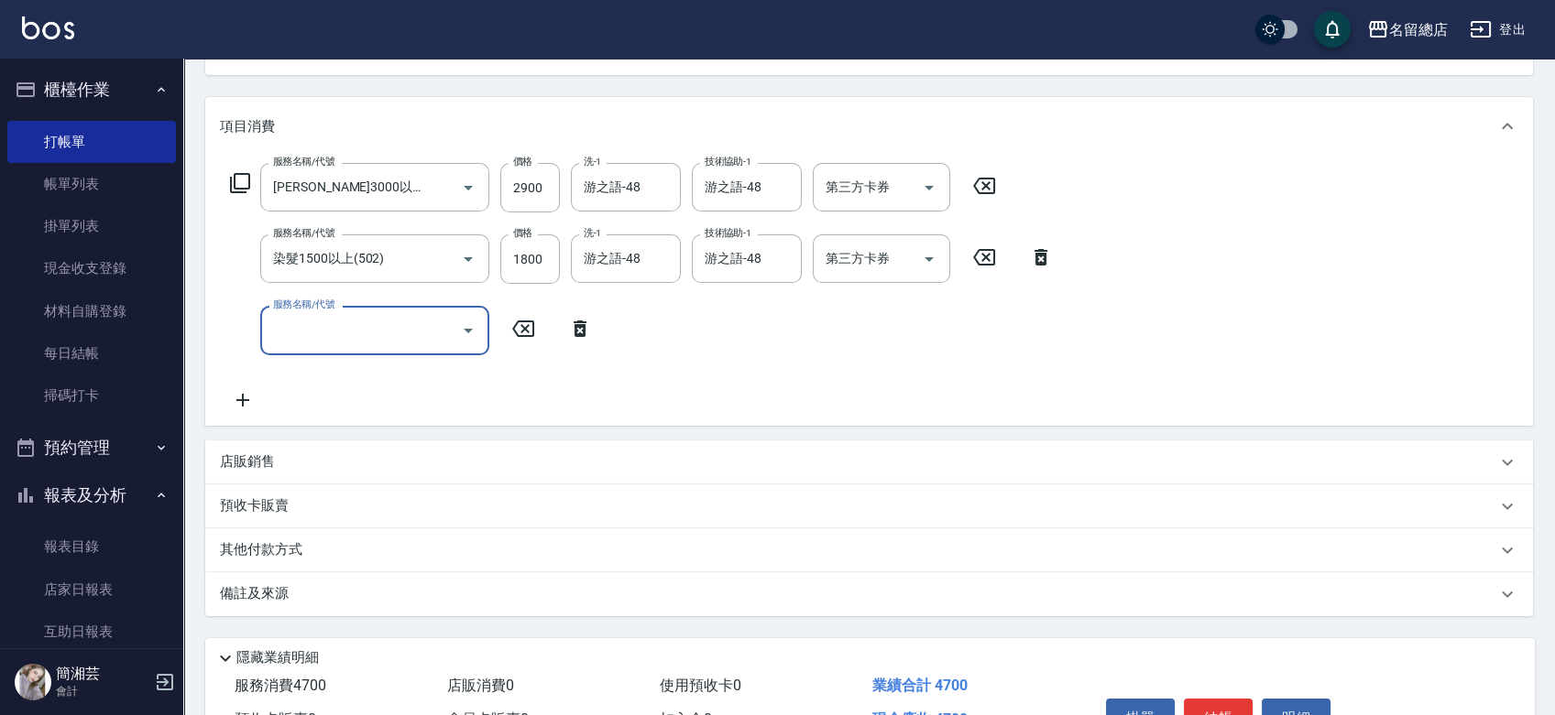
click at [264, 453] on p "店販銷售" at bounding box center [247, 462] width 55 height 19
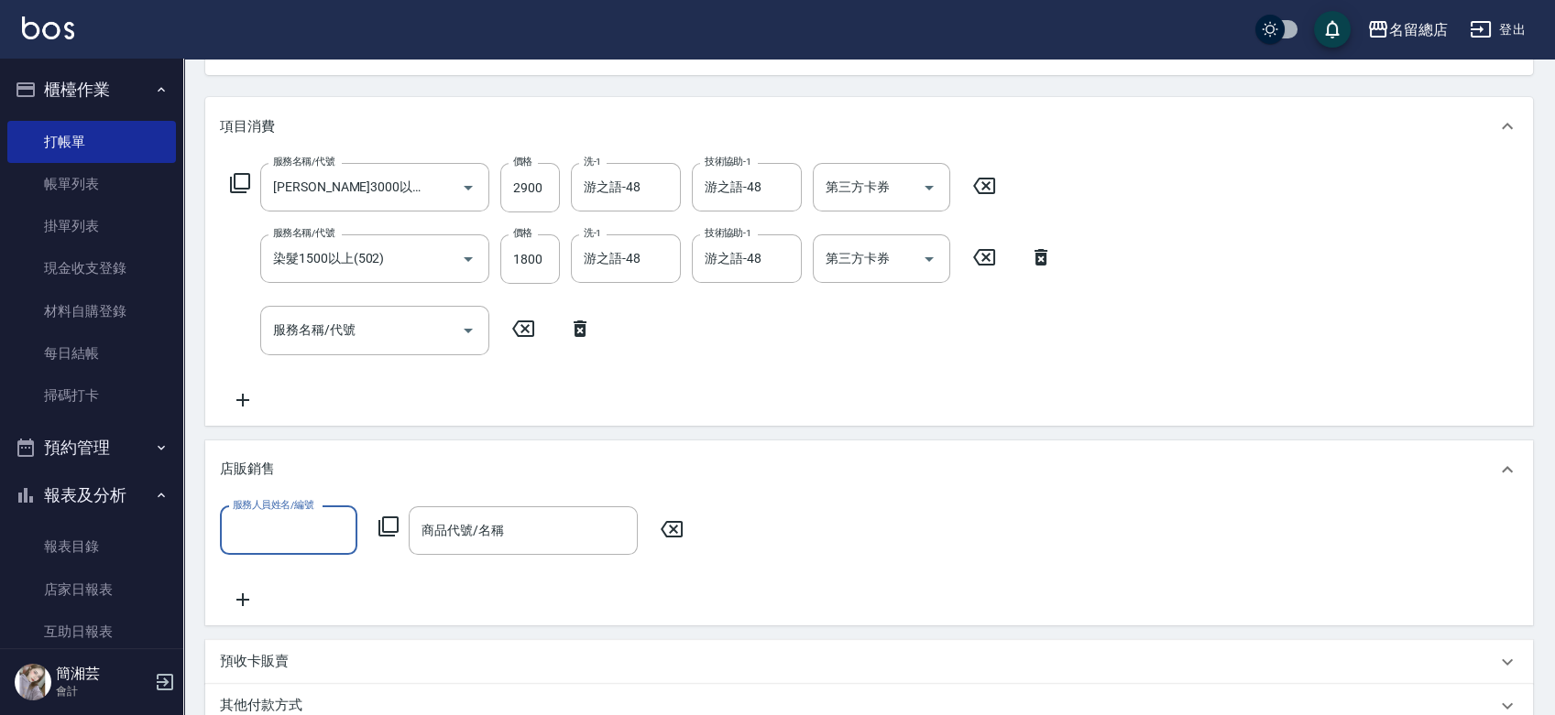
scroll to position [0, 0]
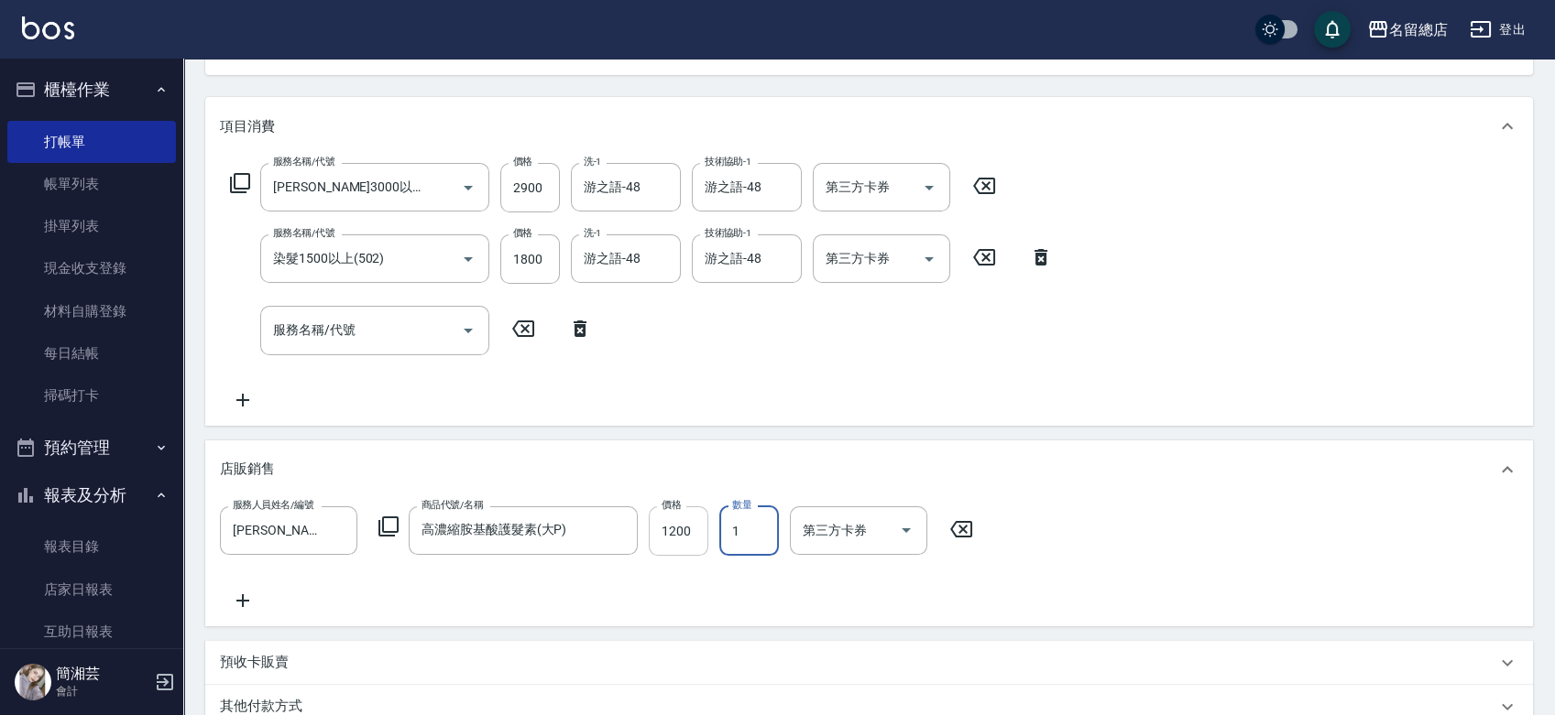
click at [661, 529] on input "1200" at bounding box center [679, 531] width 60 height 49
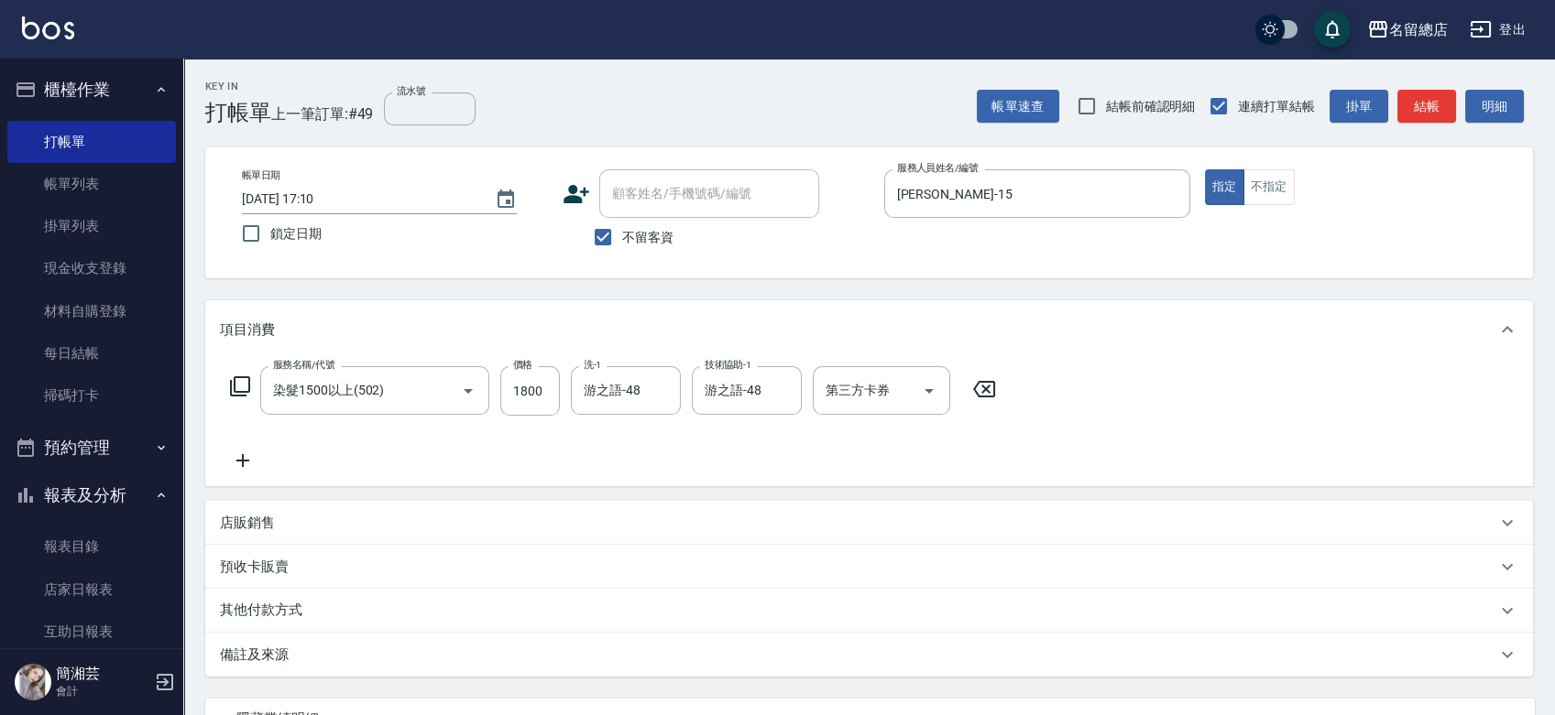
click at [1152, 396] on div "服務名稱/代號 染髮1500以上(502) 服務名稱/代號 價格 1800 價格 洗-1 游之語-48 洗-1 技術協助-1 游之語-48 技術協助-1 第三…" at bounding box center [868, 422] width 1327 height 127
click at [660, 390] on icon "Clear" at bounding box center [661, 391] width 18 height 18
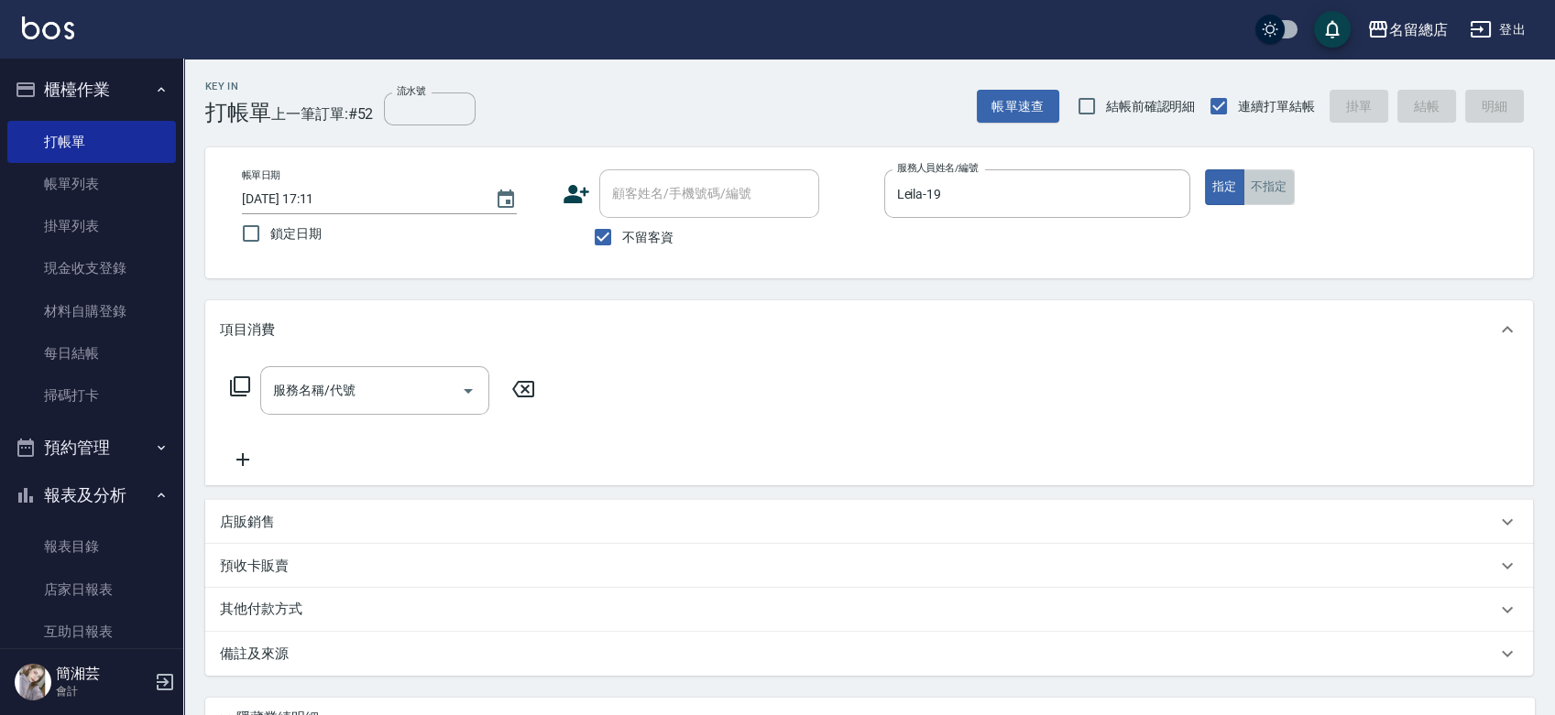
click at [1261, 174] on button "不指定" at bounding box center [1268, 187] width 51 height 36
click at [375, 383] on input "服務名稱/代號" at bounding box center [360, 391] width 185 height 32
drag, startPoint x: 374, startPoint y: 390, endPoint x: 377, endPoint y: 403, distance: 13.1
click at [374, 392] on input "服務名稱/代號" at bounding box center [360, 391] width 185 height 32
click at [633, 218] on div "顧客姓名/手機號碼/編號" at bounding box center [709, 193] width 220 height 49
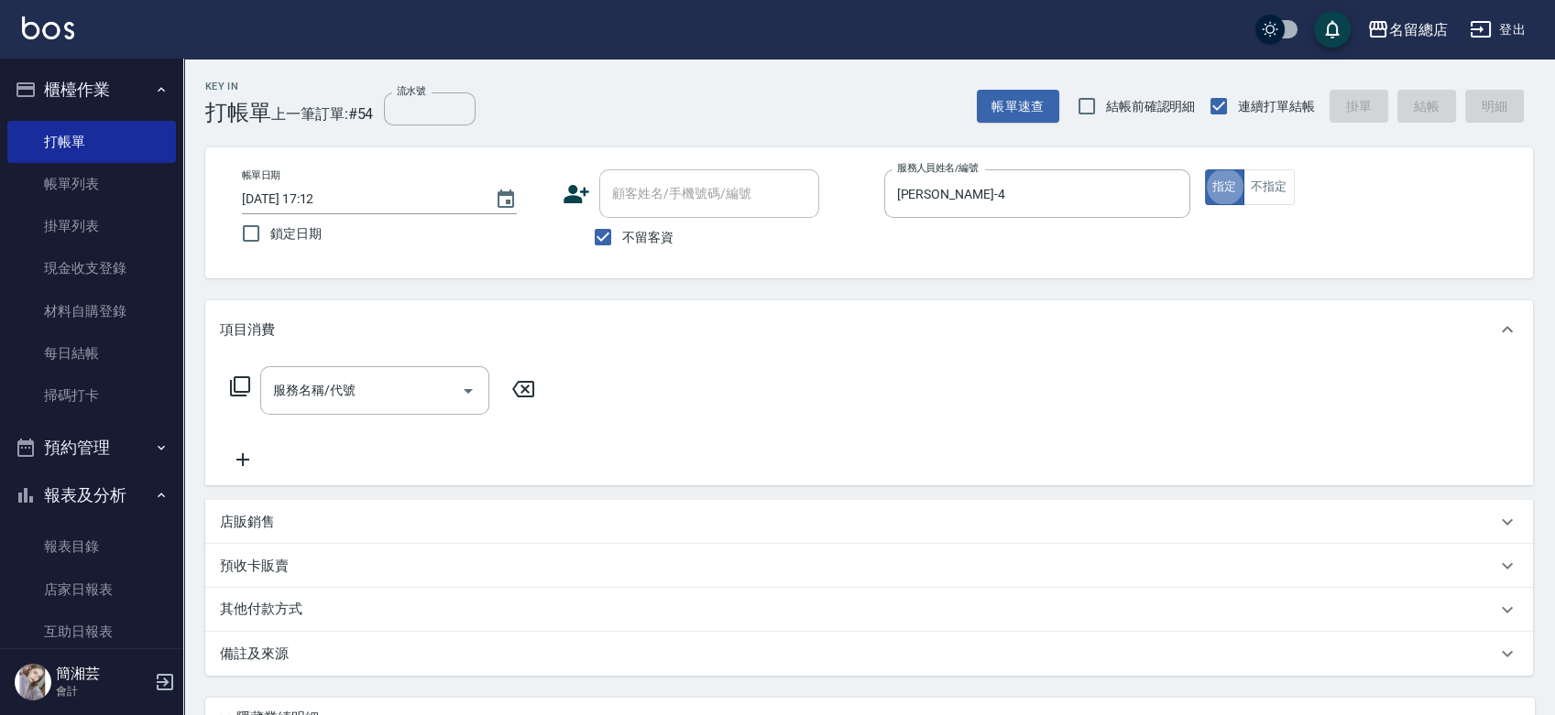
click at [638, 235] on span "不留客資" at bounding box center [647, 237] width 51 height 19
click at [622, 235] on input "不留客資" at bounding box center [603, 237] width 38 height 38
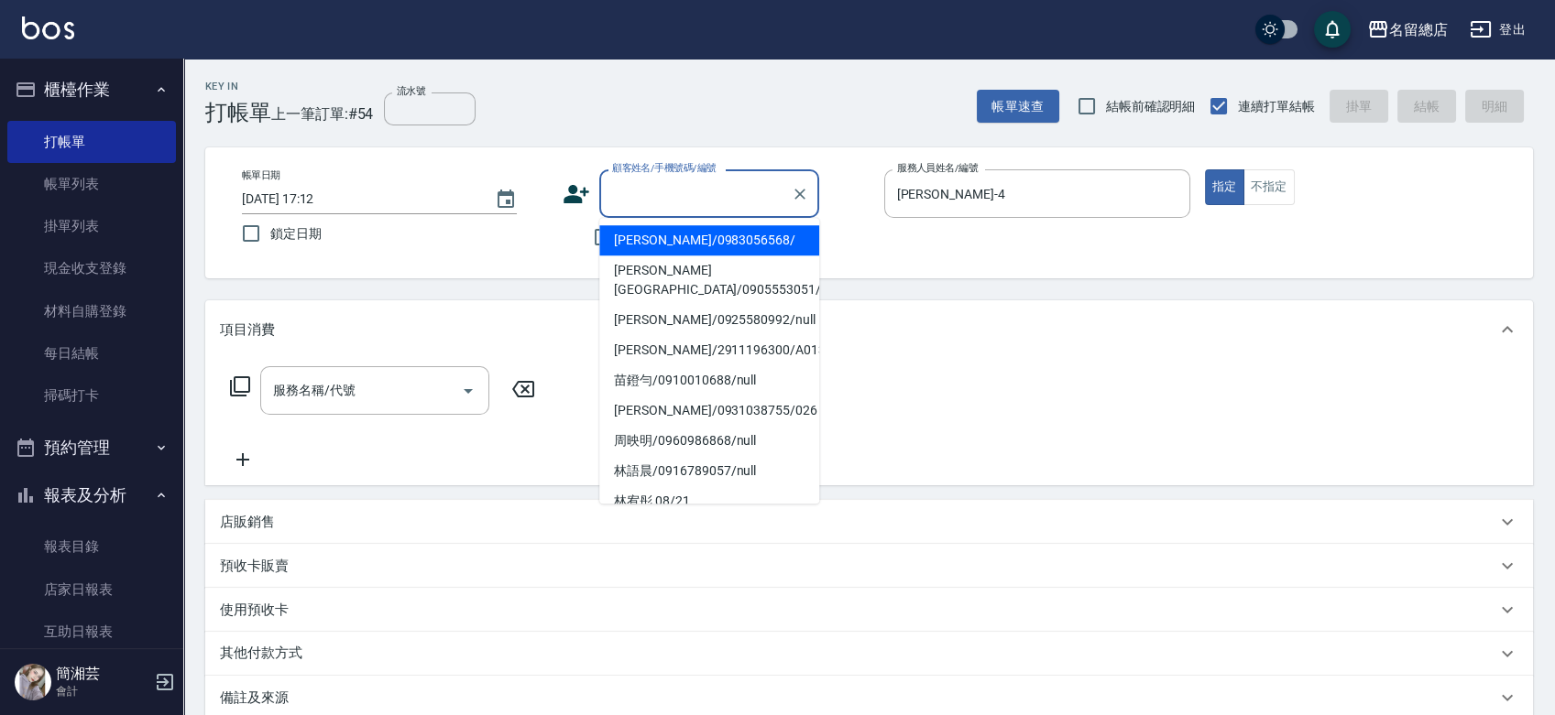
click at [648, 196] on input "顧客姓名/手機號碼/編號" at bounding box center [695, 194] width 176 height 32
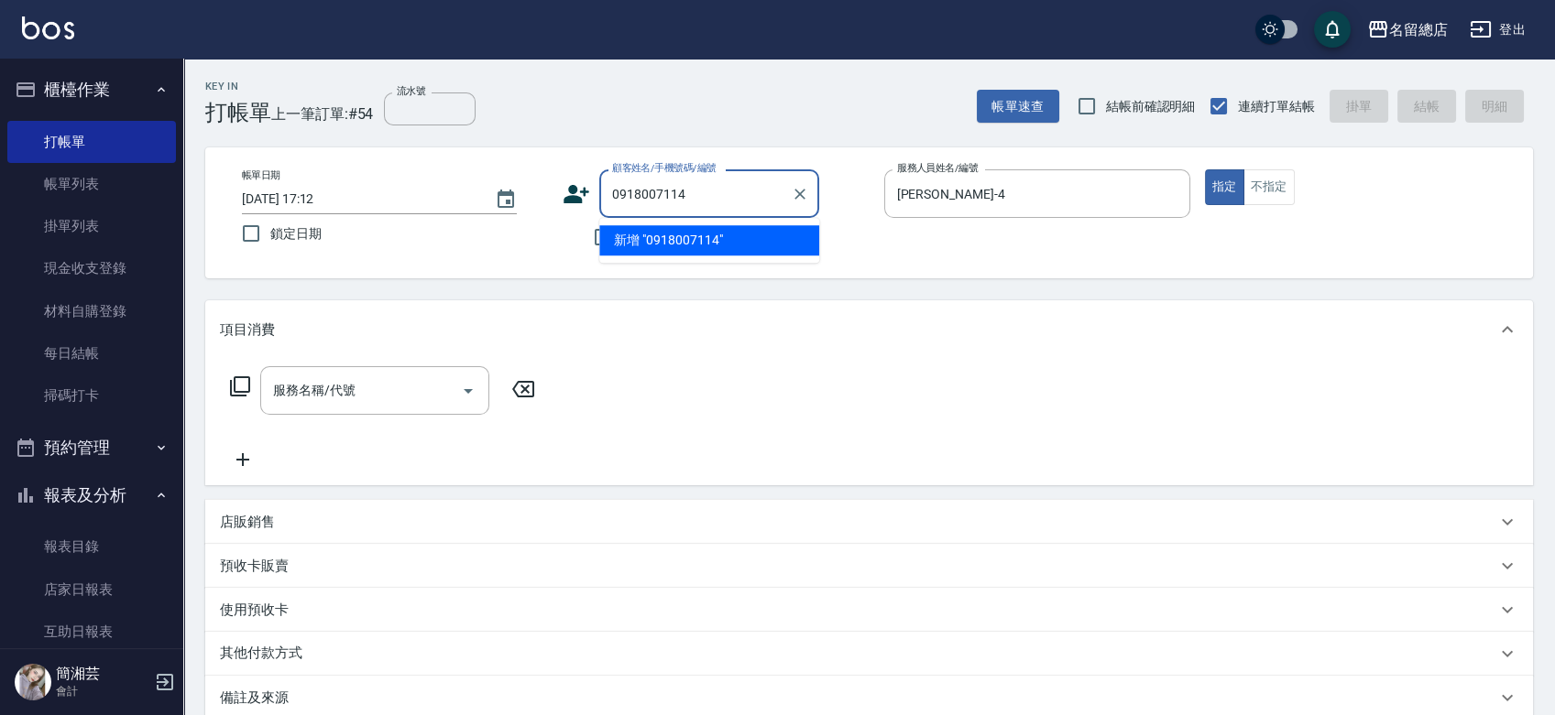
click at [1205, 169] on button "指定" at bounding box center [1224, 187] width 39 height 36
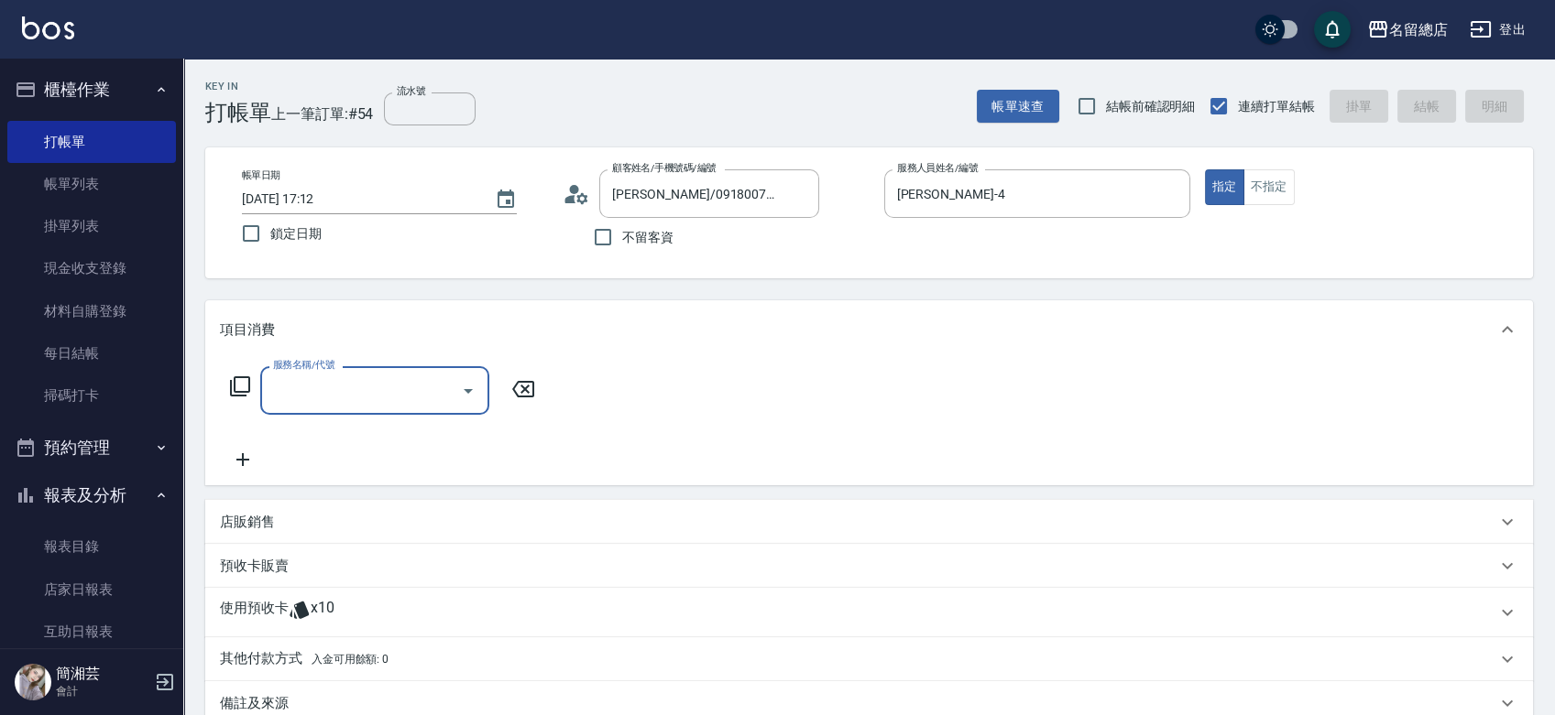
click at [374, 517] on div "店販銷售" at bounding box center [858, 522] width 1276 height 19
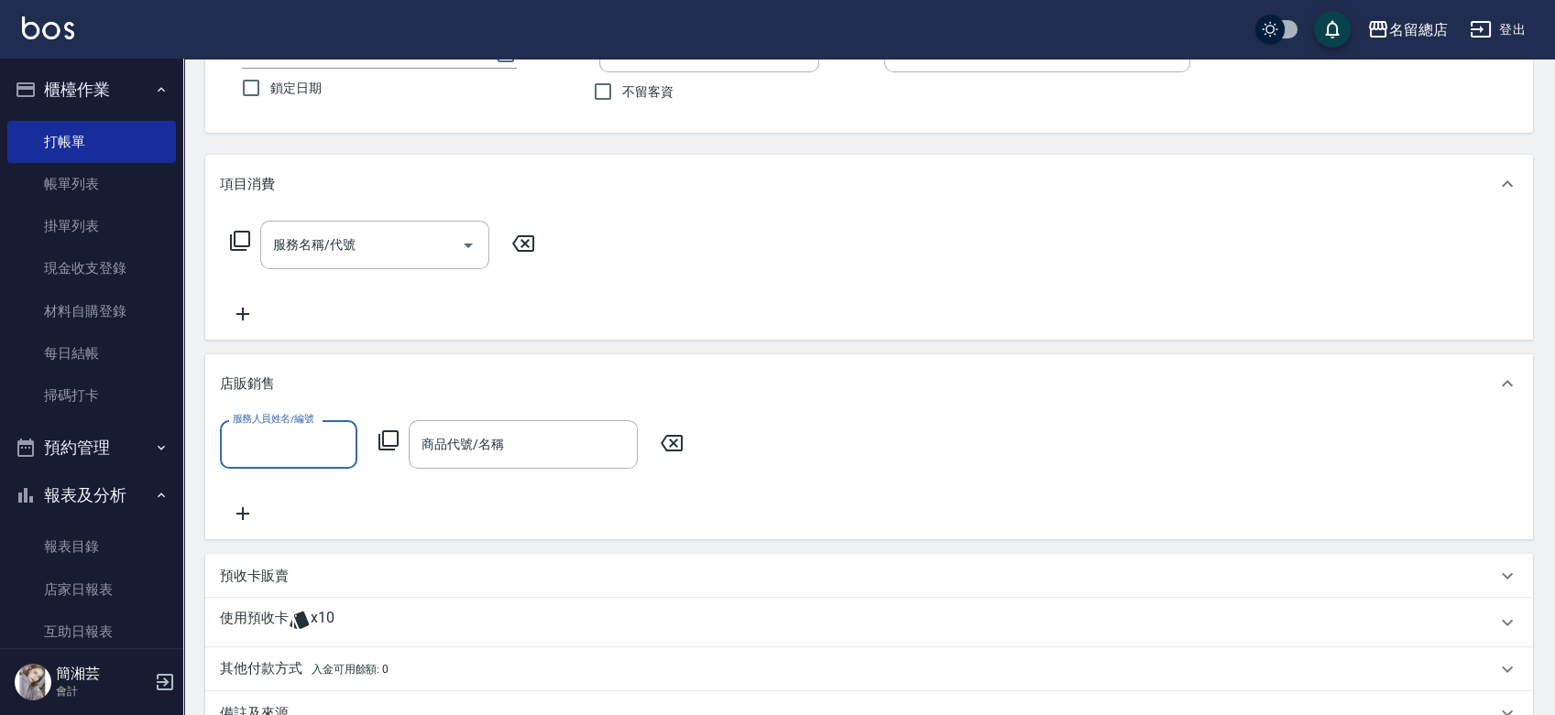
scroll to position [305, 0]
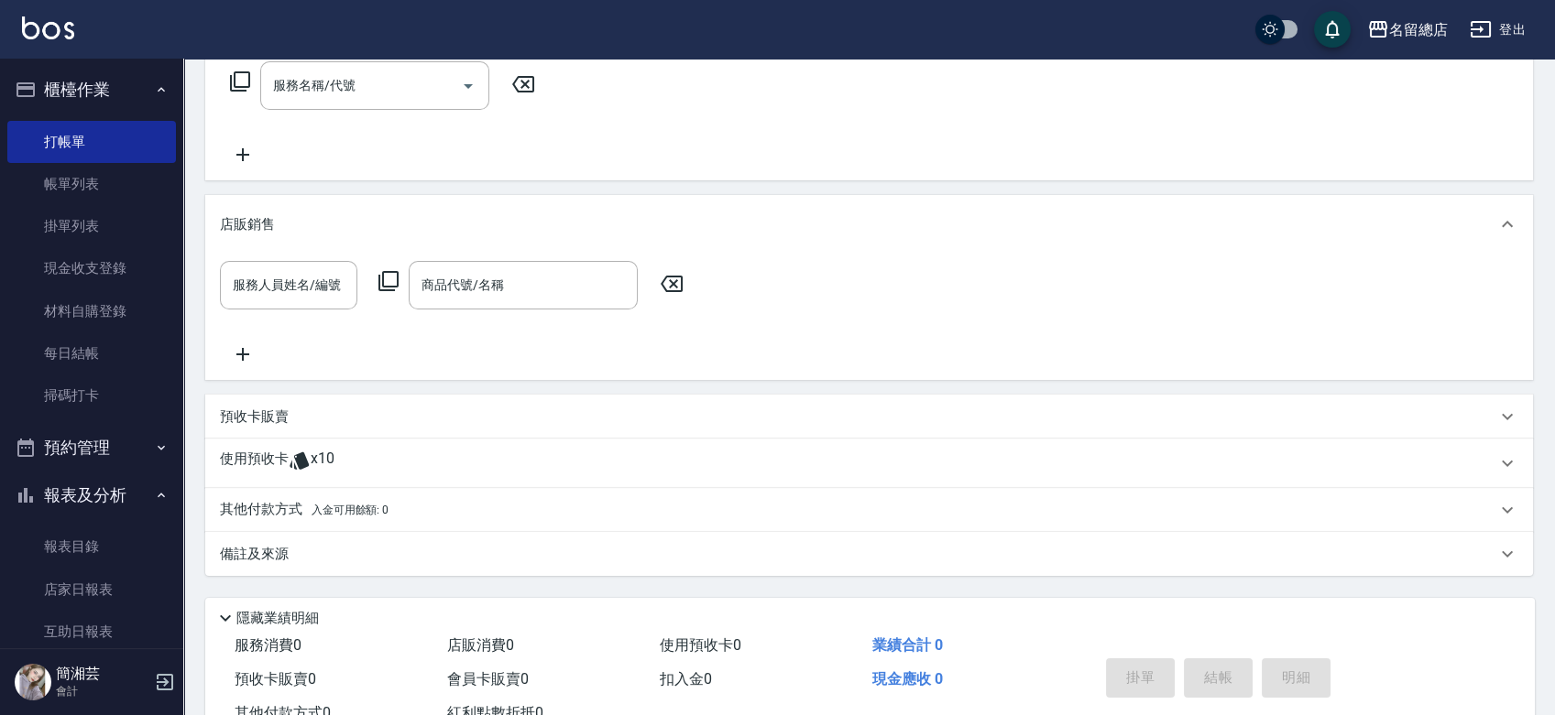
click at [280, 410] on p "預收卡販賣" at bounding box center [254, 417] width 69 height 19
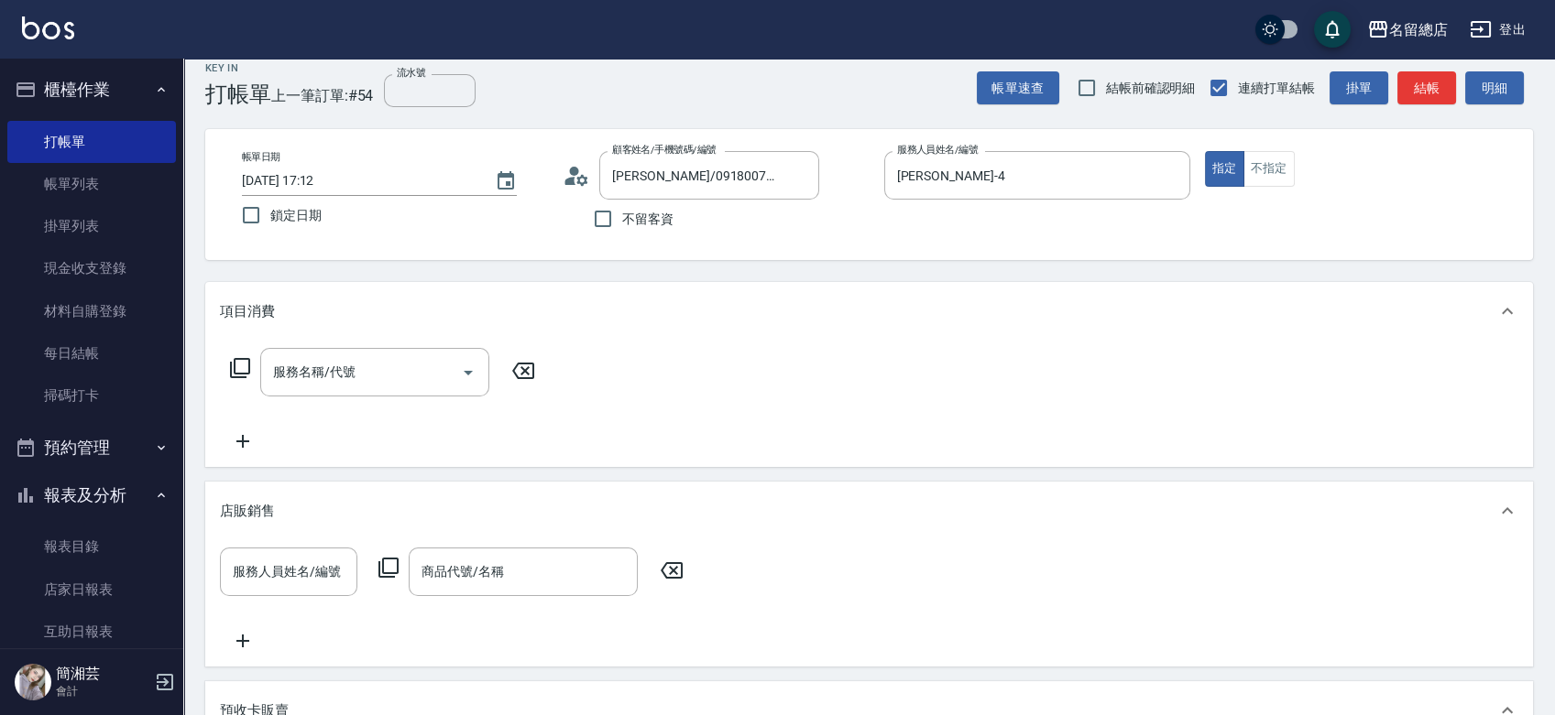
scroll to position [0, 0]
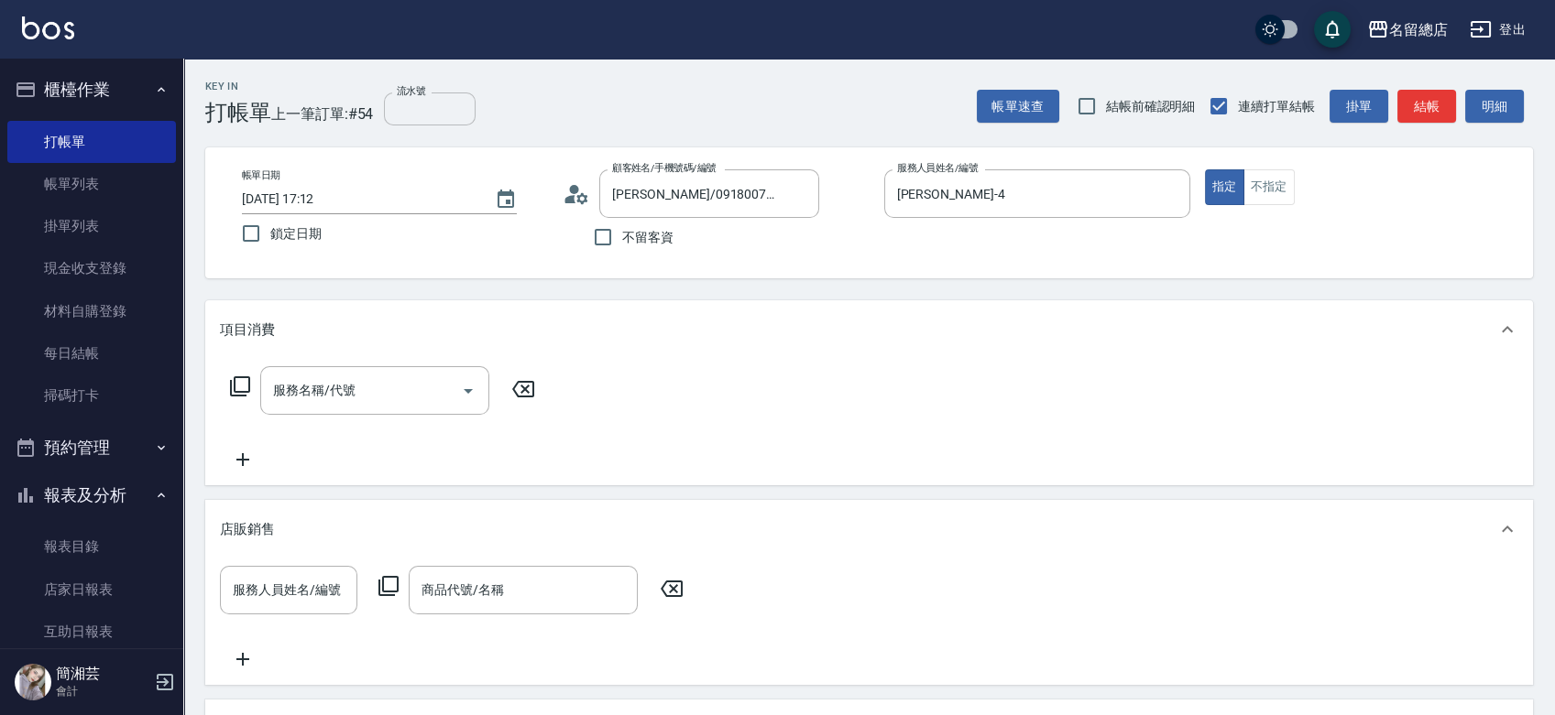
click at [400, 104] on input "流水號" at bounding box center [430, 109] width 92 height 33
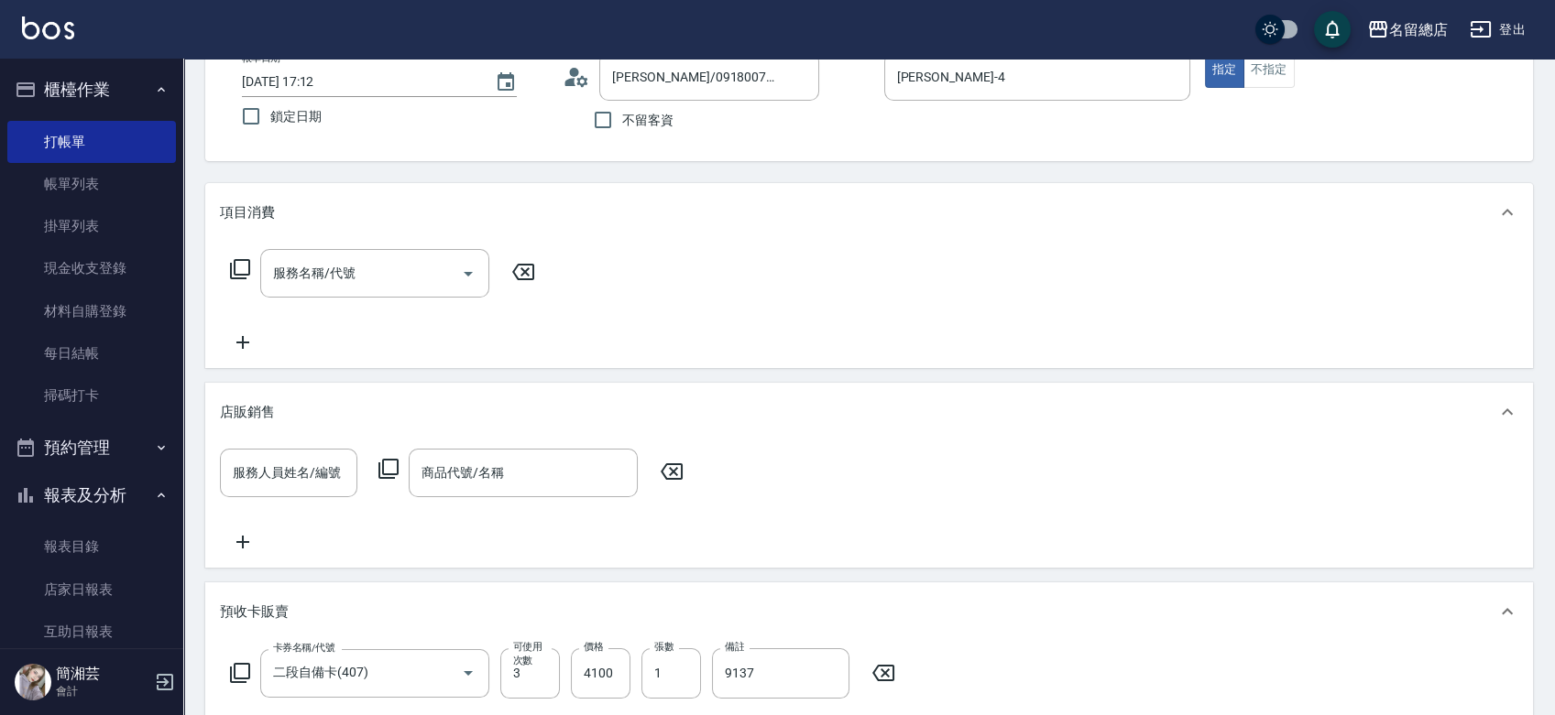
scroll to position [305, 0]
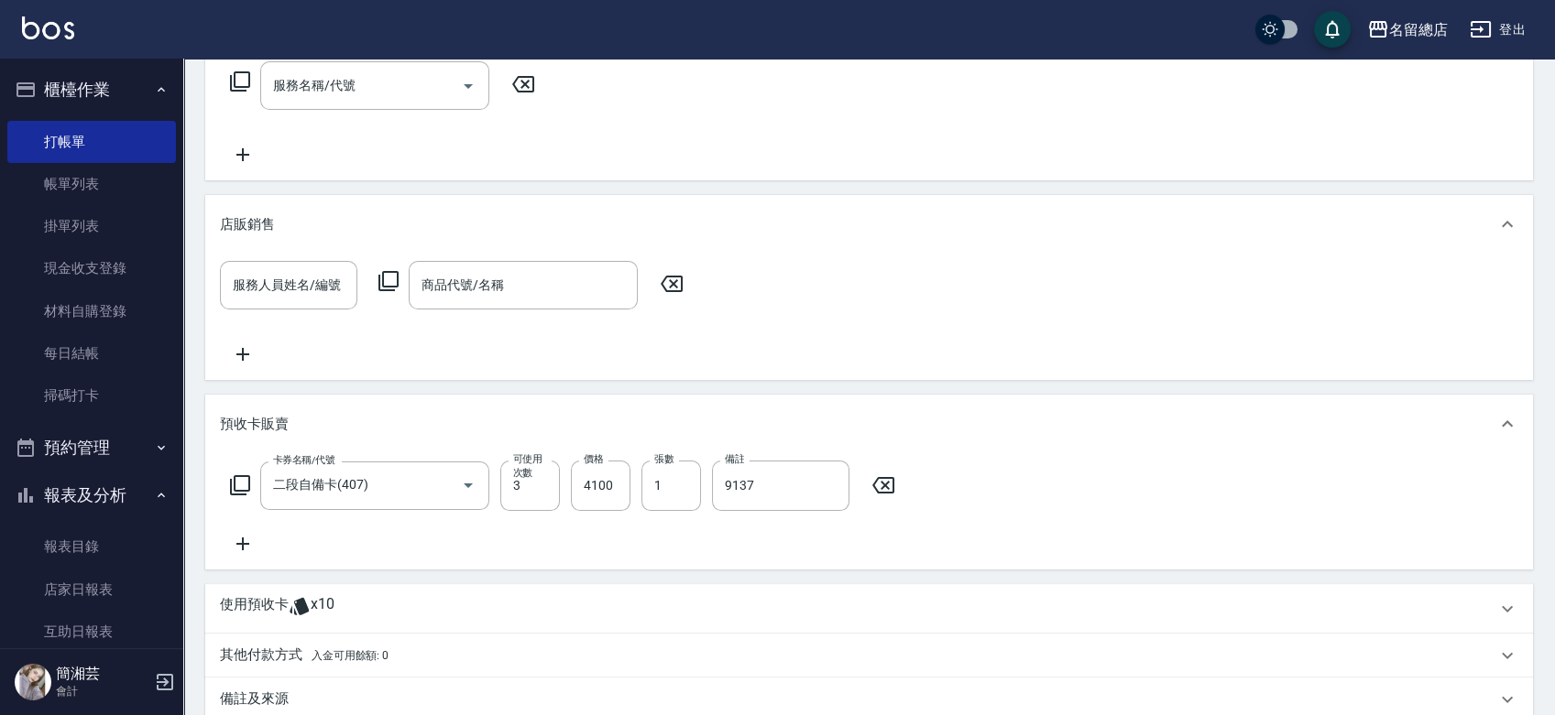
click at [284, 614] on p "使用預收卡" at bounding box center [254, 608] width 69 height 27
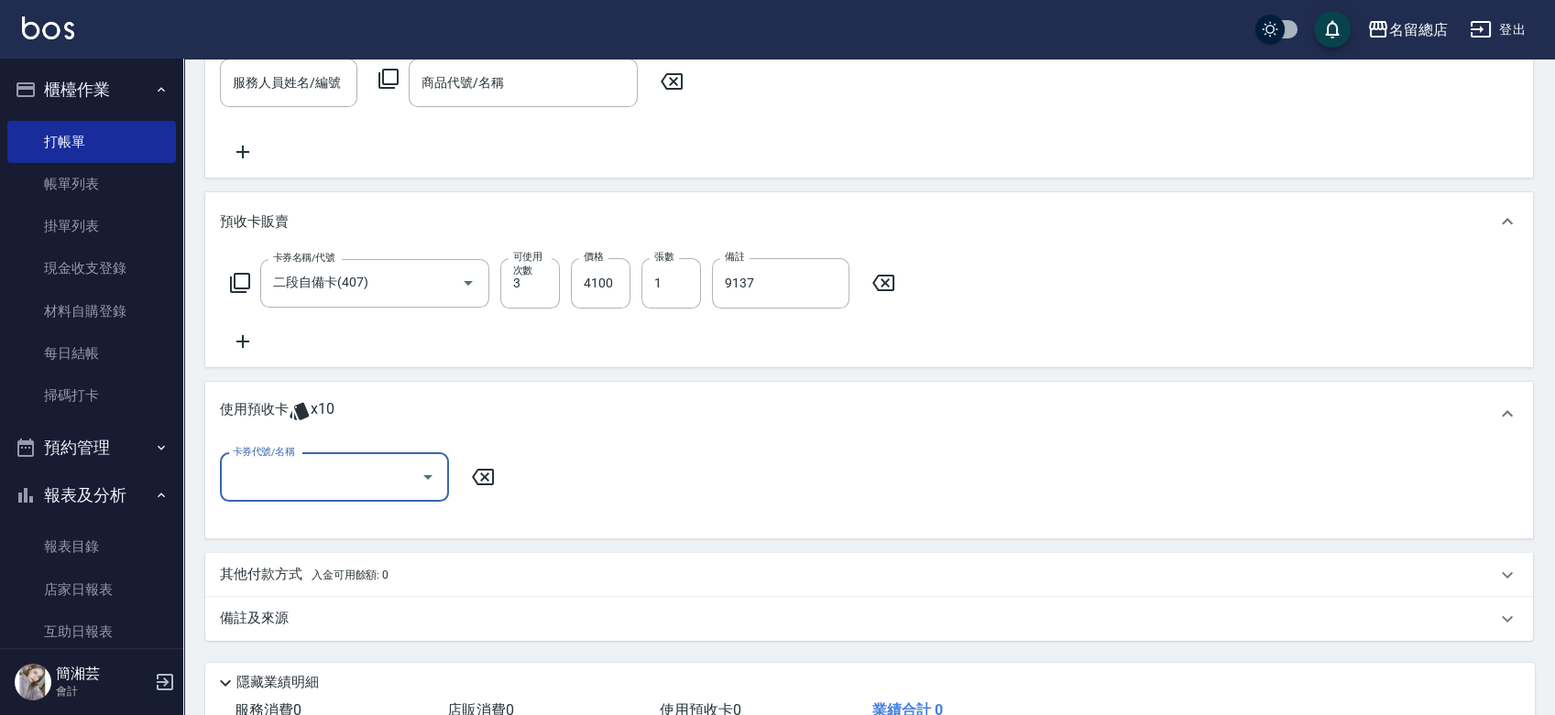
scroll to position [508, 0]
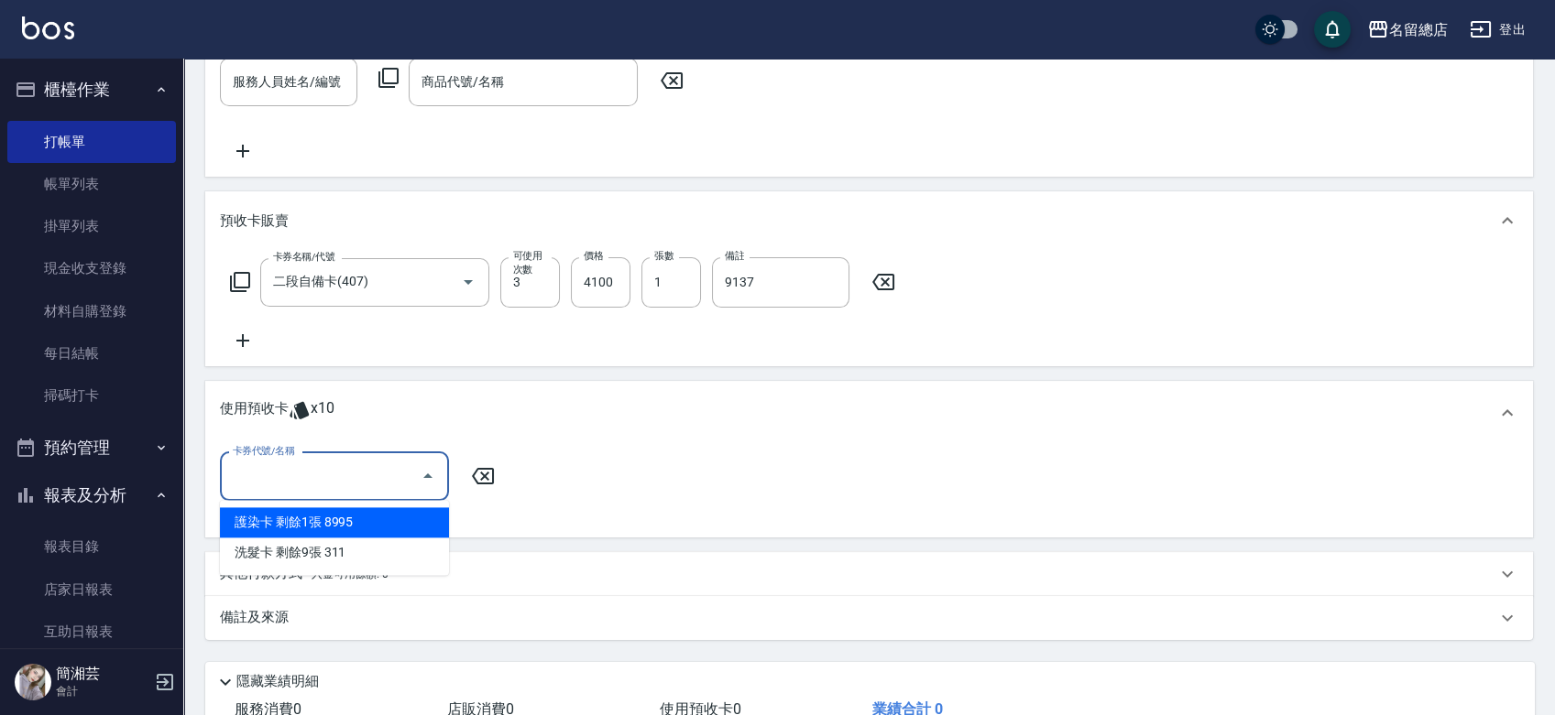
click at [367, 482] on input "卡券代號/名稱" at bounding box center [320, 477] width 185 height 32
click at [1005, 482] on div "卡券代號/名稱 卡券代號/名稱" at bounding box center [869, 488] width 1298 height 71
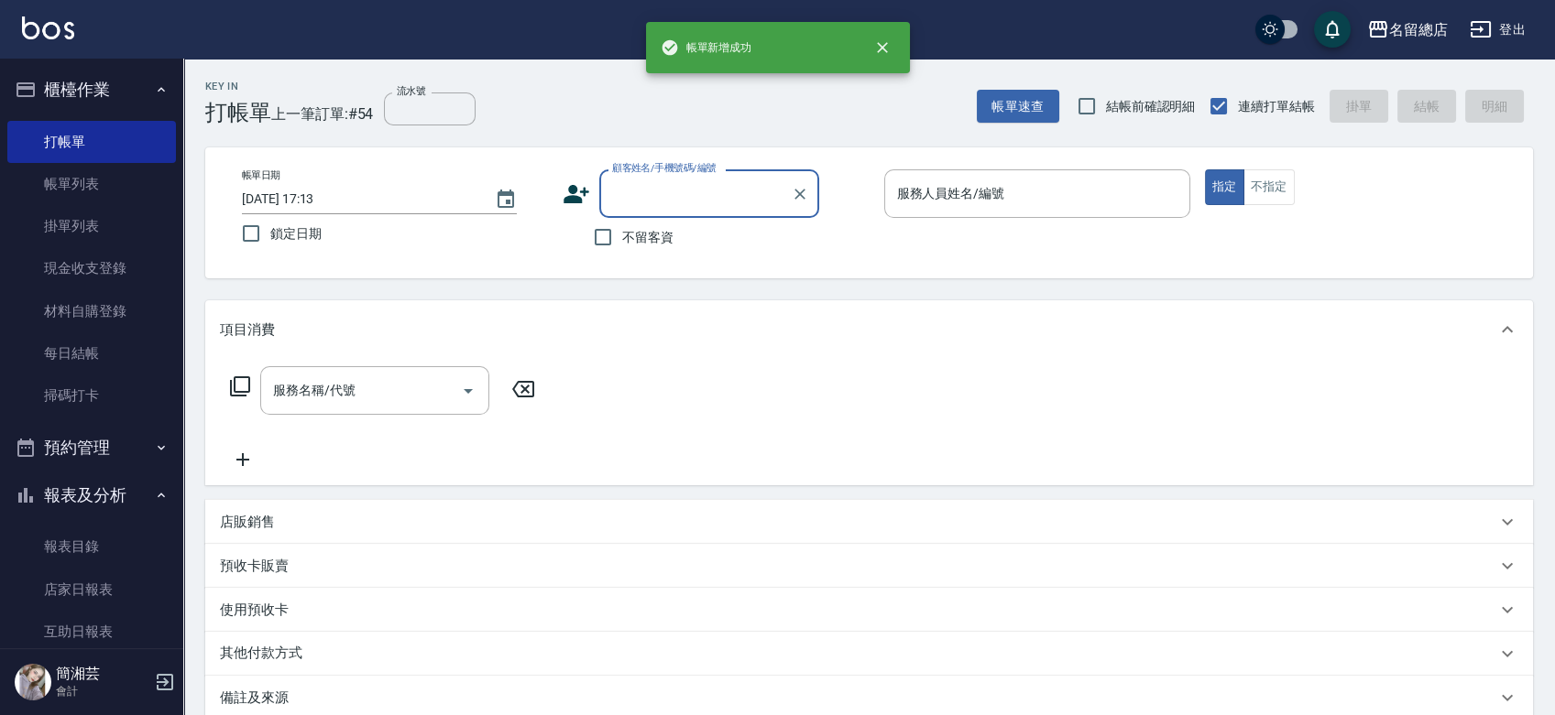
scroll to position [0, 0]
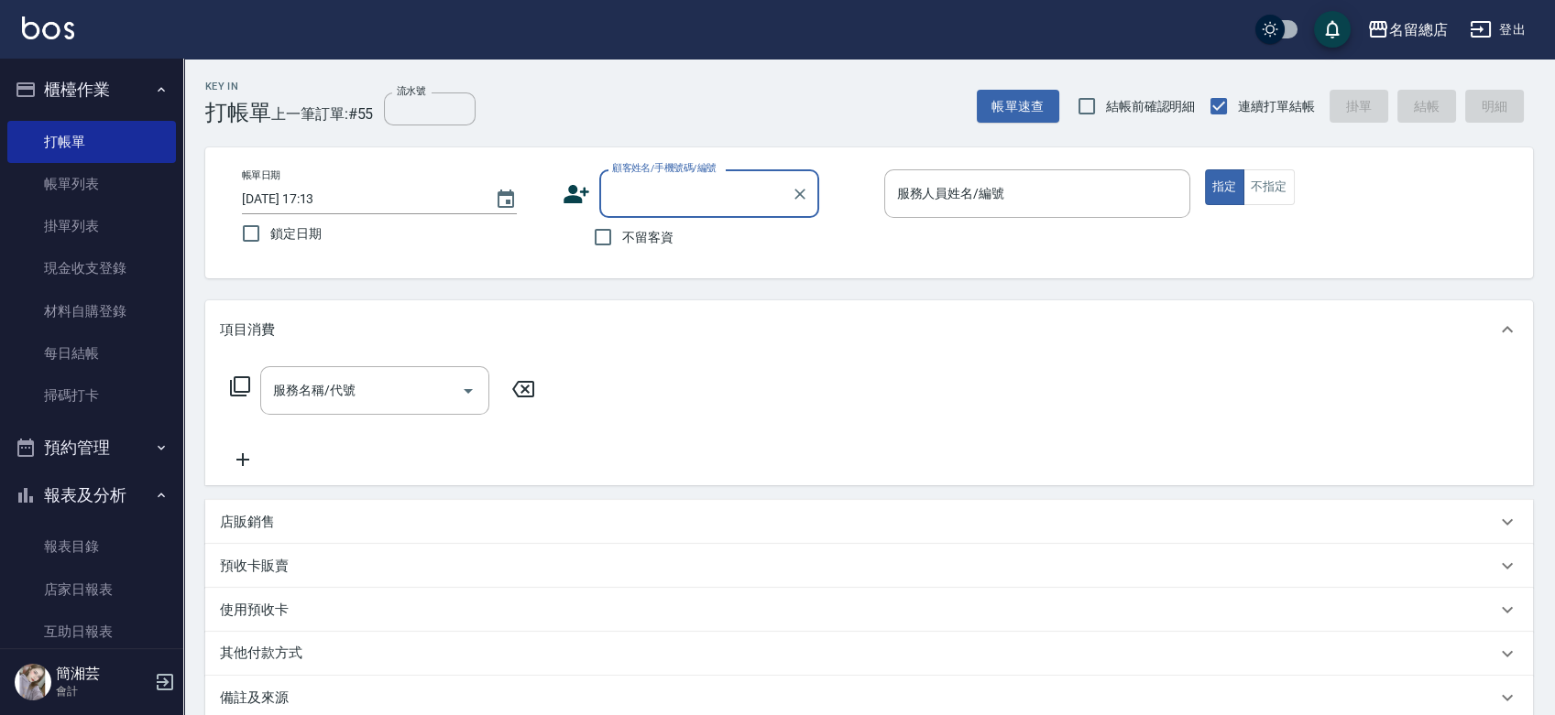
click at [623, 236] on span "不留客資" at bounding box center [647, 237] width 51 height 19
click at [622, 236] on input "不留客資" at bounding box center [603, 237] width 38 height 38
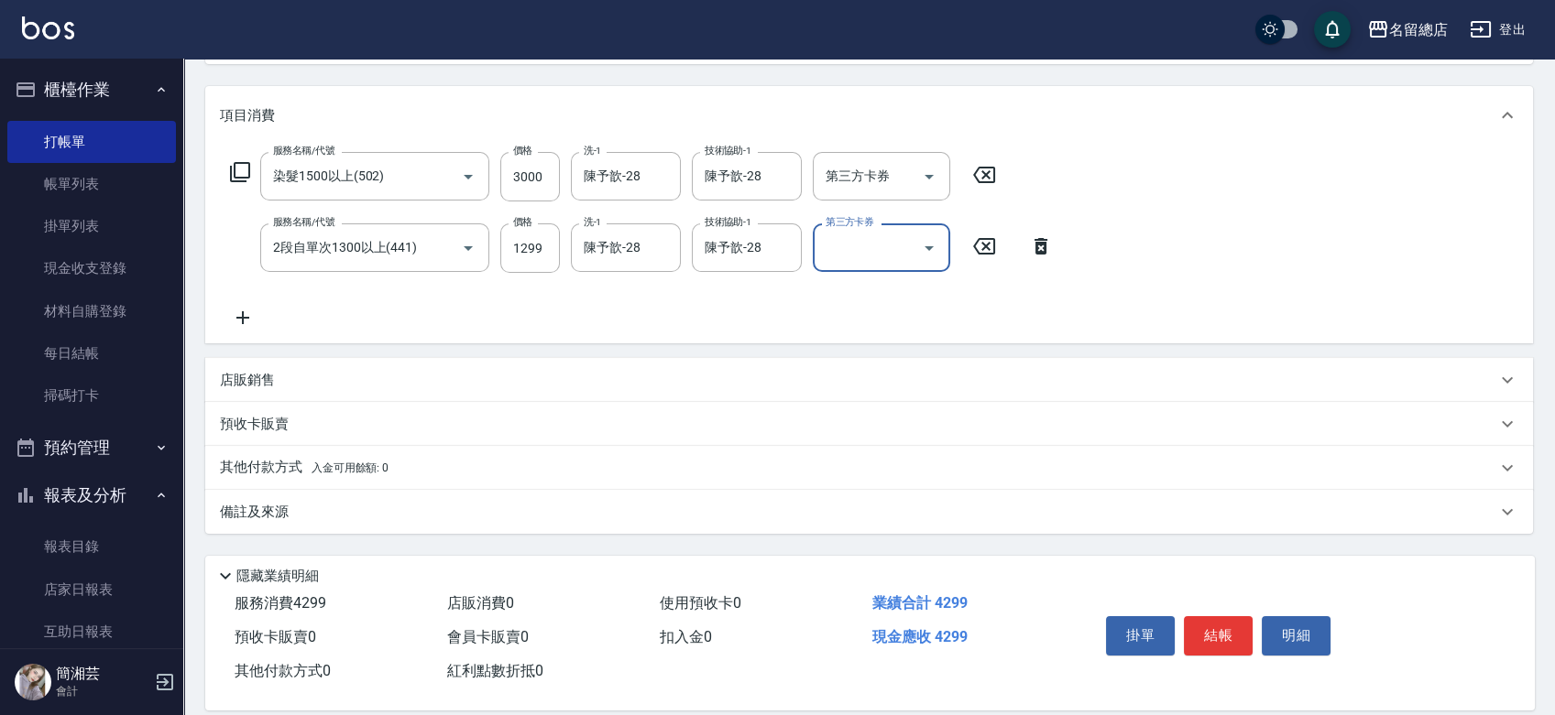
scroll to position [237, 0]
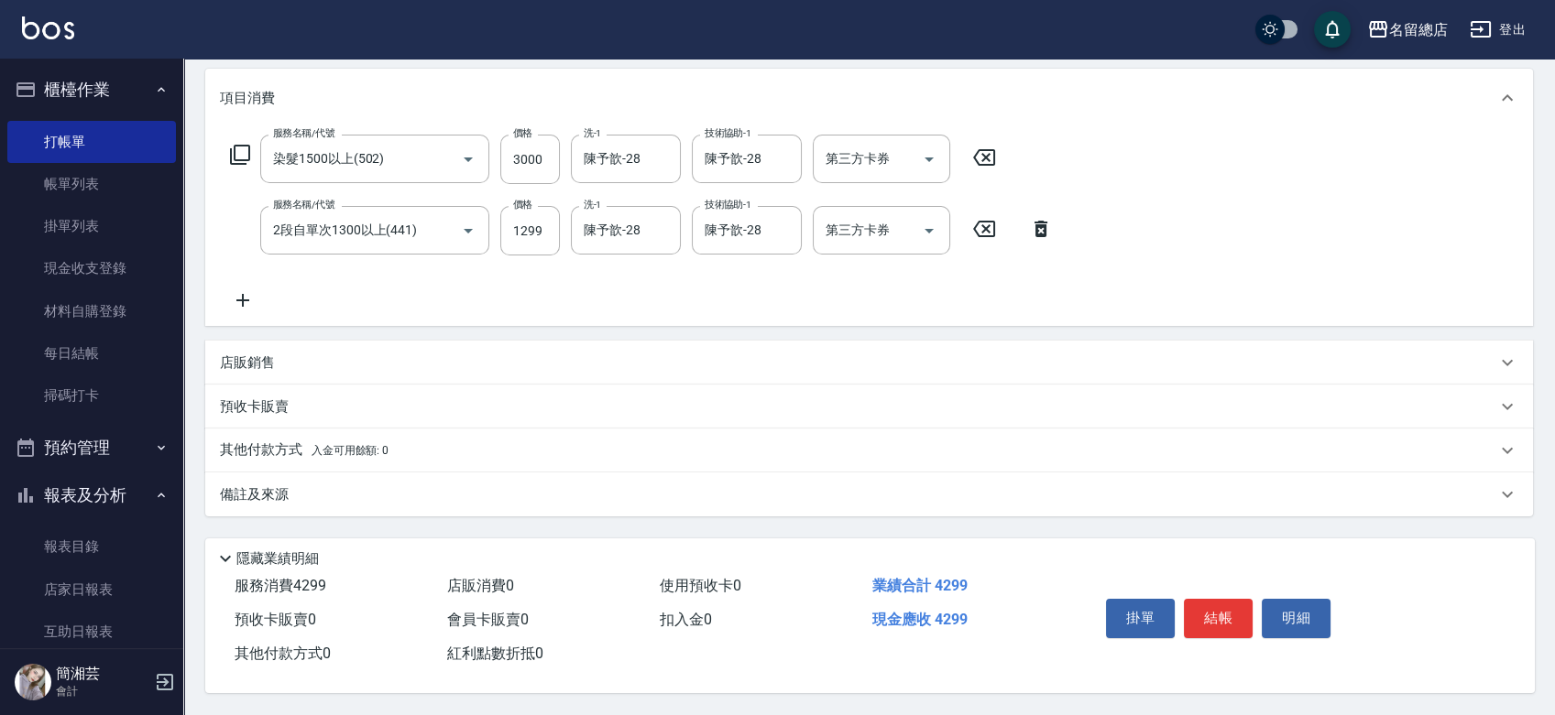
click at [361, 441] on p "其他付款方式 入金可用餘額: 0" at bounding box center [304, 451] width 169 height 20
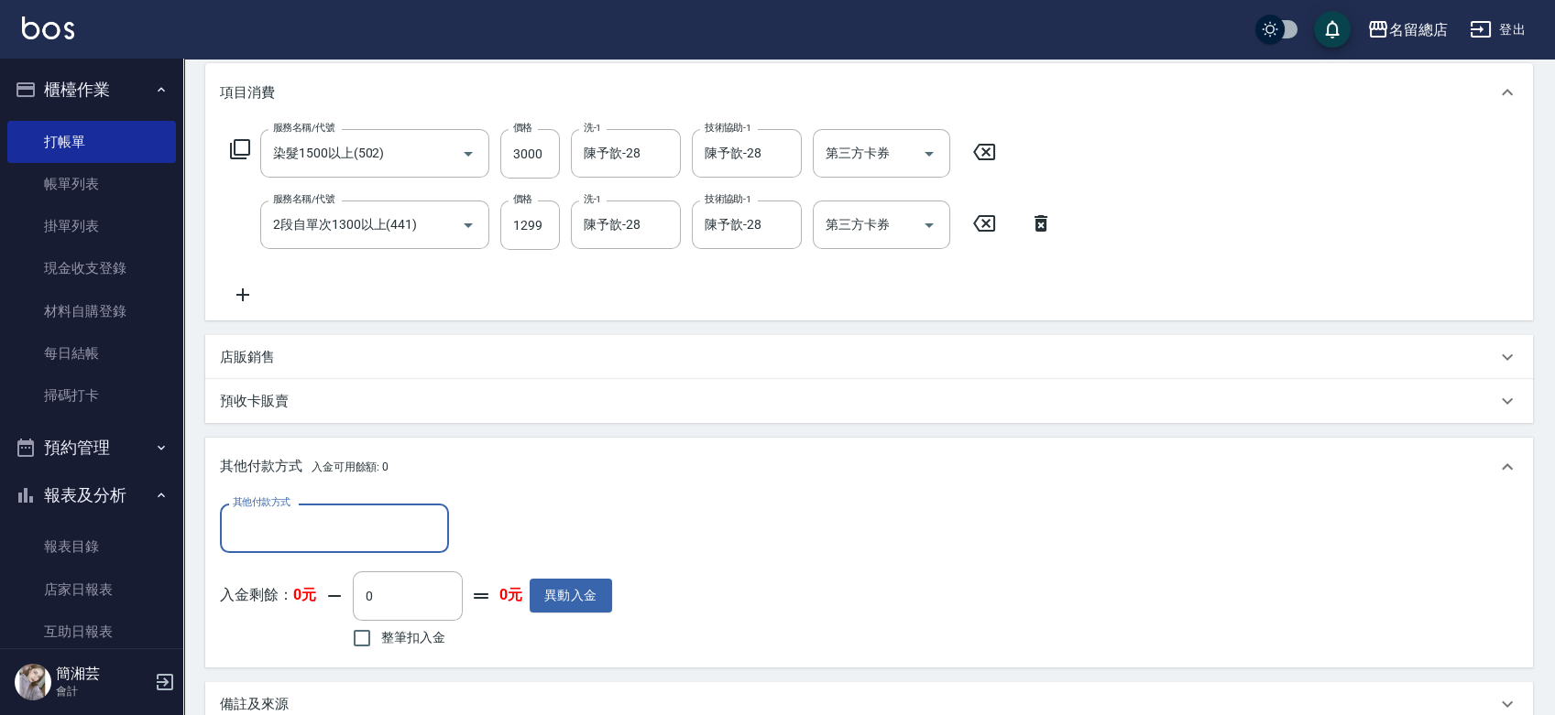
scroll to position [0, 0]
click at [296, 544] on div "其他付款方式" at bounding box center [334, 528] width 229 height 49
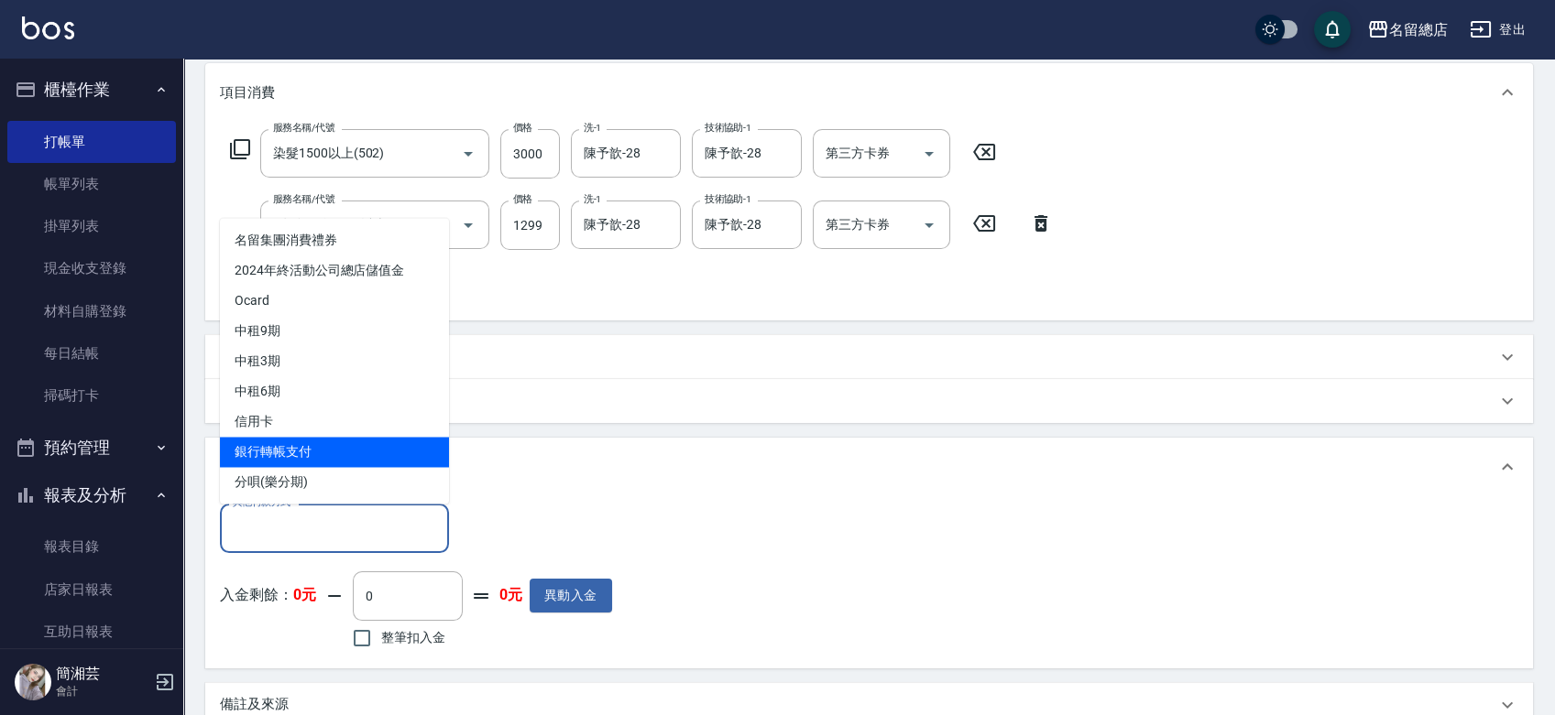
click at [304, 442] on span "銀行轉帳支付" at bounding box center [334, 452] width 229 height 30
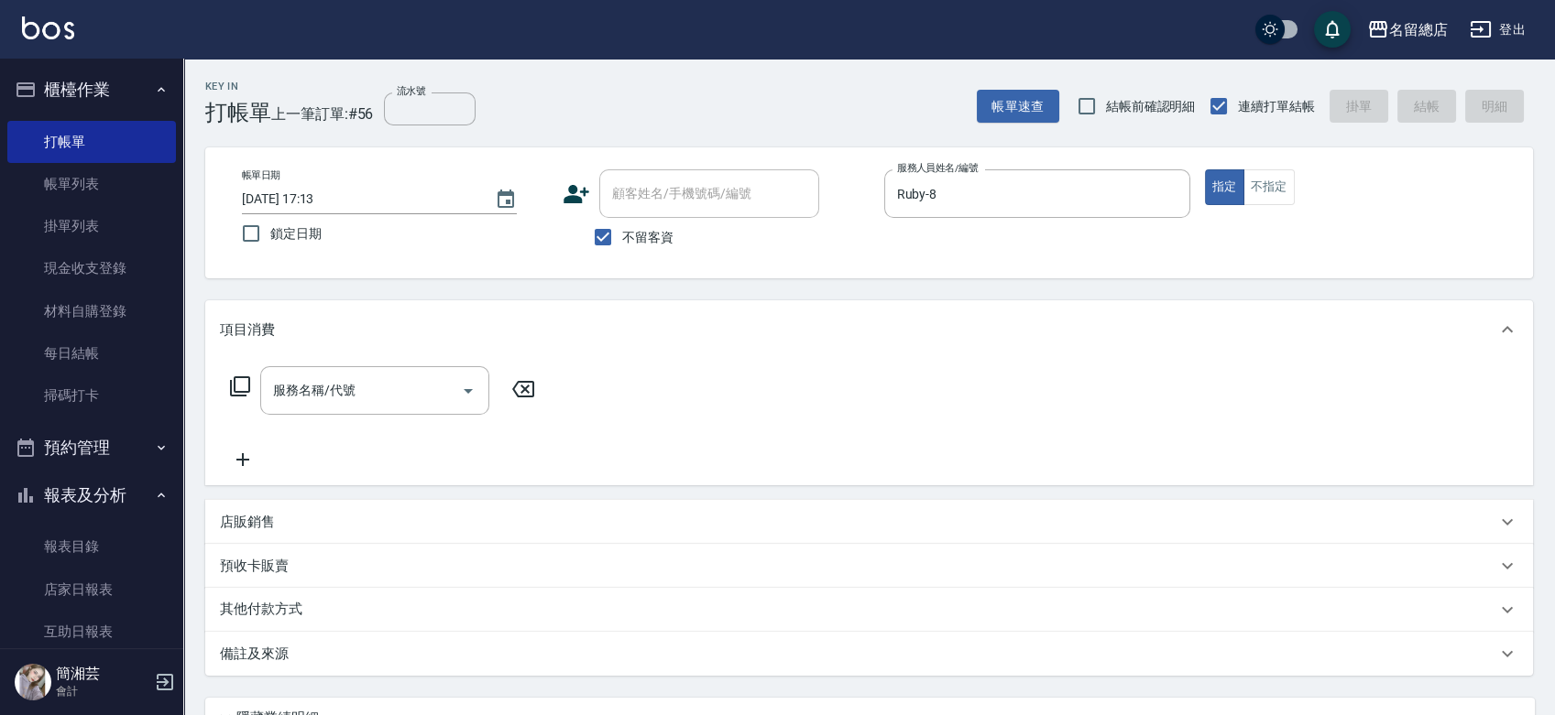
drag, startPoint x: 640, startPoint y: 234, endPoint x: 651, endPoint y: 189, distance: 46.2
click at [641, 233] on span "不留客資" at bounding box center [647, 237] width 51 height 19
click at [622, 233] on input "不留客資" at bounding box center [603, 237] width 38 height 38
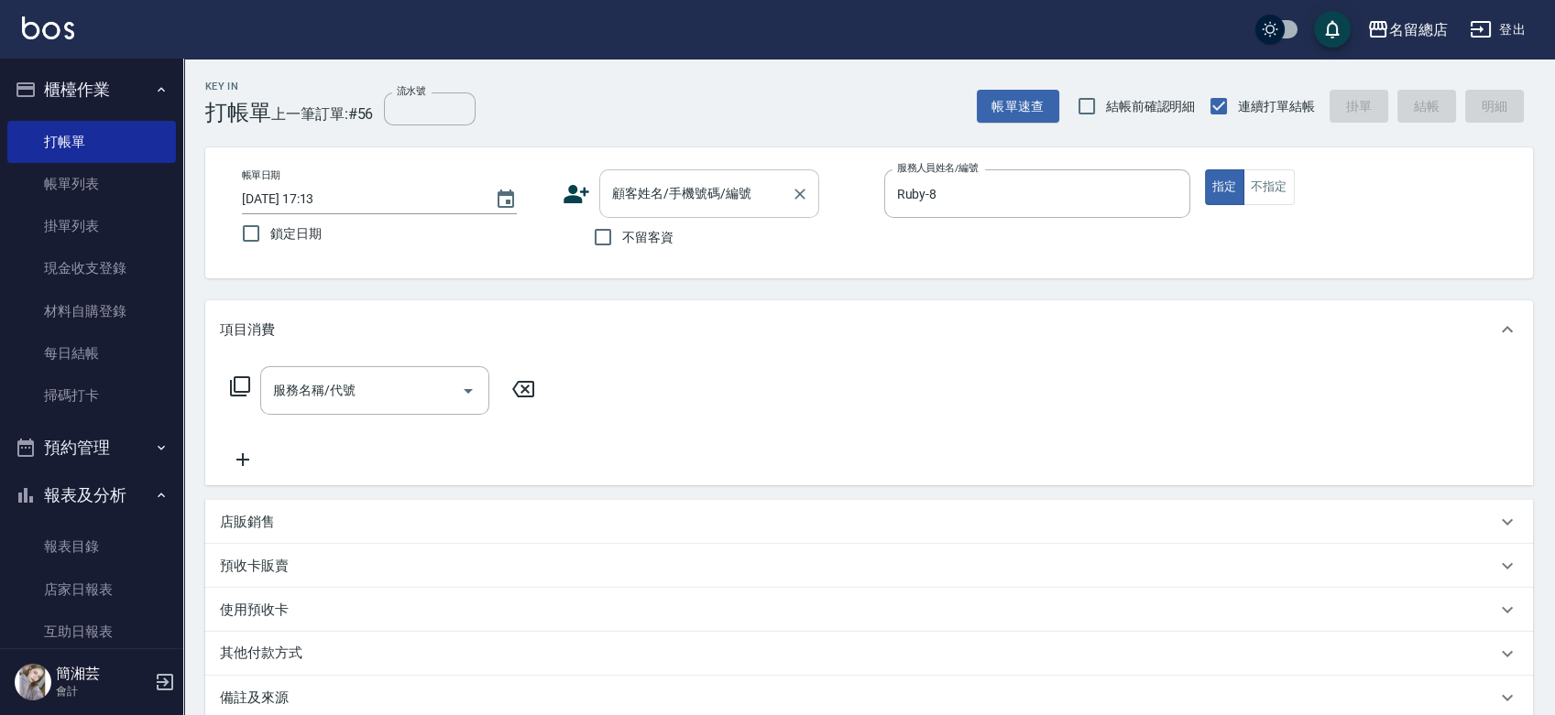
click at [653, 183] on input "顧客姓名/手機號碼/編號" at bounding box center [695, 194] width 176 height 32
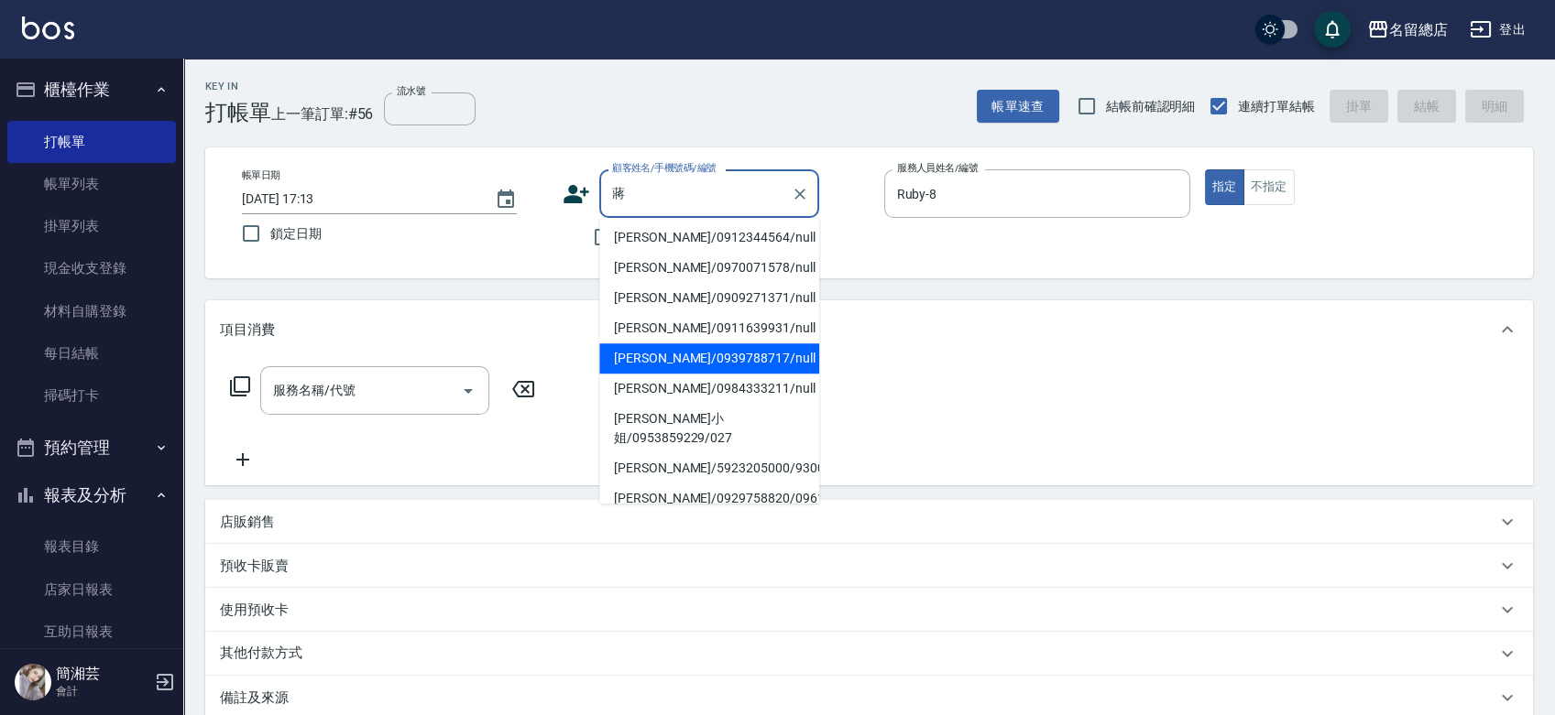
scroll to position [381, 0]
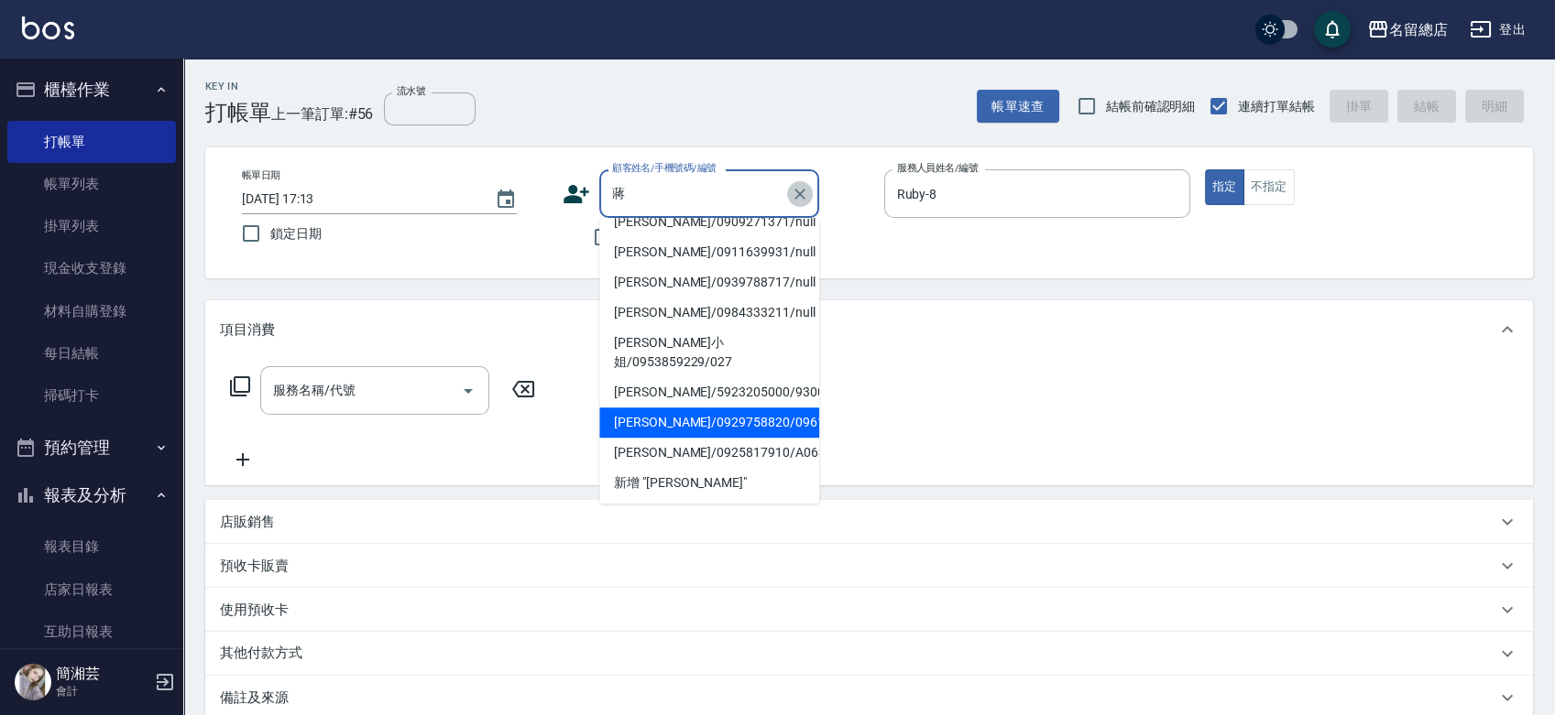
click at [799, 188] on icon "Clear" at bounding box center [800, 194] width 18 height 18
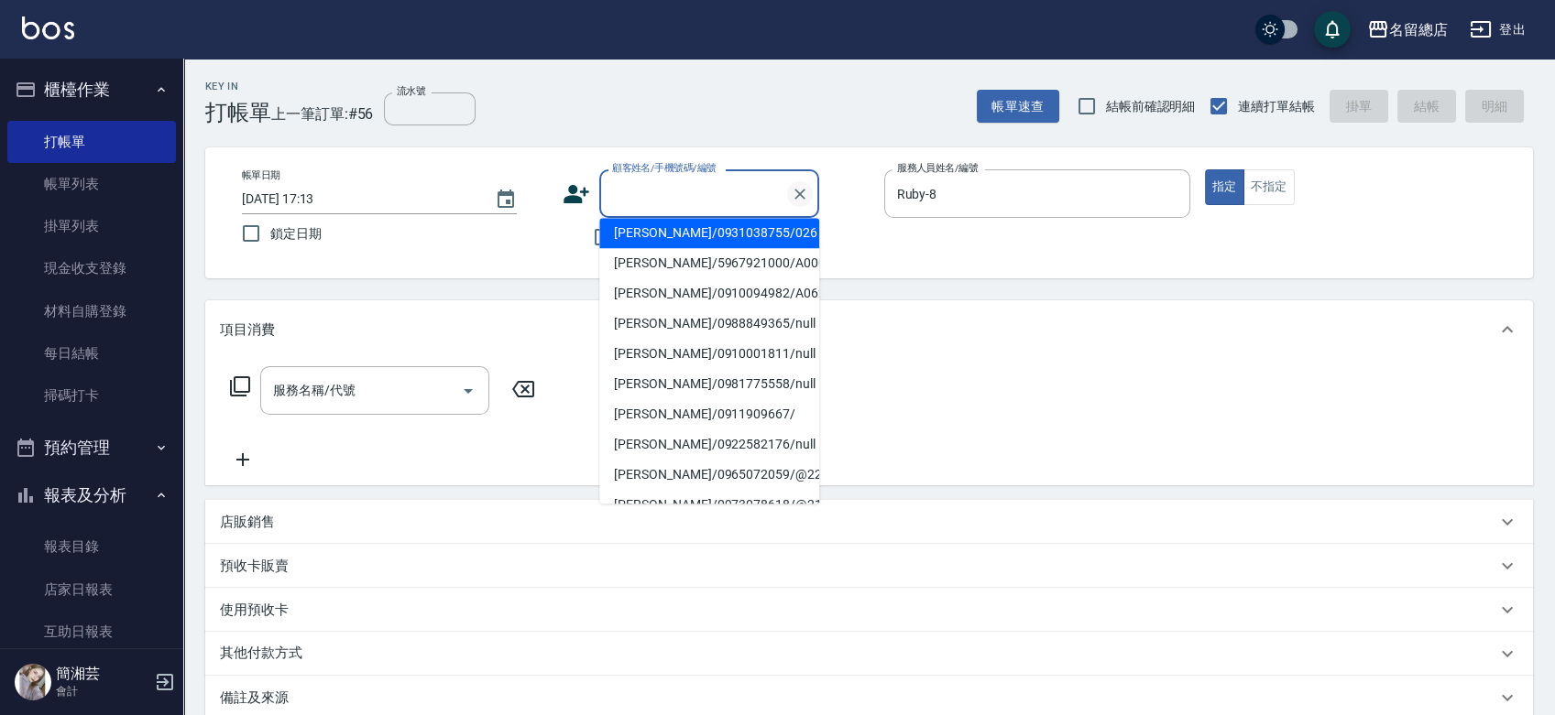
scroll to position [207, 0]
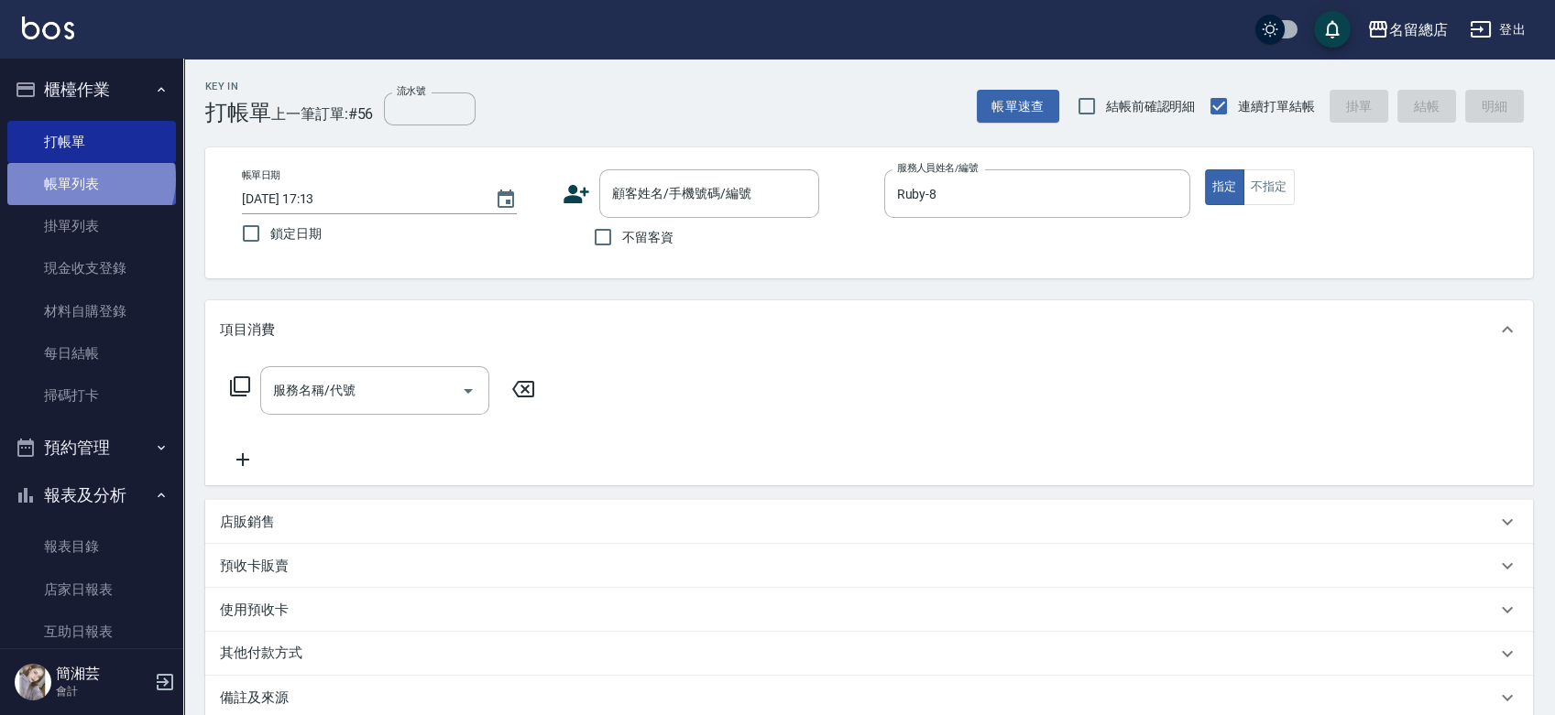
click at [89, 180] on link "帳單列表" at bounding box center [91, 184] width 169 height 42
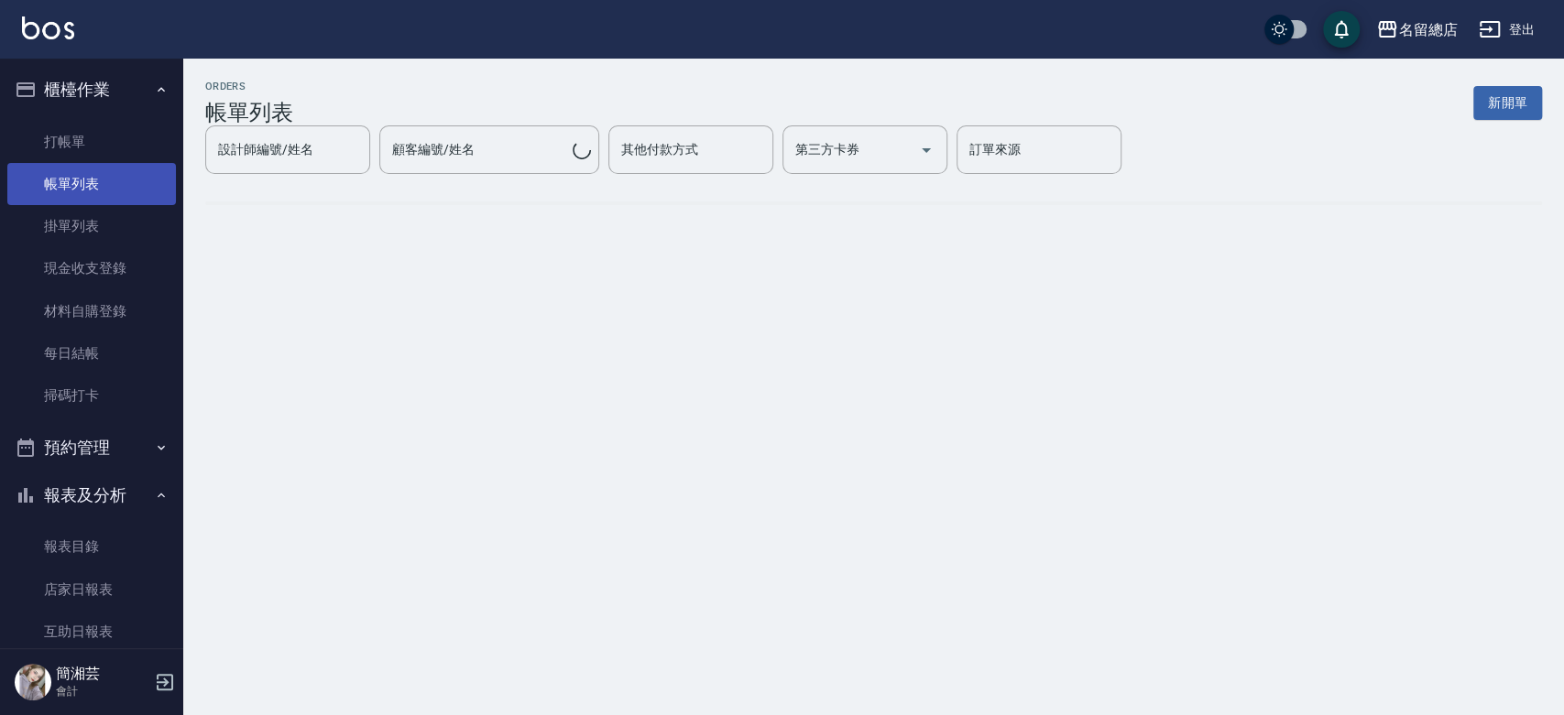
click at [94, 181] on link "帳單列表" at bounding box center [91, 184] width 169 height 42
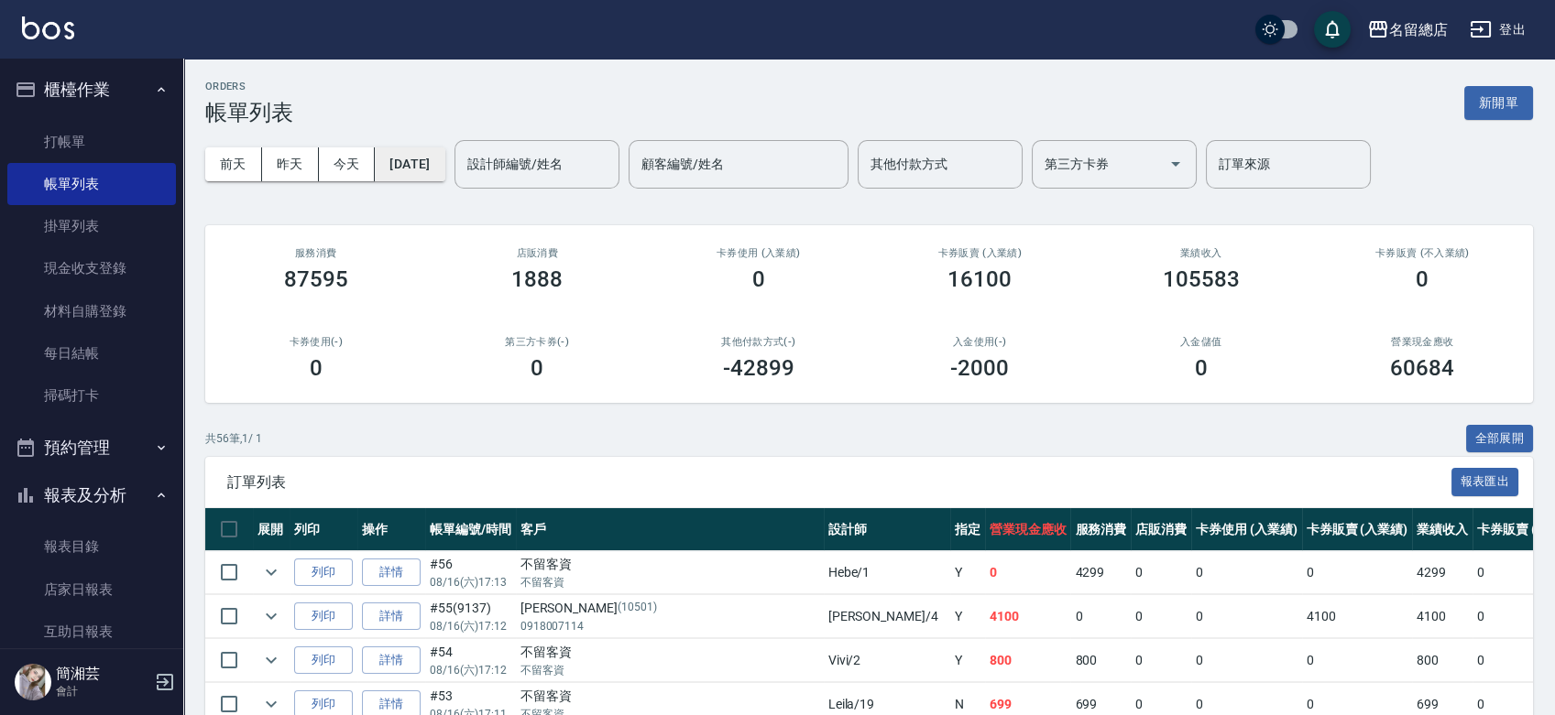
click at [415, 169] on button "[DATE]" at bounding box center [410, 164] width 70 height 34
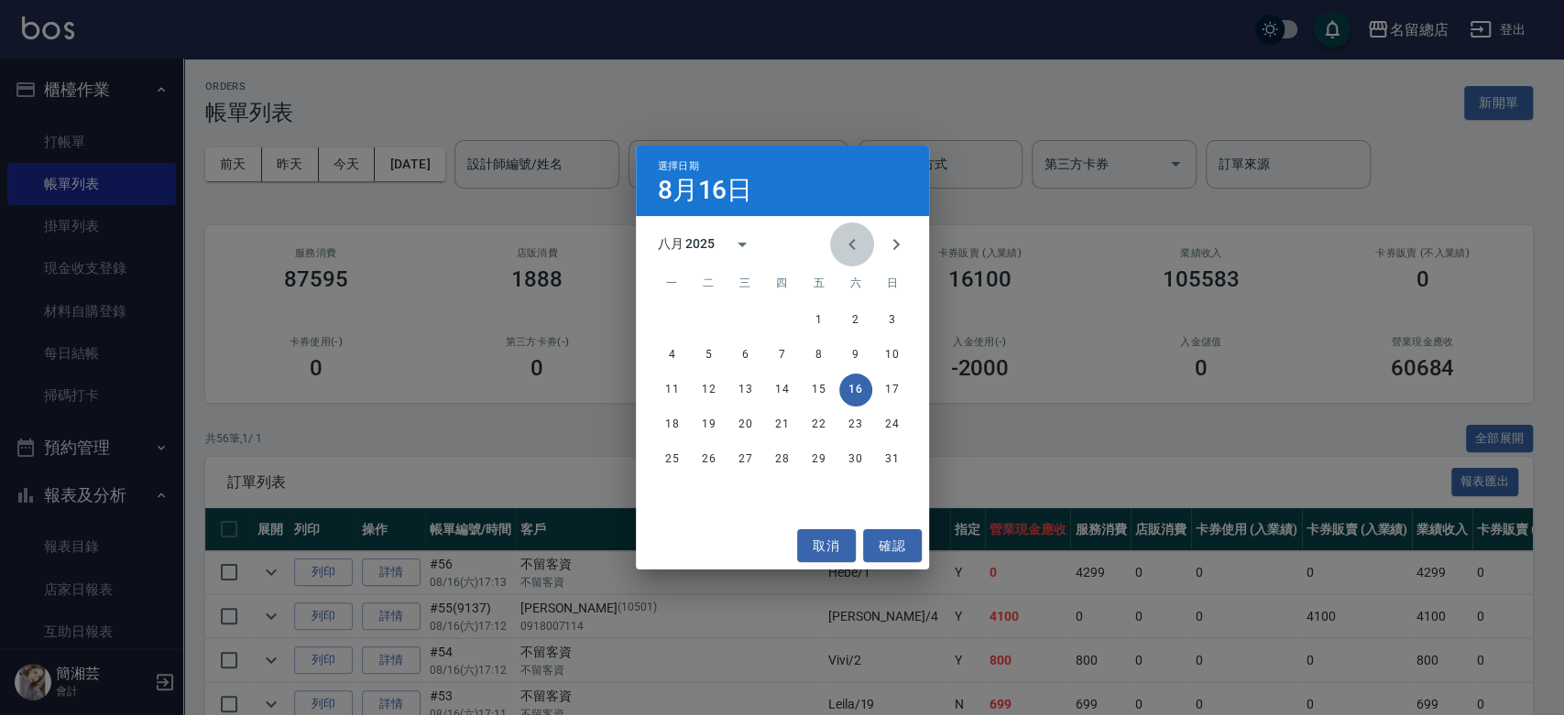
click at [859, 236] on icon "Previous month" at bounding box center [852, 245] width 22 height 22
click at [727, 434] on div "21 22 23 24 25 26 27" at bounding box center [782, 425] width 293 height 33
click at [719, 426] on button "22" at bounding box center [709, 425] width 33 height 33
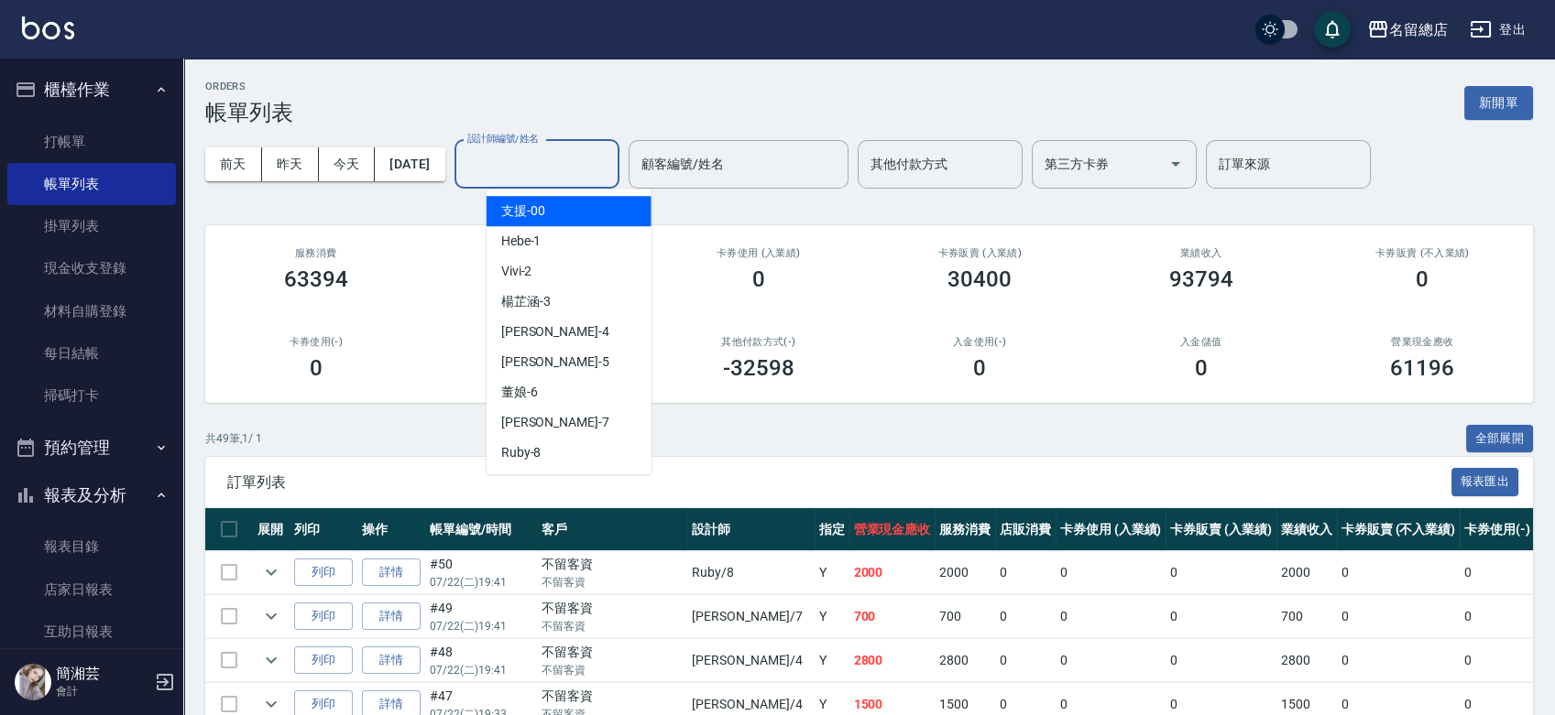
click at [565, 173] on input "設計師編號/姓名" at bounding box center [537, 164] width 148 height 32
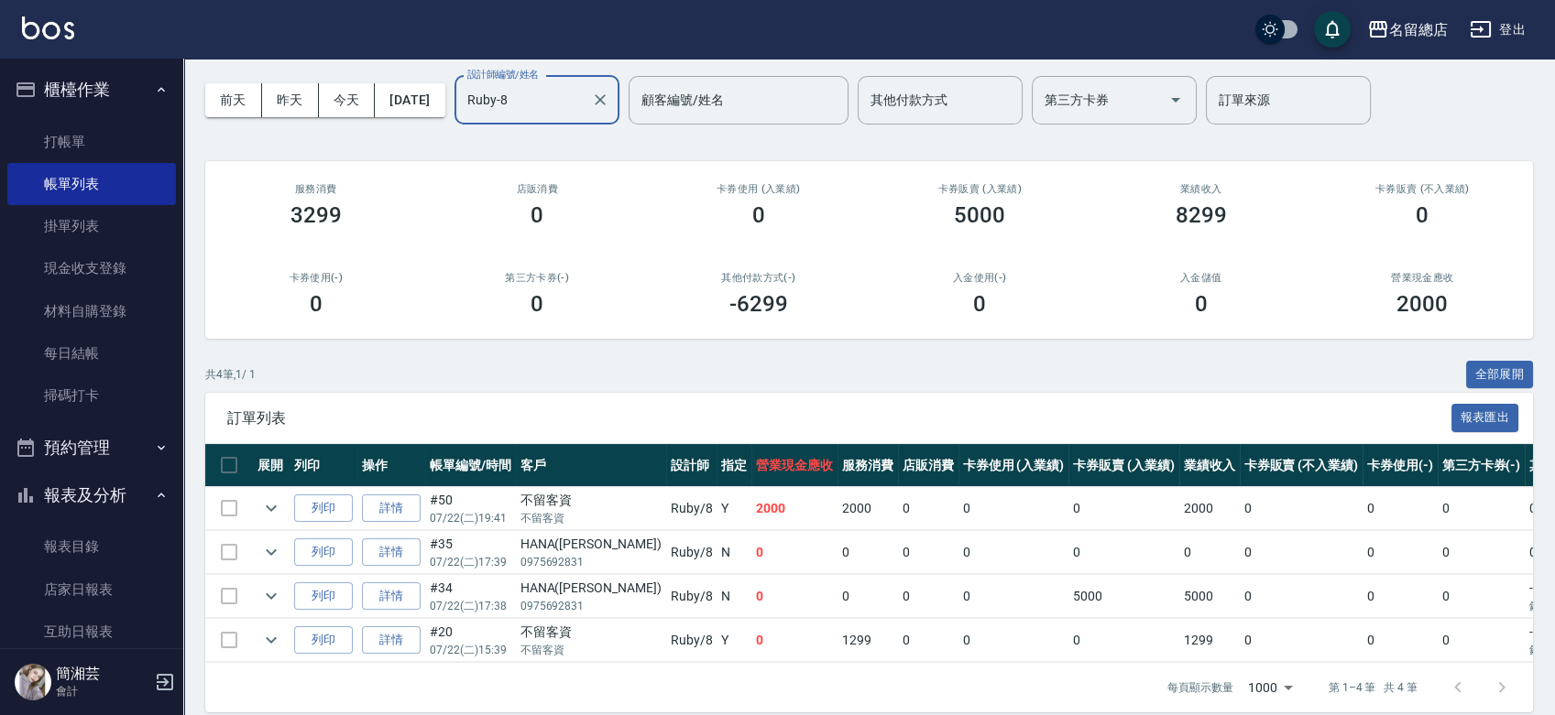
scroll to position [97, 0]
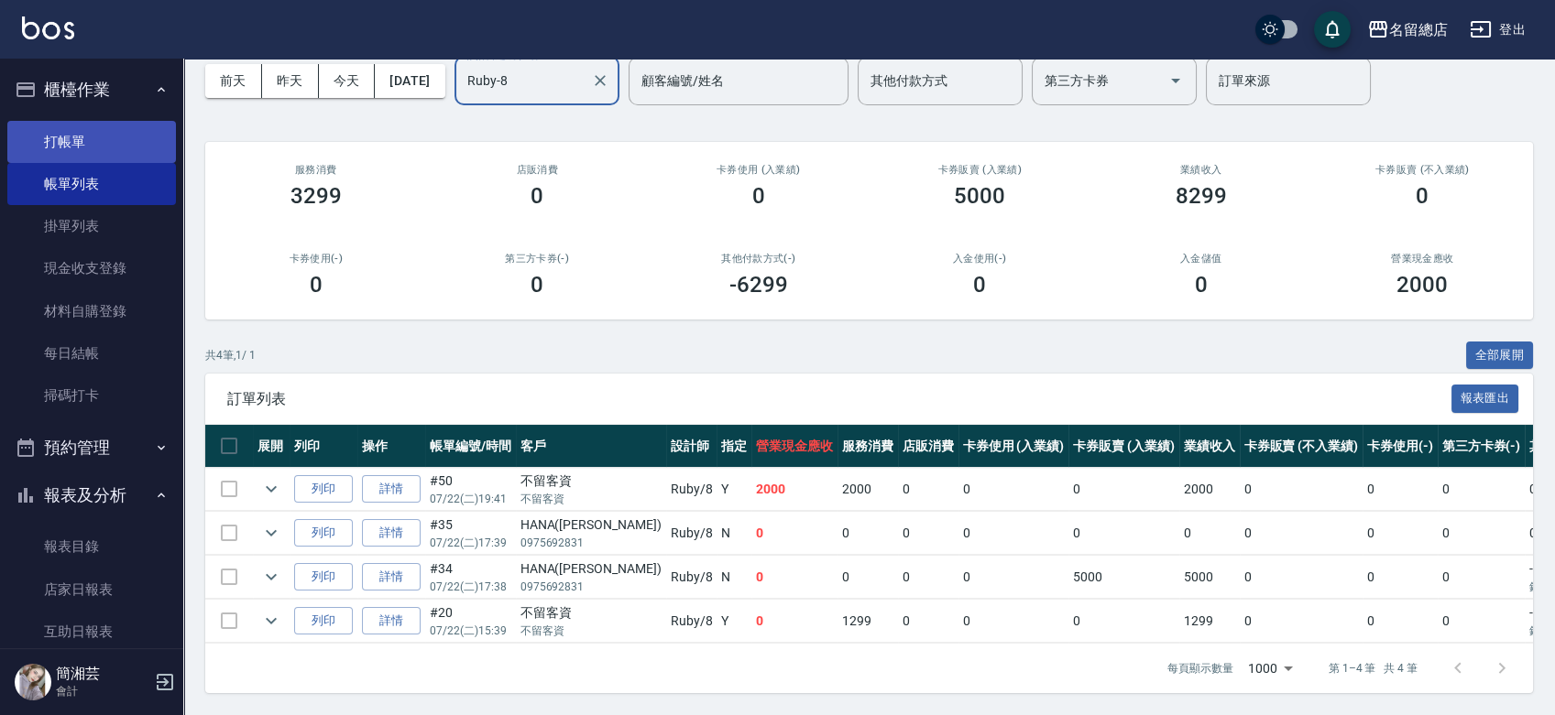
click at [34, 145] on link "打帳單" at bounding box center [91, 142] width 169 height 42
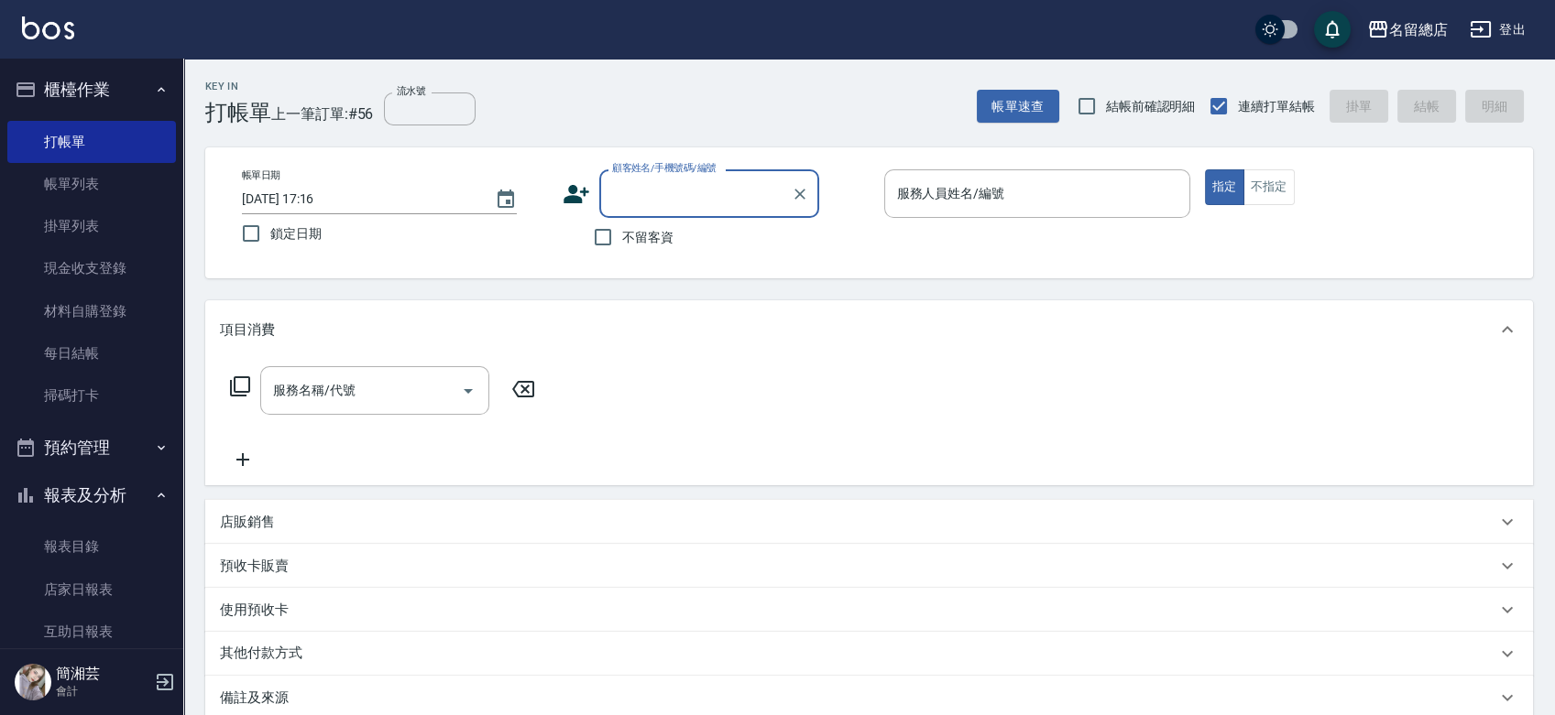
click at [663, 236] on span "不留客資" at bounding box center [647, 237] width 51 height 19
click at [622, 236] on input "不留客資" at bounding box center [603, 237] width 38 height 38
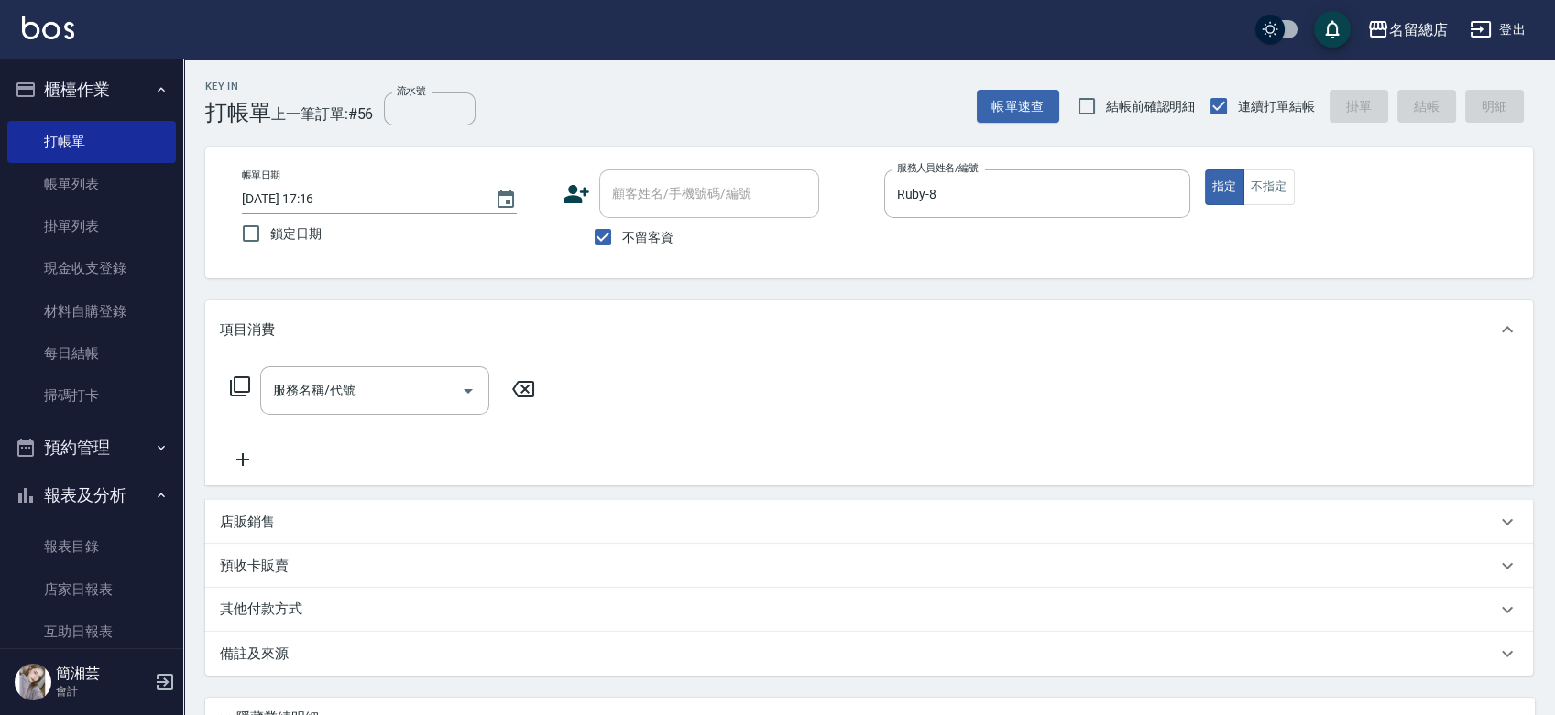
click at [640, 228] on span "不留客資" at bounding box center [647, 237] width 51 height 19
click at [622, 226] on input "不留客資" at bounding box center [603, 237] width 38 height 38
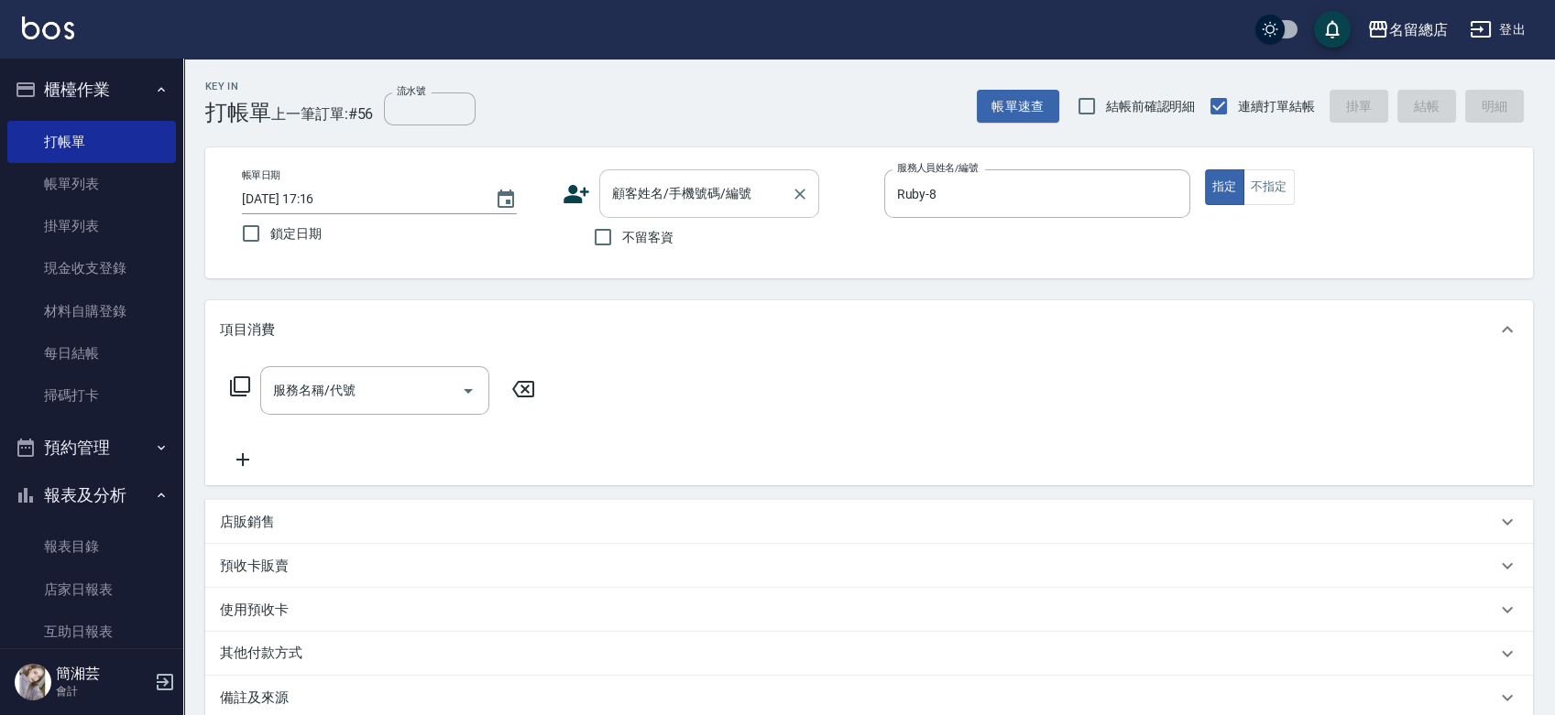
click at [646, 188] on input "顧客姓名/手機號碼/編號" at bounding box center [695, 194] width 176 height 32
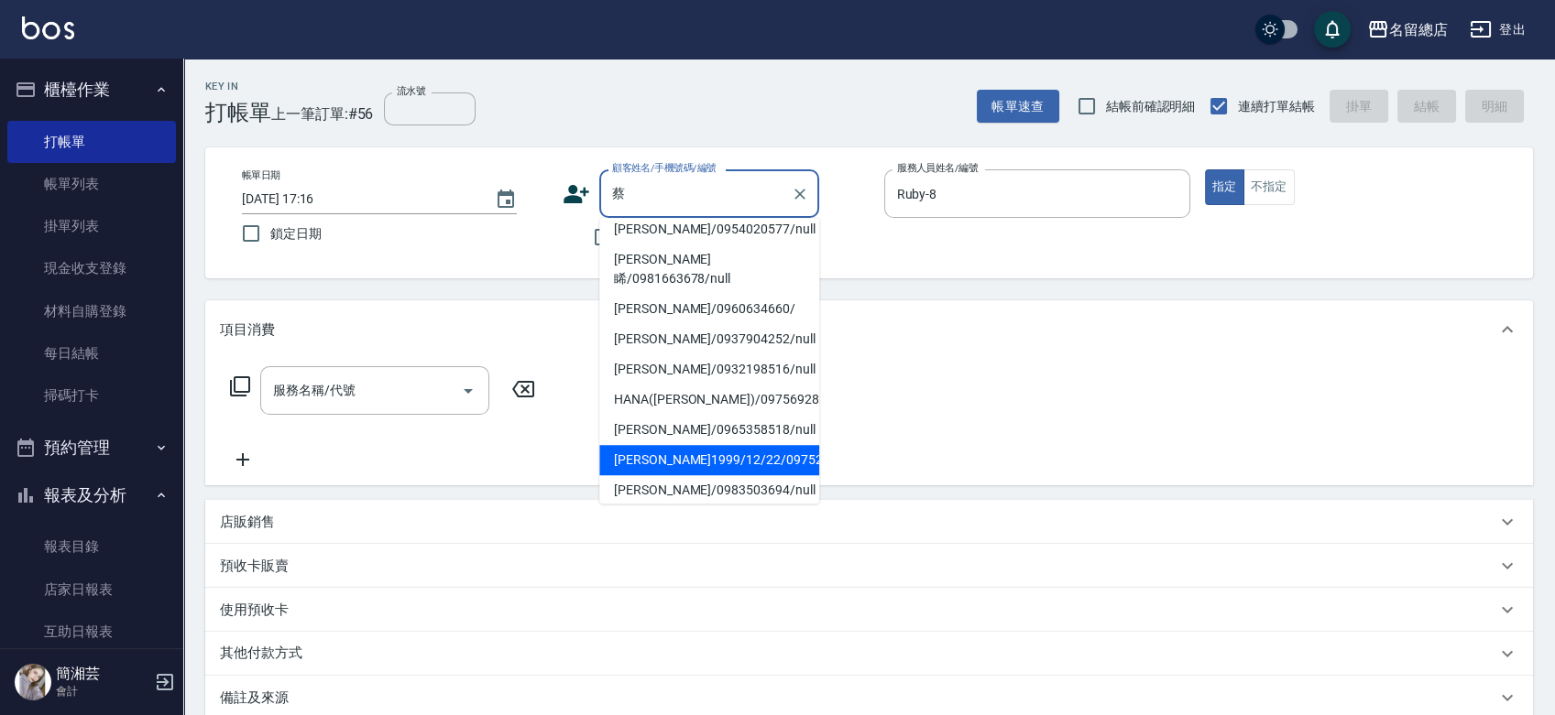
scroll to position [102, 0]
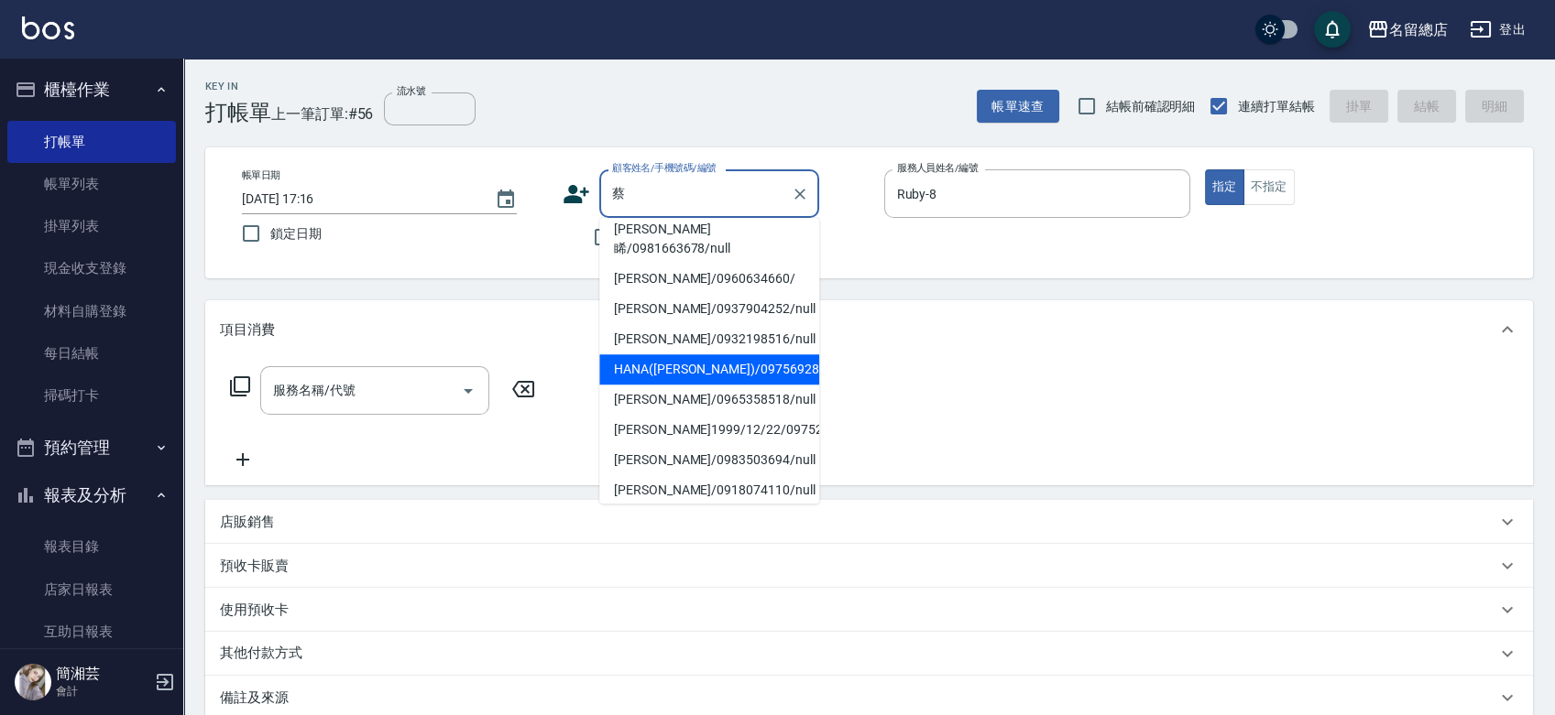
click at [677, 294] on li "蔡慧樺/0960634660/" at bounding box center [709, 279] width 220 height 30
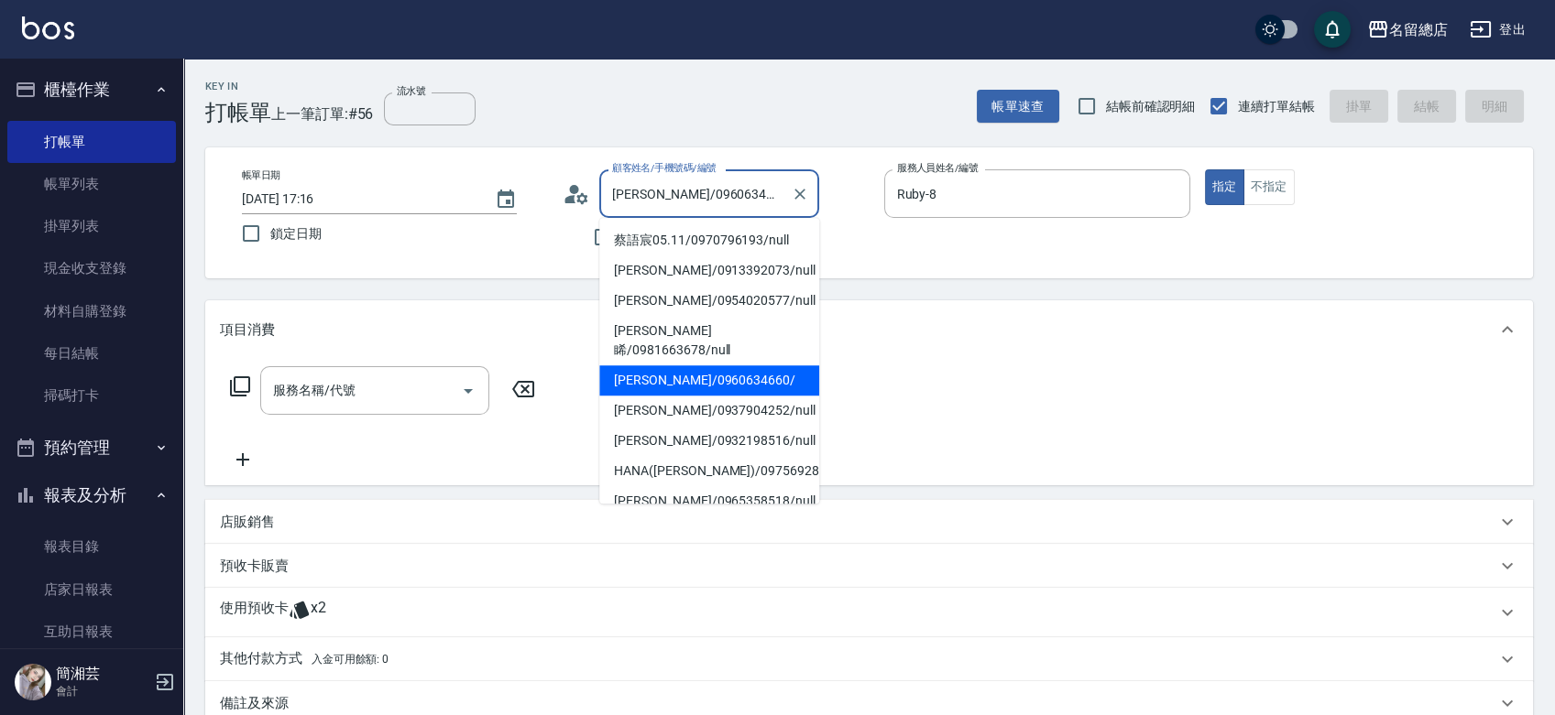
click at [725, 196] on input "蔡慧樺/0960634660/" at bounding box center [695, 194] width 176 height 32
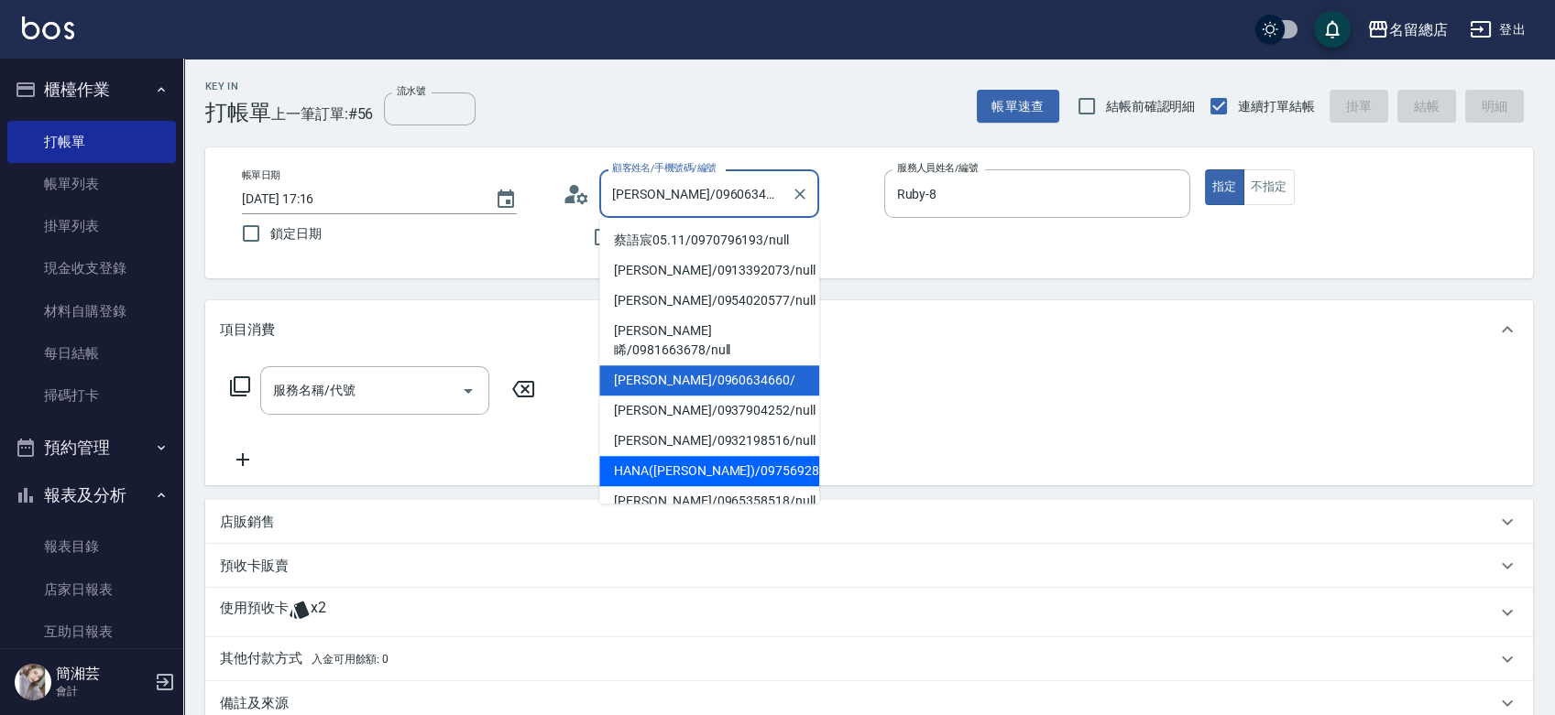
click at [657, 456] on li "HANA(蔡)/0975692831/null" at bounding box center [709, 471] width 220 height 30
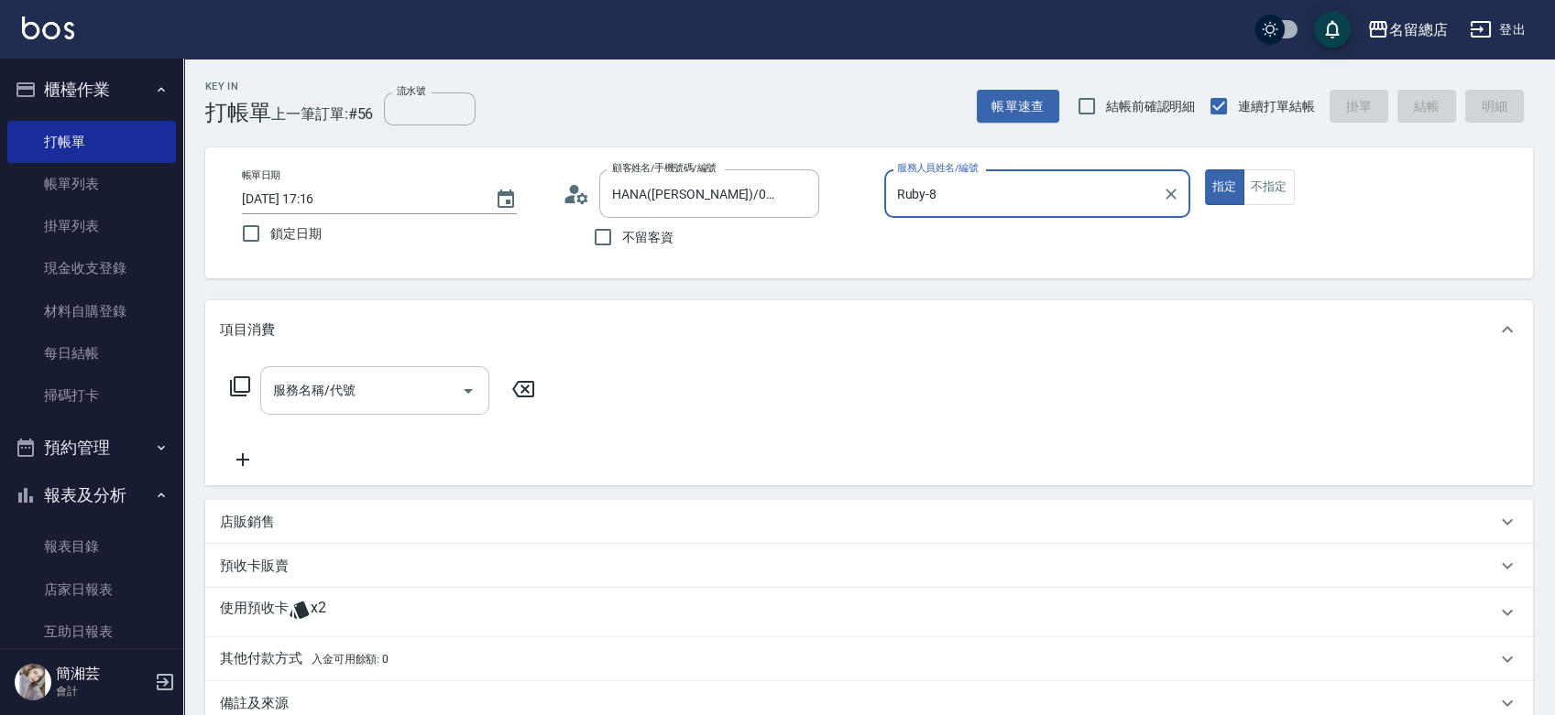
click at [363, 392] on input "服務名稱/代號" at bounding box center [360, 391] width 185 height 32
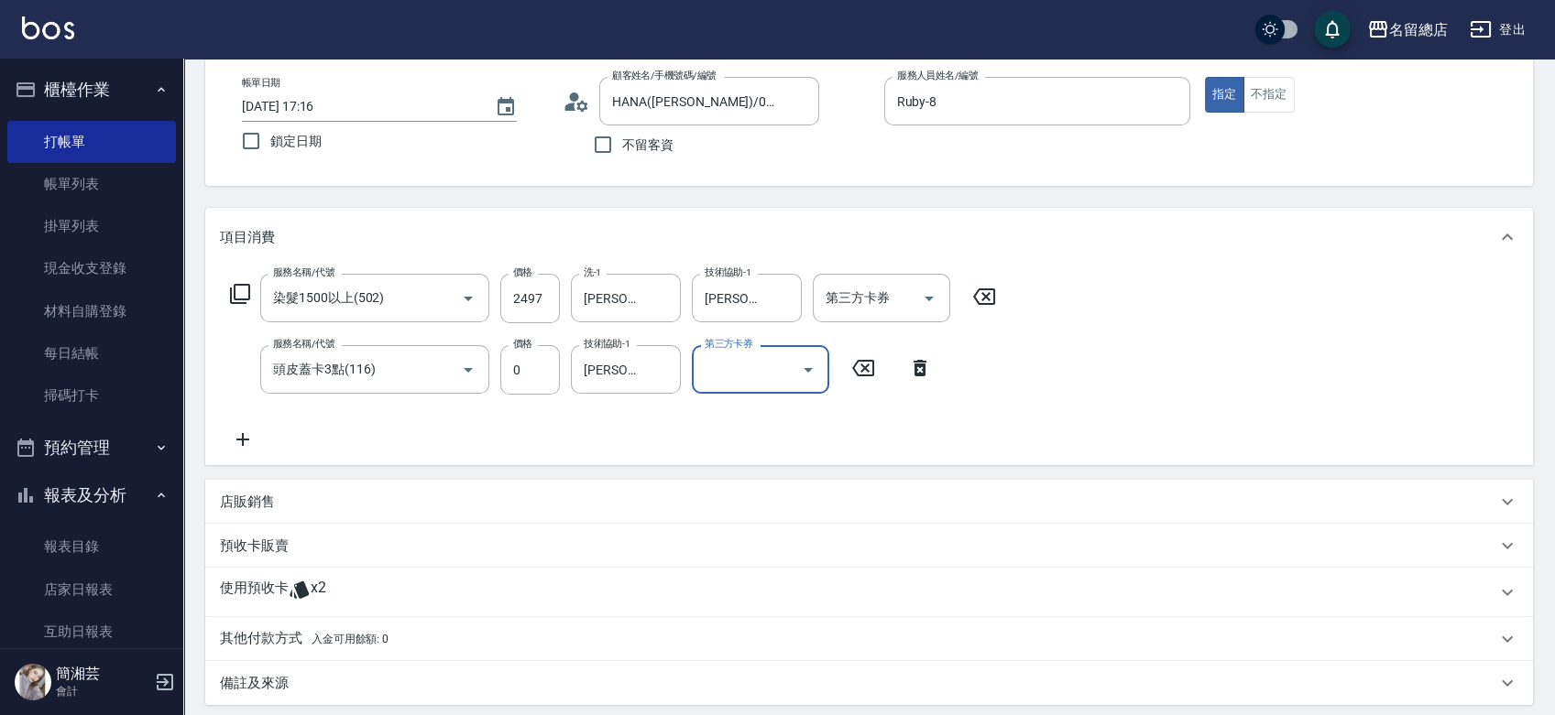
scroll to position [203, 0]
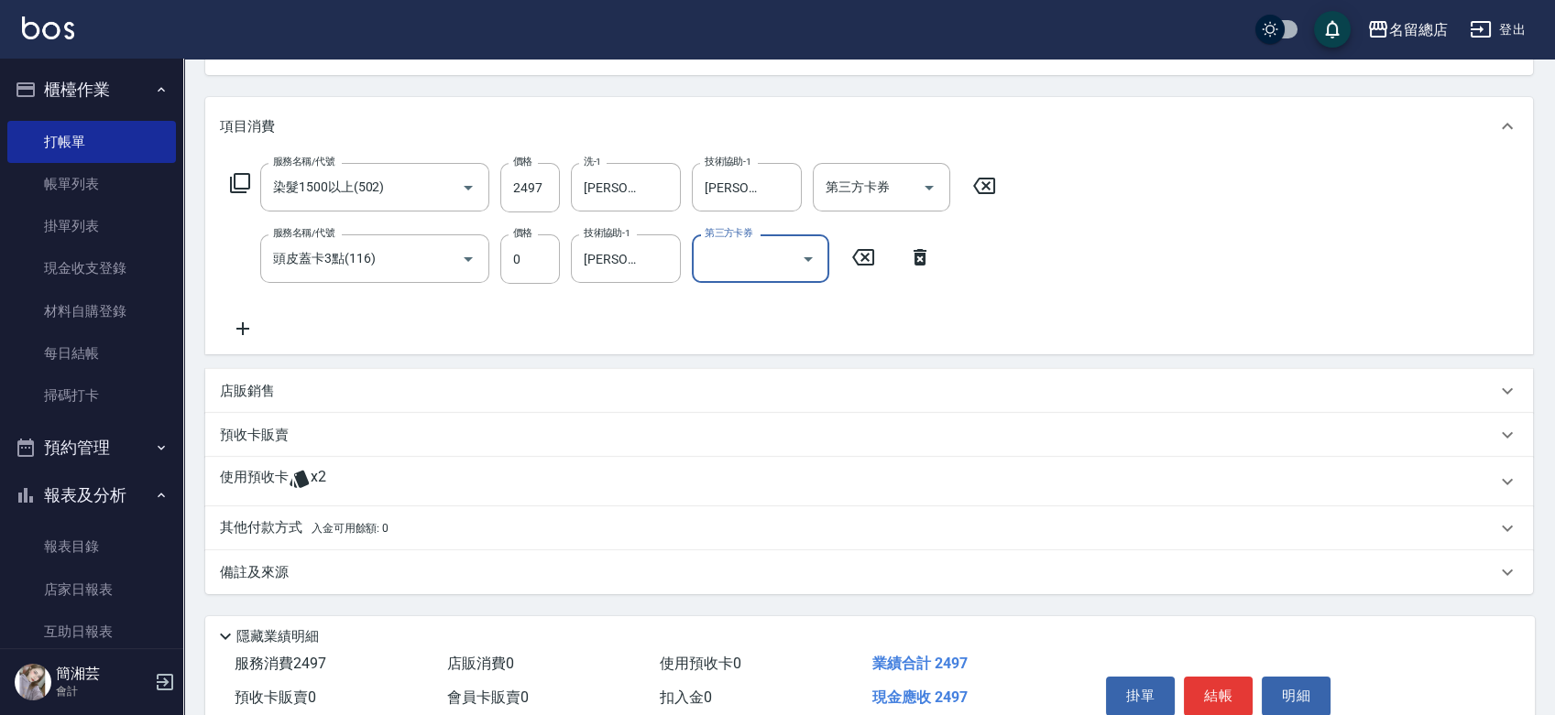
click at [320, 481] on span "x2" at bounding box center [319, 481] width 16 height 27
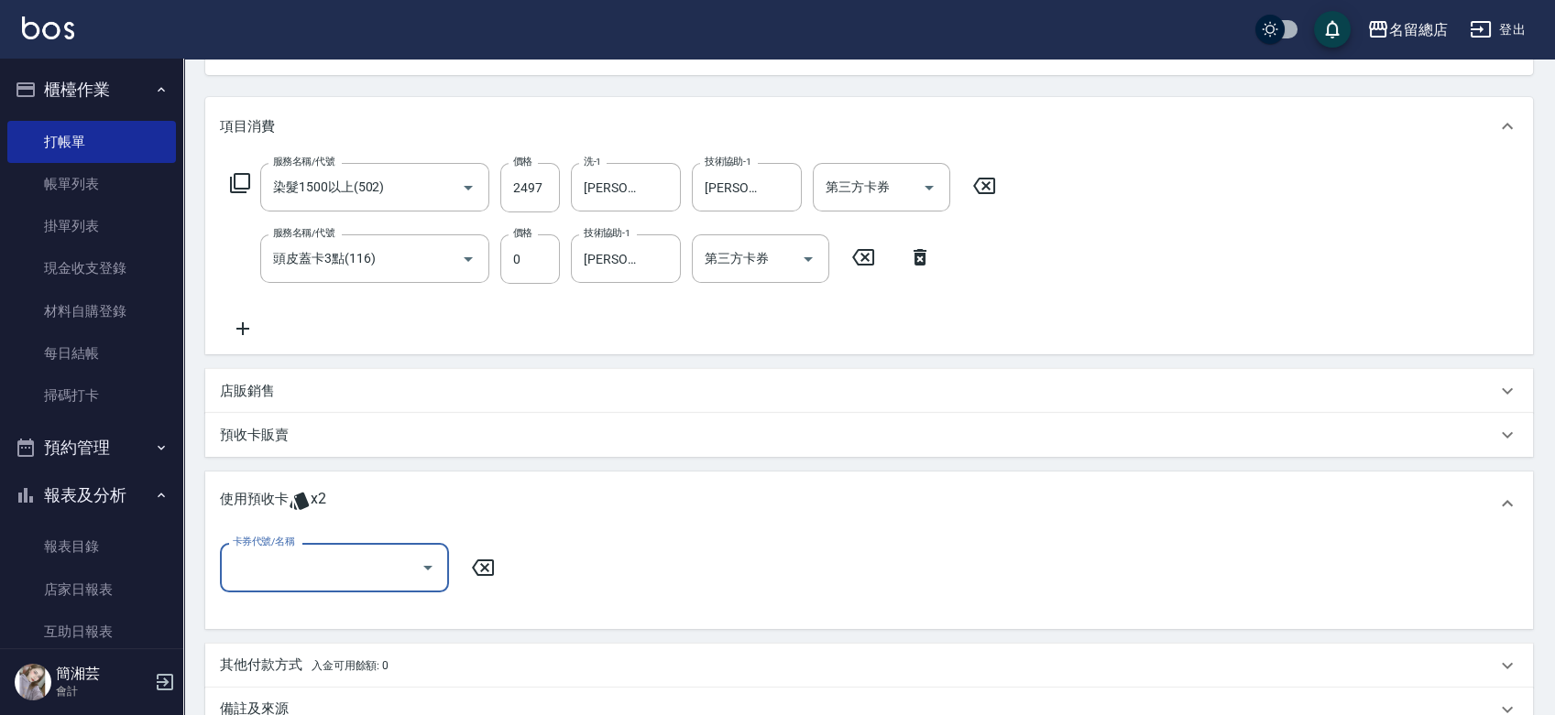
scroll to position [0, 0]
click at [373, 568] on input "卡券代號/名稱" at bounding box center [320, 568] width 185 height 32
click at [358, 615] on div "二段自備卡 剩餘2張 9051" at bounding box center [334, 614] width 229 height 30
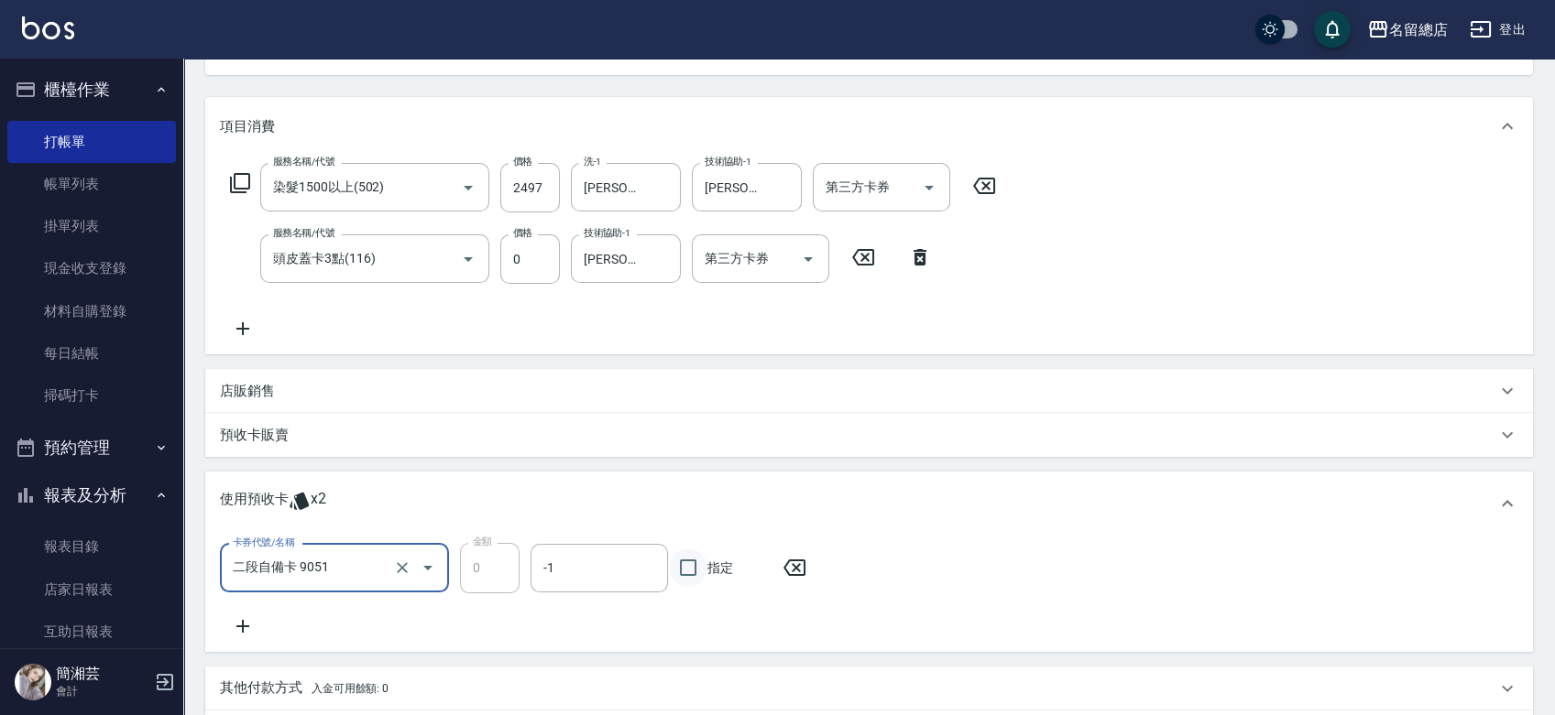
click at [690, 567] on input "指定" at bounding box center [688, 568] width 38 height 38
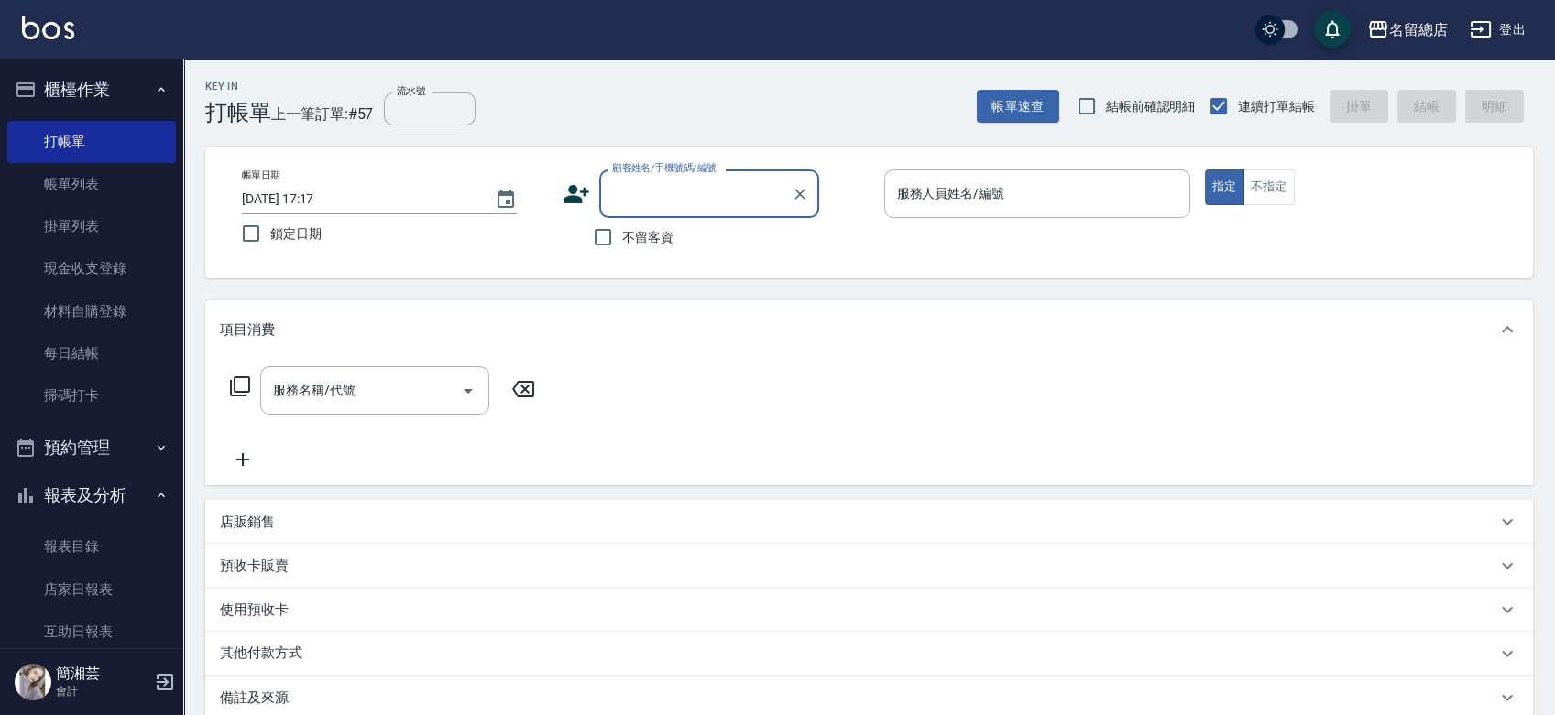
click at [625, 238] on span "不留客資" at bounding box center [647, 237] width 51 height 19
click at [622, 238] on input "不留客資" at bounding box center [603, 237] width 38 height 38
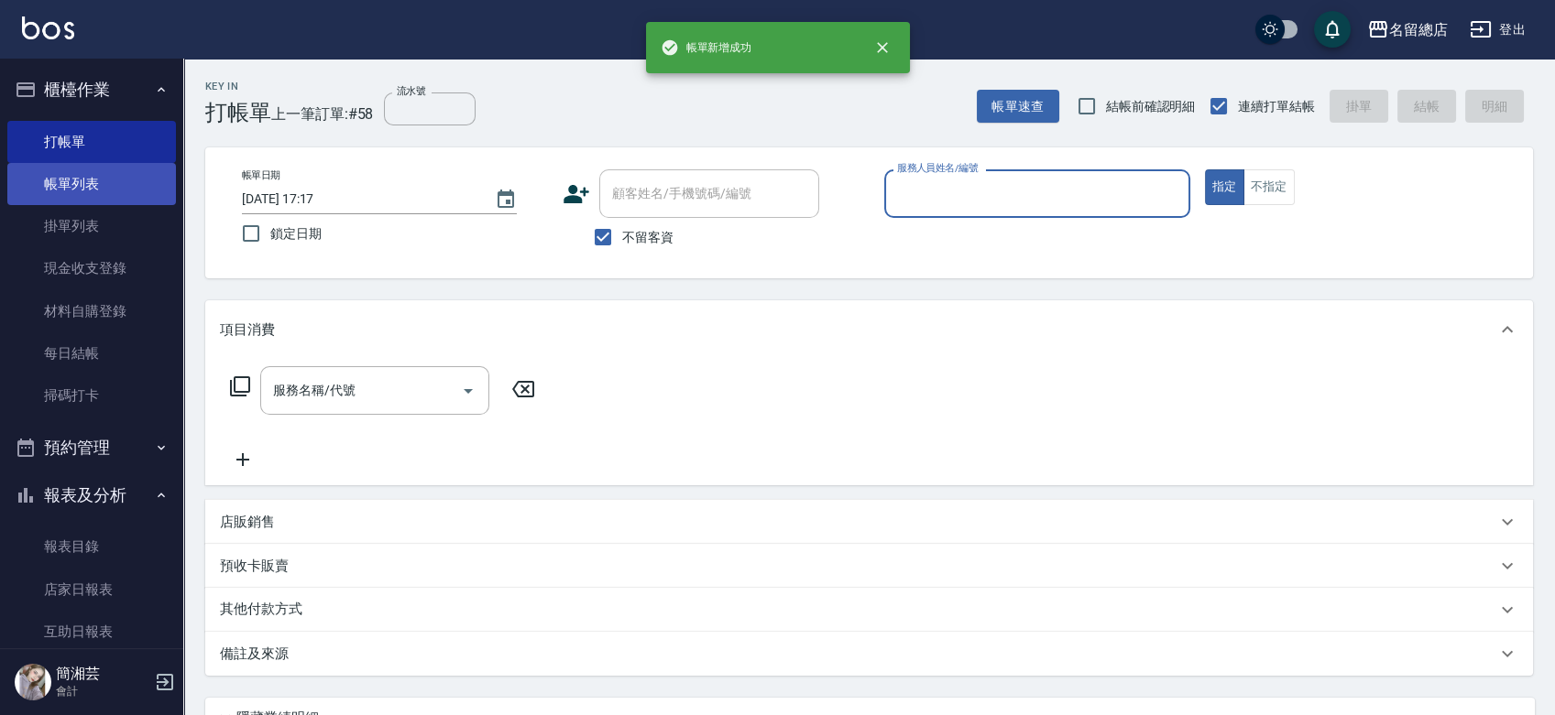
click at [89, 178] on link "帳單列表" at bounding box center [91, 184] width 169 height 42
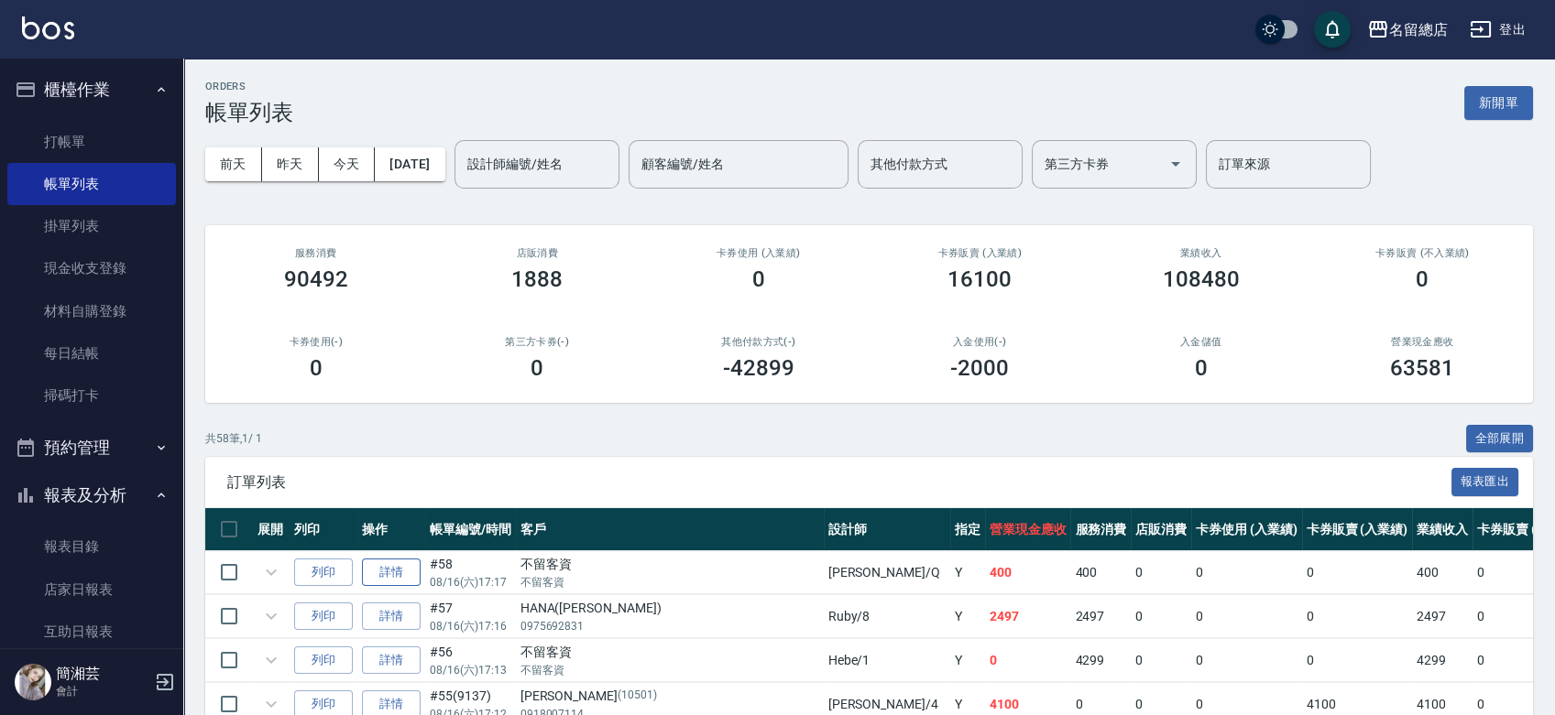
click at [393, 566] on link "詳情" at bounding box center [391, 573] width 59 height 28
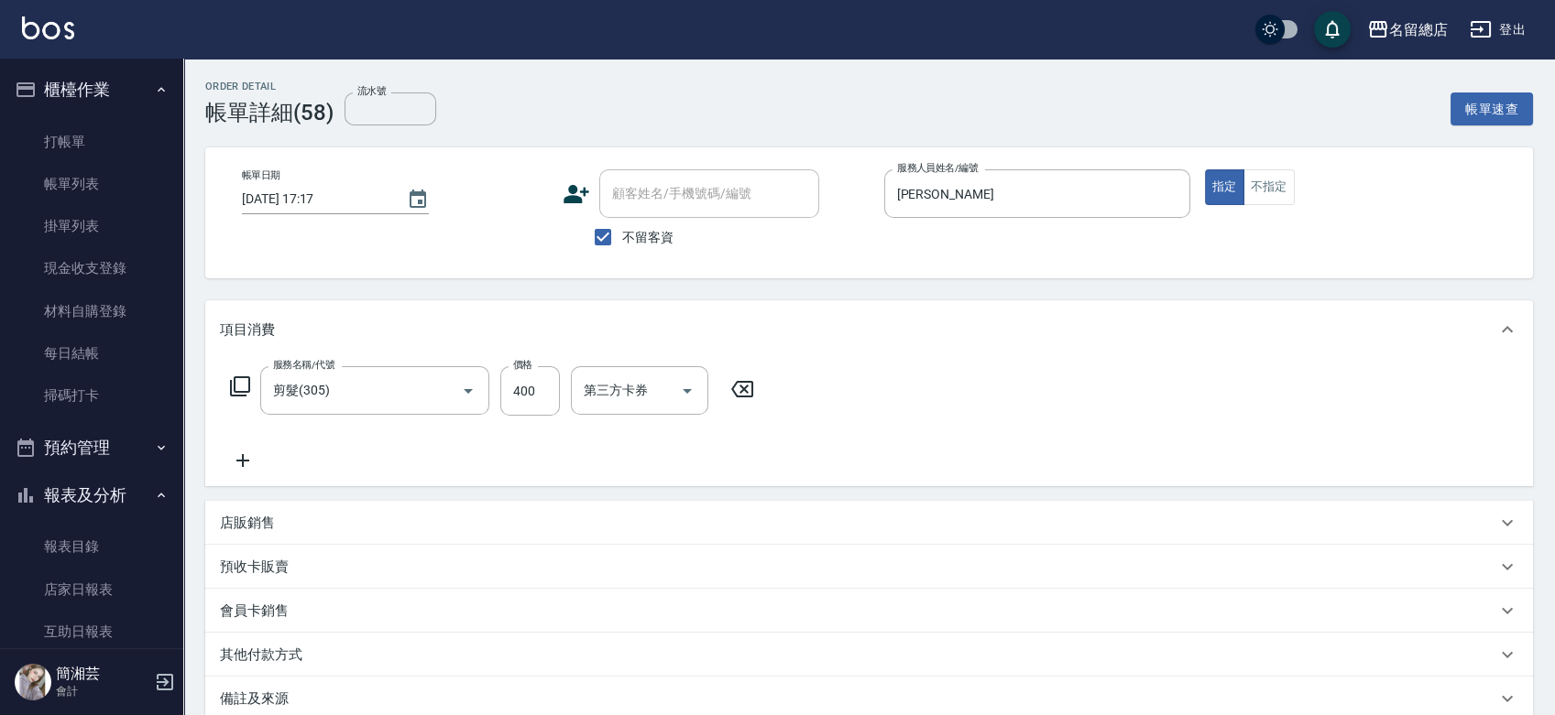
scroll to position [102, 0]
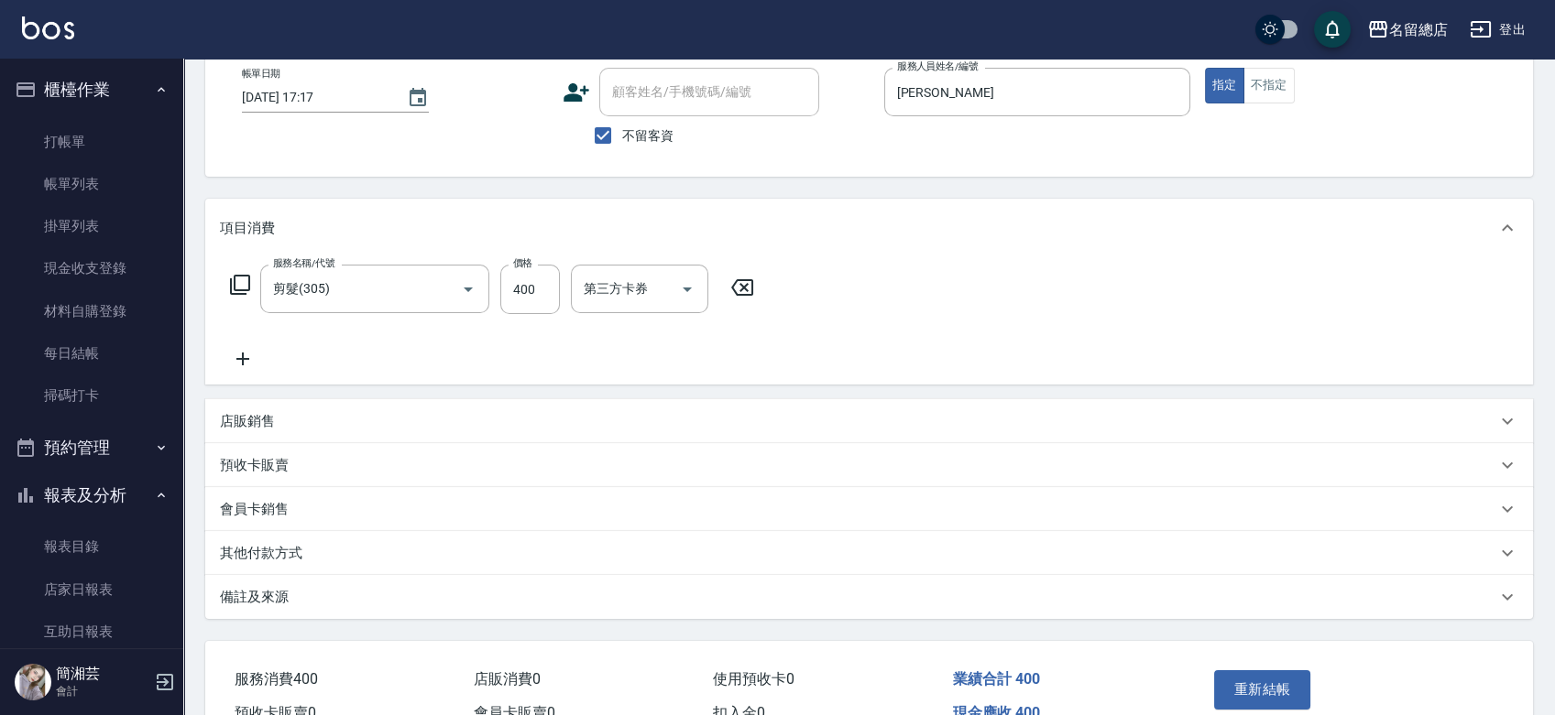
click at [264, 412] on p "店販銷售" at bounding box center [247, 421] width 55 height 19
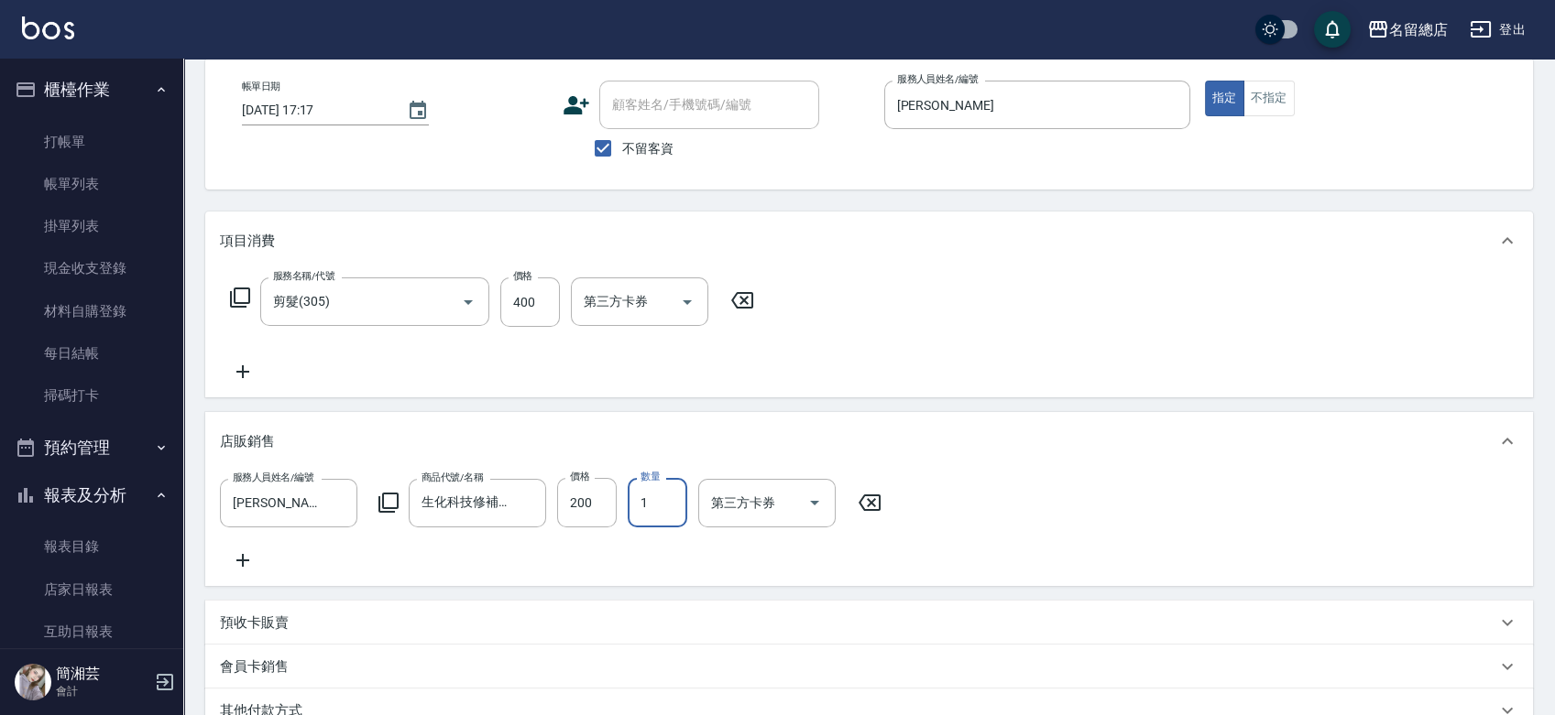
scroll to position [56, 0]
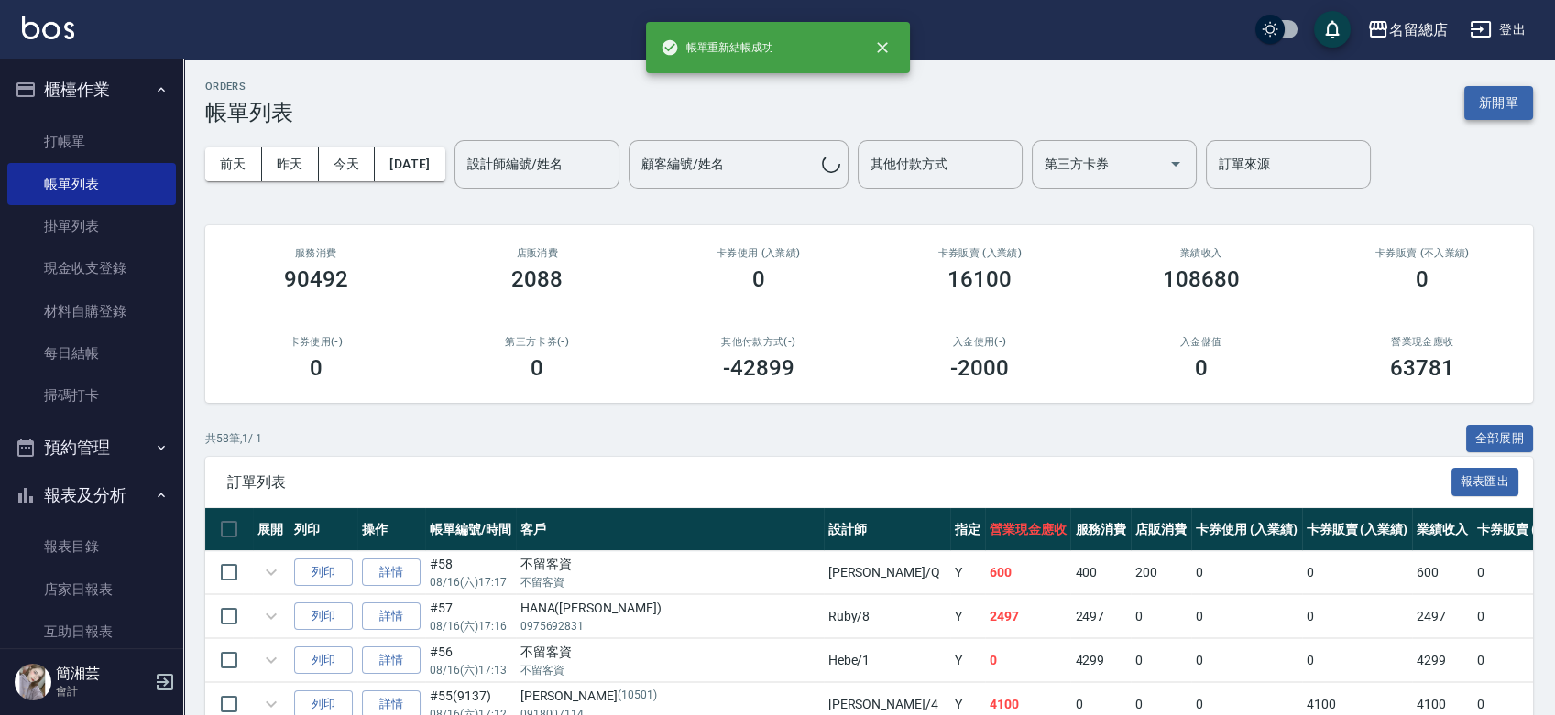
click at [1505, 84] on div "ORDERS 帳單列表 新開單" at bounding box center [868, 103] width 1327 height 45
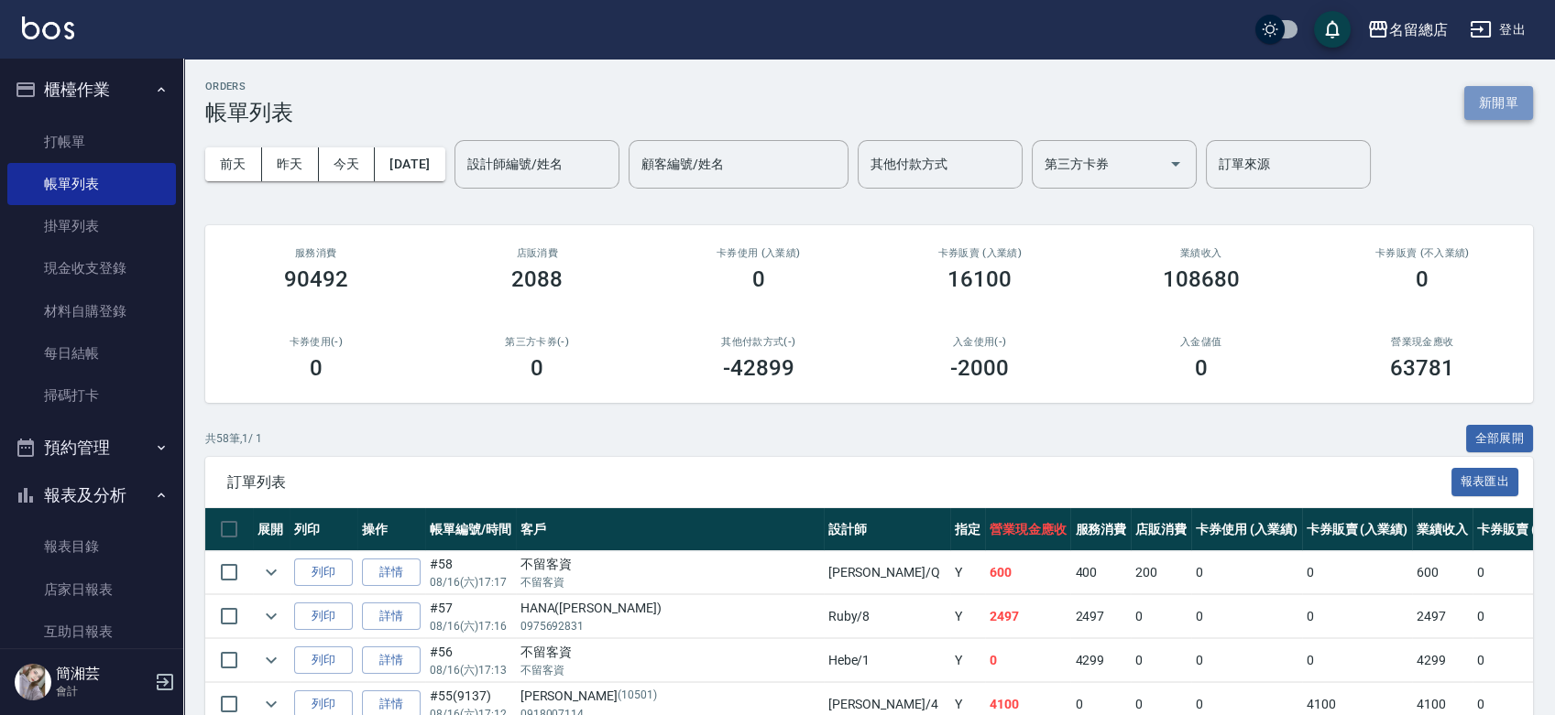
click at [1499, 97] on button "新開單" at bounding box center [1498, 103] width 69 height 34
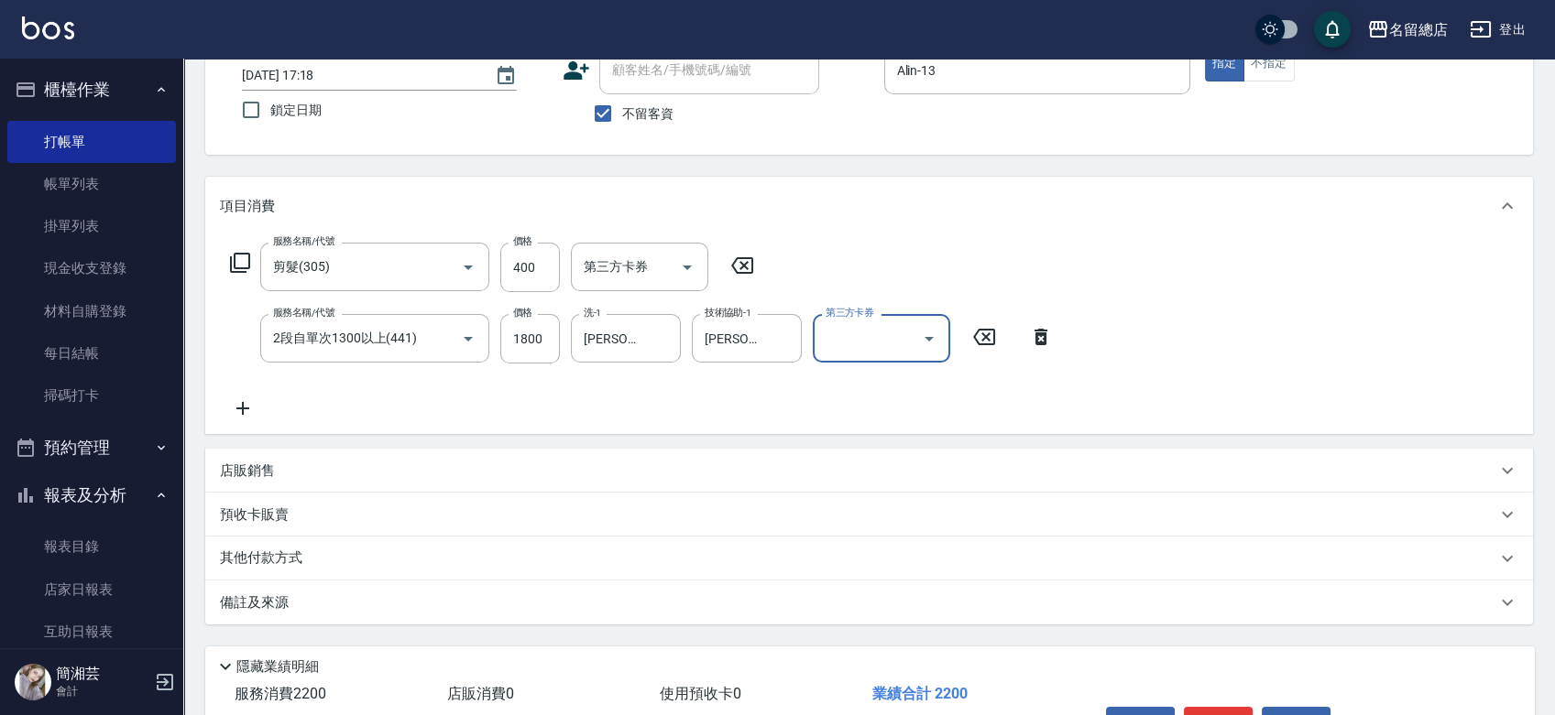
scroll to position [237, 0]
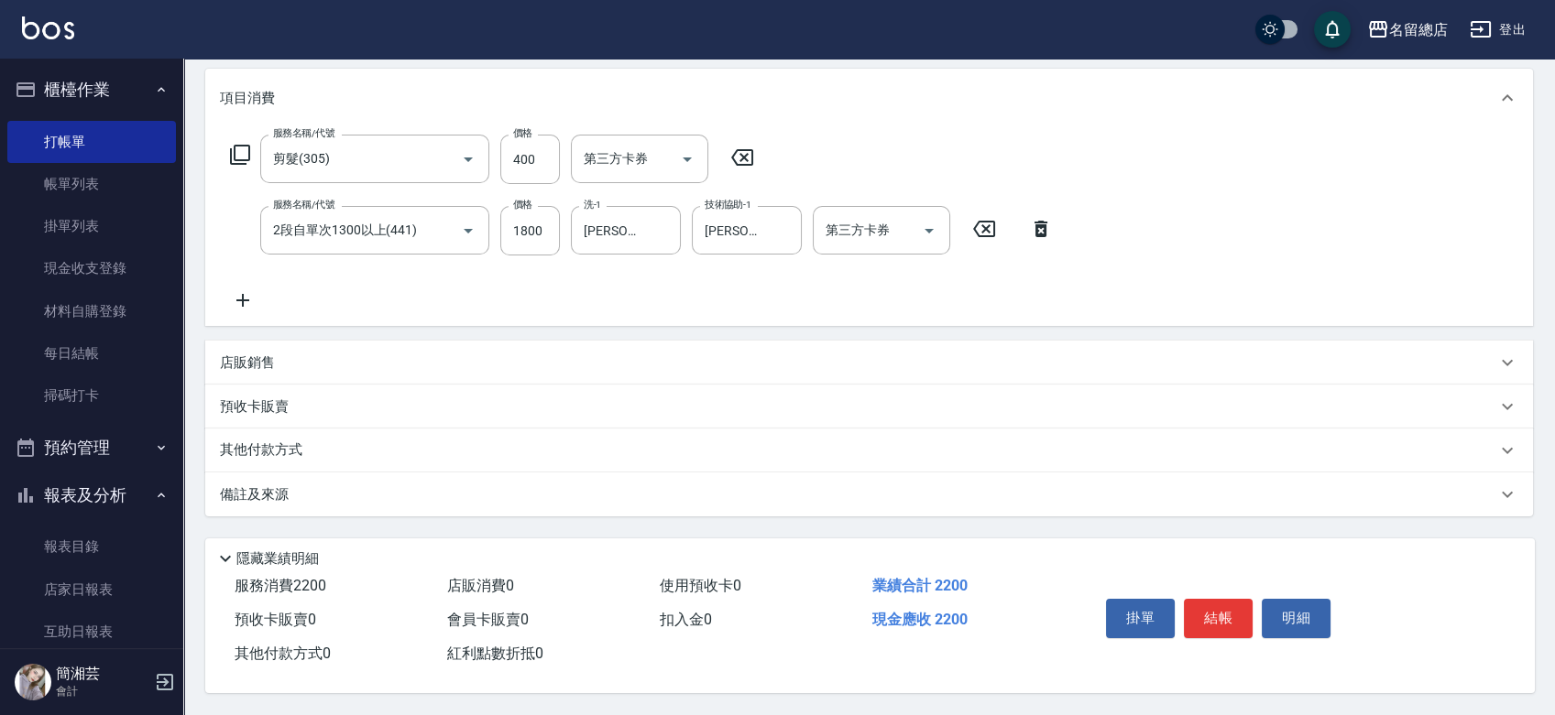
click at [353, 448] on div "其他付款方式" at bounding box center [858, 451] width 1276 height 20
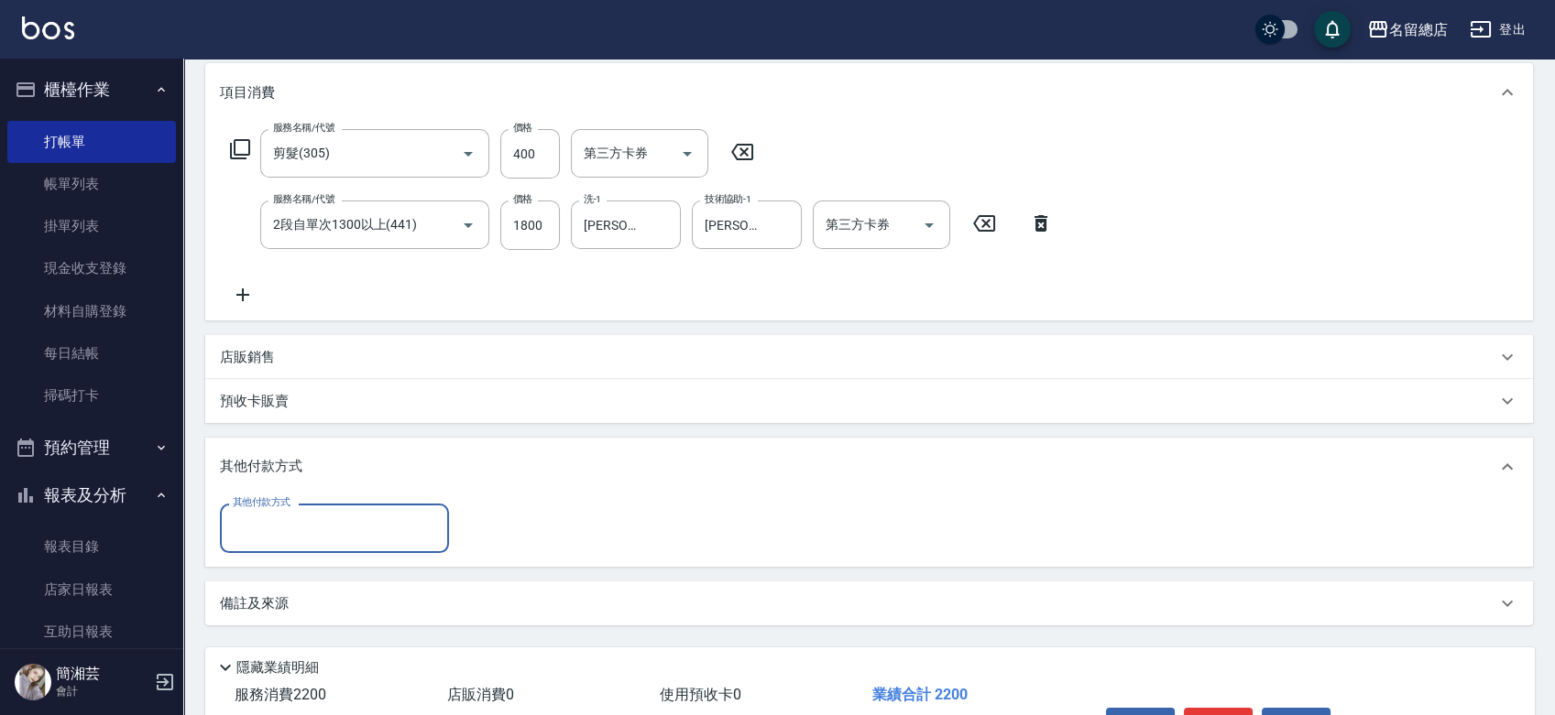
scroll to position [0, 0]
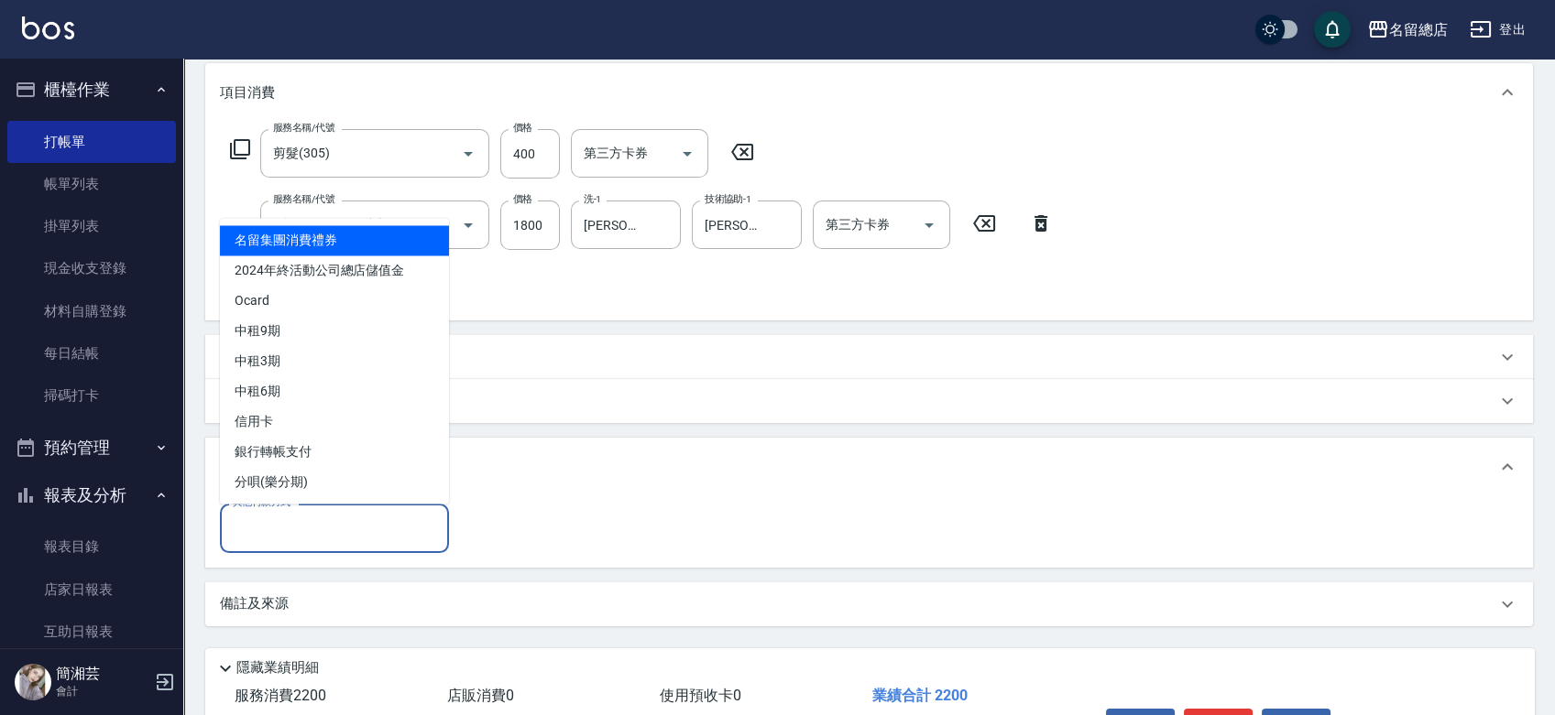
click at [352, 540] on input "其他付款方式" at bounding box center [334, 528] width 213 height 32
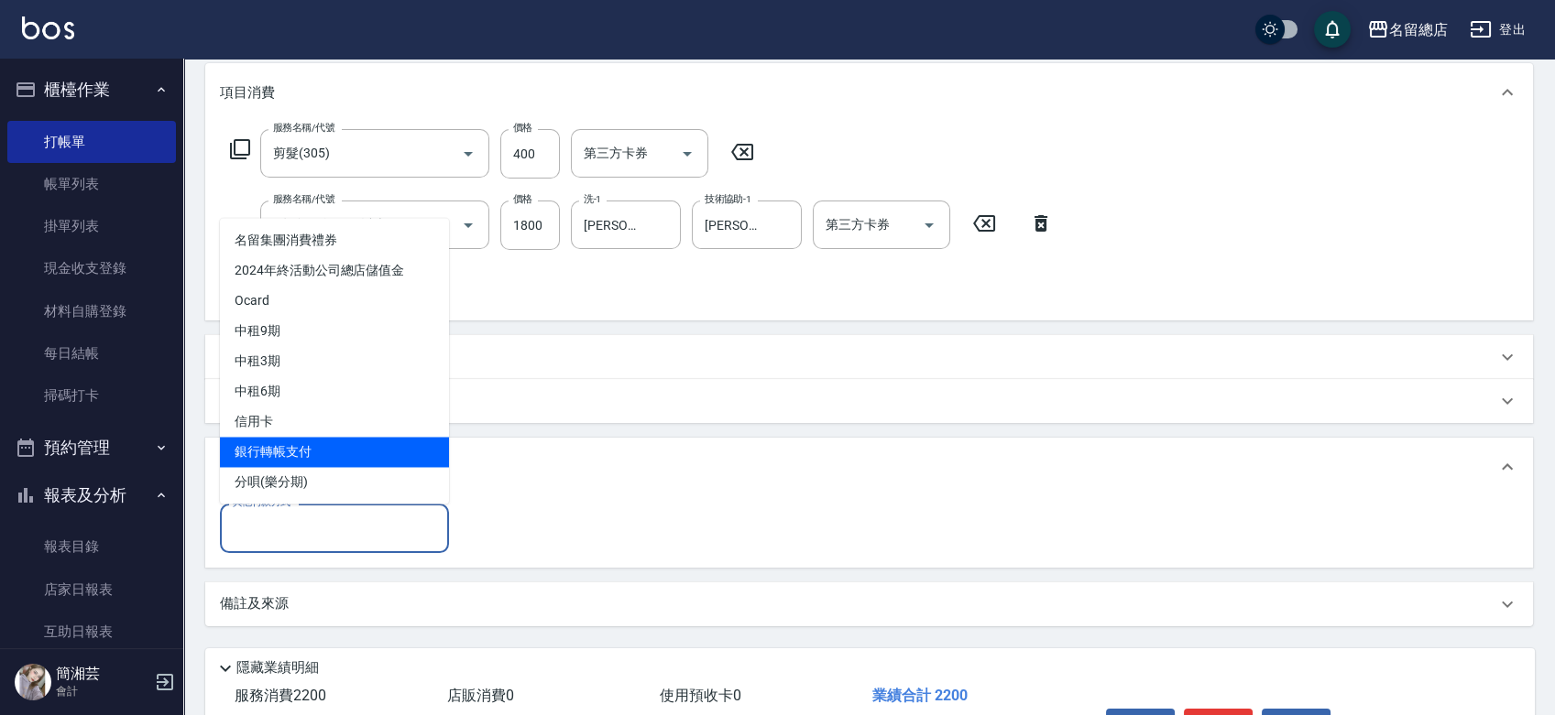
click at [335, 441] on span "銀行轉帳支付" at bounding box center [334, 452] width 229 height 30
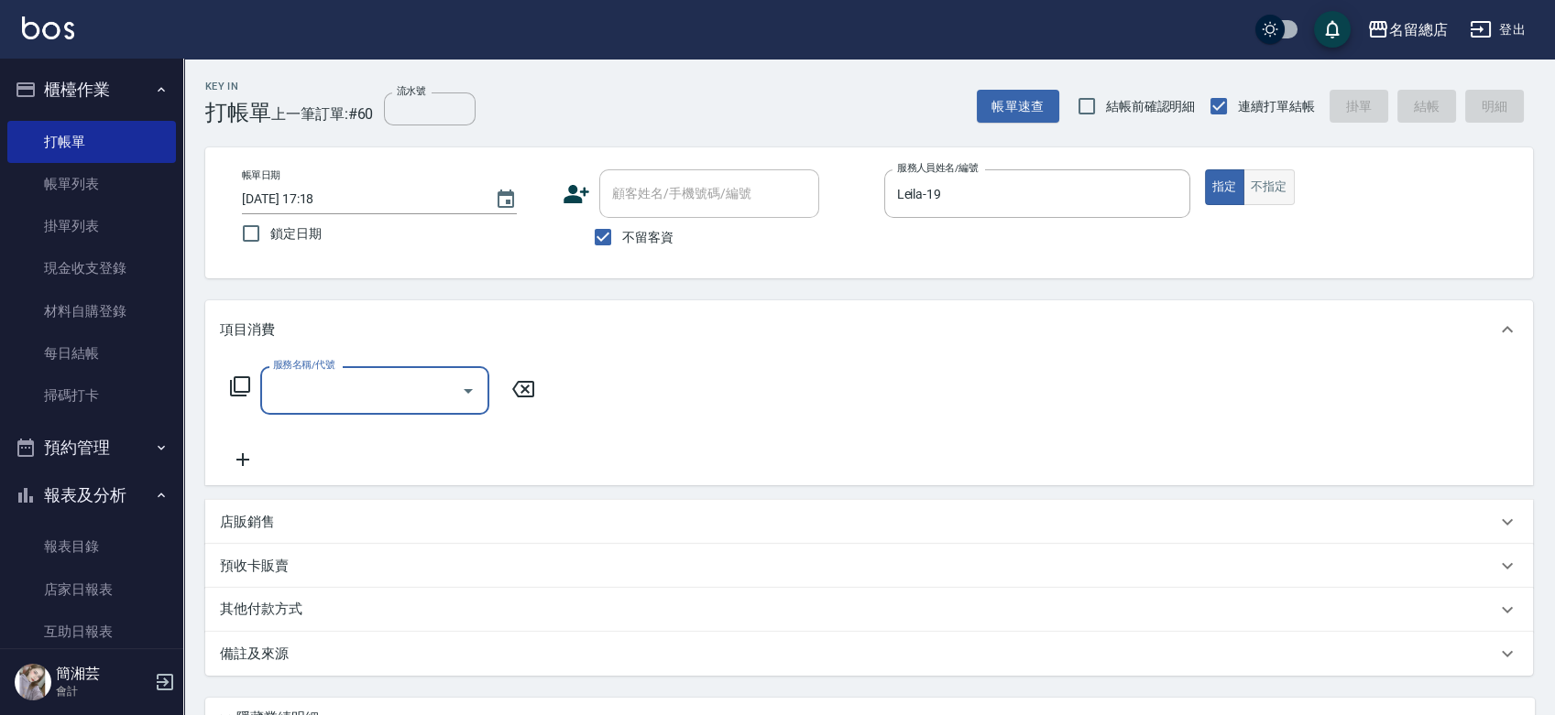
click at [1251, 185] on button "不指定" at bounding box center [1268, 187] width 51 height 36
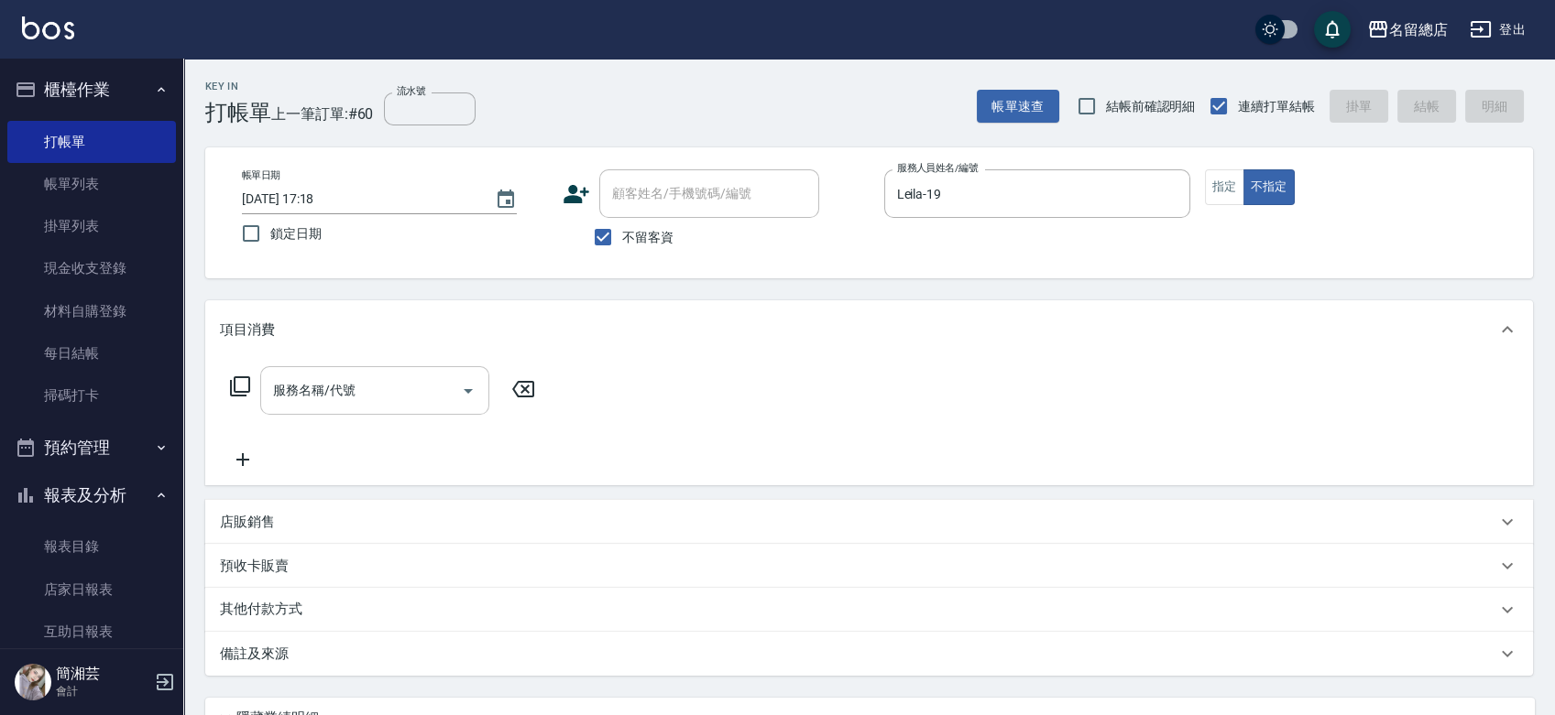
click at [415, 393] on input "服務名稱/代號" at bounding box center [360, 391] width 185 height 32
click at [1226, 206] on div "帳單日期 2025/08/16 17:18 鎖定日期 顧客姓名/手機號碼/編號 顧客姓名/手機號碼/編號 不留客資 服務人員姓名/編號 服務人員姓名/編號 指…" at bounding box center [869, 212] width 1284 height 87
click at [1218, 184] on button "指定" at bounding box center [1224, 187] width 39 height 36
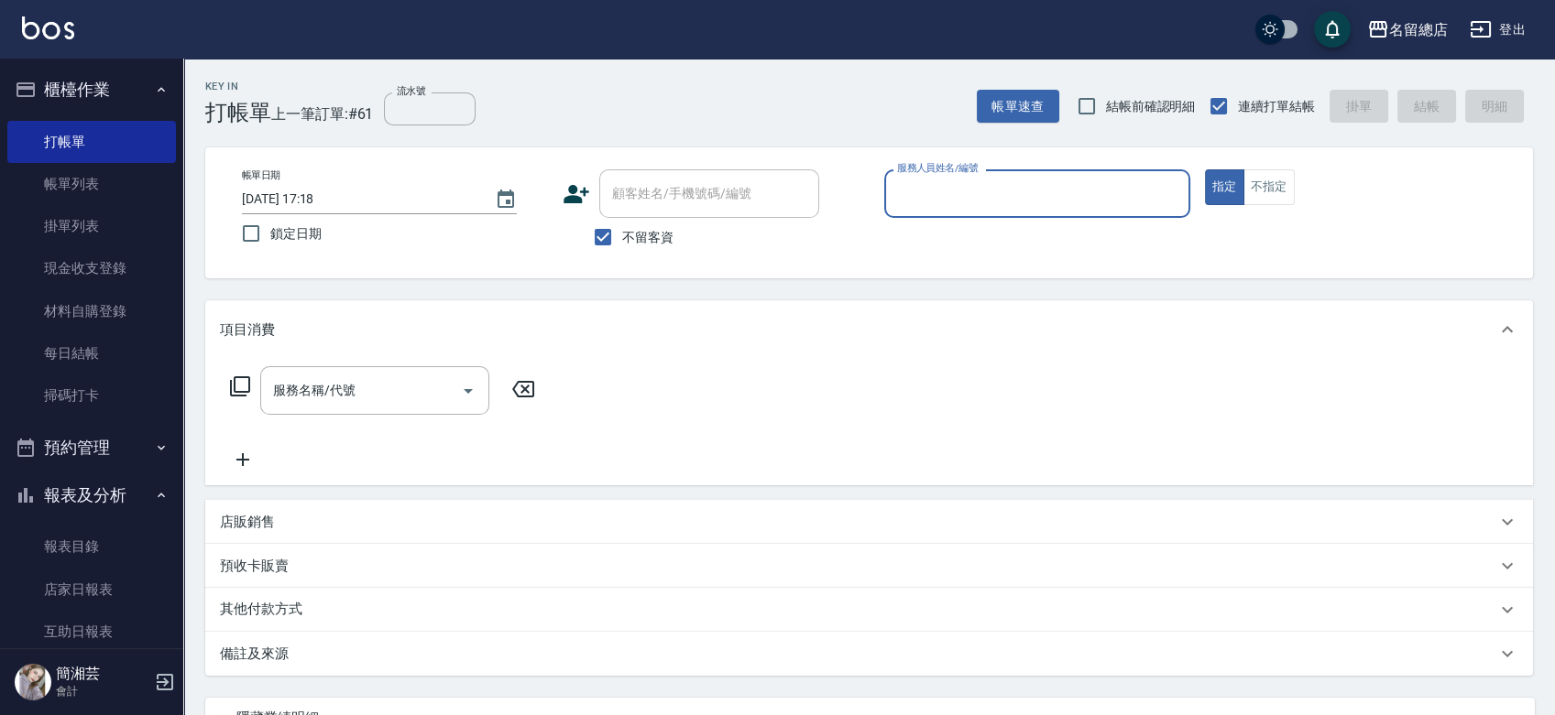
click at [1024, 230] on p at bounding box center [1037, 227] width 306 height 19
click at [996, 205] on input "服務人員姓名/編號" at bounding box center [1036, 194] width 289 height 32
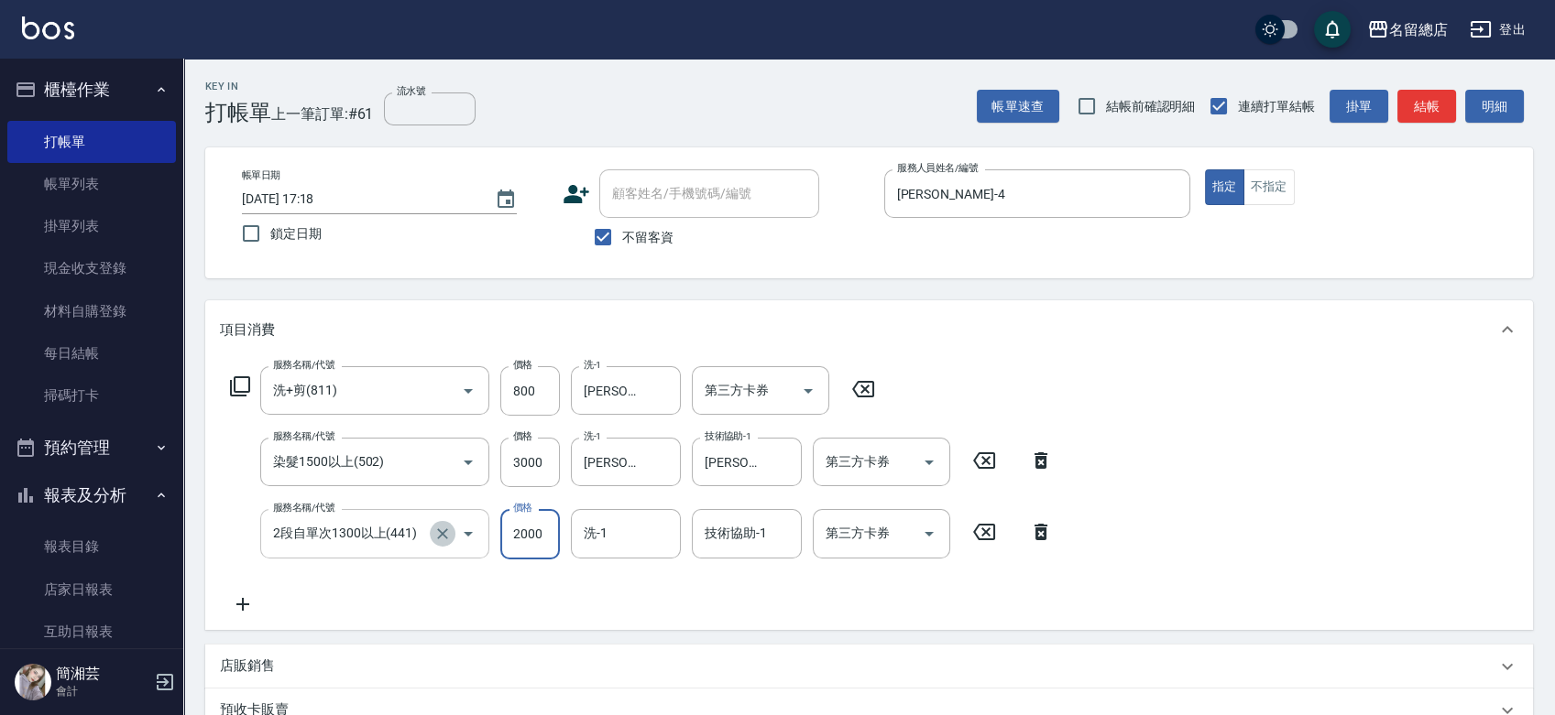
click at [446, 533] on icon "Clear" at bounding box center [442, 534] width 18 height 18
click at [445, 533] on icon "Clear" at bounding box center [442, 534] width 18 height 18
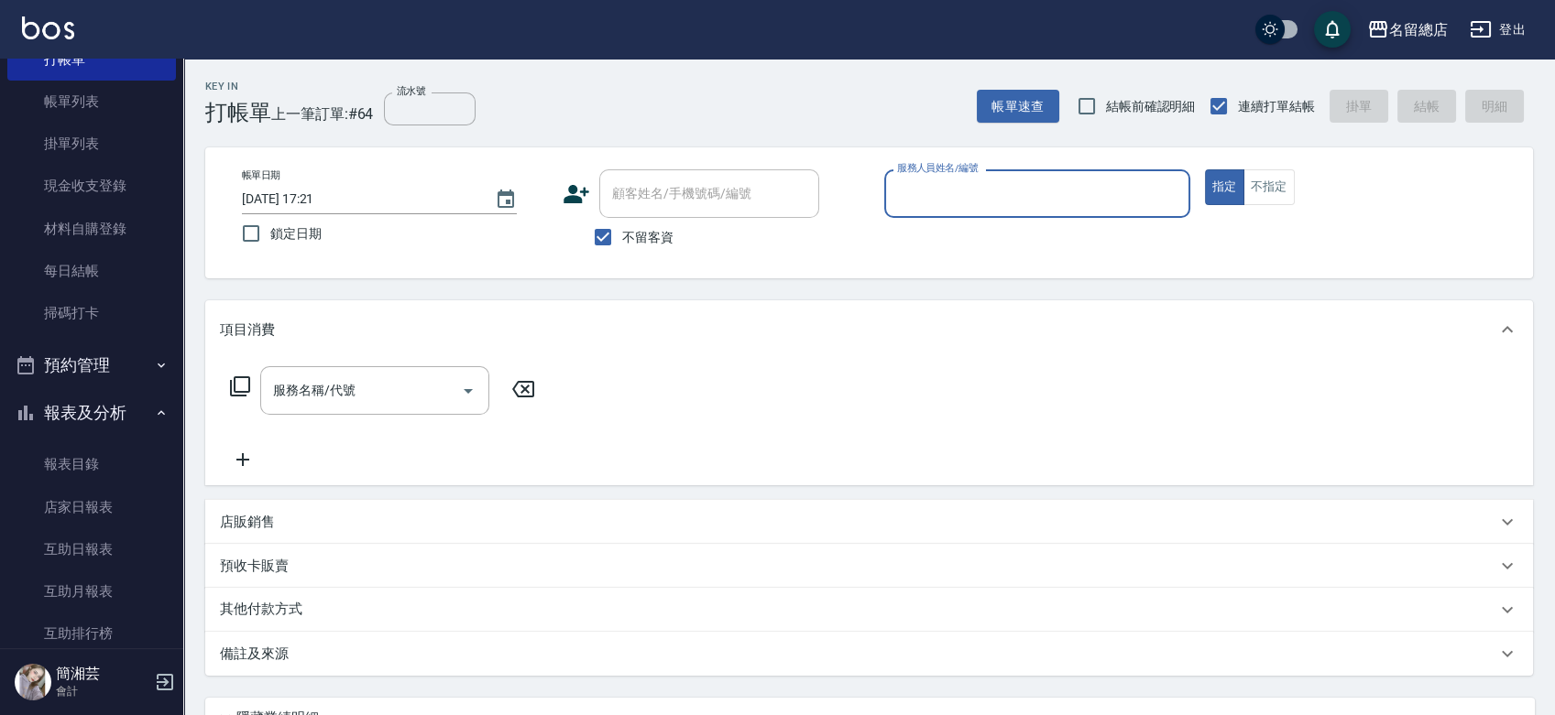
scroll to position [203, 0]
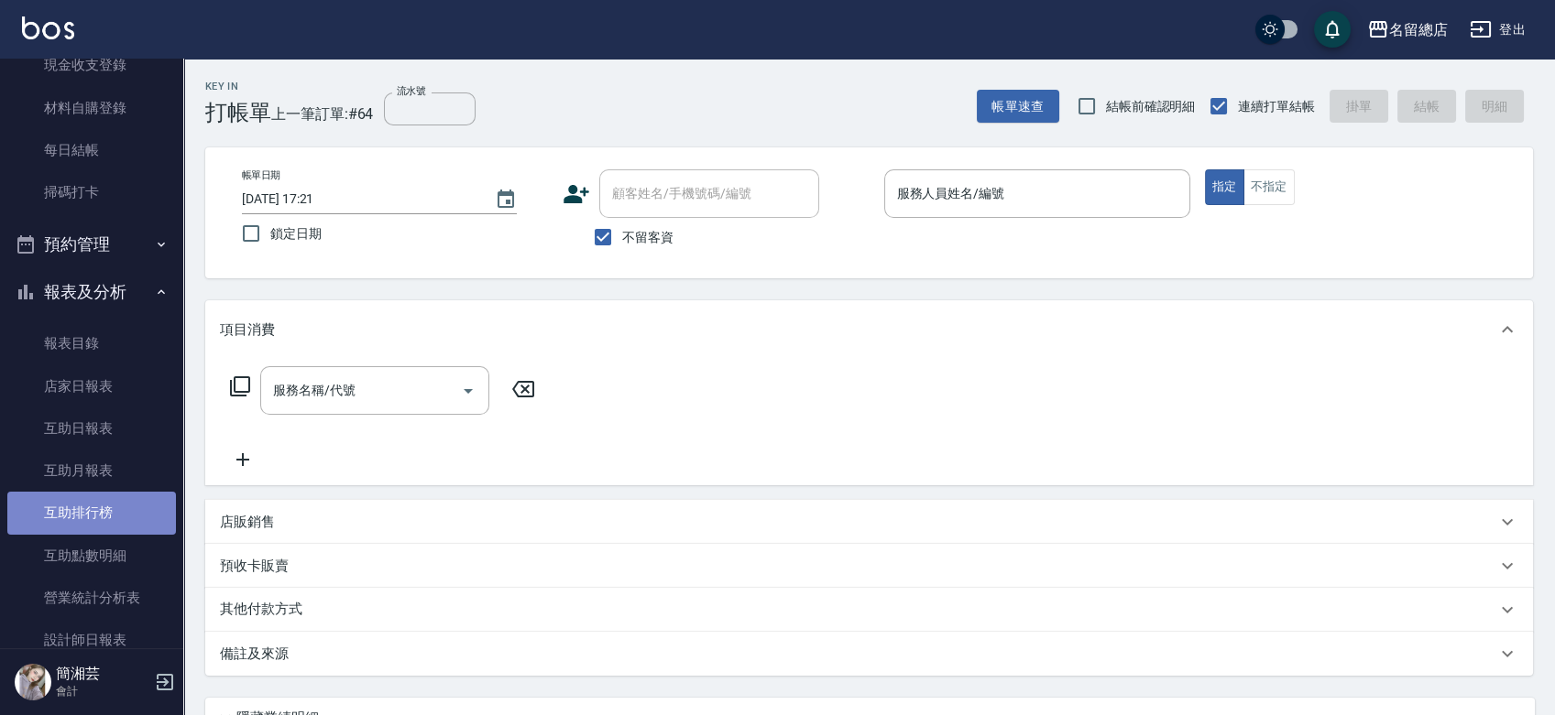
click at [103, 519] on link "互助排行榜" at bounding box center [91, 513] width 169 height 42
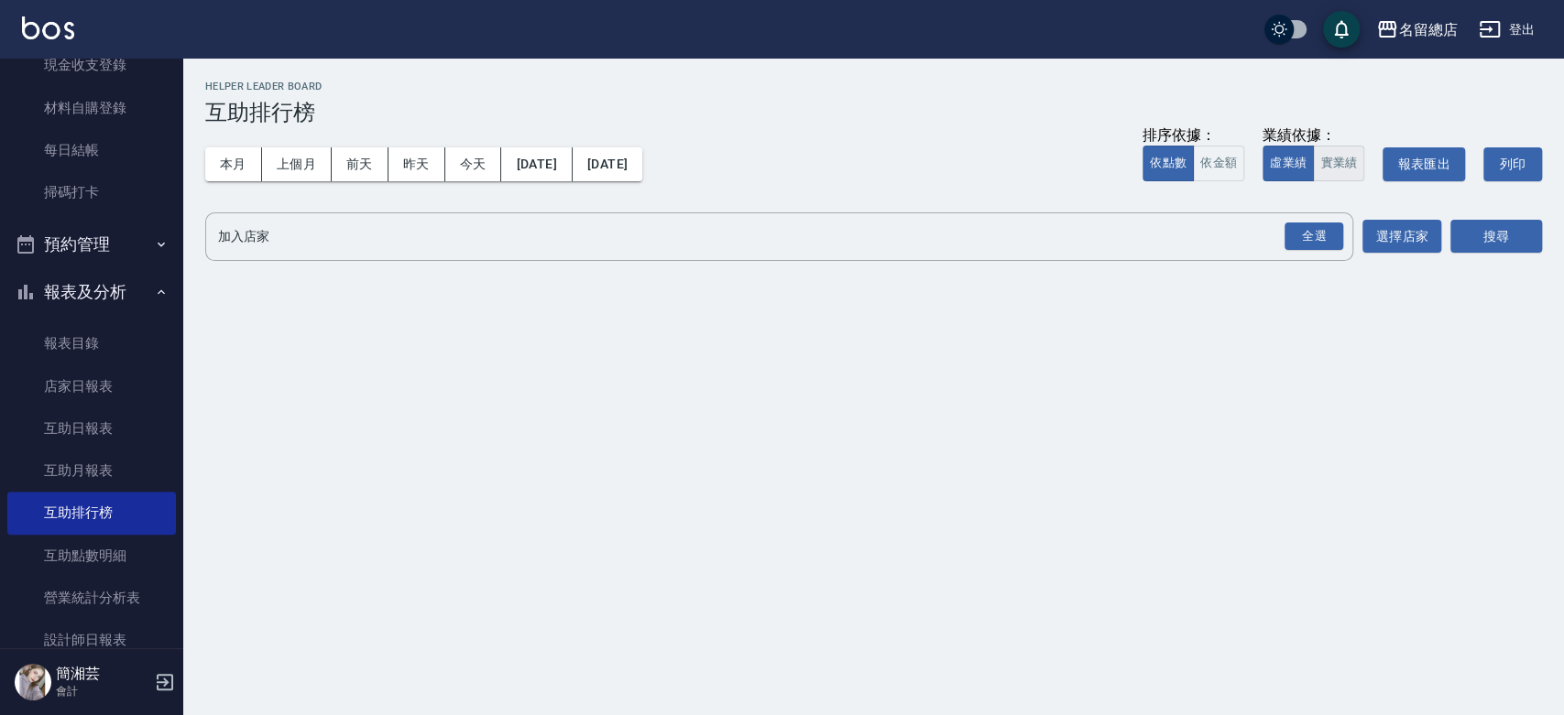
click at [1349, 148] on button "實業績" at bounding box center [1338, 164] width 51 height 36
click at [1303, 246] on div "全選" at bounding box center [1313, 237] width 59 height 28
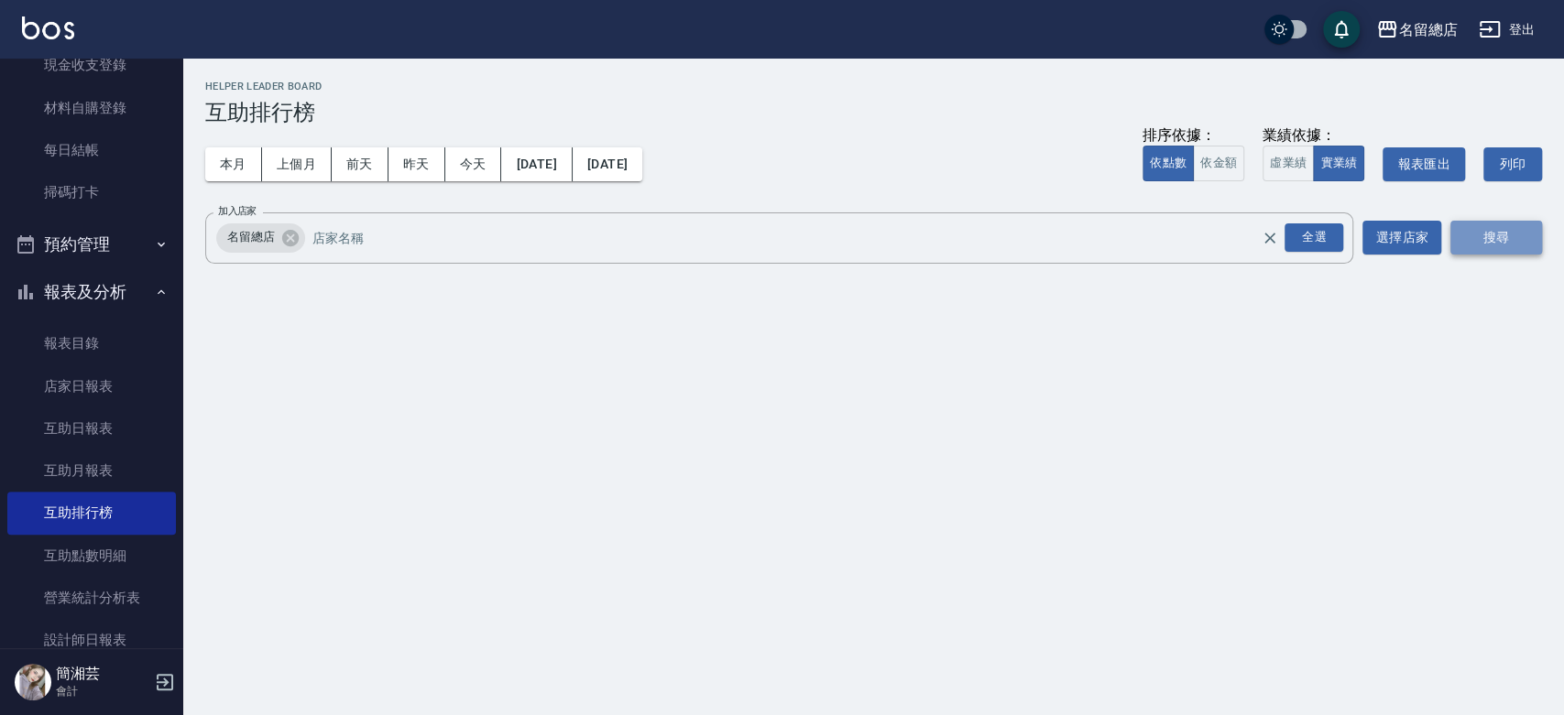
click at [1479, 224] on button "搜尋" at bounding box center [1496, 238] width 92 height 34
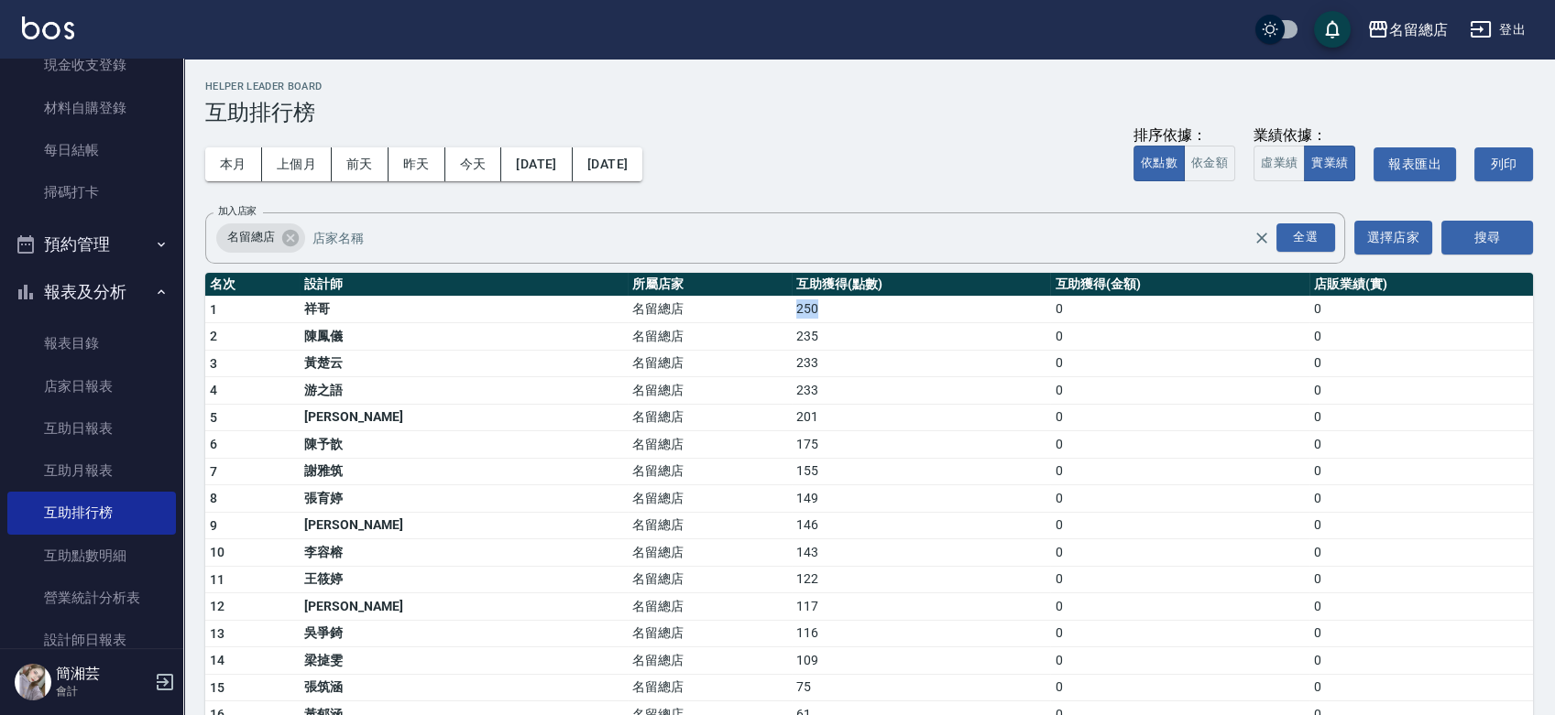
drag, startPoint x: 661, startPoint y: 309, endPoint x: 705, endPoint y: 310, distance: 44.9
click at [792, 310] on td "250" at bounding box center [921, 309] width 258 height 27
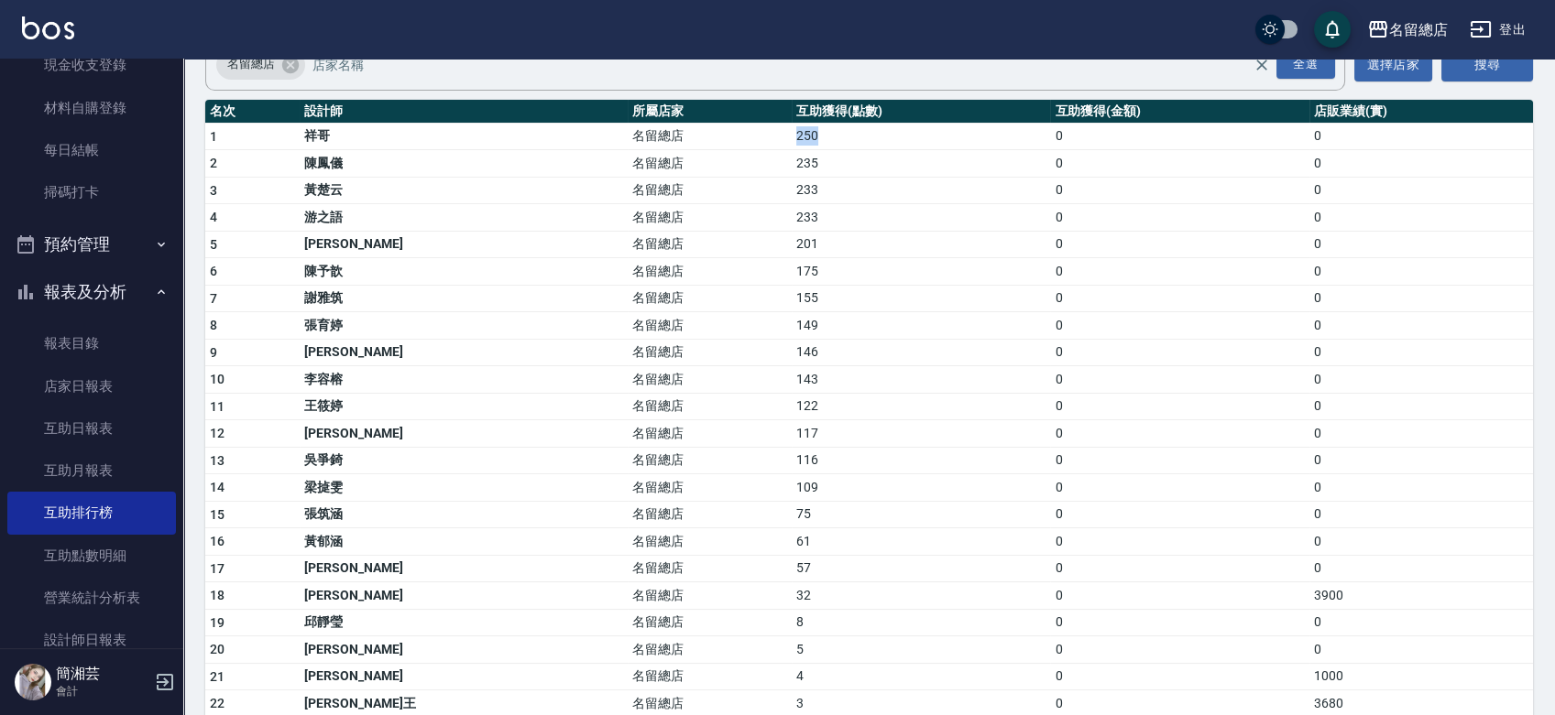
scroll to position [203, 0]
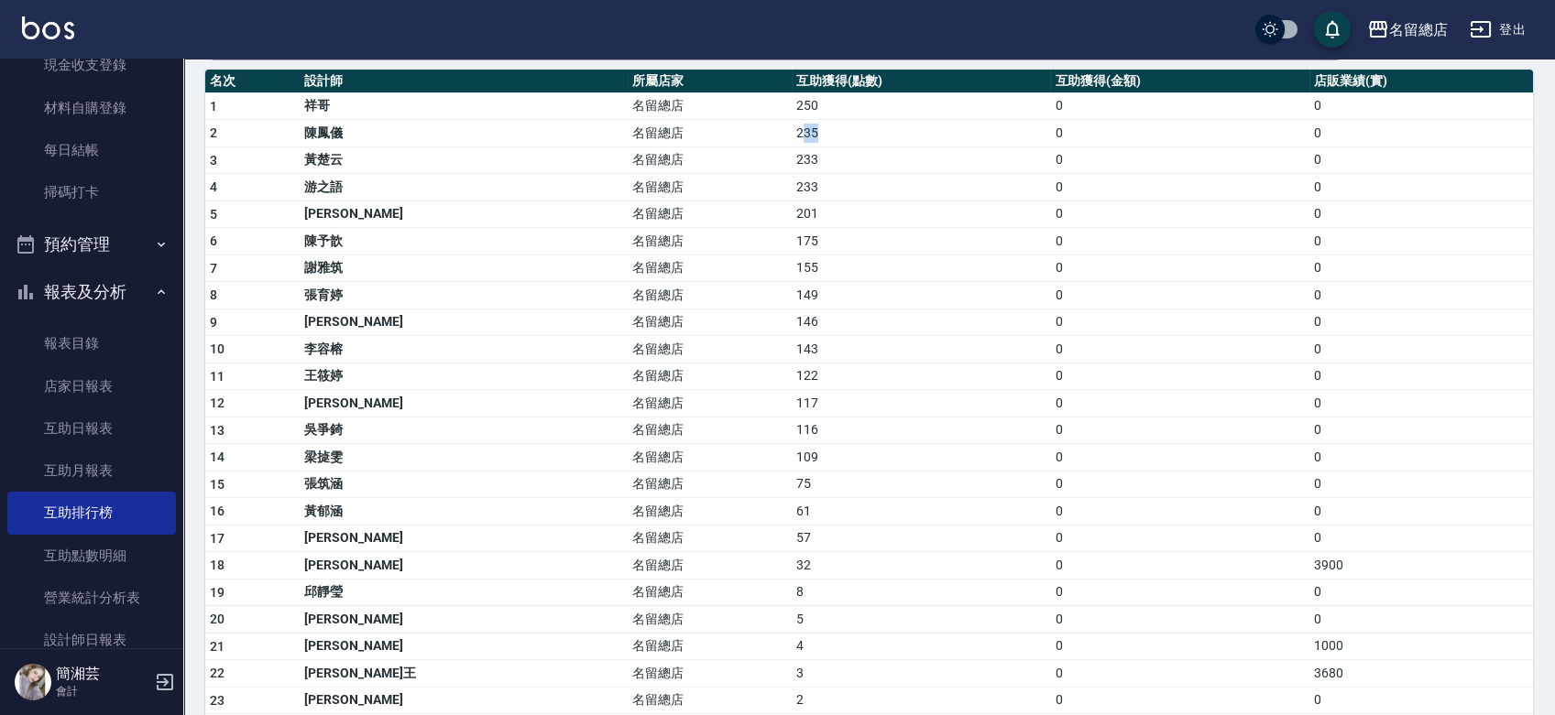
drag, startPoint x: 667, startPoint y: 134, endPoint x: 704, endPoint y: 130, distance: 36.8
click at [792, 131] on td "235" at bounding box center [921, 133] width 258 height 27
click at [792, 136] on td "235" at bounding box center [921, 133] width 258 height 27
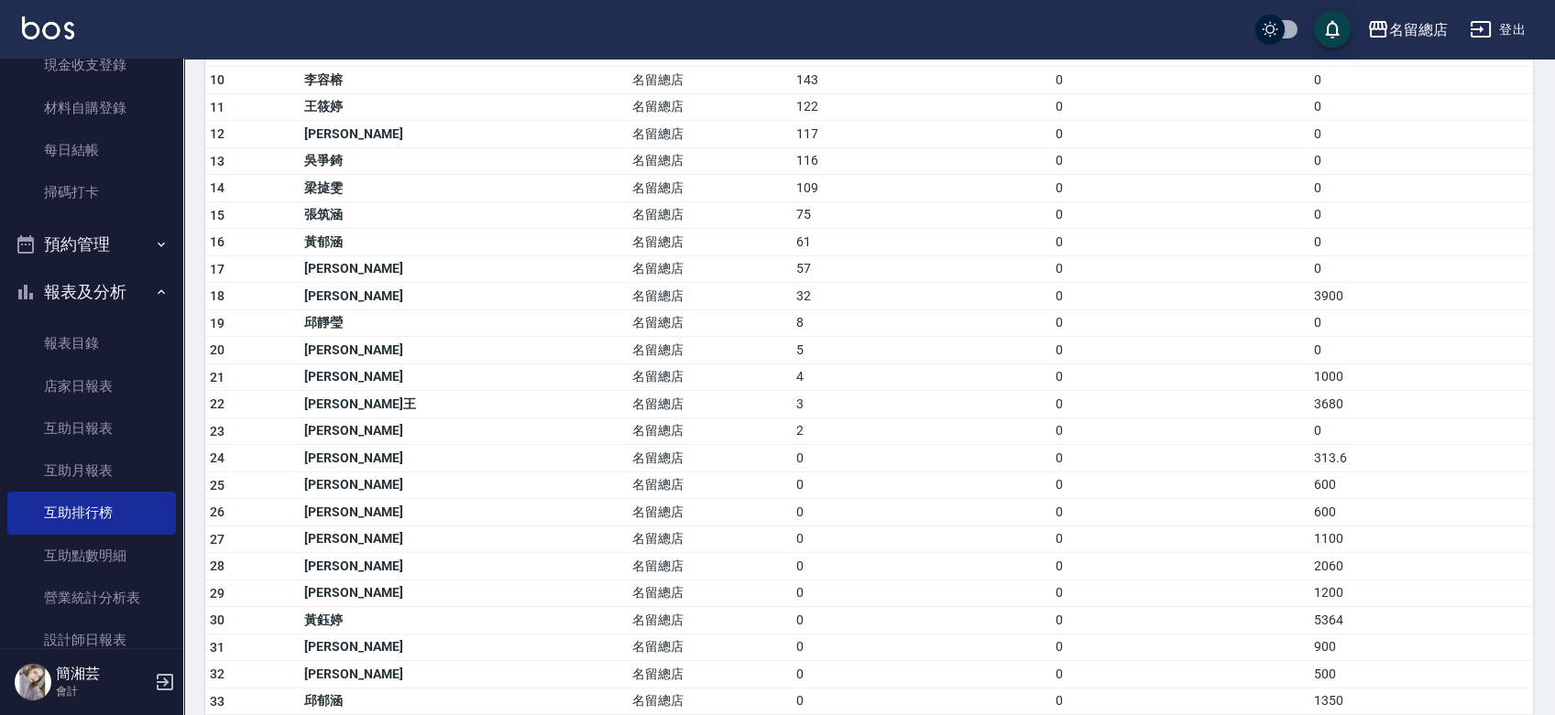
scroll to position [508, 0]
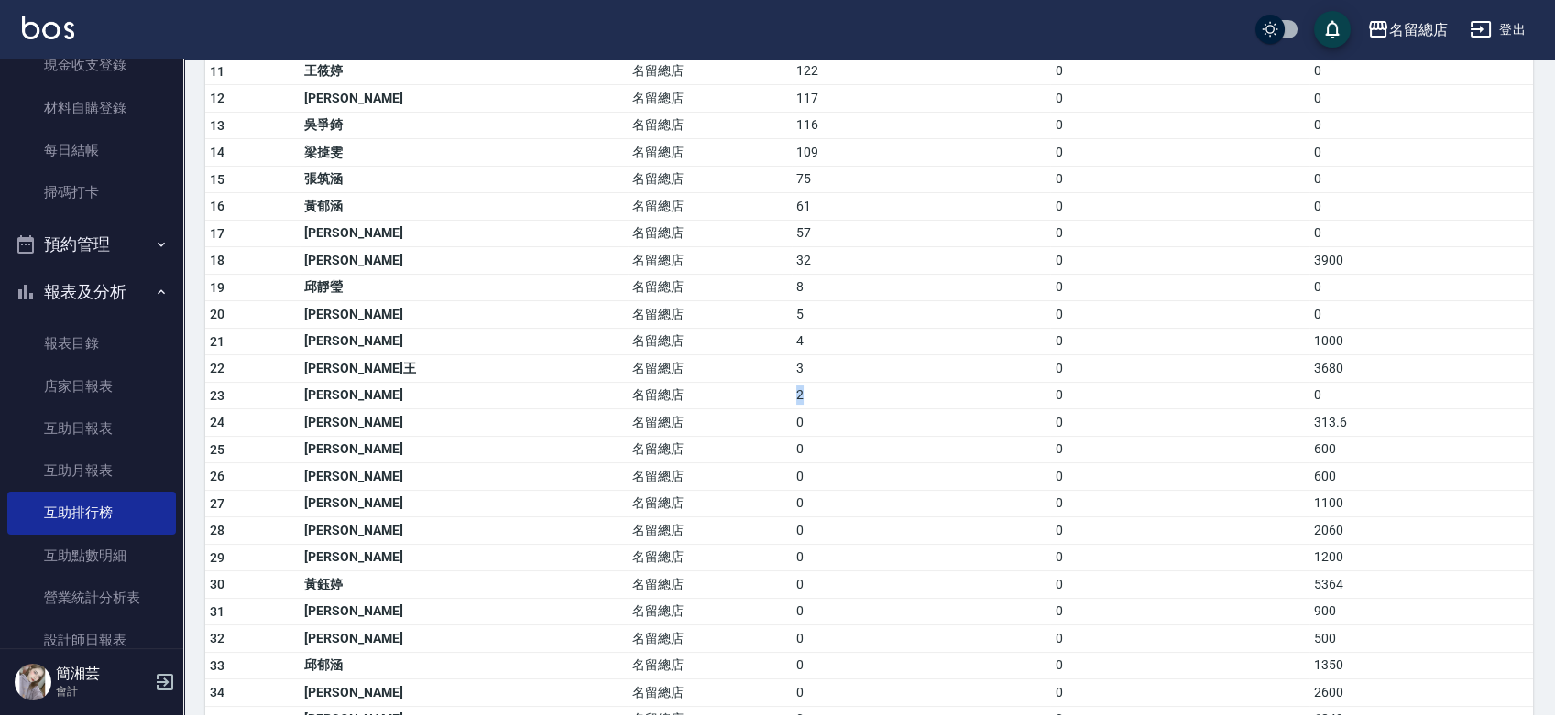
drag, startPoint x: 652, startPoint y: 393, endPoint x: 686, endPoint y: 395, distance: 33.9
click at [686, 395] on tr "23 蔡瑋潔 名留總店 2 0 0" at bounding box center [868, 395] width 1327 height 27
drag, startPoint x: 650, startPoint y: 282, endPoint x: 689, endPoint y: 287, distance: 38.7
click at [689, 287] on tr "19 邱靜瑩 名留總店 8 0 0" at bounding box center [868, 287] width 1327 height 27
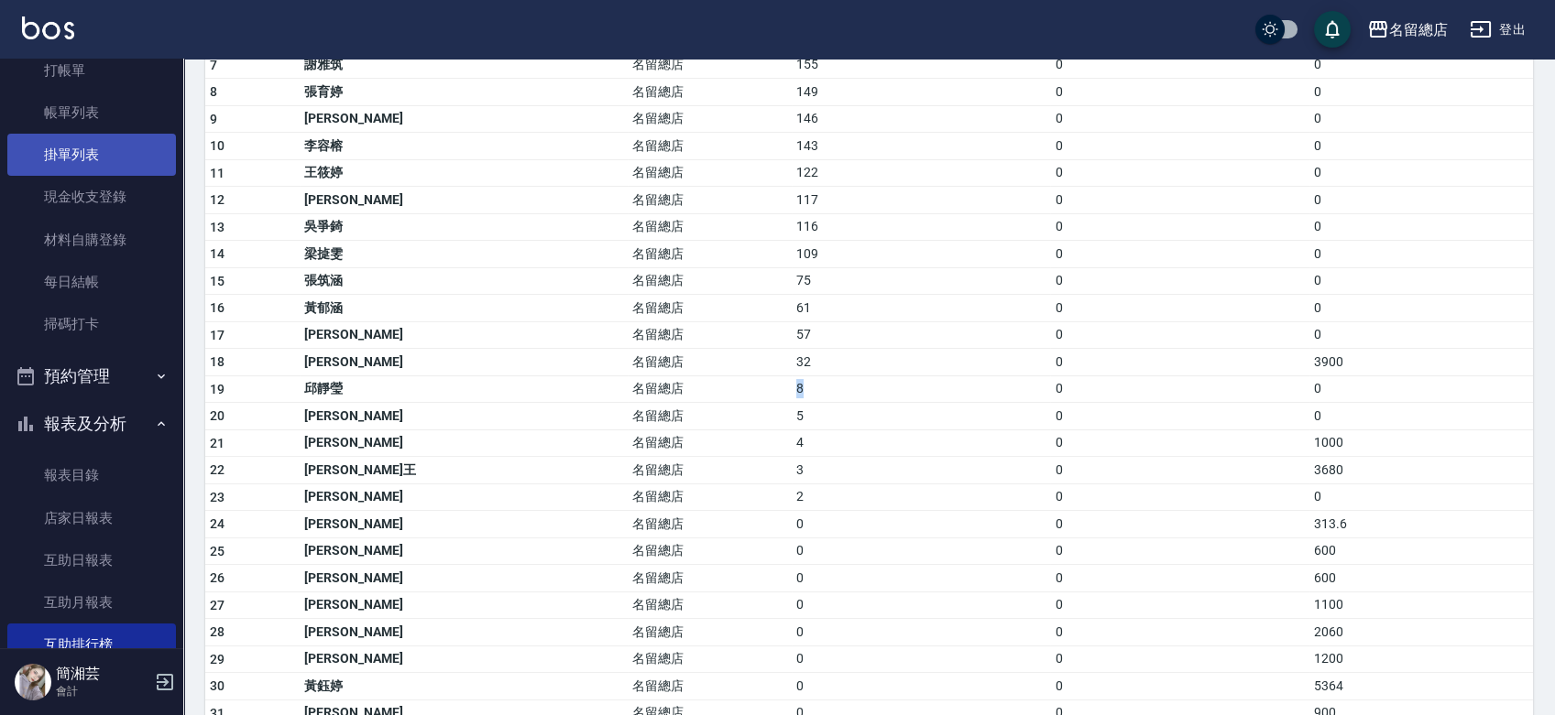
scroll to position [0, 0]
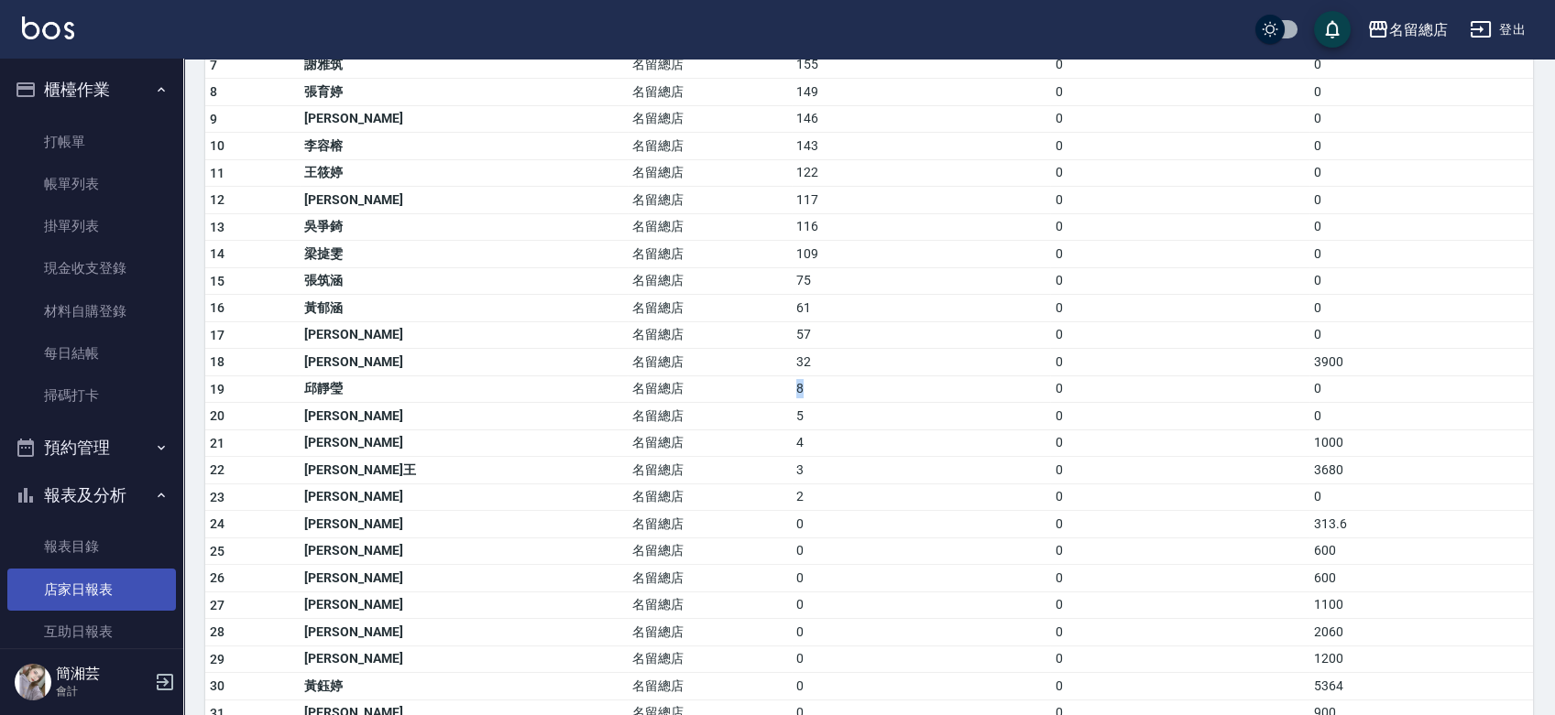
click at [83, 596] on link "店家日報表" at bounding box center [91, 590] width 169 height 42
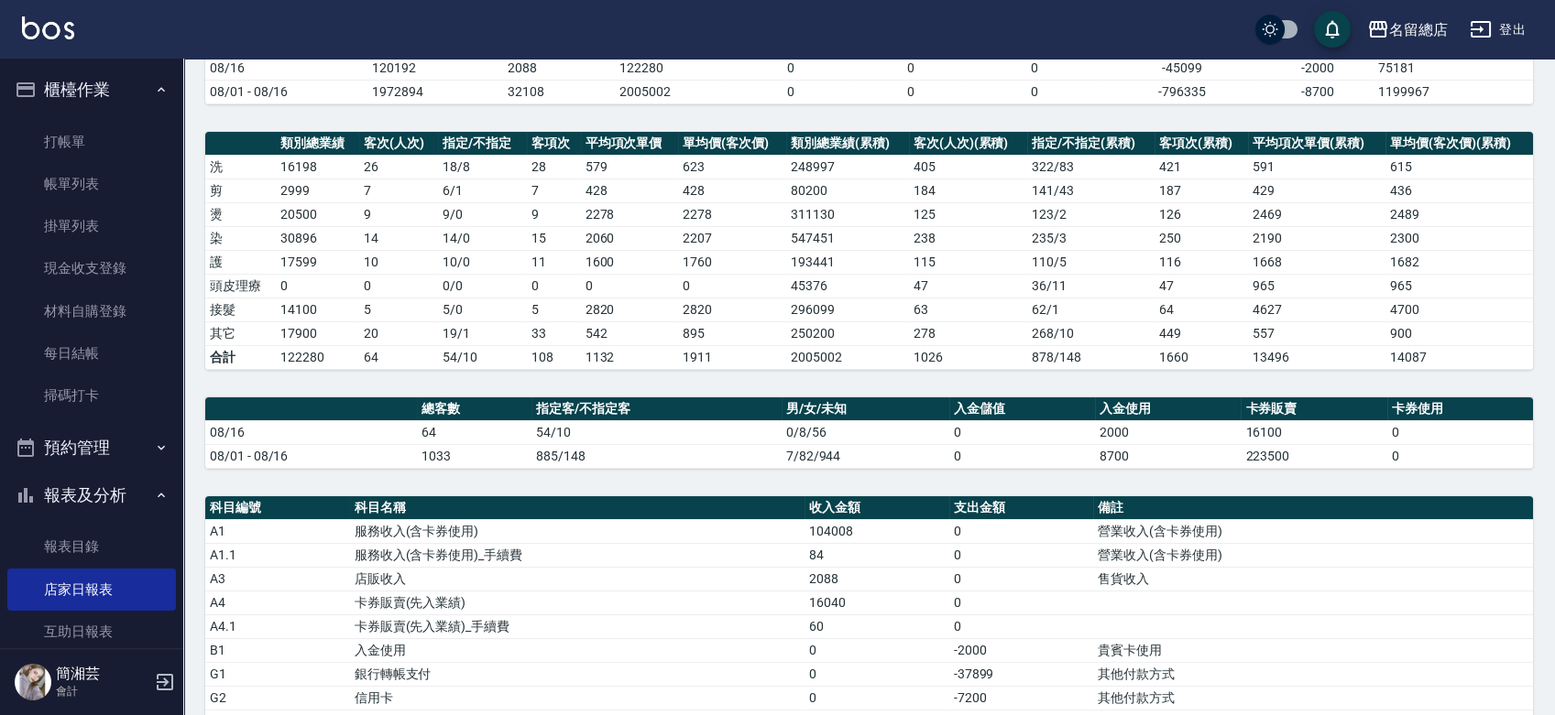
scroll to position [305, 0]
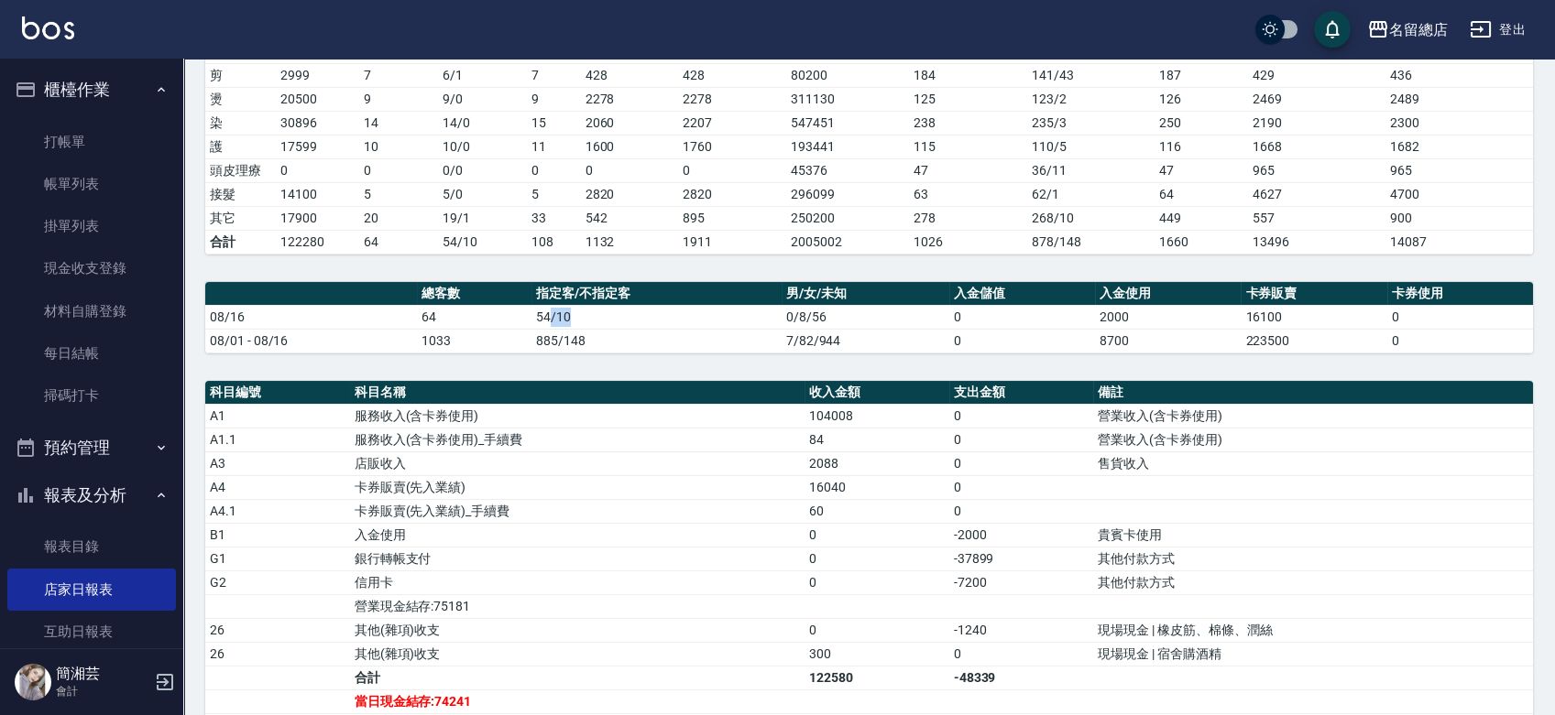
drag, startPoint x: 548, startPoint y: 317, endPoint x: 586, endPoint y: 316, distance: 38.5
click at [584, 317] on td "54/10" at bounding box center [656, 317] width 250 height 24
click at [603, 313] on td "54/10" at bounding box center [656, 317] width 250 height 24
click at [618, 357] on div "名留總店 2025-08-16 店家日報表 列印時間： 2025-08-16-17:24 Merchant Daily Report 店家日報表 前天 昨天 …" at bounding box center [868, 449] width 1371 height 1391
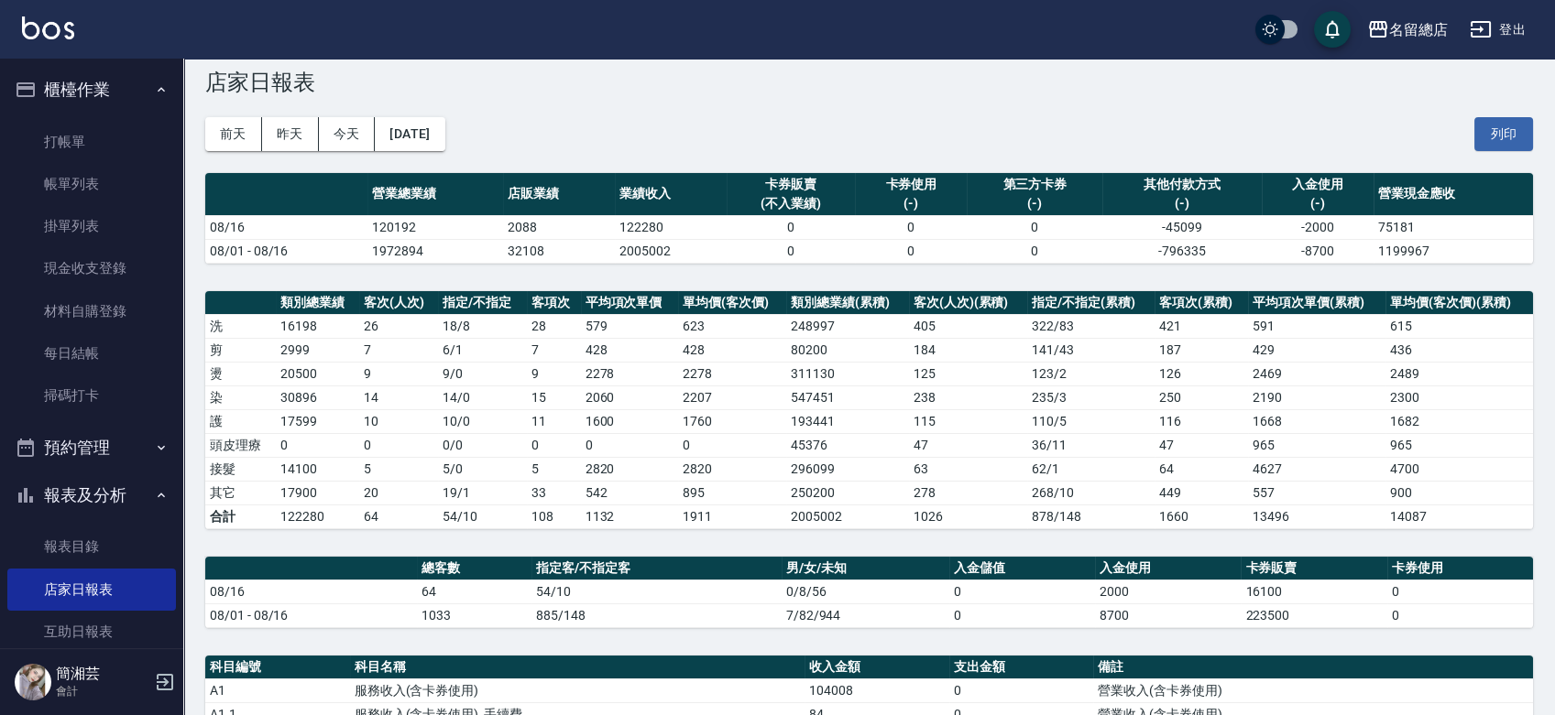
scroll to position [0, 0]
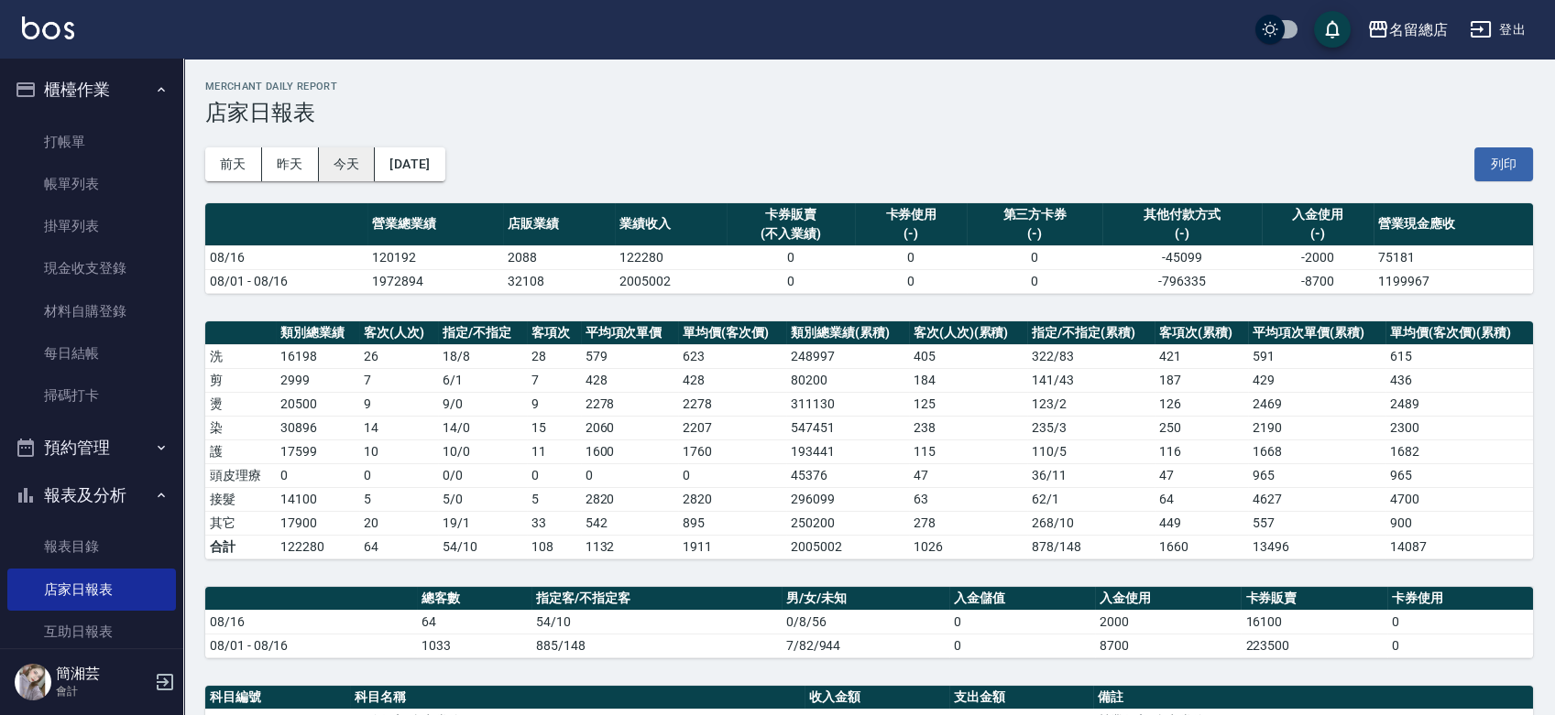
click at [330, 163] on button "今天" at bounding box center [347, 164] width 57 height 34
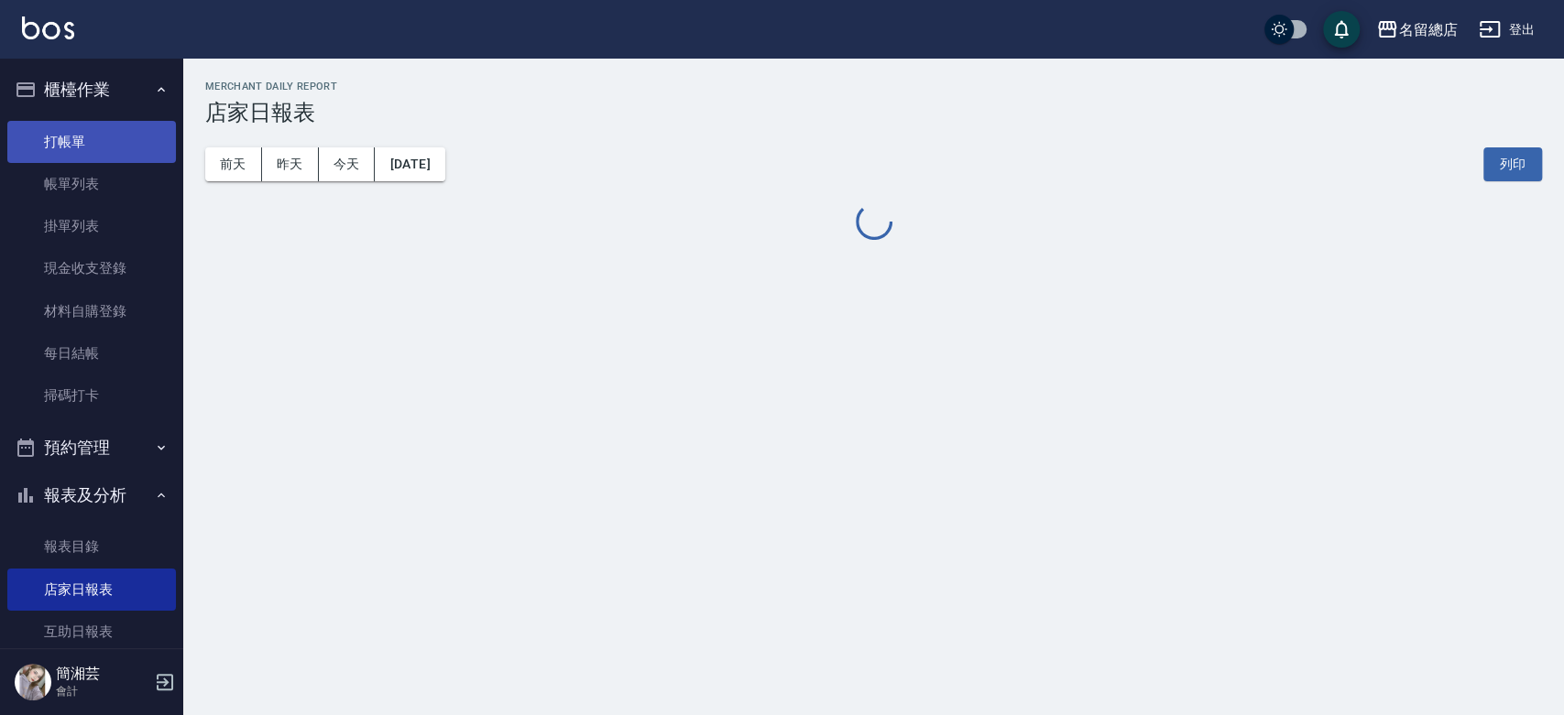
click at [104, 137] on link "打帳單" at bounding box center [91, 142] width 169 height 42
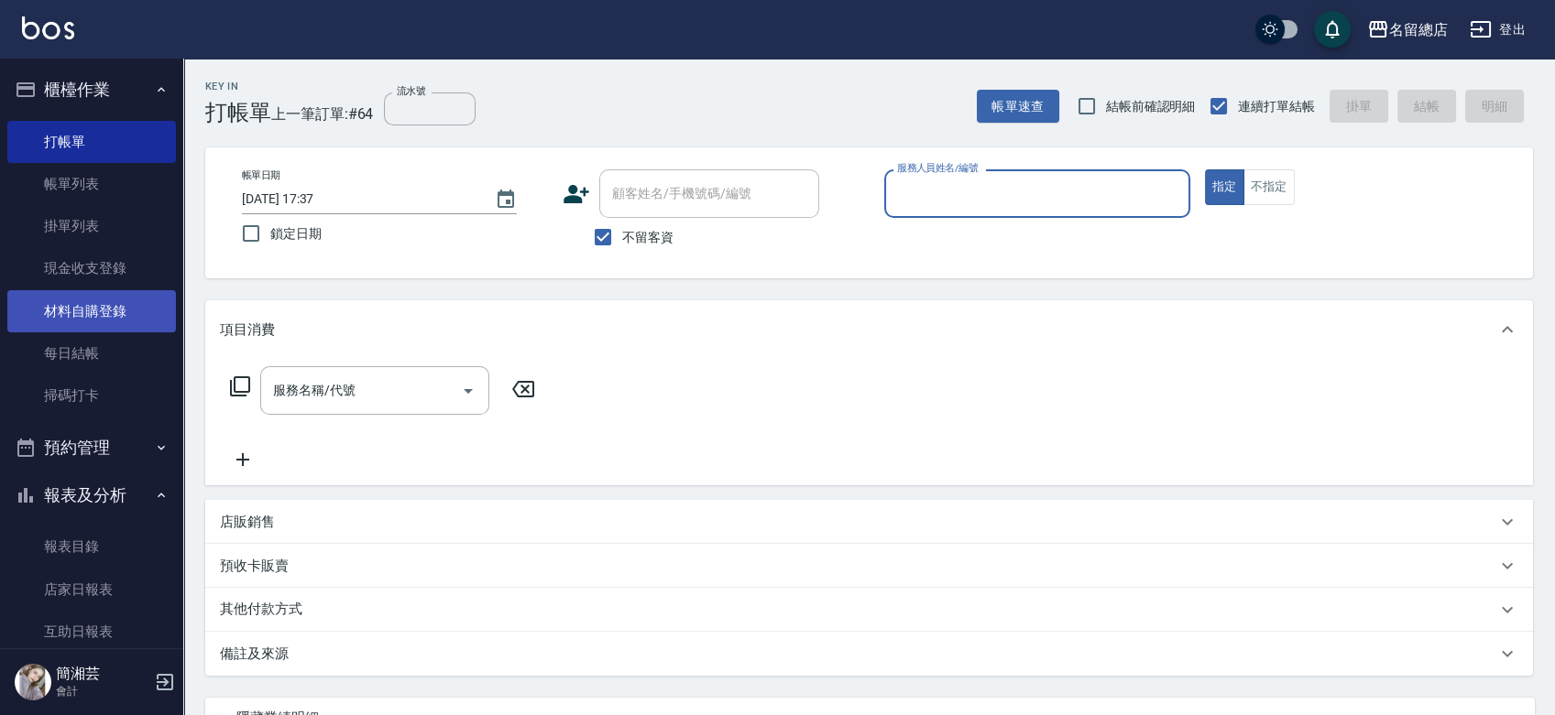
click at [116, 304] on link "材料自購登錄" at bounding box center [91, 311] width 169 height 42
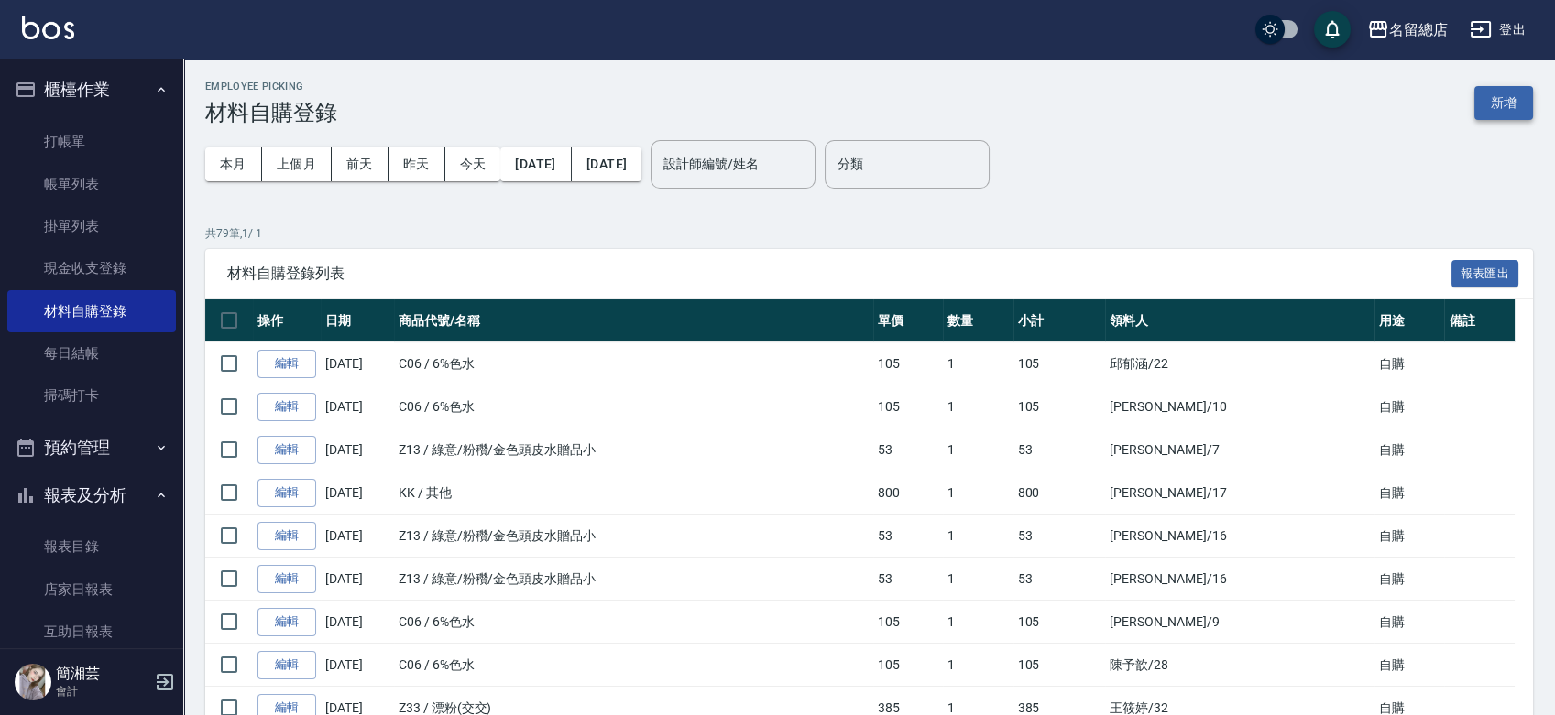
click at [1502, 108] on button "新增" at bounding box center [1503, 103] width 59 height 34
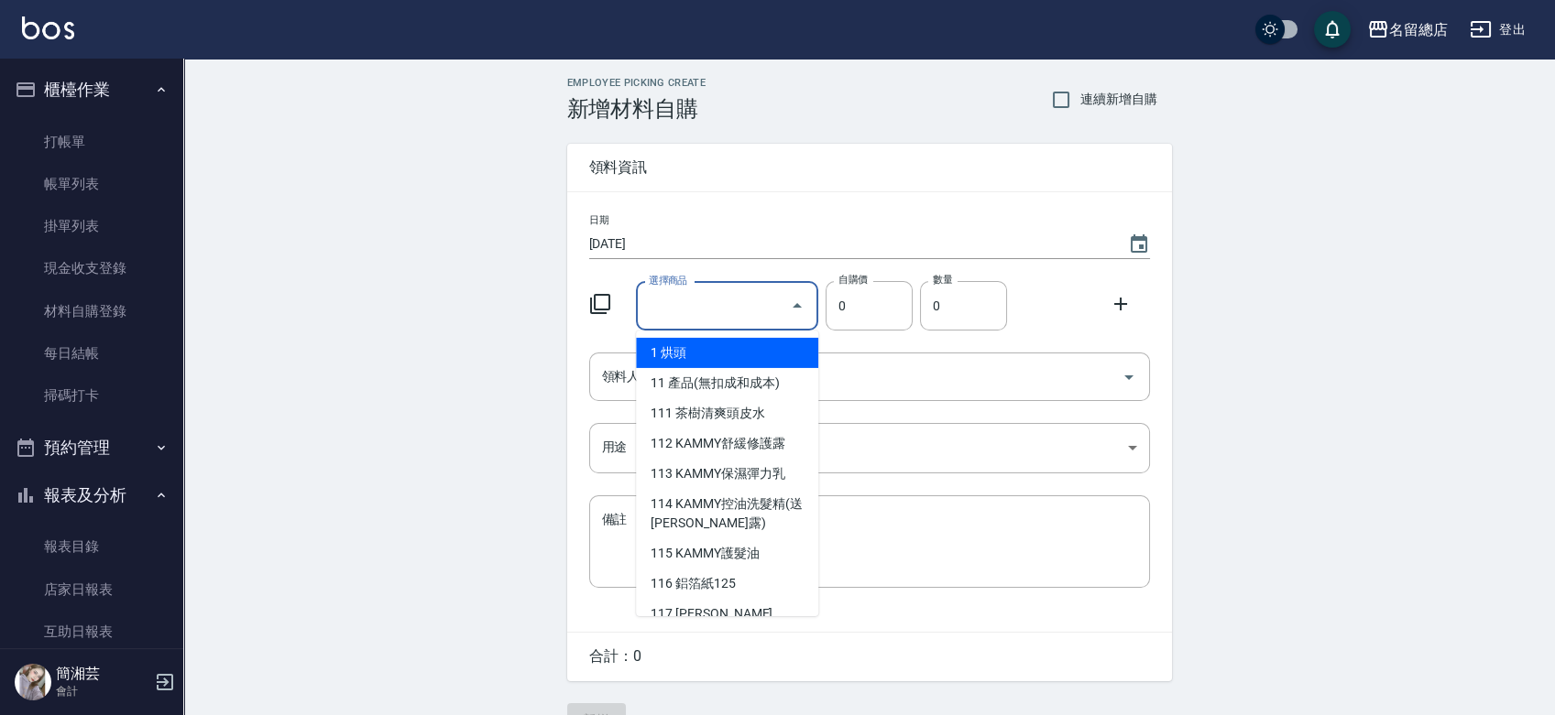
click at [661, 299] on input "選擇商品" at bounding box center [713, 306] width 138 height 32
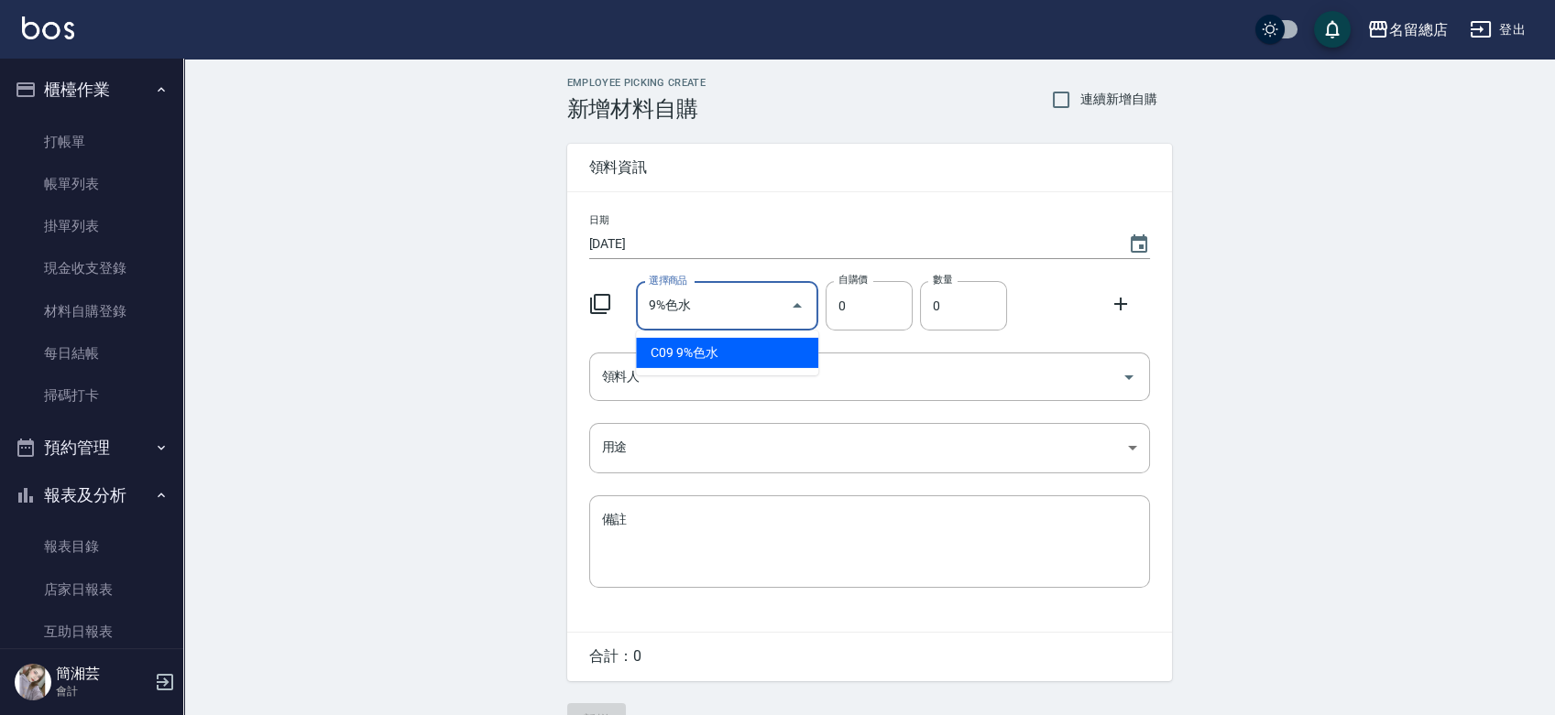
click at [802, 355] on li "C09 9%色水" at bounding box center [727, 353] width 182 height 30
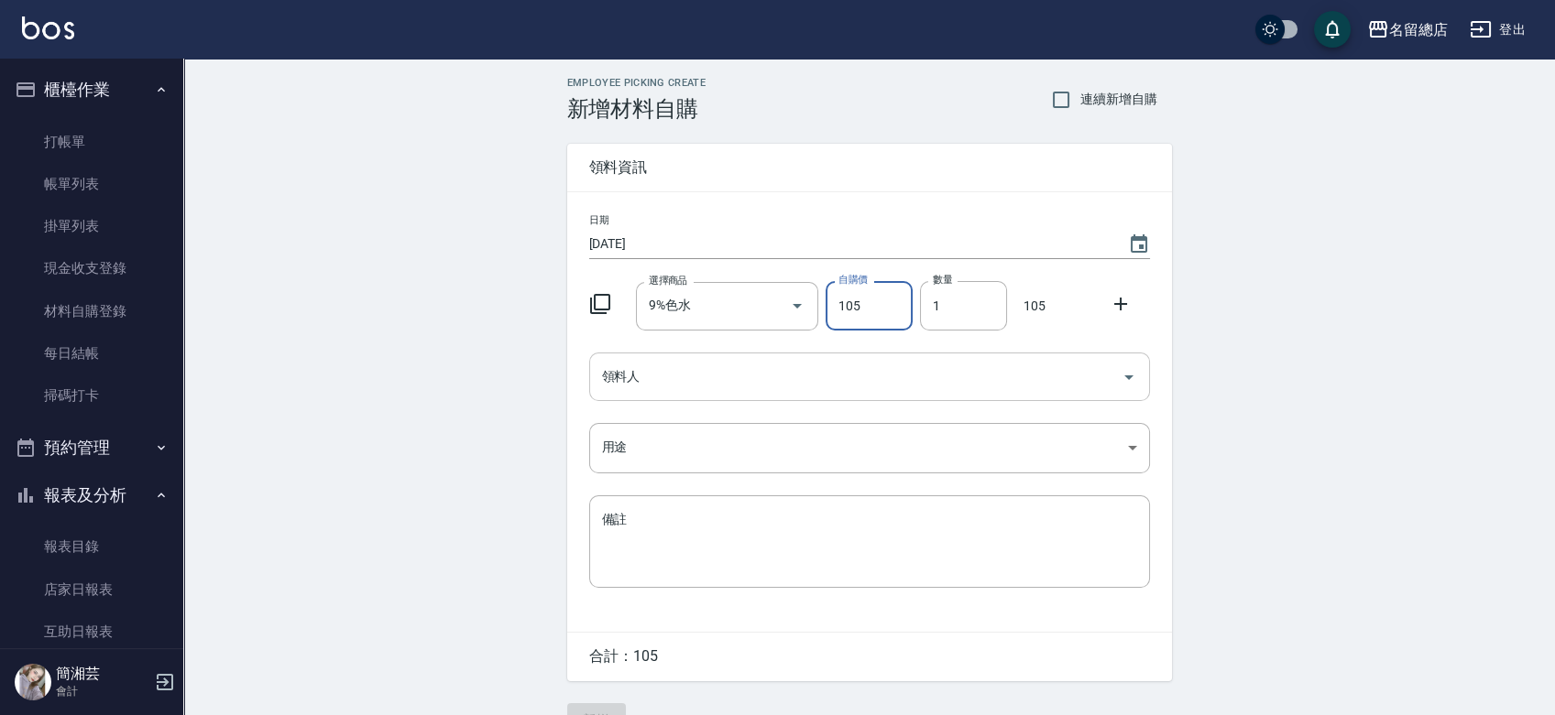
click at [737, 357] on div "領料人" at bounding box center [869, 377] width 561 height 49
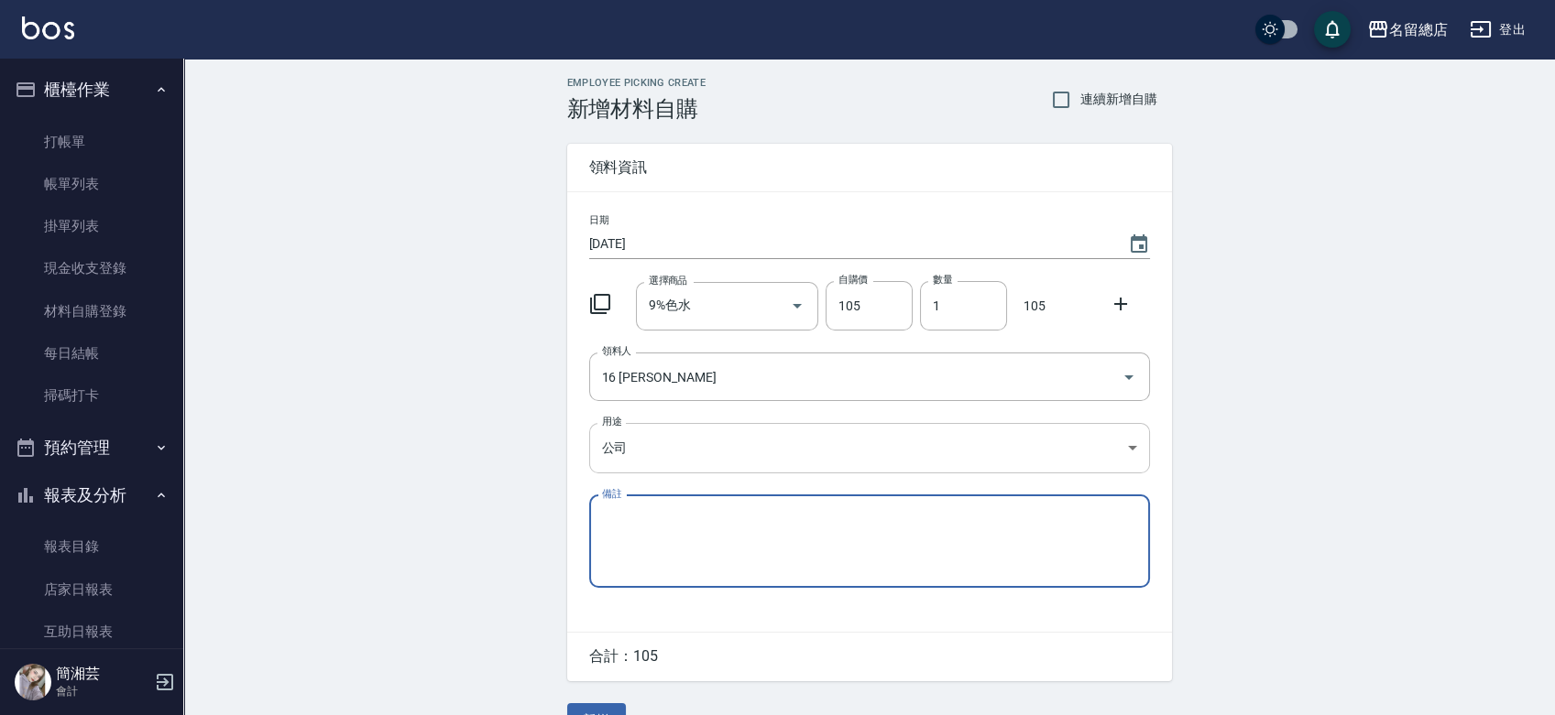
click at [672, 430] on body "名留總店 登出 櫃檯作業 打帳單 帳單列表 掛單列表 現金收支登錄 材料自購登錄 每日結帳 掃碼打卡 預約管理 預約管理 單日預約紀錄 單週預約紀錄 報表及分…" at bounding box center [777, 377] width 1555 height 755
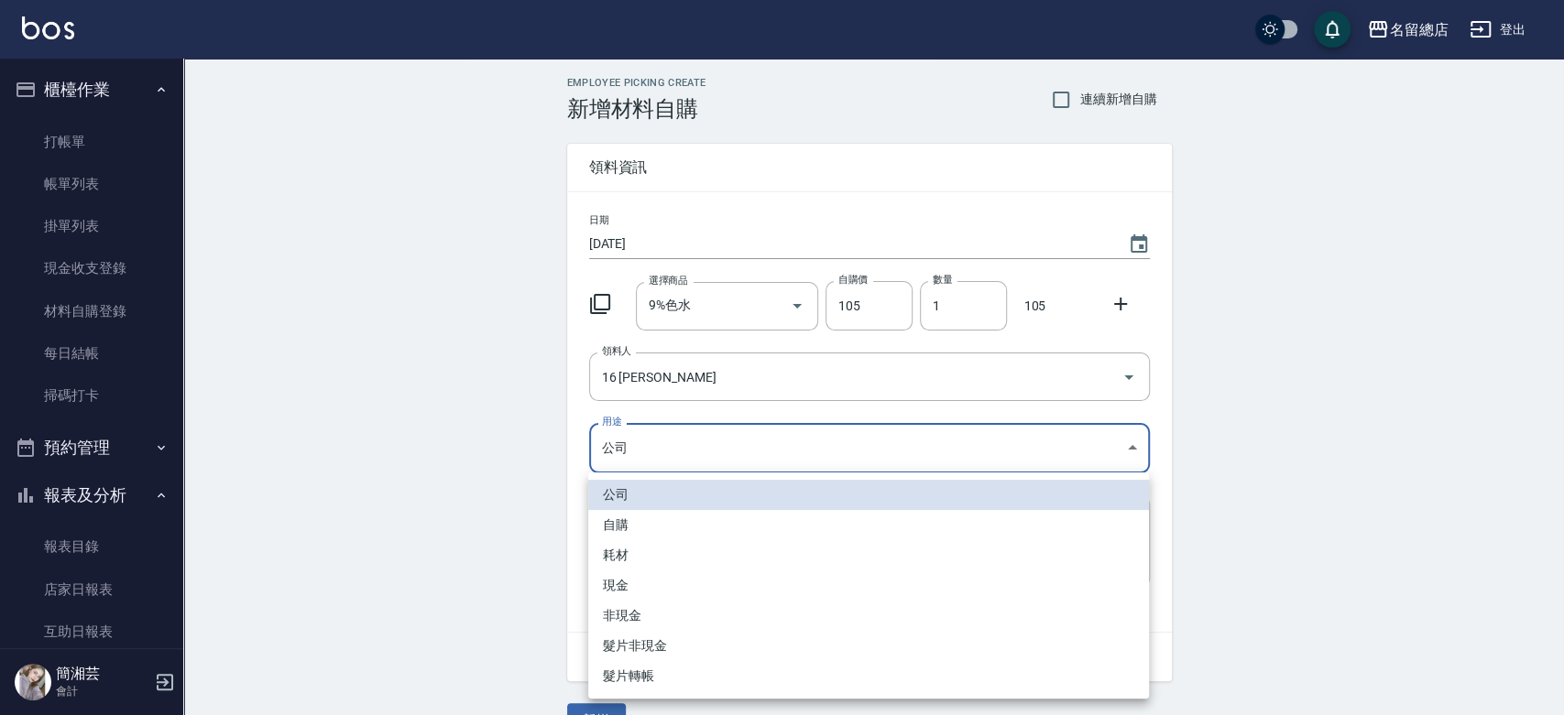
click at [595, 530] on li "自購" at bounding box center [868, 525] width 561 height 30
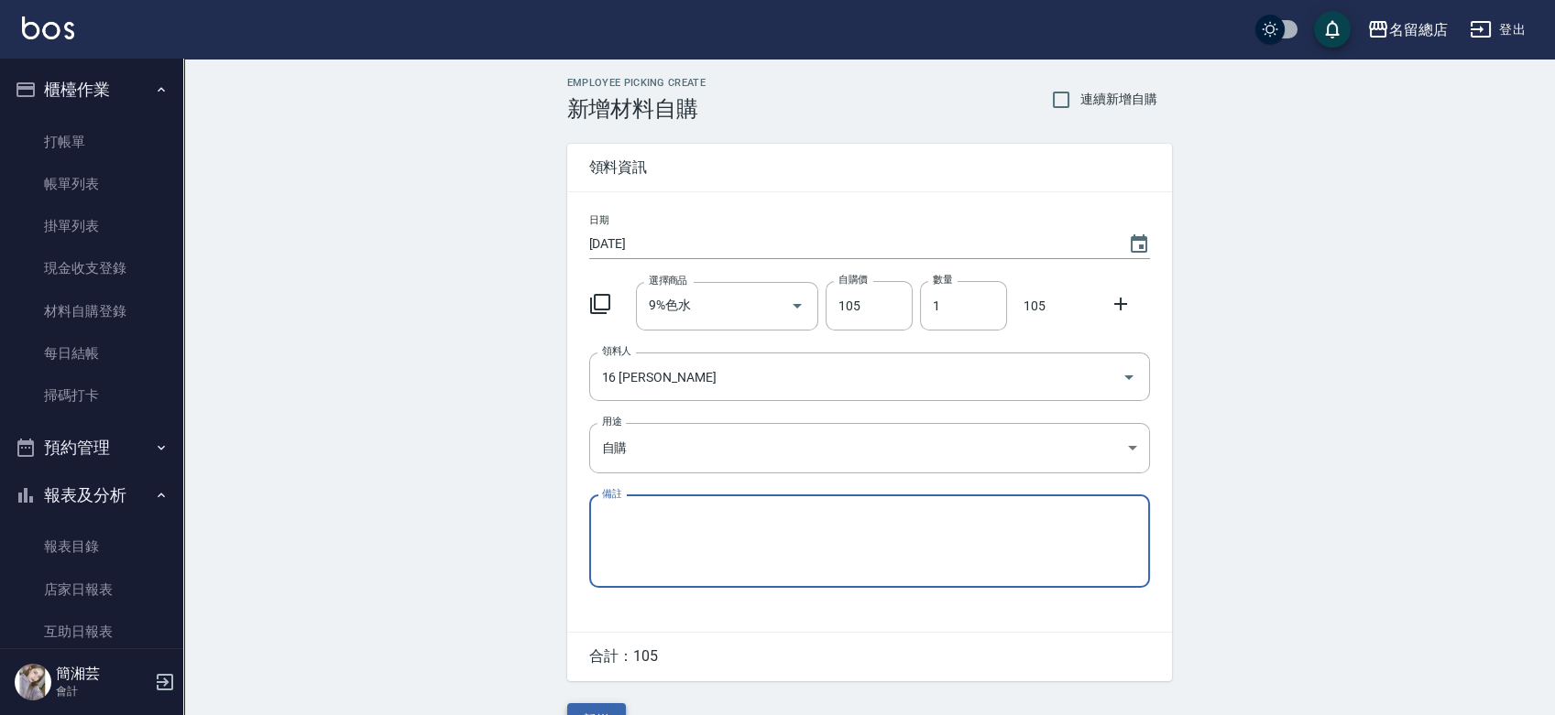
click at [586, 705] on div "Employee Picking Create 新增材料自購 連續新增自購 領料資訊 日期 2025/08/16 選擇商品 9%色水 選擇商品 自購價 105…" at bounding box center [869, 407] width 641 height 696
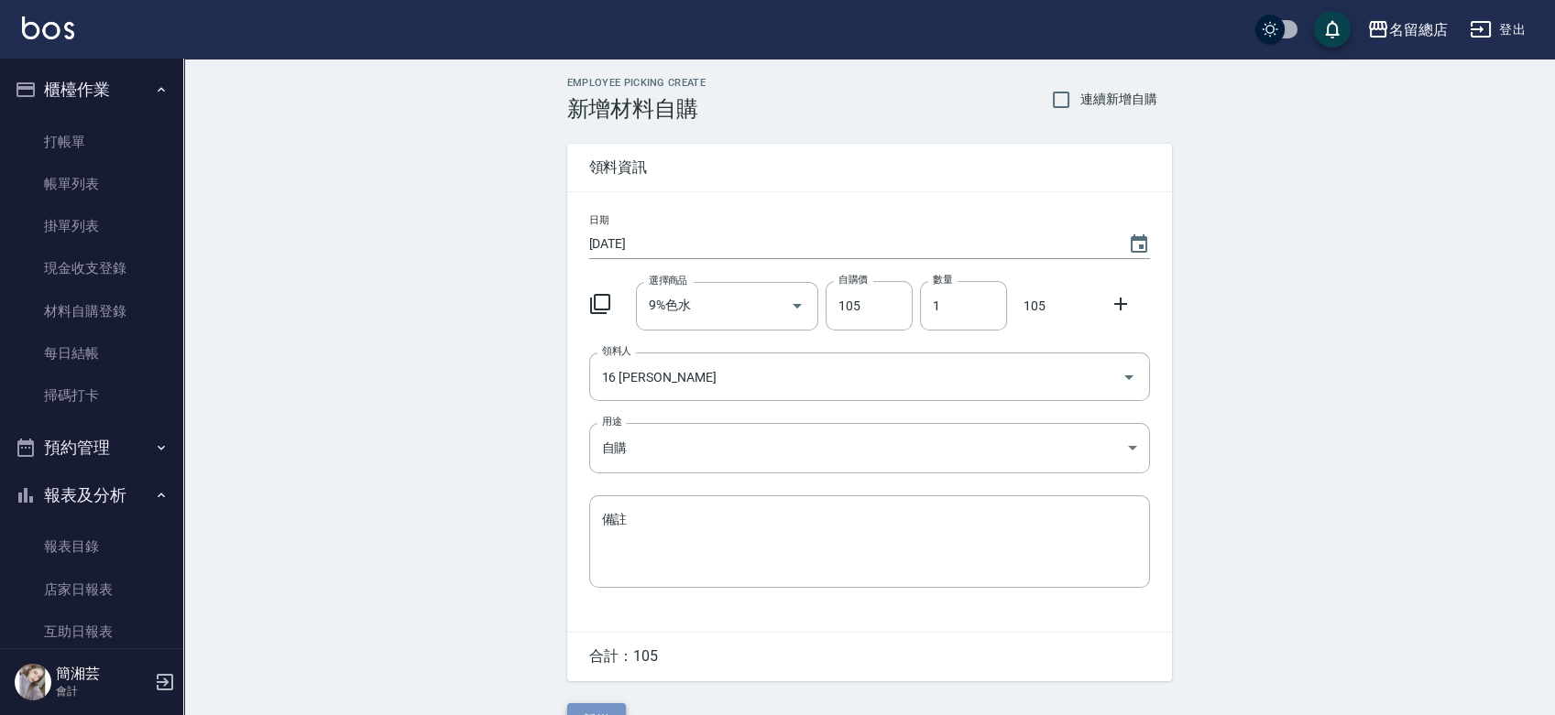
click at [586, 706] on button "新增" at bounding box center [596, 721] width 59 height 34
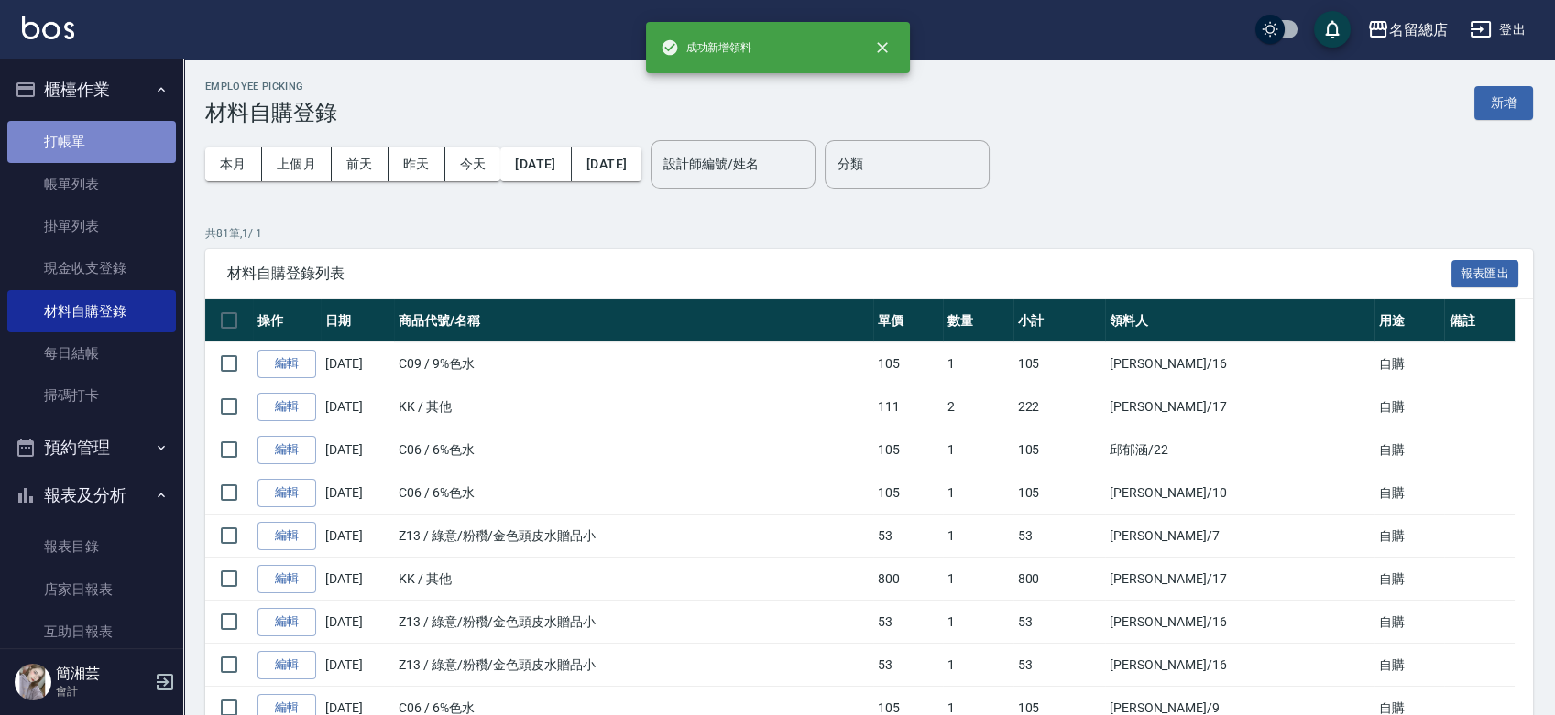
click at [105, 132] on link "打帳單" at bounding box center [91, 142] width 169 height 42
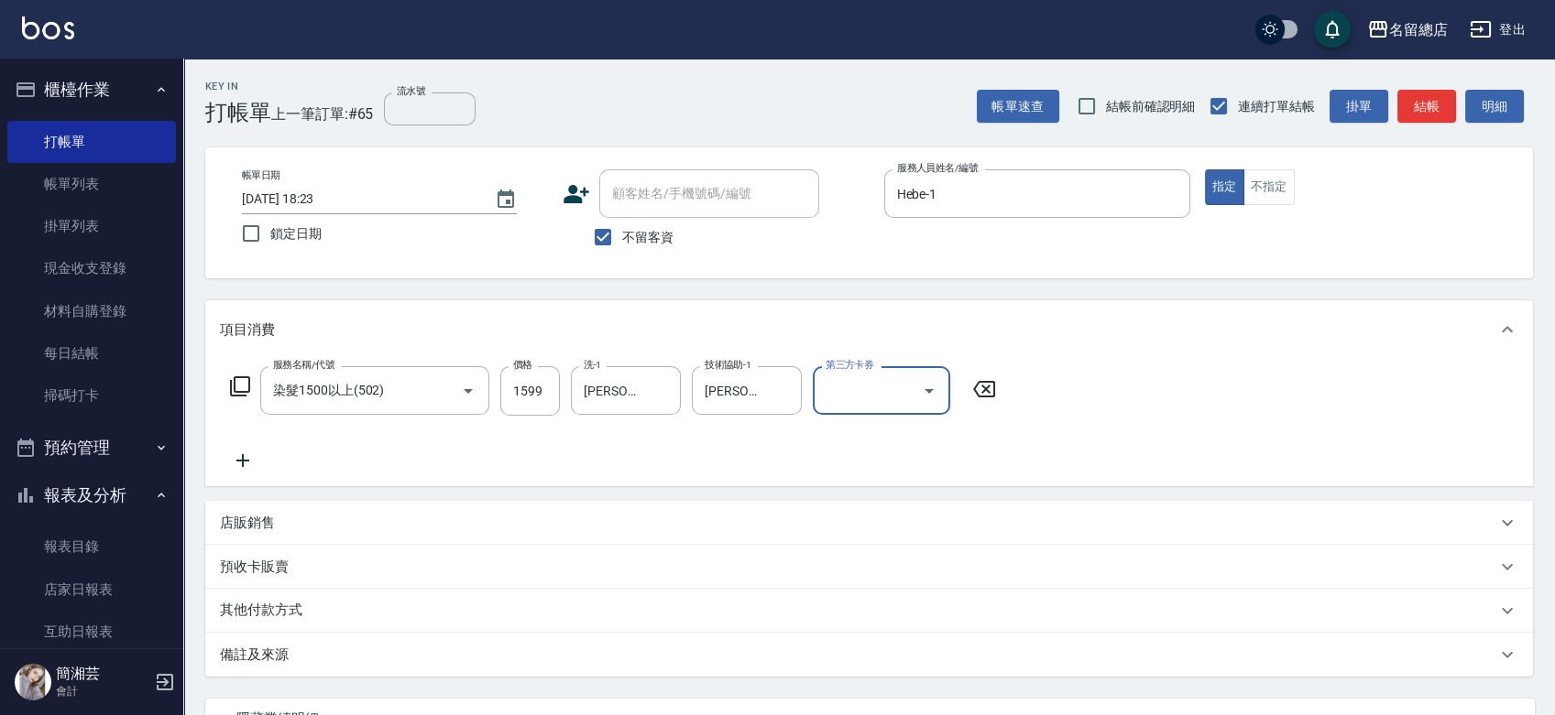
click at [314, 603] on div "其他付款方式" at bounding box center [858, 611] width 1276 height 20
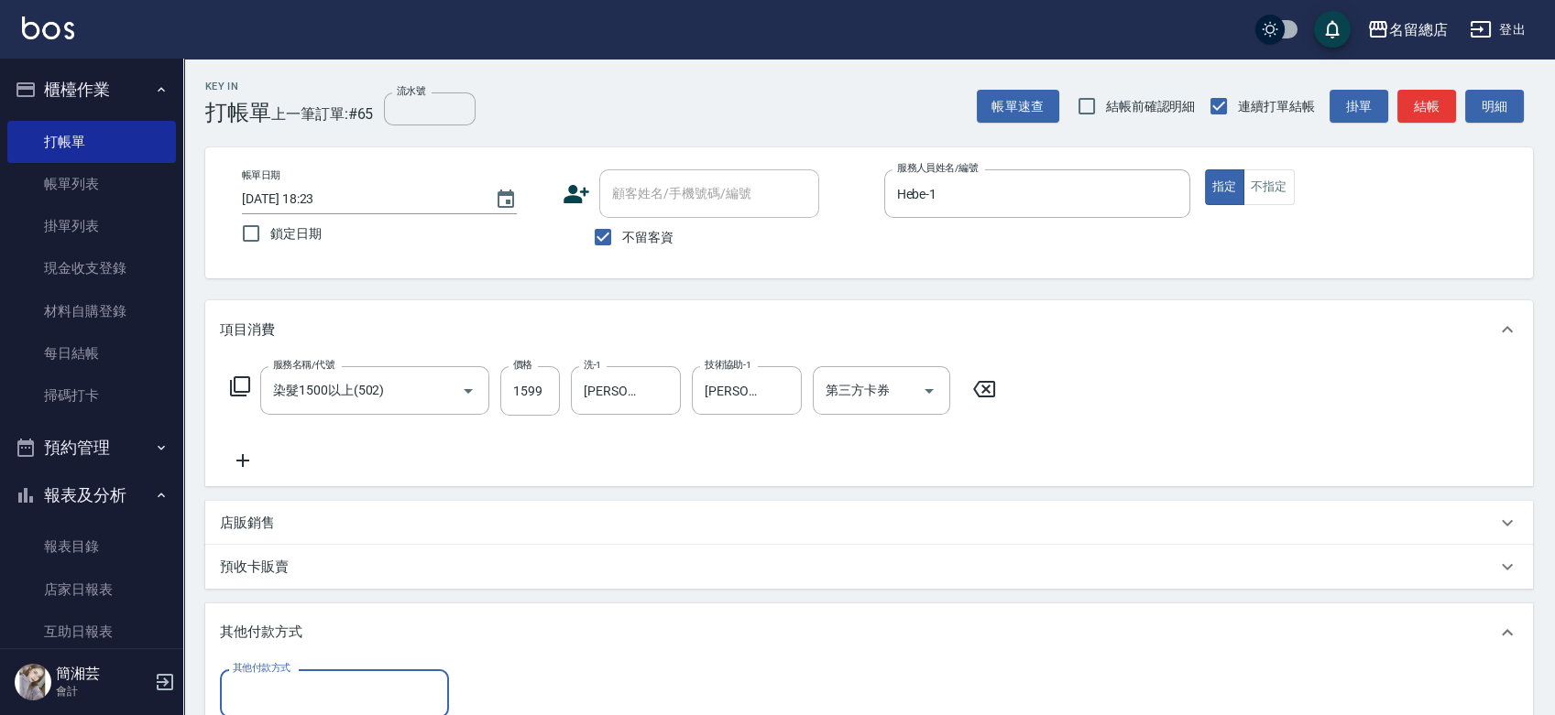
click at [330, 693] on input "其他付款方式" at bounding box center [334, 694] width 213 height 32
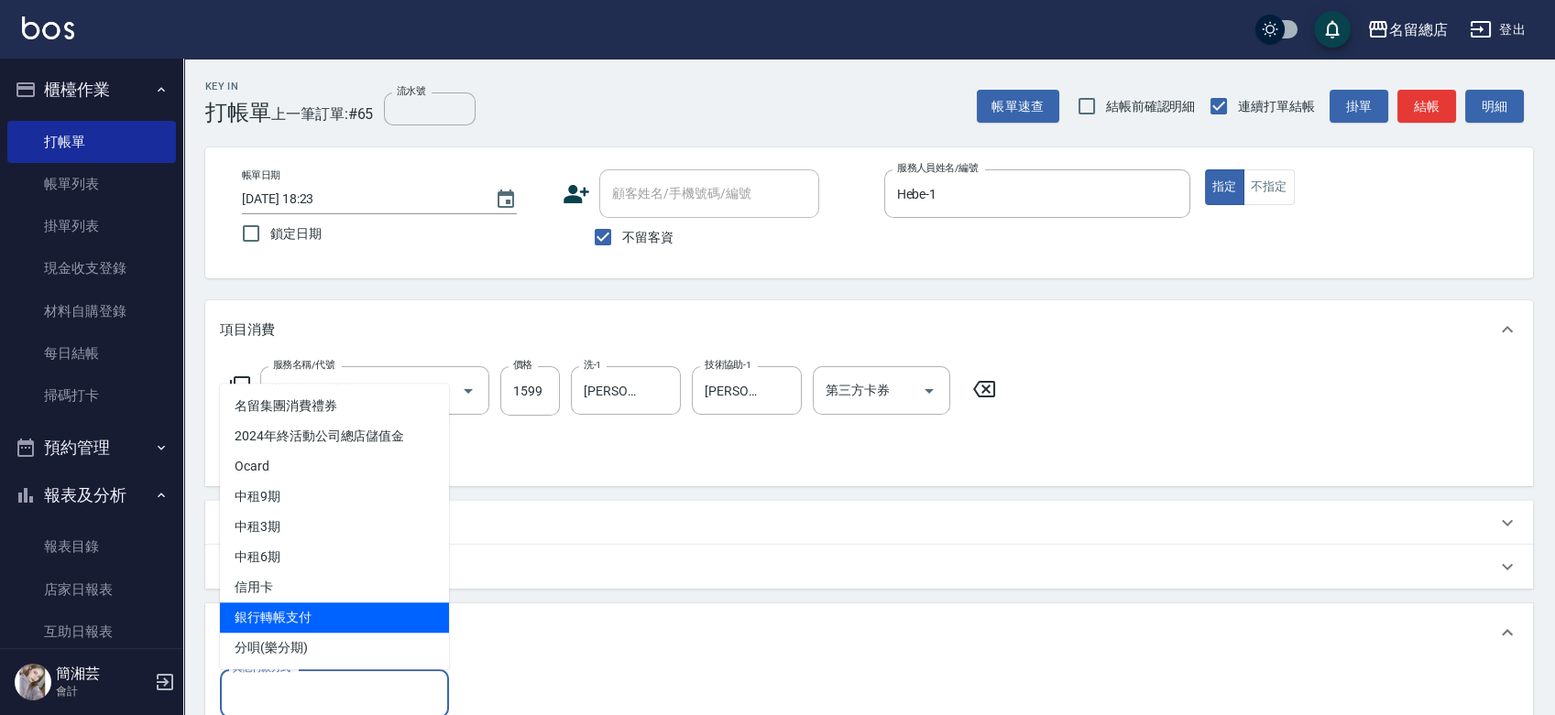
click at [279, 615] on span "銀行轉帳支付" at bounding box center [334, 618] width 229 height 30
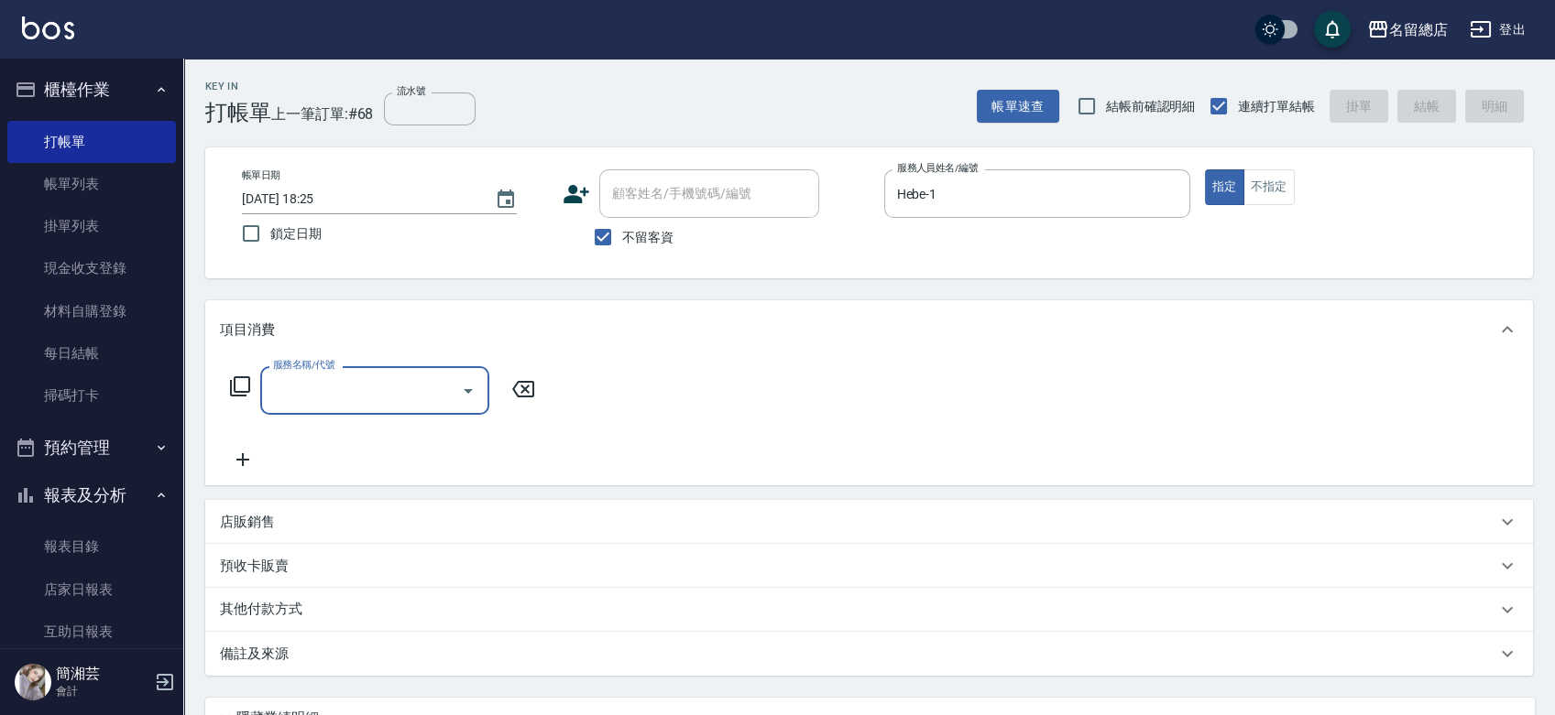
click at [643, 233] on span "不留客資" at bounding box center [647, 237] width 51 height 19
click at [622, 233] on input "不留客資" at bounding box center [603, 237] width 38 height 38
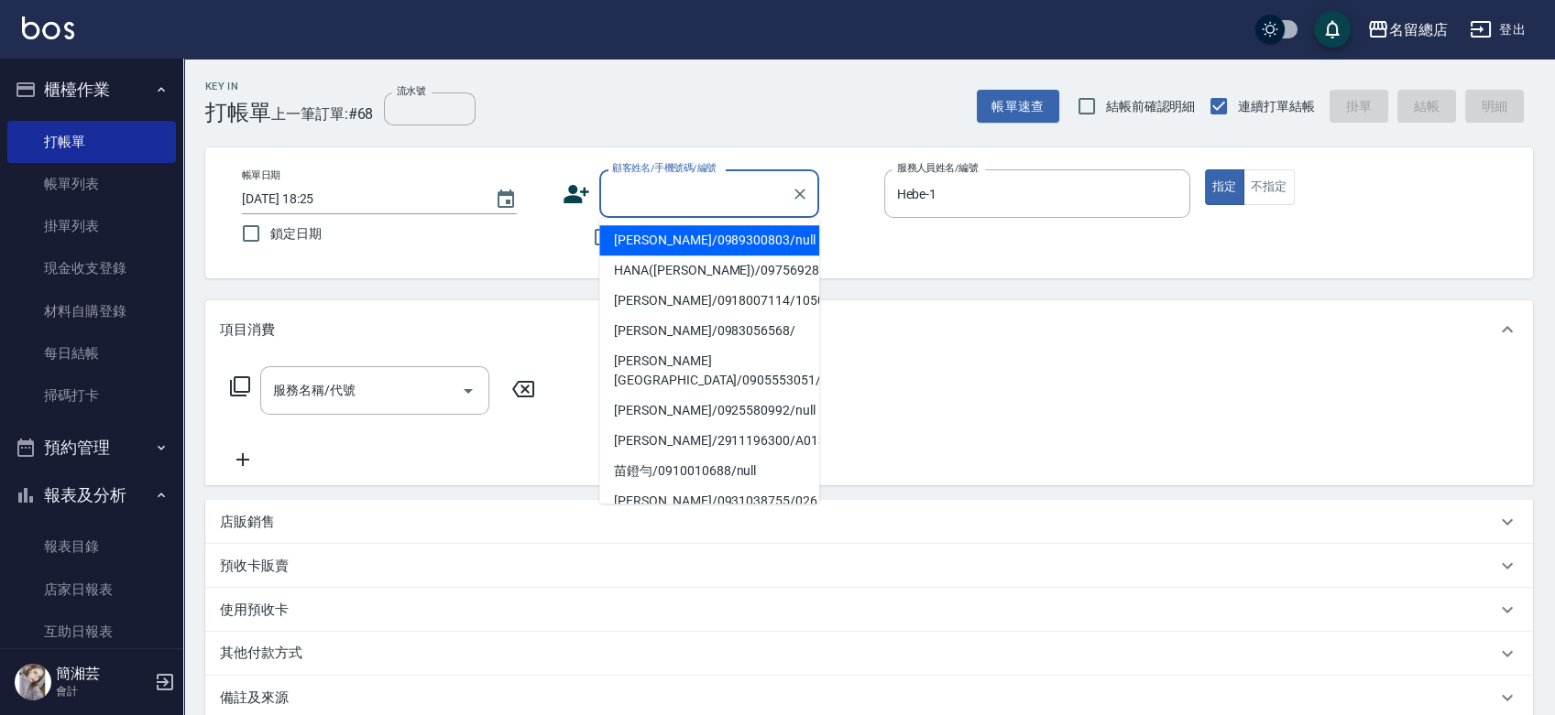
click at [646, 192] on input "顧客姓名/手機號碼/編號" at bounding box center [695, 194] width 176 height 32
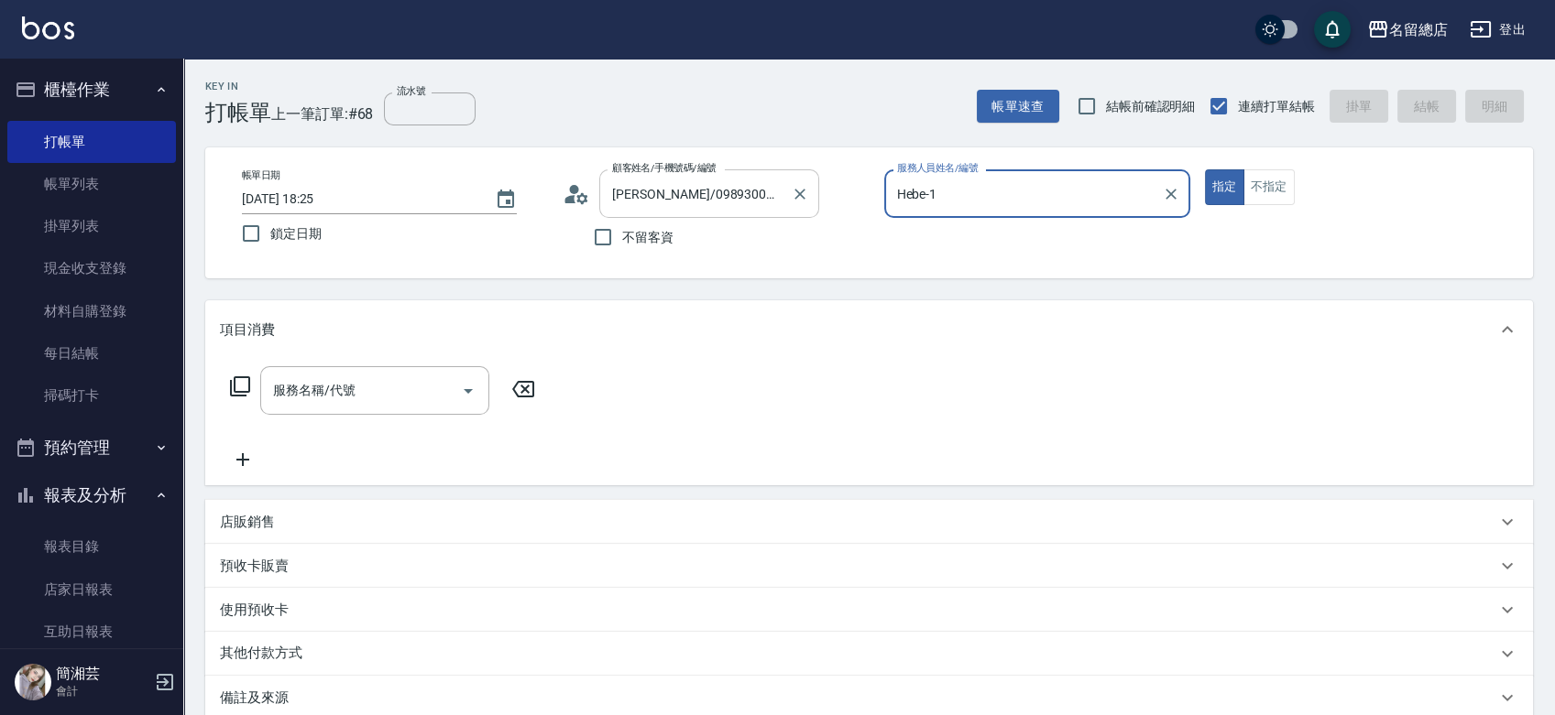
click at [1205, 169] on button "指定" at bounding box center [1224, 187] width 39 height 36
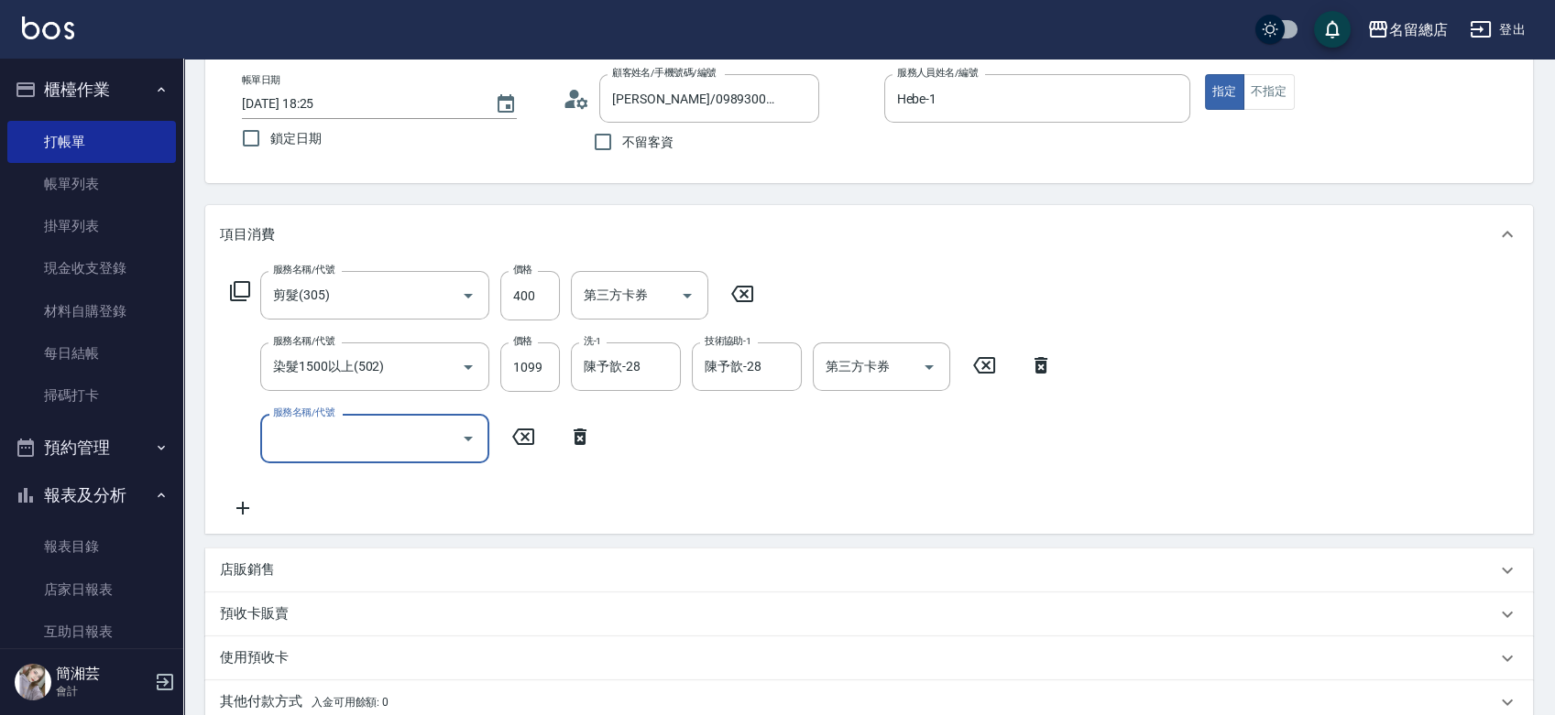
scroll to position [203, 0]
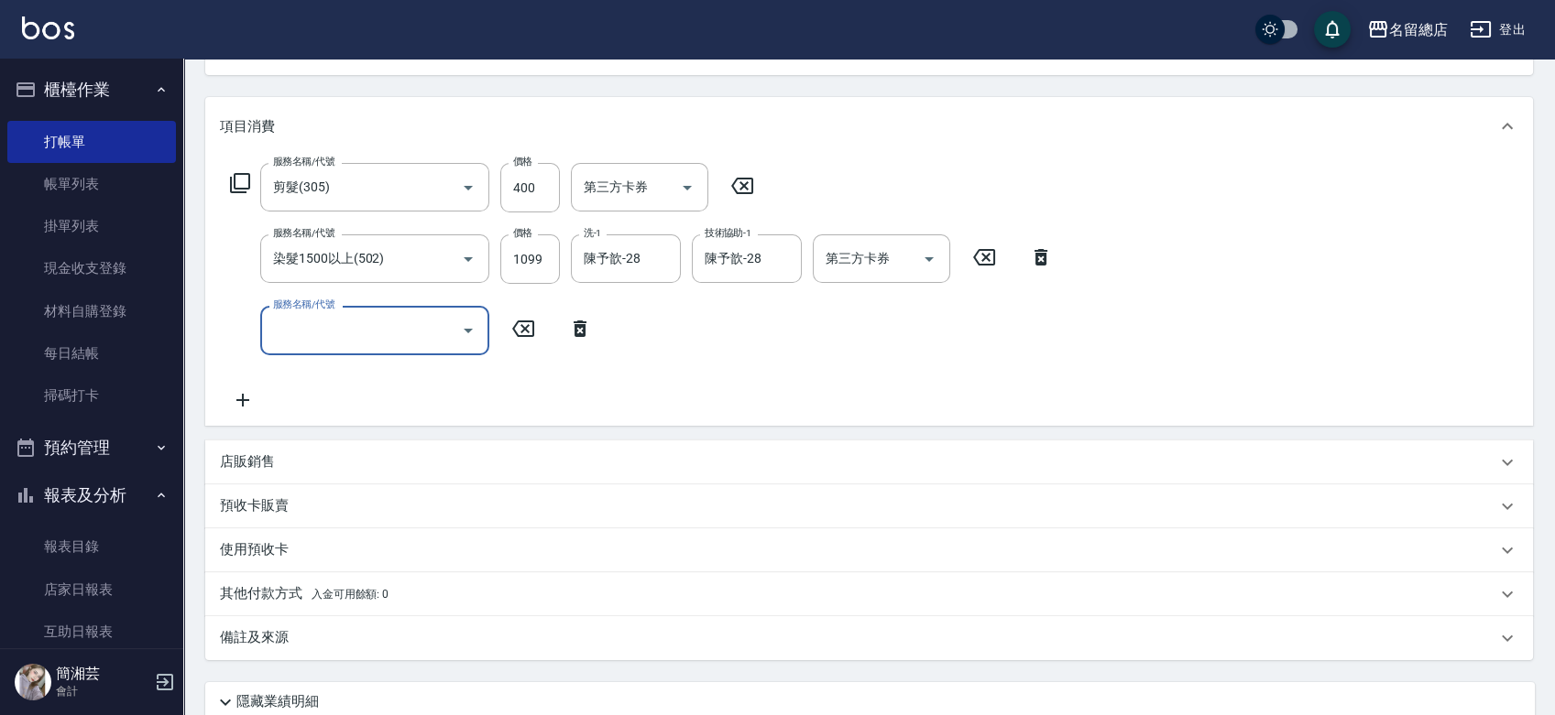
click at [263, 510] on p "預收卡販賣" at bounding box center [254, 506] width 69 height 19
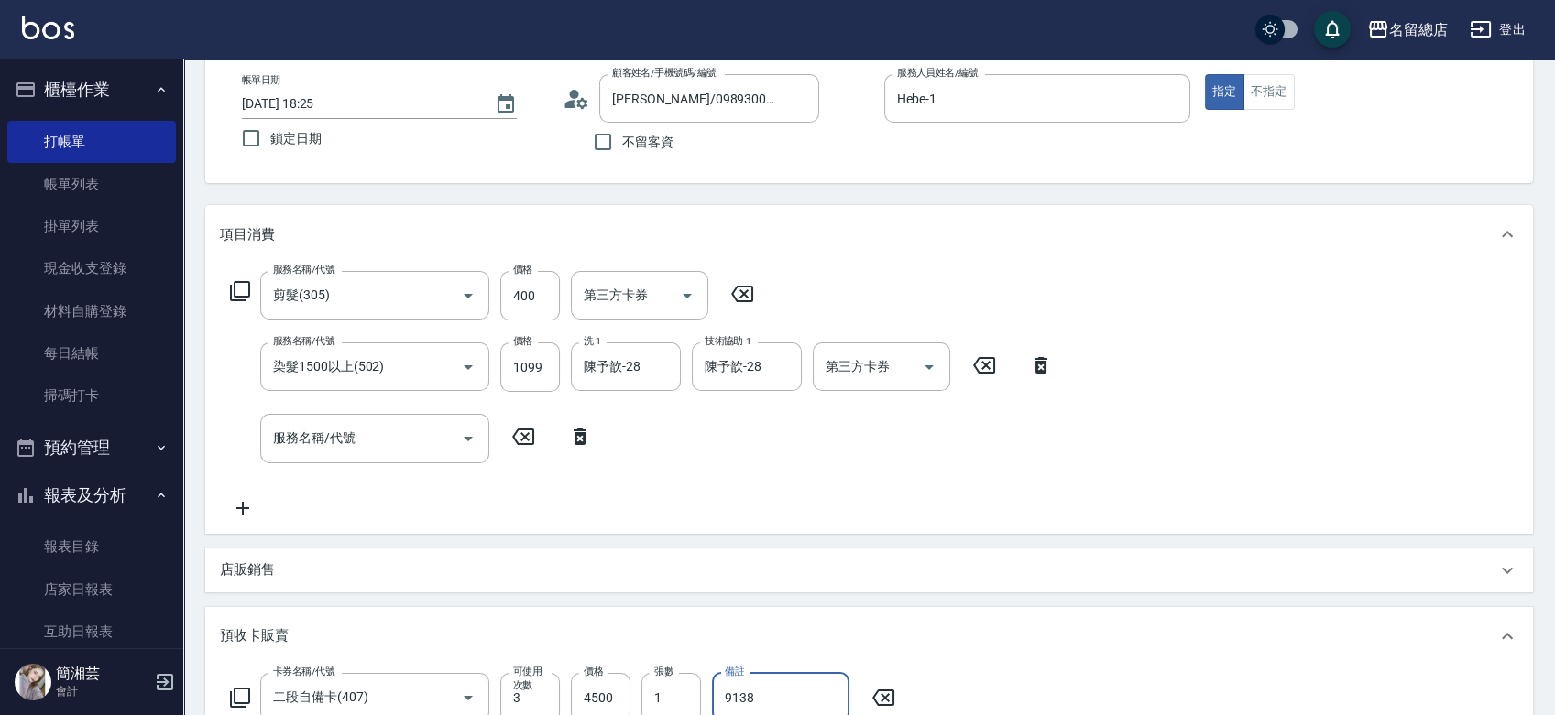
scroll to position [0, 0]
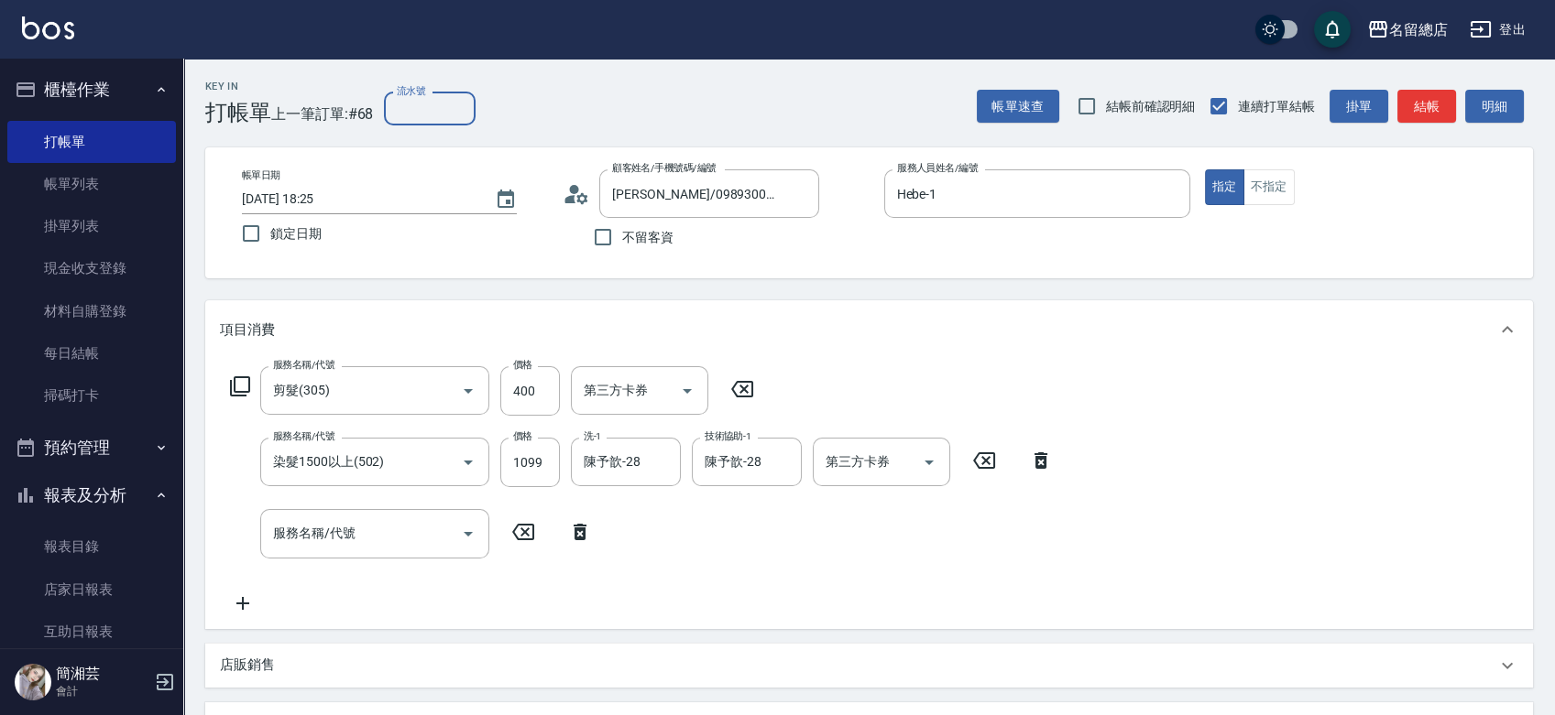
click at [424, 115] on input "流水號" at bounding box center [430, 109] width 92 height 33
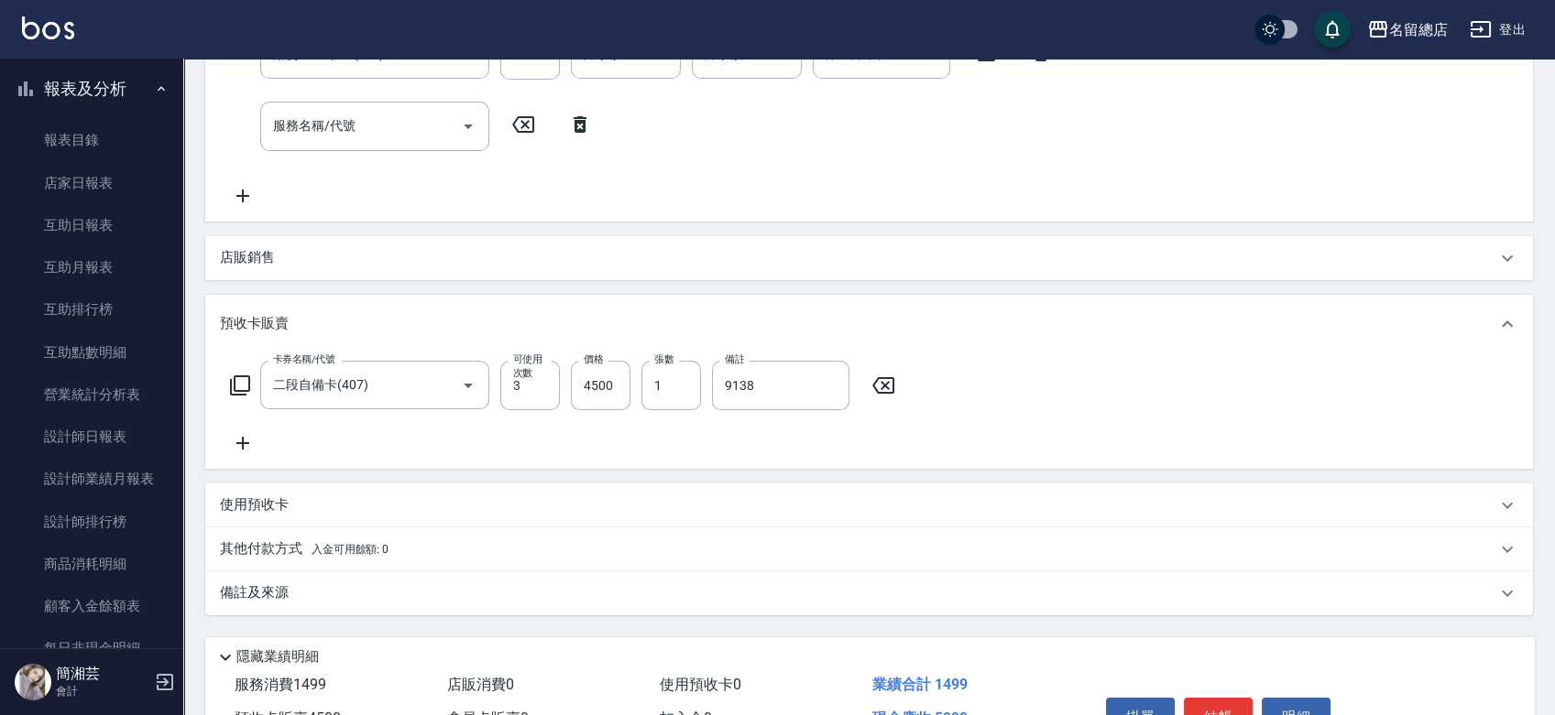
scroll to position [508, 0]
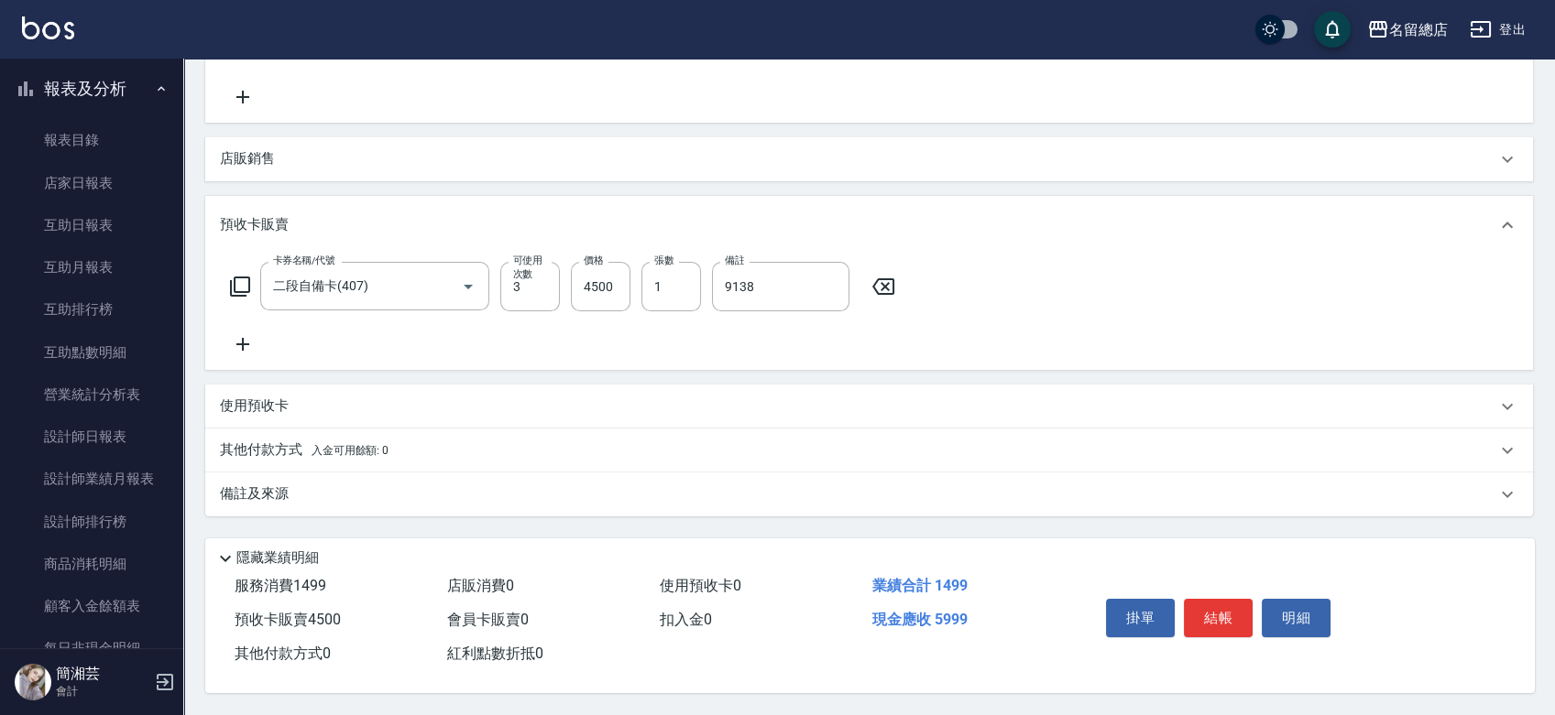
click at [337, 444] on span "入金可用餘額: 0" at bounding box center [350, 450] width 78 height 13
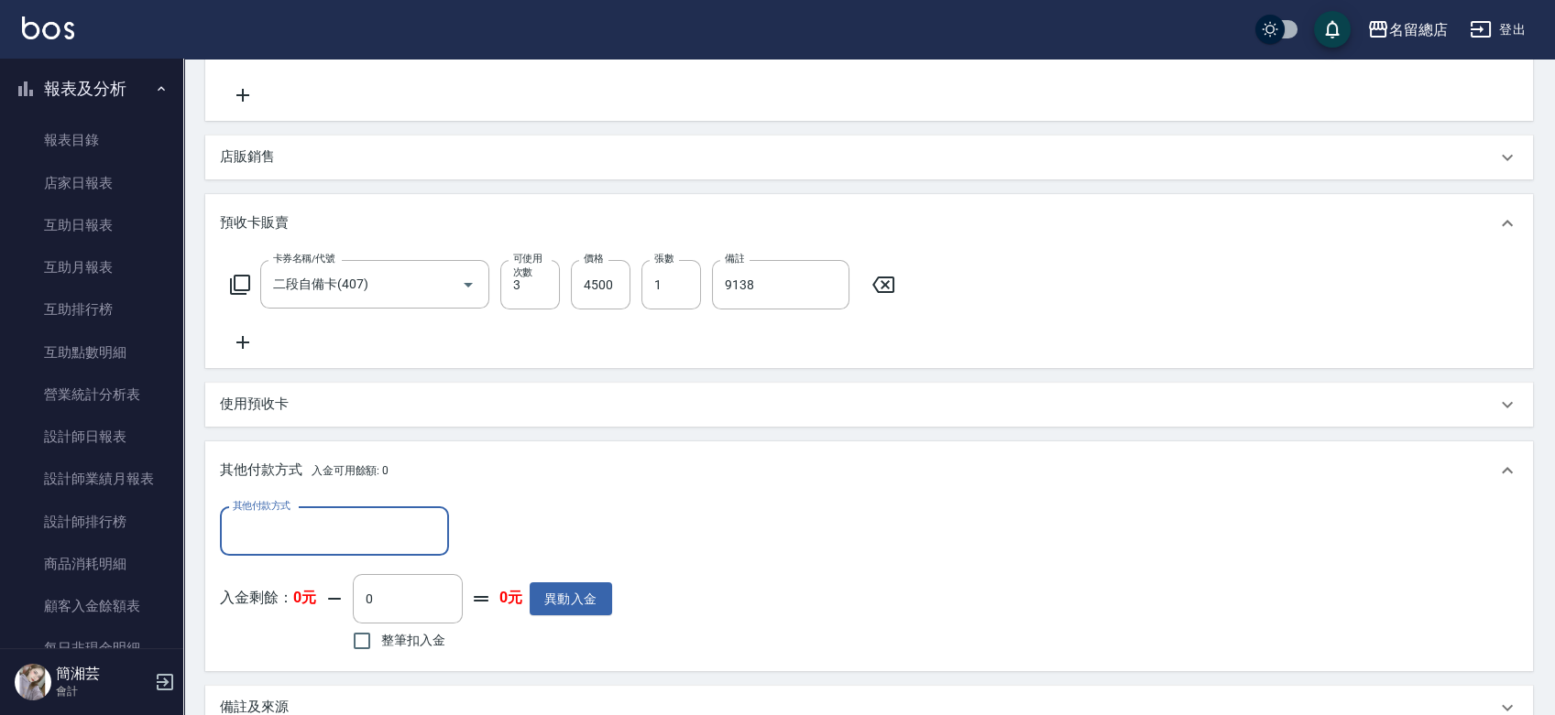
scroll to position [0, 0]
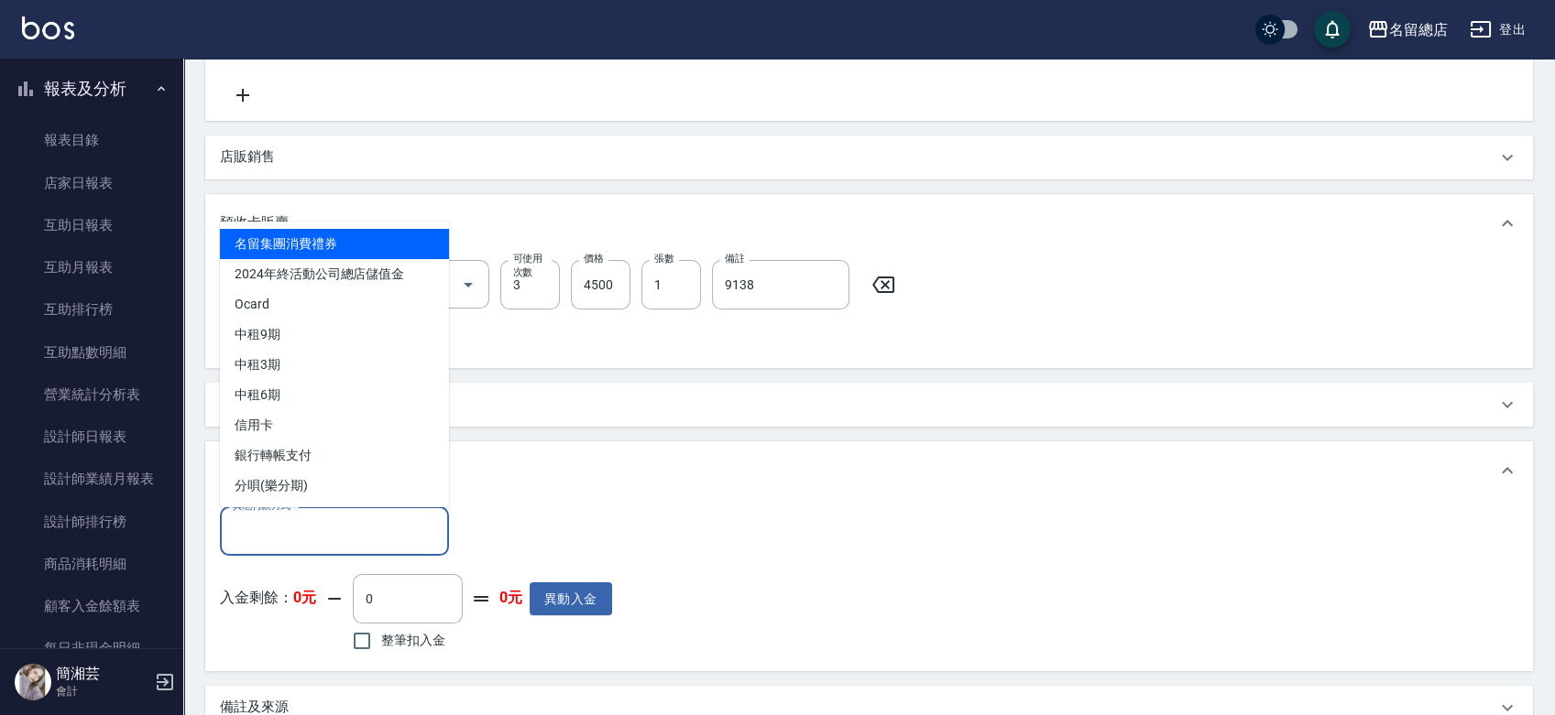
click at [300, 516] on input "其他付款方式" at bounding box center [334, 532] width 213 height 32
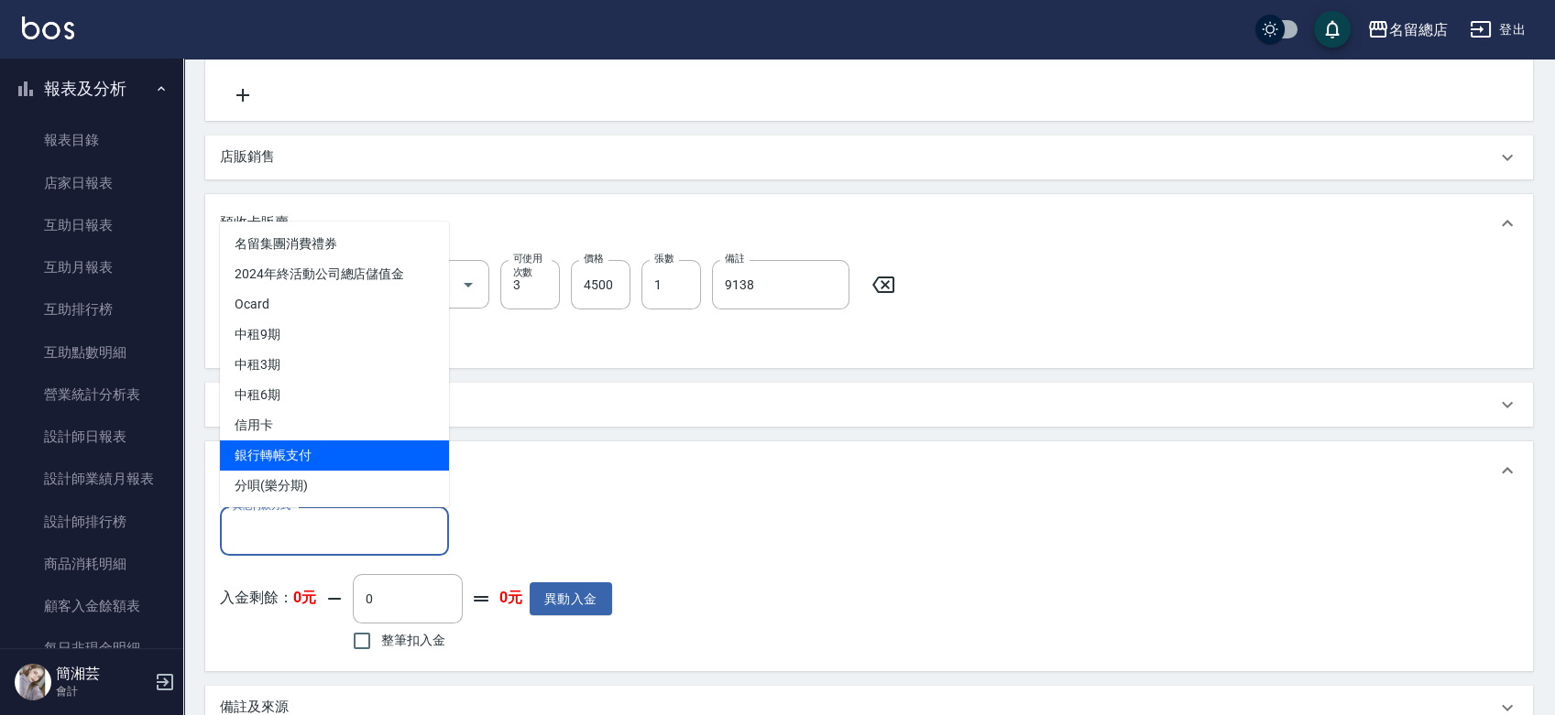
click at [322, 455] on span "銀行轉帳支付" at bounding box center [334, 456] width 229 height 30
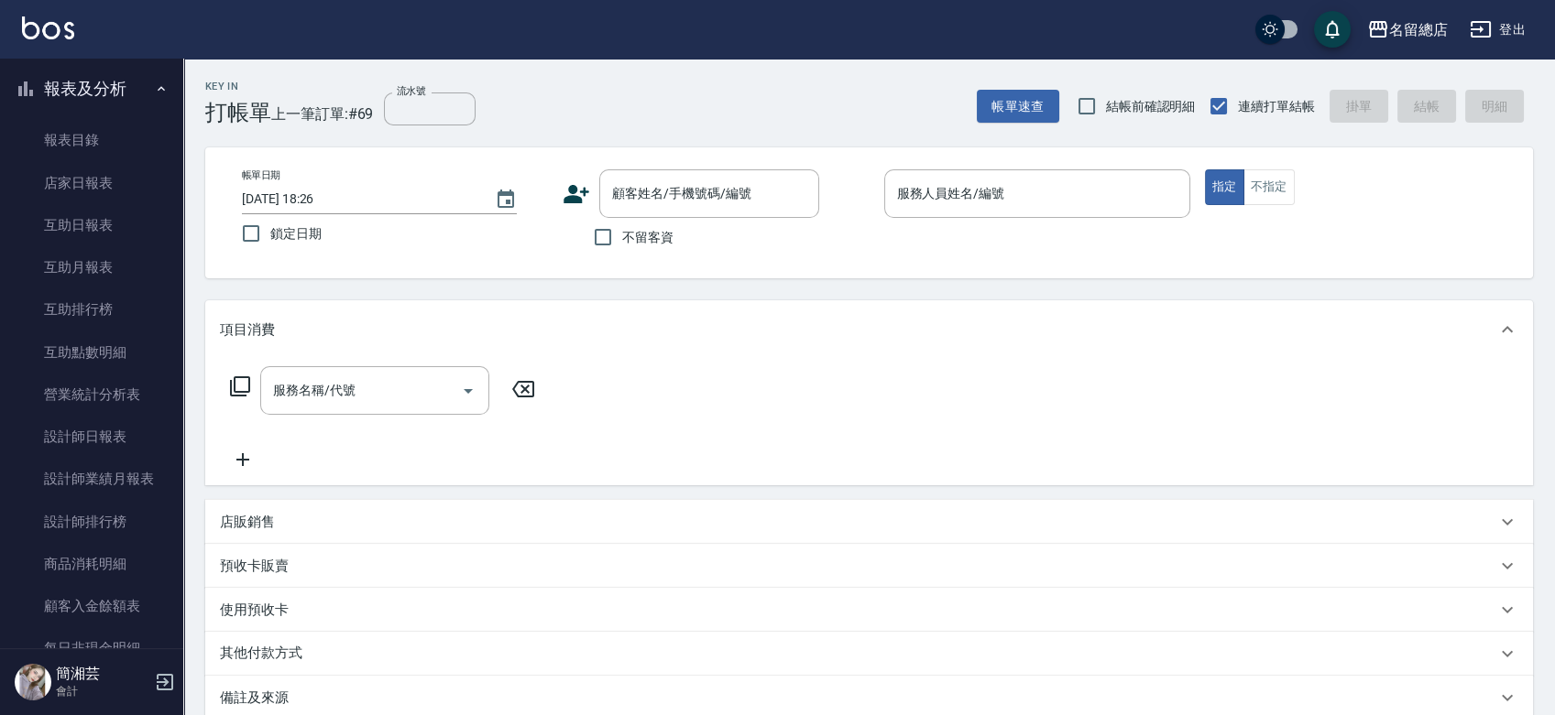
click at [650, 231] on span "不留客資" at bounding box center [647, 237] width 51 height 19
click at [622, 231] on input "不留客資" at bounding box center [603, 237] width 38 height 38
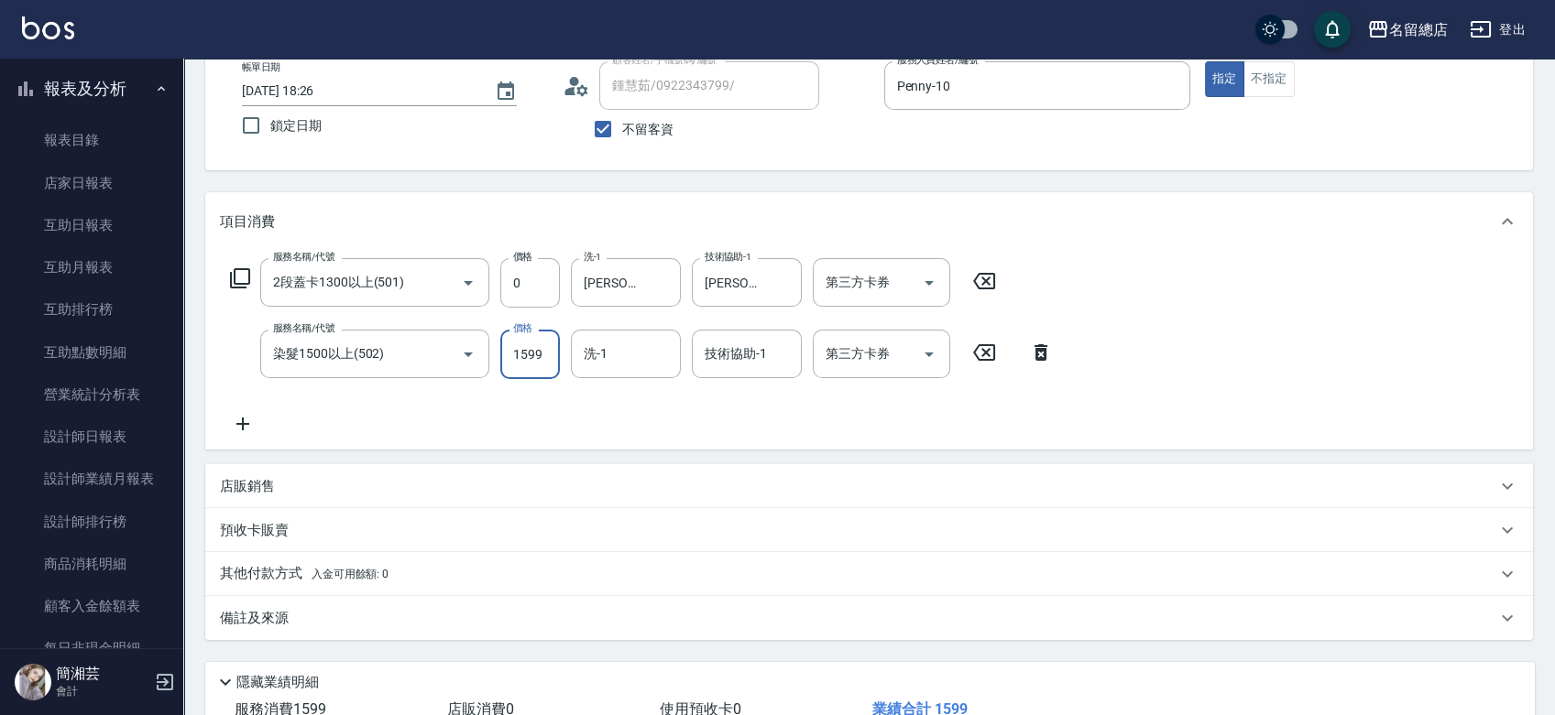
scroll to position [237, 0]
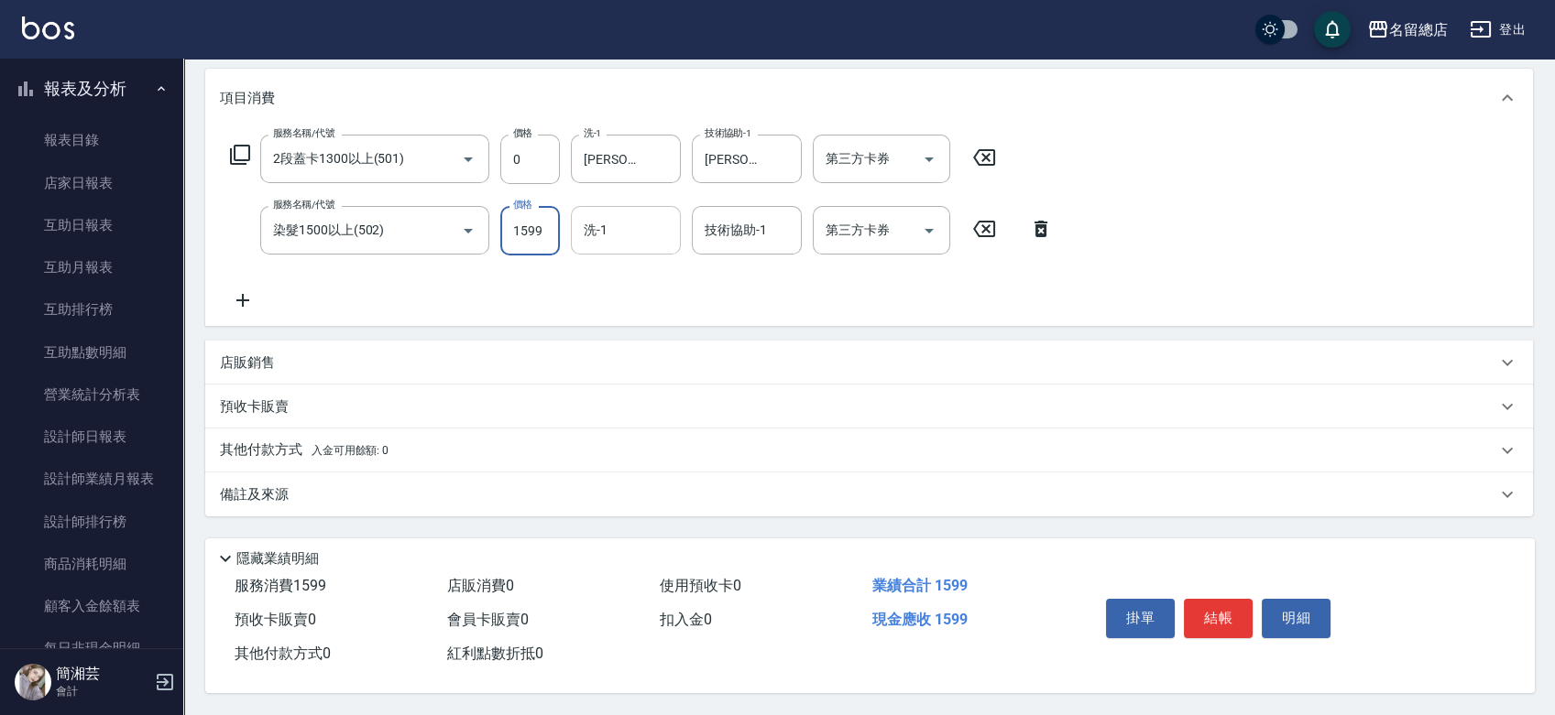
click at [599, 240] on div "洗-1" at bounding box center [626, 230] width 110 height 49
click at [296, 445] on p "其他付款方式 入金可用餘額: 0" at bounding box center [304, 451] width 169 height 20
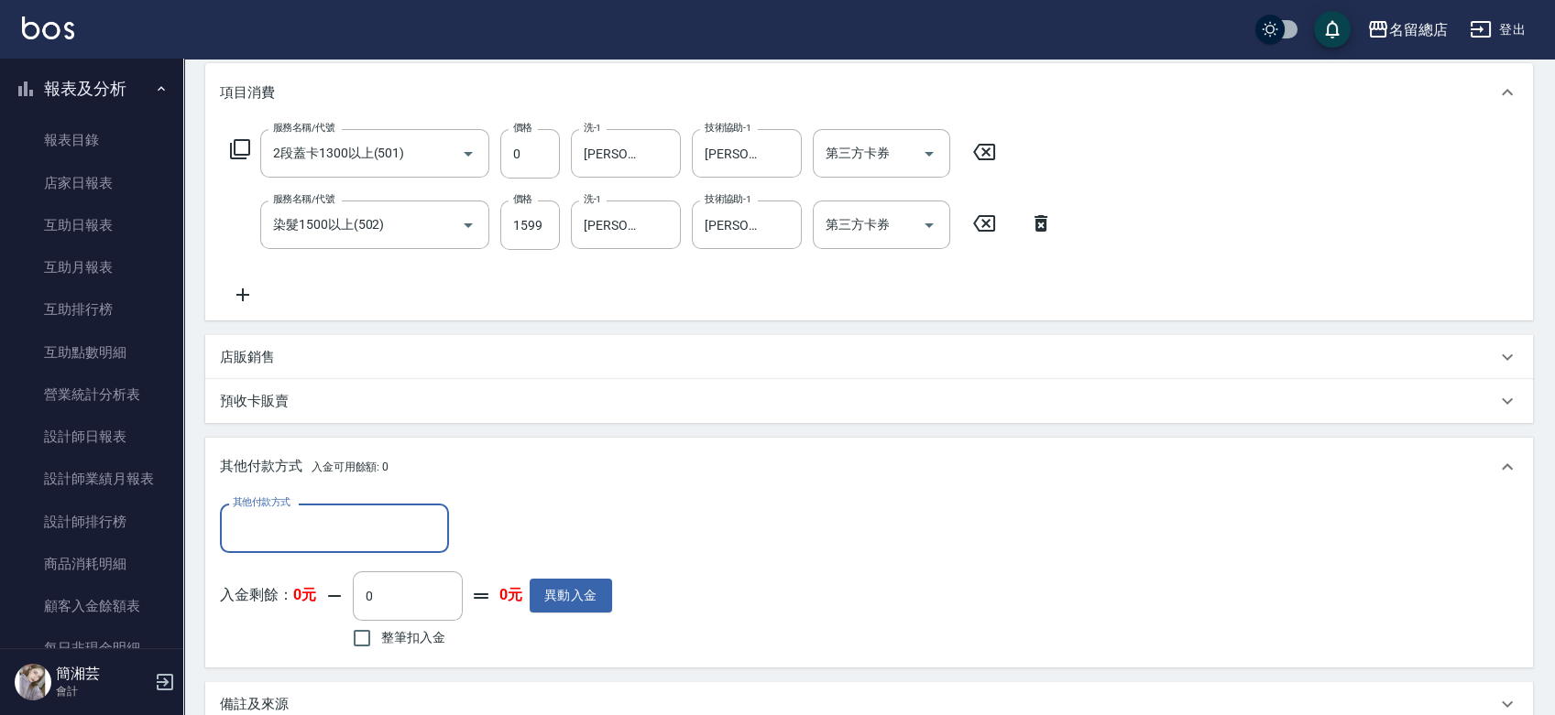
scroll to position [0, 0]
click at [299, 525] on input "其他付款方式" at bounding box center [334, 528] width 213 height 32
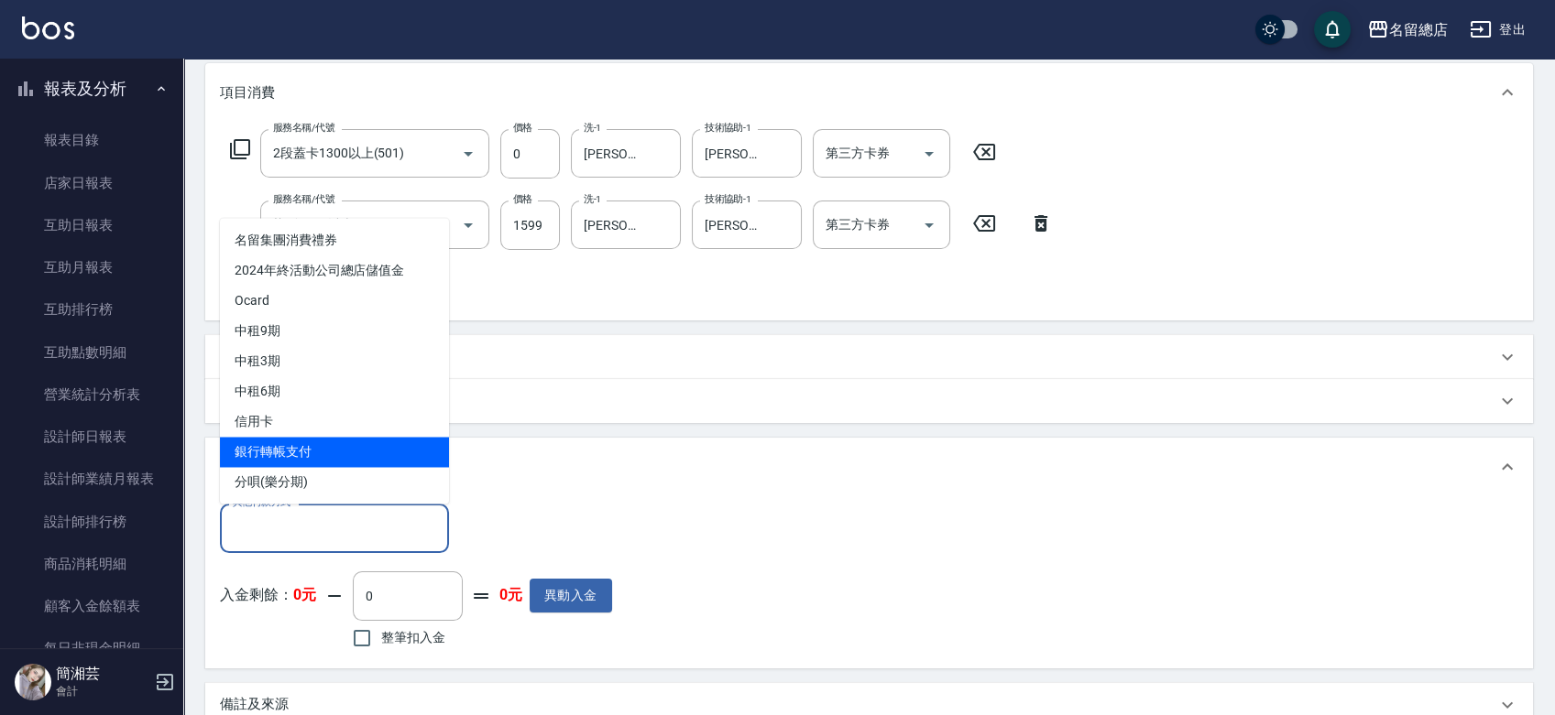
click at [293, 451] on span "銀行轉帳支付" at bounding box center [334, 452] width 229 height 30
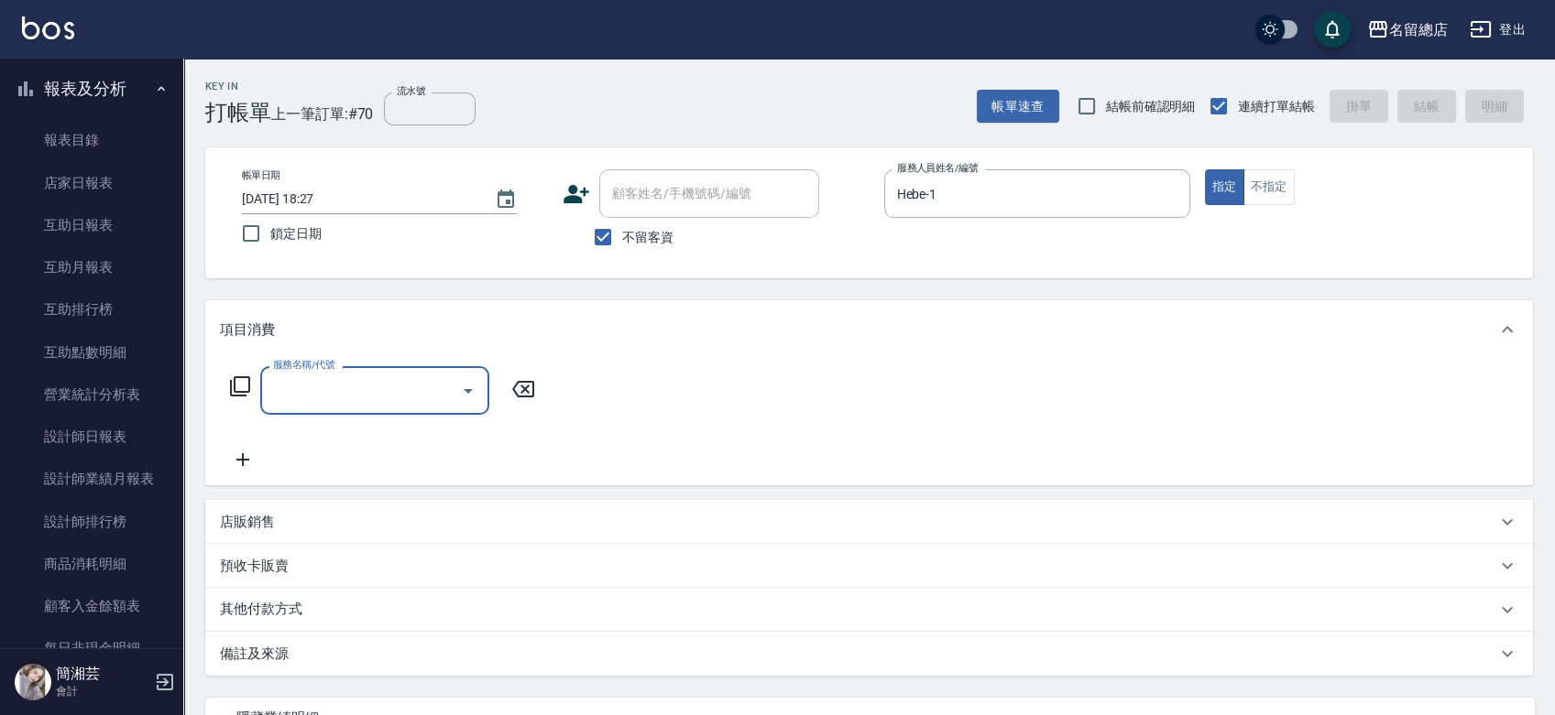
click at [659, 239] on span "不留客資" at bounding box center [647, 237] width 51 height 19
click at [622, 239] on input "不留客資" at bounding box center [603, 237] width 38 height 38
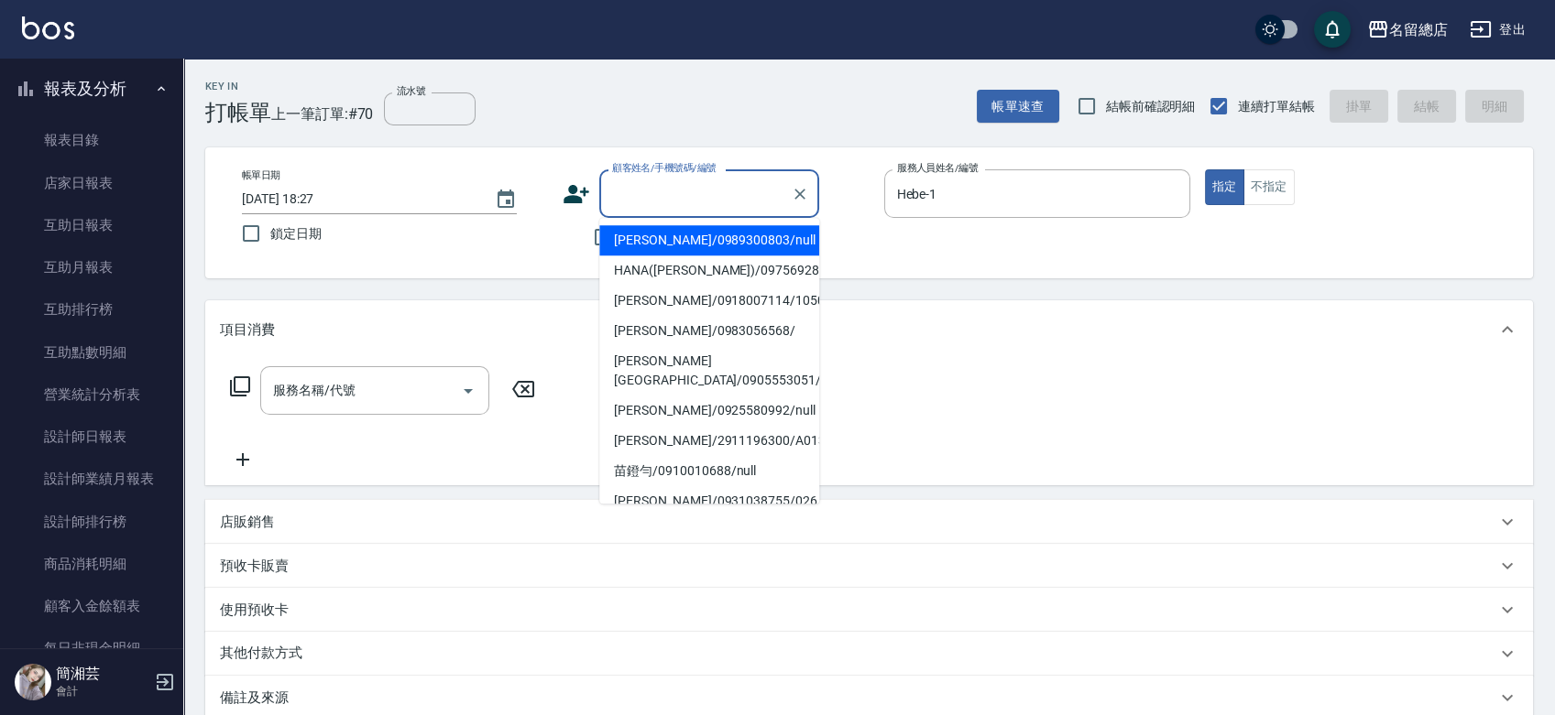
click at [666, 189] on input "顧客姓名/手機號碼/編號" at bounding box center [695, 194] width 176 height 32
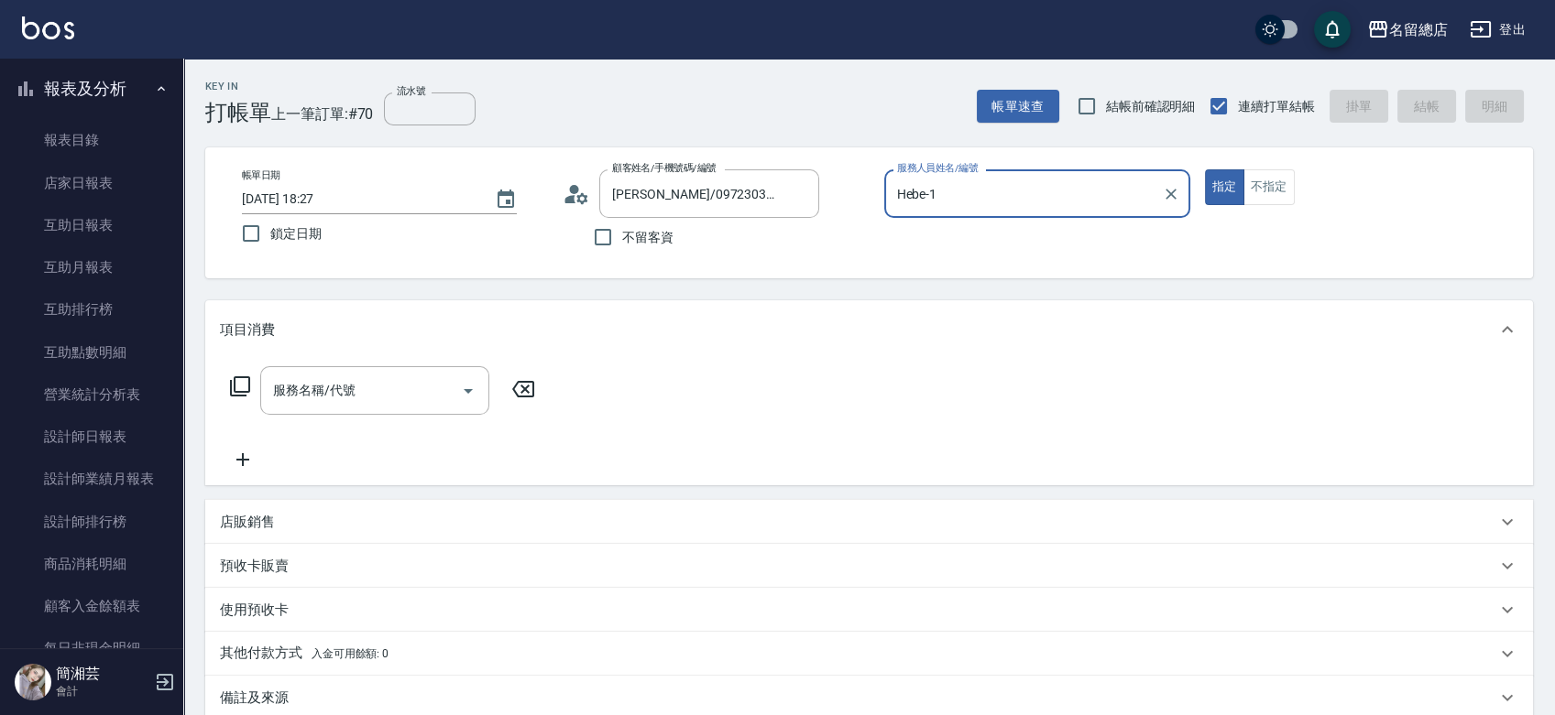
click at [1205, 169] on button "指定" at bounding box center [1224, 187] width 39 height 36
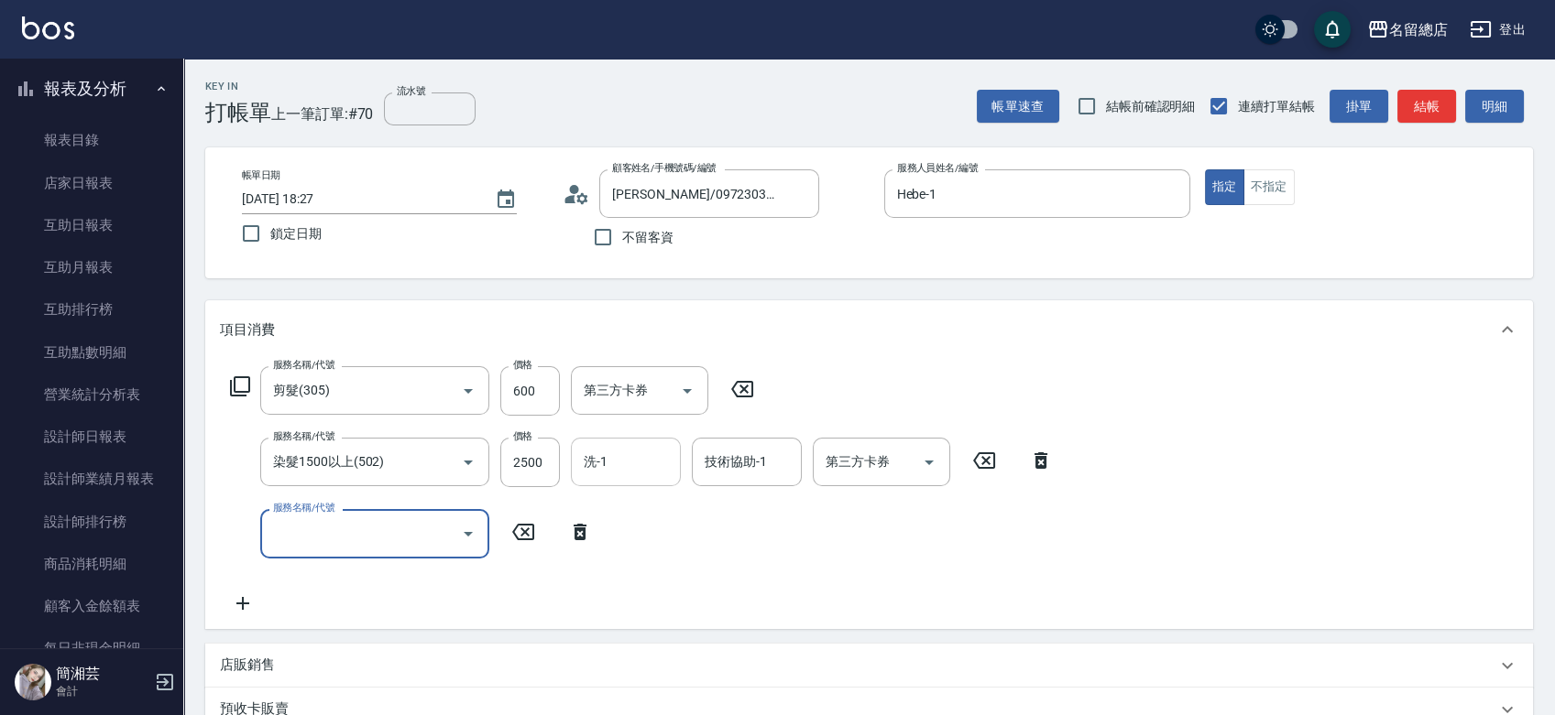
click at [631, 463] on input "洗-1" at bounding box center [625, 462] width 93 height 32
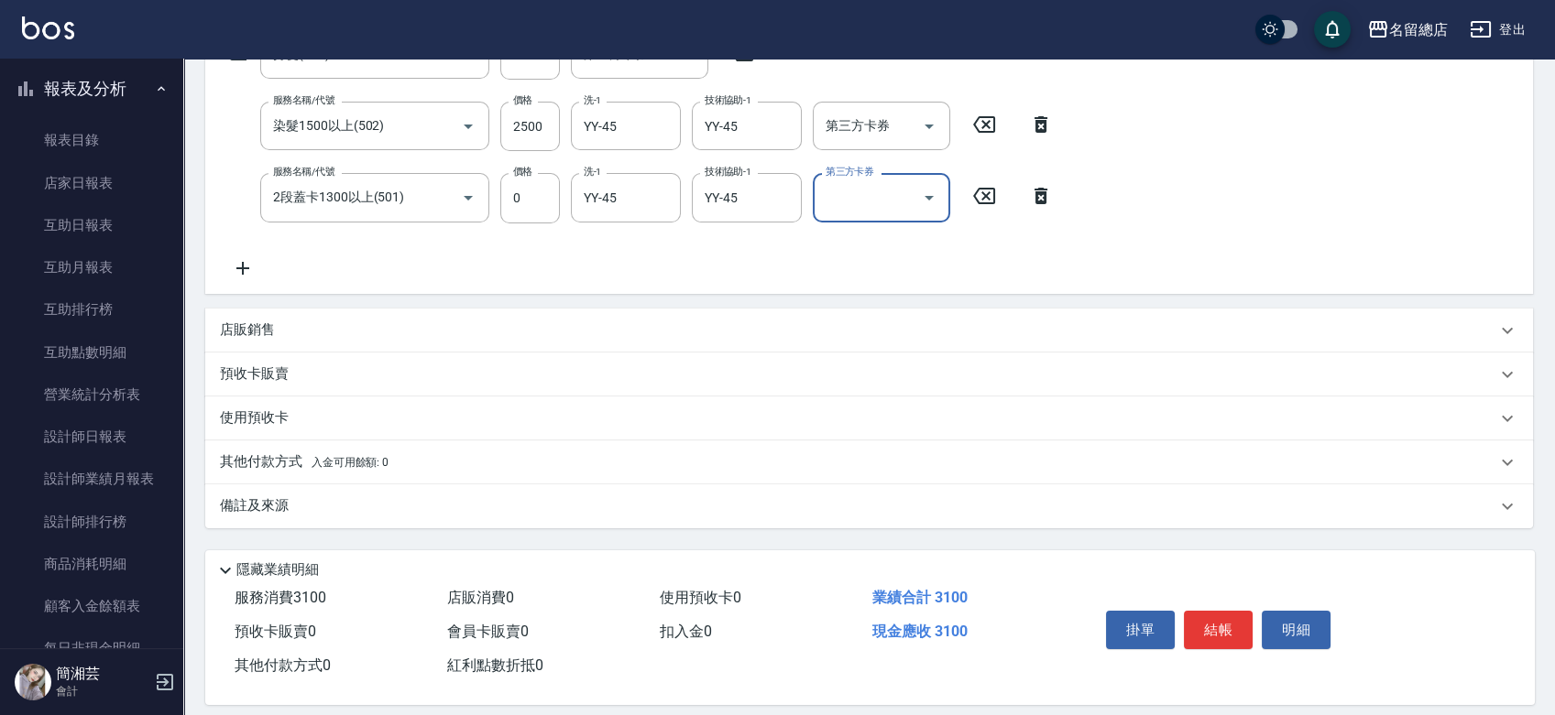
scroll to position [353, 0]
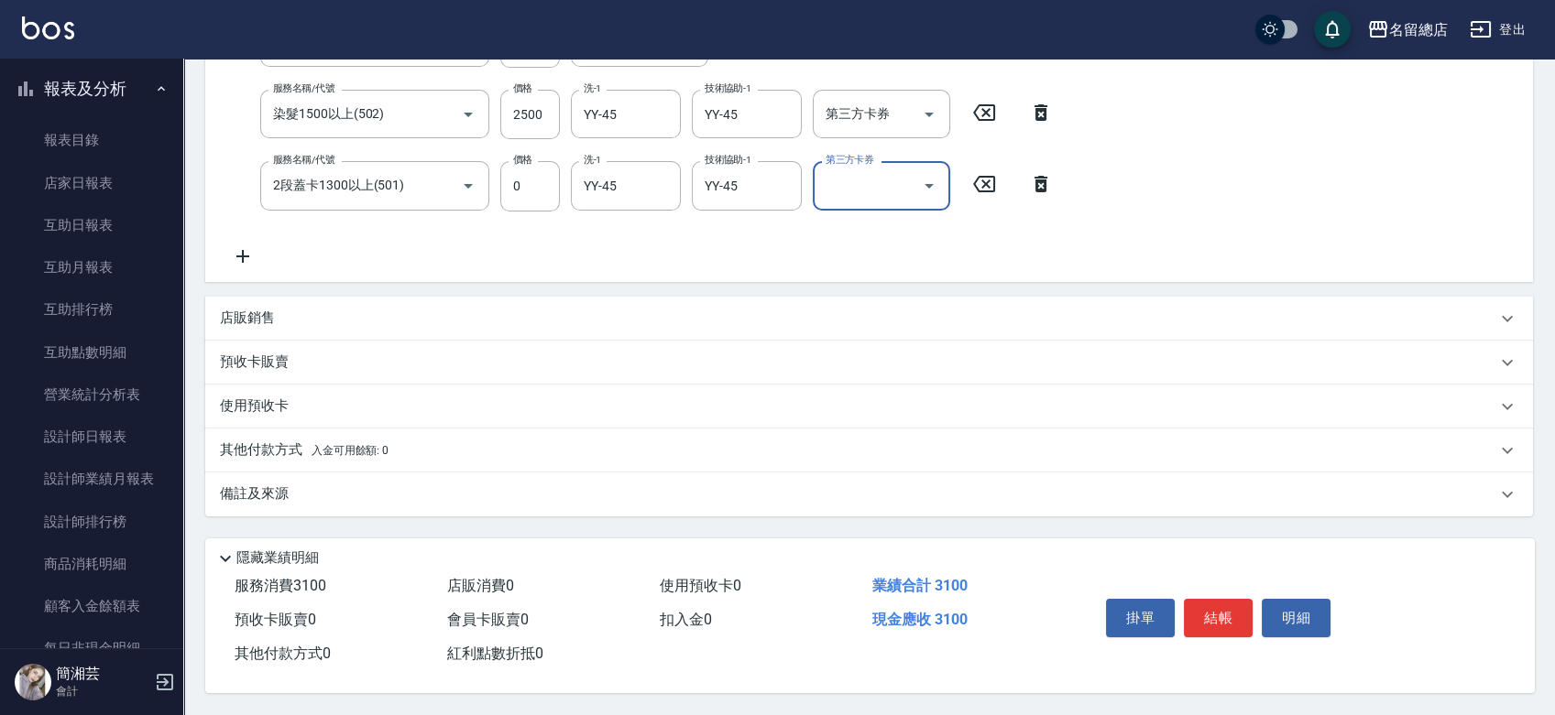
click at [272, 353] on p "預收卡販賣" at bounding box center [254, 362] width 69 height 19
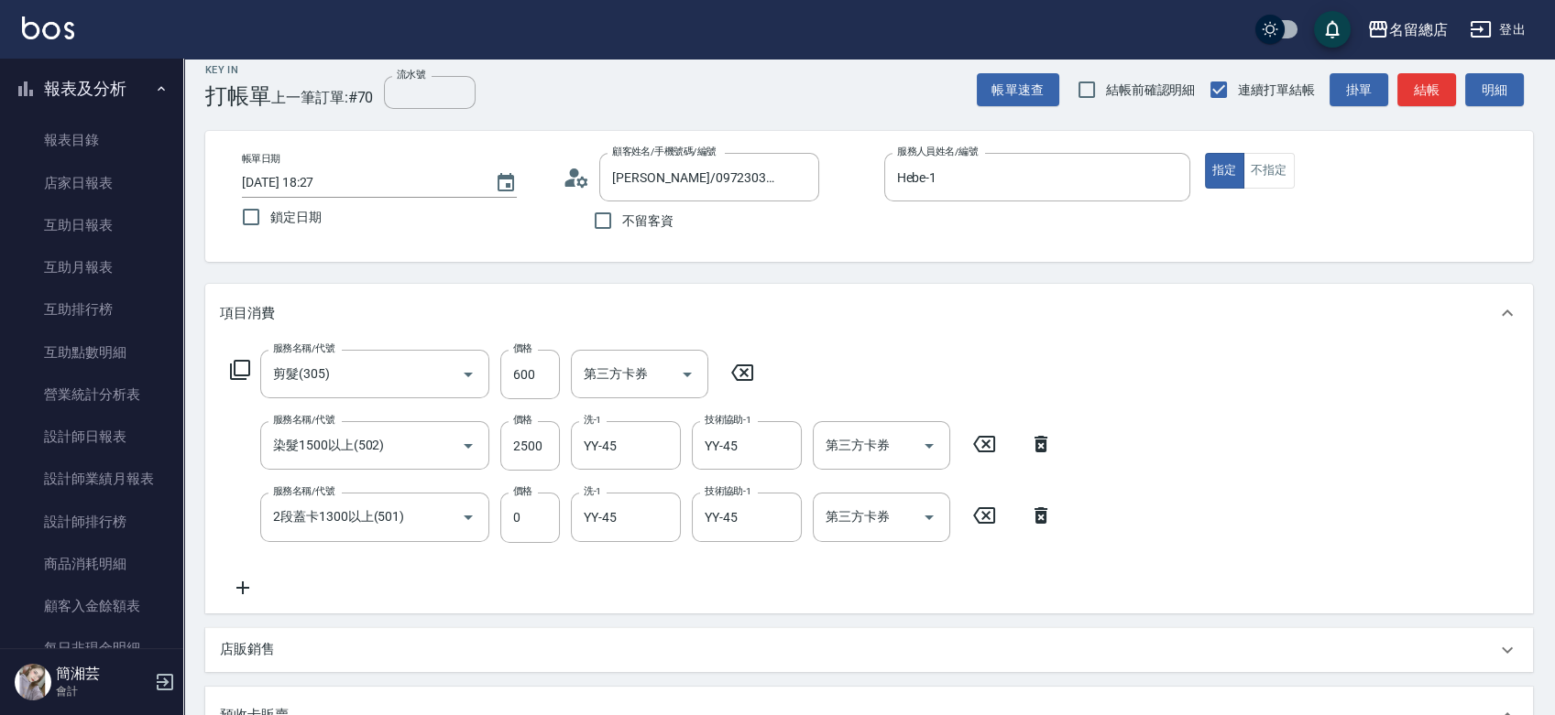
scroll to position [0, 0]
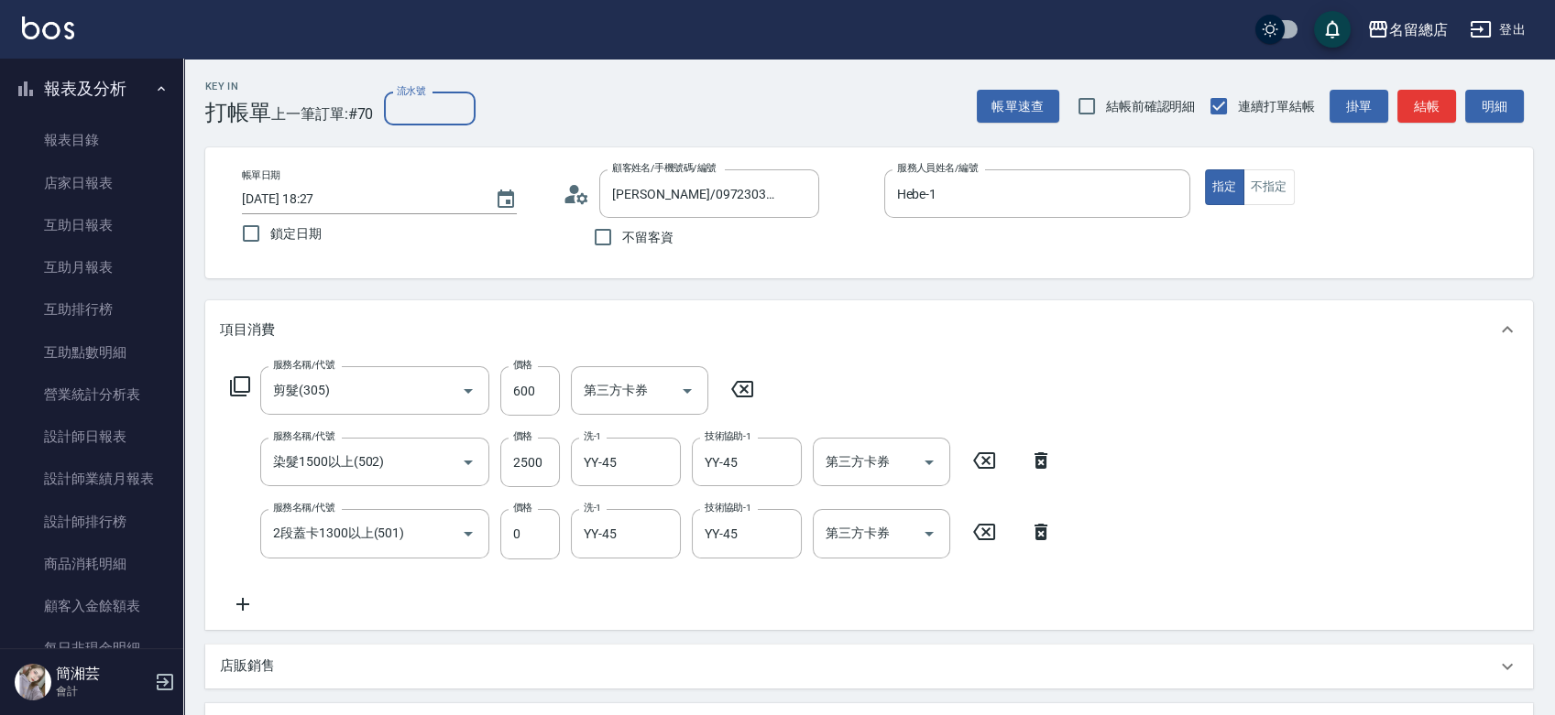
click at [429, 115] on input "流水號" at bounding box center [430, 109] width 92 height 33
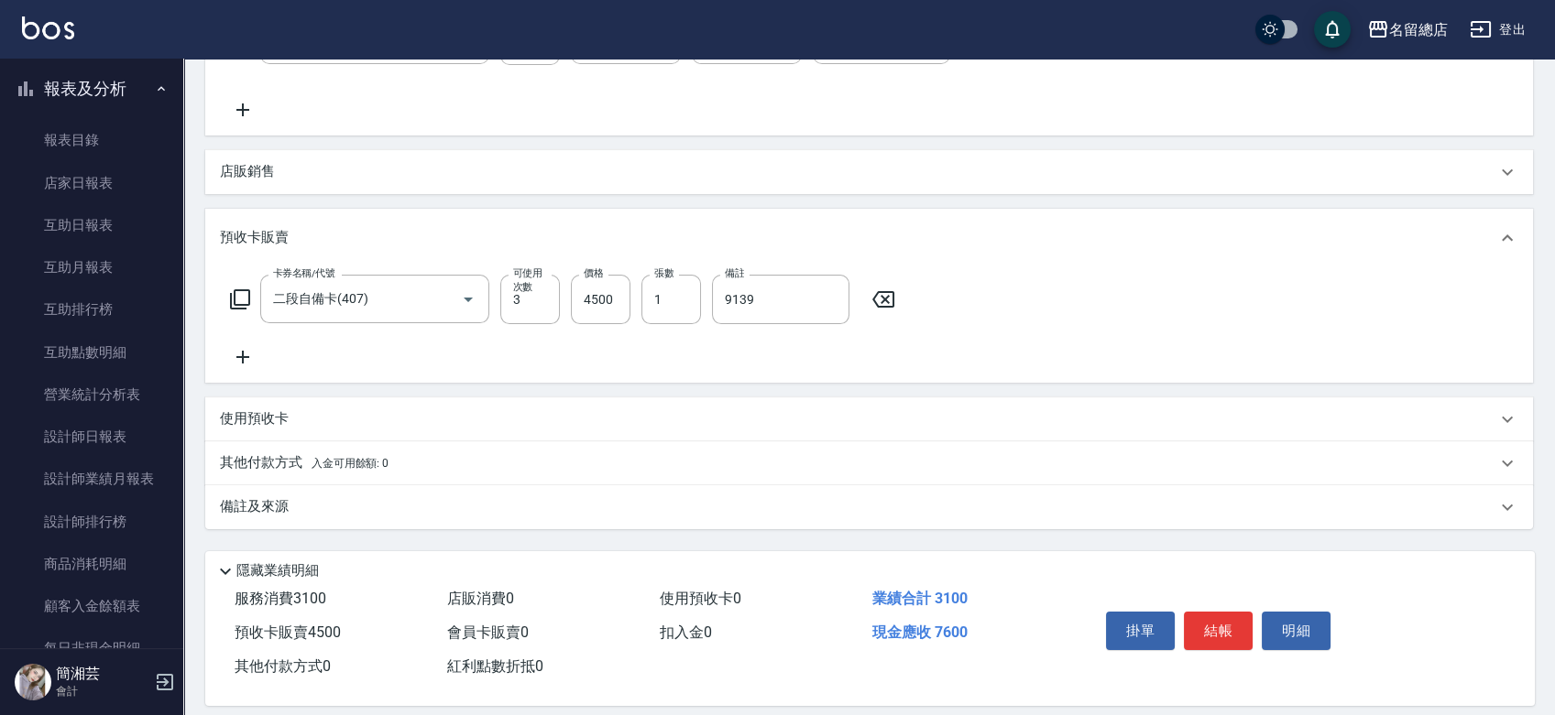
scroll to position [513, 0]
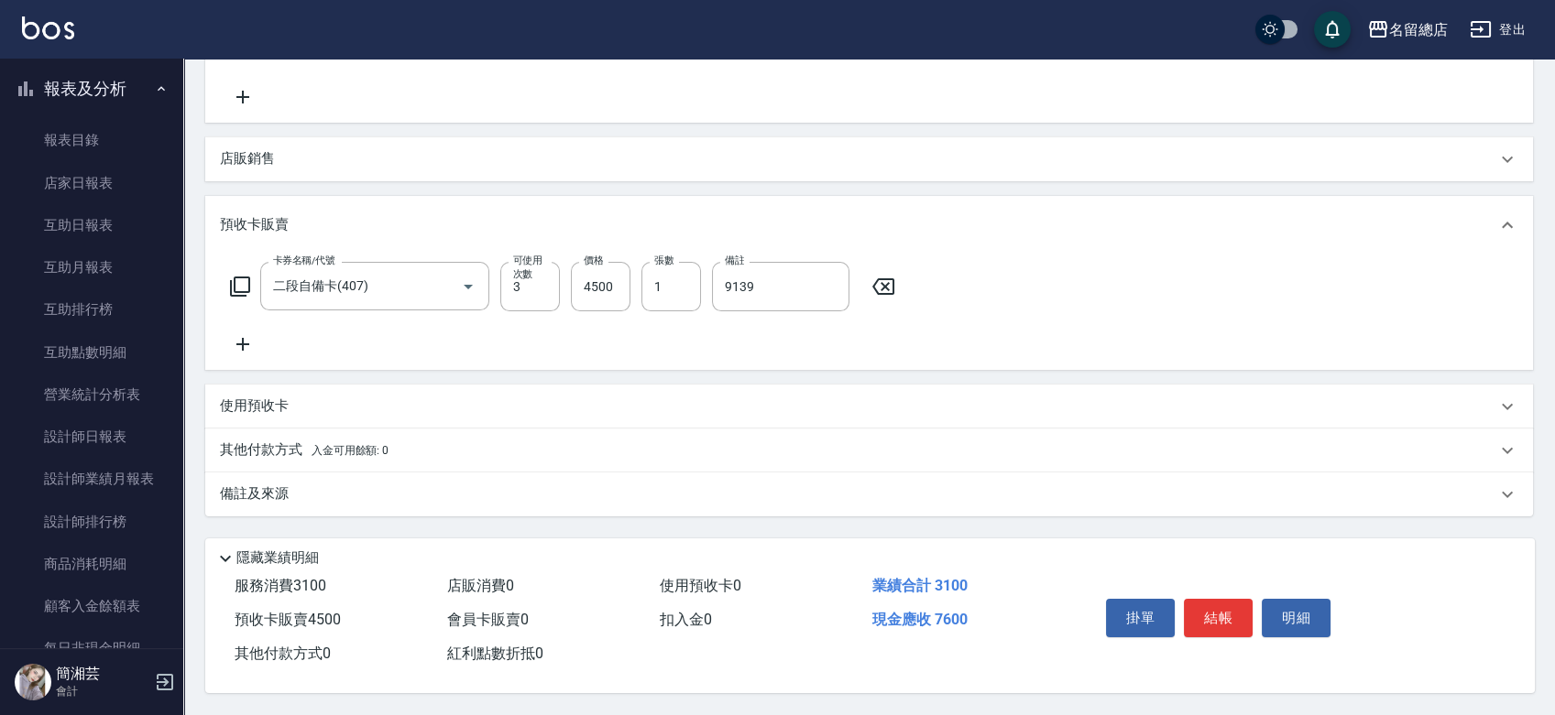
click at [313, 450] on span "入金可用餘額: 0" at bounding box center [350, 450] width 78 height 13
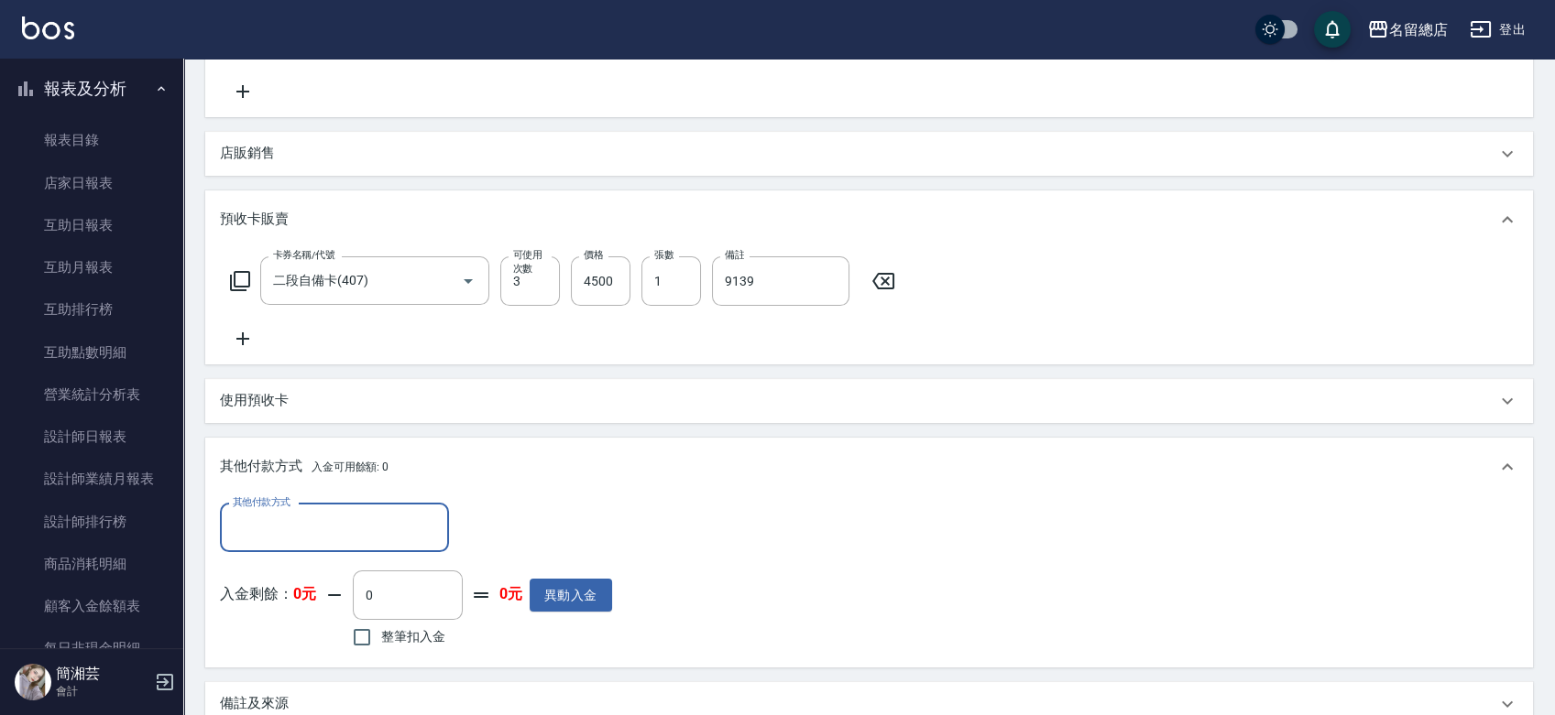
scroll to position [0, 0]
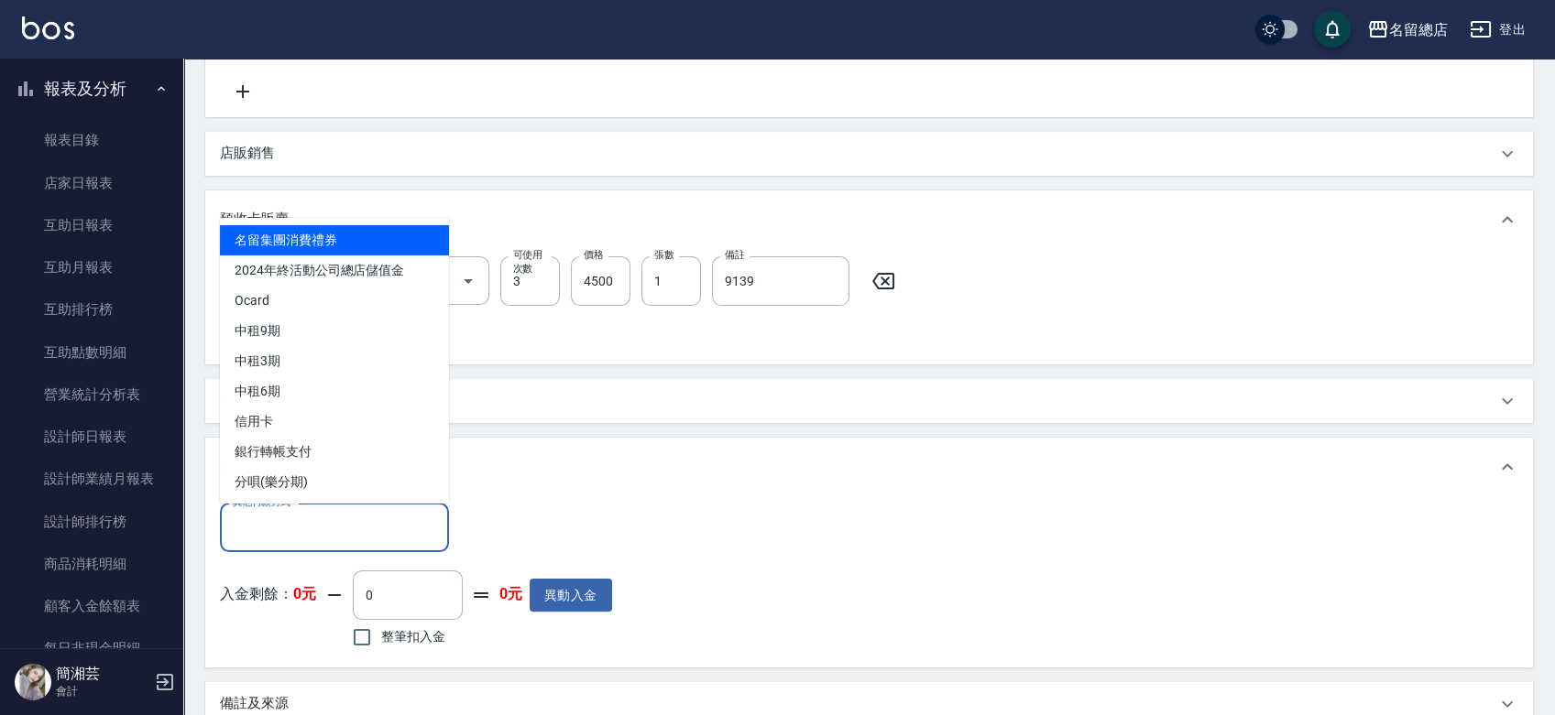
click at [283, 525] on input "其他付款方式" at bounding box center [334, 528] width 213 height 32
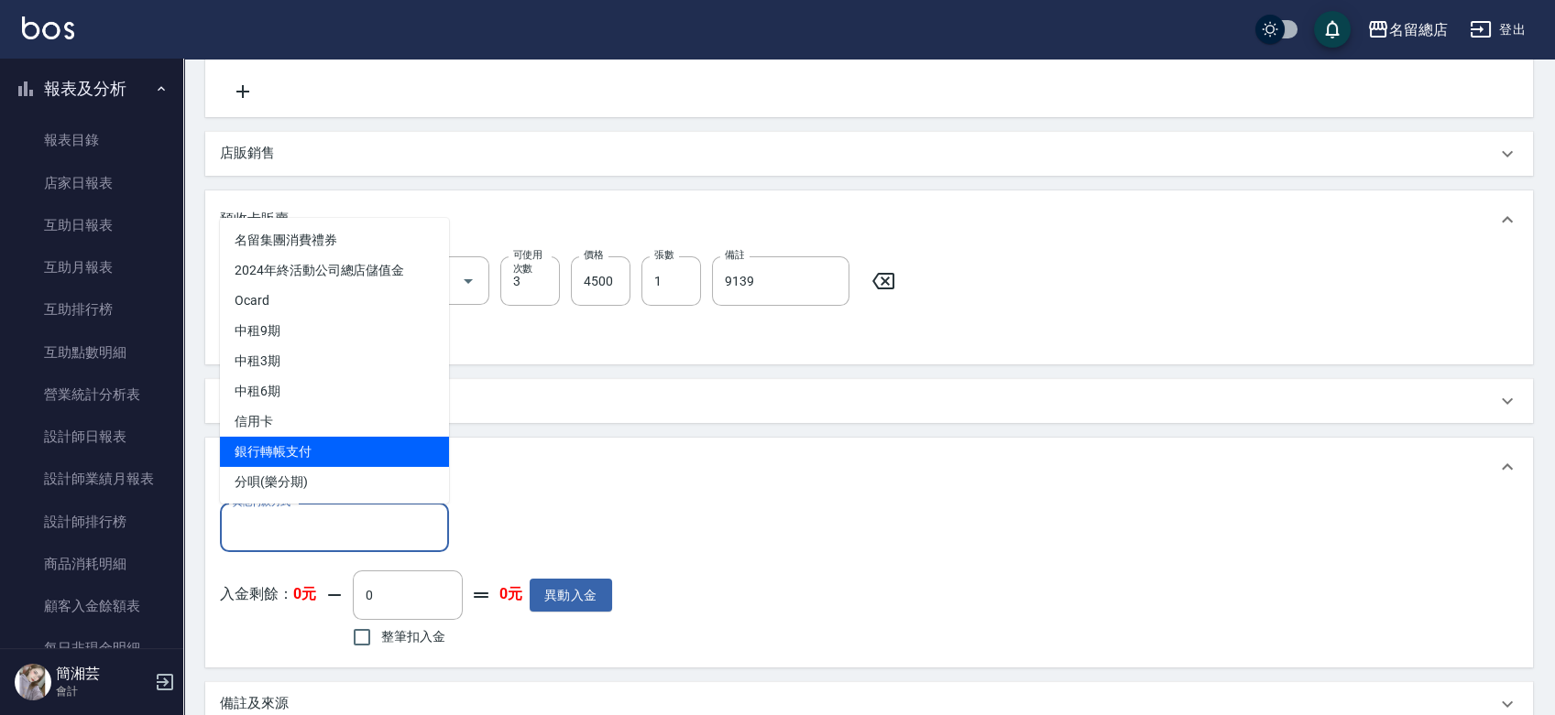
click at [277, 441] on span "銀行轉帳支付" at bounding box center [334, 451] width 229 height 30
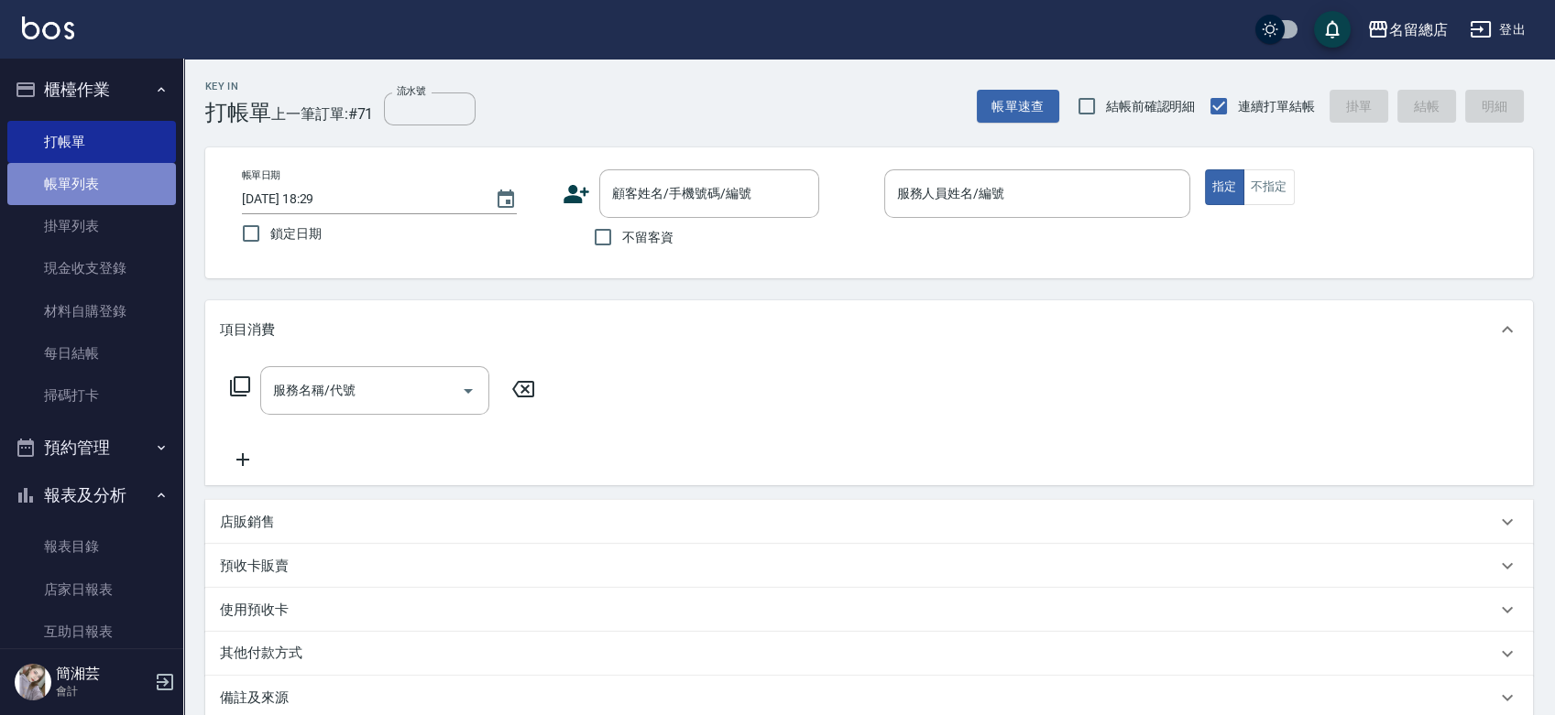
click at [115, 178] on link "帳單列表" at bounding box center [91, 184] width 169 height 42
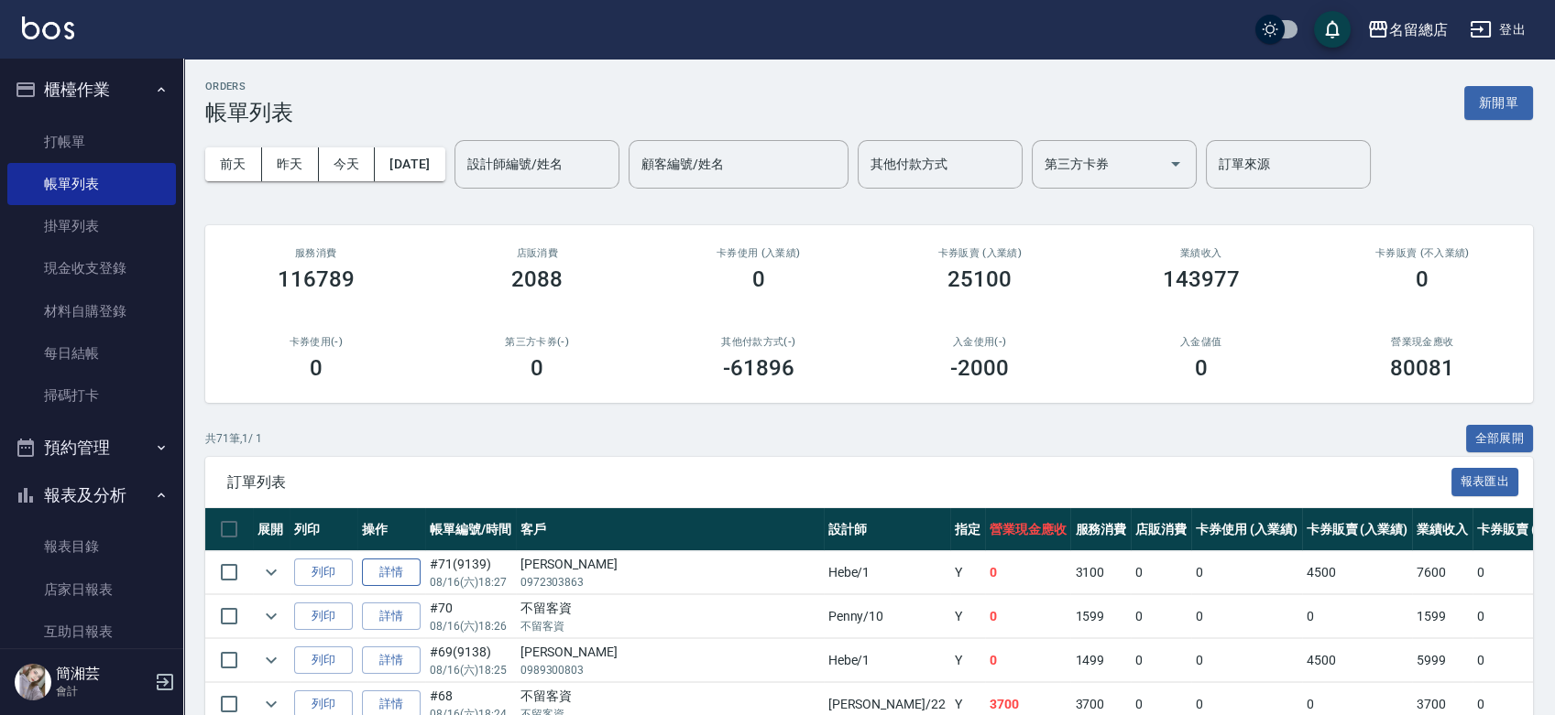
click at [403, 568] on link "詳情" at bounding box center [391, 573] width 59 height 28
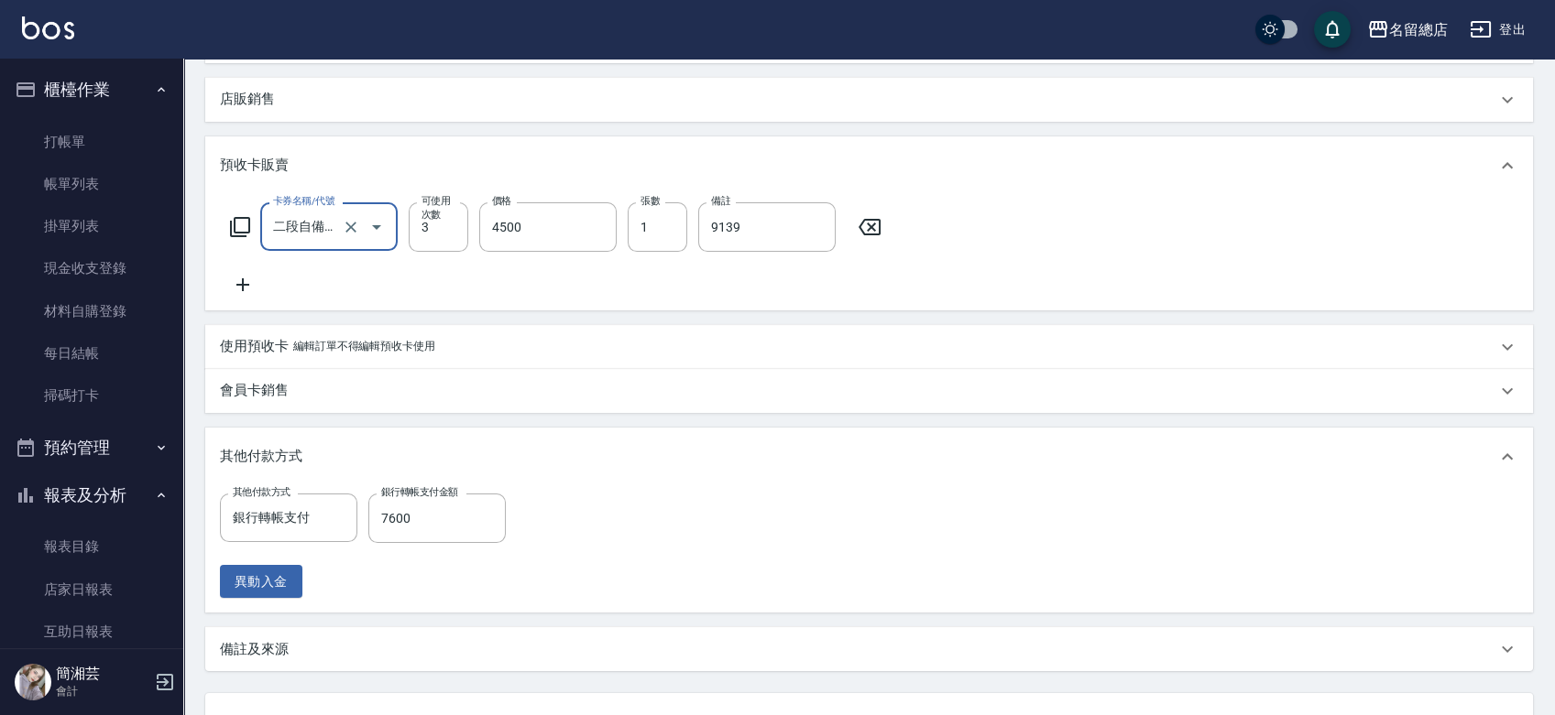
scroll to position [617, 0]
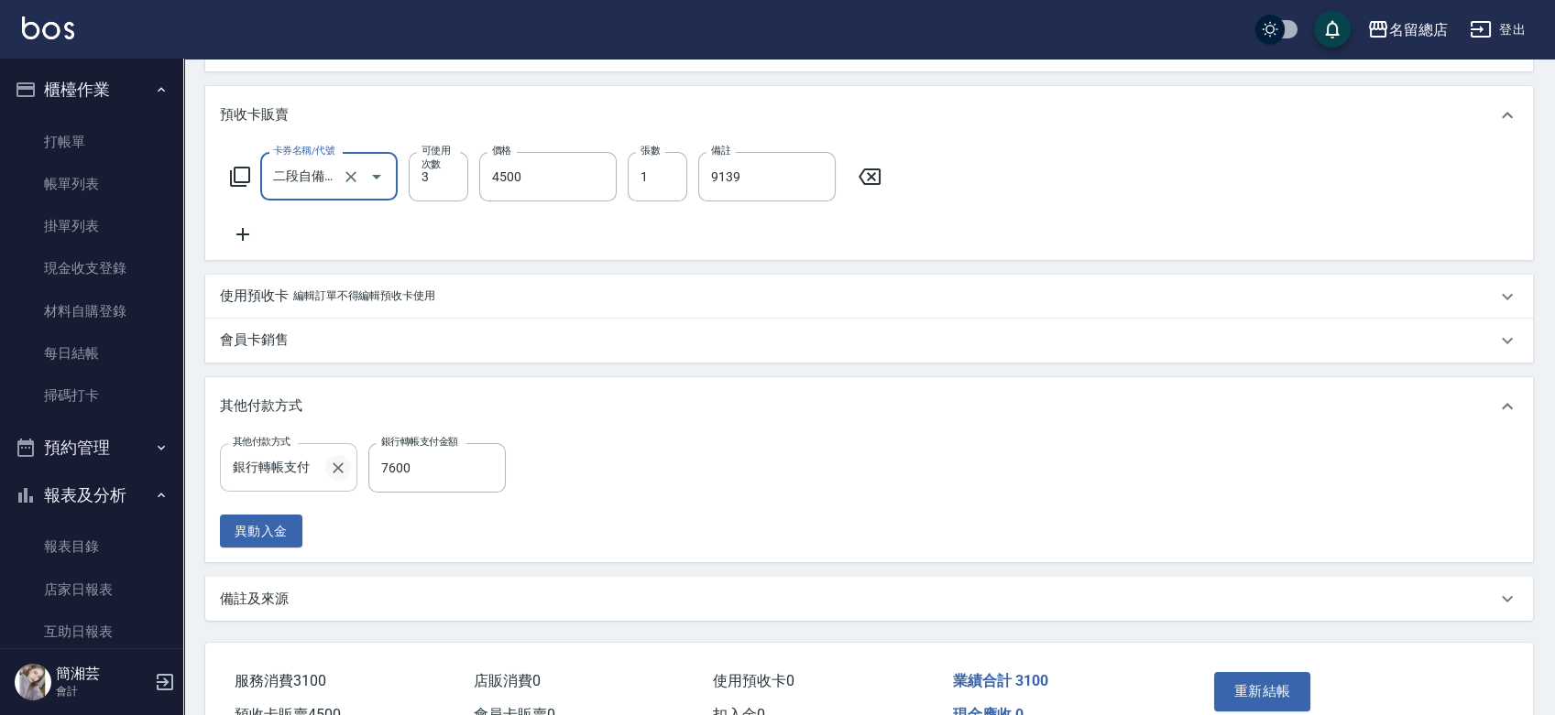
click at [337, 473] on icon "Clear" at bounding box center [338, 468] width 18 height 18
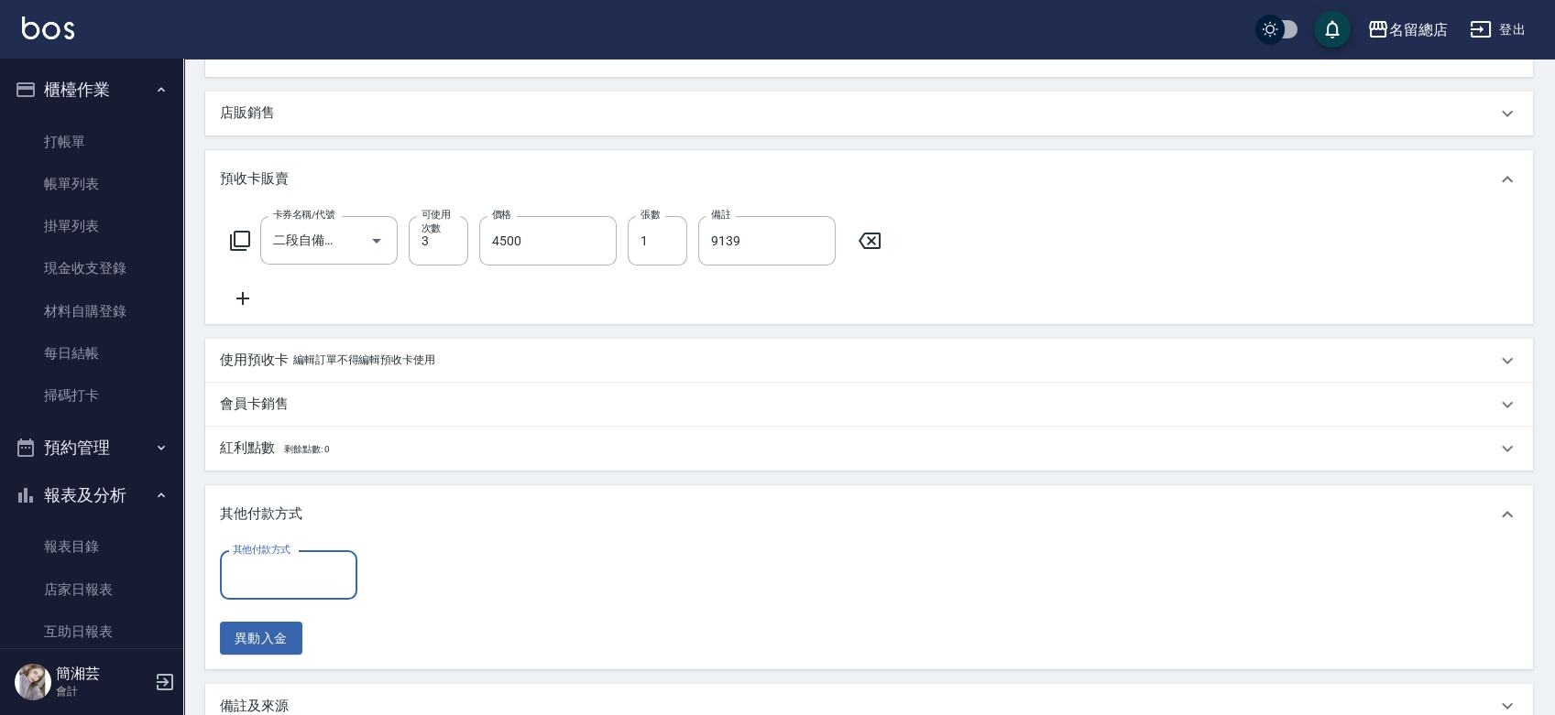
scroll to position [761, 0]
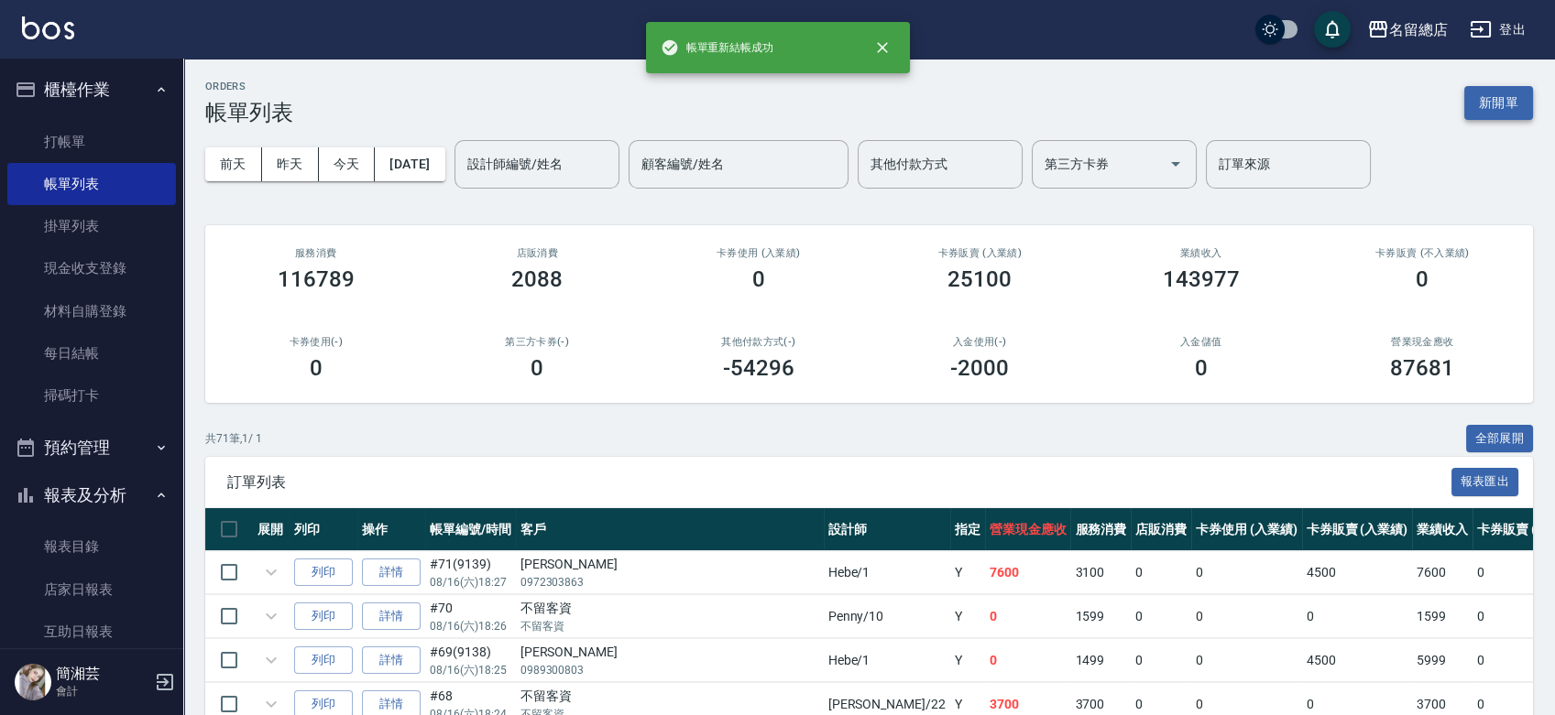
click at [1513, 100] on button "新開單" at bounding box center [1498, 103] width 69 height 34
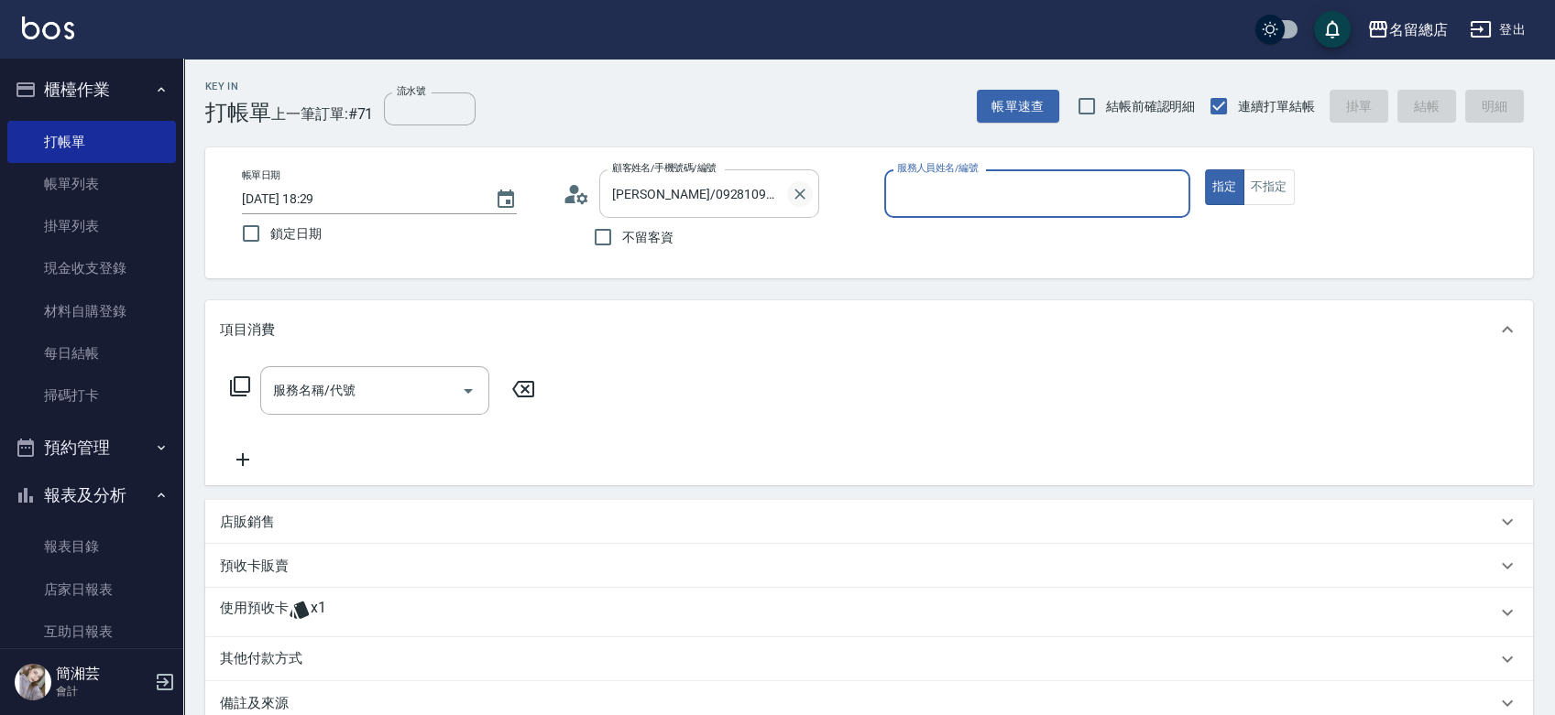
click at [797, 194] on icon "Clear" at bounding box center [800, 194] width 18 height 18
click at [1205, 169] on button "指定" at bounding box center [1224, 187] width 39 height 36
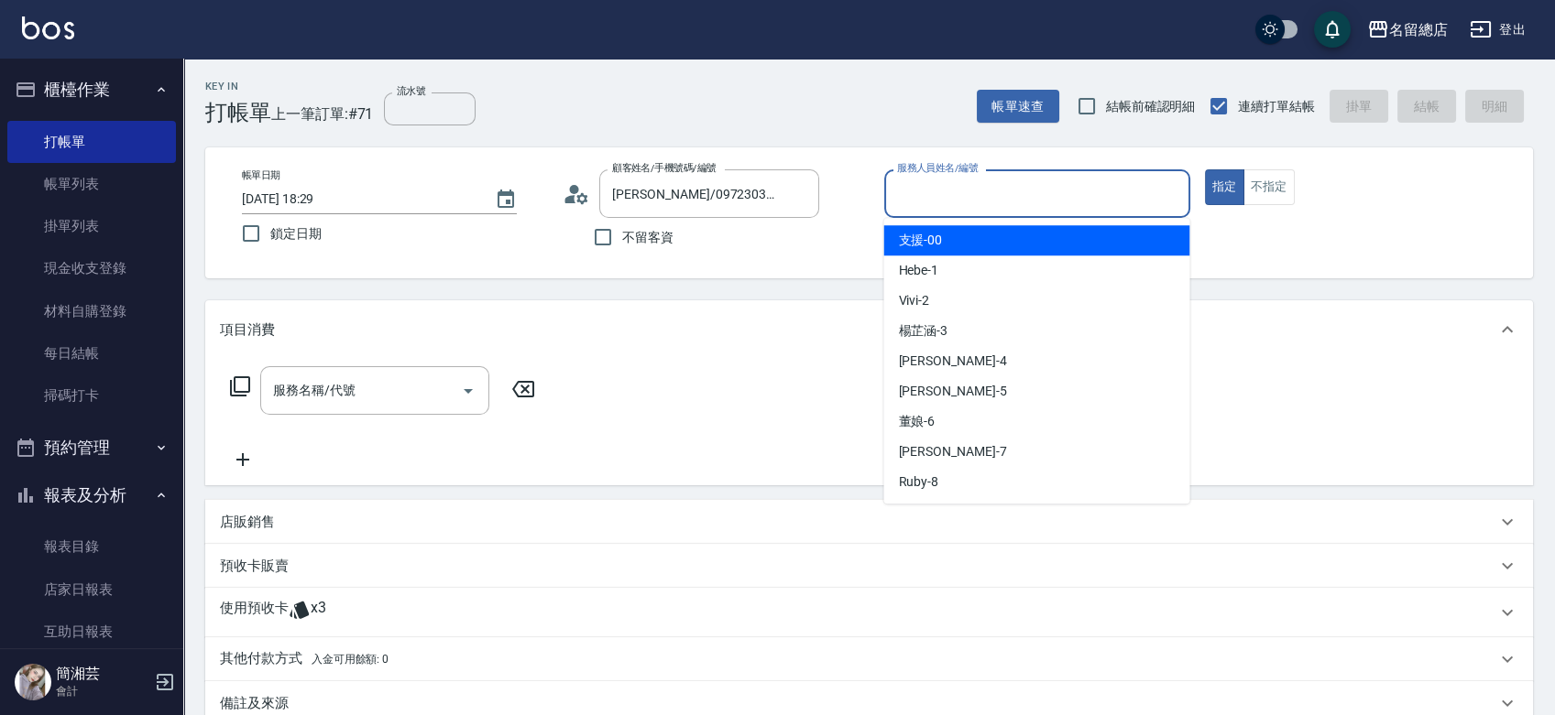
click at [923, 189] on div "服務人員姓名/編號 服務人員姓名/編號" at bounding box center [1037, 193] width 306 height 49
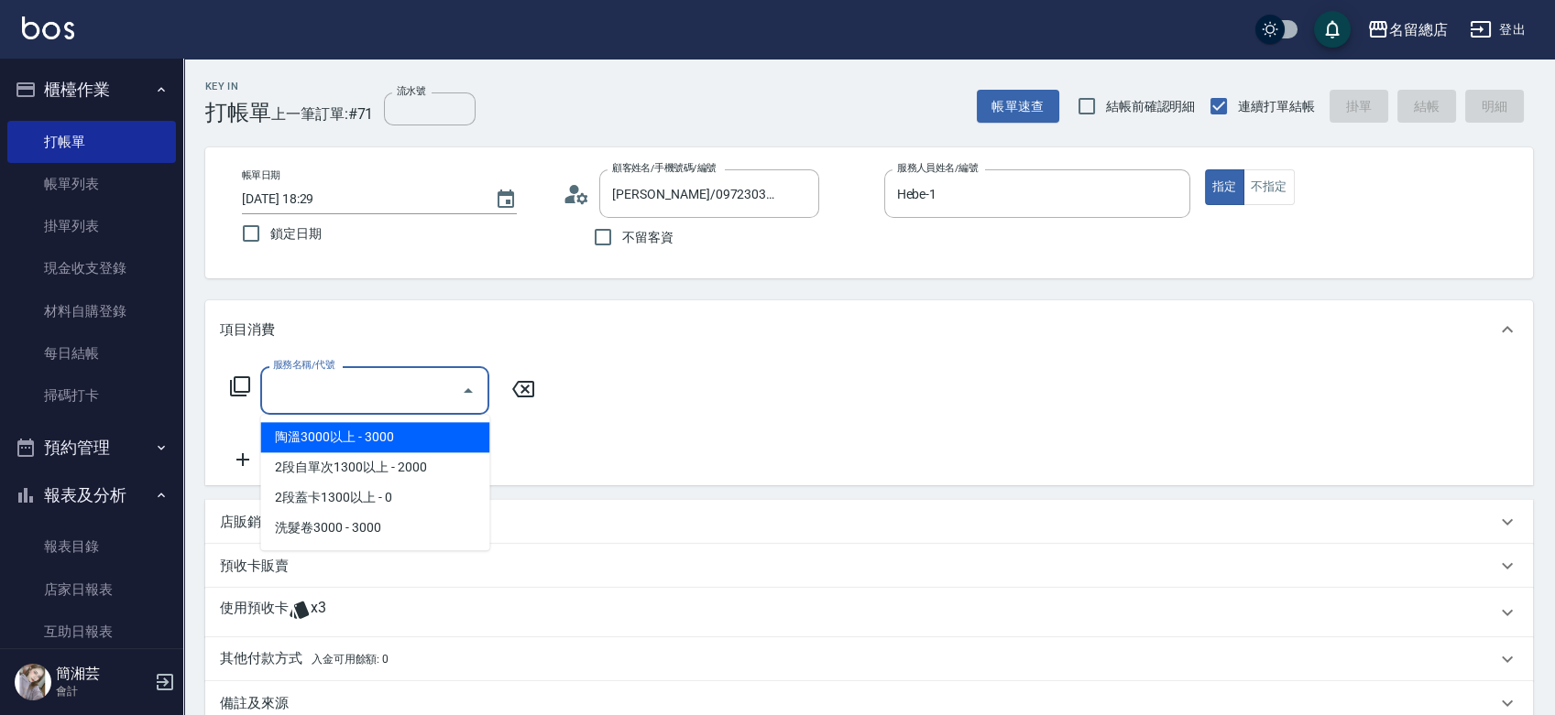
drag, startPoint x: 764, startPoint y: 277, endPoint x: 638, endPoint y: 335, distance: 139.4
click at [763, 276] on div "帳單日期 2025/08/16 18:29 鎖定日期 顧客姓名/手機號碼/編號 黎季盈/0972303863/ 顧客姓名/手機號碼/編號 不留客資 服務人員姓…" at bounding box center [868, 212] width 1327 height 131
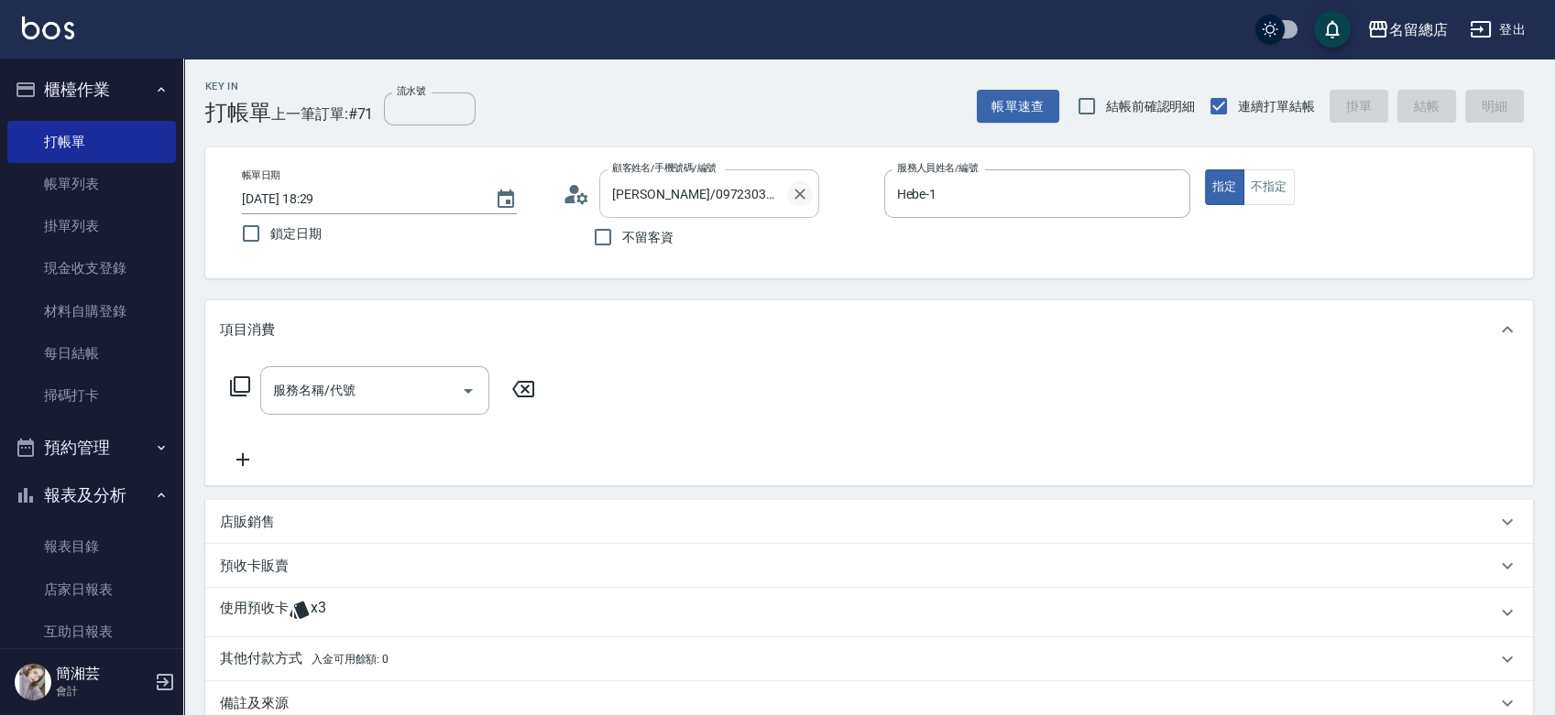
click at [798, 192] on icon "Clear" at bounding box center [799, 194] width 11 height 11
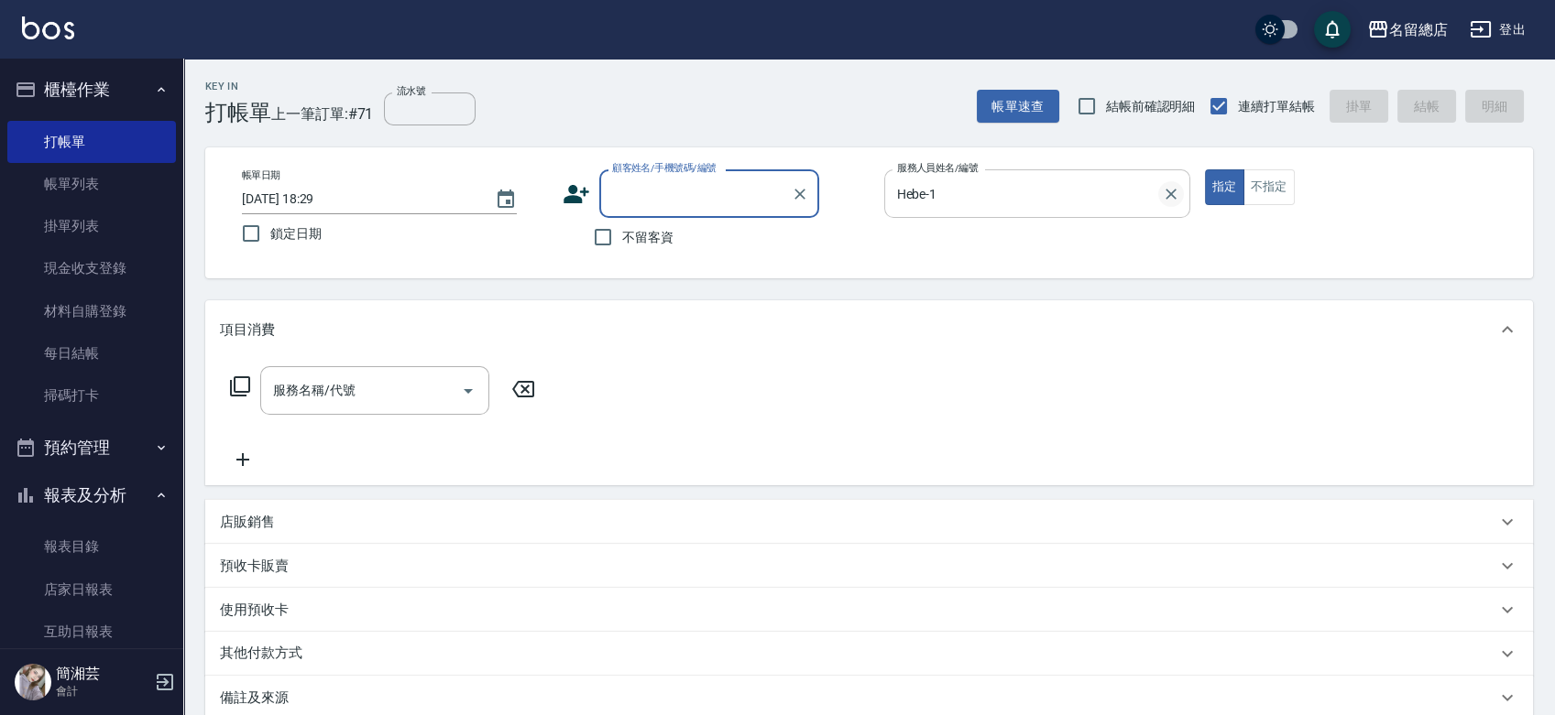
click at [1163, 197] on icon "Clear" at bounding box center [1171, 194] width 18 height 18
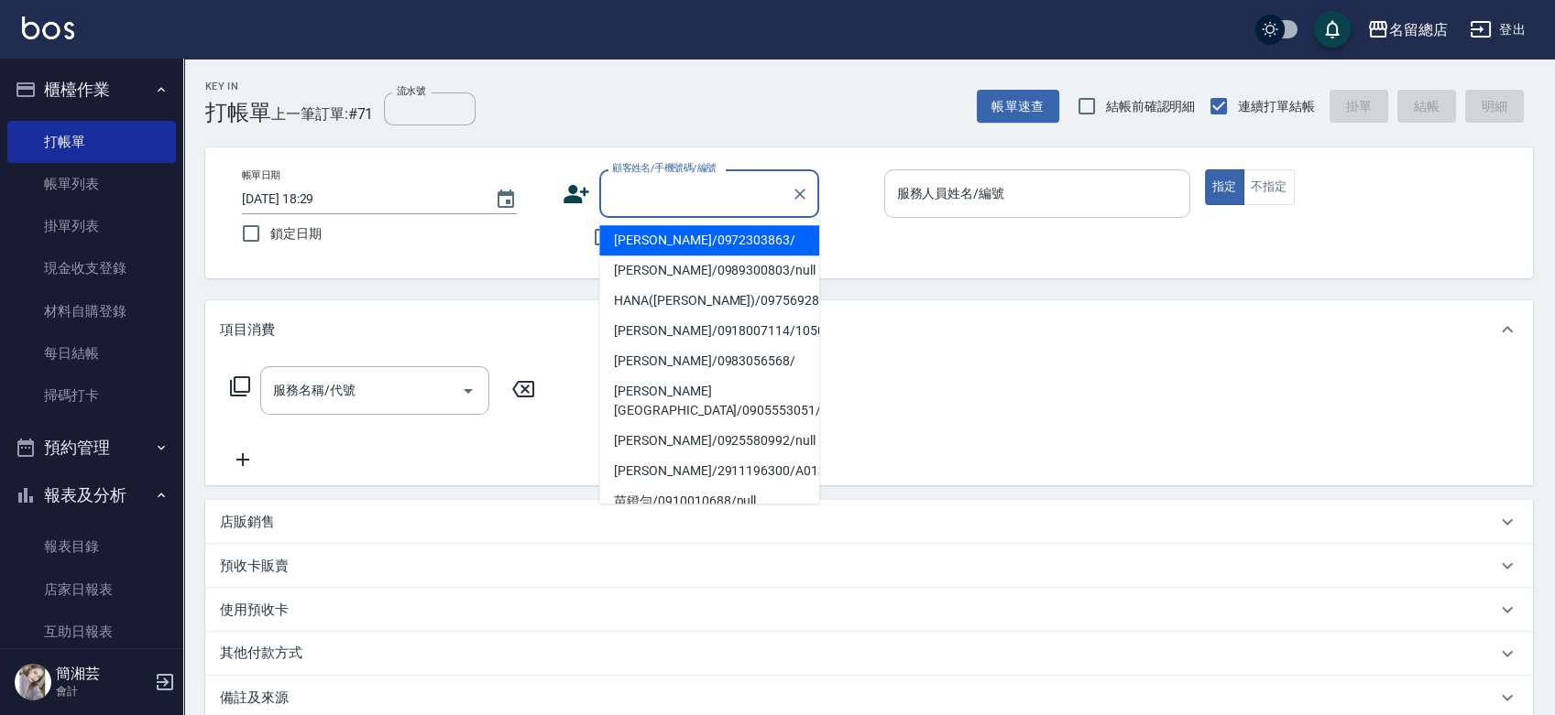
click at [672, 188] on input "顧客姓名/手機號碼/編號" at bounding box center [695, 194] width 176 height 32
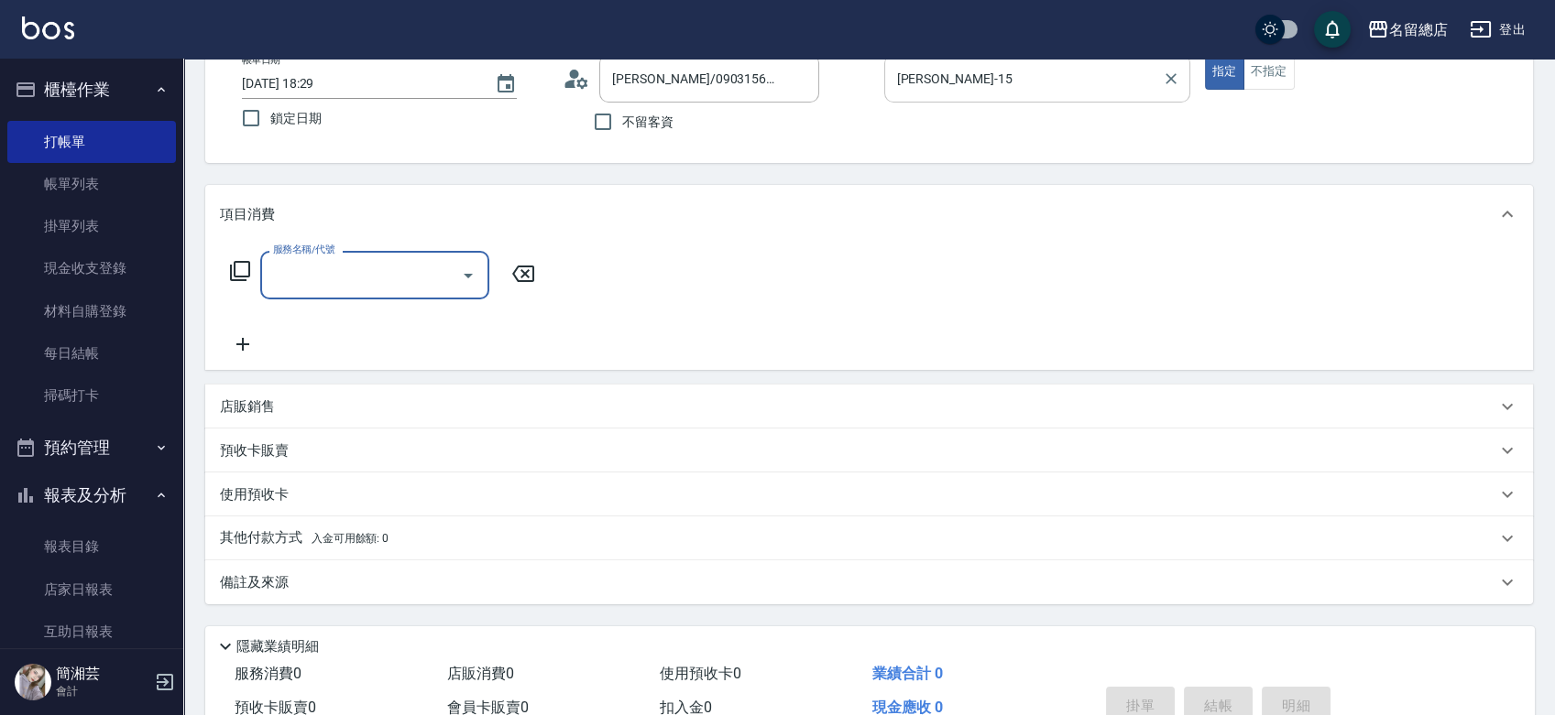
scroll to position [203, 0]
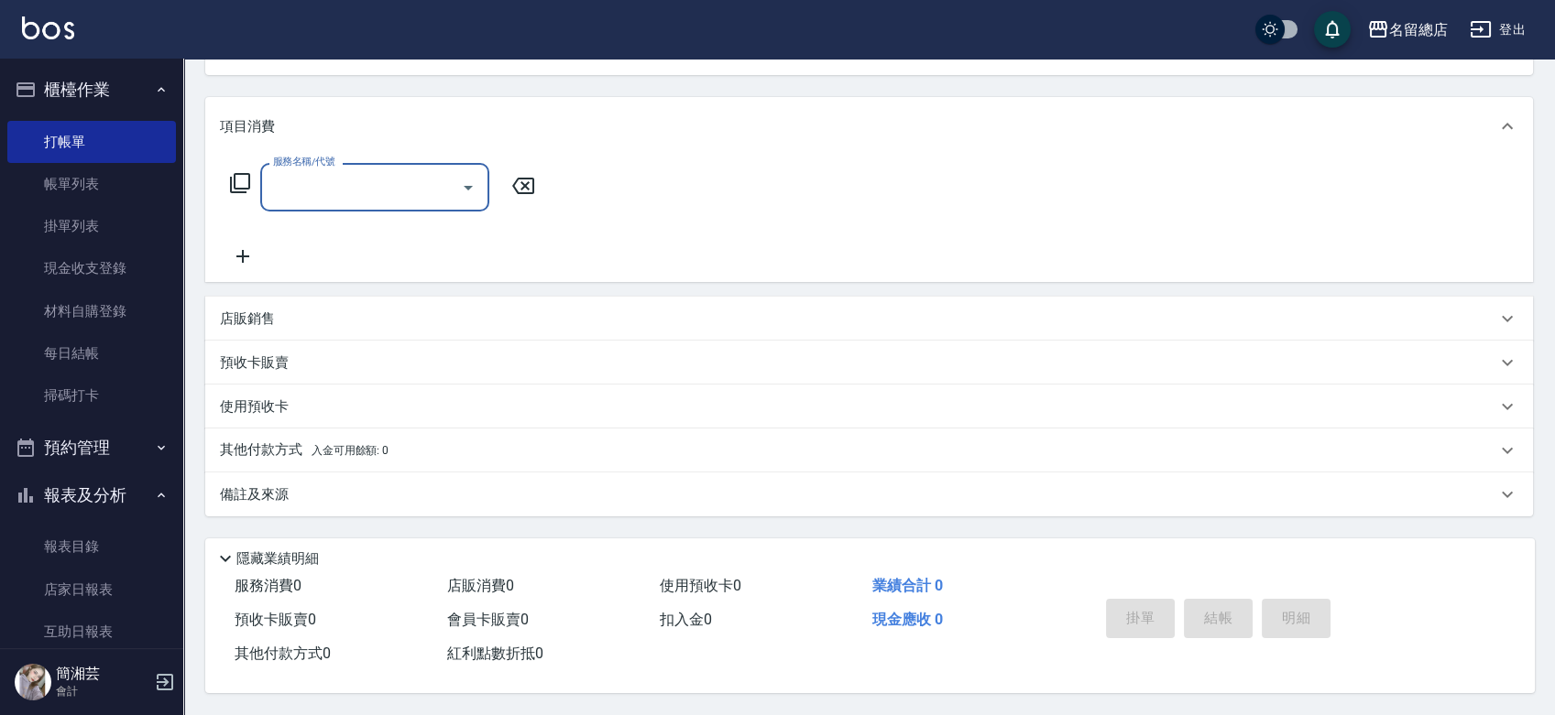
click at [279, 354] on p "預收卡販賣" at bounding box center [254, 363] width 69 height 19
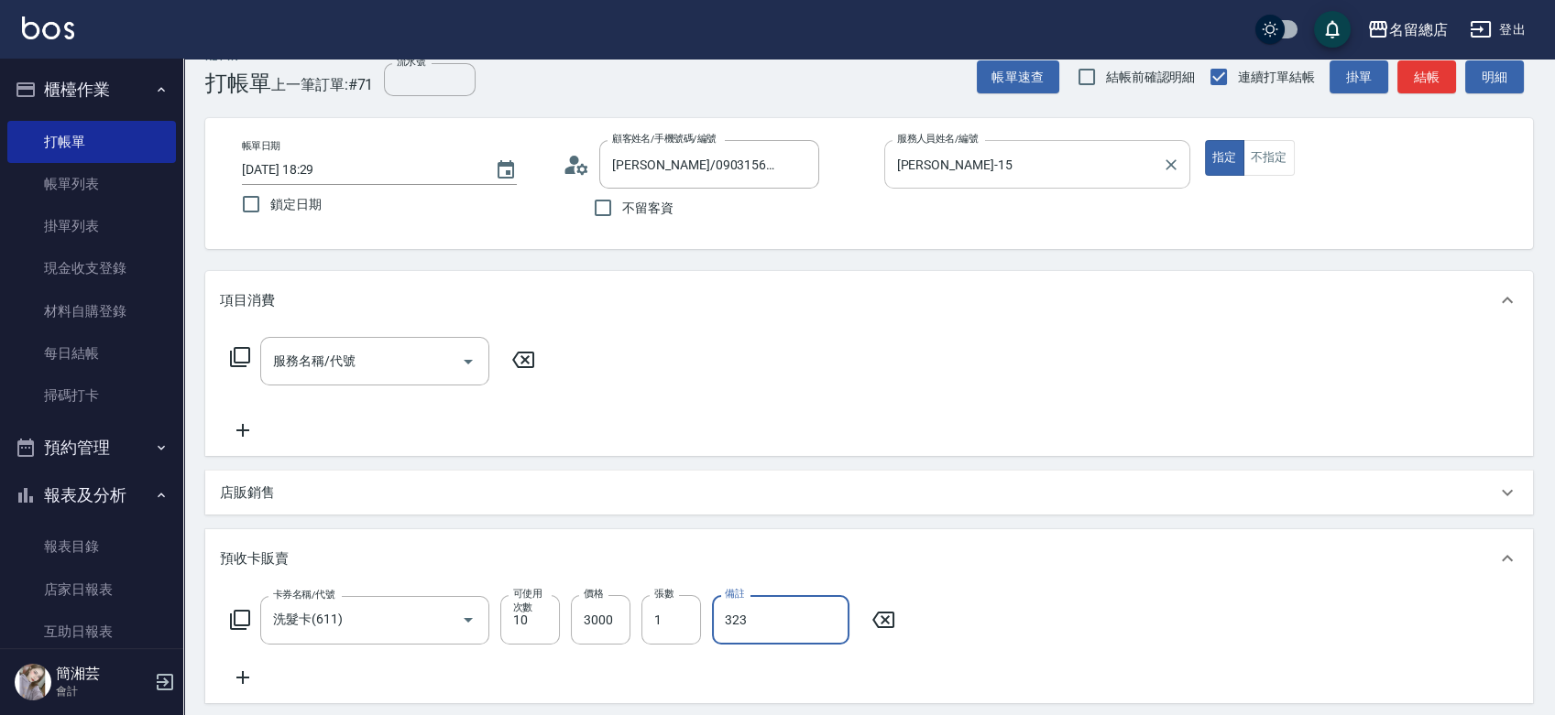
scroll to position [0, 0]
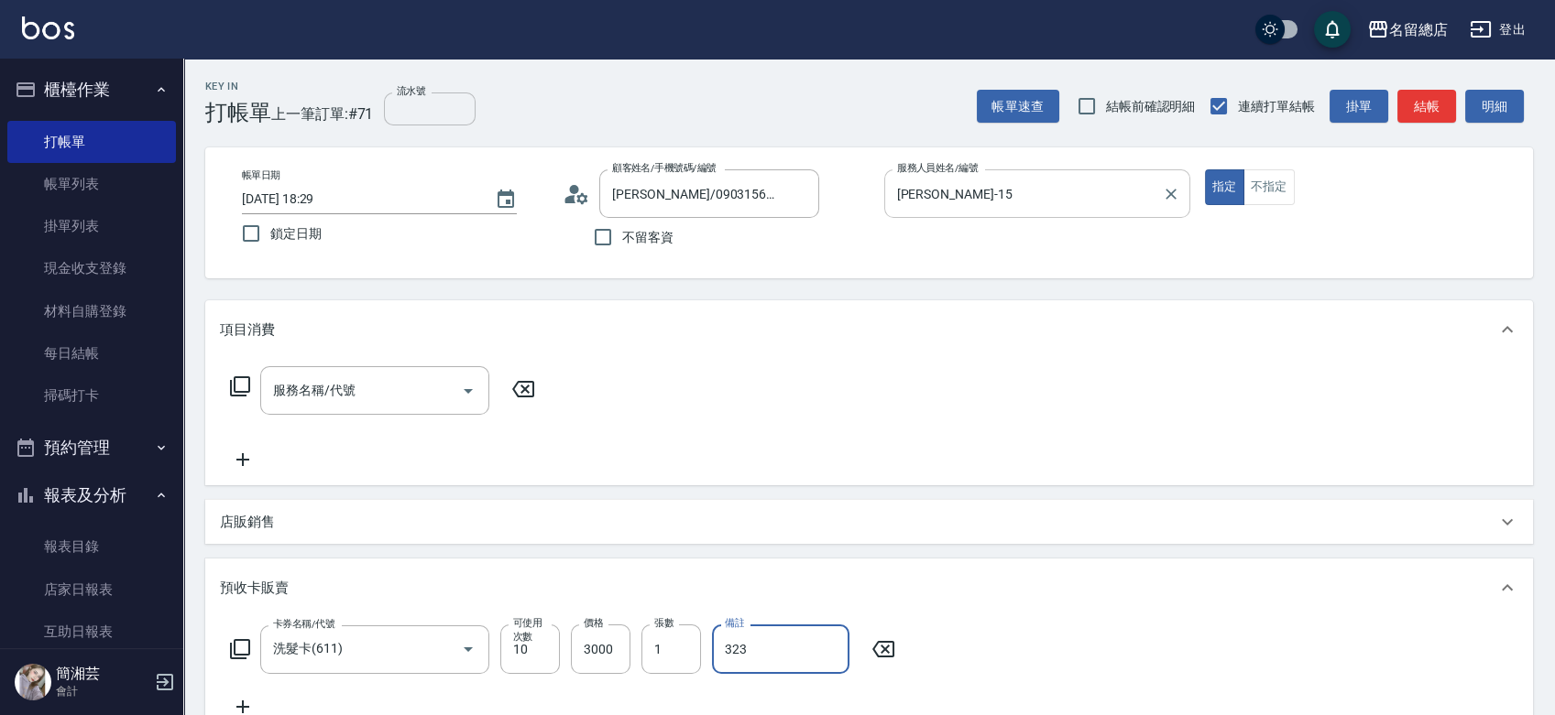
click at [415, 101] on input "流水號" at bounding box center [430, 109] width 92 height 33
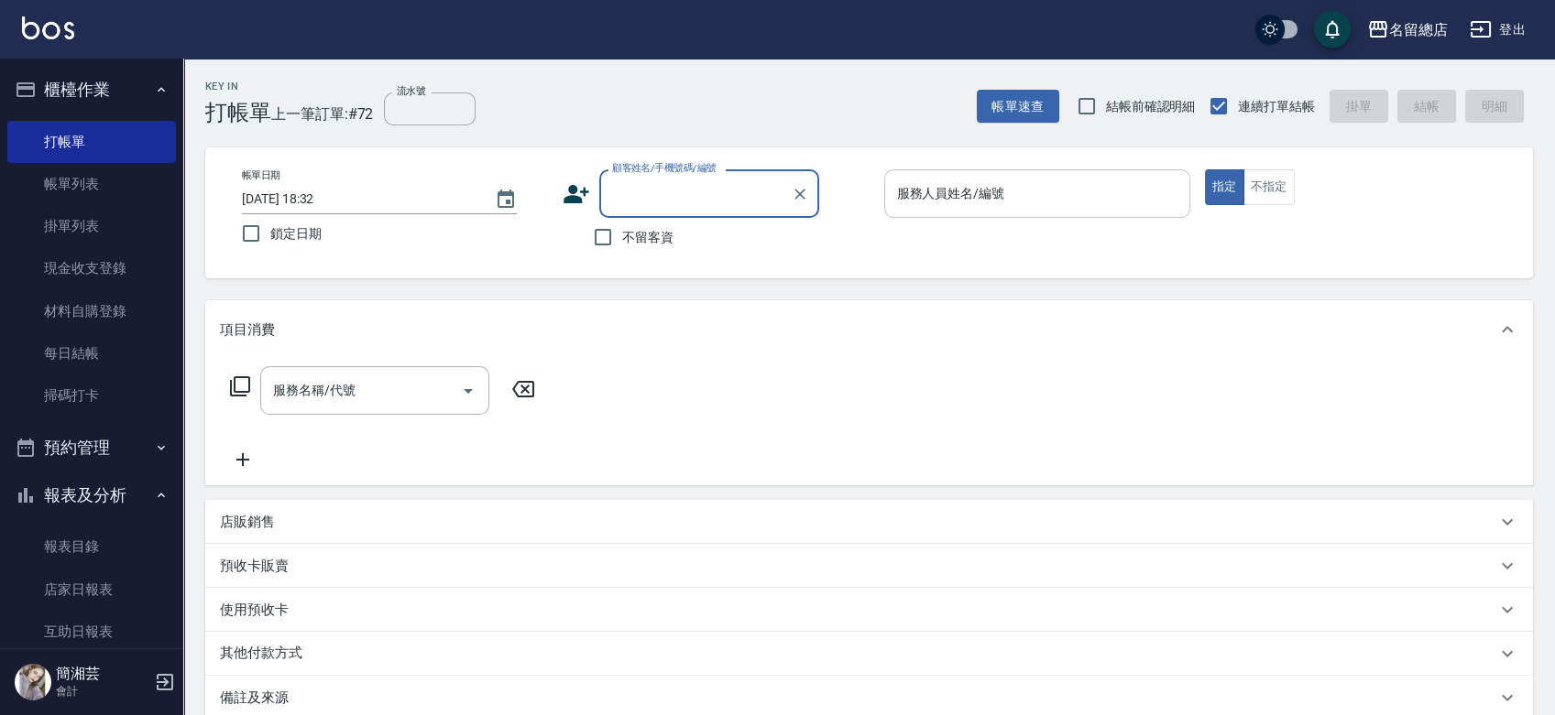
click at [638, 232] on span "不留客資" at bounding box center [647, 237] width 51 height 19
click at [622, 232] on input "不留客資" at bounding box center [603, 237] width 38 height 38
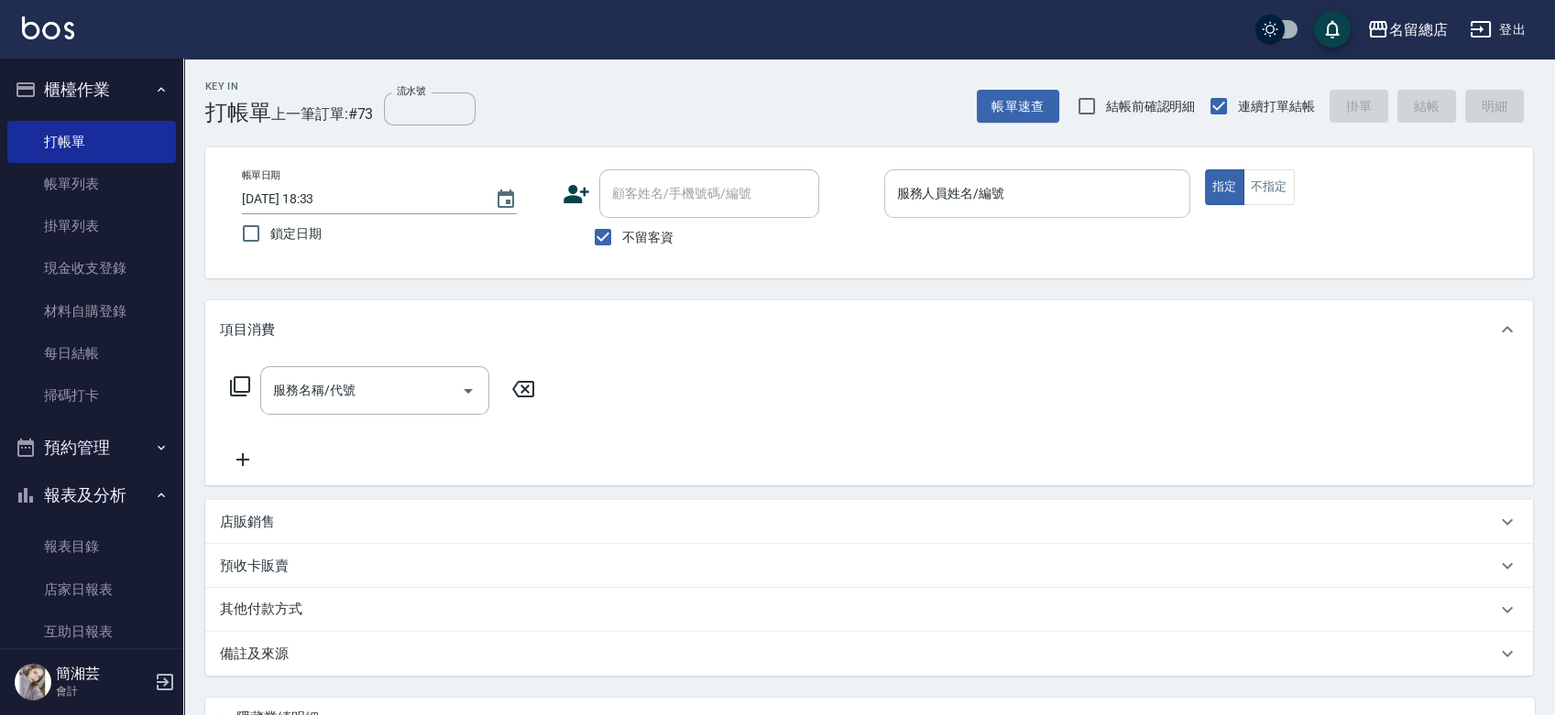
click at [651, 237] on span "不留客資" at bounding box center [647, 237] width 51 height 19
click at [622, 237] on input "不留客資" at bounding box center [603, 237] width 38 height 38
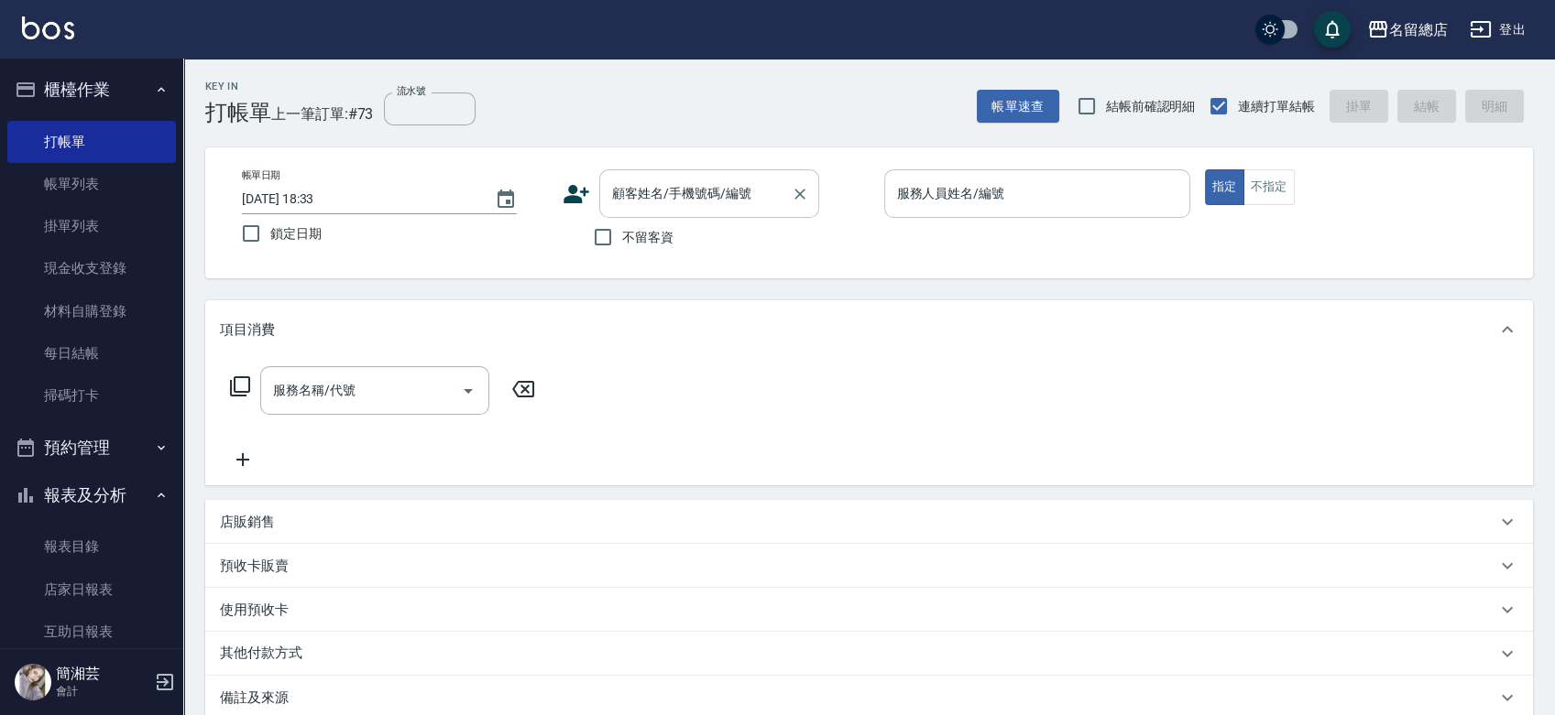
click at [650, 185] on div "顧客姓名/手機號碼/編號 顧客姓名/手機號碼/編號" at bounding box center [709, 193] width 220 height 49
click at [738, 247] on li "小橘/0989300803/null" at bounding box center [709, 240] width 220 height 30
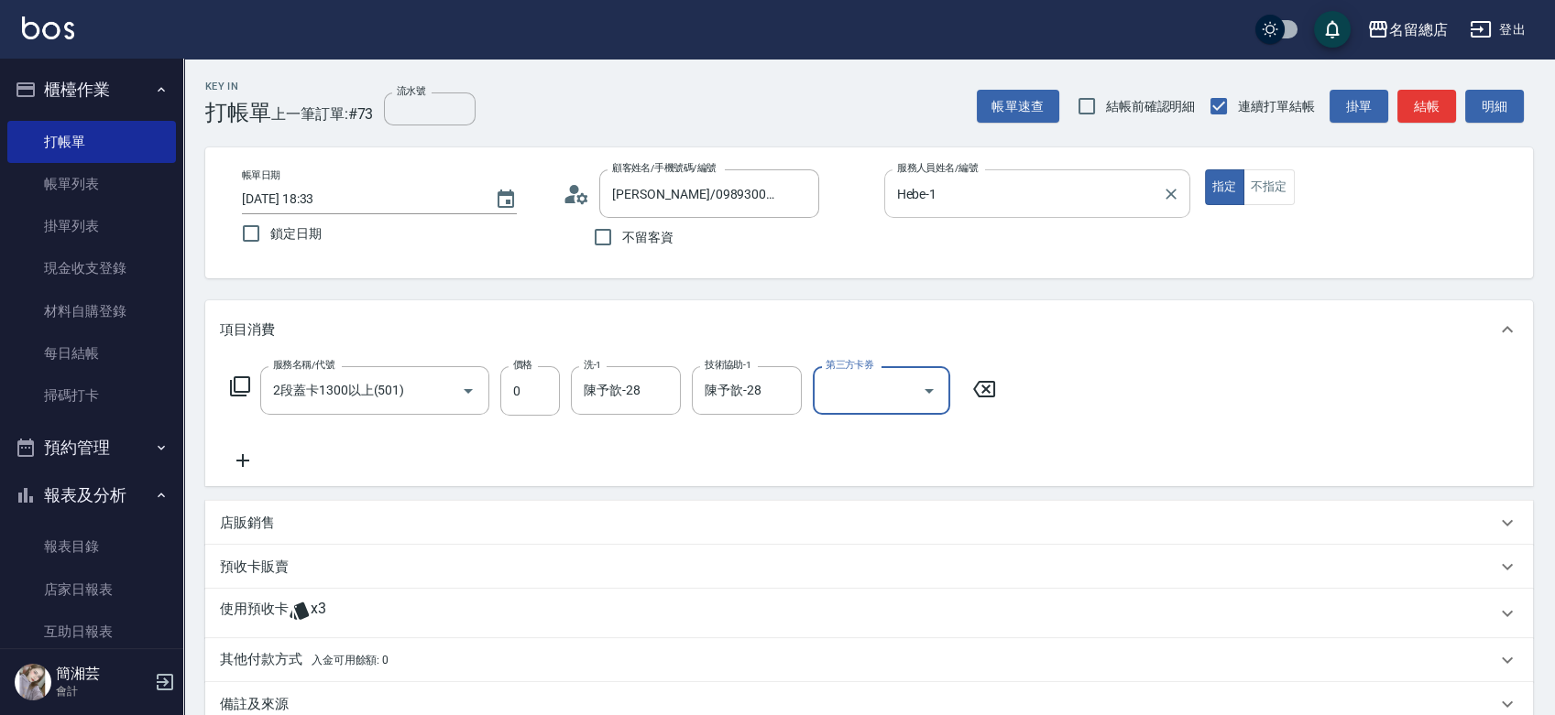
click at [336, 592] on div "使用預收卡 x3" at bounding box center [868, 613] width 1327 height 49
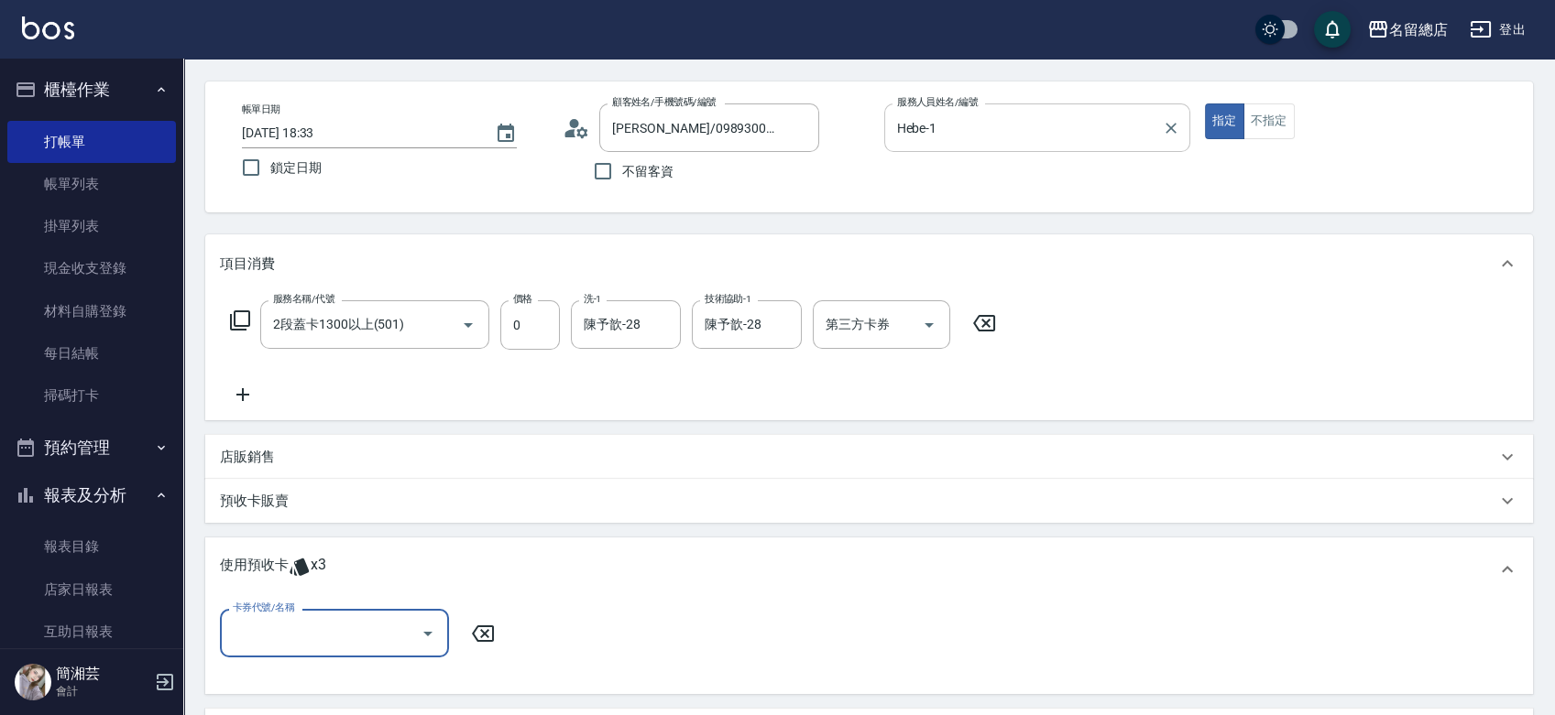
scroll to position [102, 0]
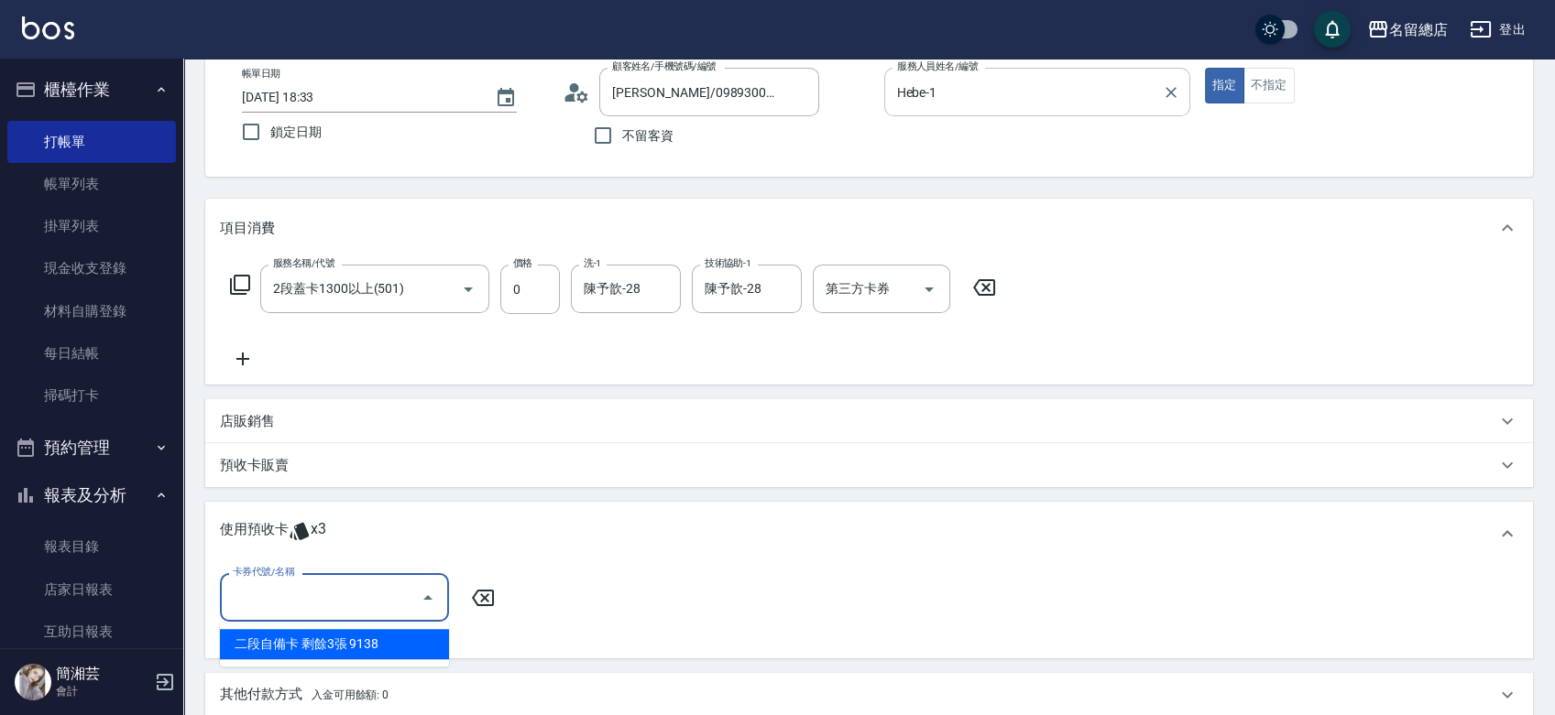
click at [327, 588] on input "卡券代號/名稱" at bounding box center [320, 598] width 185 height 32
click at [377, 651] on div "二段自備卡 剩餘3張 9138" at bounding box center [334, 644] width 229 height 30
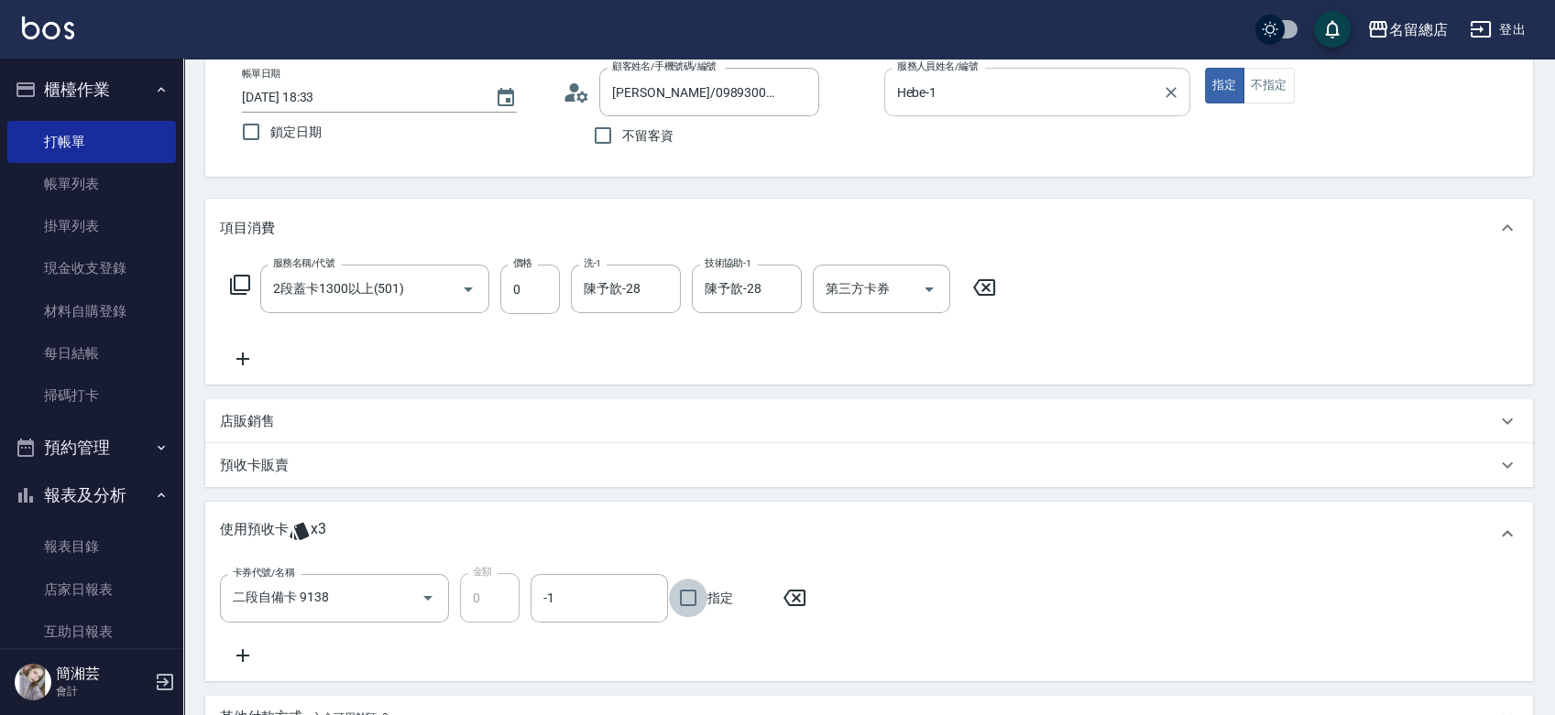
click at [697, 599] on input "指定" at bounding box center [688, 598] width 38 height 38
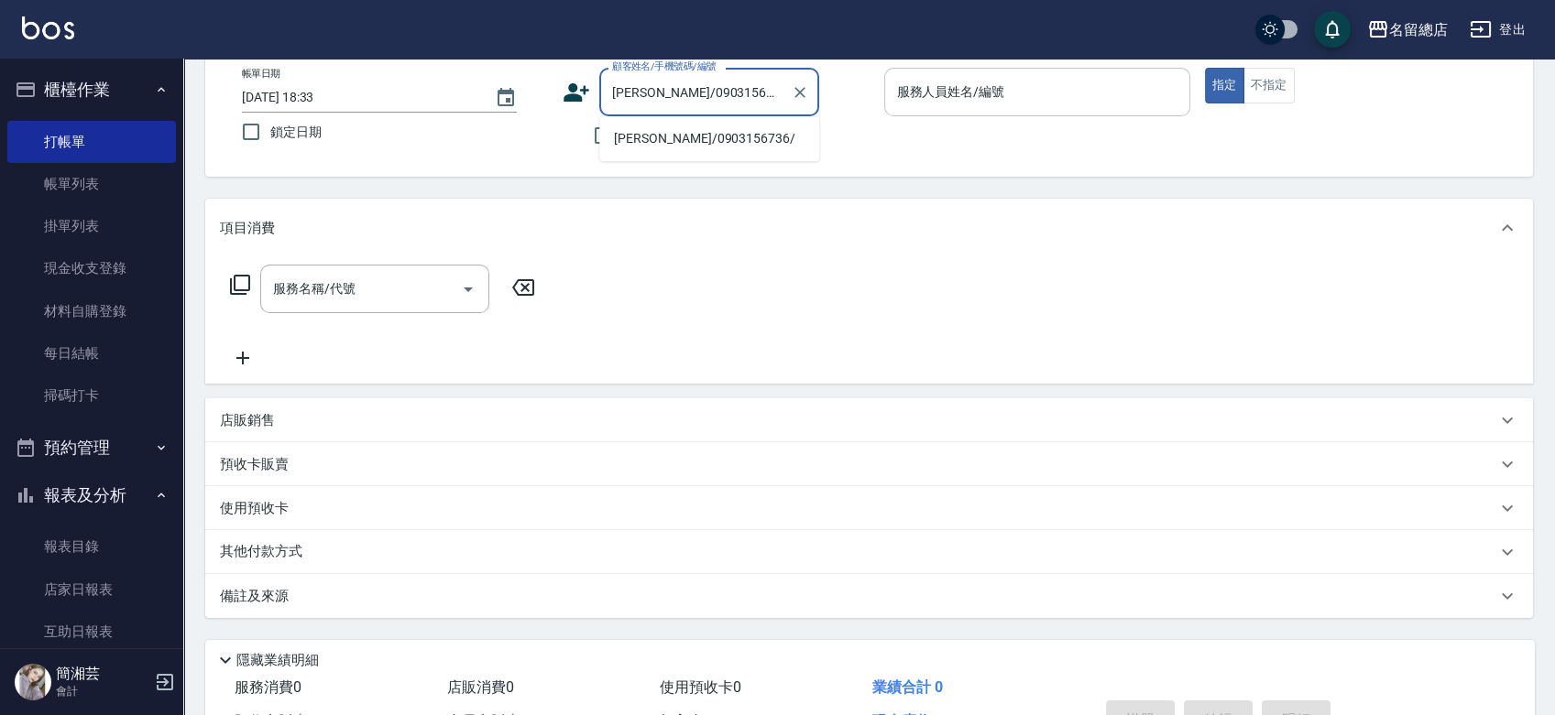
click at [1205, 68] on button "指定" at bounding box center [1224, 86] width 39 height 36
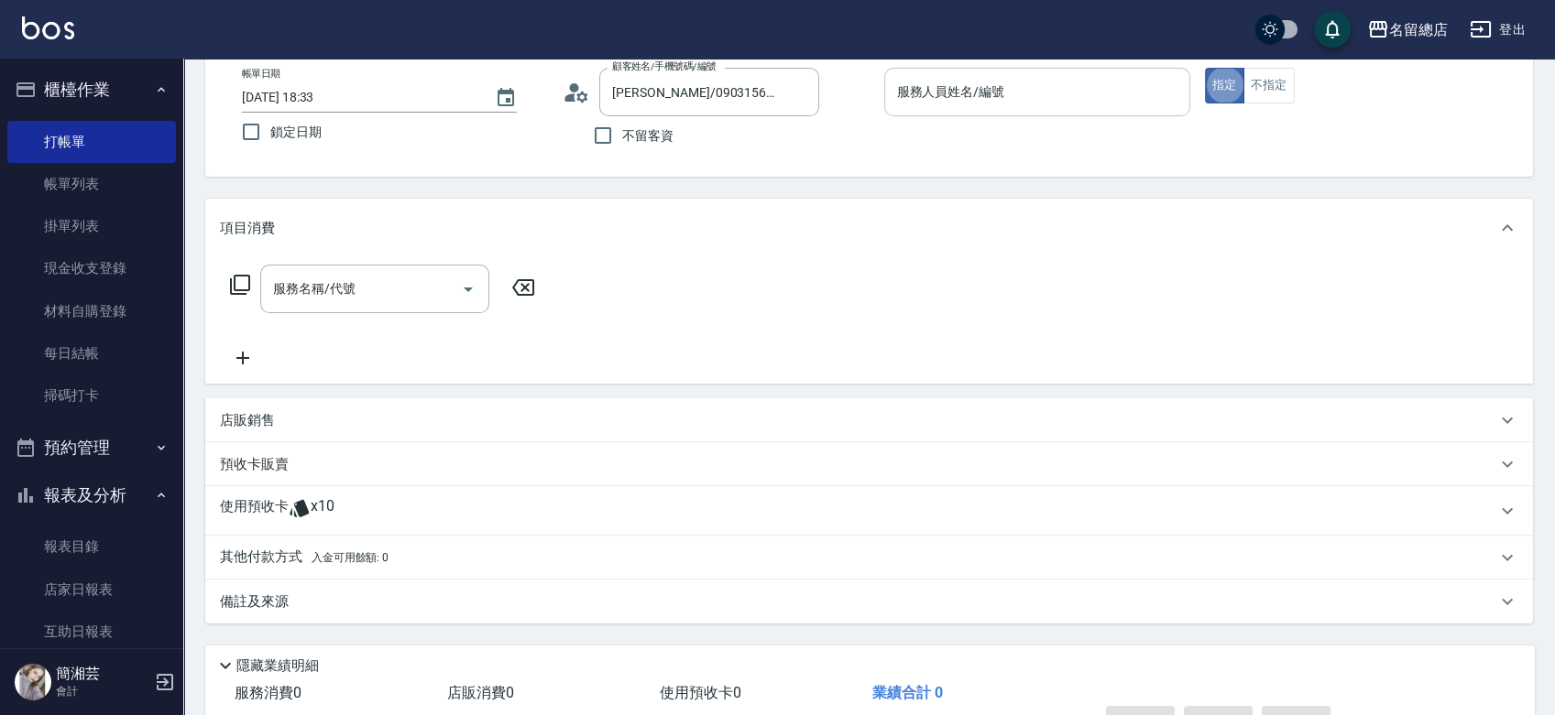
click at [1022, 90] on input "服務人員姓名/編號" at bounding box center [1036, 92] width 289 height 32
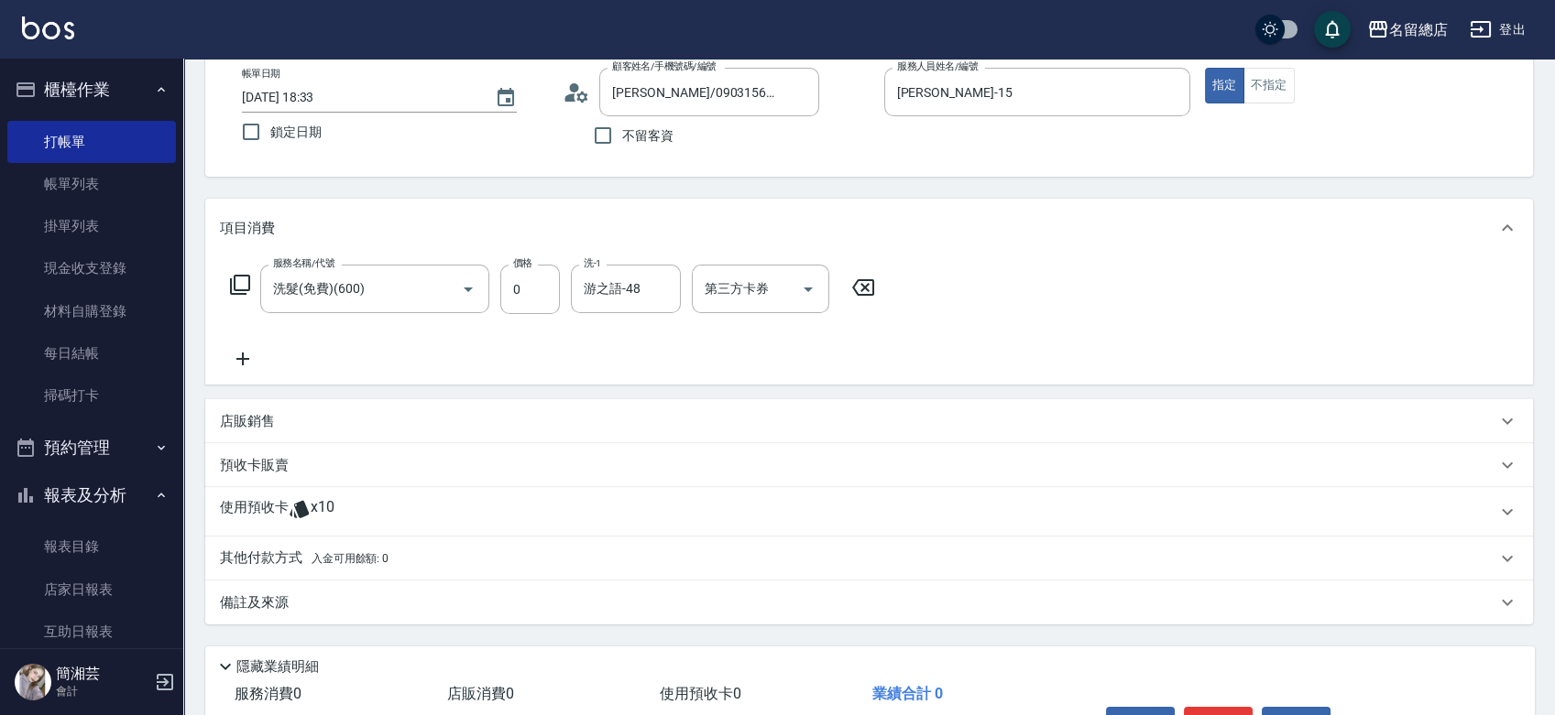
click at [284, 519] on p "使用預收卡" at bounding box center [254, 511] width 69 height 27
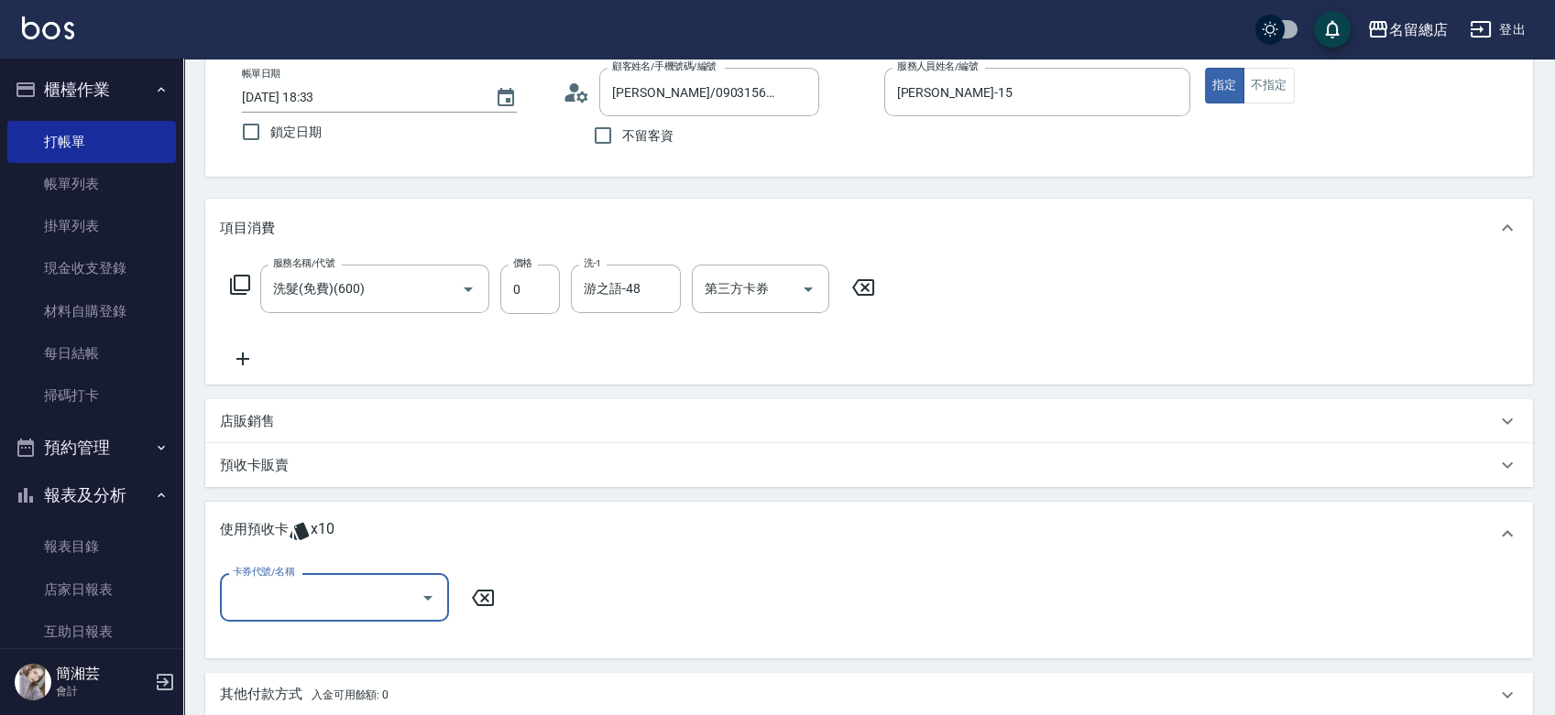
scroll to position [0, 0]
click at [307, 596] on input "卡券代號/名稱" at bounding box center [320, 598] width 185 height 32
click at [377, 648] on div "洗髮卡 剩餘10張 323" at bounding box center [334, 644] width 229 height 30
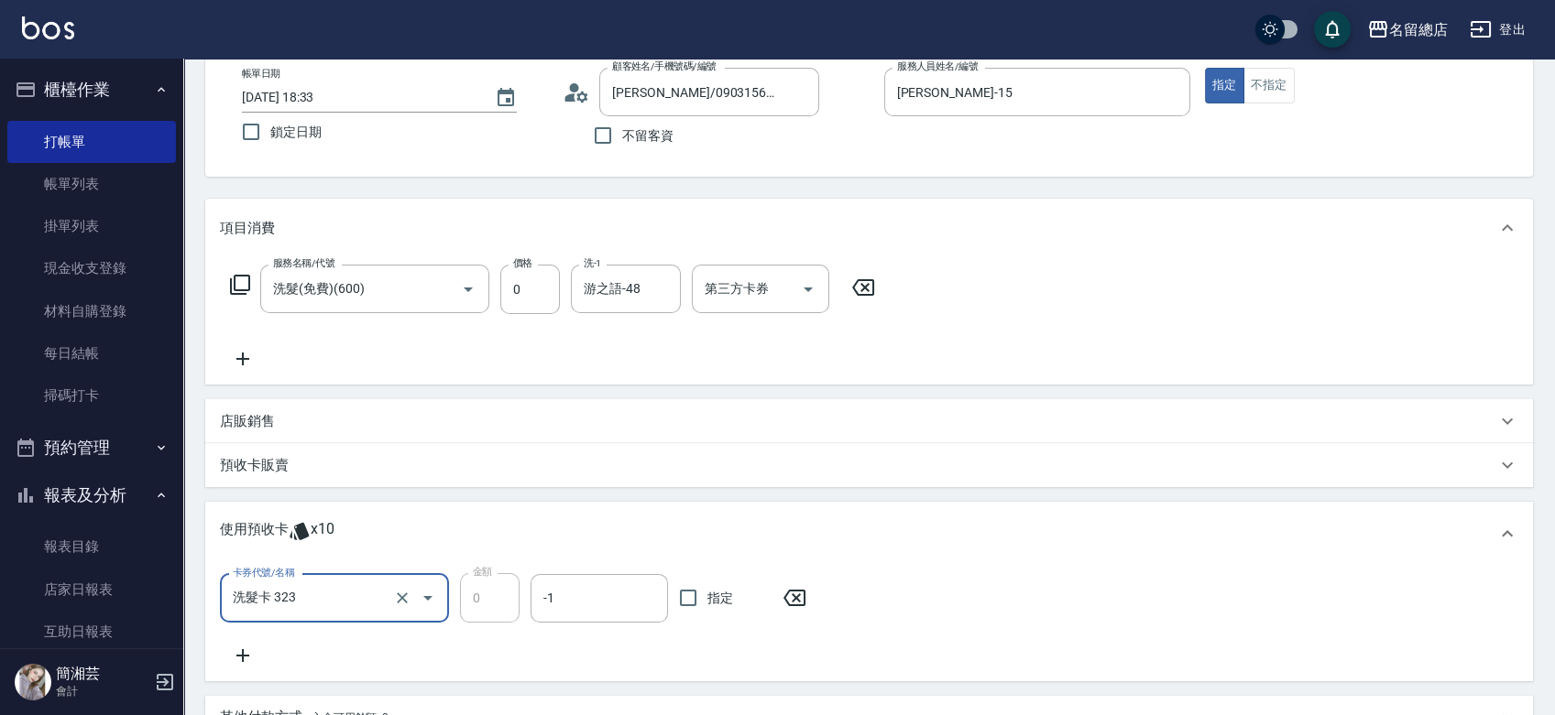
click at [716, 593] on span "指定" at bounding box center [720, 598] width 26 height 19
click at [707, 593] on input "指定" at bounding box center [688, 598] width 38 height 38
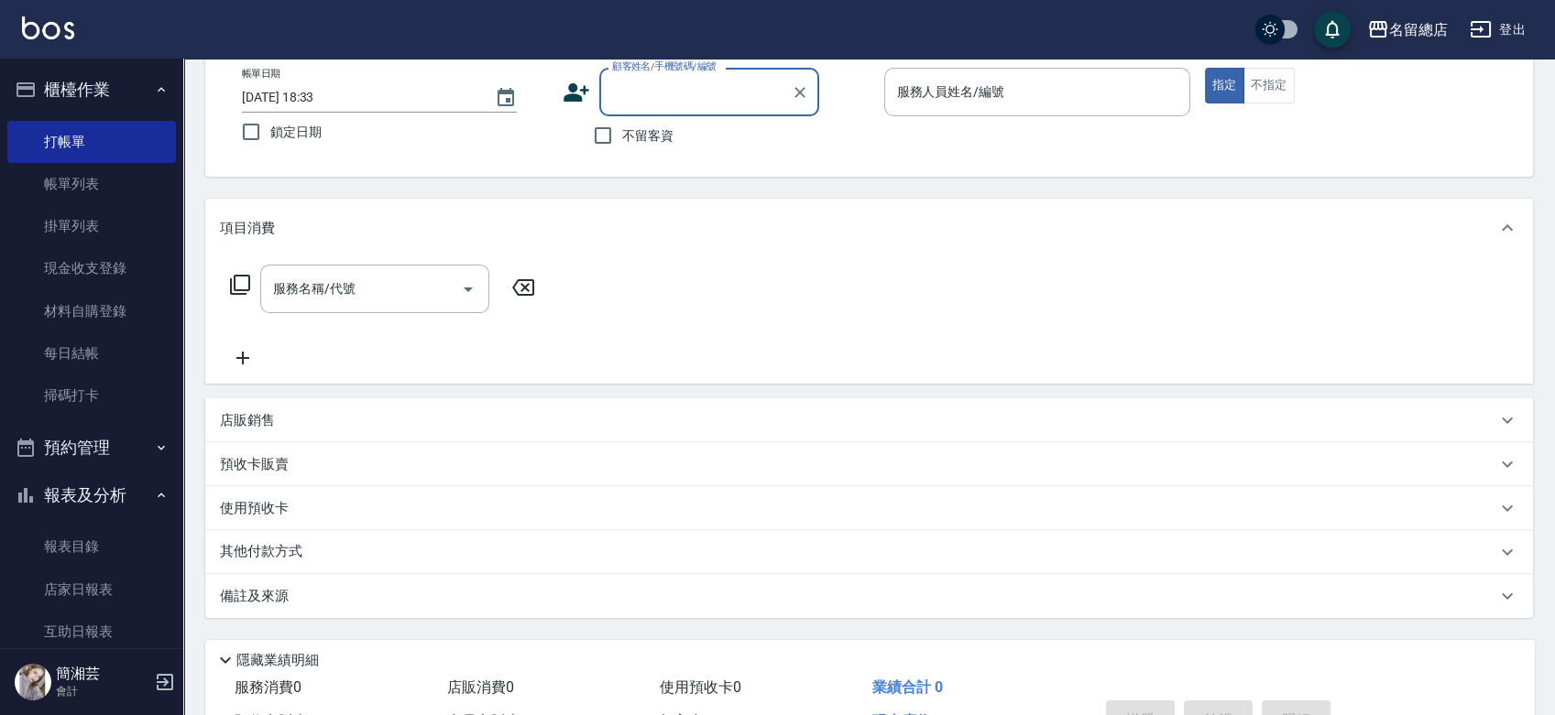
scroll to position [305, 0]
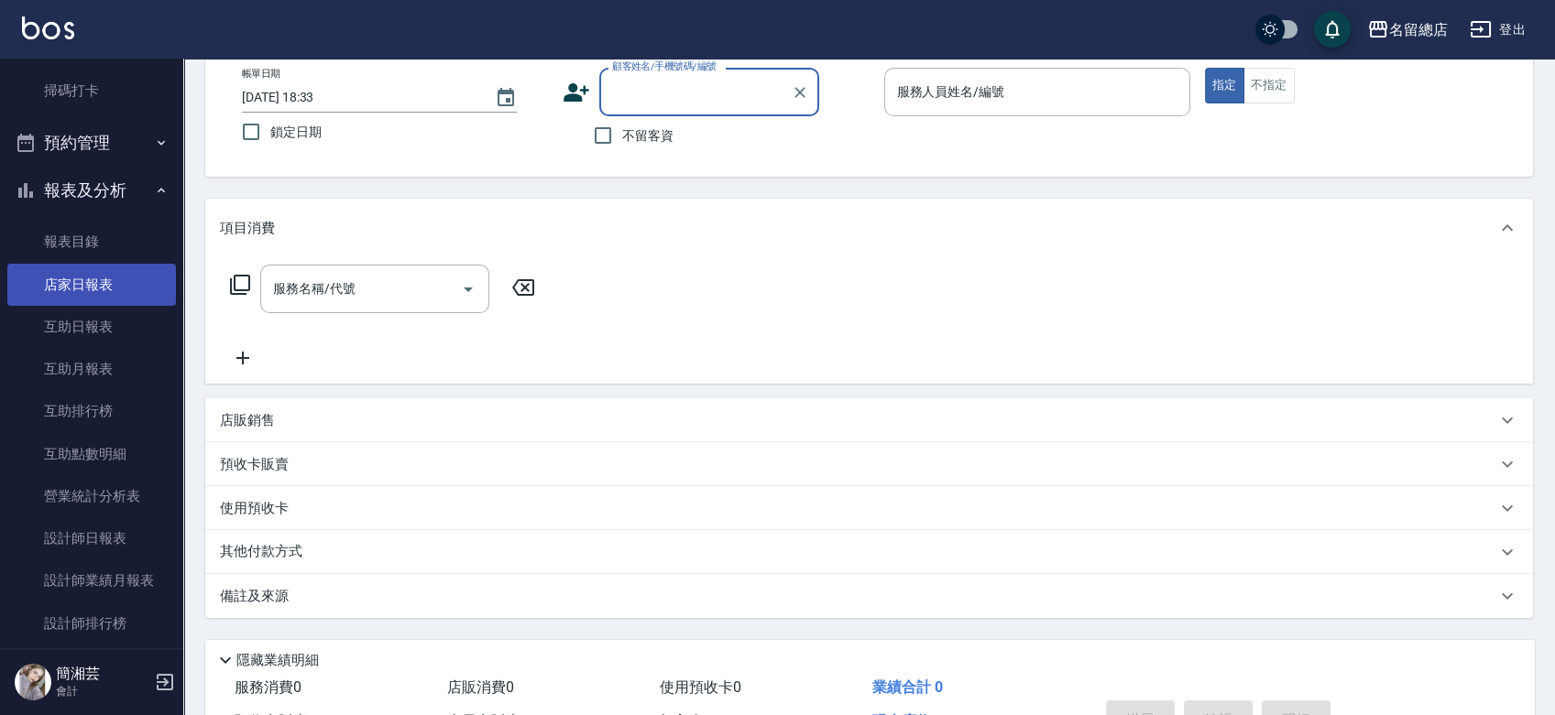
click at [113, 275] on link "店家日報表" at bounding box center [91, 285] width 169 height 42
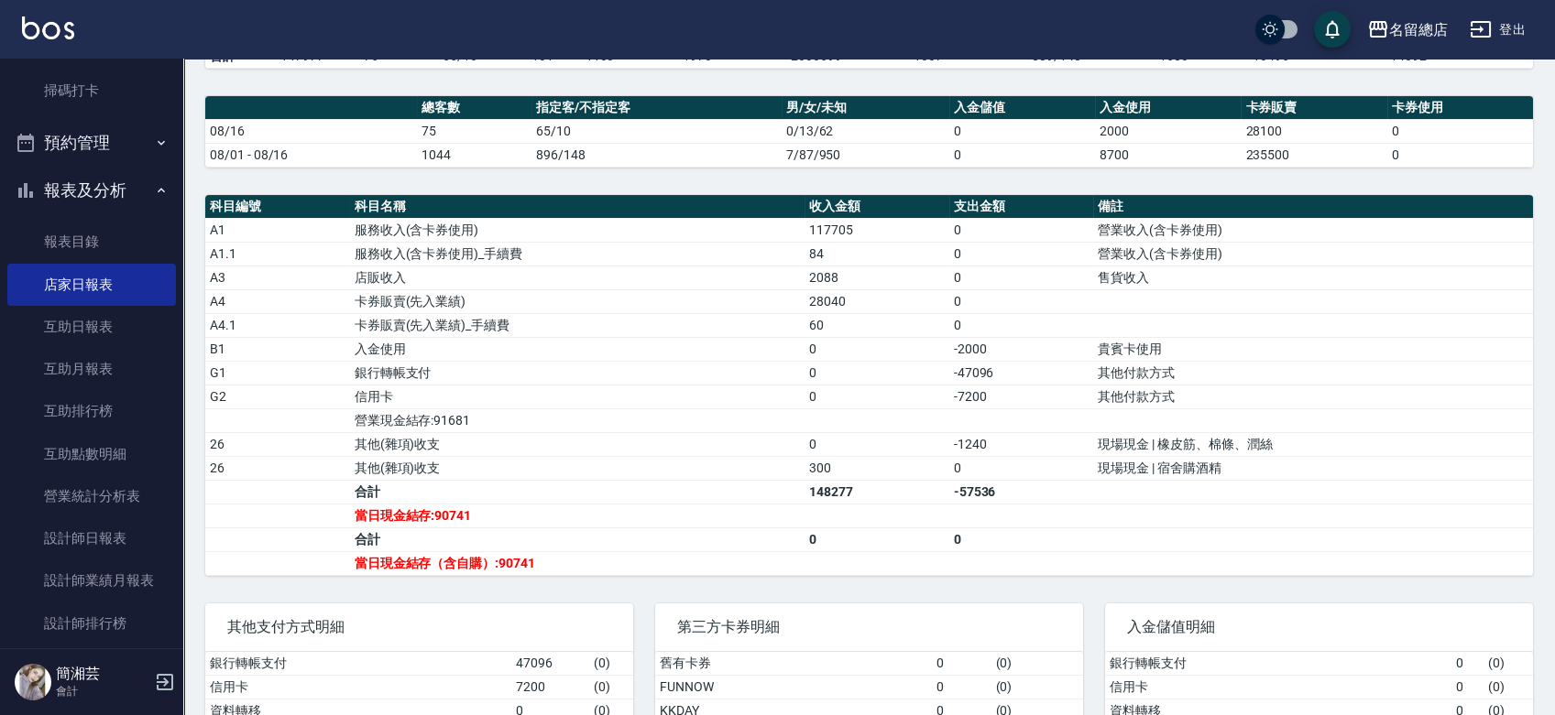
scroll to position [610, 0]
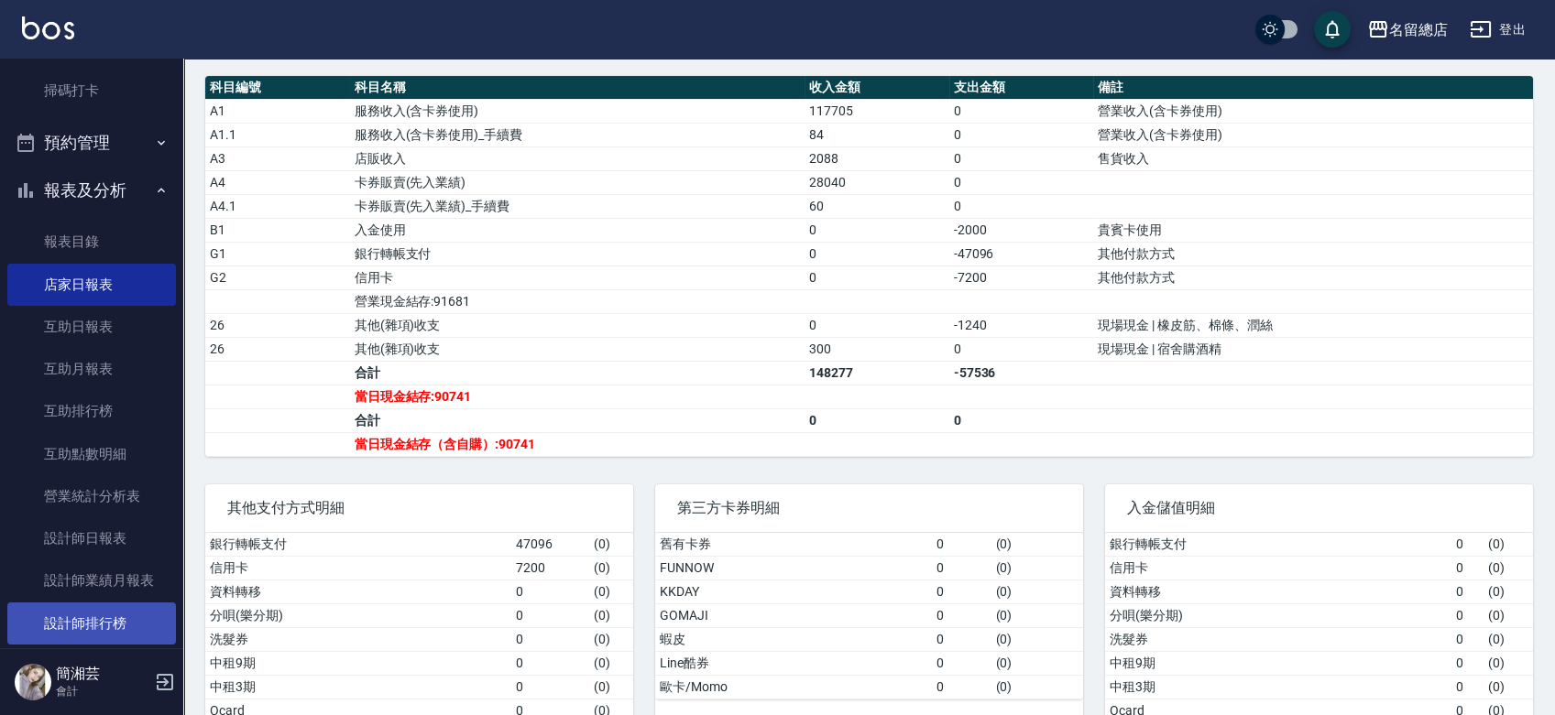
click at [81, 625] on link "設計師排行榜" at bounding box center [91, 624] width 169 height 42
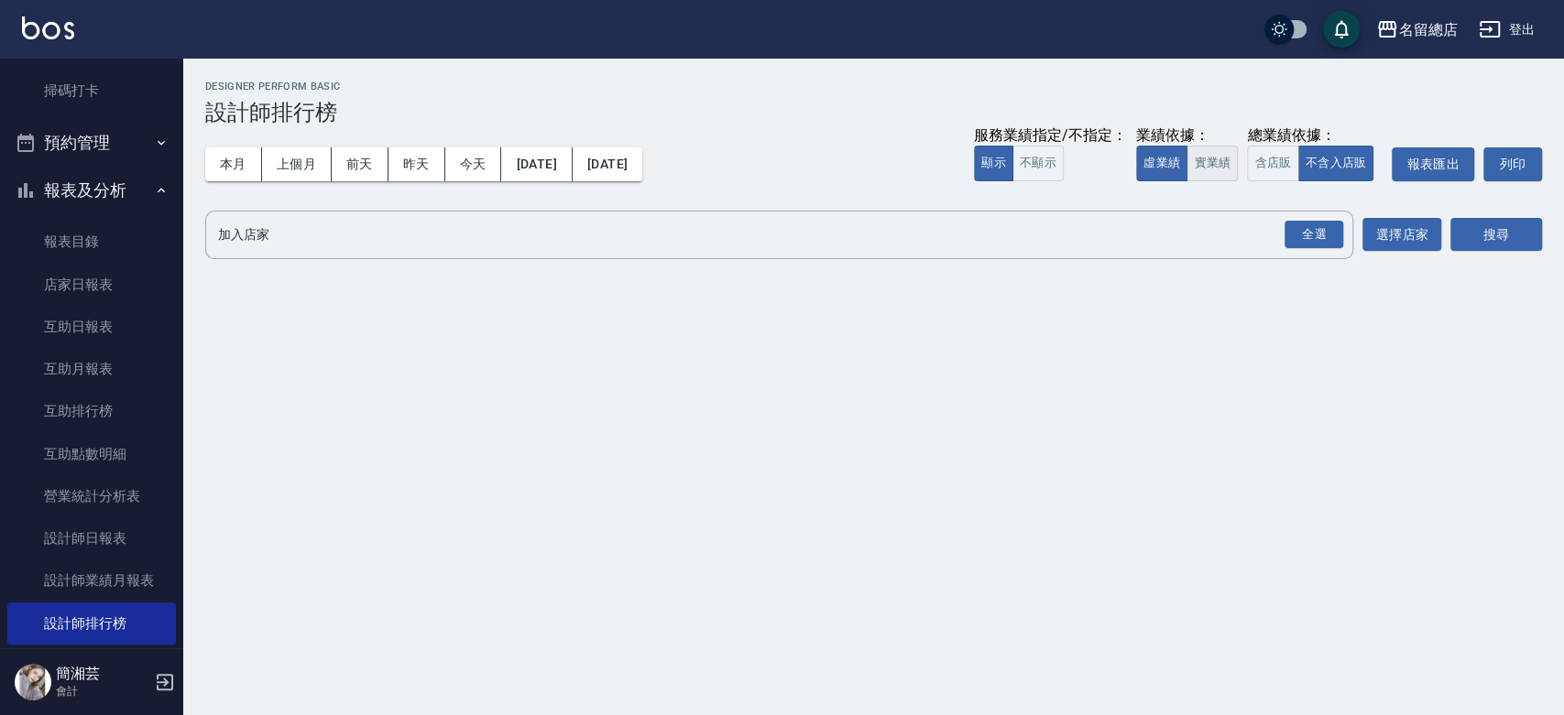
click at [1199, 157] on button "實業績" at bounding box center [1211, 164] width 51 height 36
click at [1294, 218] on div "全選" at bounding box center [1313, 235] width 64 height 49
click at [1316, 226] on div "全選" at bounding box center [1313, 235] width 59 height 28
click at [1485, 236] on button "搜尋" at bounding box center [1496, 236] width 92 height 34
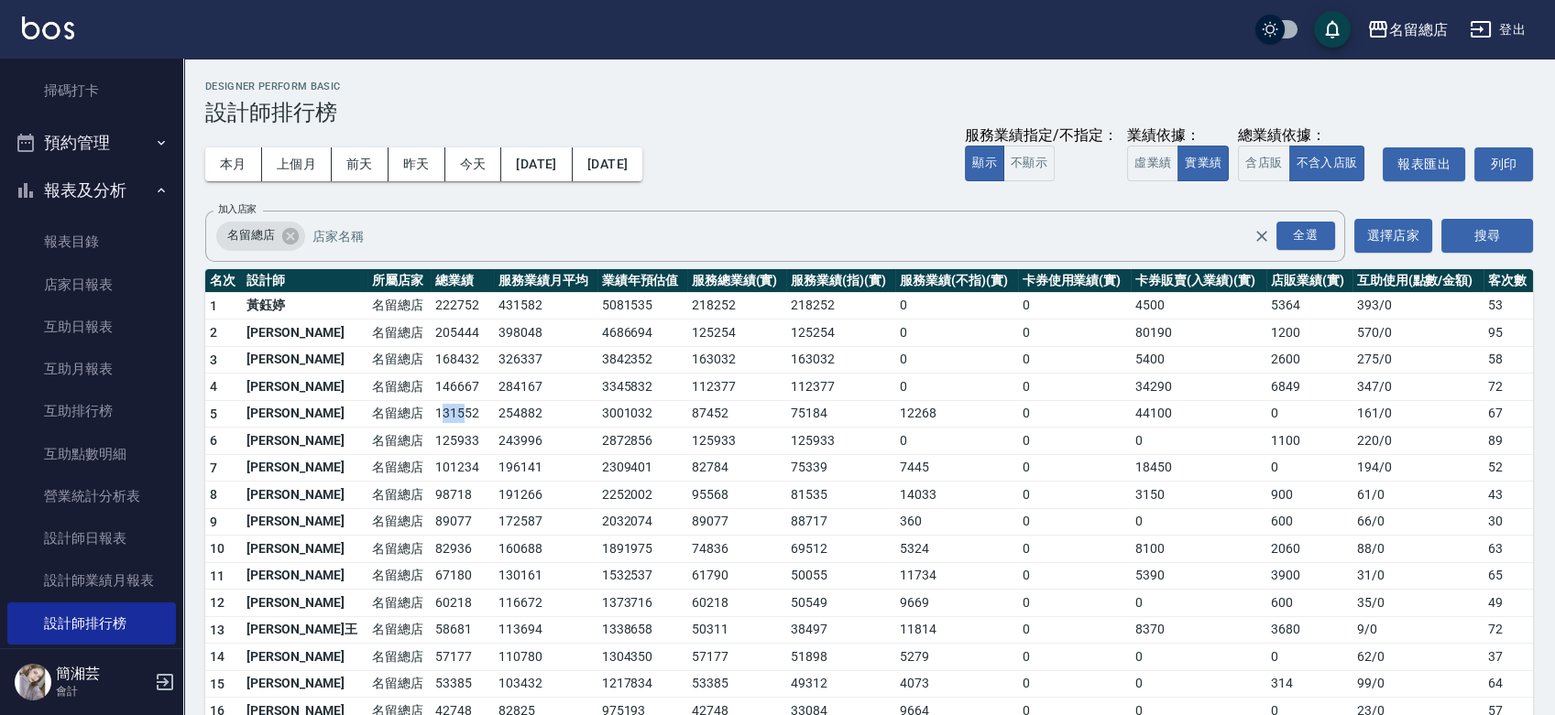
drag, startPoint x: 382, startPoint y: 414, endPoint x: 409, endPoint y: 409, distance: 27.1
click at [431, 410] on td "131552" at bounding box center [462, 413] width 63 height 27
click at [431, 409] on td "131552" at bounding box center [462, 413] width 63 height 27
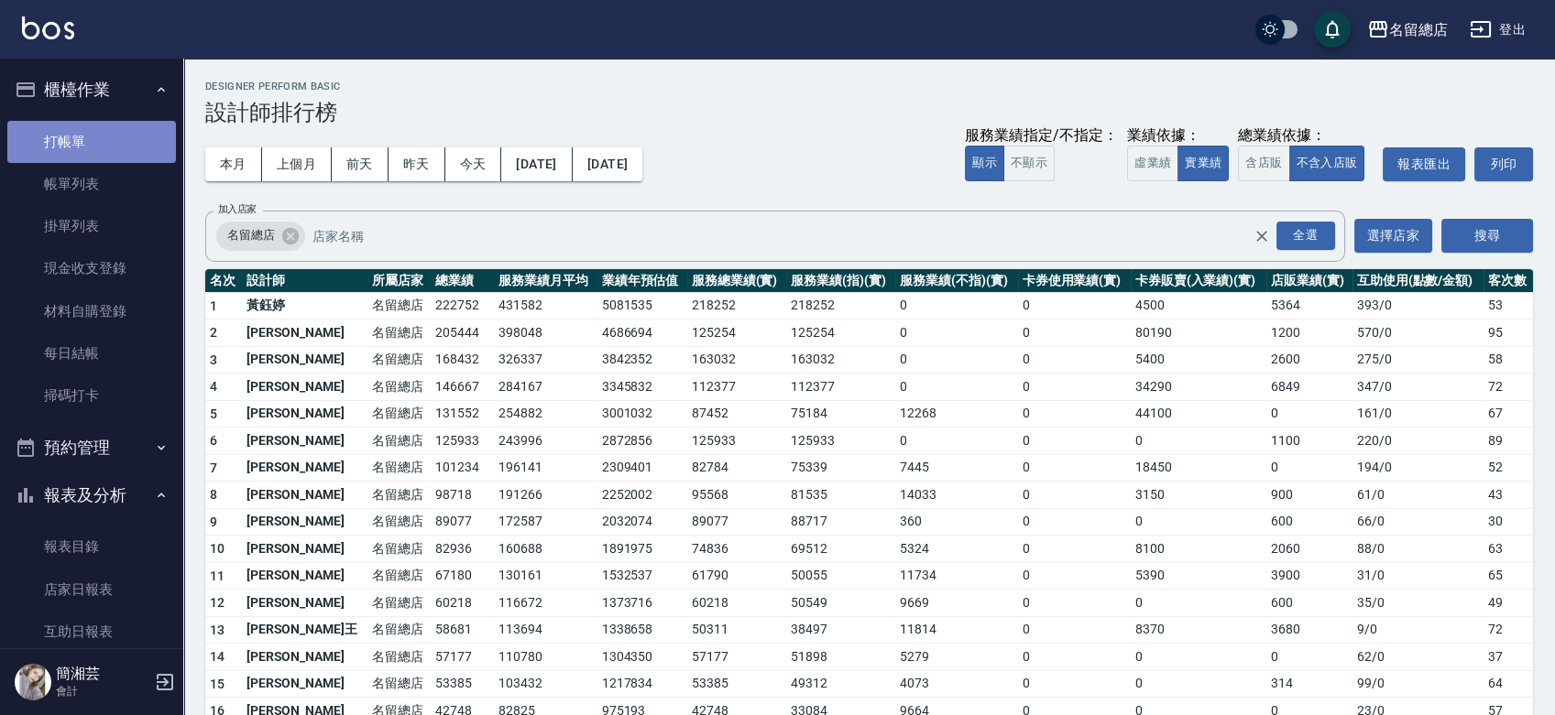
click at [102, 143] on link "打帳單" at bounding box center [91, 142] width 169 height 42
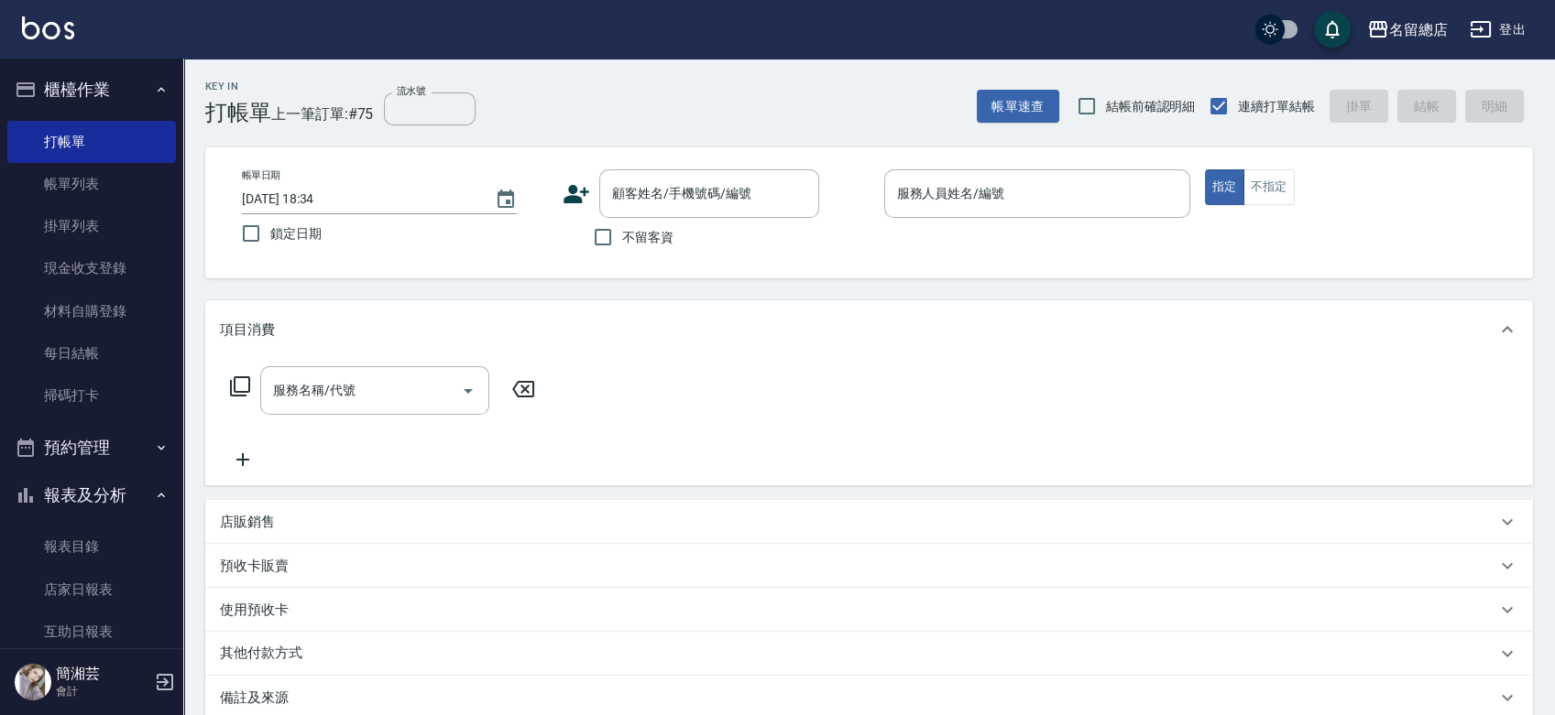
click at [657, 233] on span "不留客資" at bounding box center [647, 237] width 51 height 19
click at [622, 233] on input "不留客資" at bounding box center [603, 237] width 38 height 38
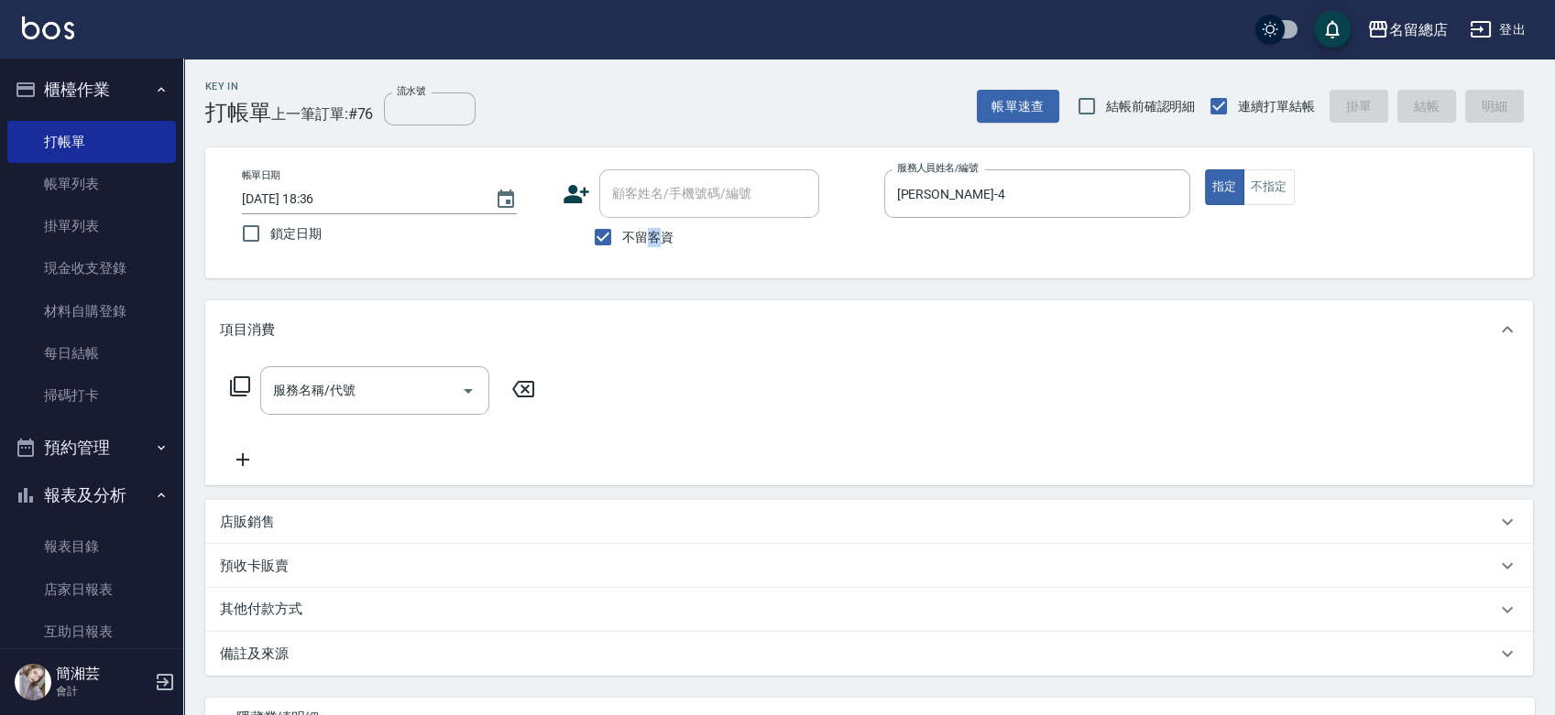
click at [661, 240] on span "不留客資" at bounding box center [647, 237] width 51 height 19
click at [616, 232] on input "不留客資" at bounding box center [603, 237] width 38 height 38
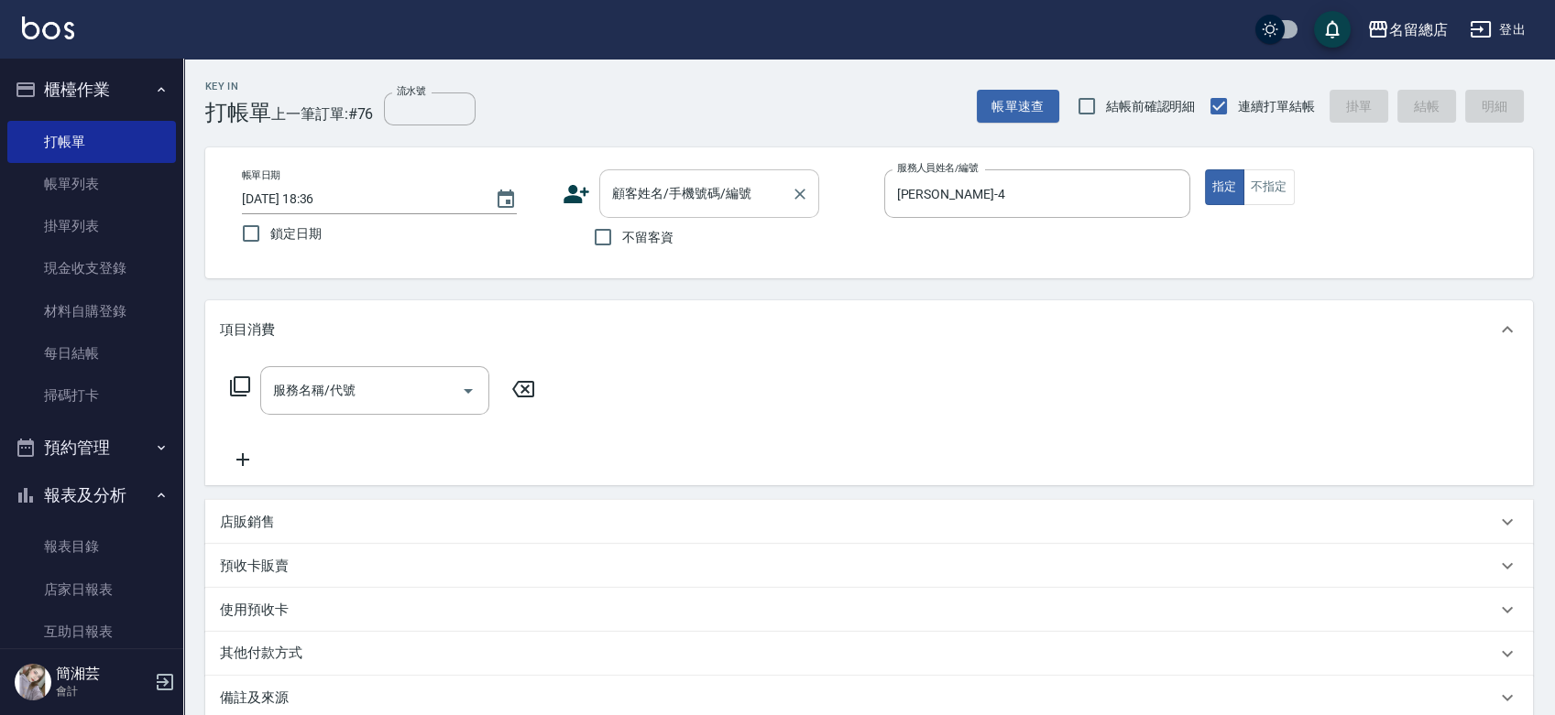
click at [637, 181] on div "顧客姓名/手機號碼/編號 顧客姓名/手機號碼/編號" at bounding box center [709, 193] width 220 height 49
click at [566, 191] on icon at bounding box center [576, 193] width 27 height 27
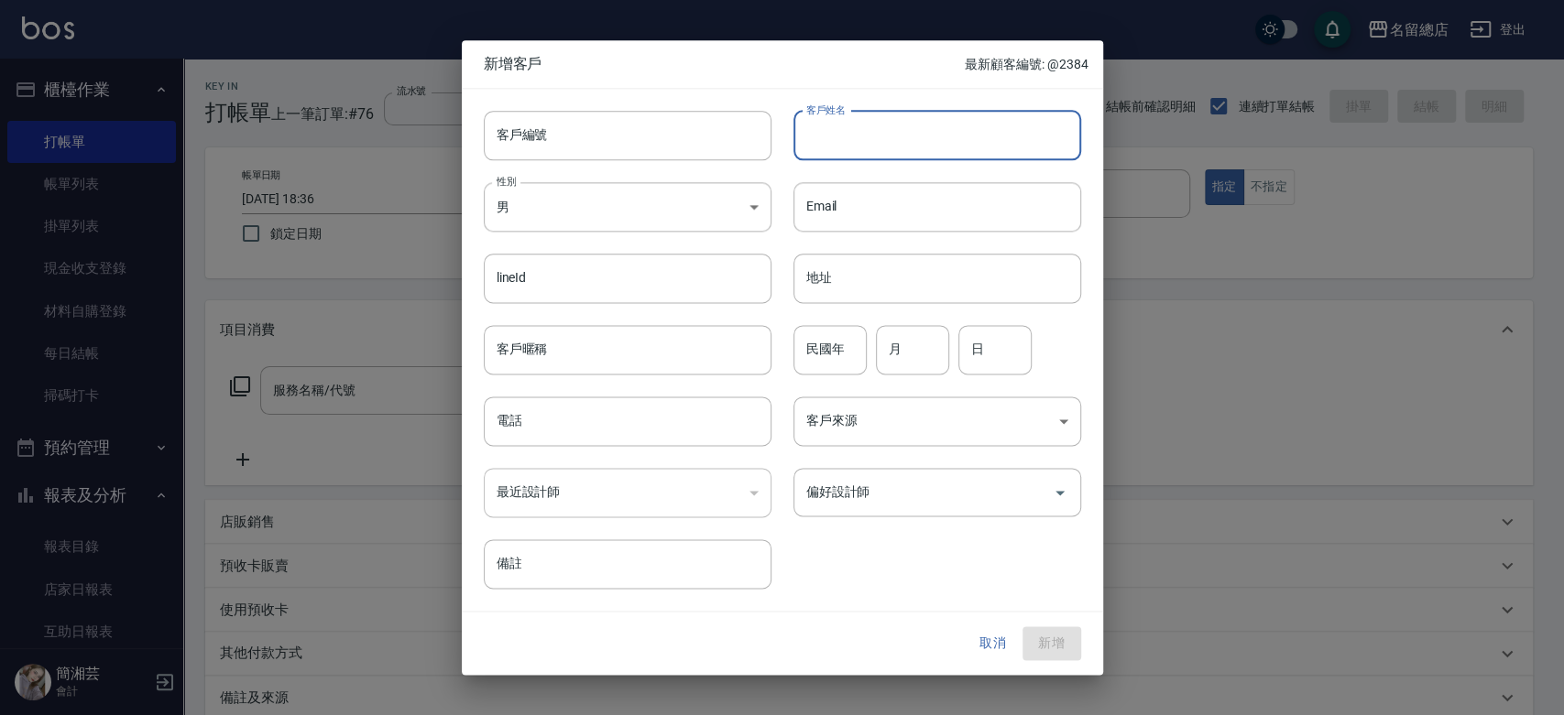
click at [923, 137] on input "客戶姓名" at bounding box center [937, 135] width 288 height 49
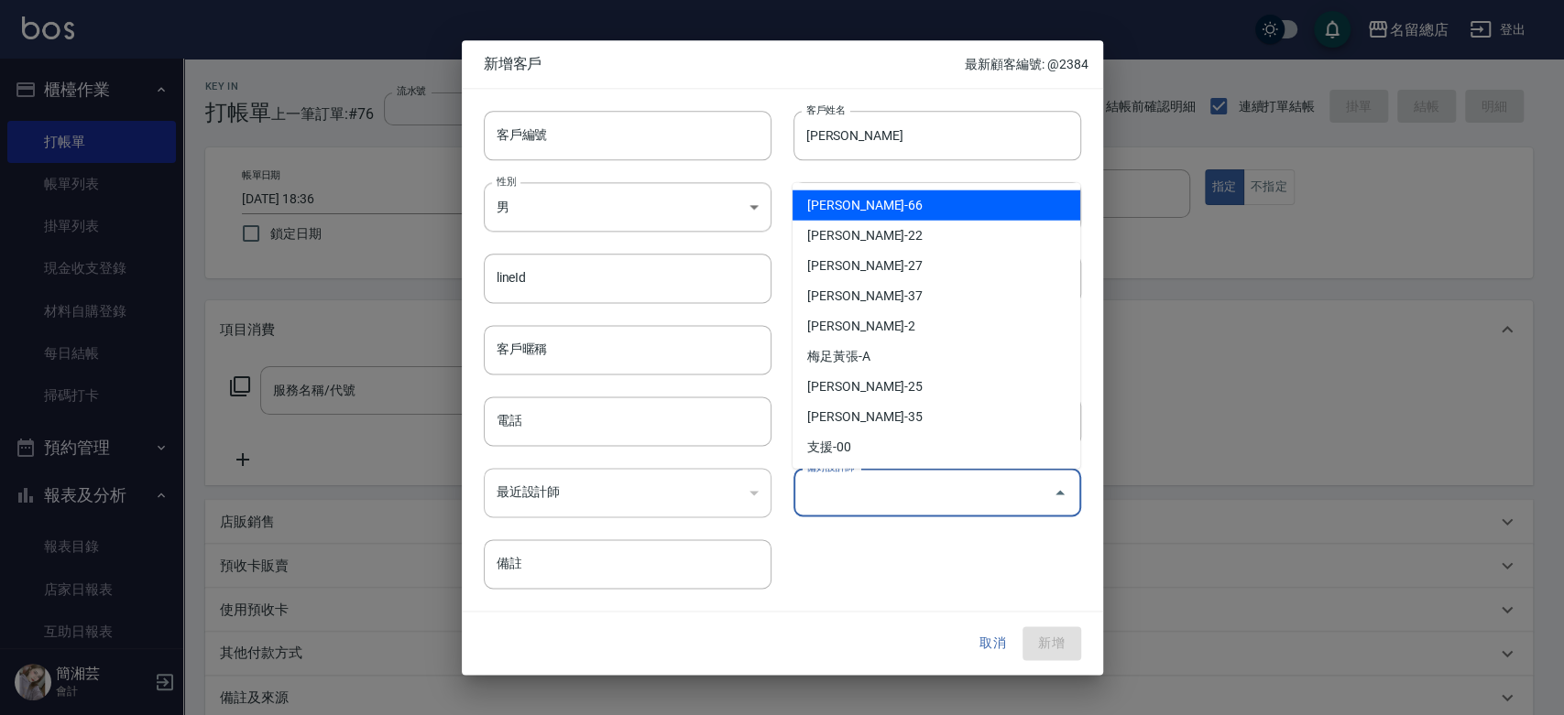
click at [932, 485] on input "偏好設計師" at bounding box center [924, 492] width 244 height 32
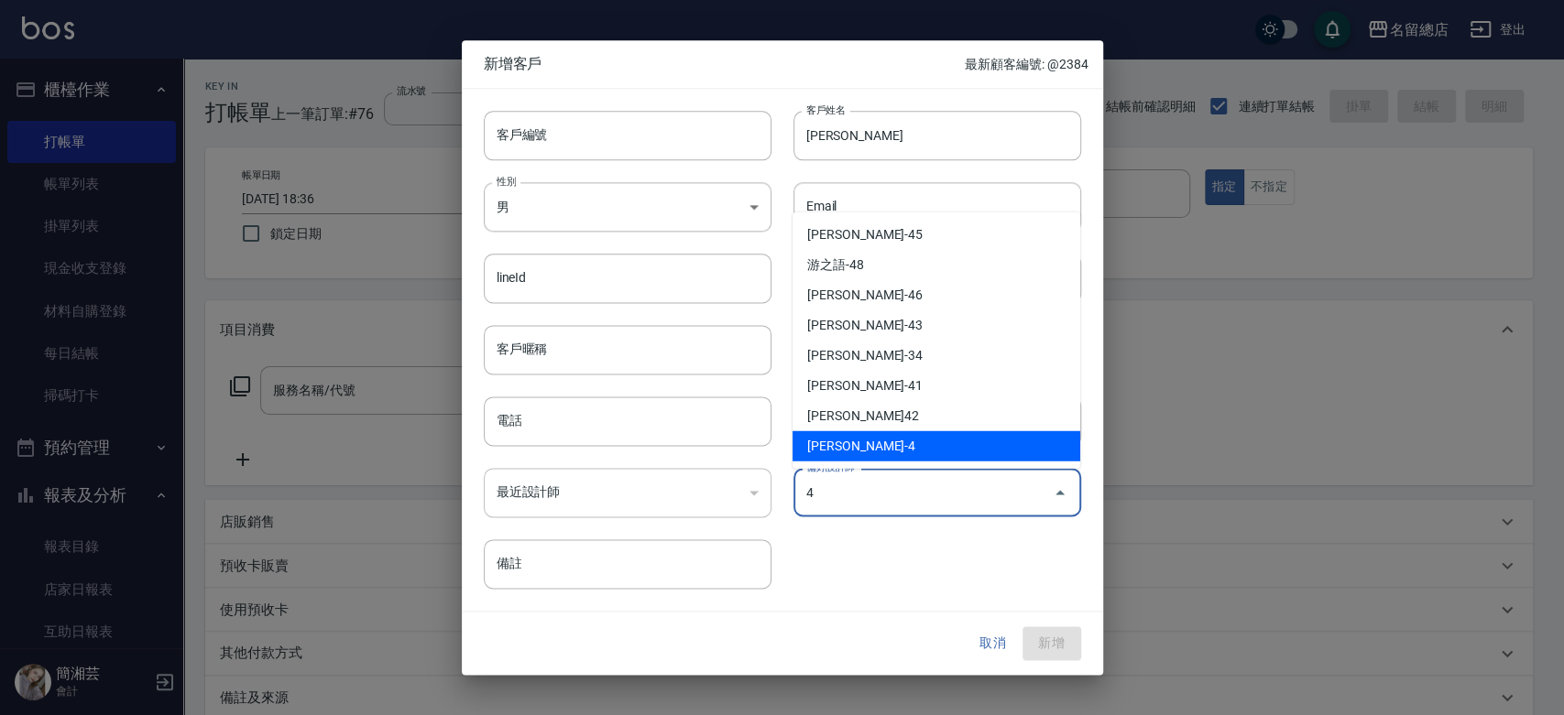
click at [843, 439] on li "黃素蓮-4" at bounding box center [936, 446] width 288 height 30
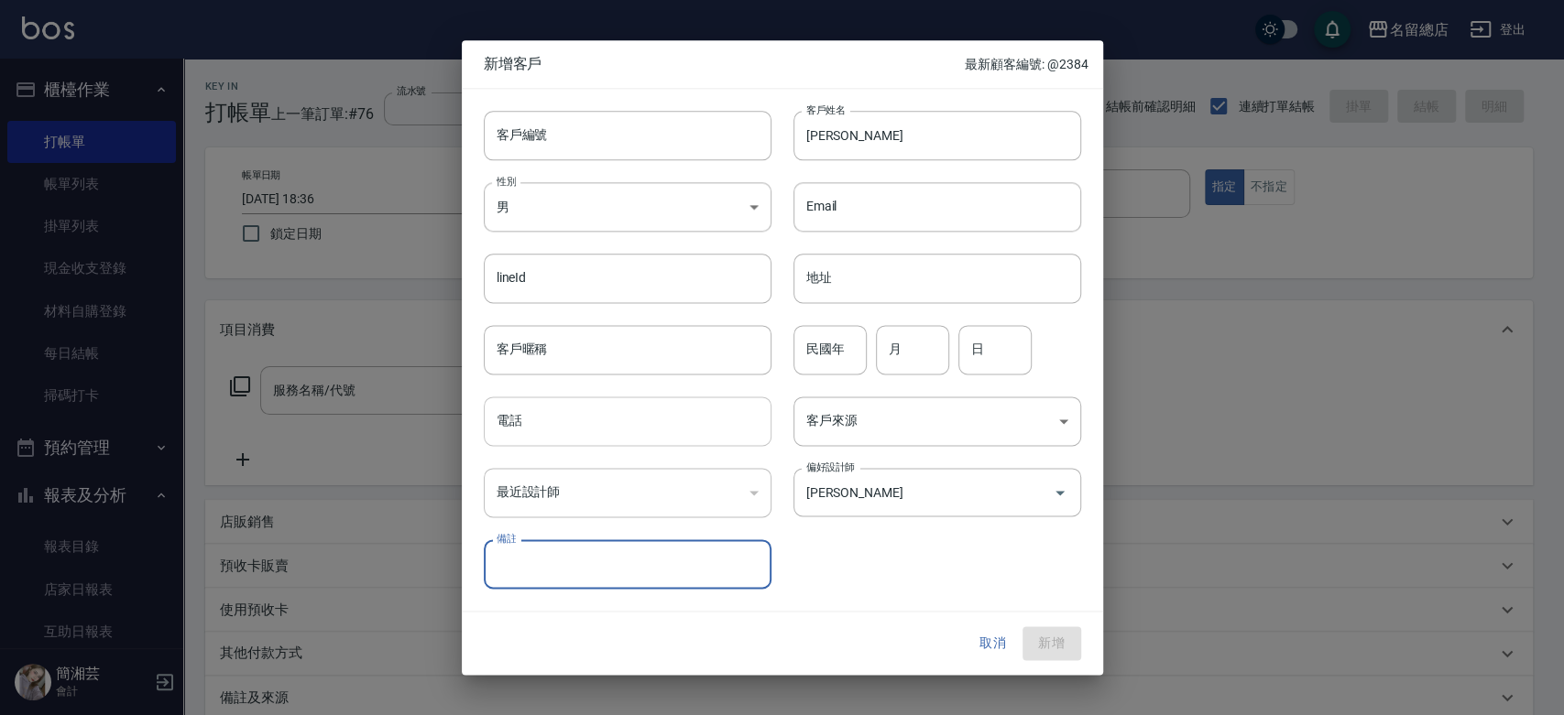
click at [665, 443] on input "電話" at bounding box center [628, 421] width 288 height 49
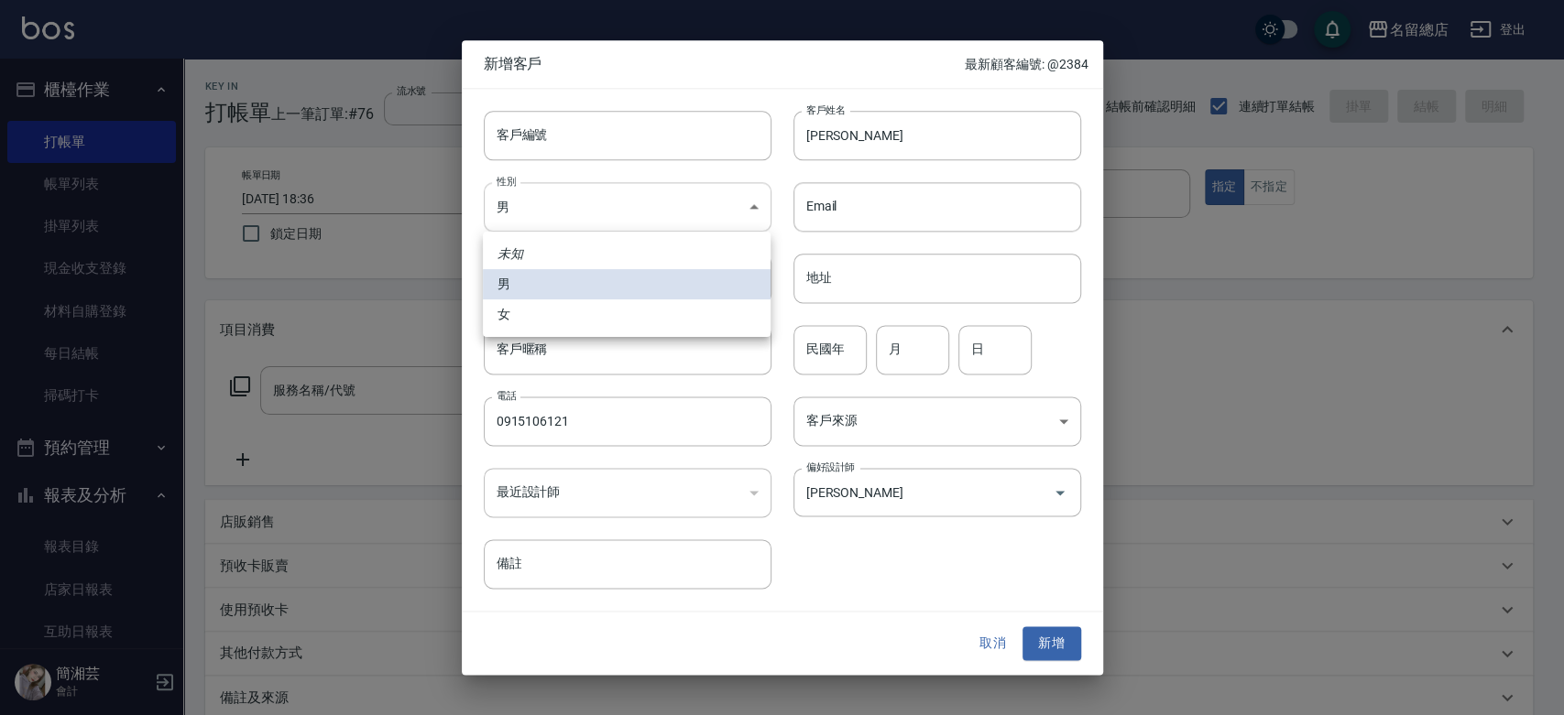
click at [674, 216] on body "名留總店 登出 櫃檯作業 打帳單 帳單列表 掛單列表 現金收支登錄 材料自購登錄 每日結帳 掃碼打卡 預約管理 預約管理 單日預約紀錄 單週預約紀錄 報表及分…" at bounding box center [782, 459] width 1564 height 919
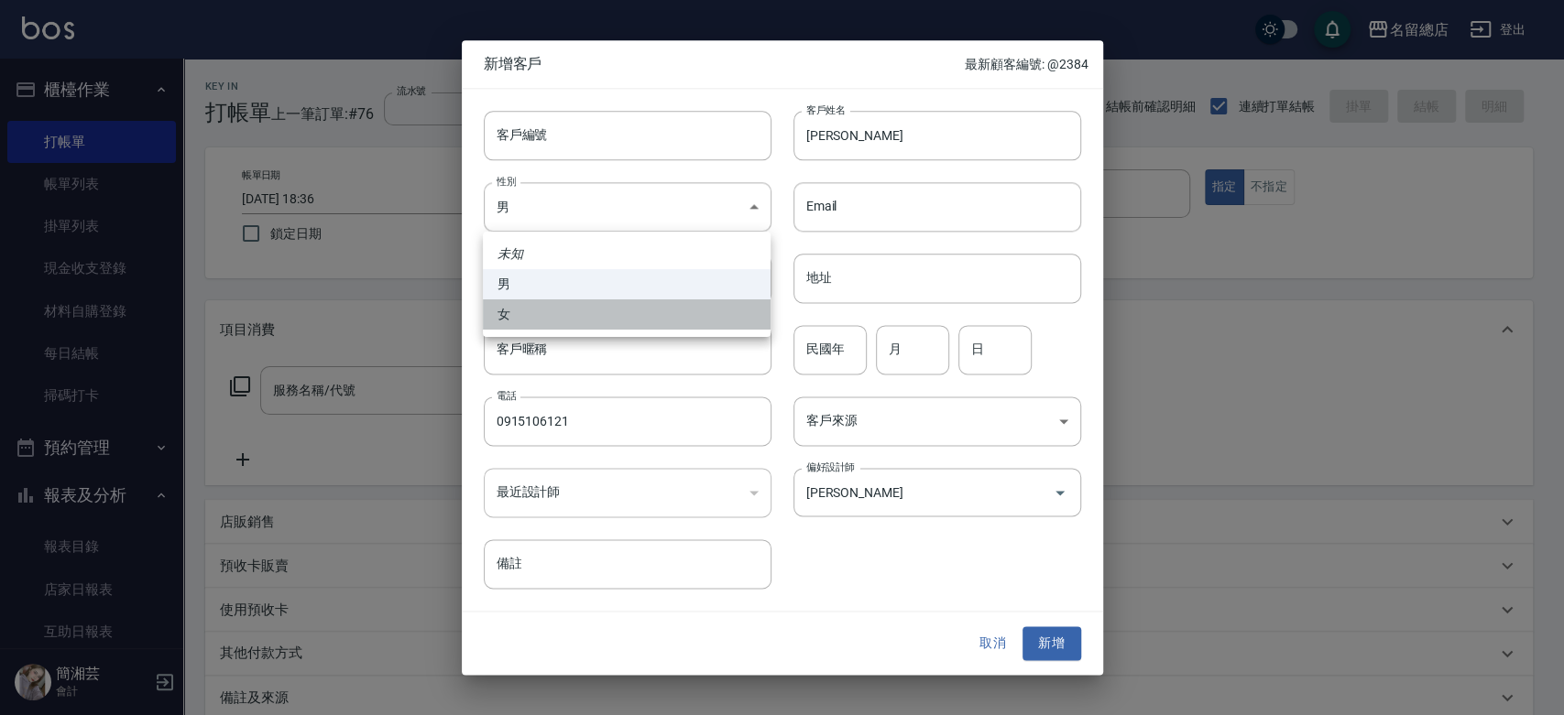
click at [625, 323] on li "女" at bounding box center [627, 315] width 288 height 30
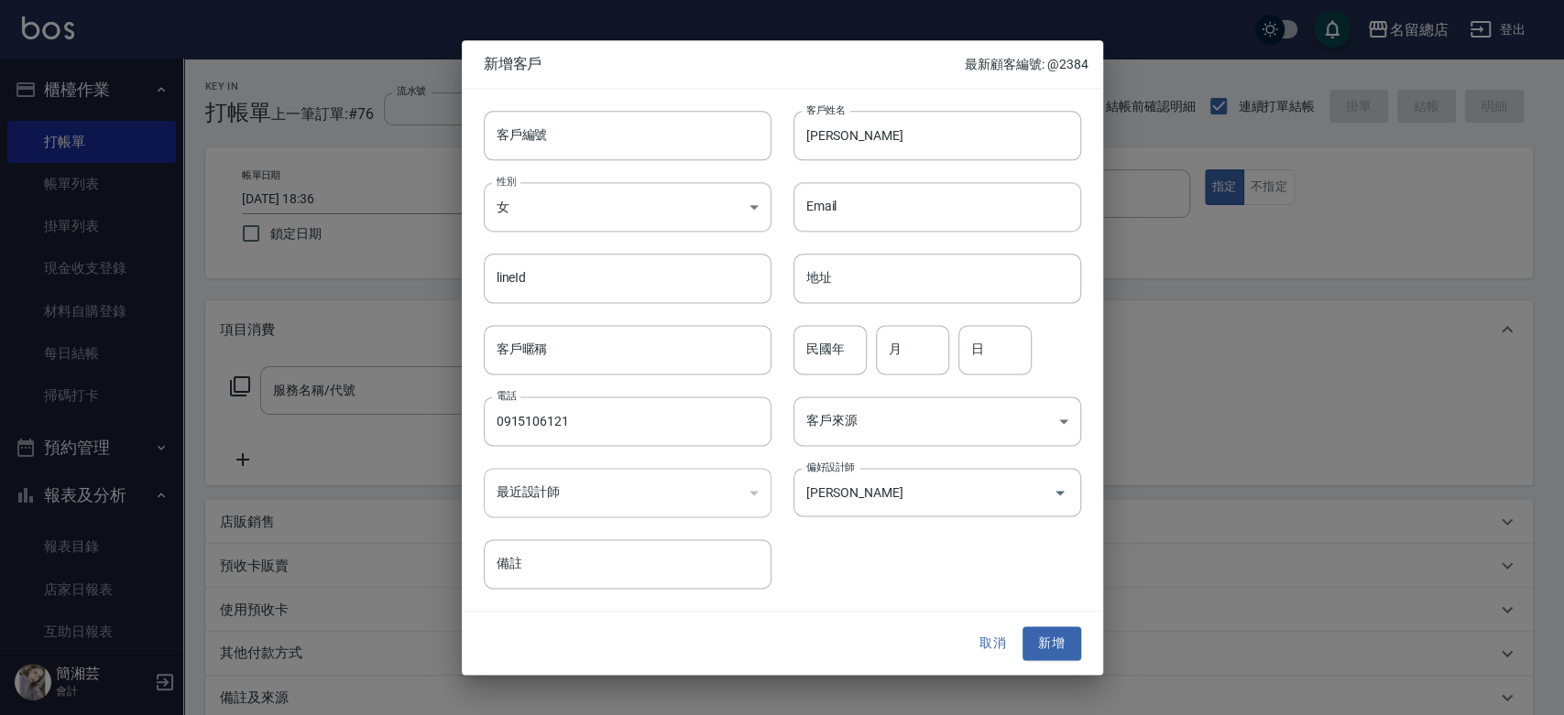
click at [1054, 651] on button "新增" at bounding box center [1051, 645] width 59 height 34
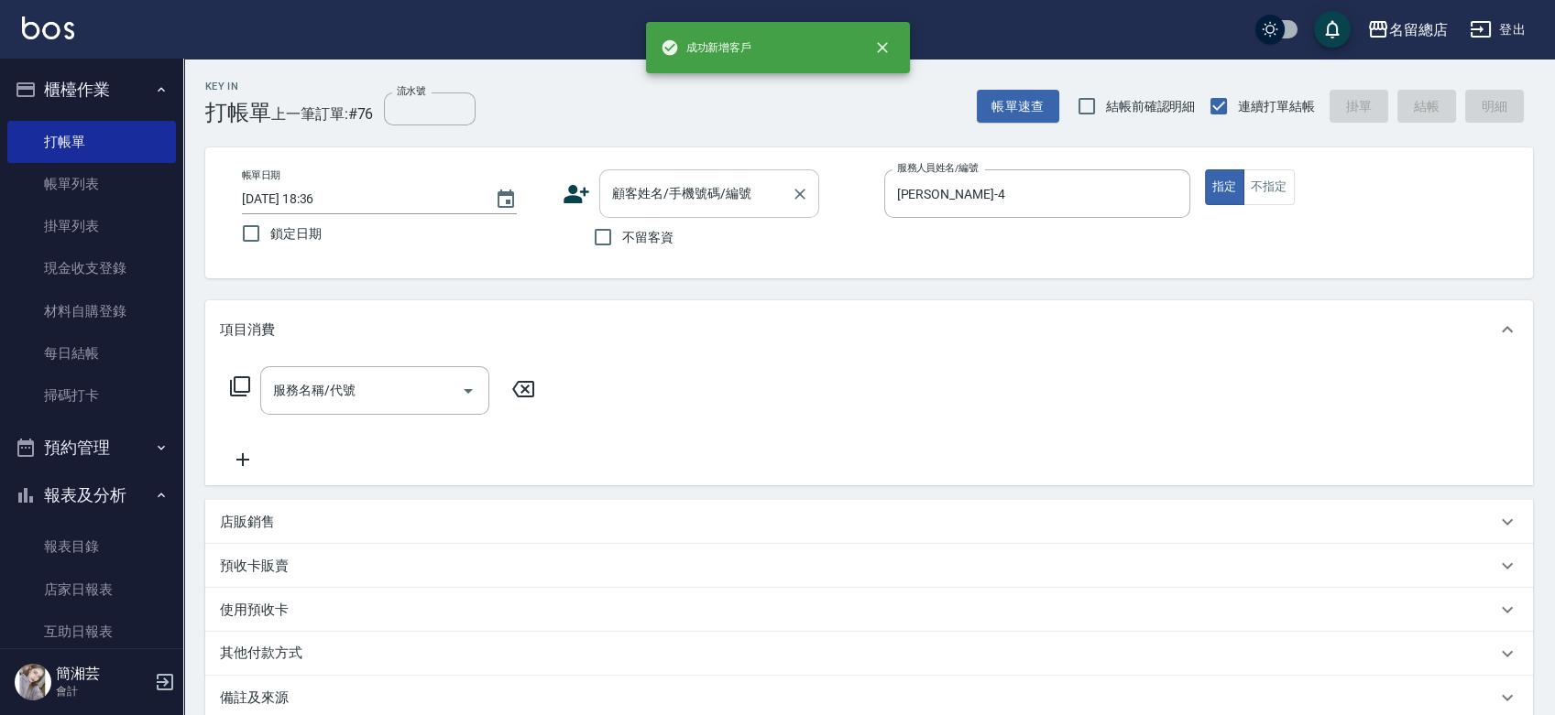
click at [696, 197] on input "顧客姓名/手機號碼/編號" at bounding box center [695, 194] width 176 height 32
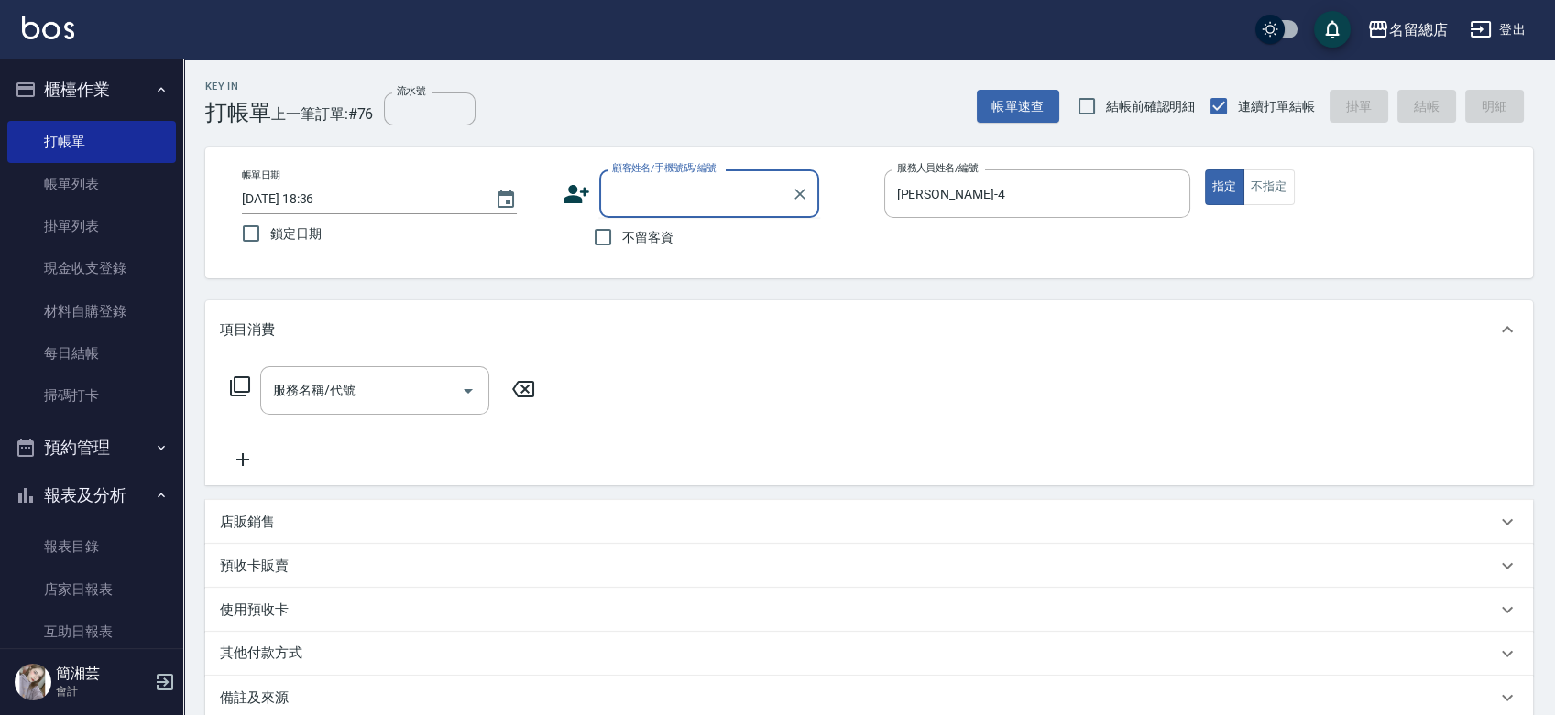
click at [689, 203] on input "顧客姓名/手機號碼/編號" at bounding box center [695, 194] width 176 height 32
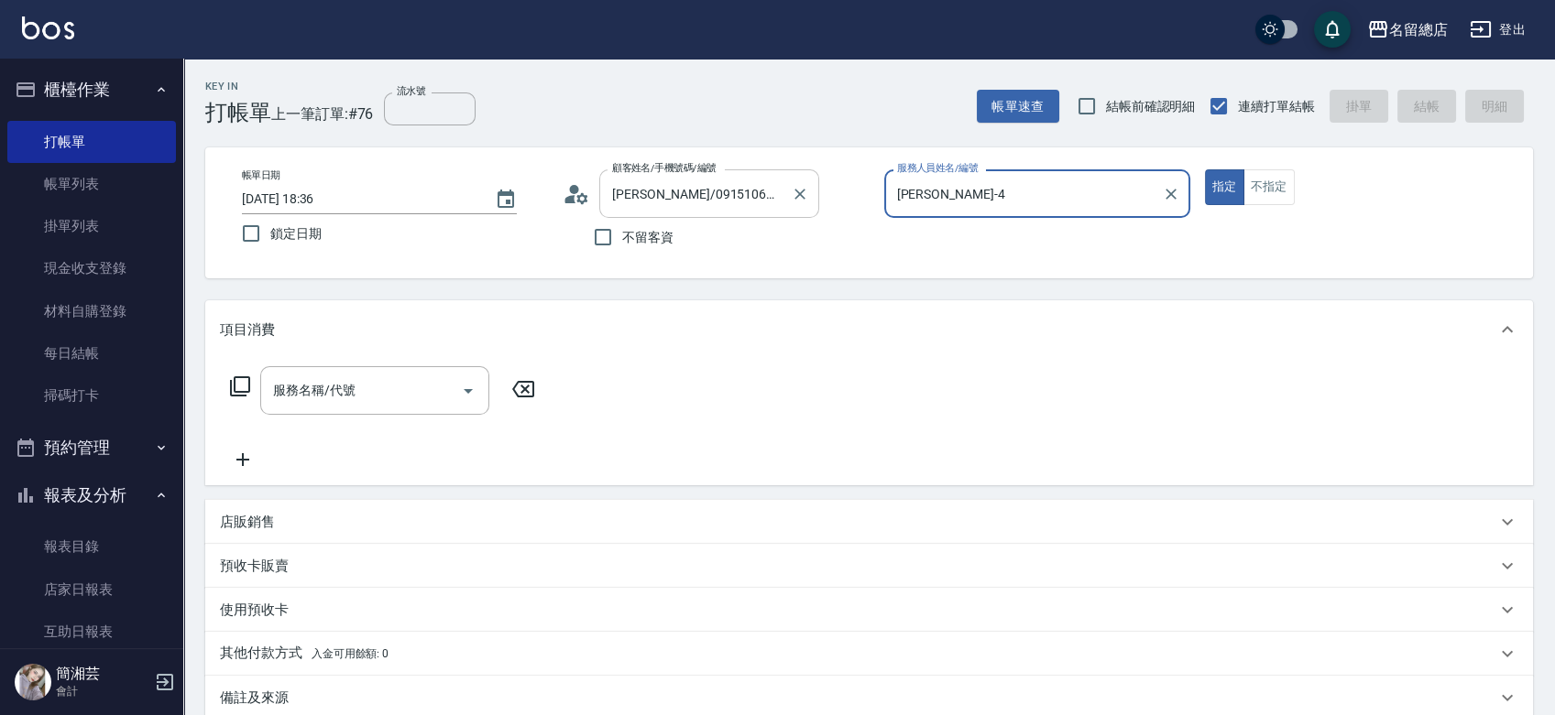
click at [1205, 169] on button "指定" at bounding box center [1224, 187] width 39 height 36
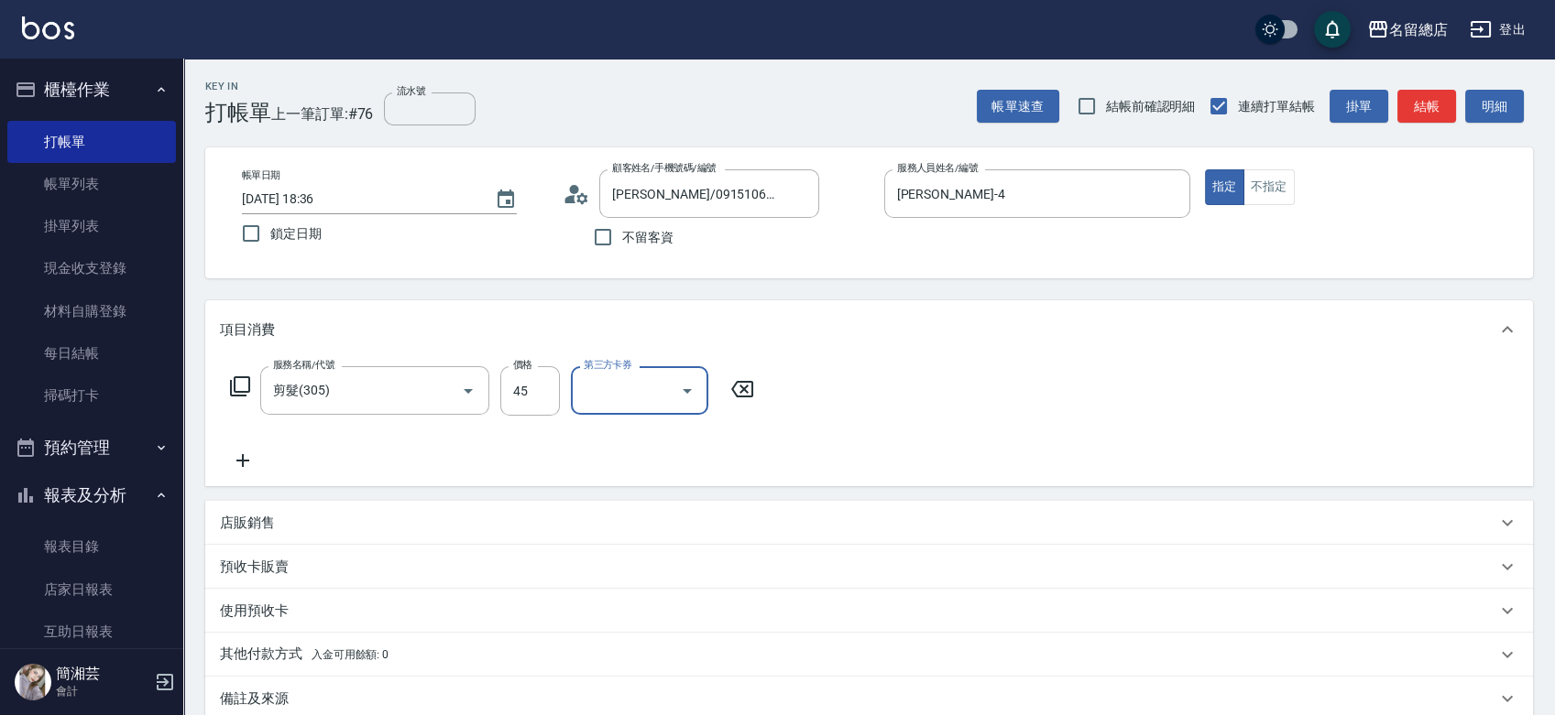
click at [555, 380] on input "45" at bounding box center [530, 390] width 60 height 49
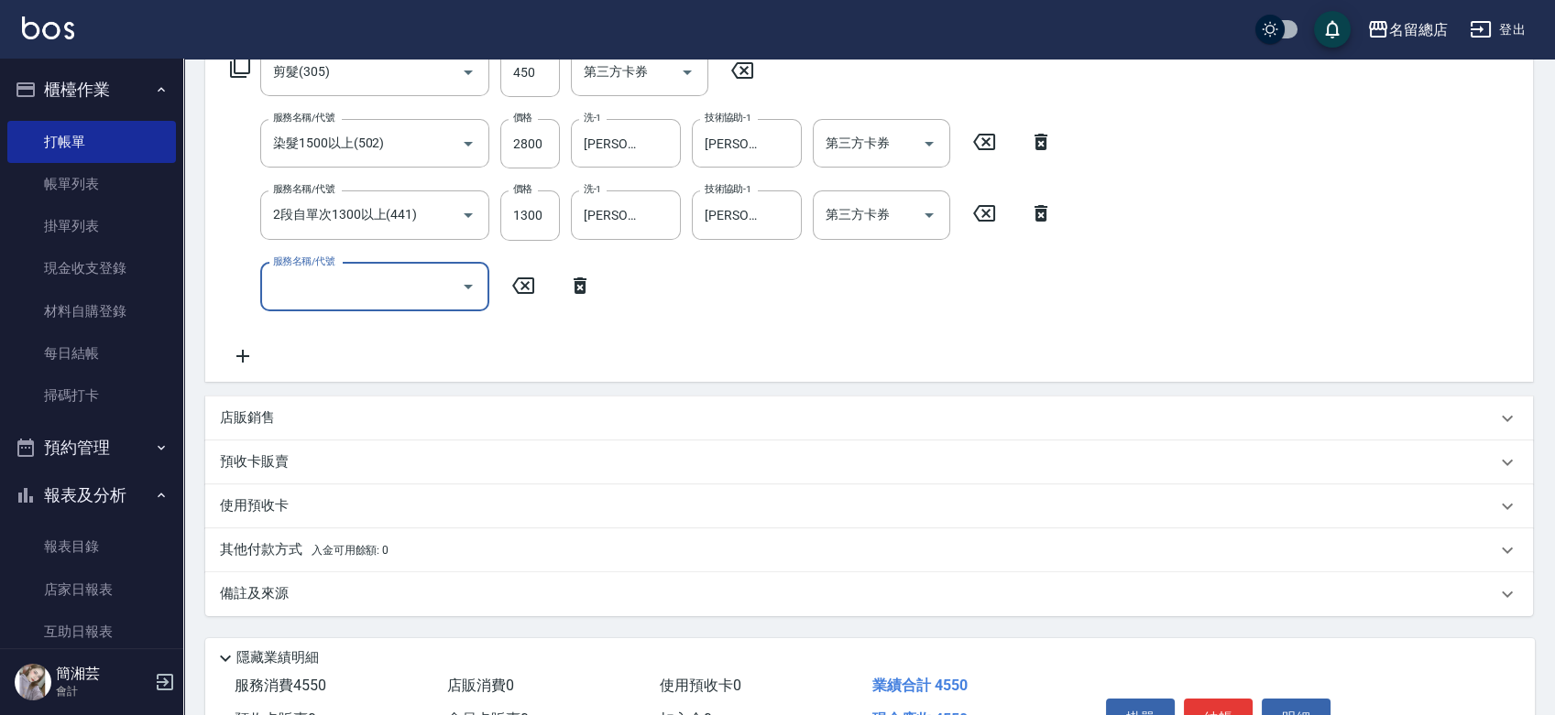
scroll to position [407, 0]
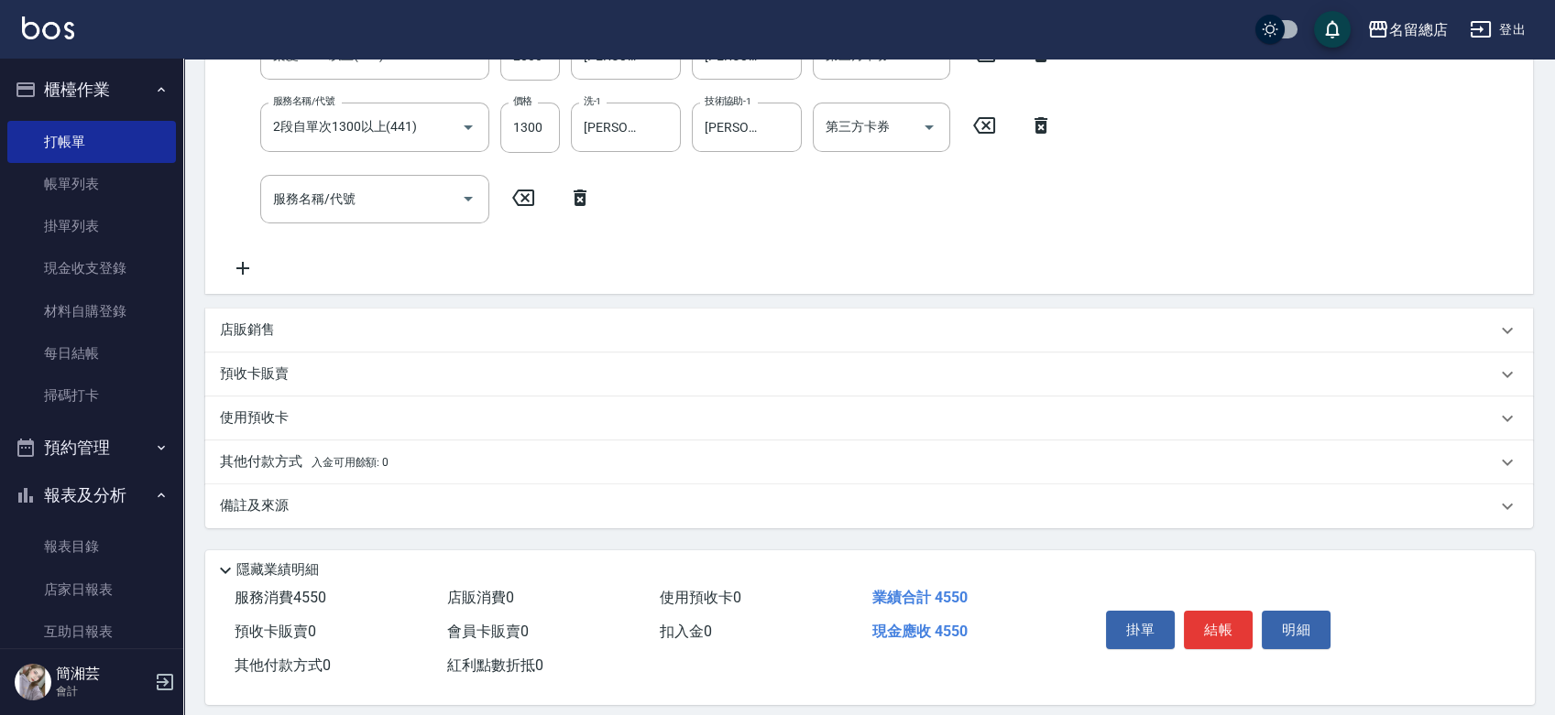
click at [427, 365] on div "預收卡販賣" at bounding box center [858, 374] width 1276 height 19
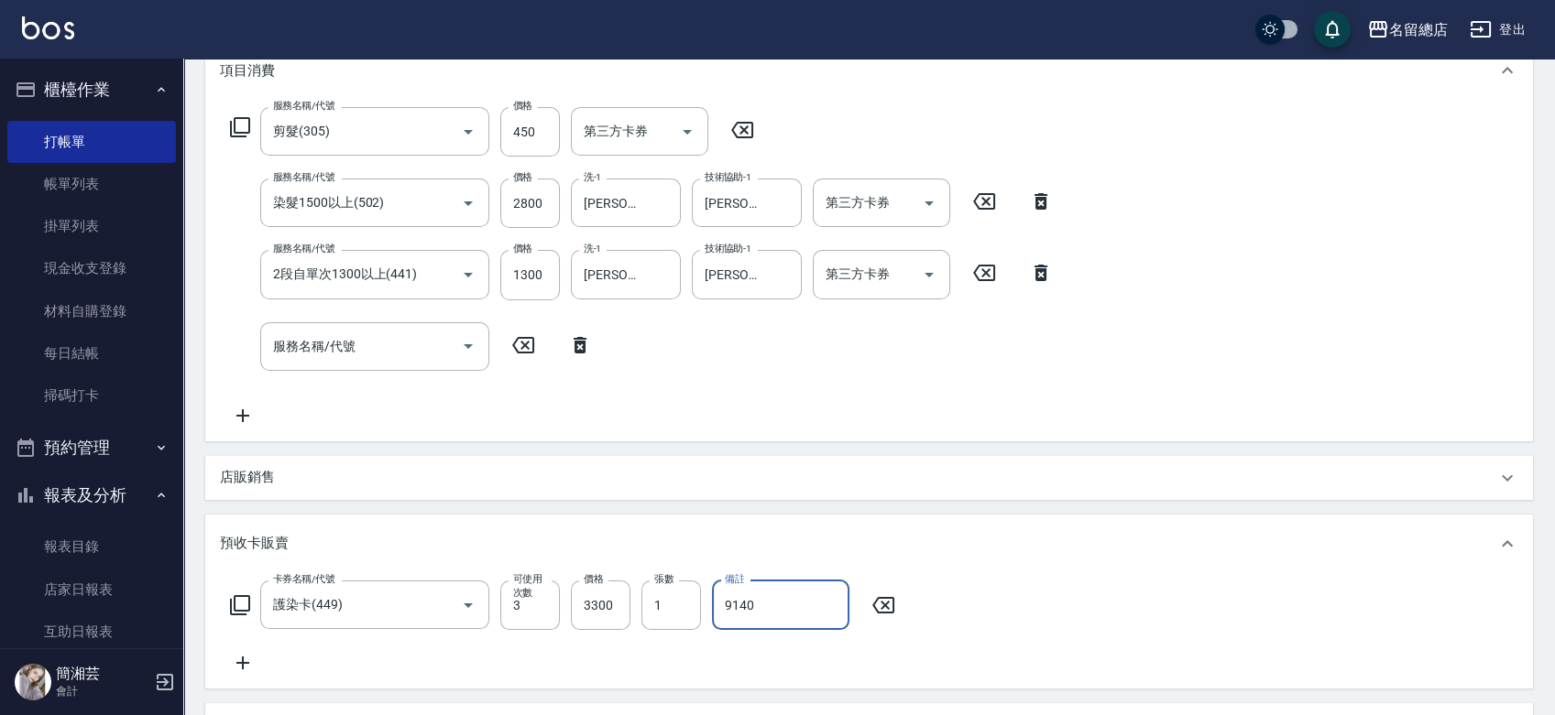
scroll to position [0, 0]
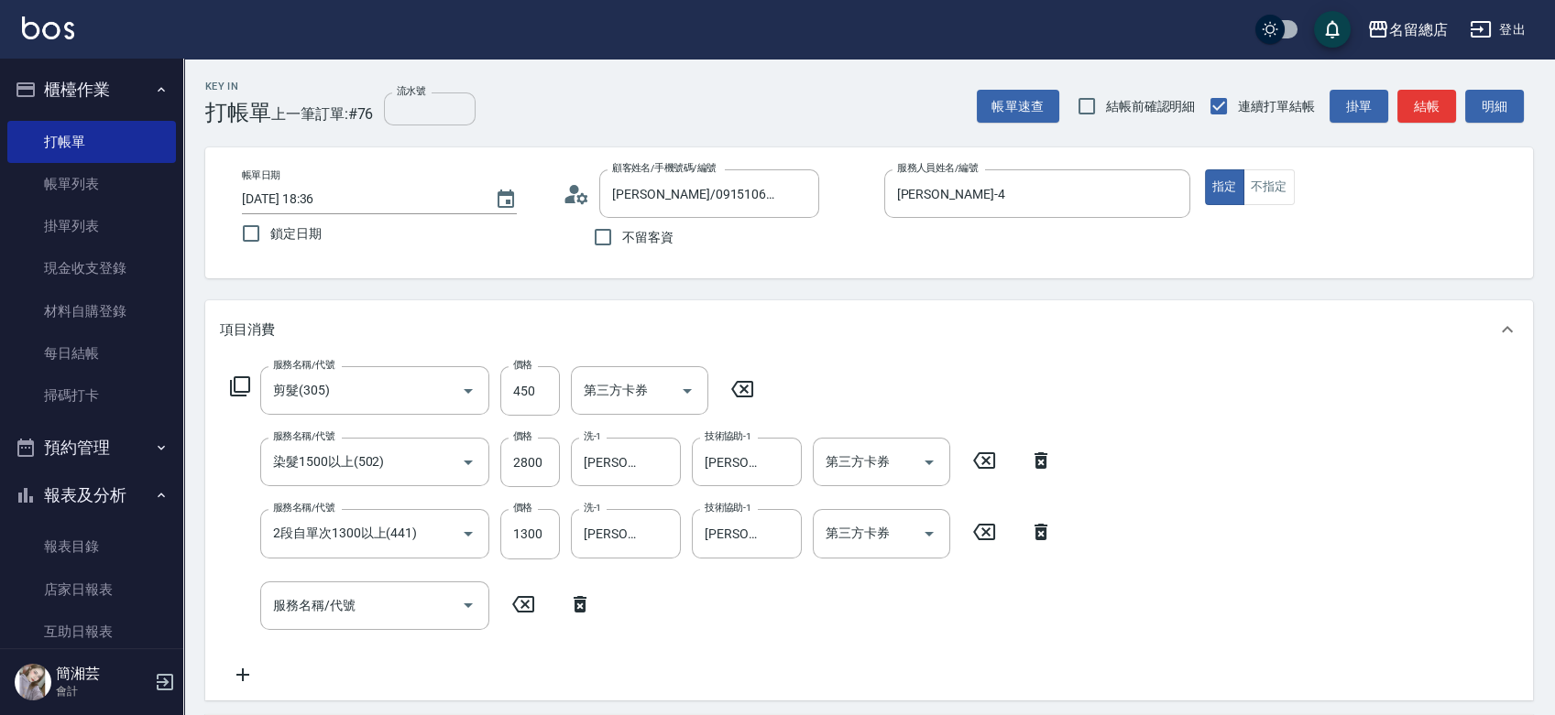
click at [421, 104] on input "流水號" at bounding box center [430, 109] width 92 height 33
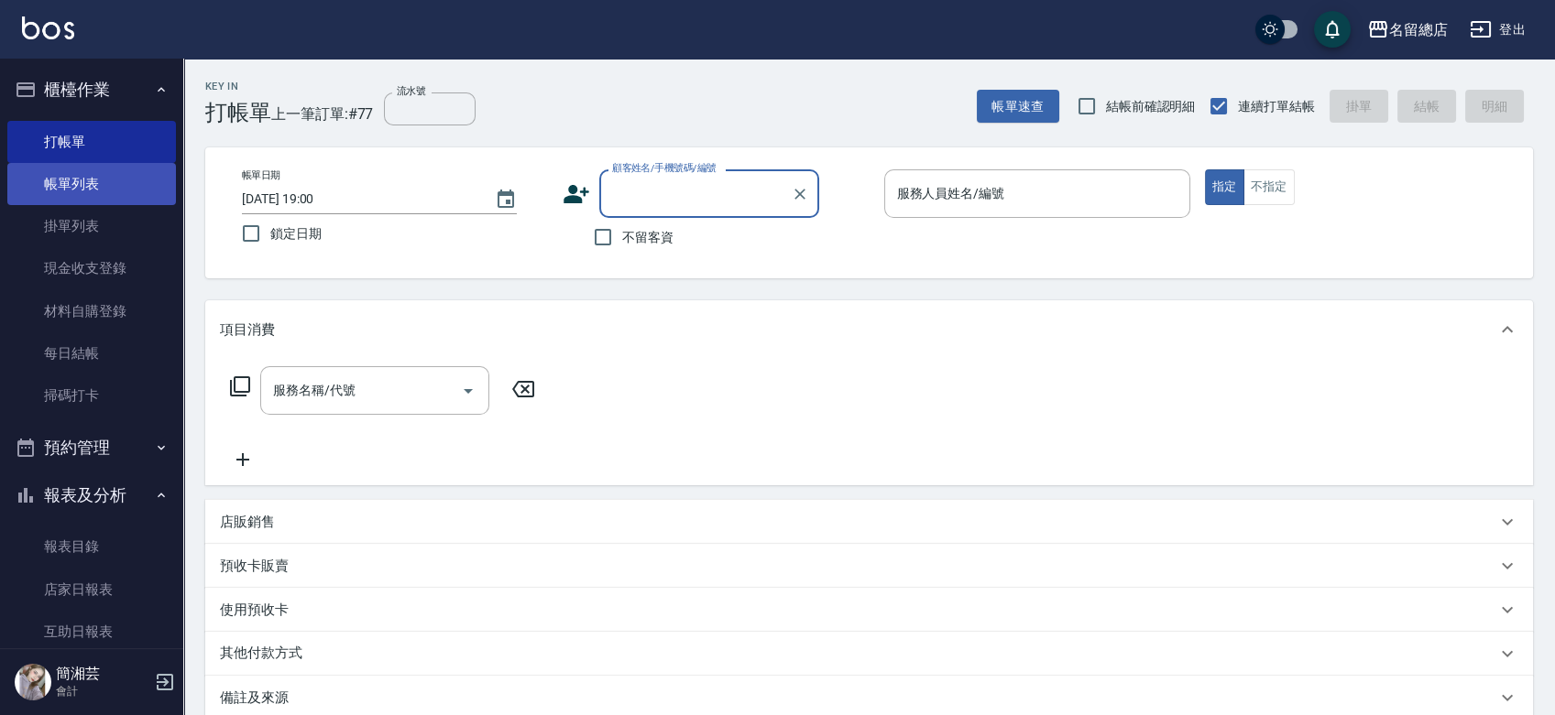
click at [84, 196] on link "帳單列表" at bounding box center [91, 184] width 169 height 42
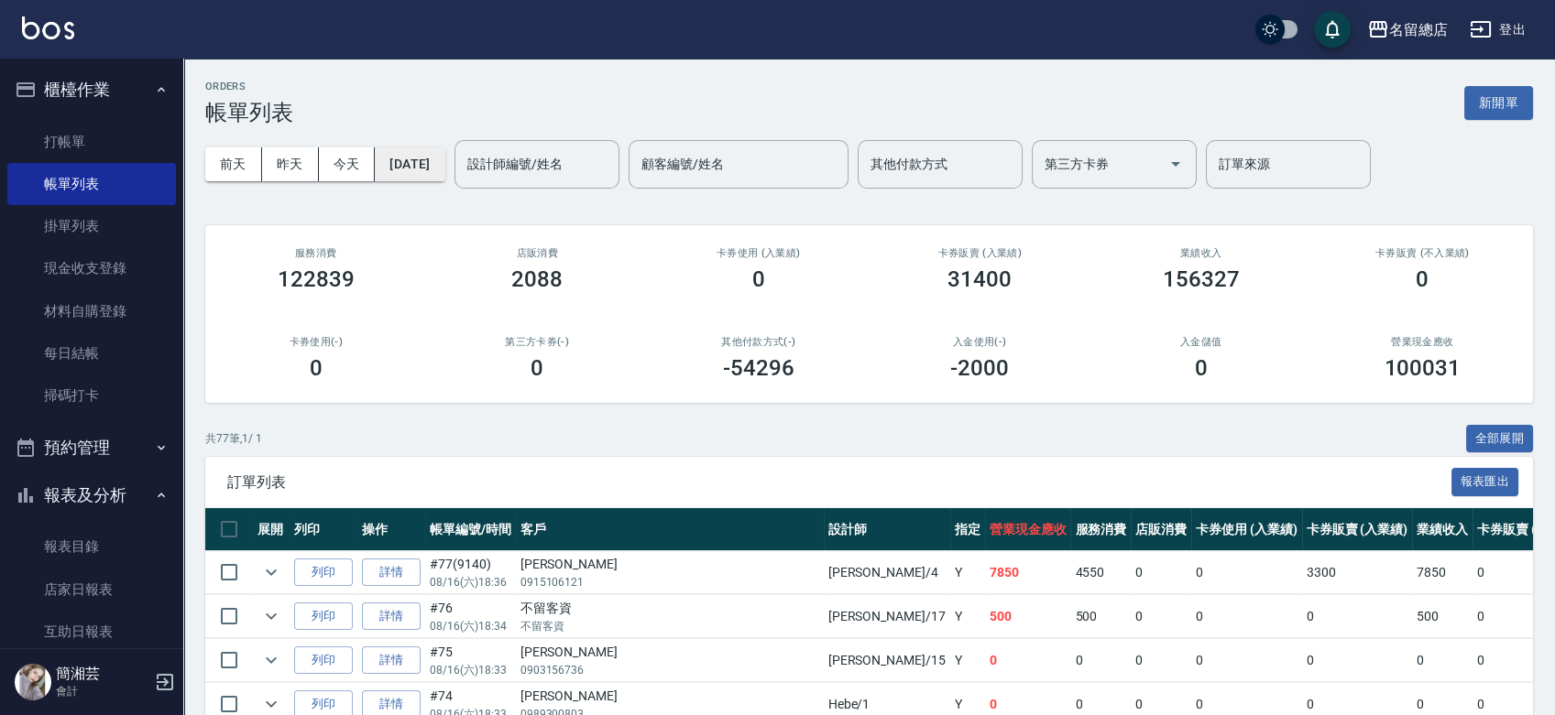
click at [442, 159] on button "[DATE]" at bounding box center [410, 164] width 70 height 34
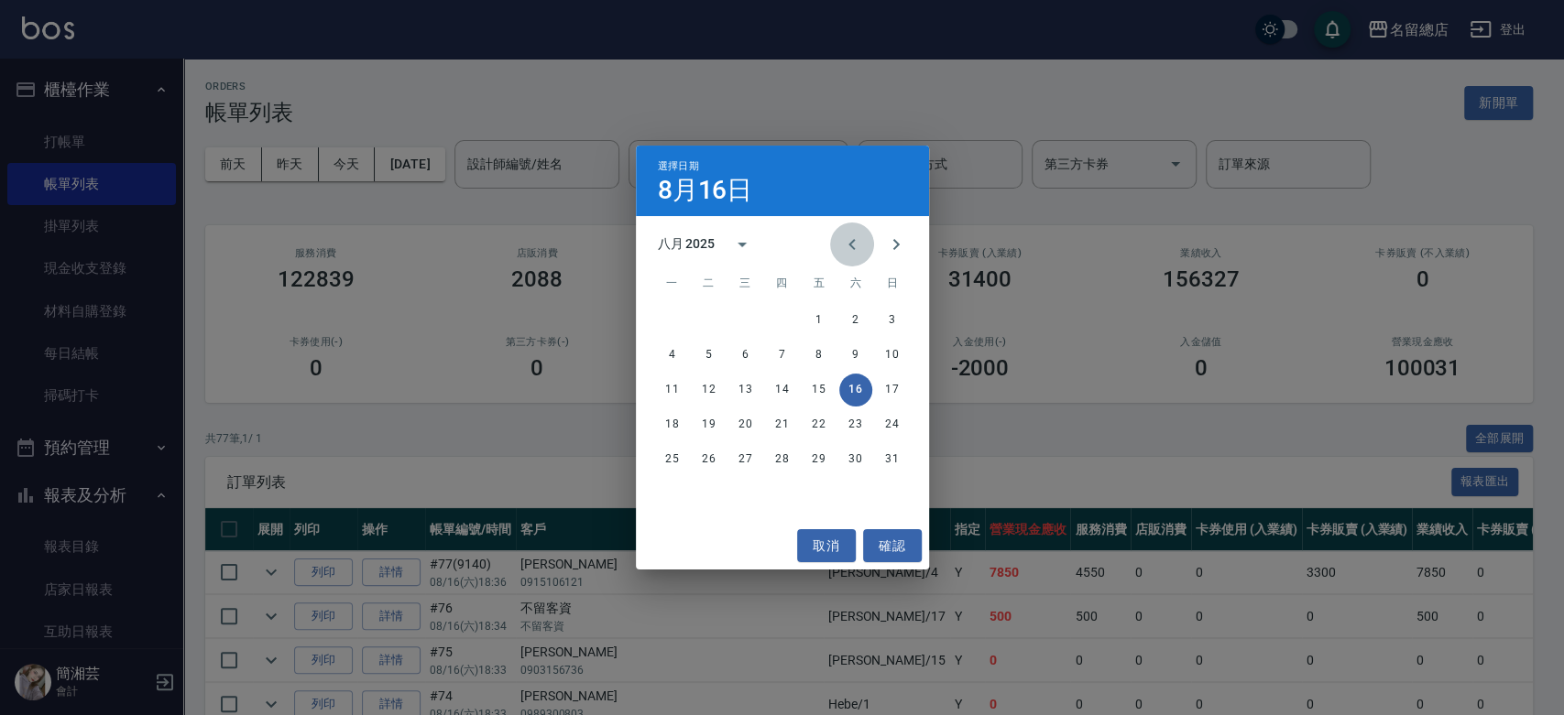
click at [850, 244] on icon "Previous month" at bounding box center [852, 245] width 22 height 22
click at [854, 391] on button "19" at bounding box center [855, 390] width 33 height 33
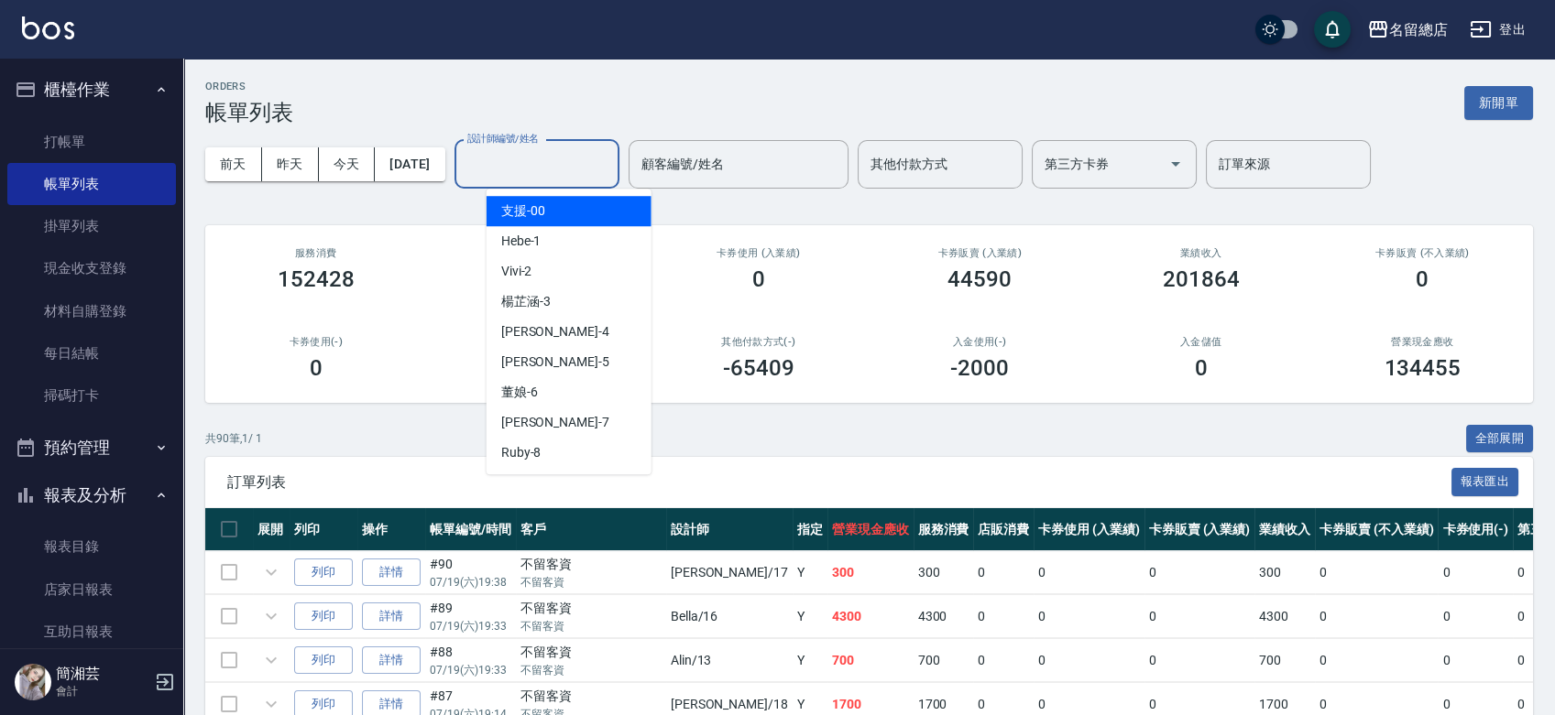
click at [544, 169] on input "設計師編號/姓名" at bounding box center [537, 164] width 148 height 32
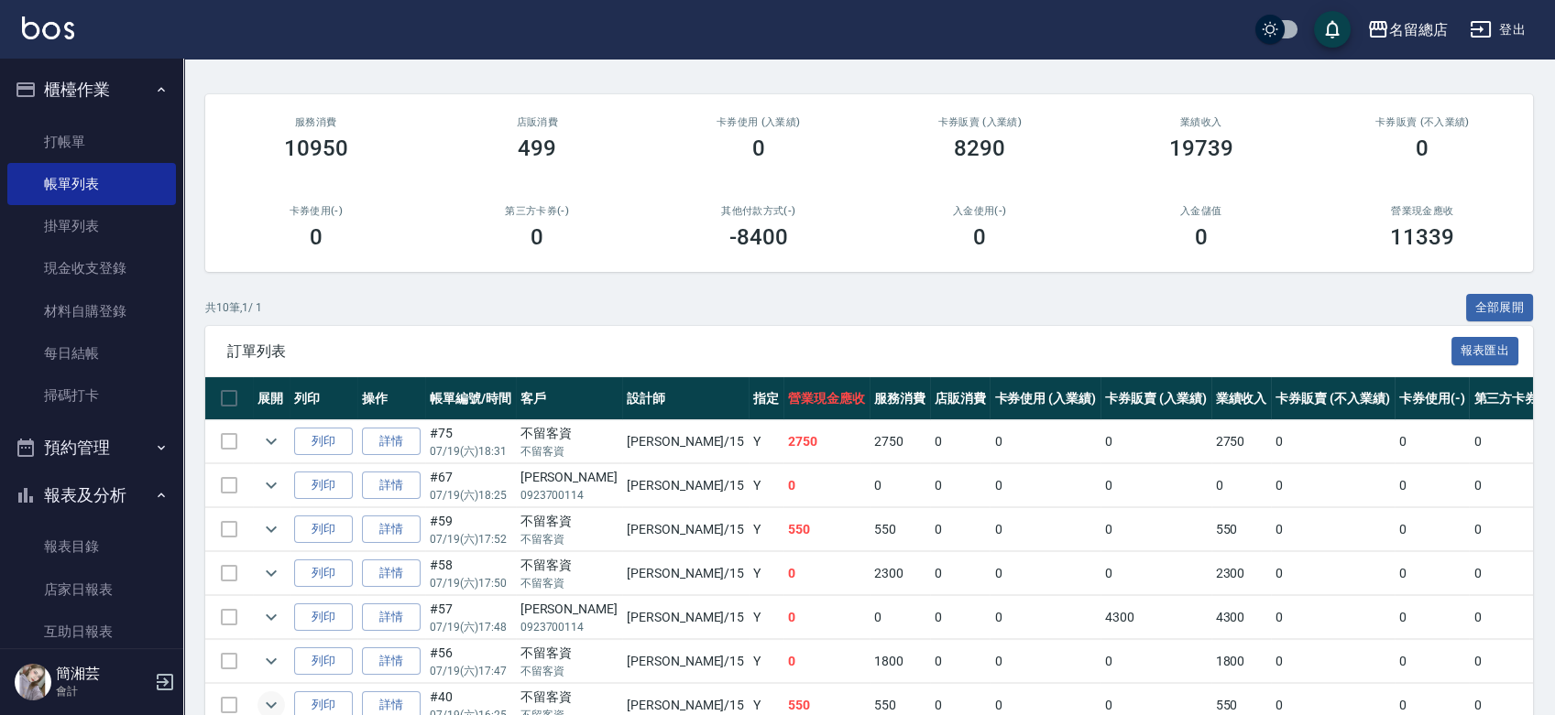
scroll to position [305, 0]
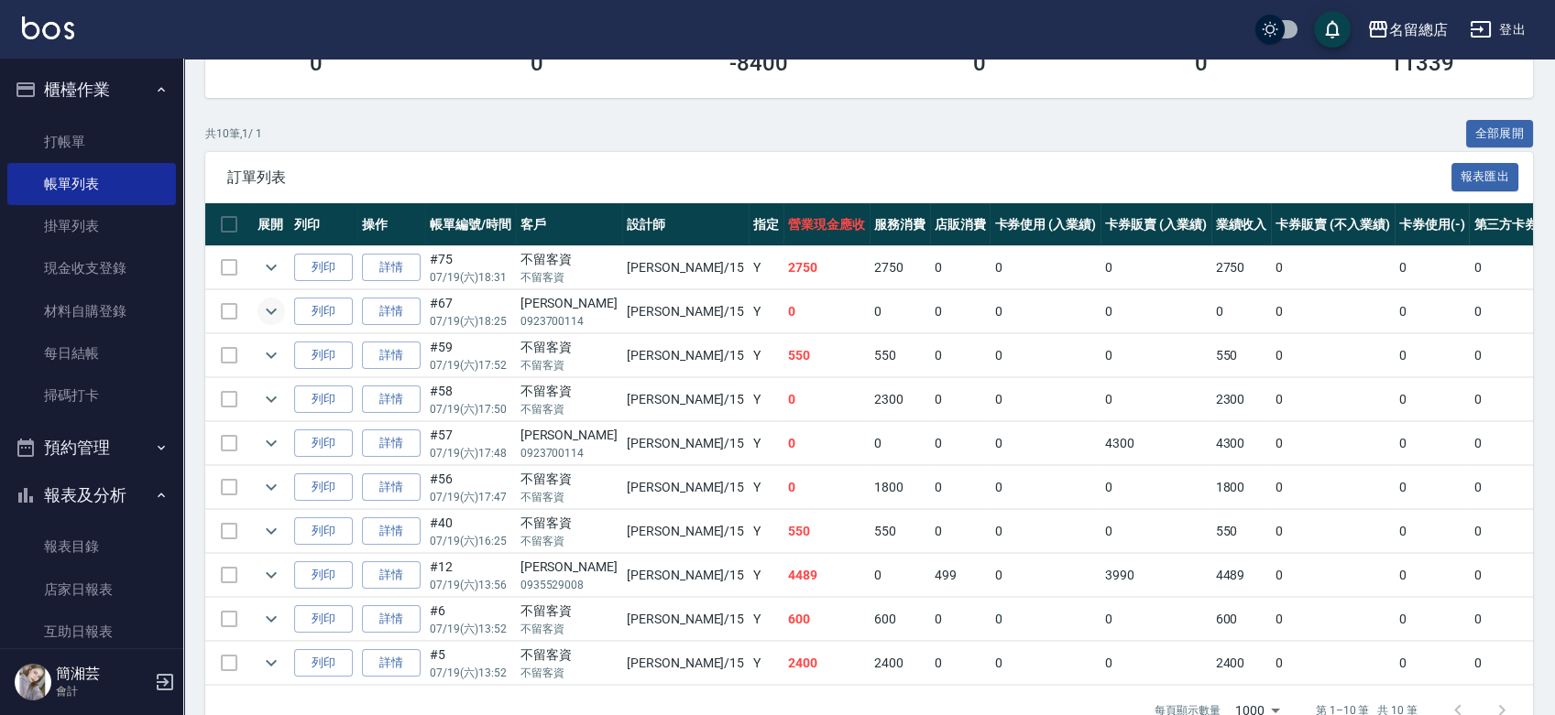
click at [271, 306] on icon "expand row" at bounding box center [271, 311] width 22 height 22
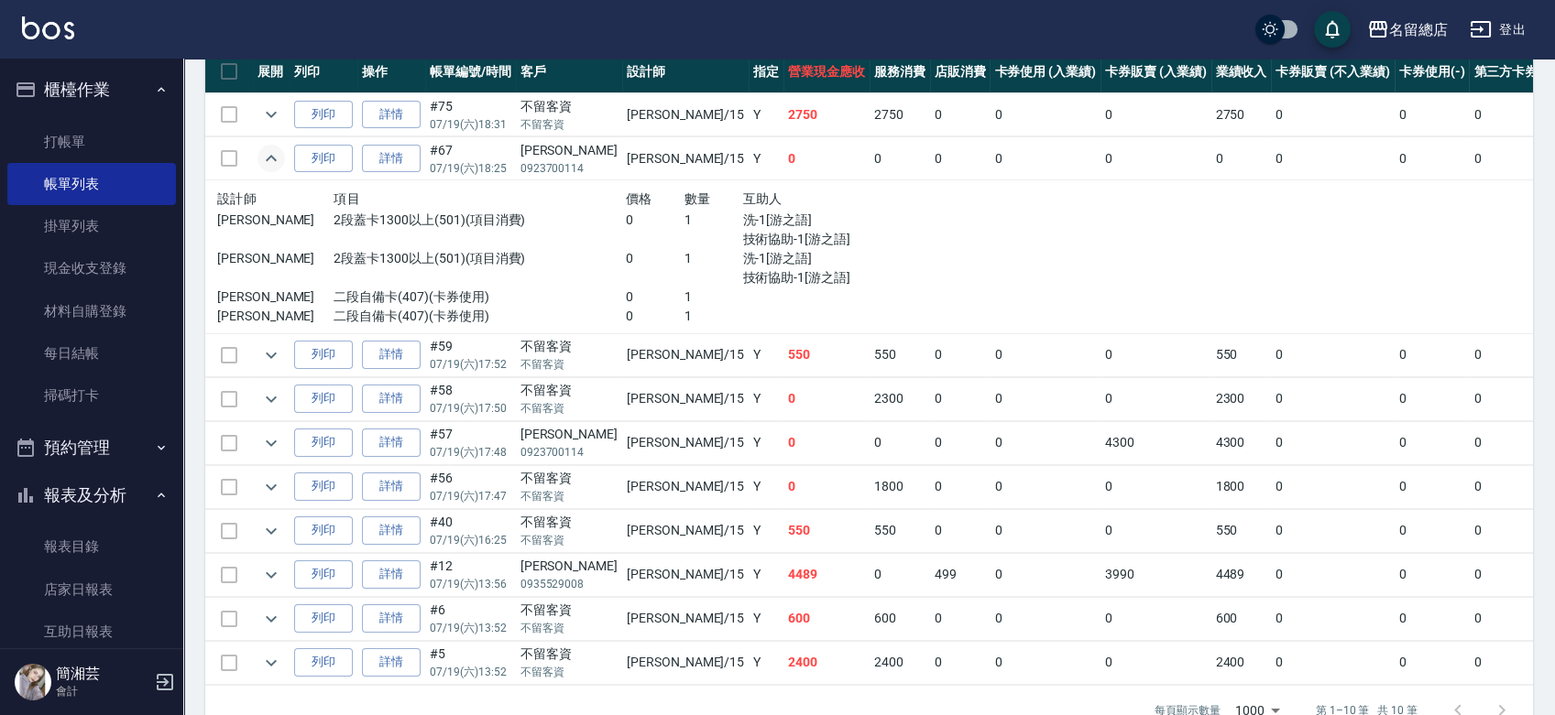
scroll to position [508, 0]
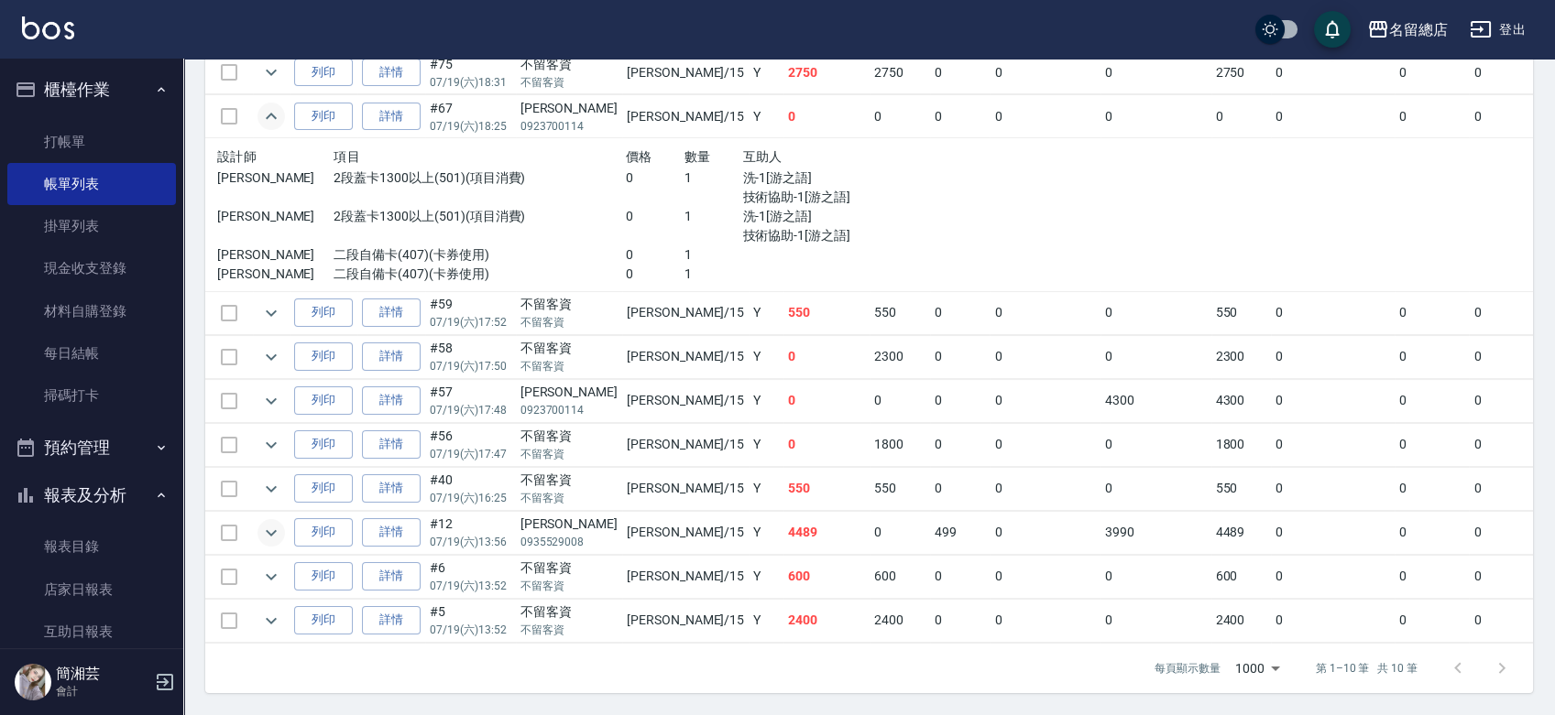
click at [266, 522] on icon "expand row" at bounding box center [271, 533] width 22 height 22
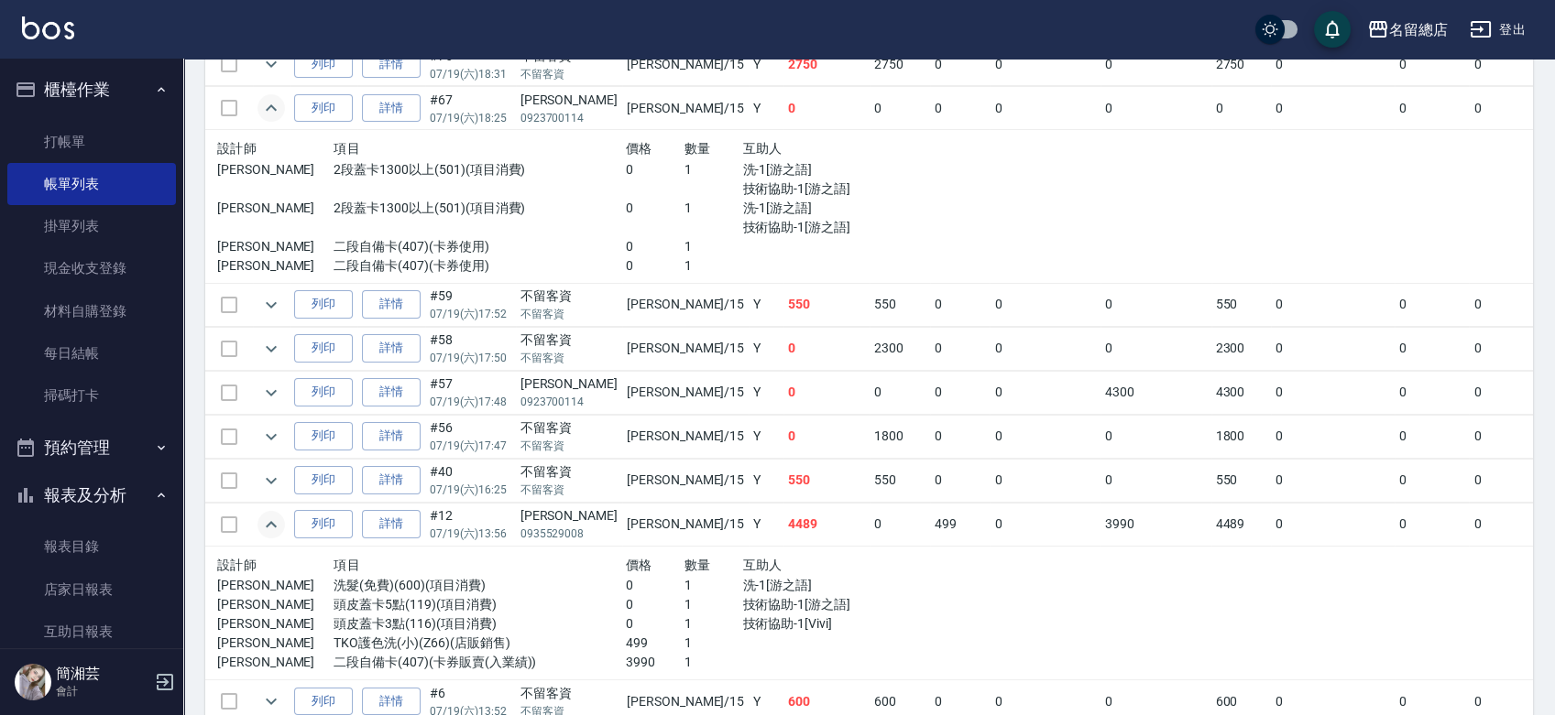
scroll to position [610, 0]
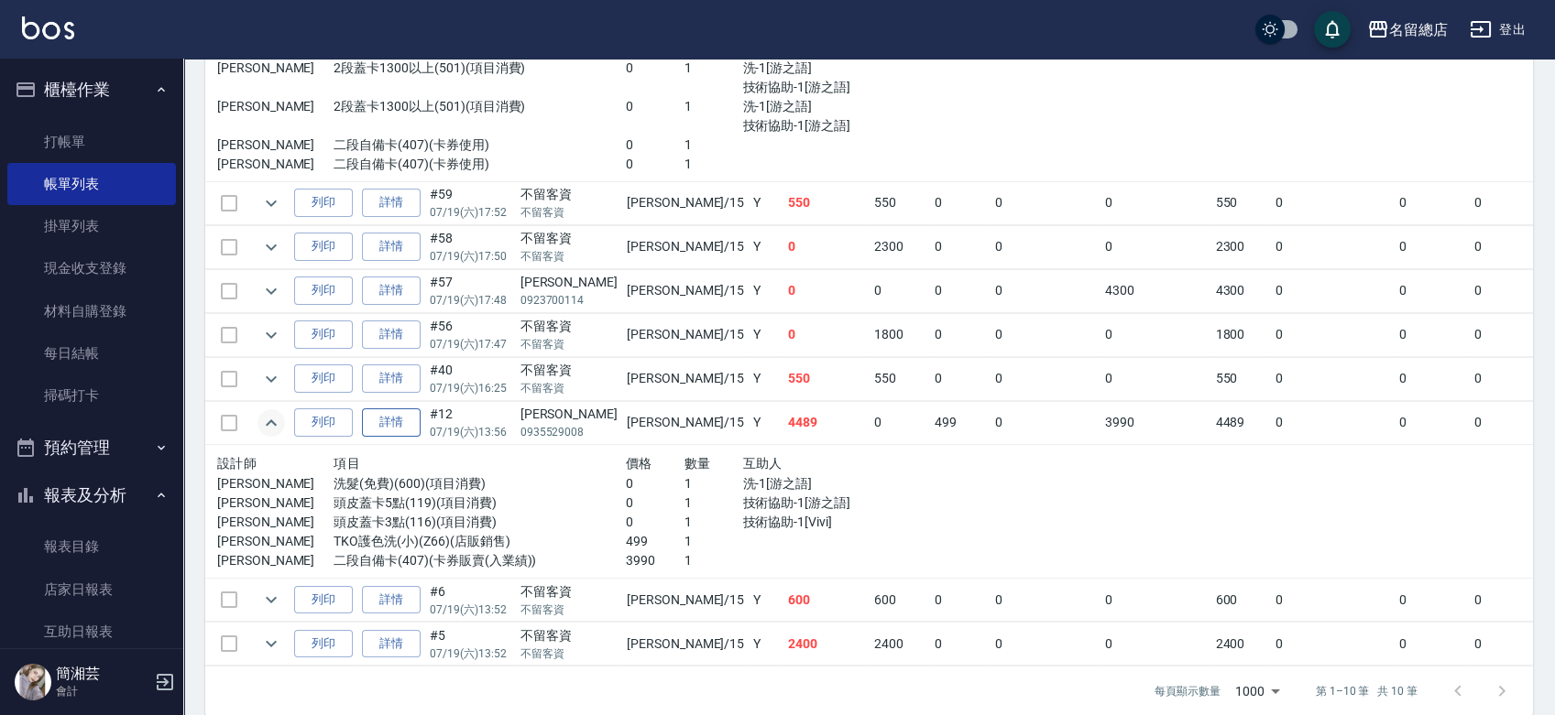
click at [388, 415] on link "詳情" at bounding box center [391, 423] width 59 height 28
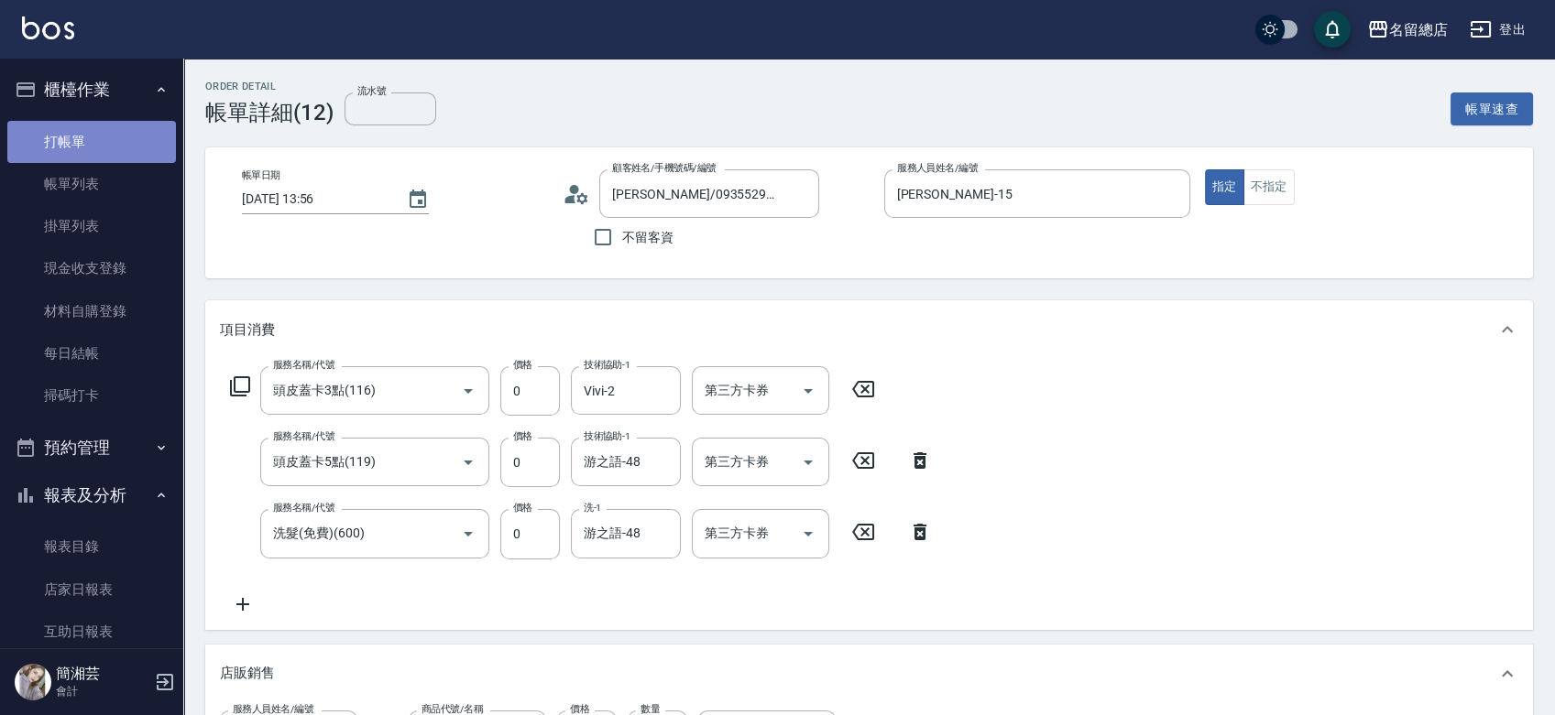
click at [125, 126] on link "打帳單" at bounding box center [91, 142] width 169 height 42
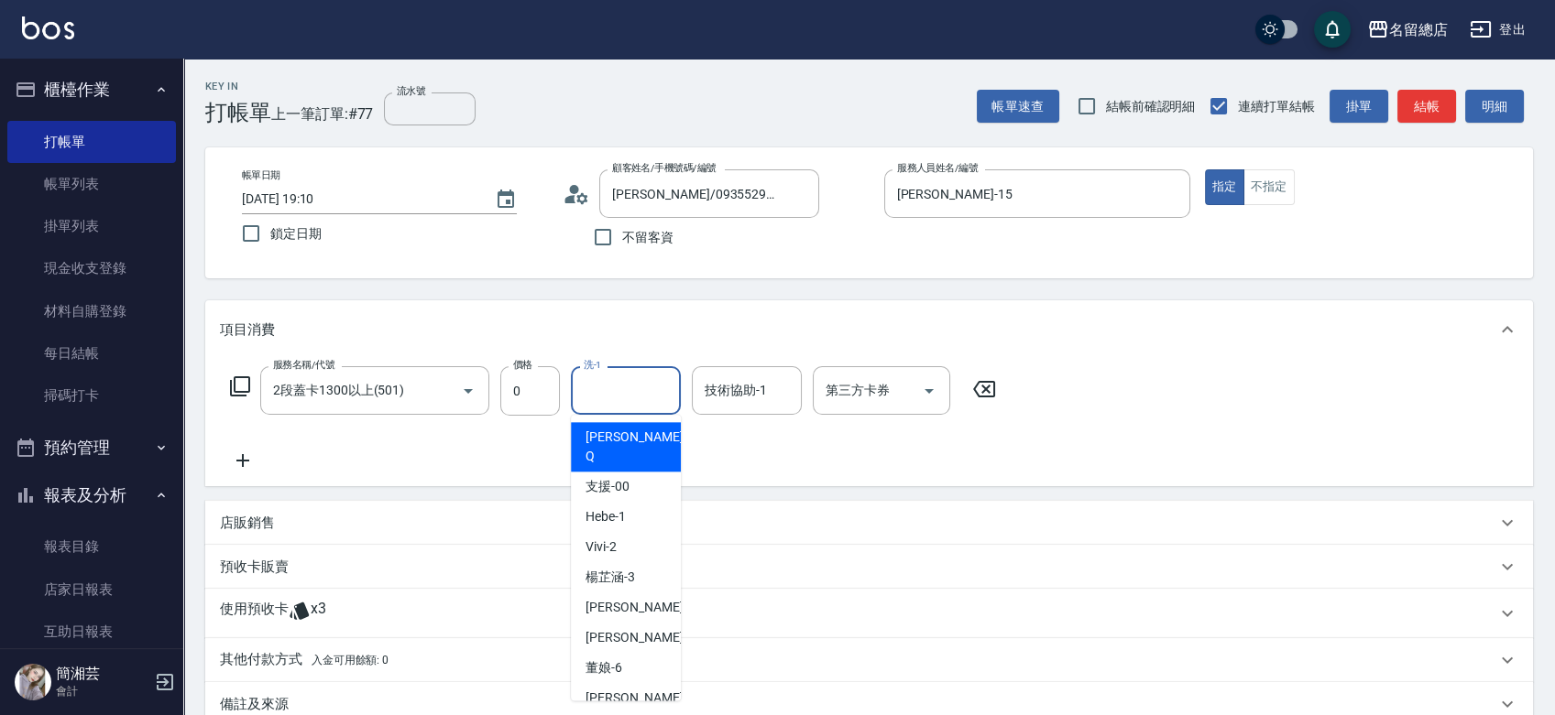
click at [585, 386] on input "洗-1" at bounding box center [625, 391] width 93 height 32
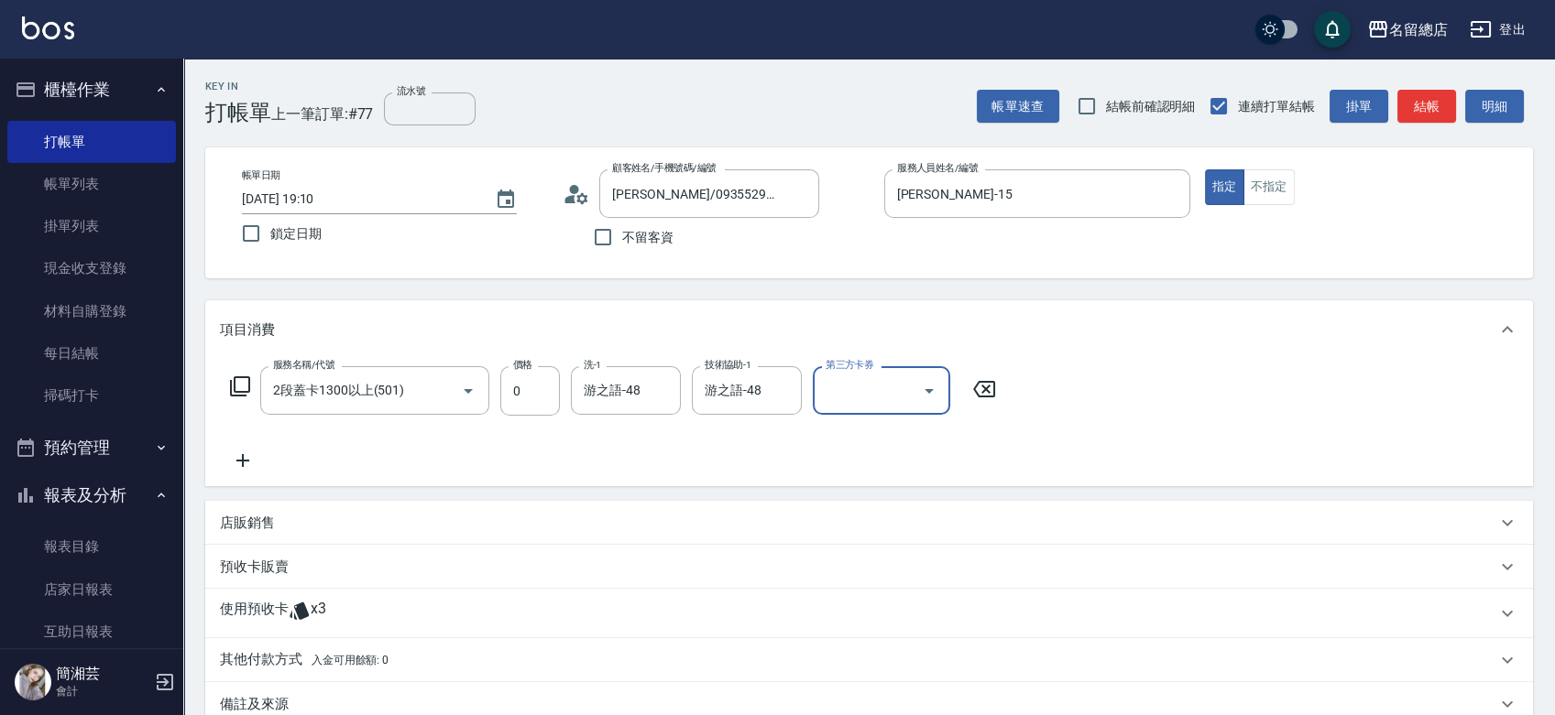
click at [395, 617] on div "使用預收卡 x3" at bounding box center [858, 613] width 1276 height 27
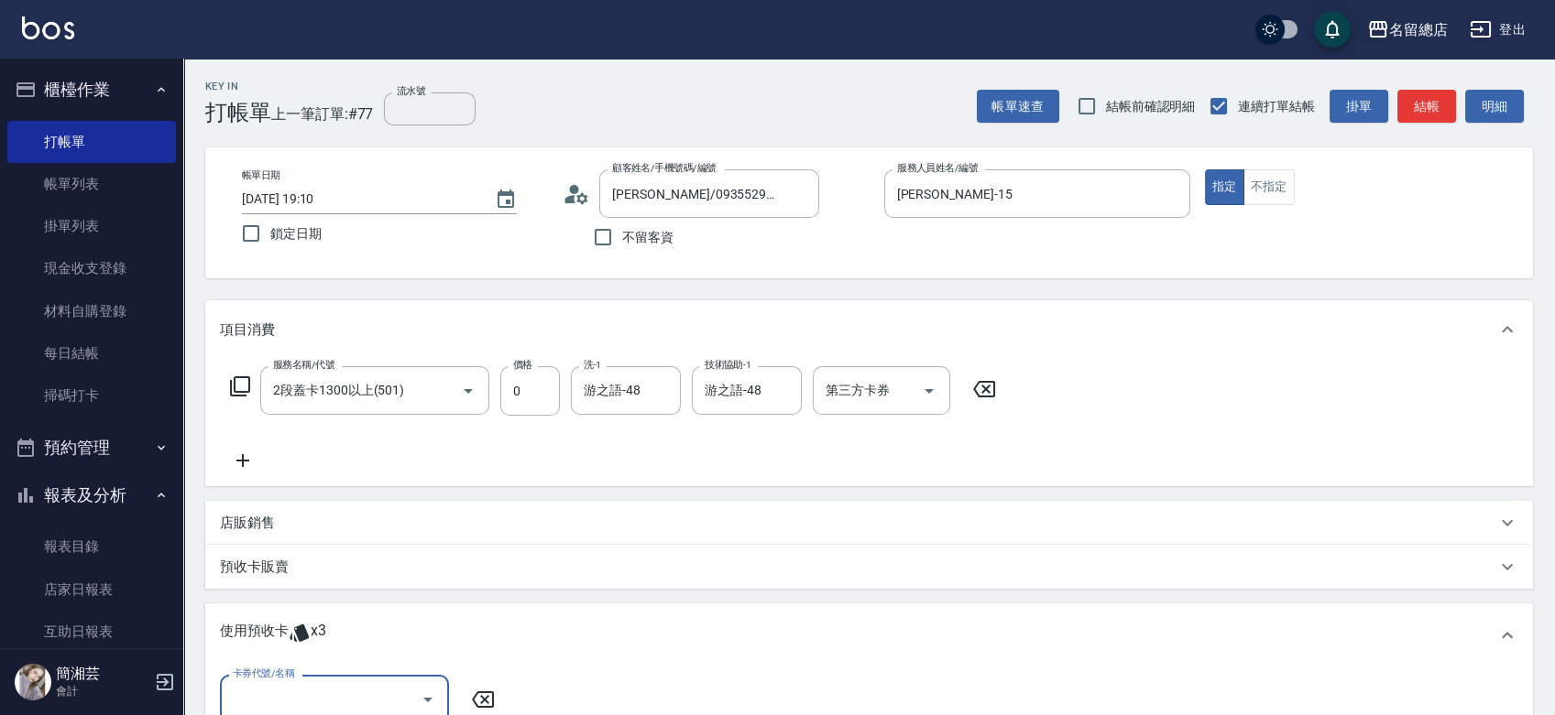
click at [377, 692] on input "卡券代號/名稱" at bounding box center [320, 699] width 185 height 32
click at [354, 650] on div "二段自備卡 剩餘3張 9035" at bounding box center [334, 653] width 229 height 30
click at [705, 700] on input "指定" at bounding box center [688, 700] width 38 height 38
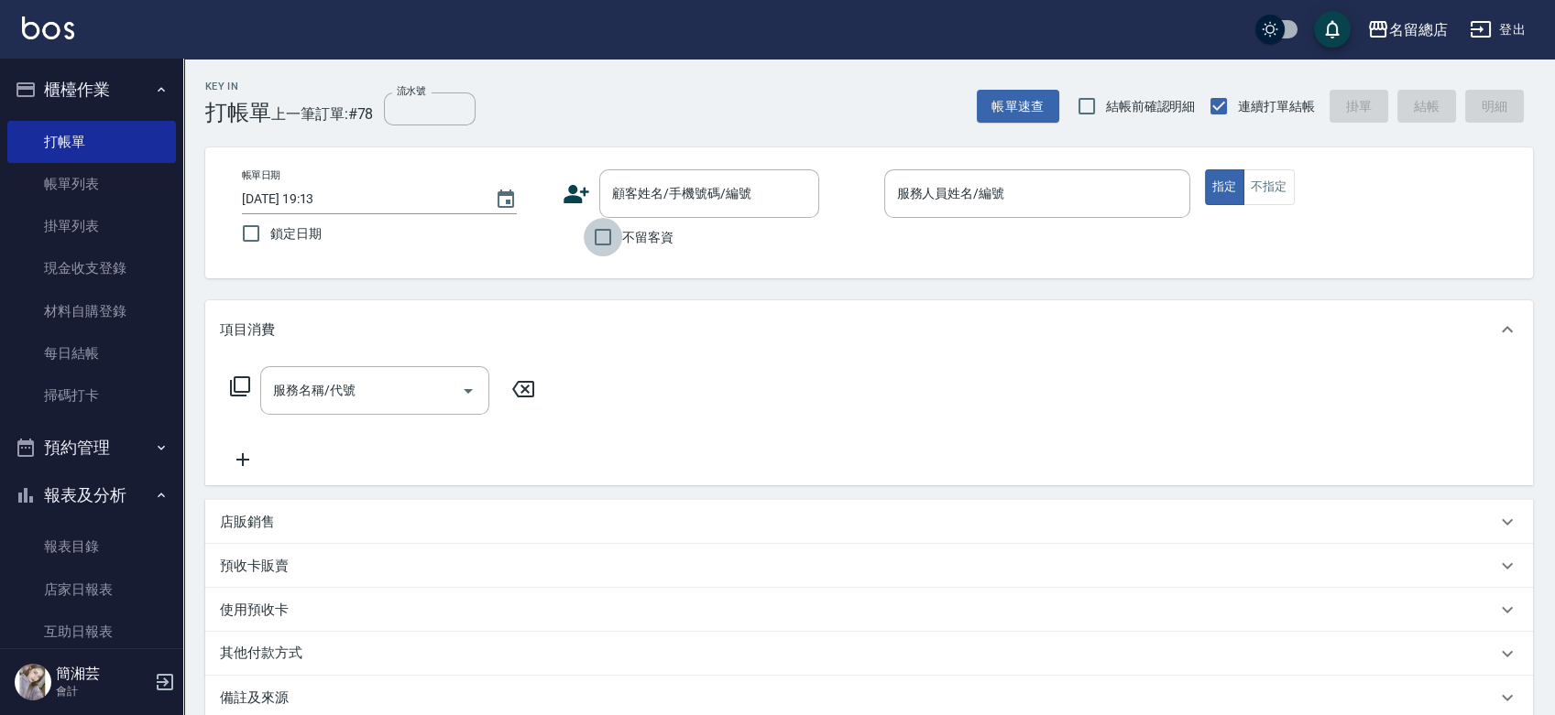
click at [599, 245] on input "不留客資" at bounding box center [603, 237] width 38 height 38
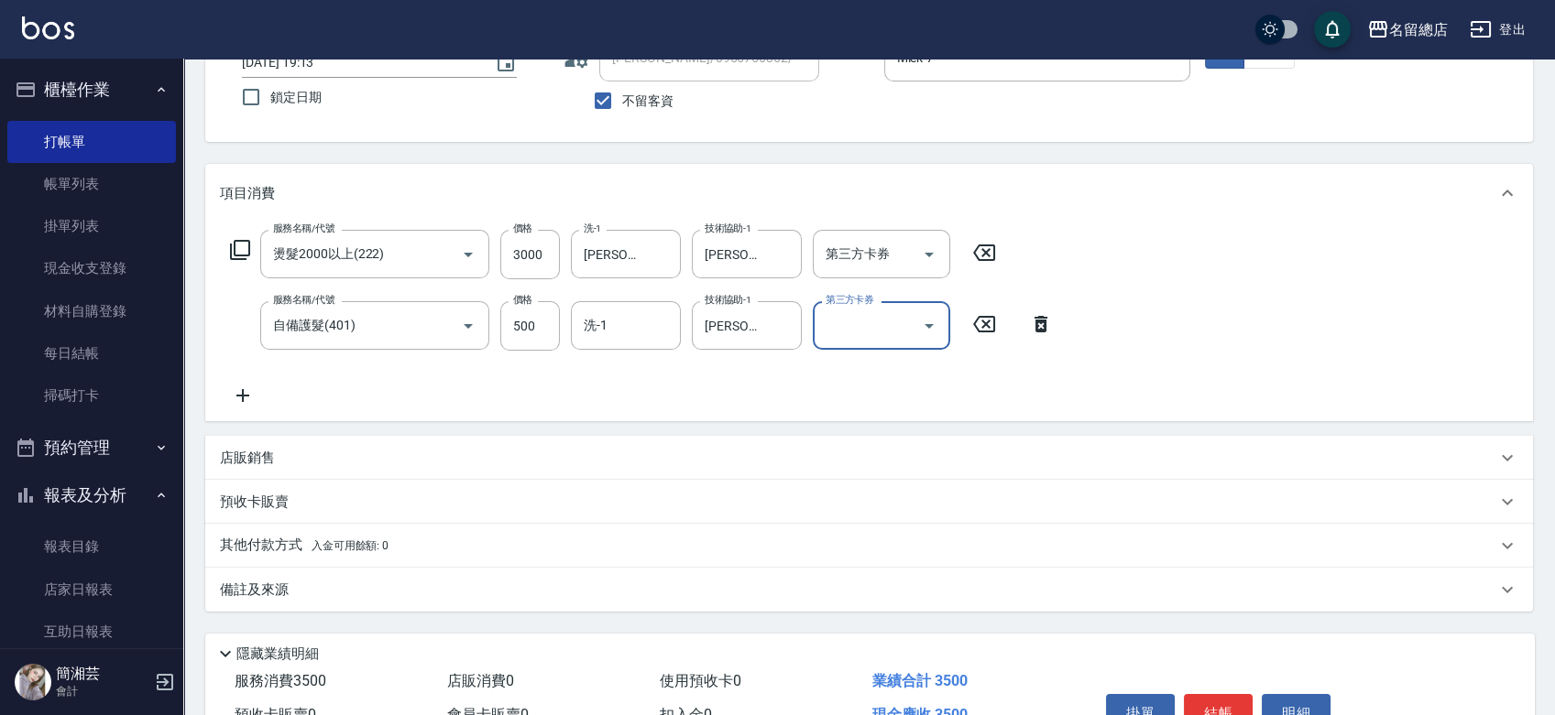
scroll to position [34, 0]
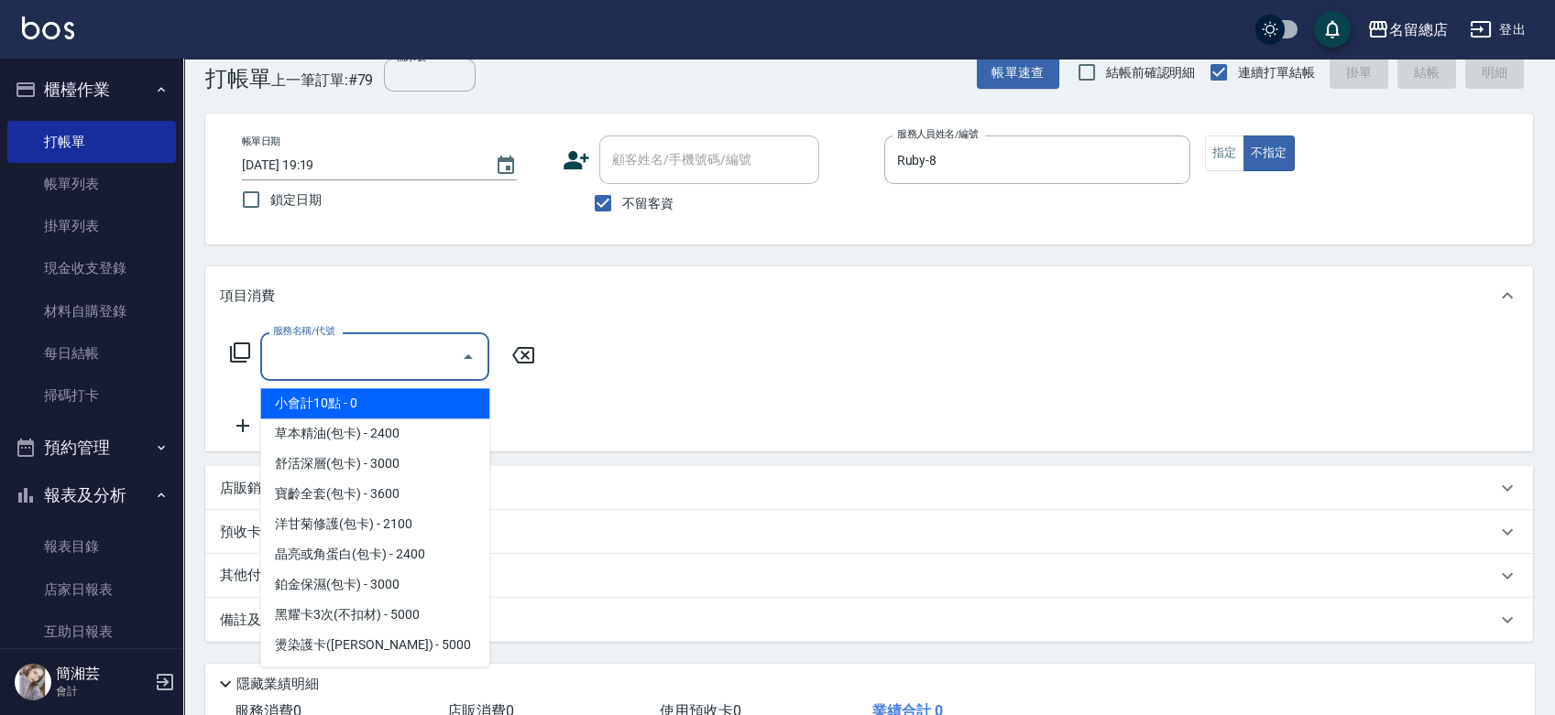
click at [363, 360] on input "服務名稱/代號" at bounding box center [360, 357] width 185 height 32
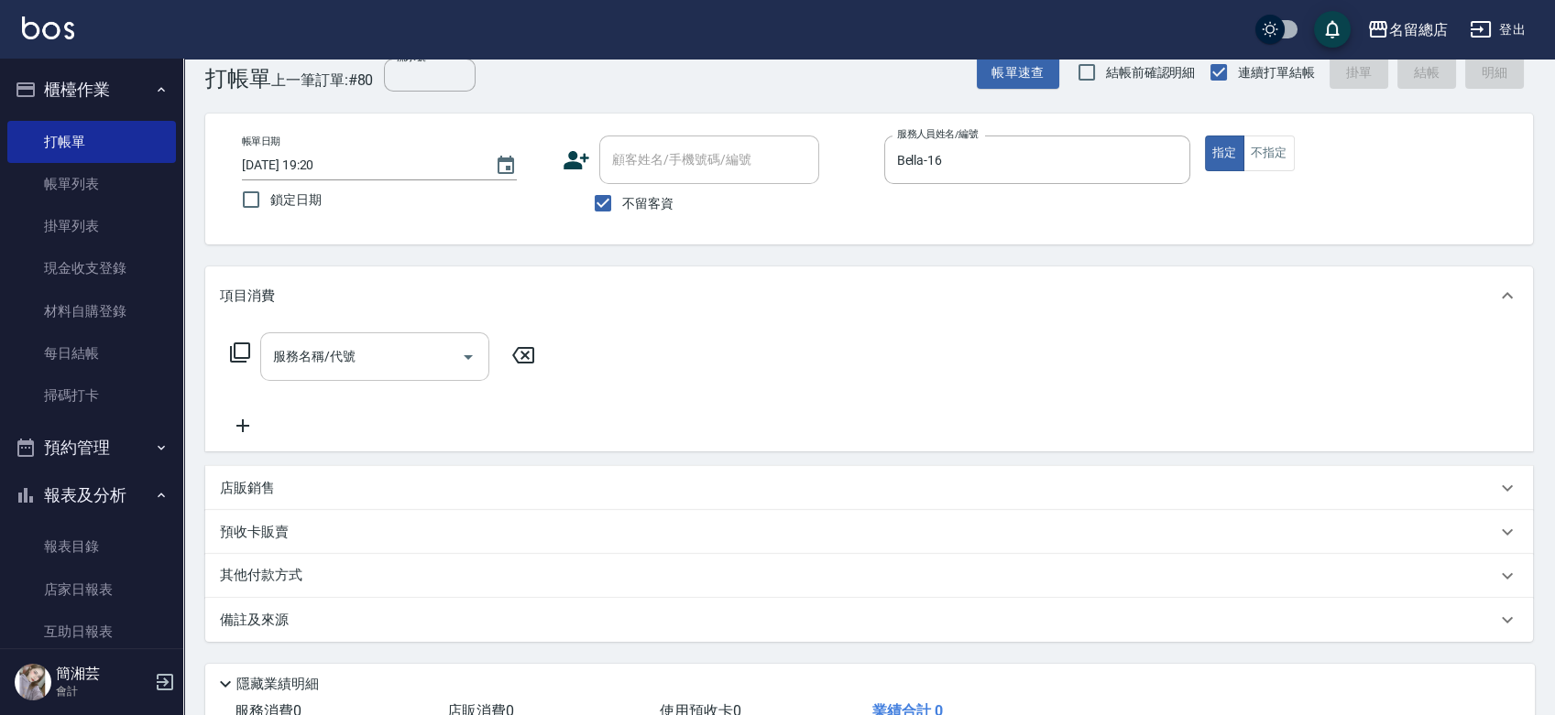
click at [347, 344] on input "服務名稱/代號" at bounding box center [360, 357] width 185 height 32
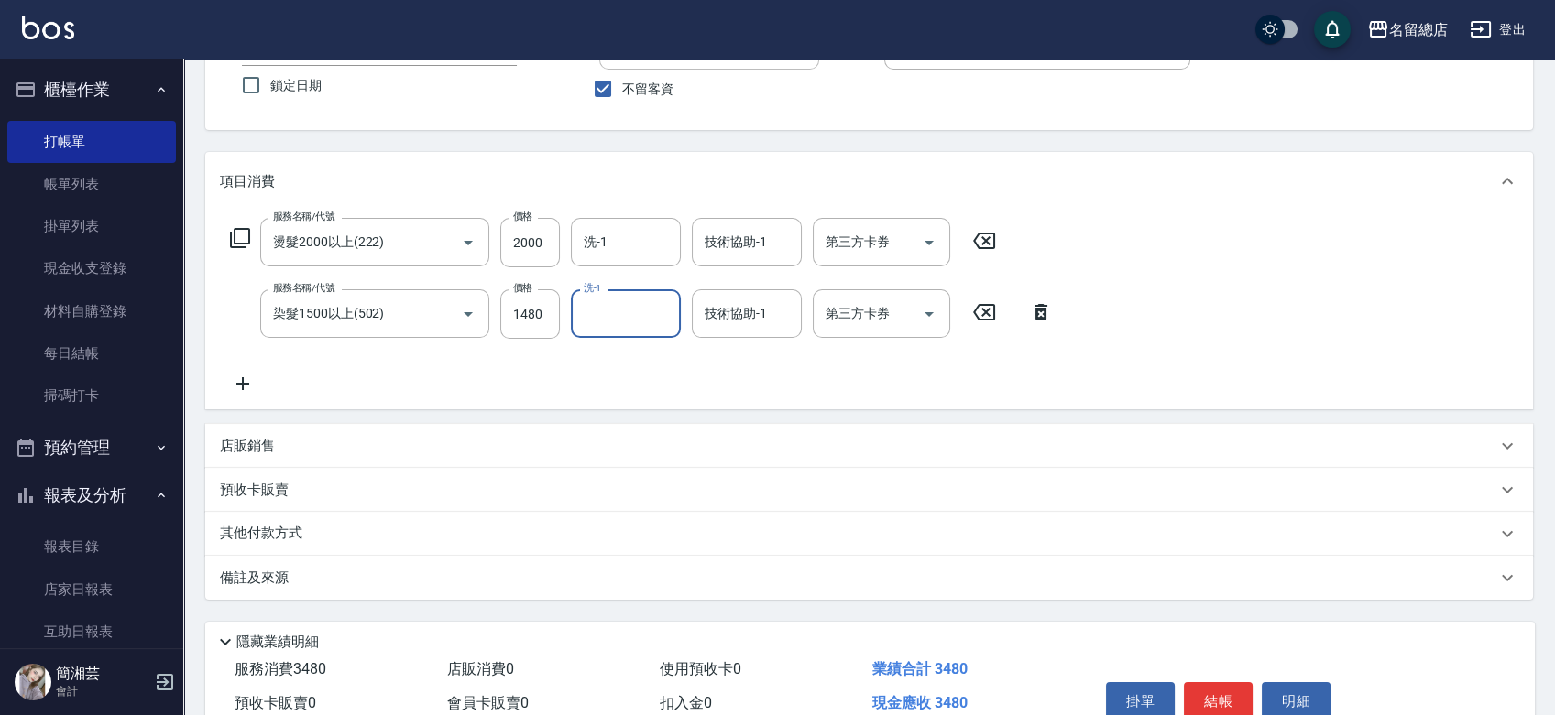
scroll to position [237, 0]
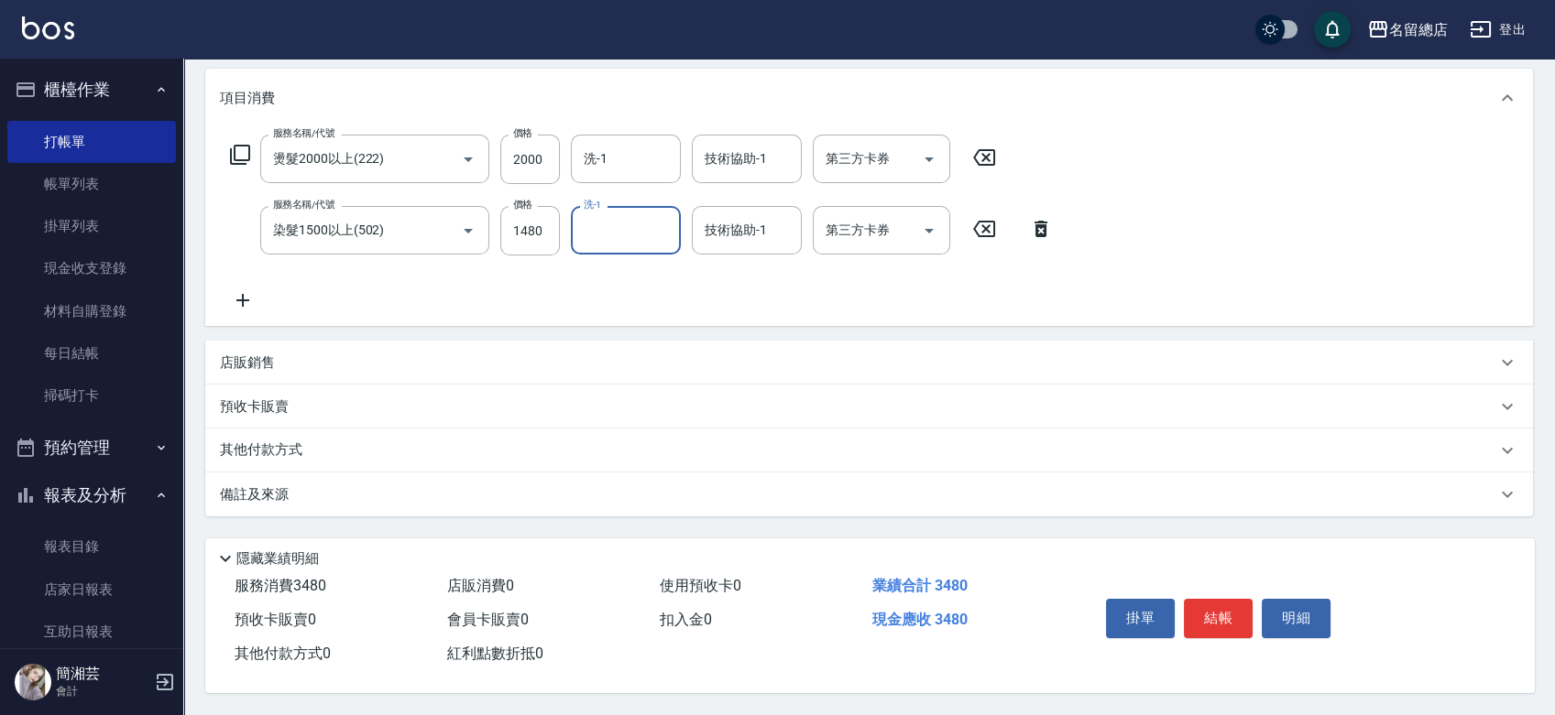
click at [251, 431] on div "其他付款方式" at bounding box center [868, 451] width 1327 height 44
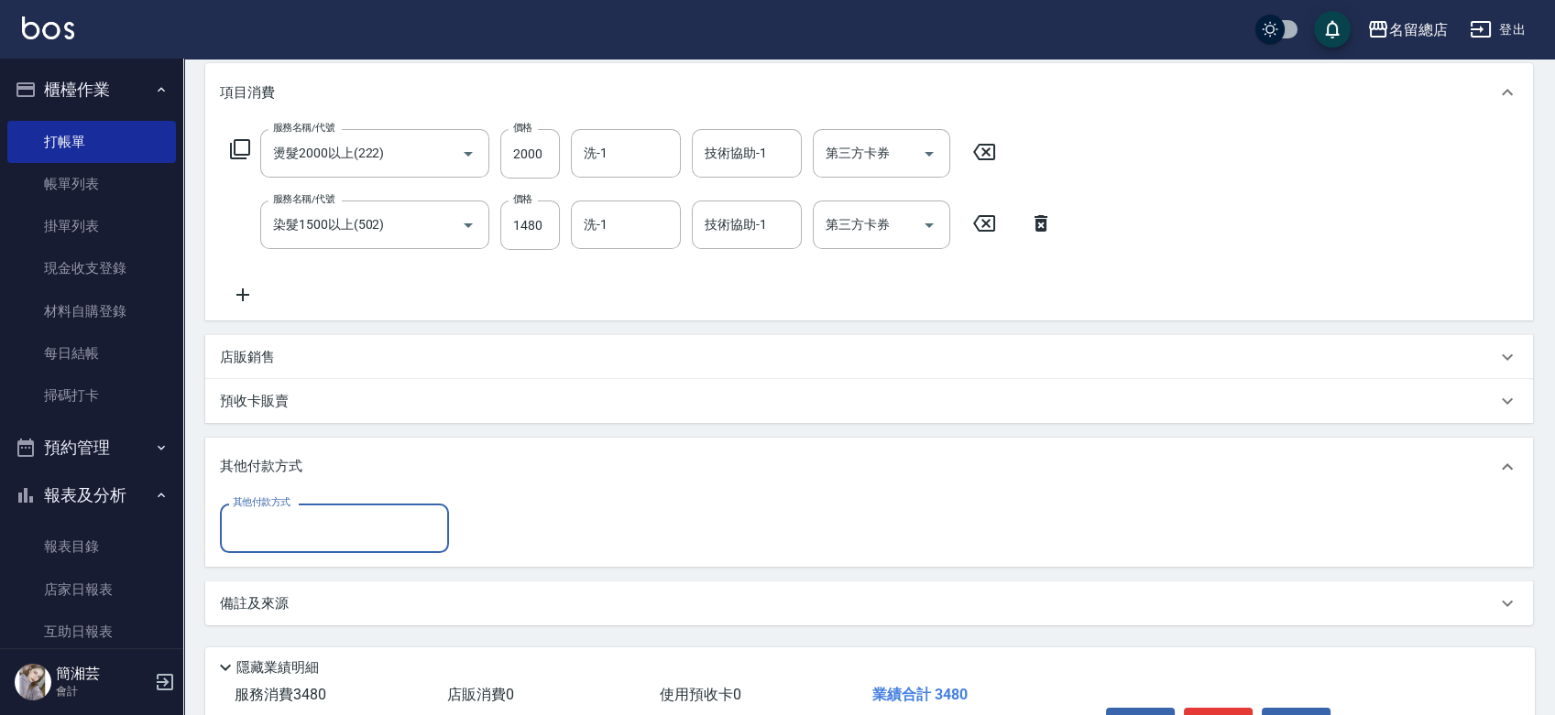
scroll to position [0, 0]
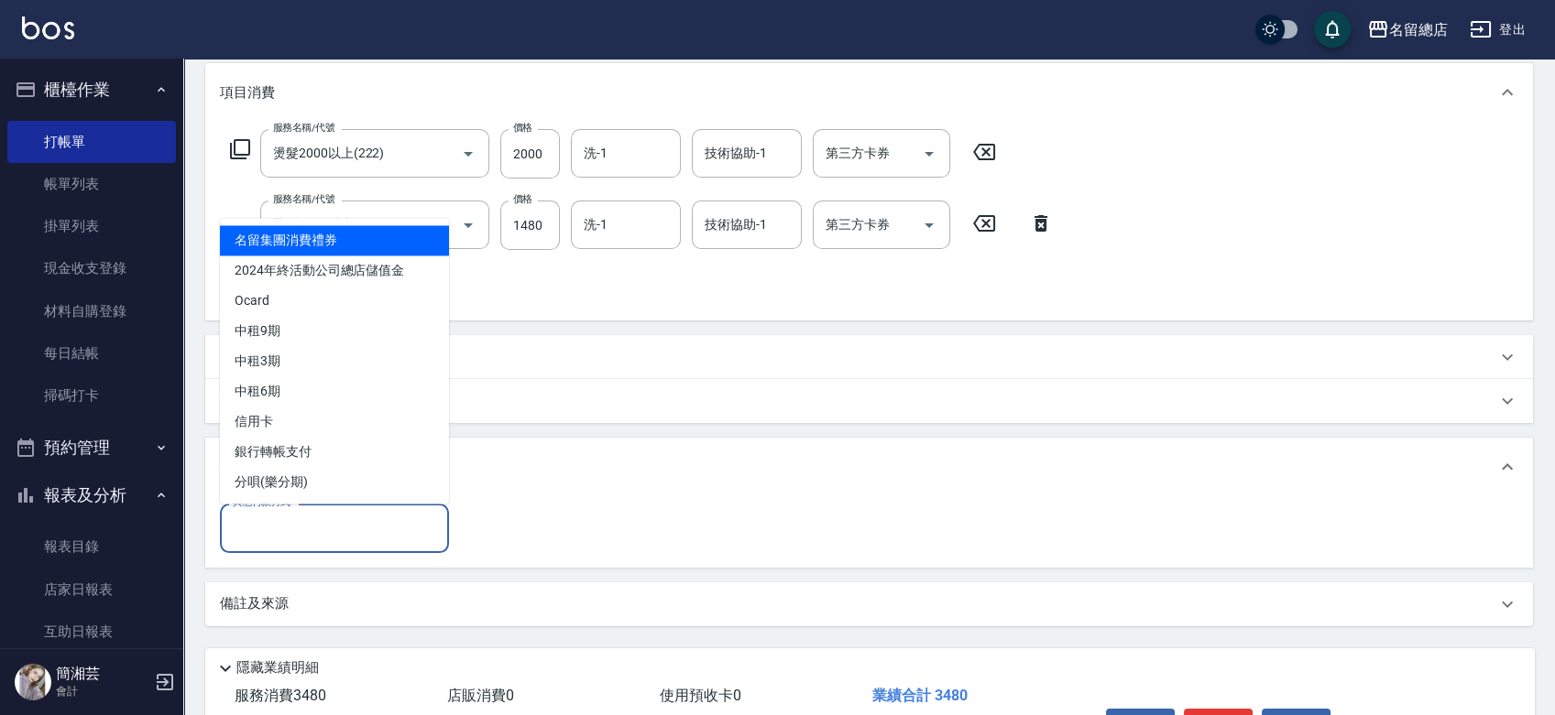
click at [315, 539] on input "其他付款方式" at bounding box center [334, 528] width 213 height 32
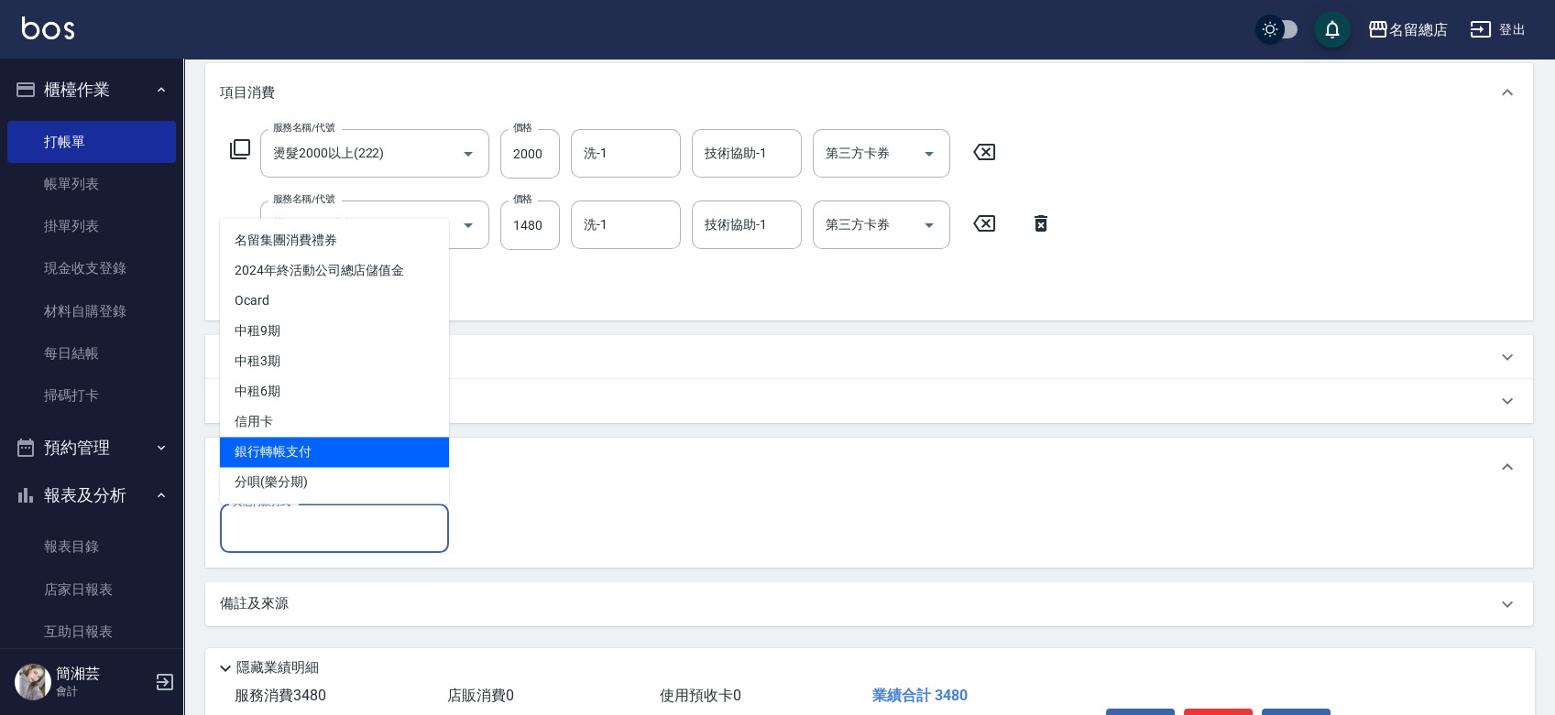
click at [315, 451] on span "銀行轉帳支付" at bounding box center [334, 452] width 229 height 30
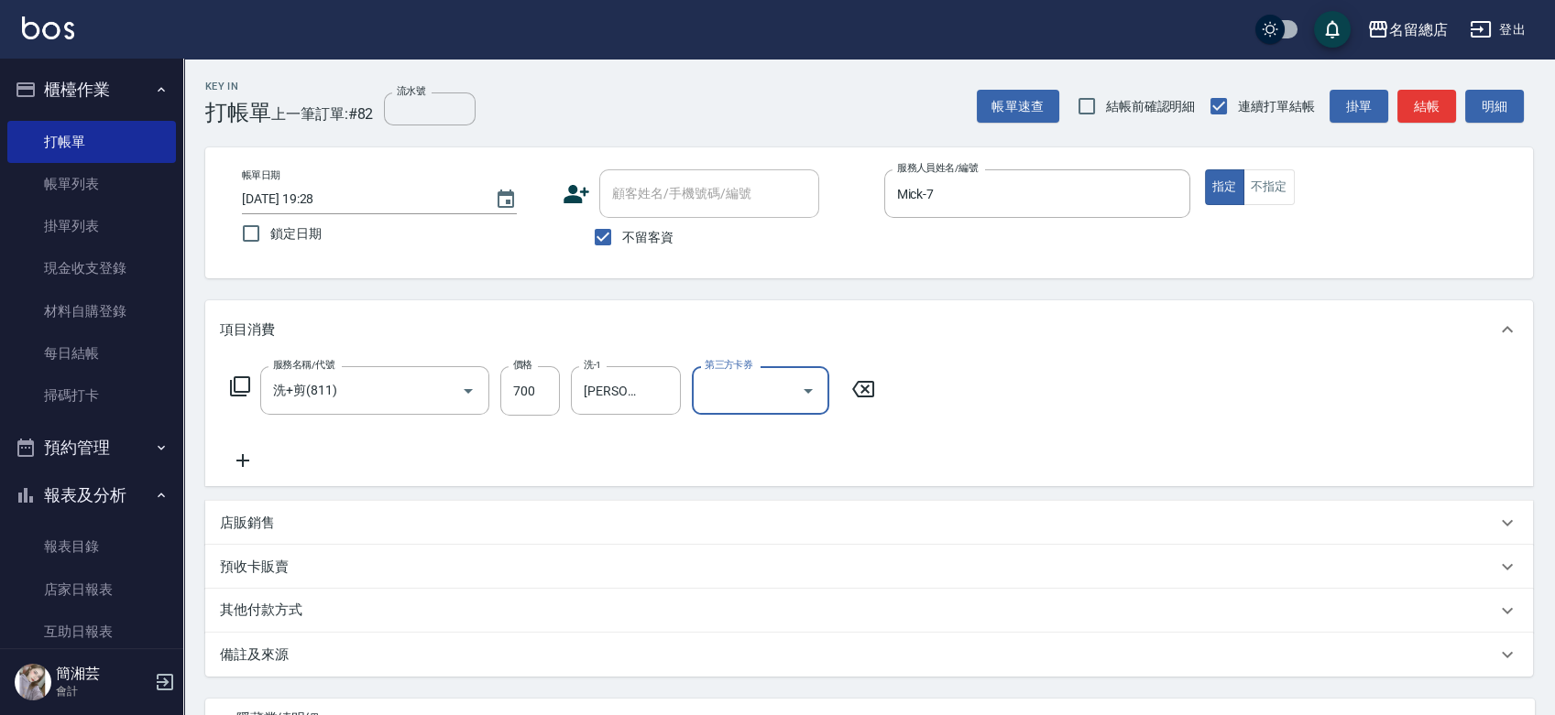
click at [355, 605] on div "其他付款方式" at bounding box center [858, 611] width 1276 height 20
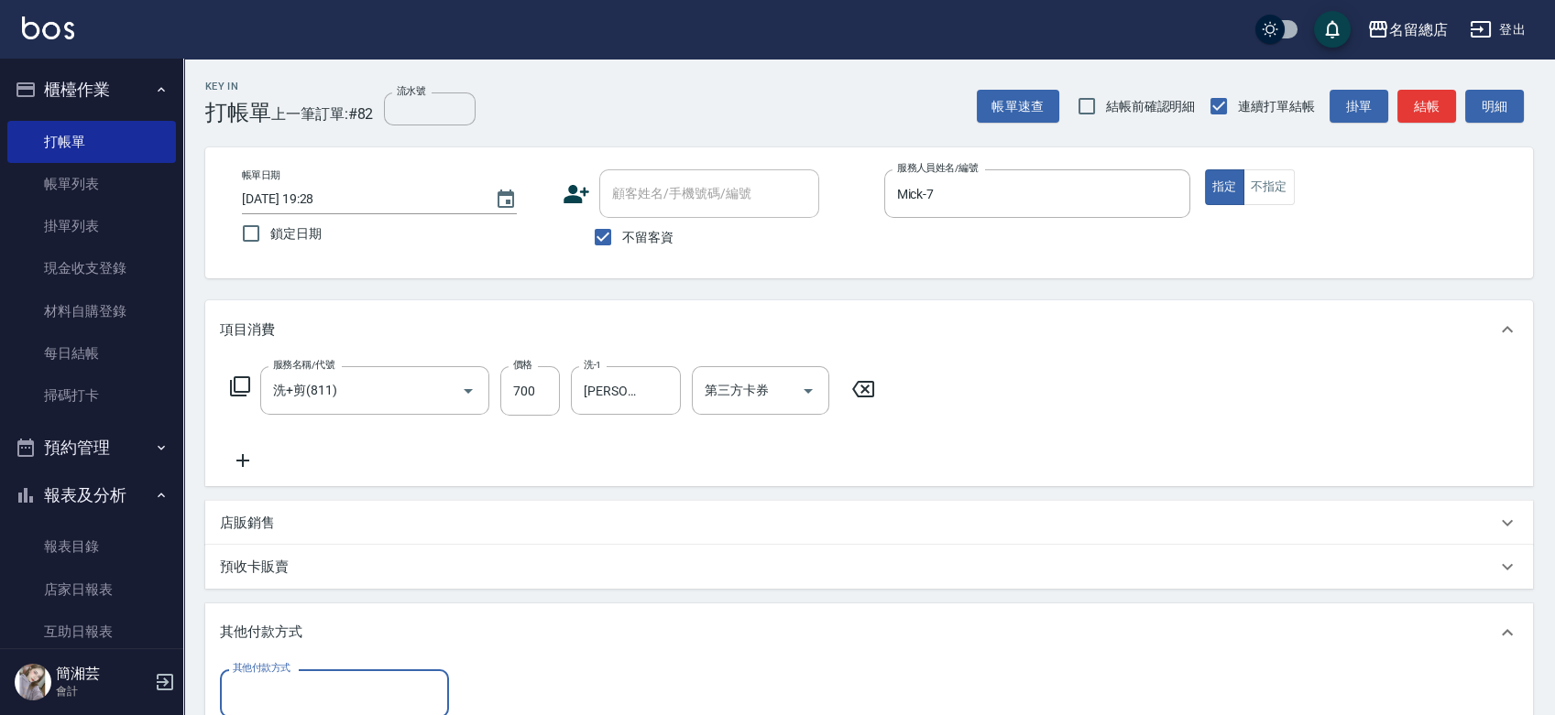
click at [388, 699] on input "其他付款方式" at bounding box center [334, 694] width 213 height 32
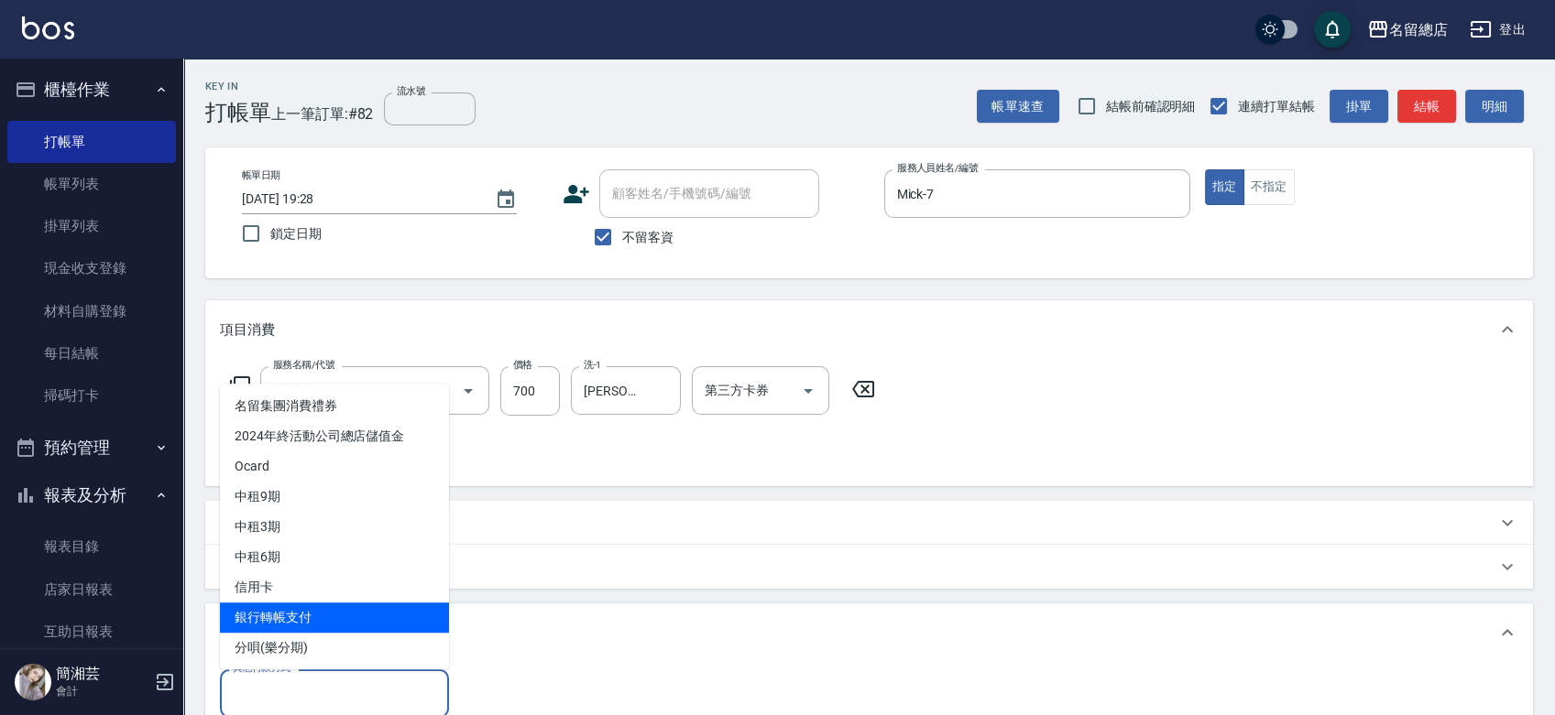
click at [383, 613] on span "銀行轉帳支付" at bounding box center [334, 618] width 229 height 30
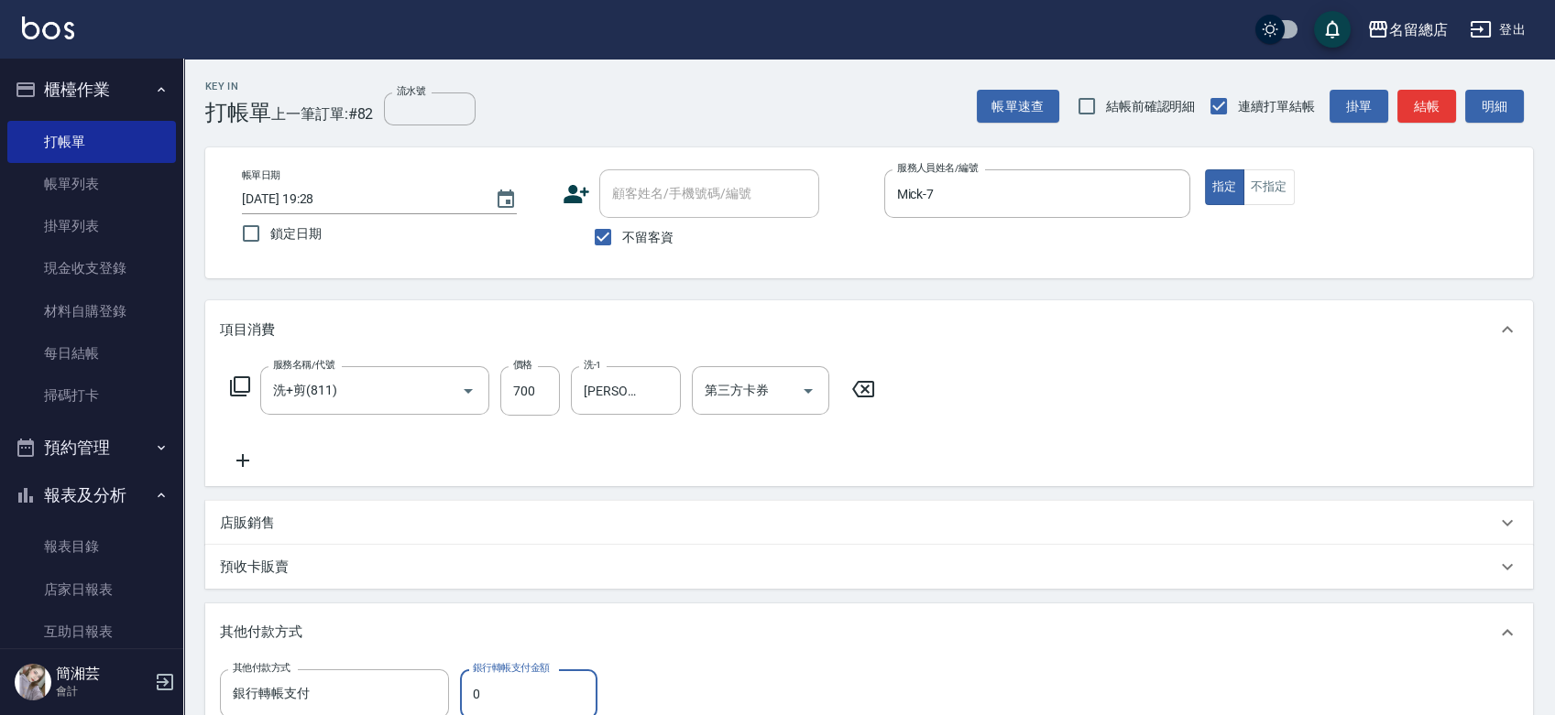
scroll to position [4, 0]
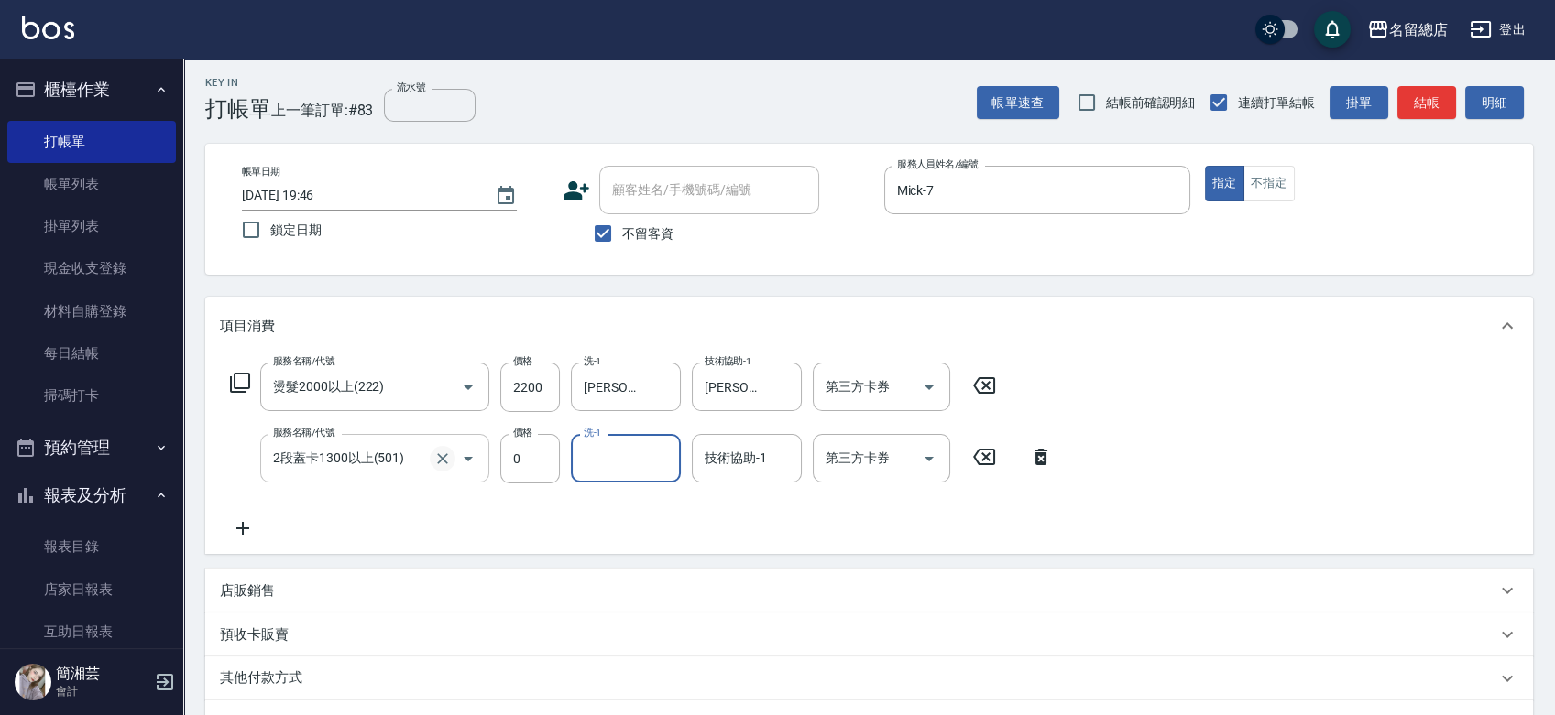
click at [434, 458] on icon "Clear" at bounding box center [442, 459] width 18 height 18
click at [432, 460] on button "Clear" at bounding box center [443, 459] width 26 height 26
click at [750, 460] on input "技術協助-1" at bounding box center [746, 458] width 93 height 32
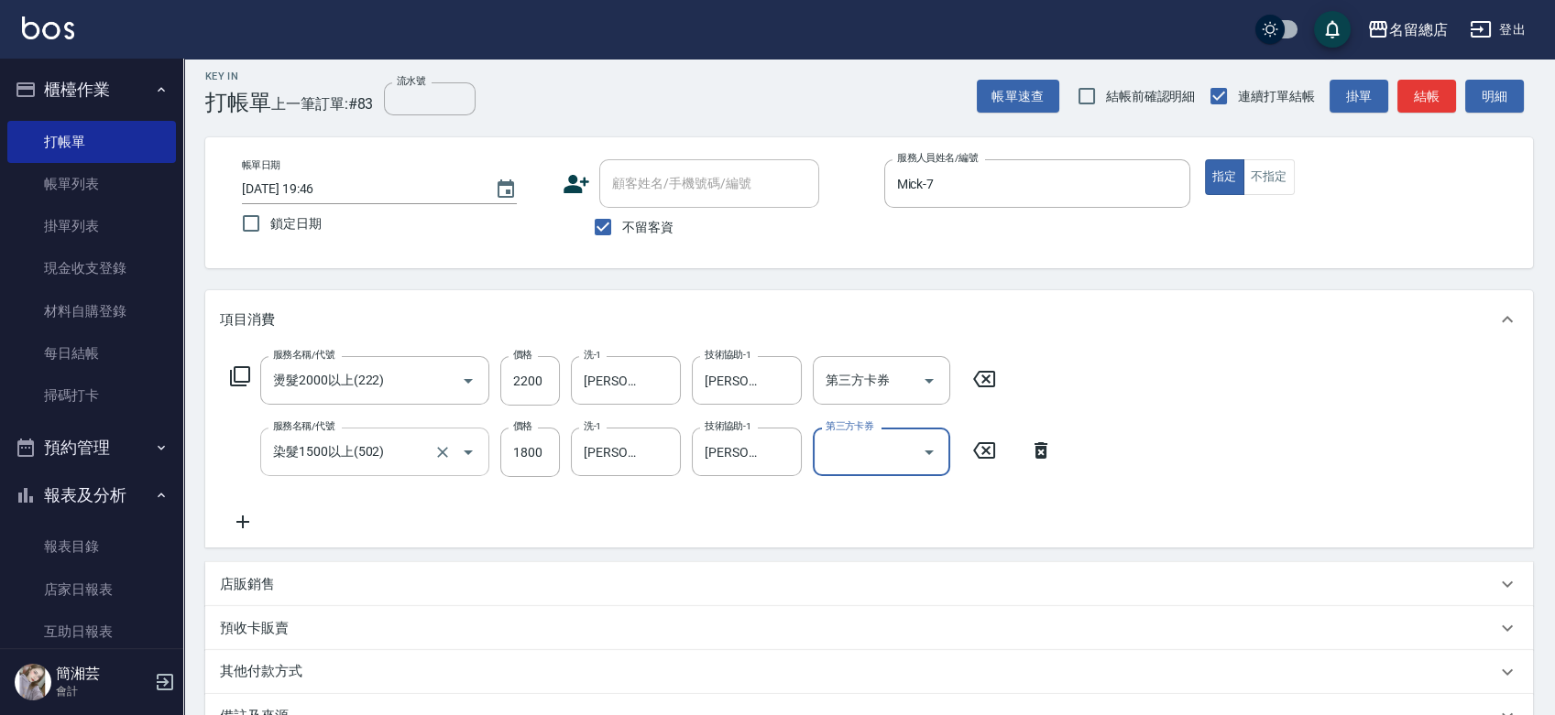
scroll to position [0, 0]
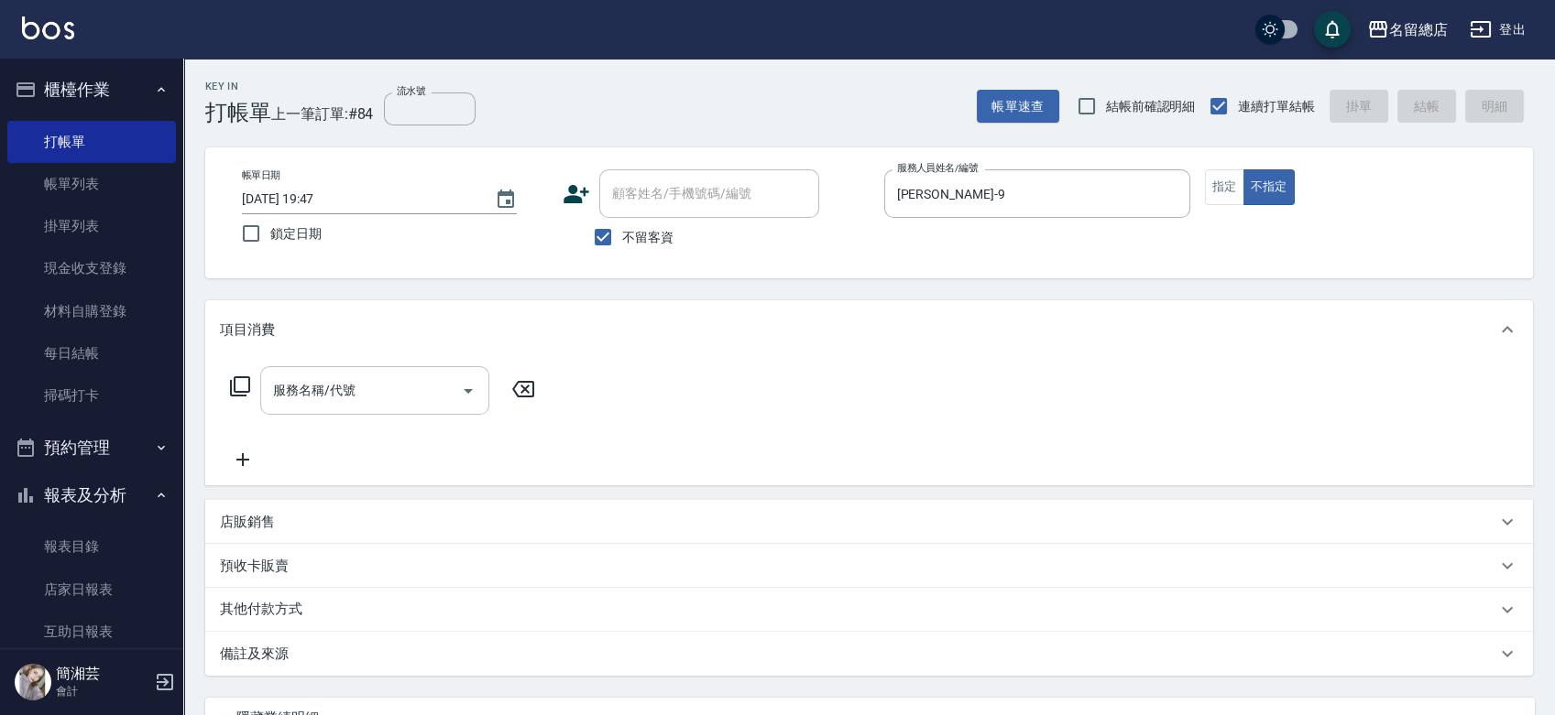
click at [400, 384] on input "服務名稱/代號" at bounding box center [360, 391] width 185 height 32
click at [142, 596] on link "店家日報表" at bounding box center [91, 590] width 169 height 42
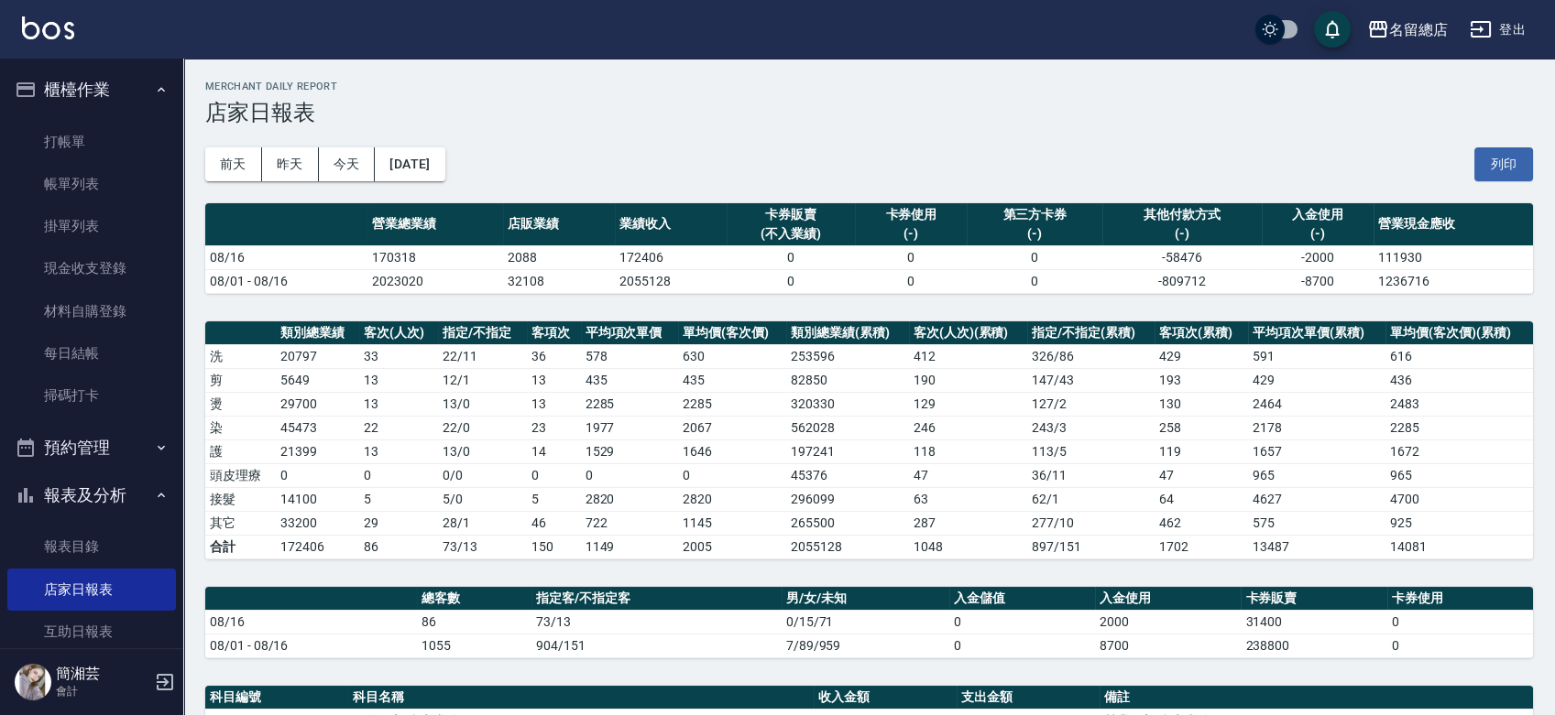
drag, startPoint x: 1502, startPoint y: 159, endPoint x: 1178, endPoint y: 616, distance: 559.8
click at [1503, 159] on button "列印" at bounding box center [1503, 164] width 59 height 34
click at [86, 348] on link "每日結帳" at bounding box center [91, 354] width 169 height 42
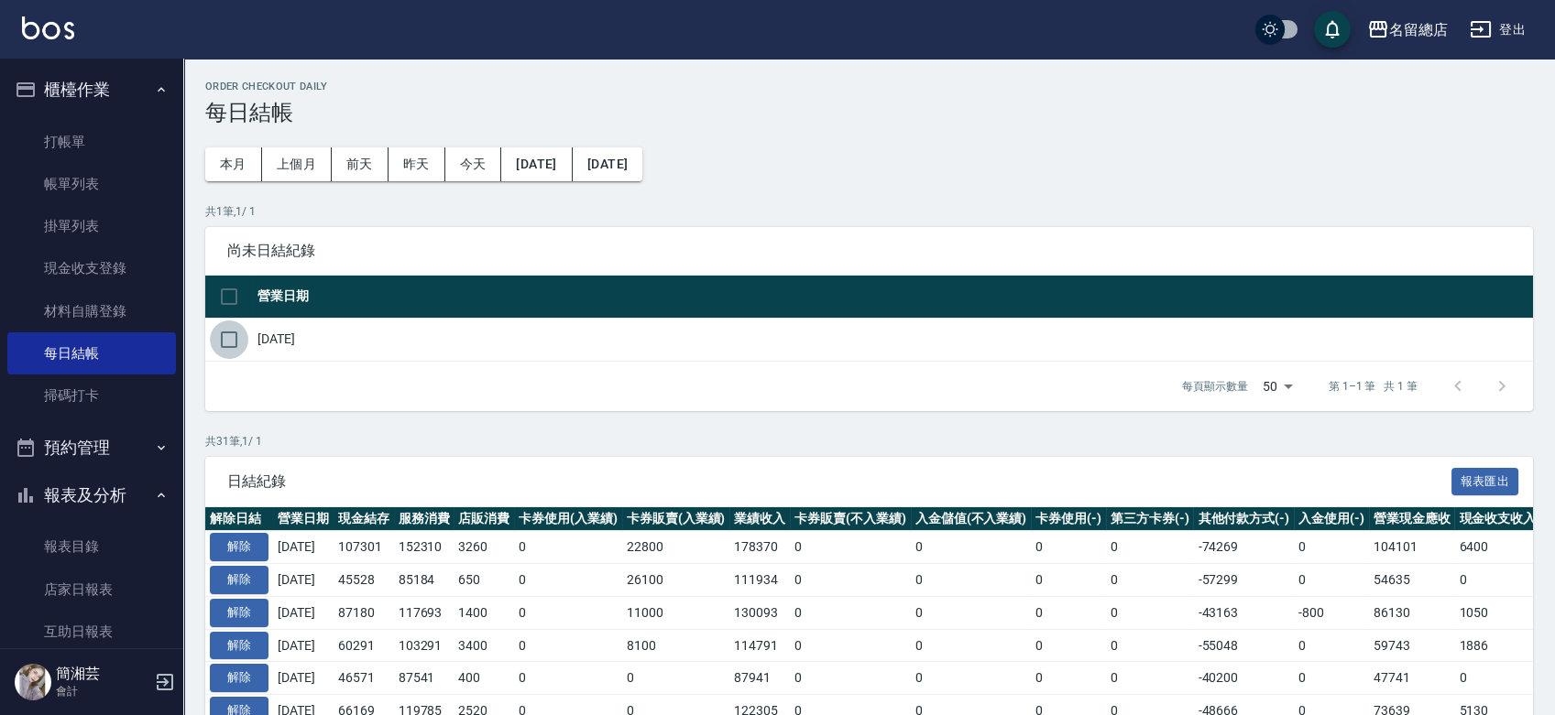
drag, startPoint x: 228, startPoint y: 336, endPoint x: 242, endPoint y: 340, distance: 14.2
click at [230, 339] on input "checkbox" at bounding box center [229, 340] width 38 height 38
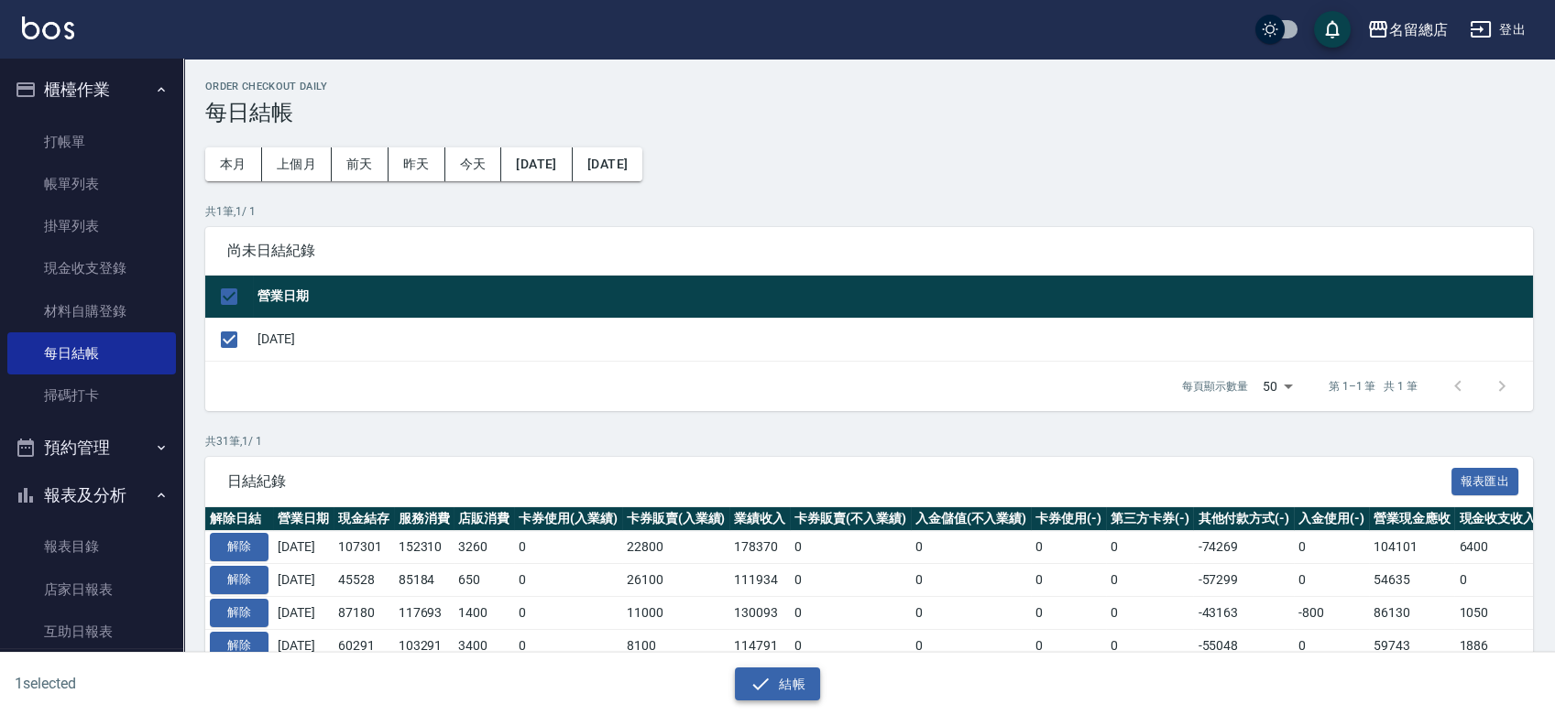
click at [777, 687] on button "結帳" at bounding box center [777, 685] width 85 height 34
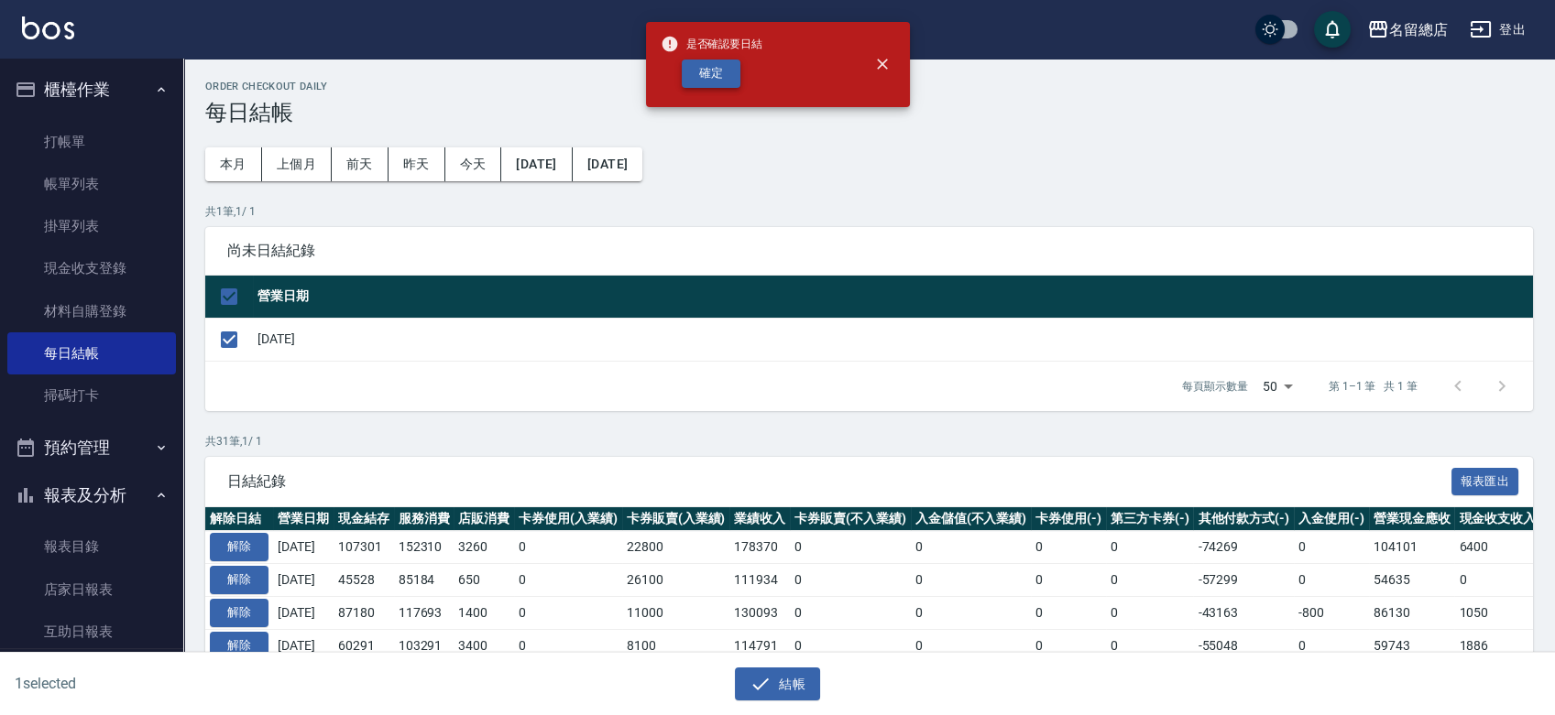
click at [694, 72] on button "確定" at bounding box center [711, 74] width 59 height 28
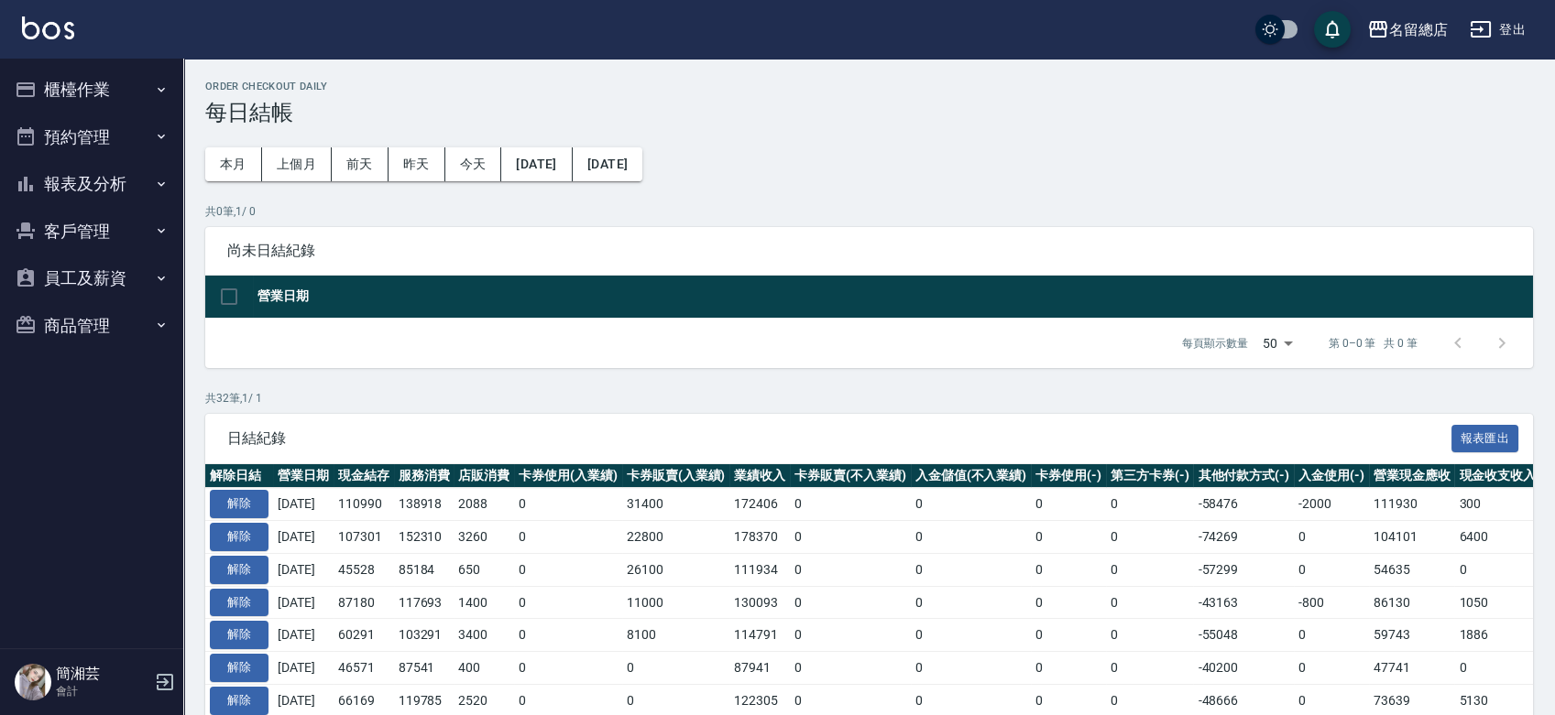
click at [110, 61] on ul "櫃檯作業 打帳單 帳單列表 掛單列表 現金收支登錄 材料自購登錄 每日結帳 掃碼打卡 預約管理 預約管理 單日預約紀錄 單週預約紀錄 報表及分析 報表目錄 店…" at bounding box center [91, 208] width 169 height 298
click at [107, 82] on button "櫃檯作業" at bounding box center [91, 90] width 169 height 48
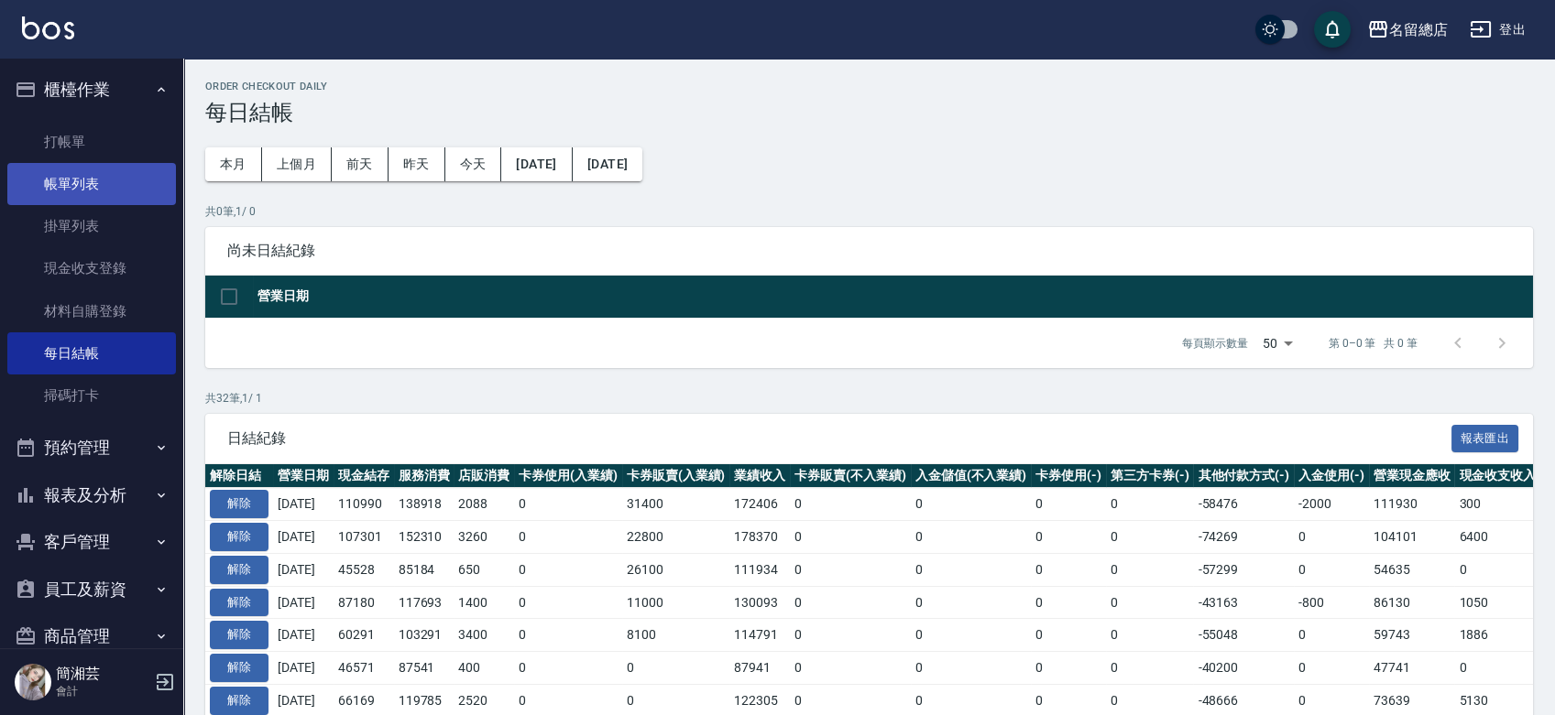
click at [112, 180] on link "帳單列表" at bounding box center [91, 184] width 169 height 42
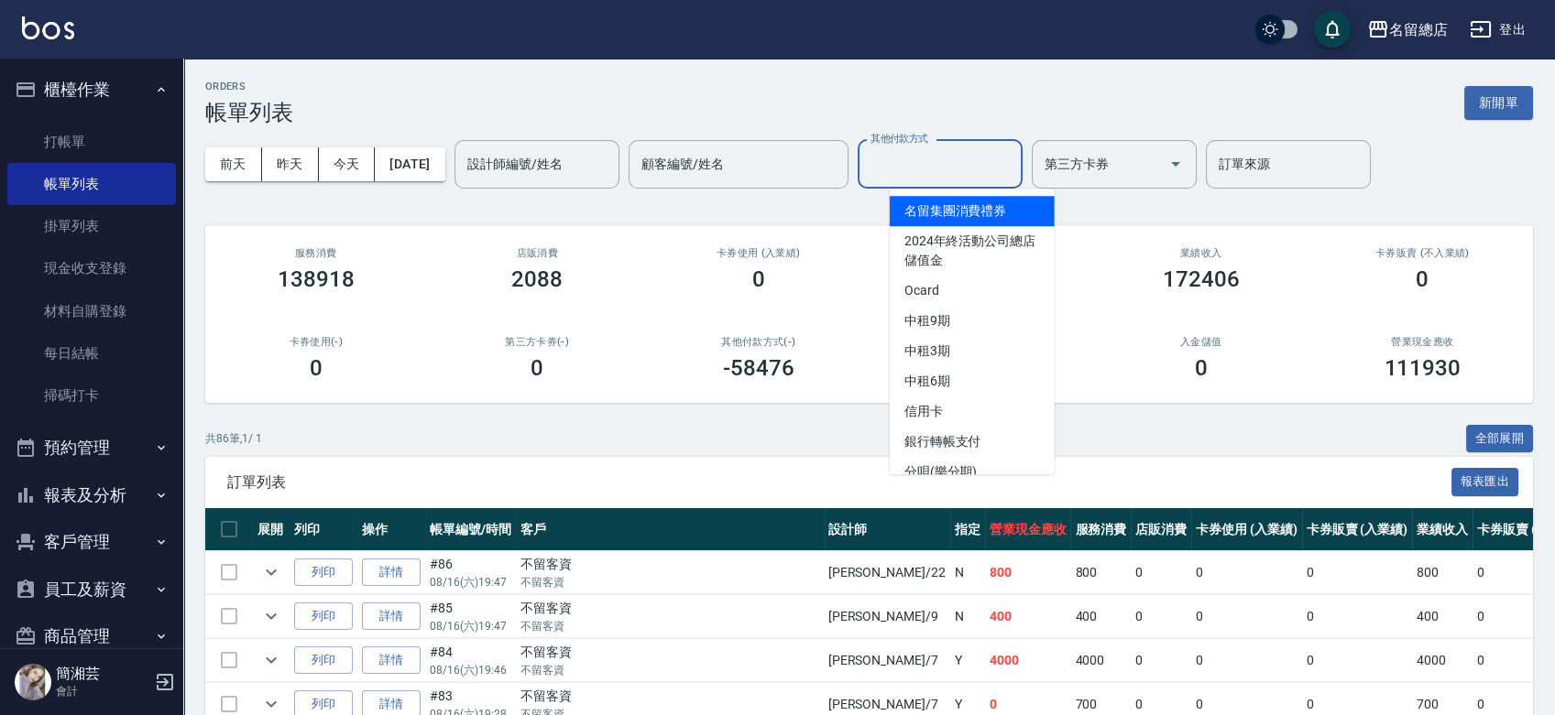
click at [958, 167] on input "其他付款方式" at bounding box center [940, 164] width 148 height 32
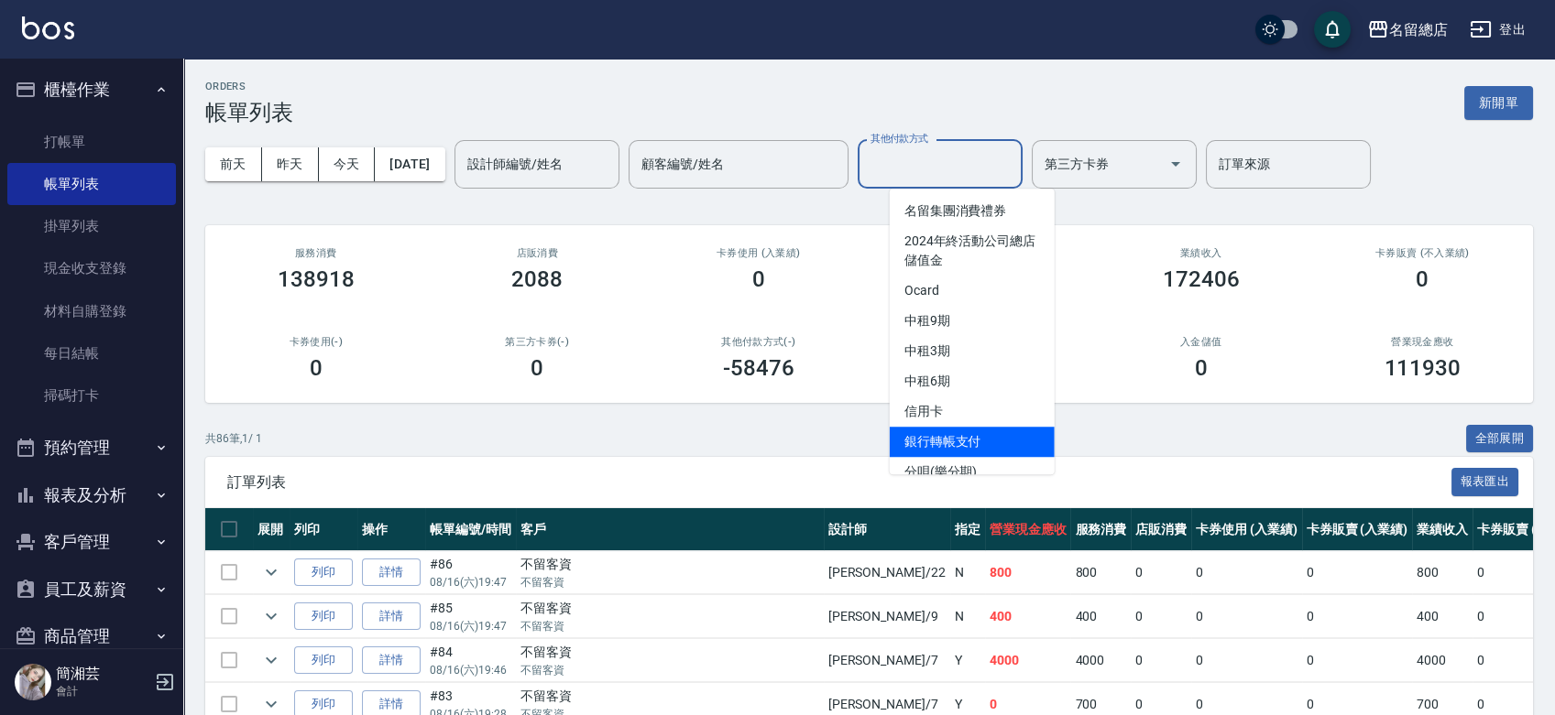
click at [968, 453] on span "銀行轉帳支付" at bounding box center [972, 442] width 165 height 30
type input "銀行轉帳支付"
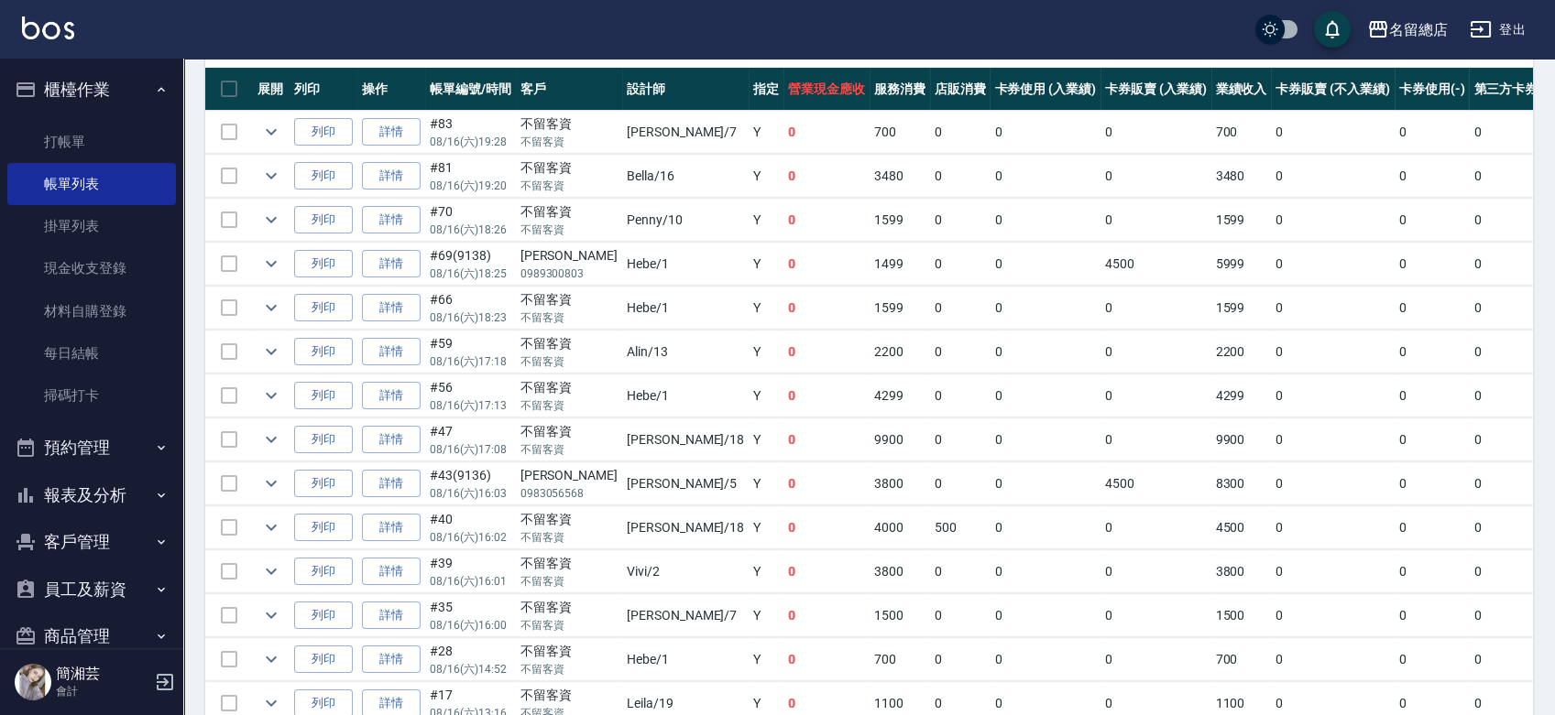
scroll to position [407, 0]
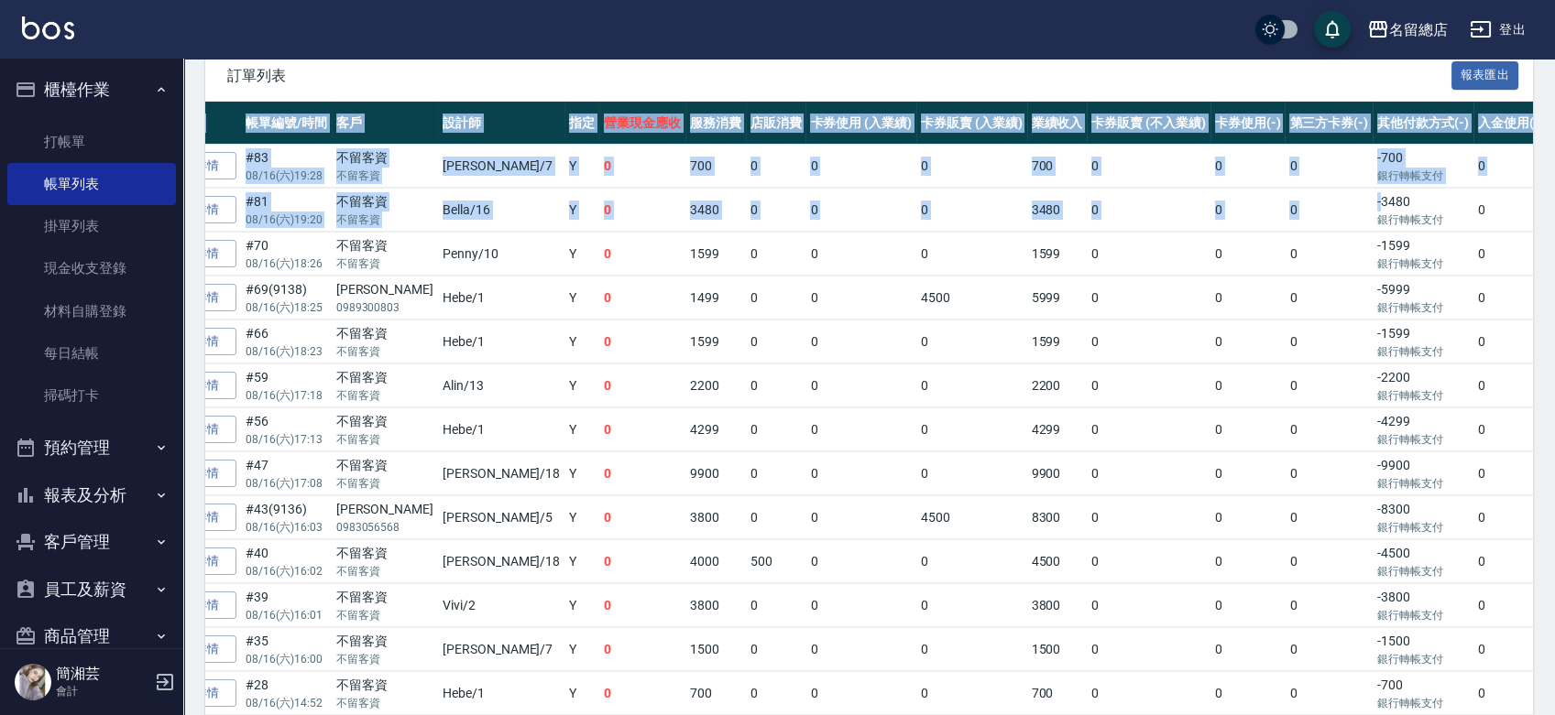
drag, startPoint x: 1490, startPoint y: 205, endPoint x: 1557, endPoint y: 208, distance: 66.9
click at [1554, 208] on html "名留總店 登出 櫃檯作業 打帳單 帳單列表 掛單列表 現金收支登錄 材料自購登錄 每日結帳 掃碼打卡 預約管理 預約管理 單日預約紀錄 單週預約紀錄 報表及分…" at bounding box center [777, 234] width 1555 height 1283
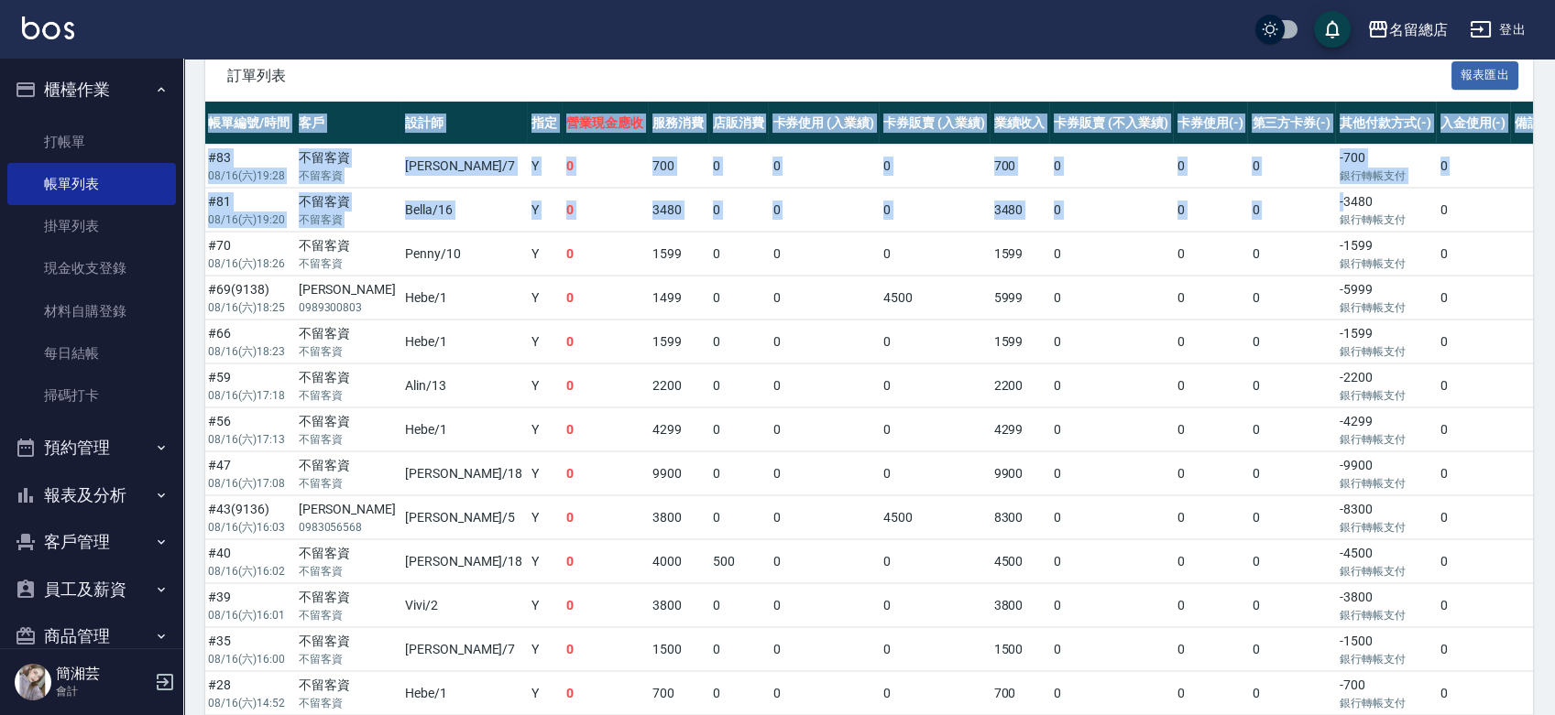
drag, startPoint x: 1488, startPoint y: 237, endPoint x: 1480, endPoint y: 243, distance: 9.9
click at [1545, 239] on td at bounding box center [1575, 254] width 60 height 43
click at [1436, 294] on td "0" at bounding box center [1473, 298] width 75 height 43
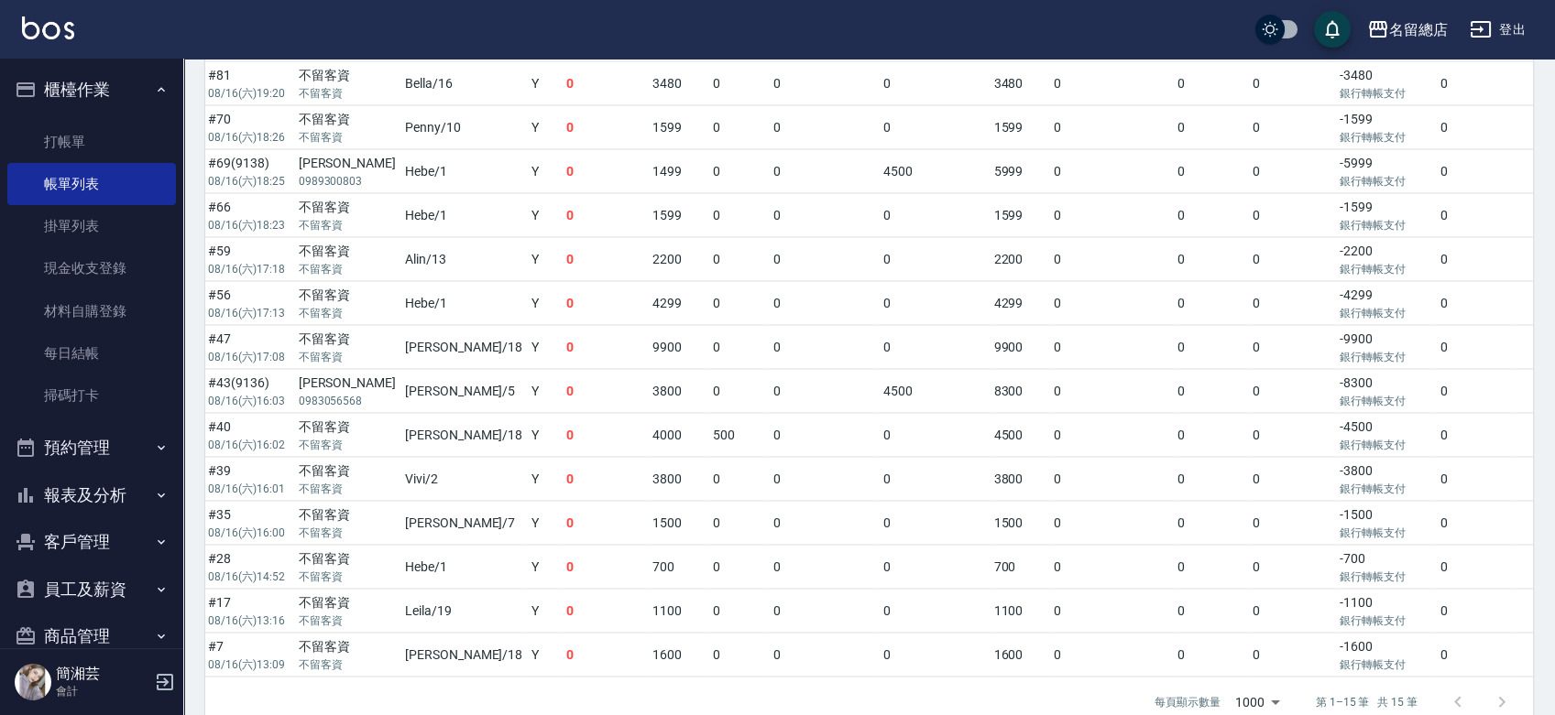
scroll to position [579, 0]
